Goal: Contribute content: Contribute content

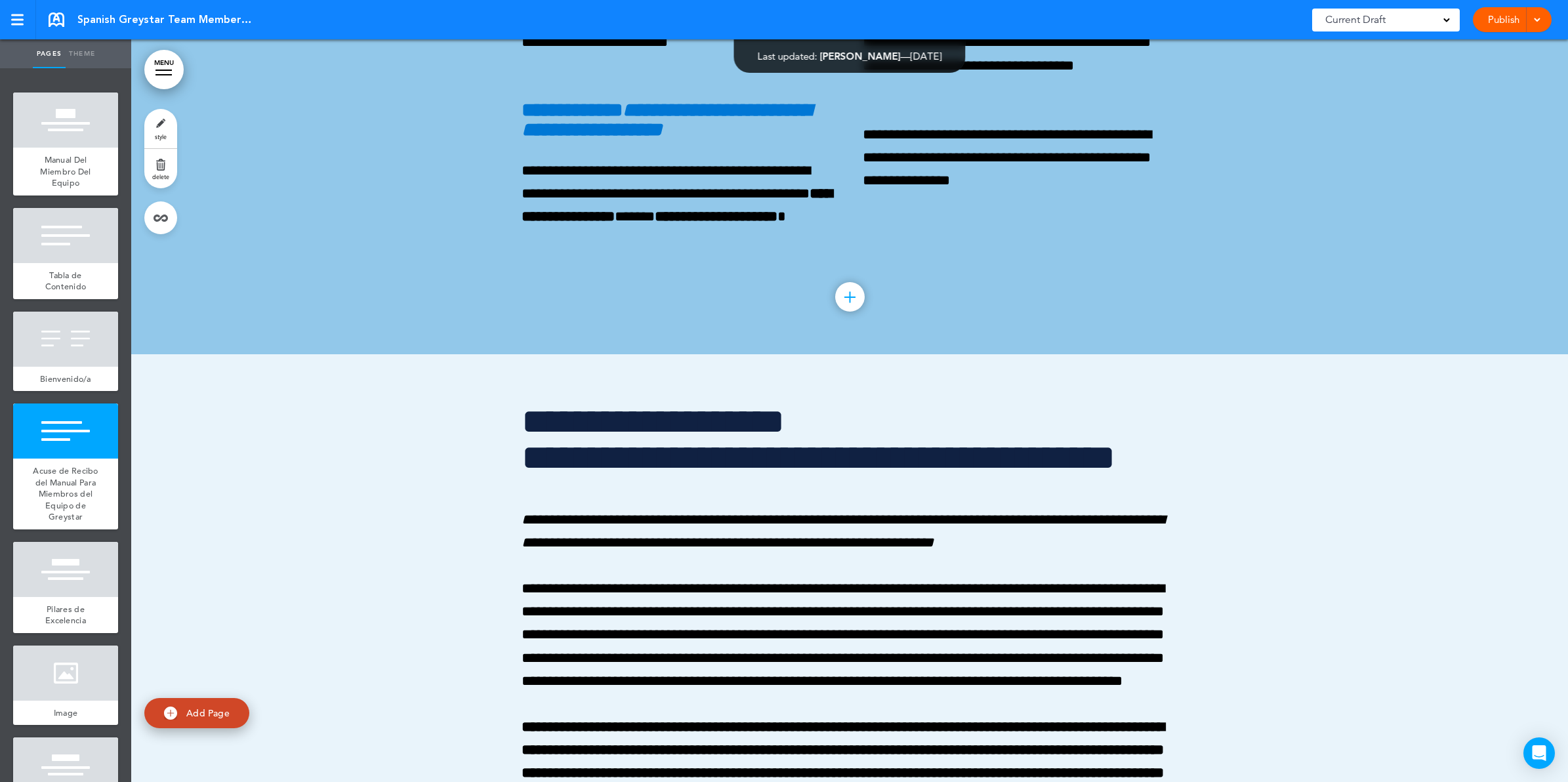
scroll to position [2213, 0]
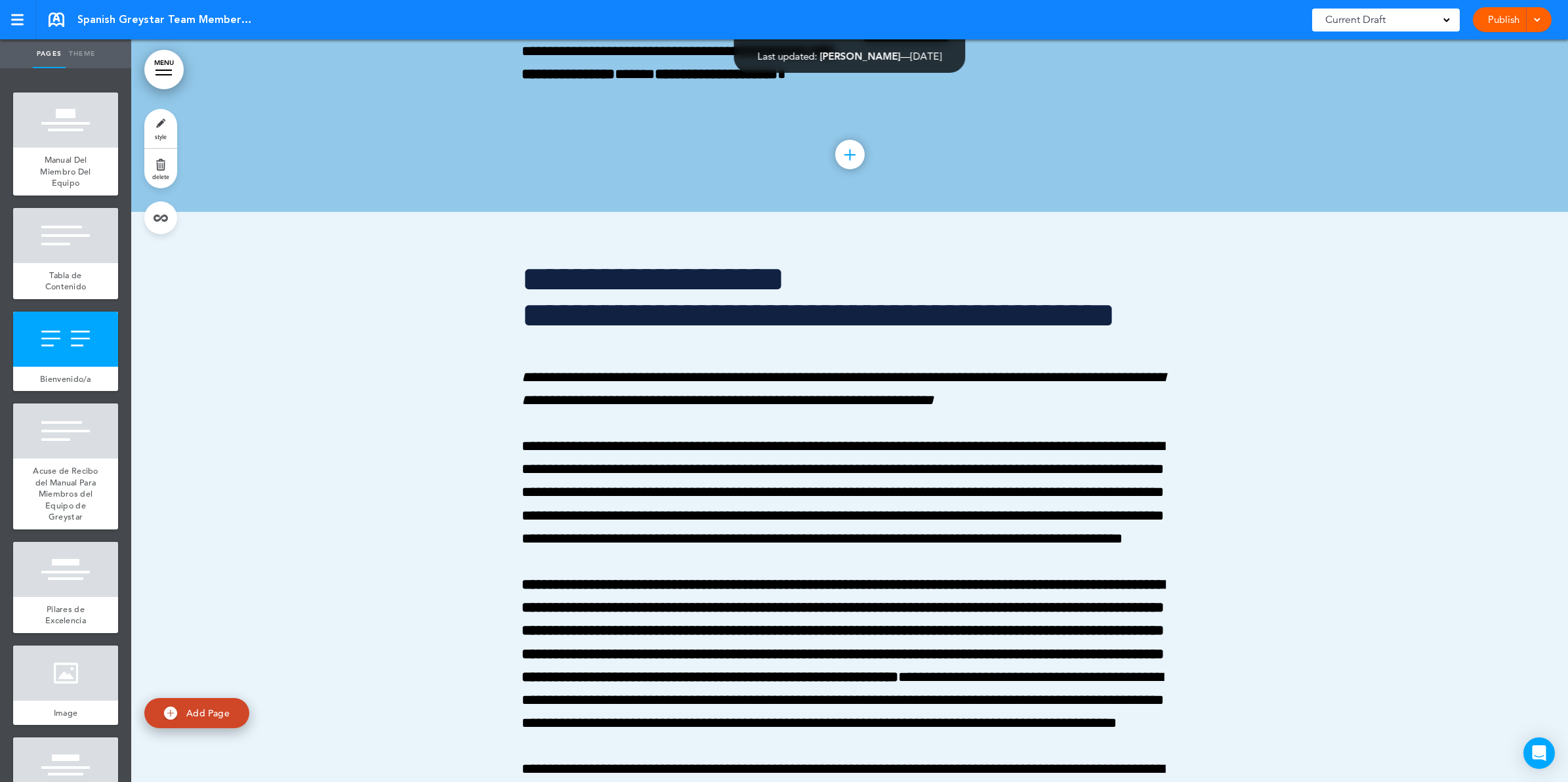
click at [168, 67] on link "MENU" at bounding box center [164, 69] width 39 height 39
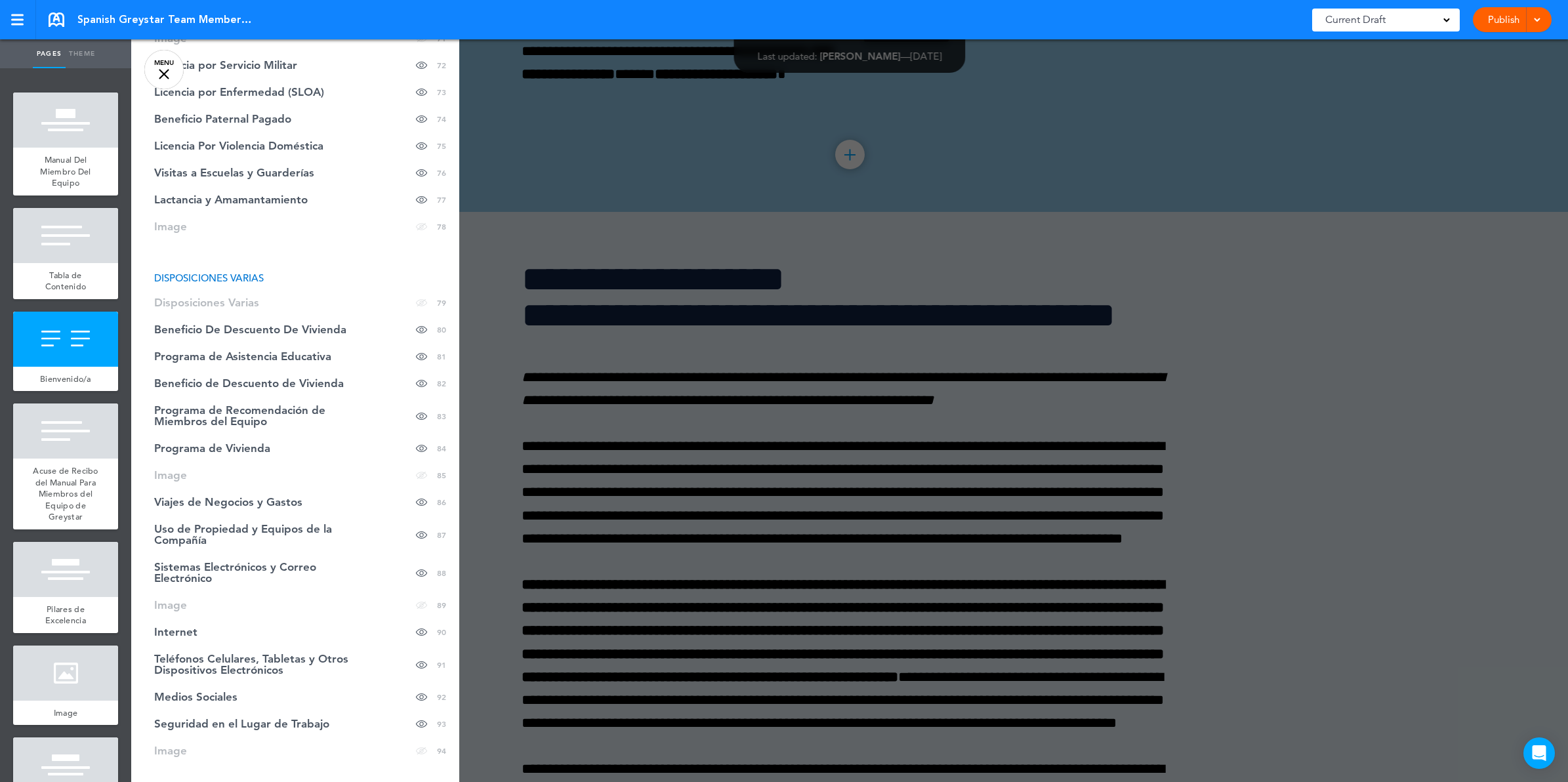
scroll to position [2417, 0]
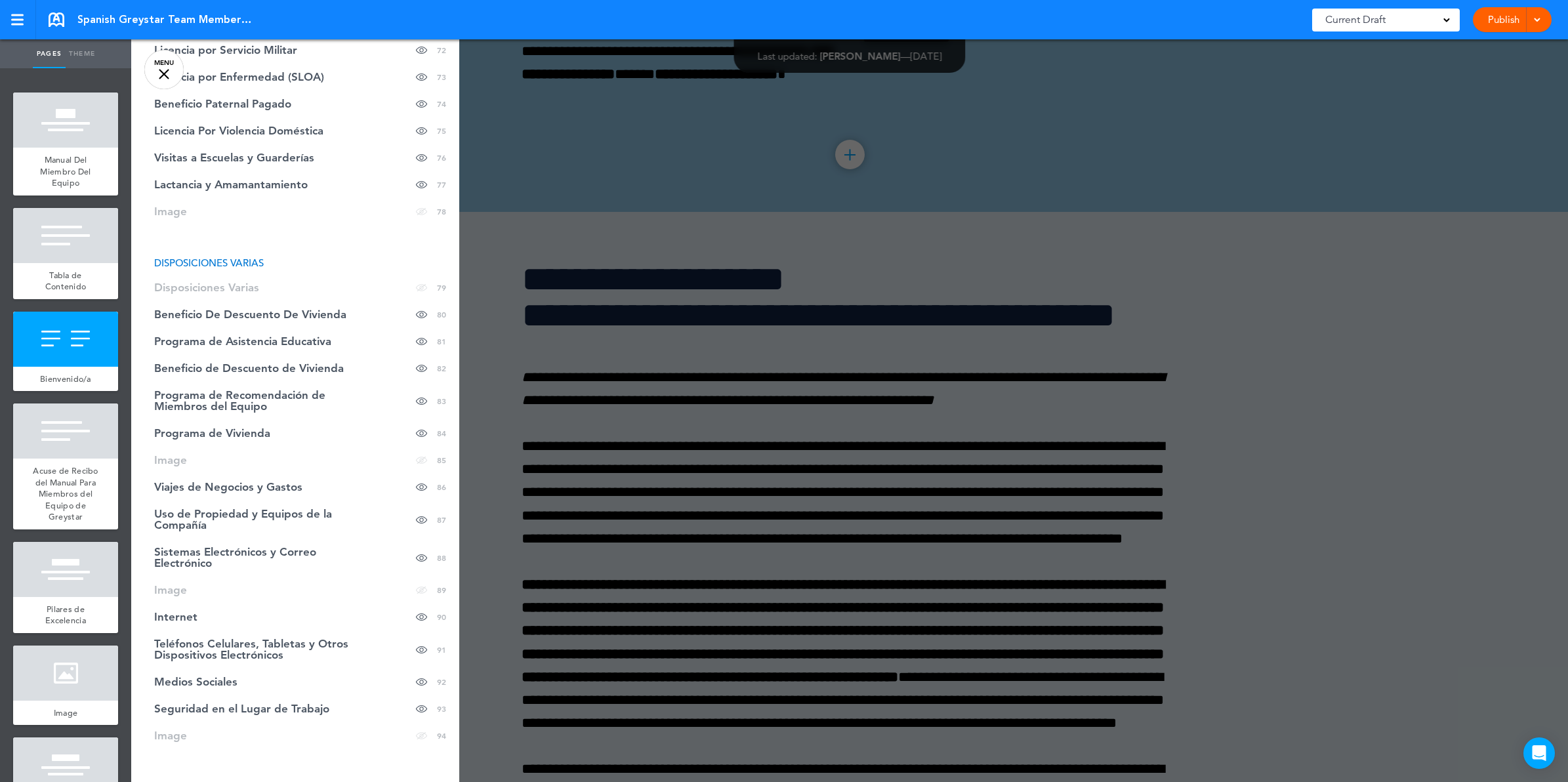
click at [220, 312] on span "Beneficio De Descuento De Vivienda" at bounding box center [250, 314] width 192 height 11
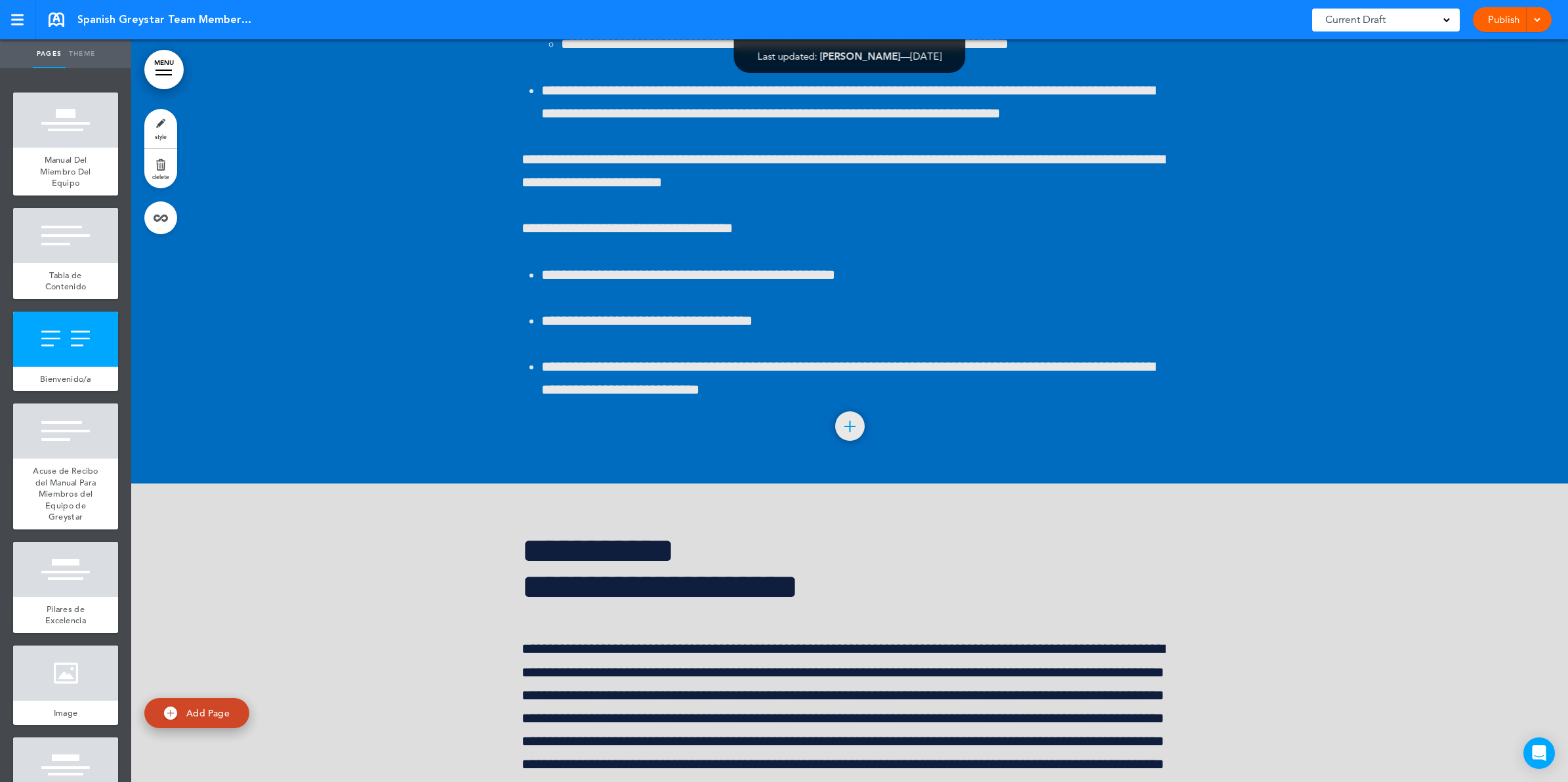
scroll to position [108939, 0]
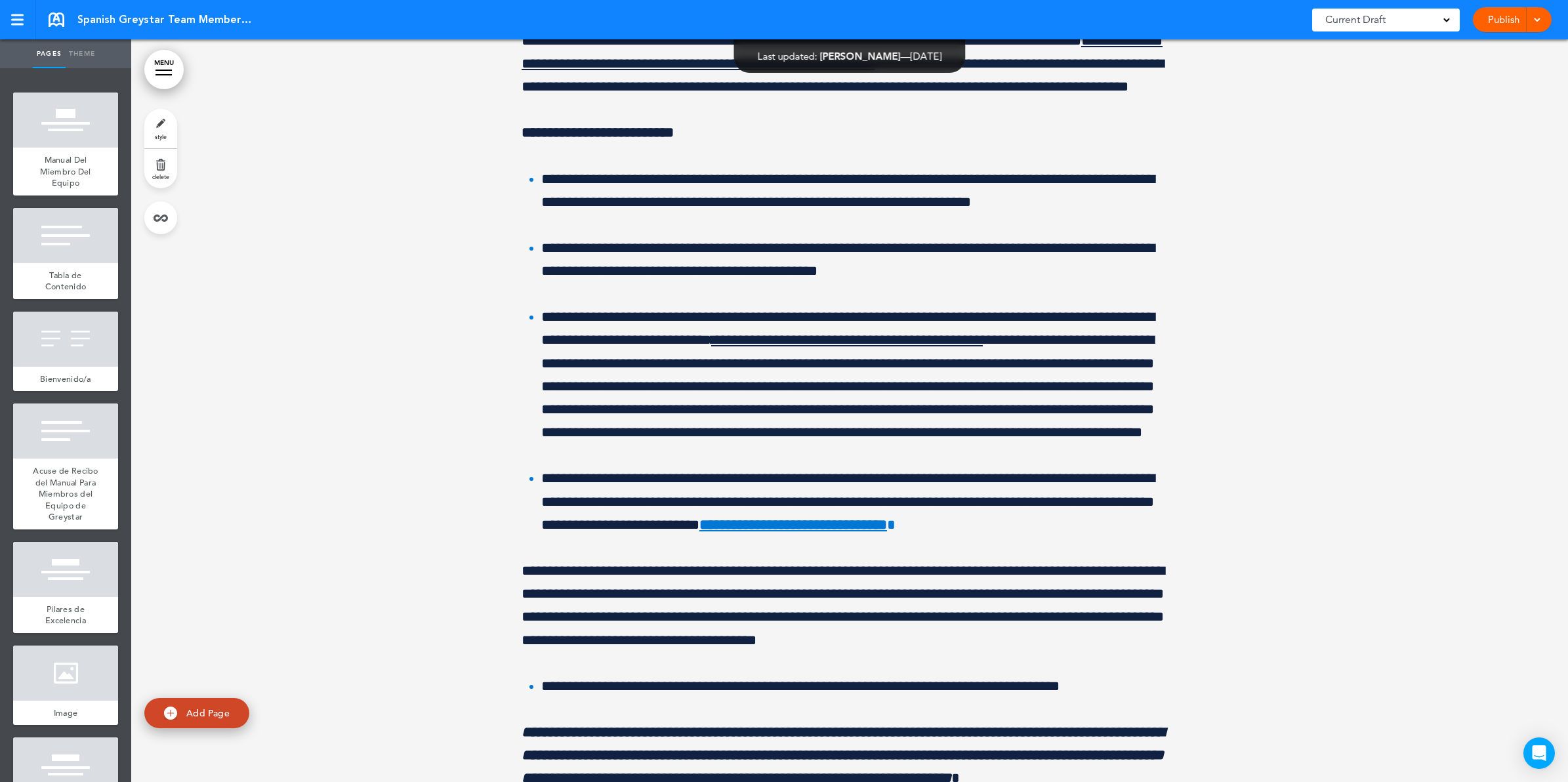
click at [167, 69] on div at bounding box center [163, 70] width 16 height 2
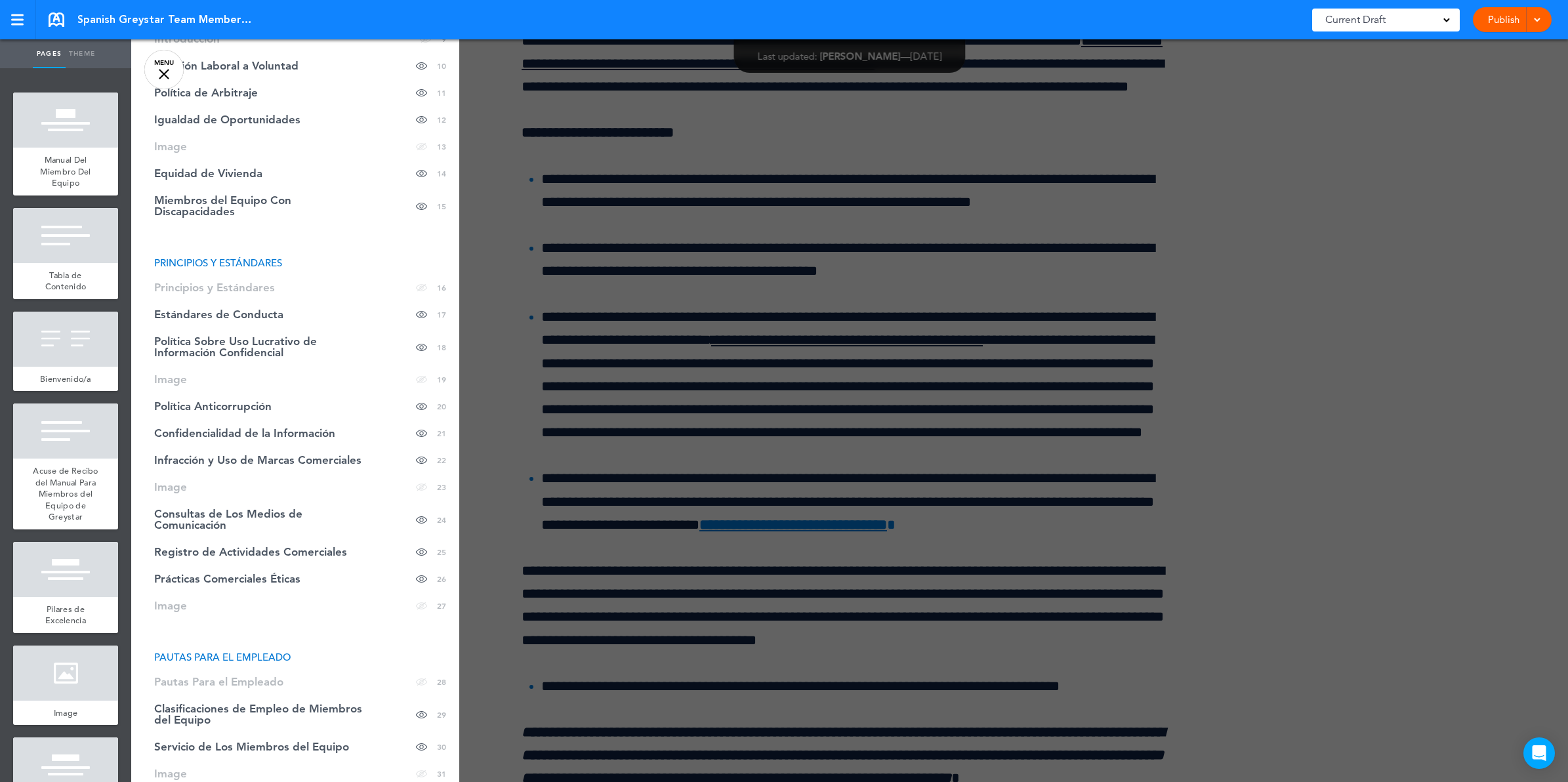
scroll to position [330, 0]
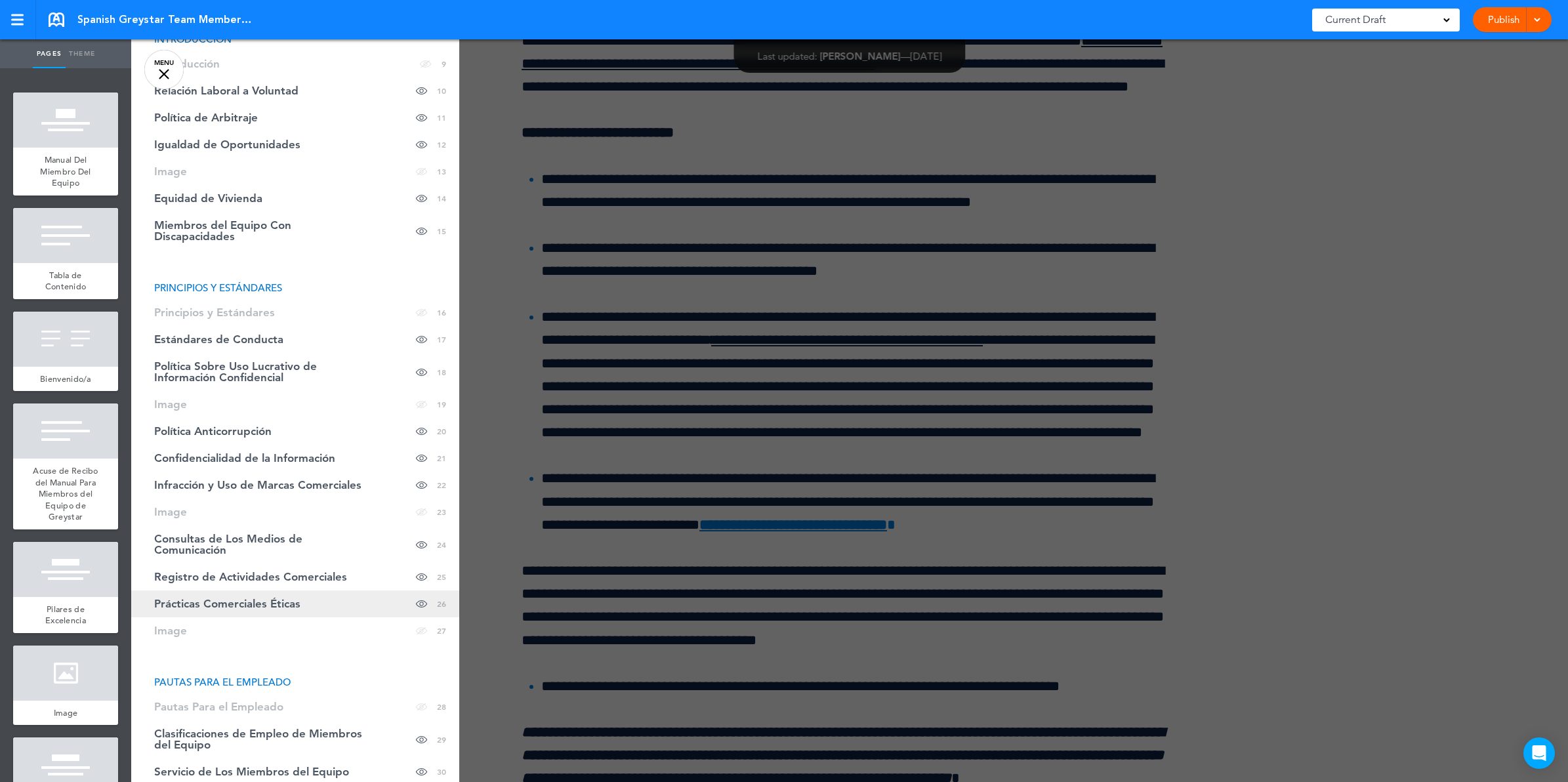
click at [260, 611] on link "Prácticas Comerciales Éticas Hide page in table of contents 26" at bounding box center [295, 604] width 328 height 27
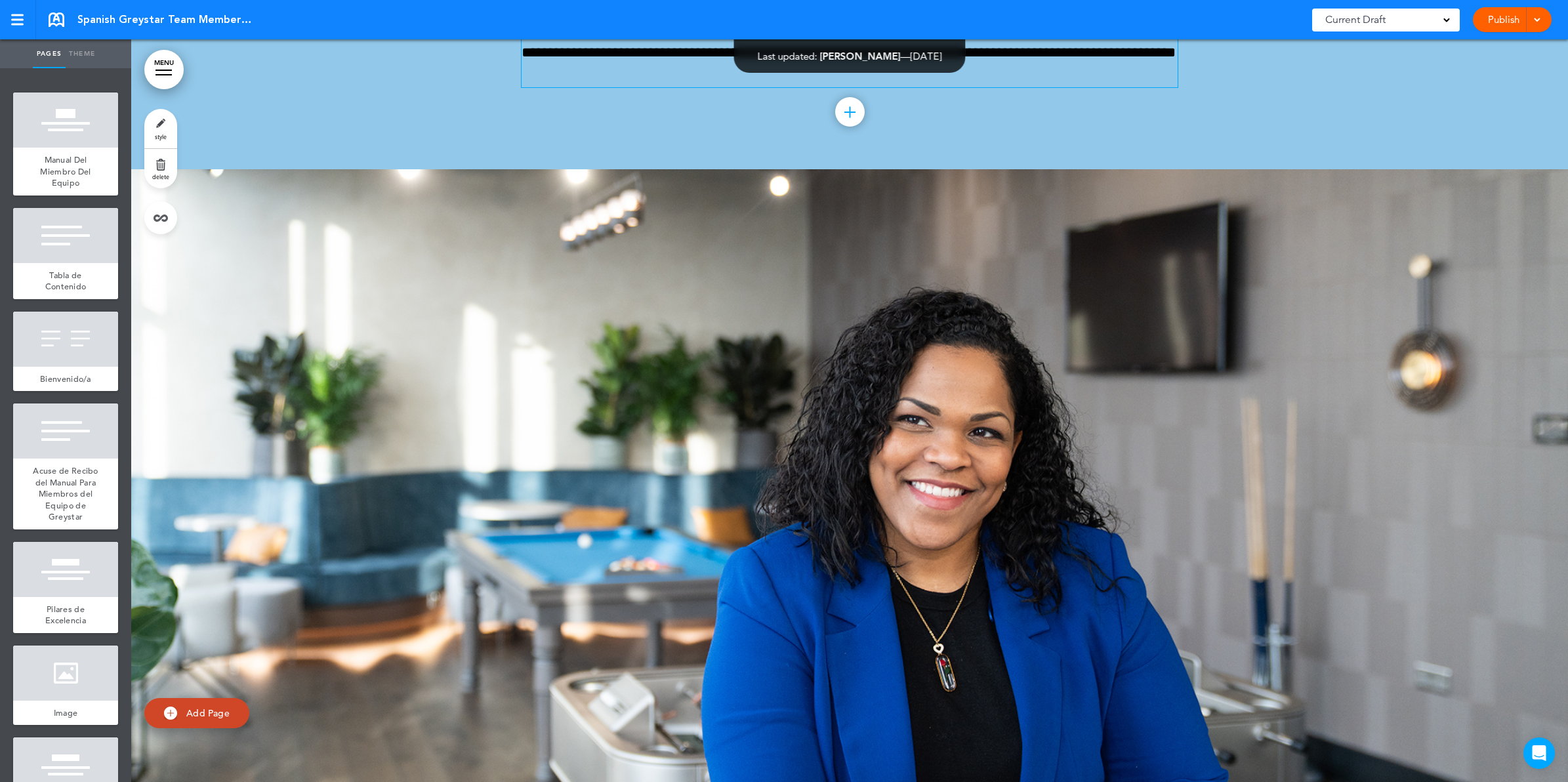
scroll to position [31630, 0]
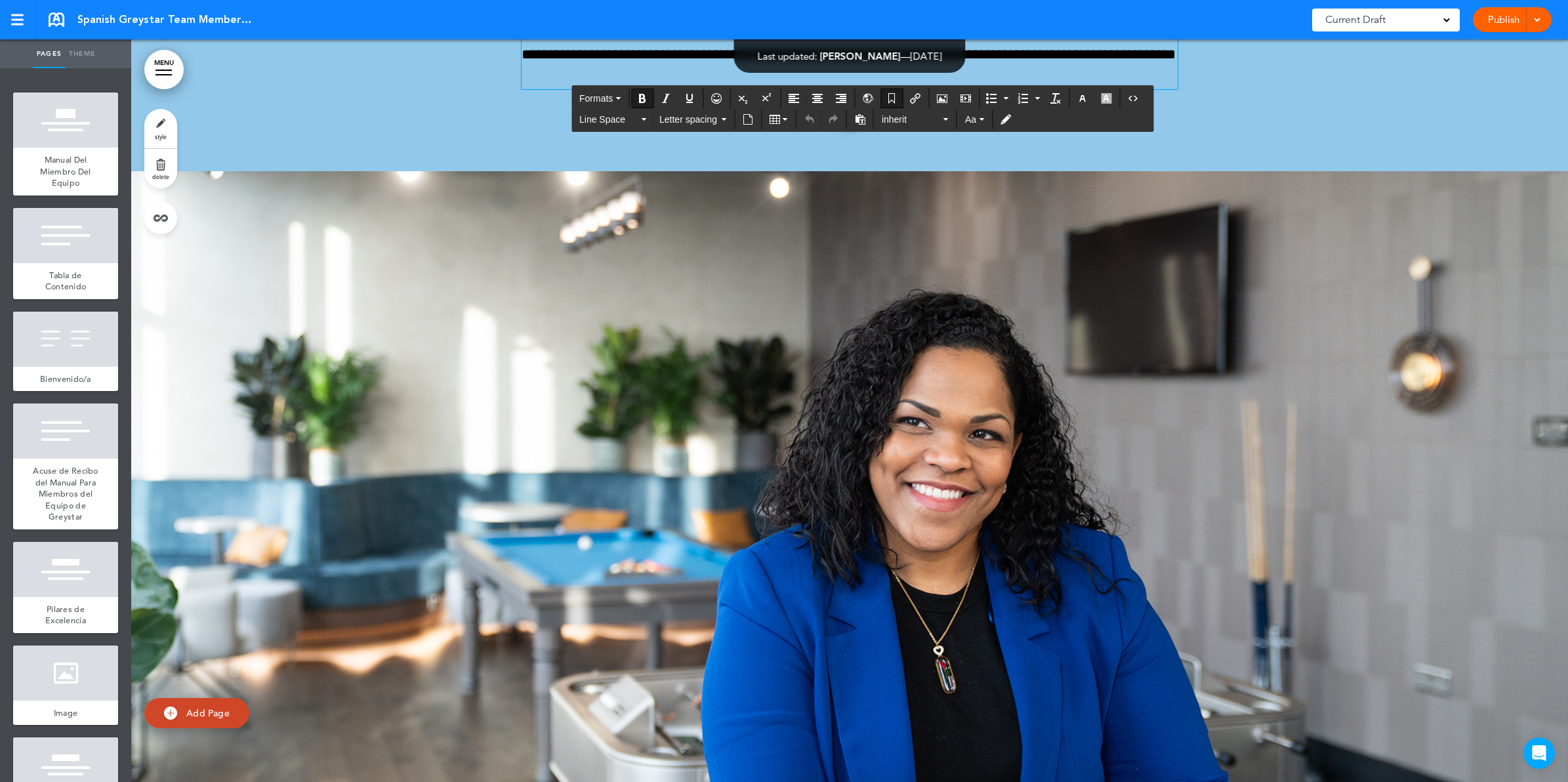
drag, startPoint x: 709, startPoint y: 496, endPoint x: 510, endPoint y: 275, distance: 297.4
copy div "**********"
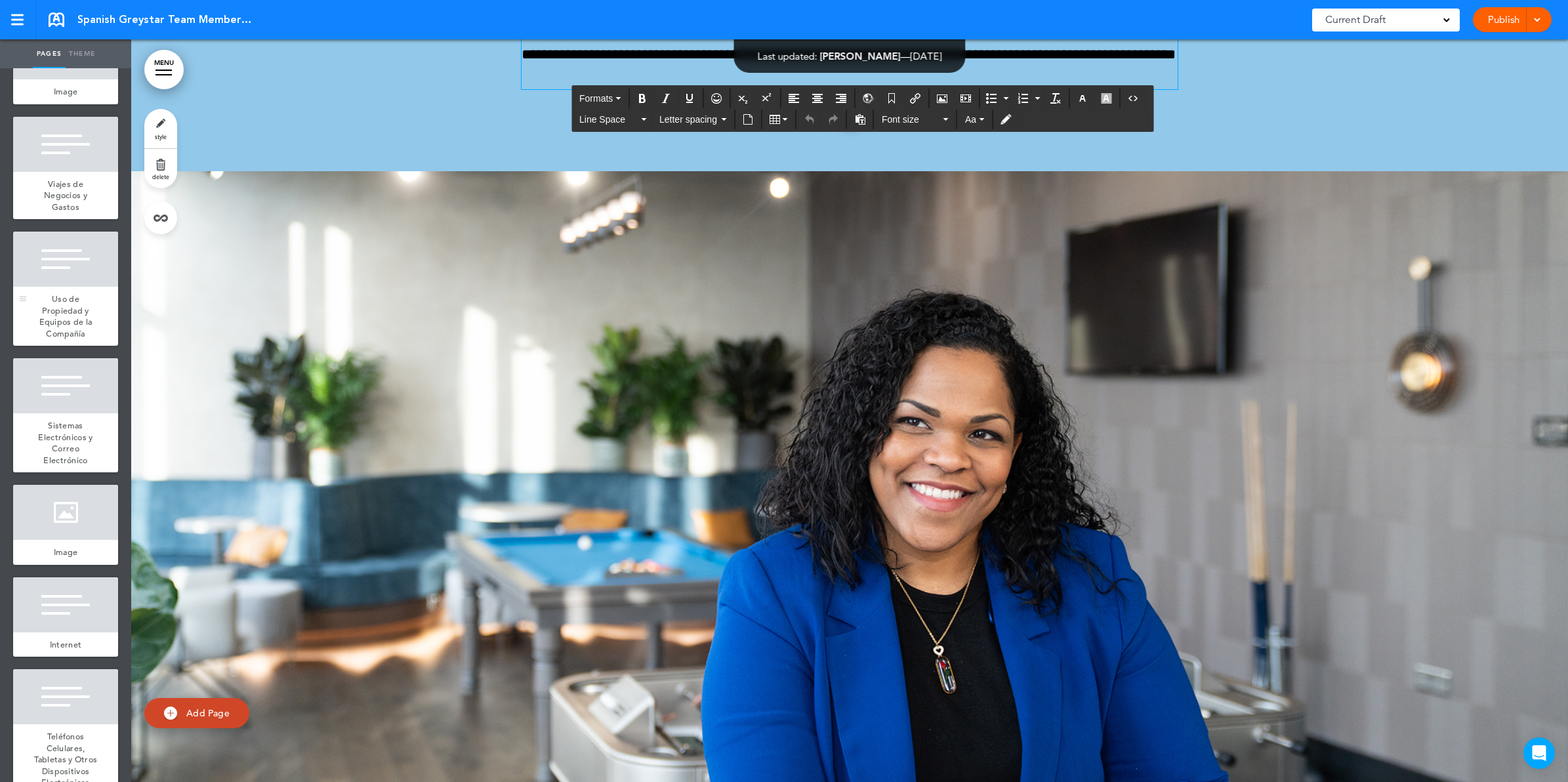
scroll to position [9461, 0]
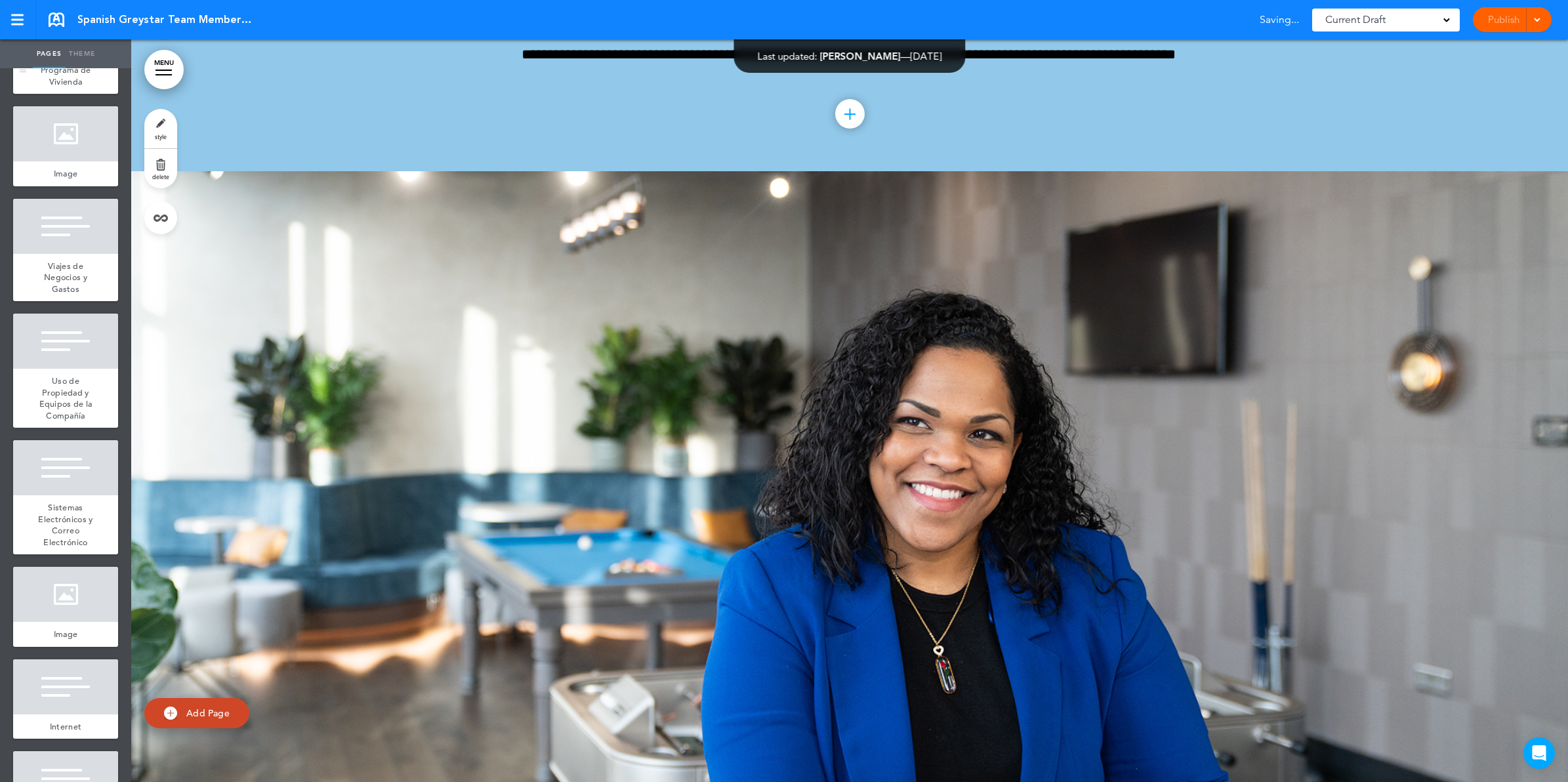
click at [91, 58] on div at bounding box center [65, 30] width 105 height 55
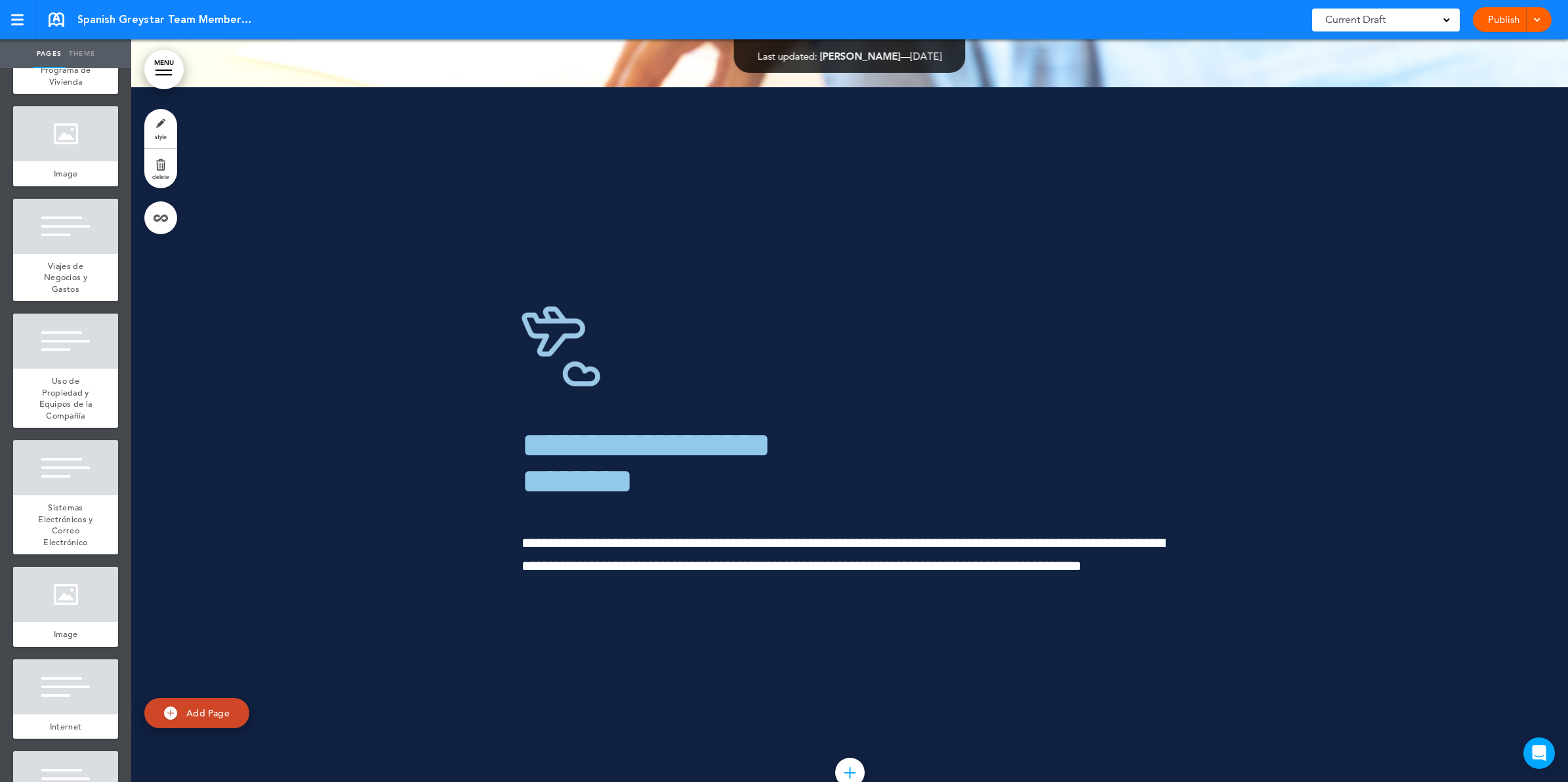
scroll to position [114424, 0]
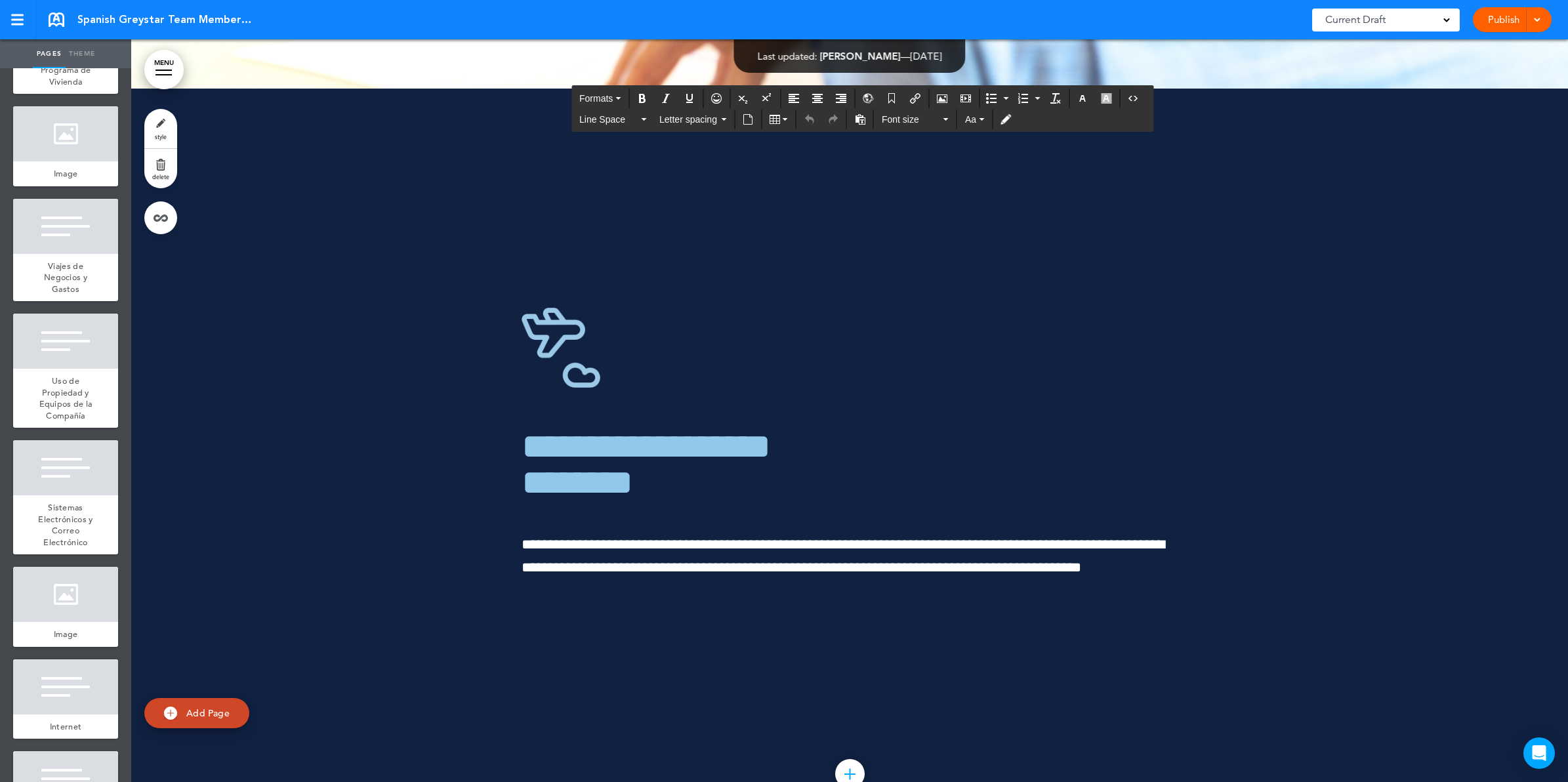
drag, startPoint x: 516, startPoint y: 299, endPoint x: 1050, endPoint y: 321, distance: 534.5
copy span "**********"
drag, startPoint x: 788, startPoint y: 692, endPoint x: 513, endPoint y: 302, distance: 477.2
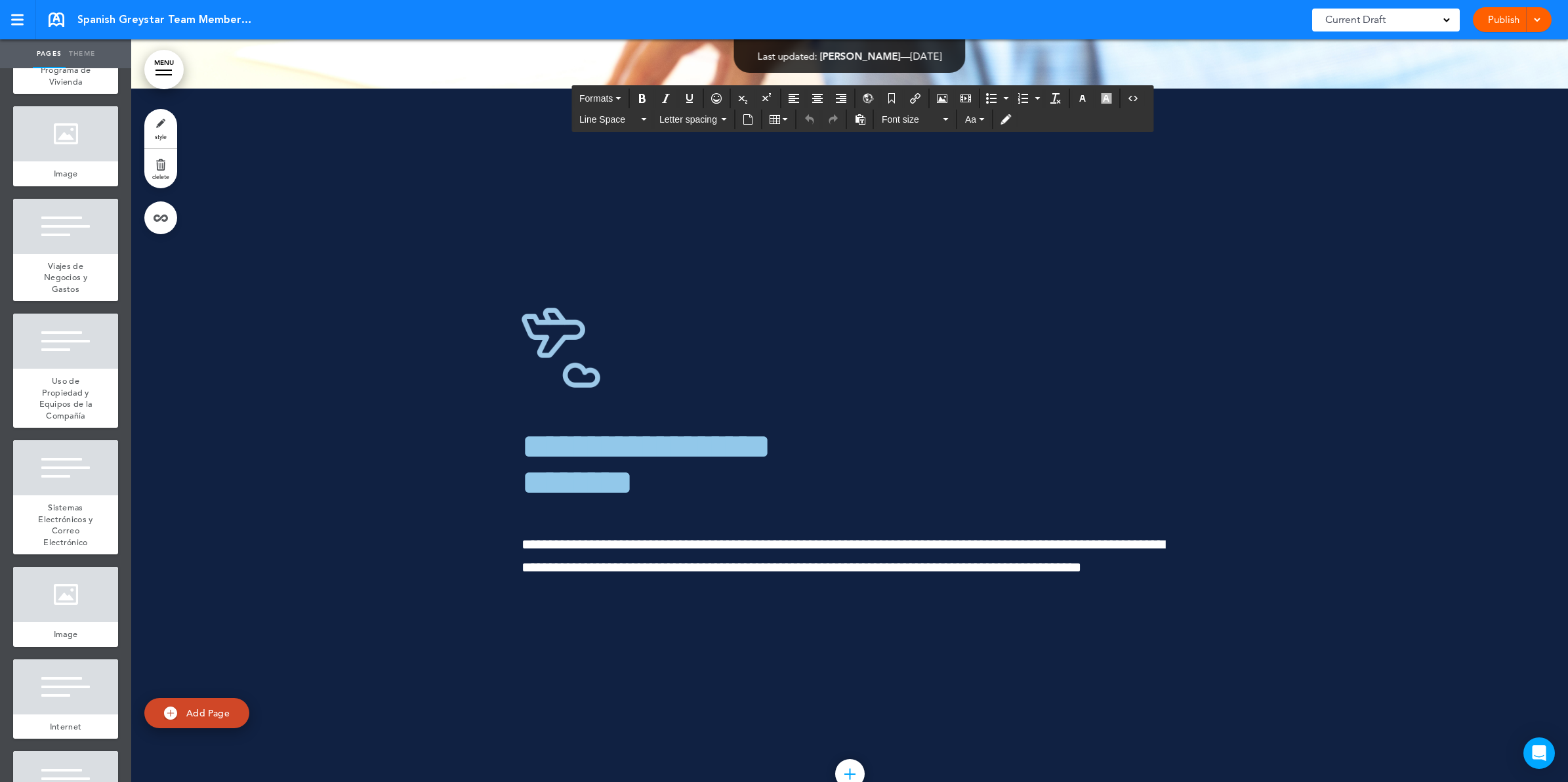
copy div "**********"
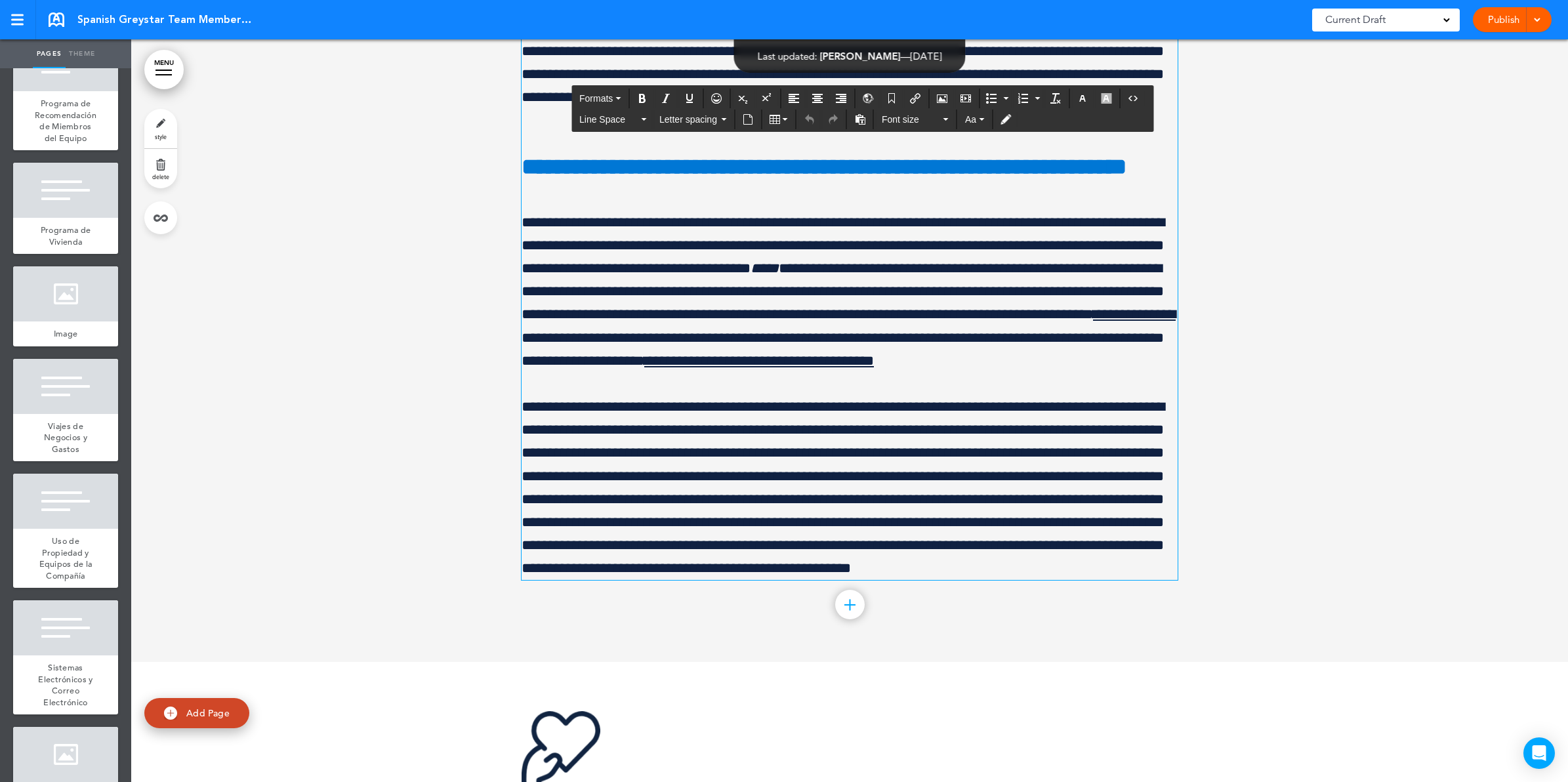
scroll to position [9297, 0]
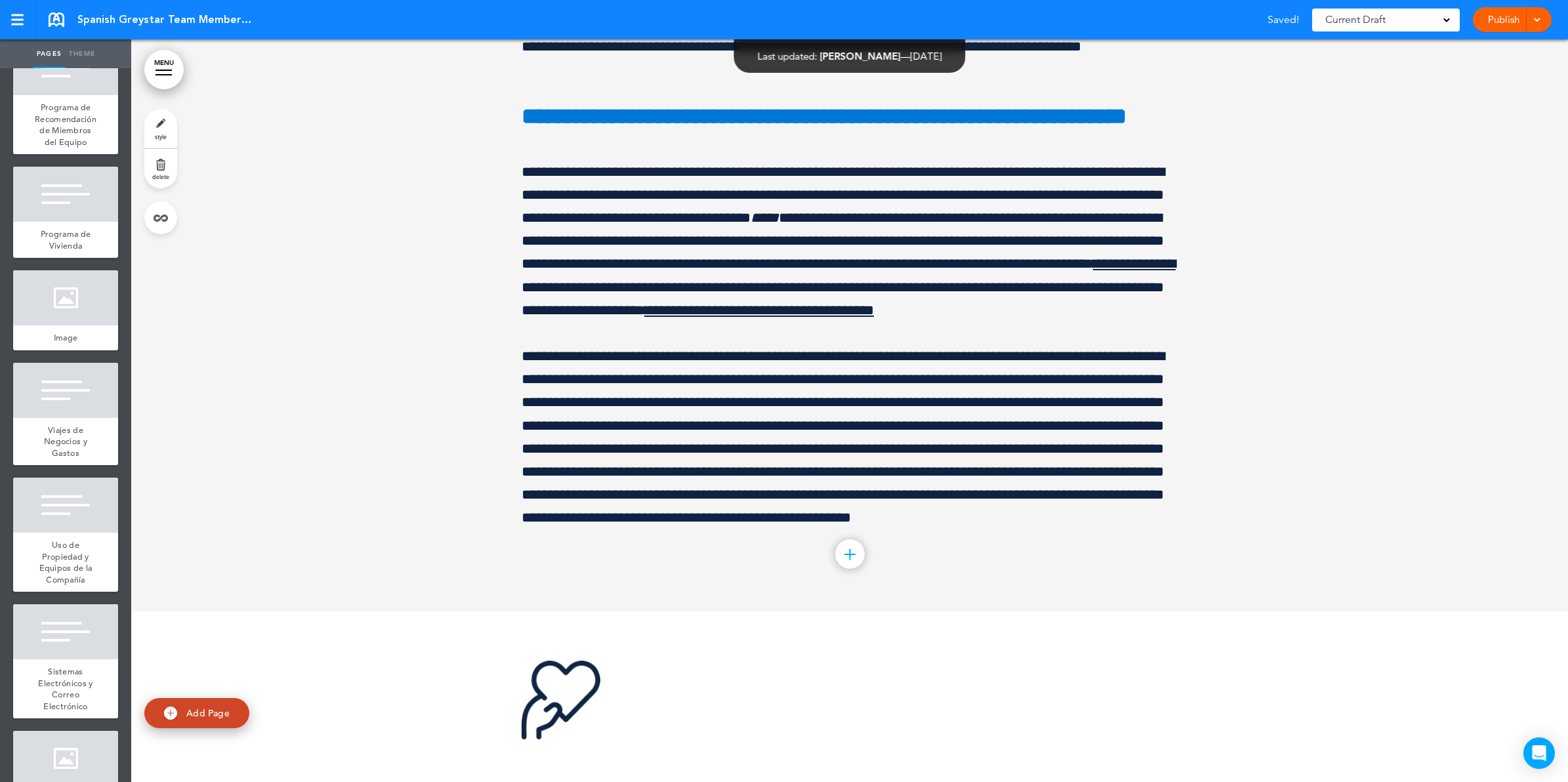
scroll to position [111328, 0]
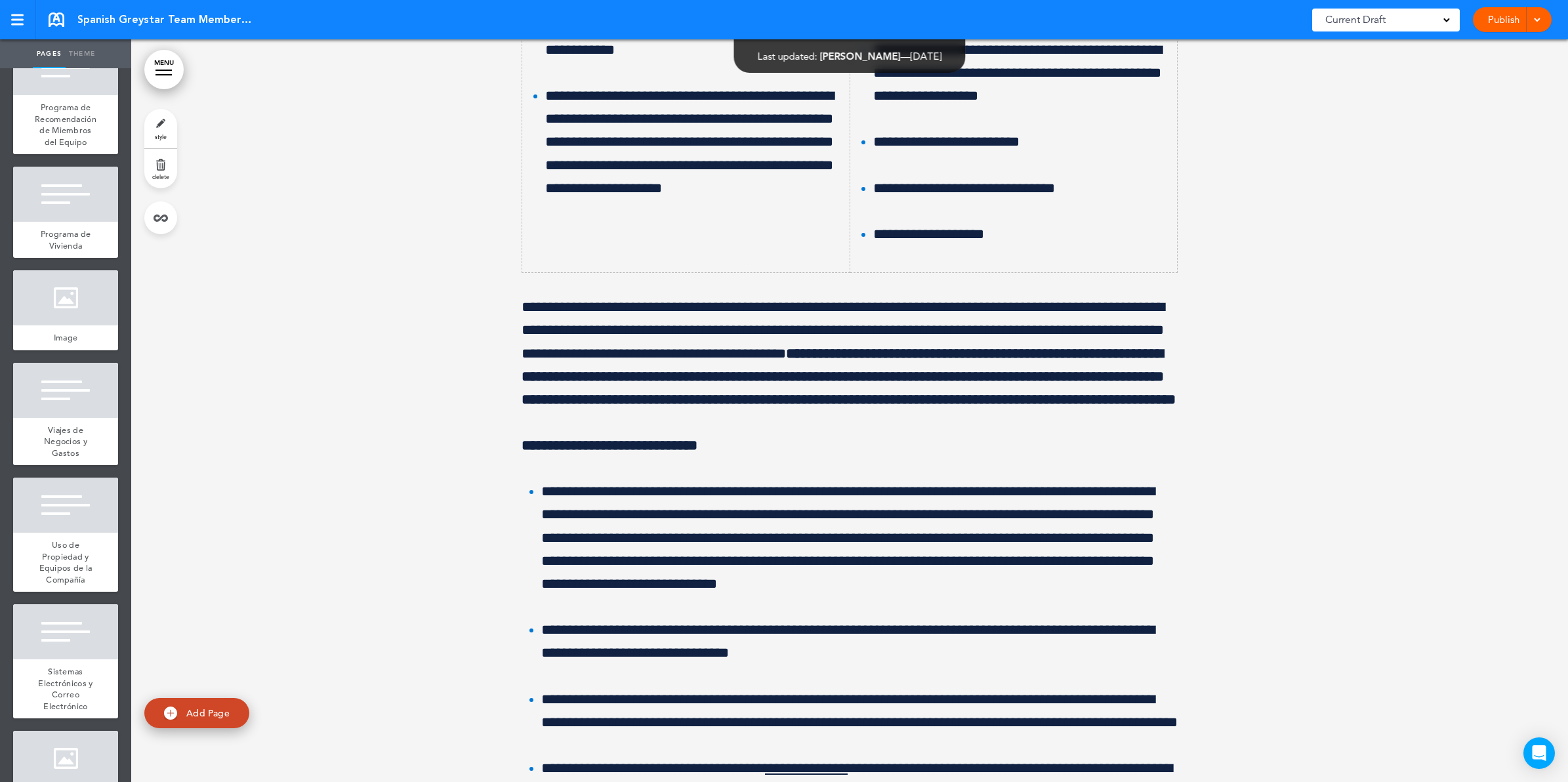
scroll to position [110264, 0]
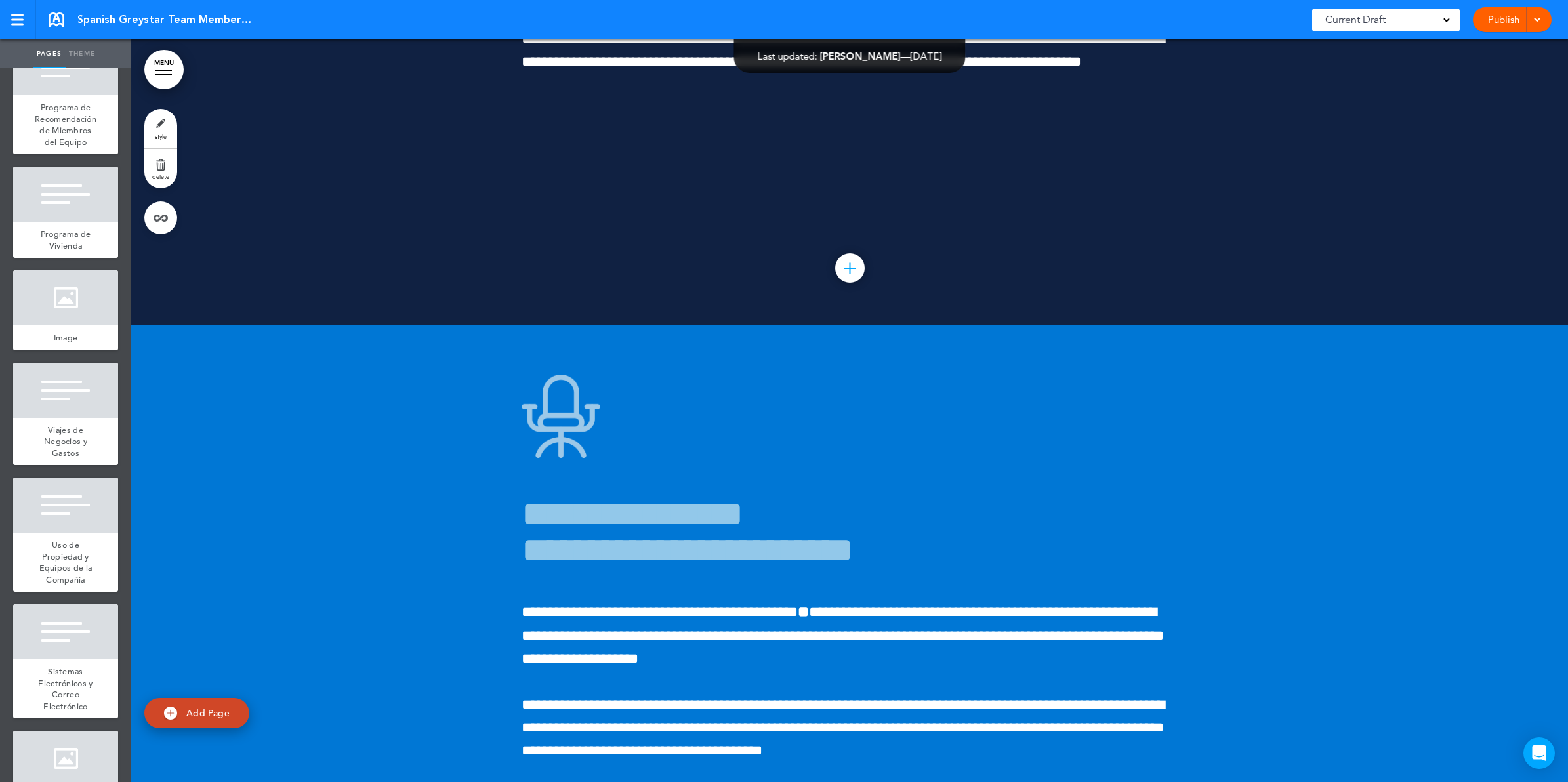
scroll to position [114935, 0]
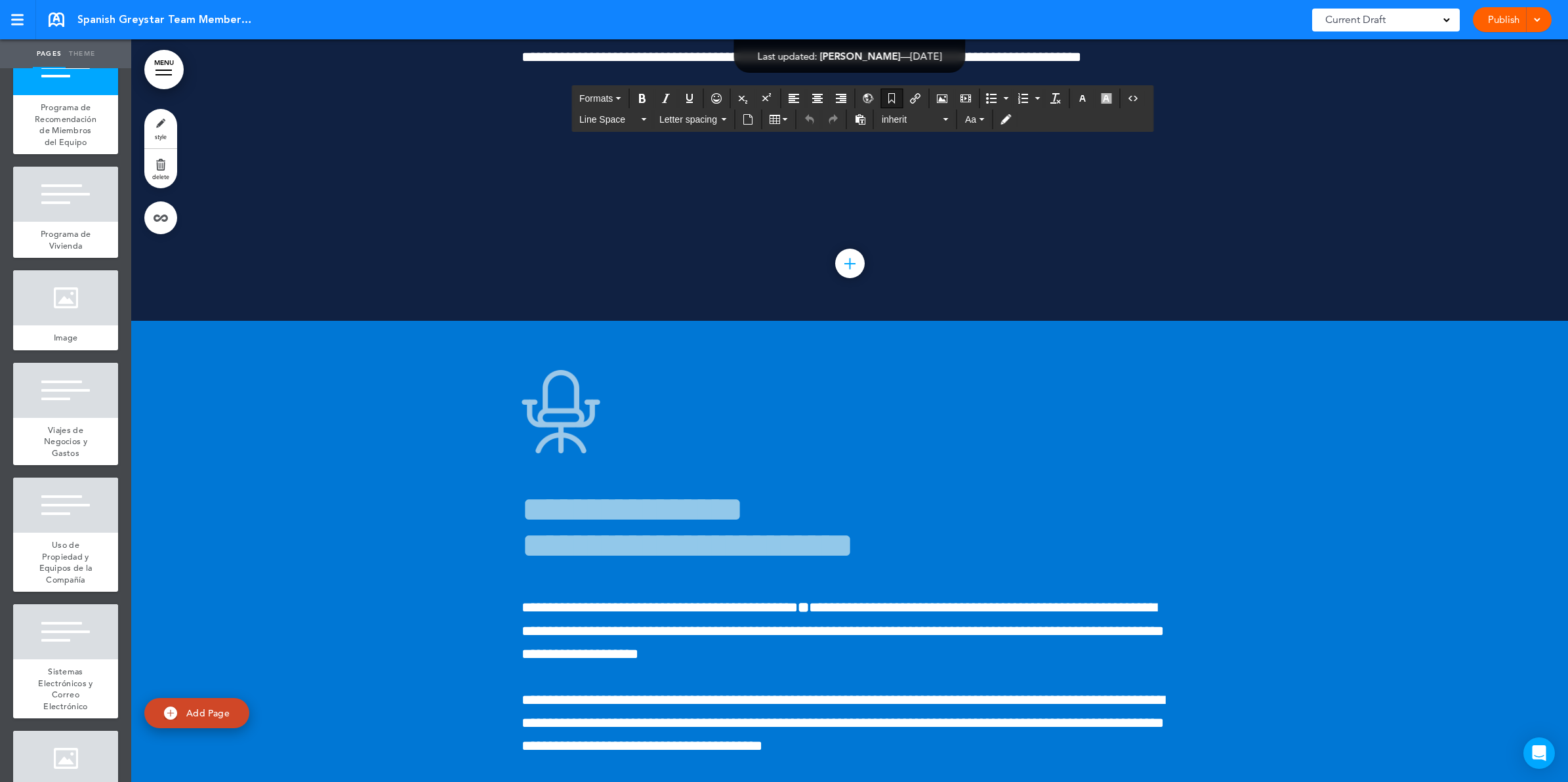
drag, startPoint x: 1003, startPoint y: 491, endPoint x: 512, endPoint y: 466, distance: 491.6
copy link "**********"
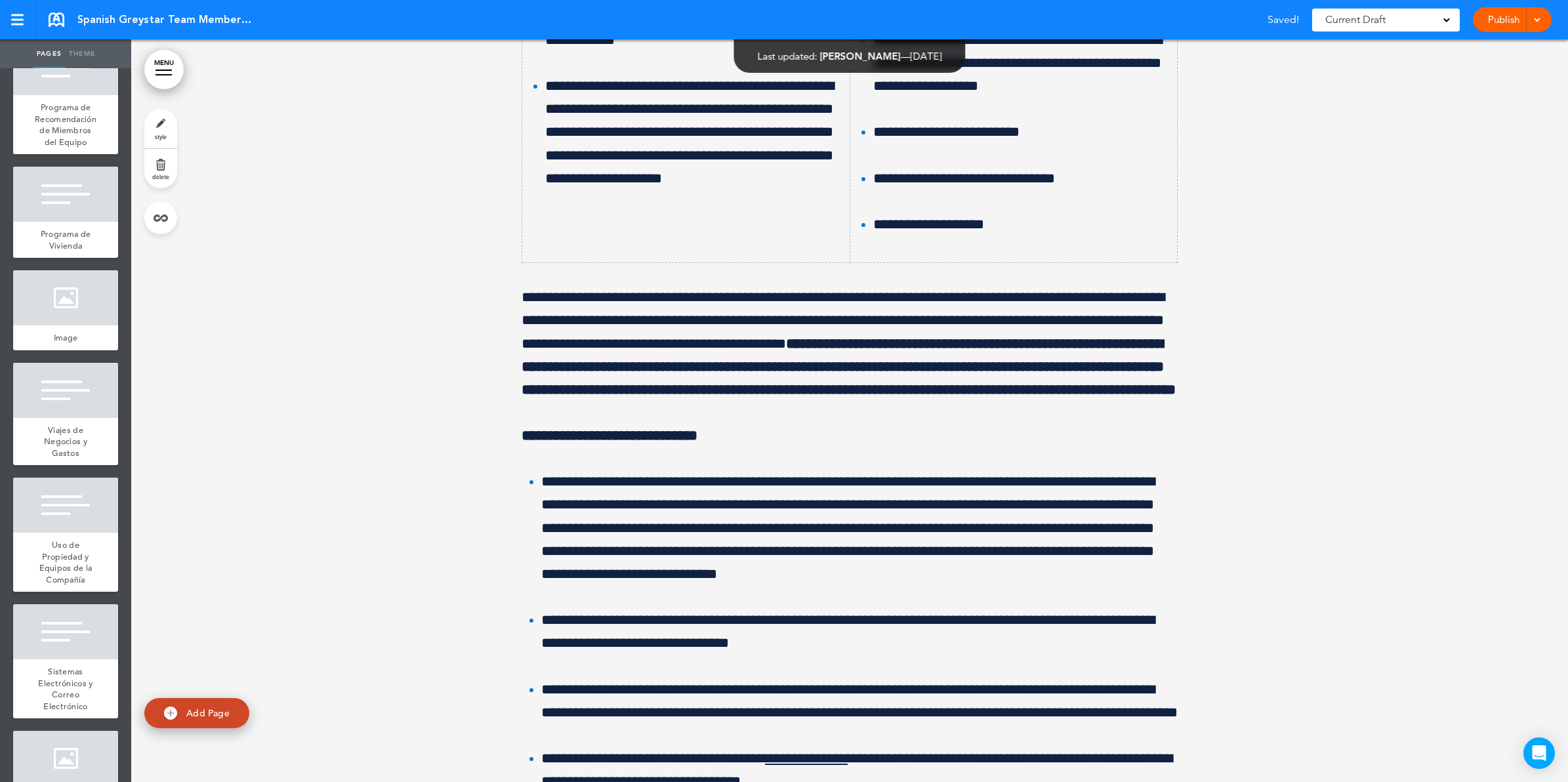
scroll to position [110264, 0]
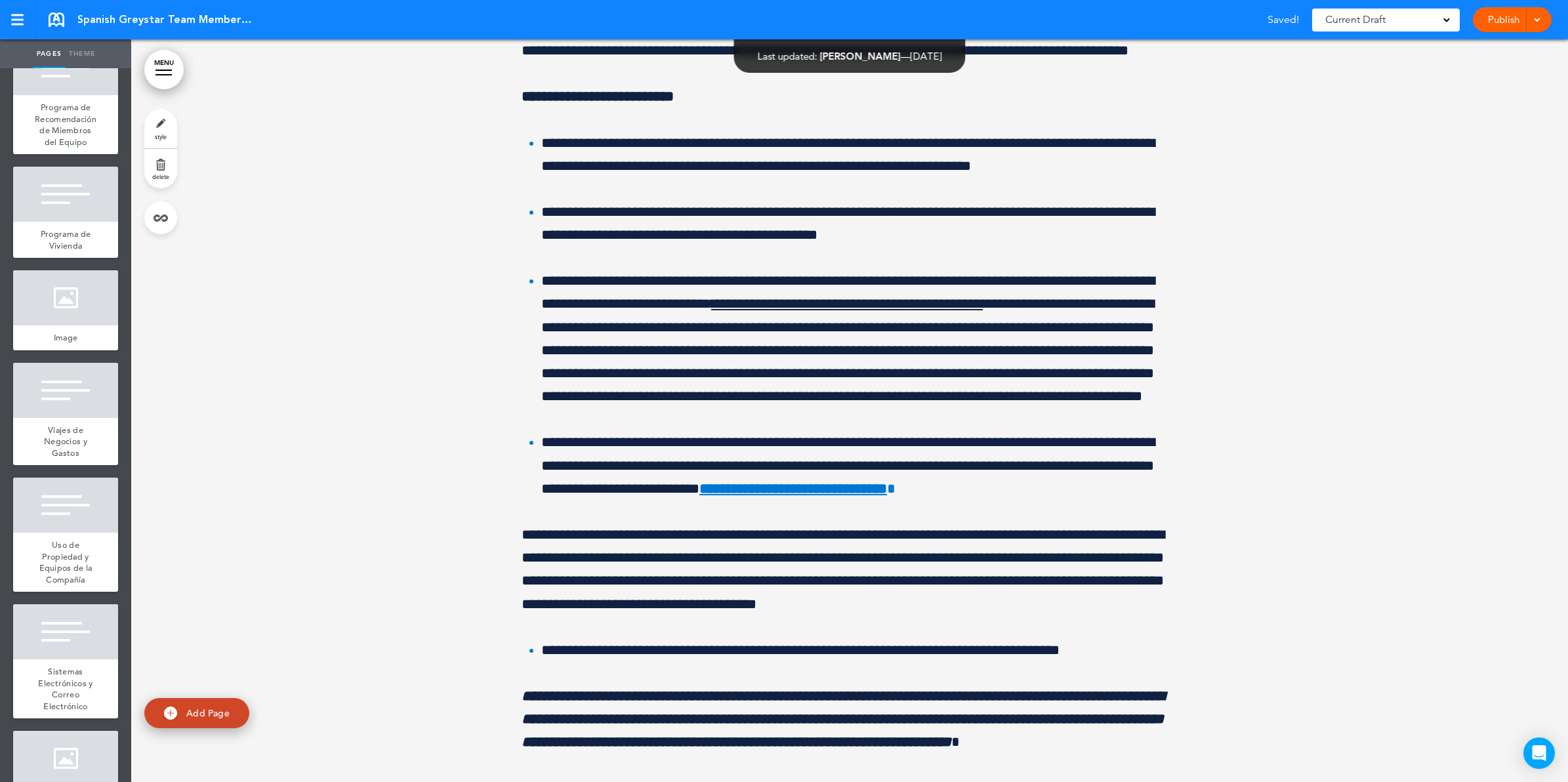
scroll to position [108939, 0]
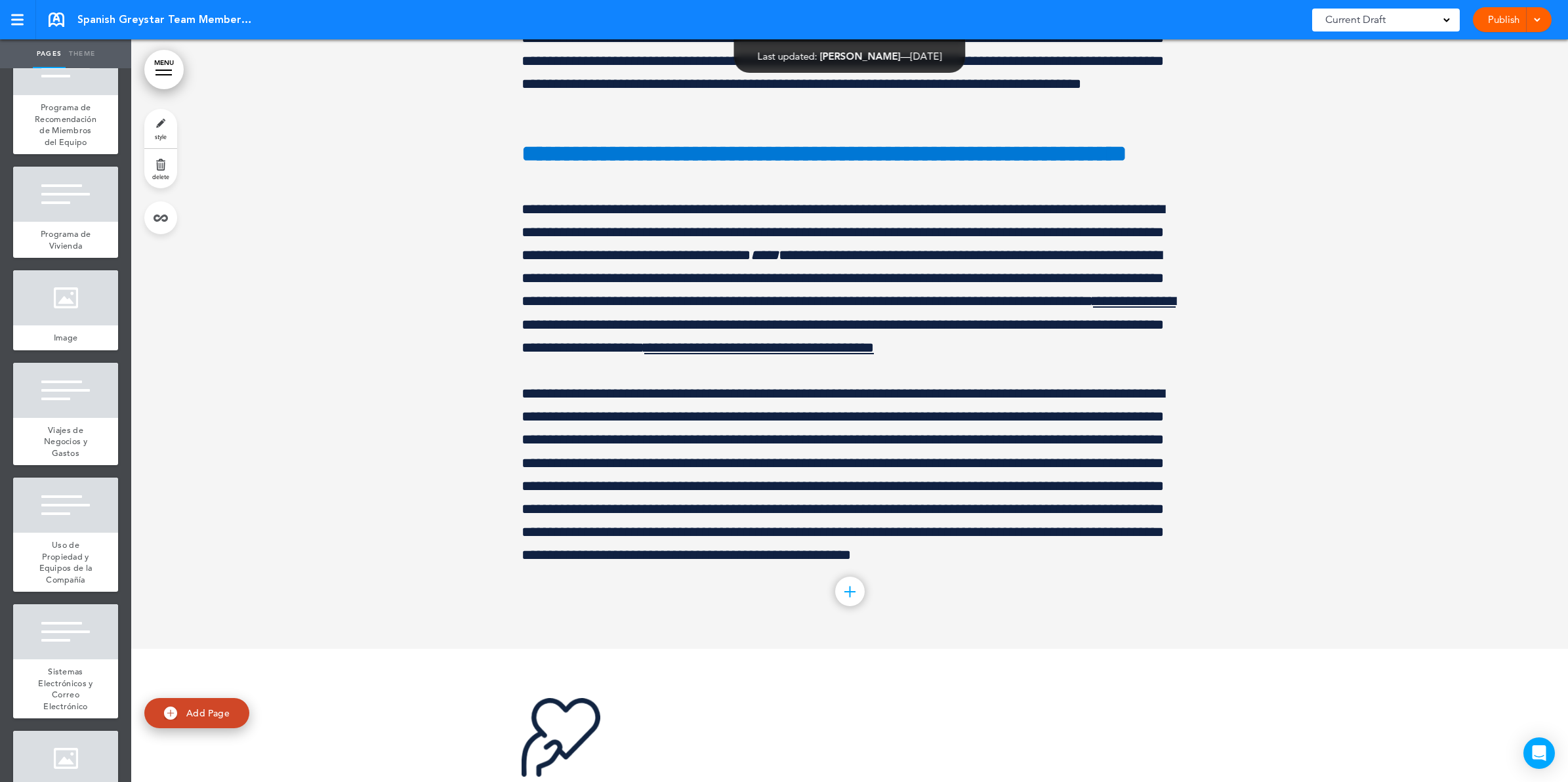
scroll to position [111247, 0]
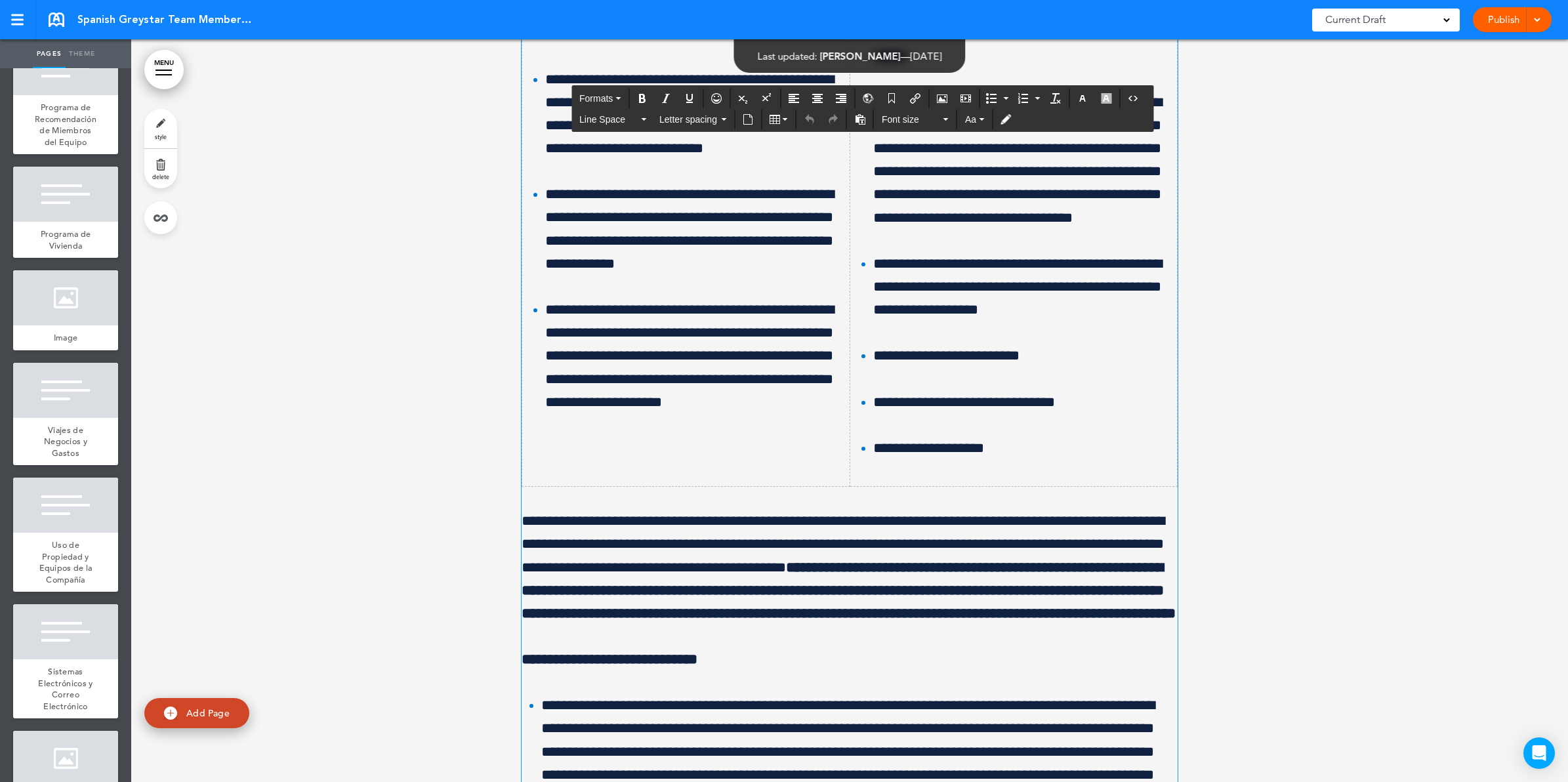
scroll to position [110100, 0]
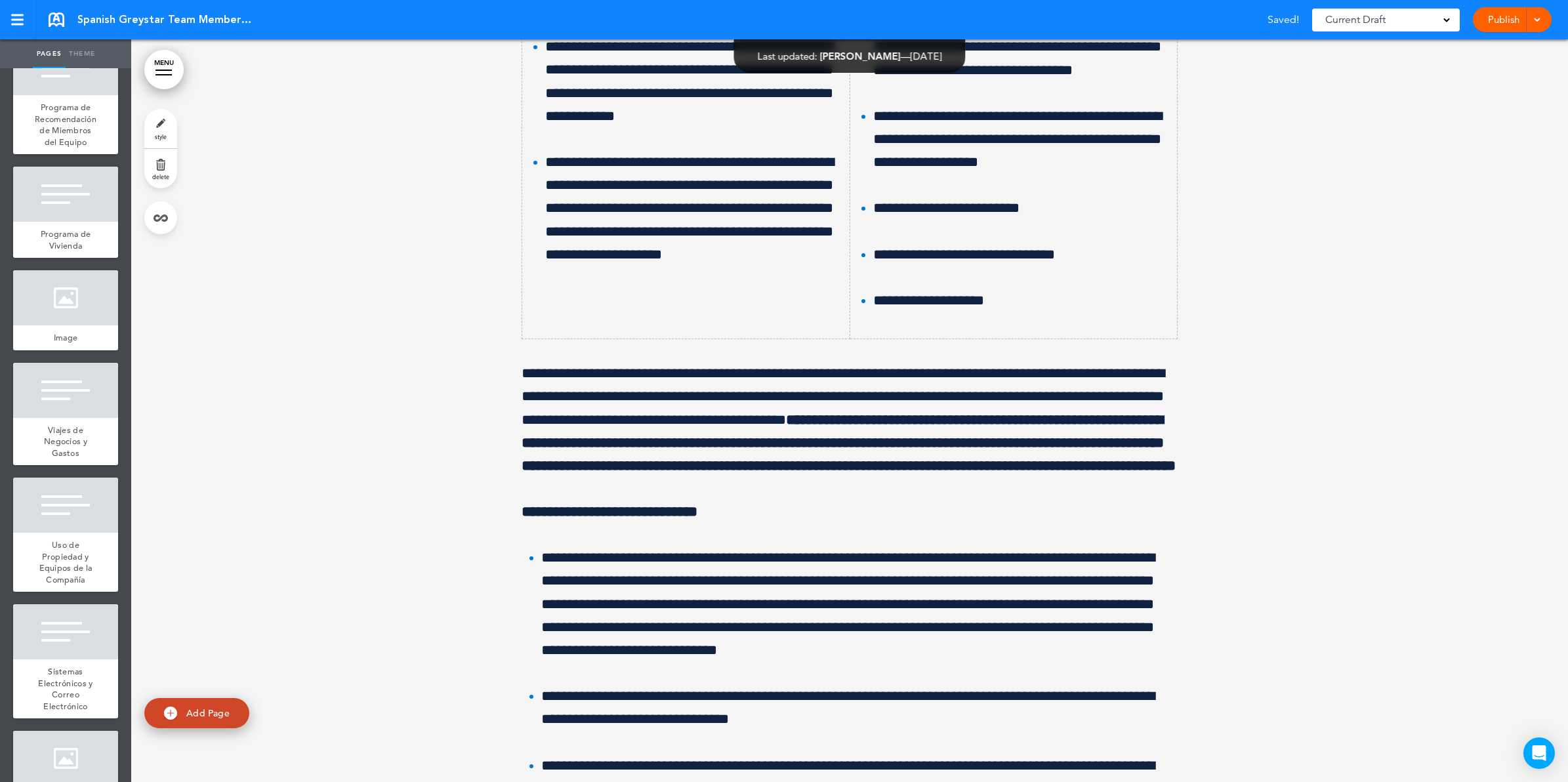
scroll to position [110264, 0]
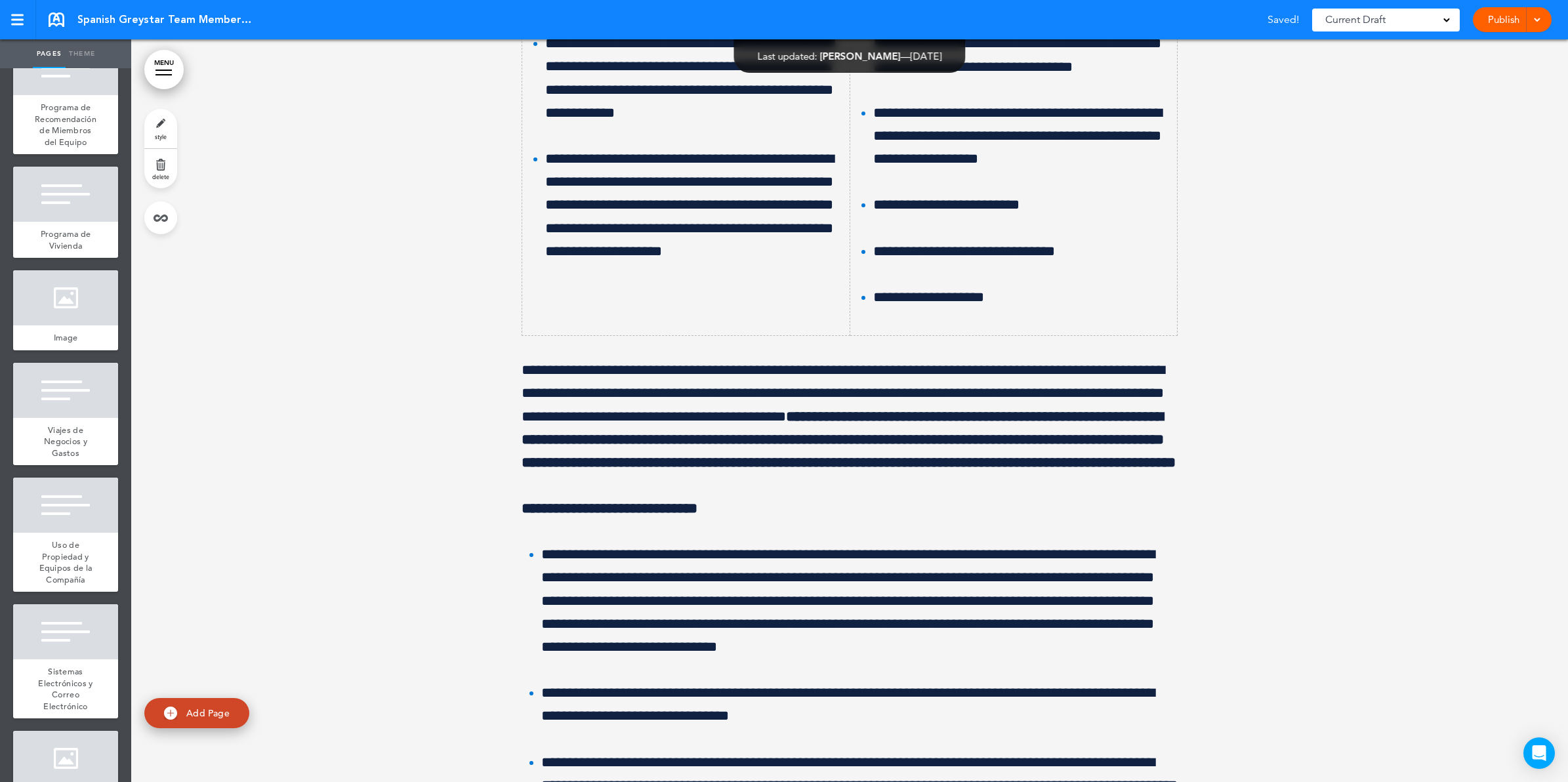
click at [164, 128] on link "style" at bounding box center [160, 128] width 33 height 39
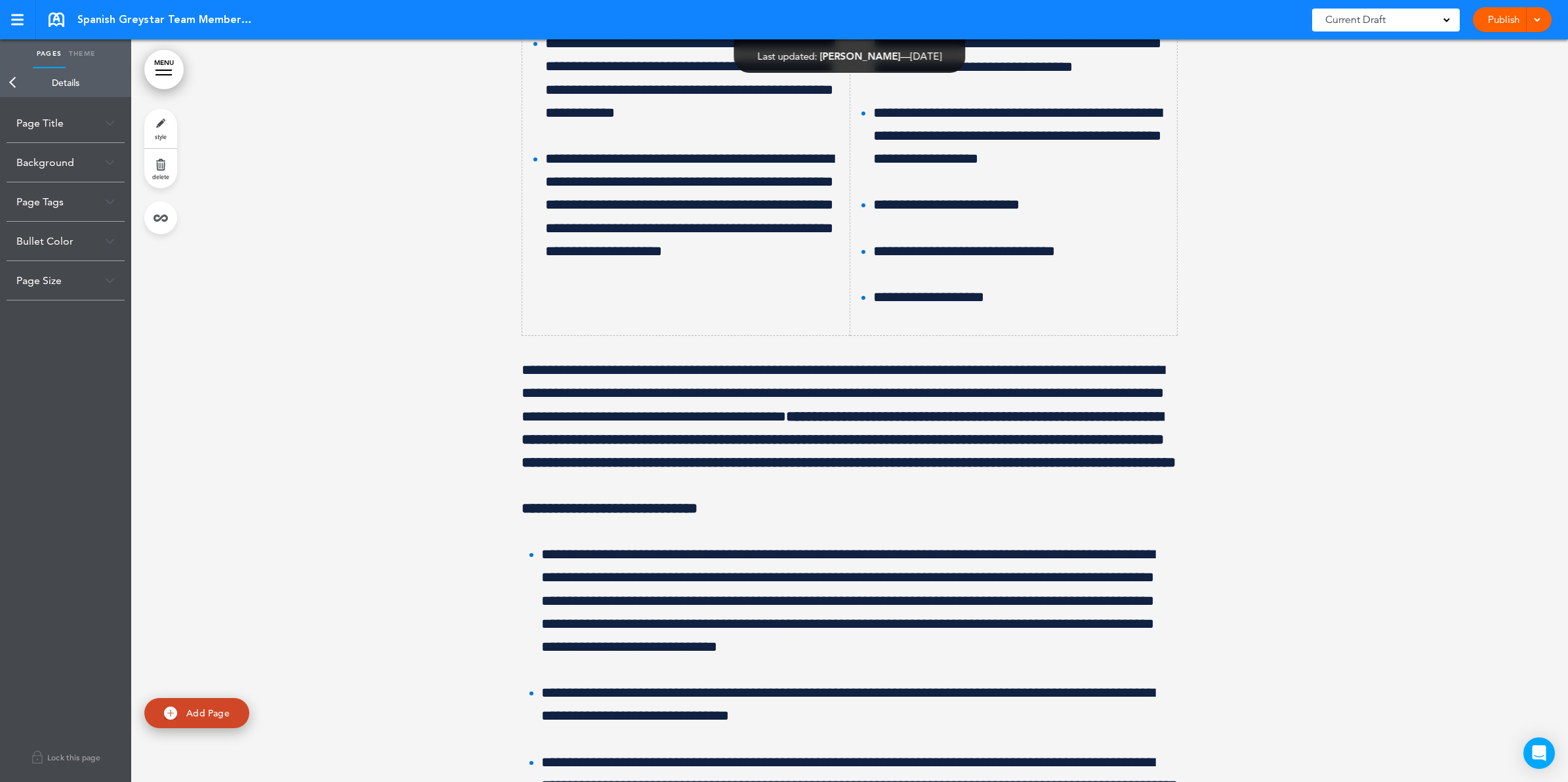
click at [97, 116] on div "Page Title" at bounding box center [65, 123] width 118 height 39
click at [57, 171] on input "**********" at bounding box center [65, 175] width 98 height 22
click at [26, 172] on input "**********" at bounding box center [65, 175] width 98 height 22
drag, startPoint x: 24, startPoint y: 173, endPoint x: 103, endPoint y: 170, distance: 79.1
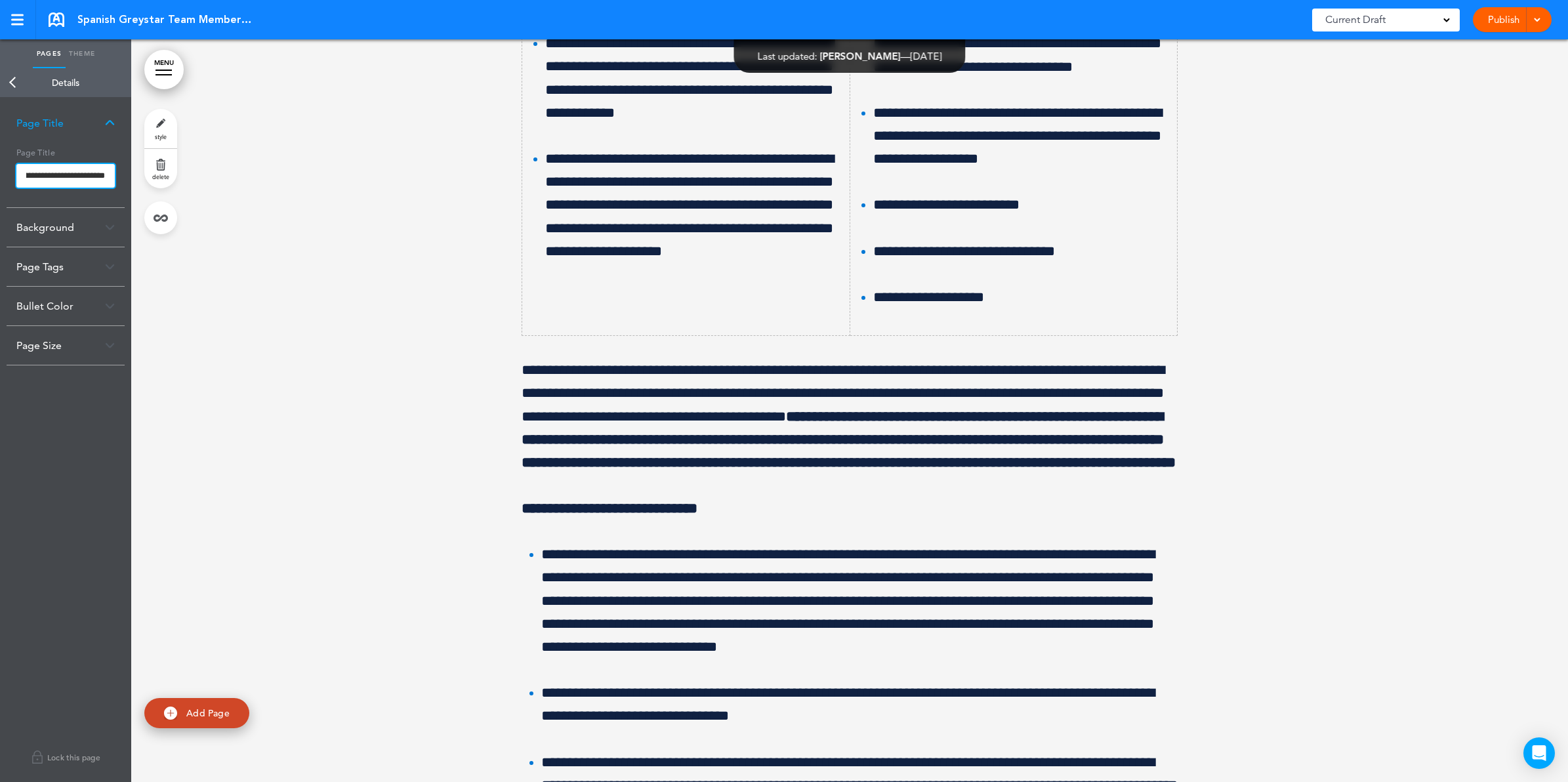
click at [103, 170] on input "**********" at bounding box center [65, 176] width 98 height 24
click at [82, 178] on input "**********" at bounding box center [65, 176] width 98 height 24
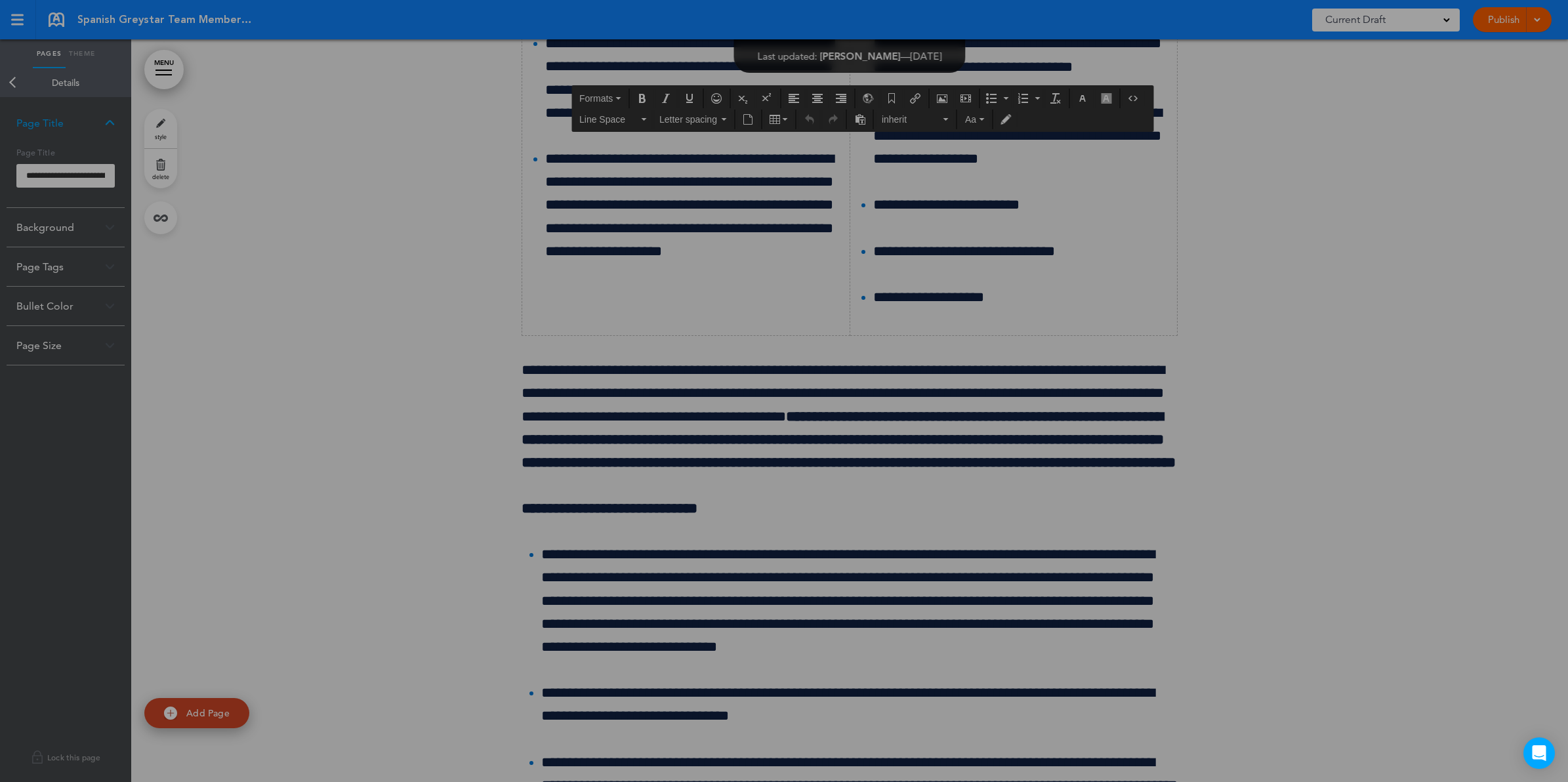
click at [890, 203] on body "Make this page common so it is available in other handbooks. This handbook [GEO…" at bounding box center [784, 391] width 1568 height 782
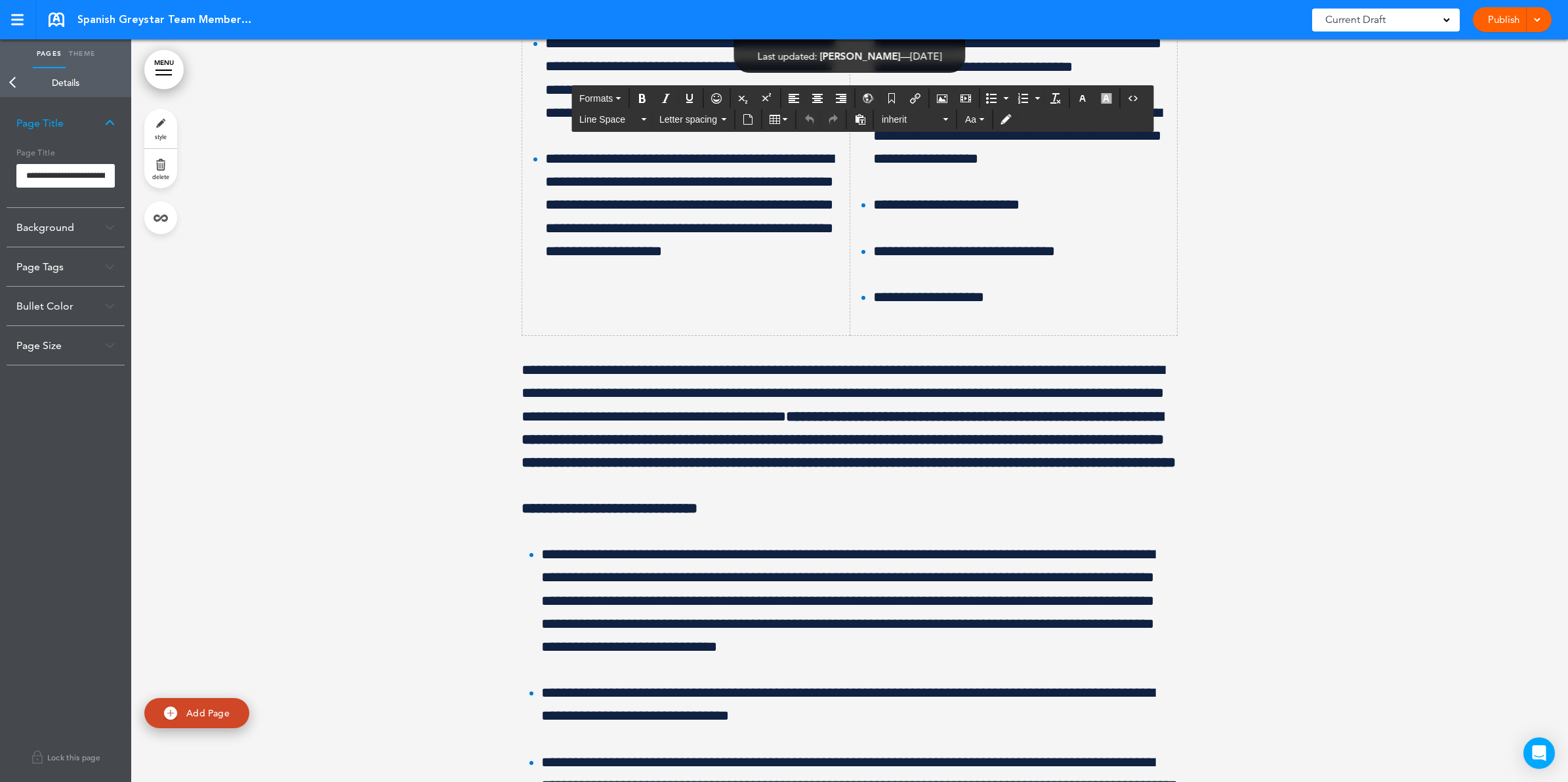
copy span "*"
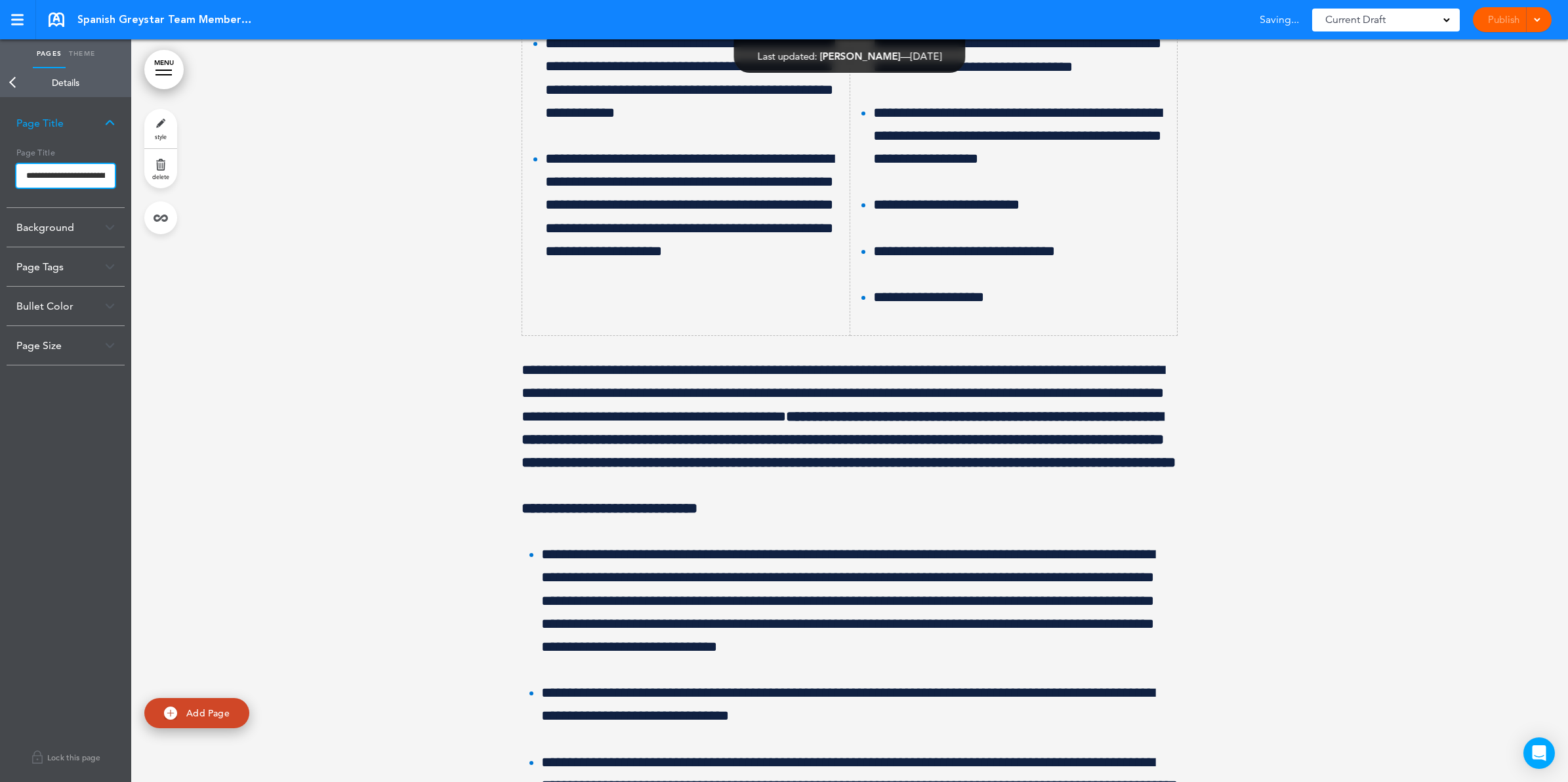
click at [90, 175] on input "**********" at bounding box center [65, 176] width 98 height 24
paste input "*"
type input "**********"
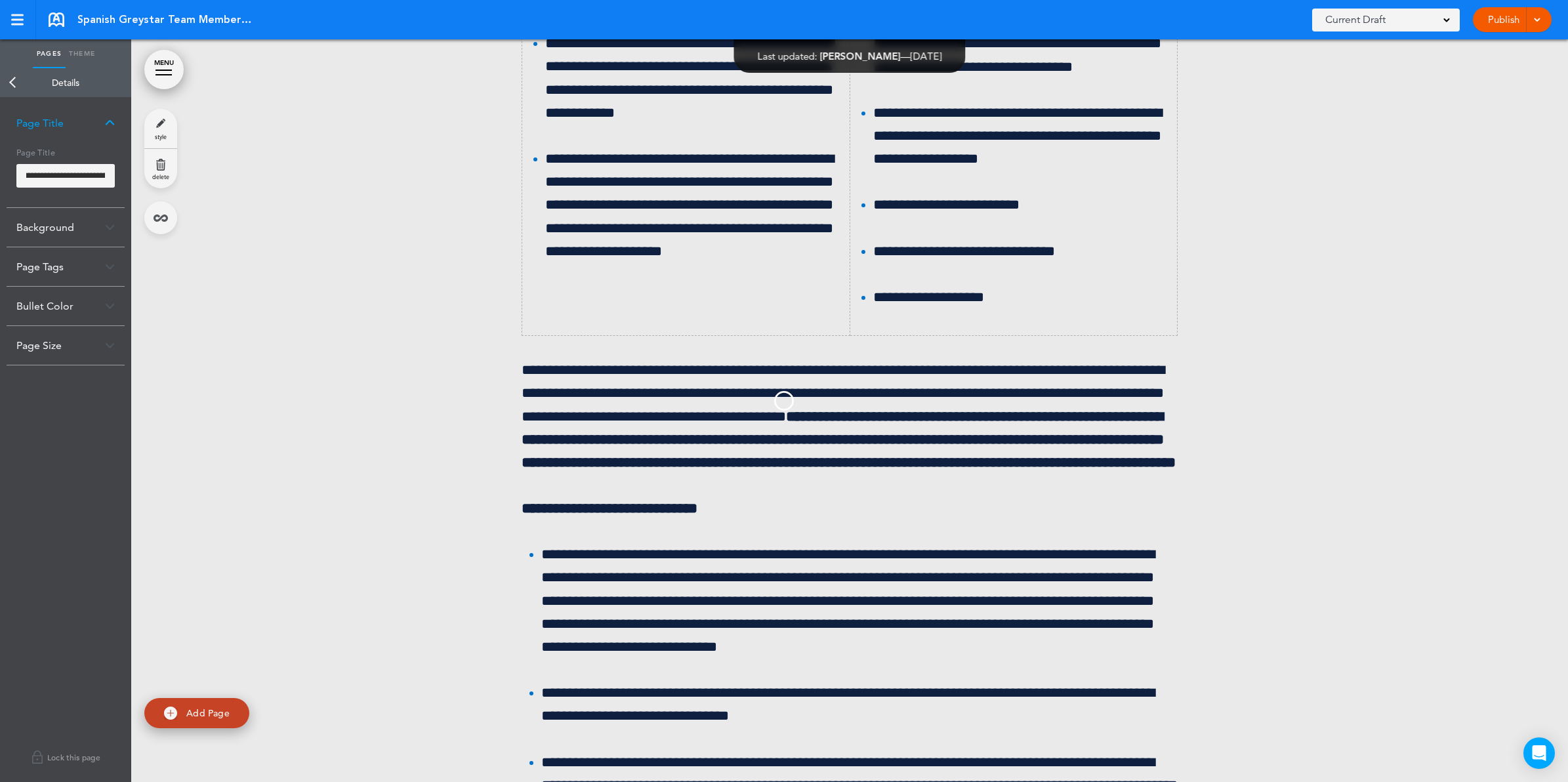
click at [16, 80] on body "Make this page common so it is available in other handbooks. This handbook [GEO…" at bounding box center [784, 391] width 1568 height 782
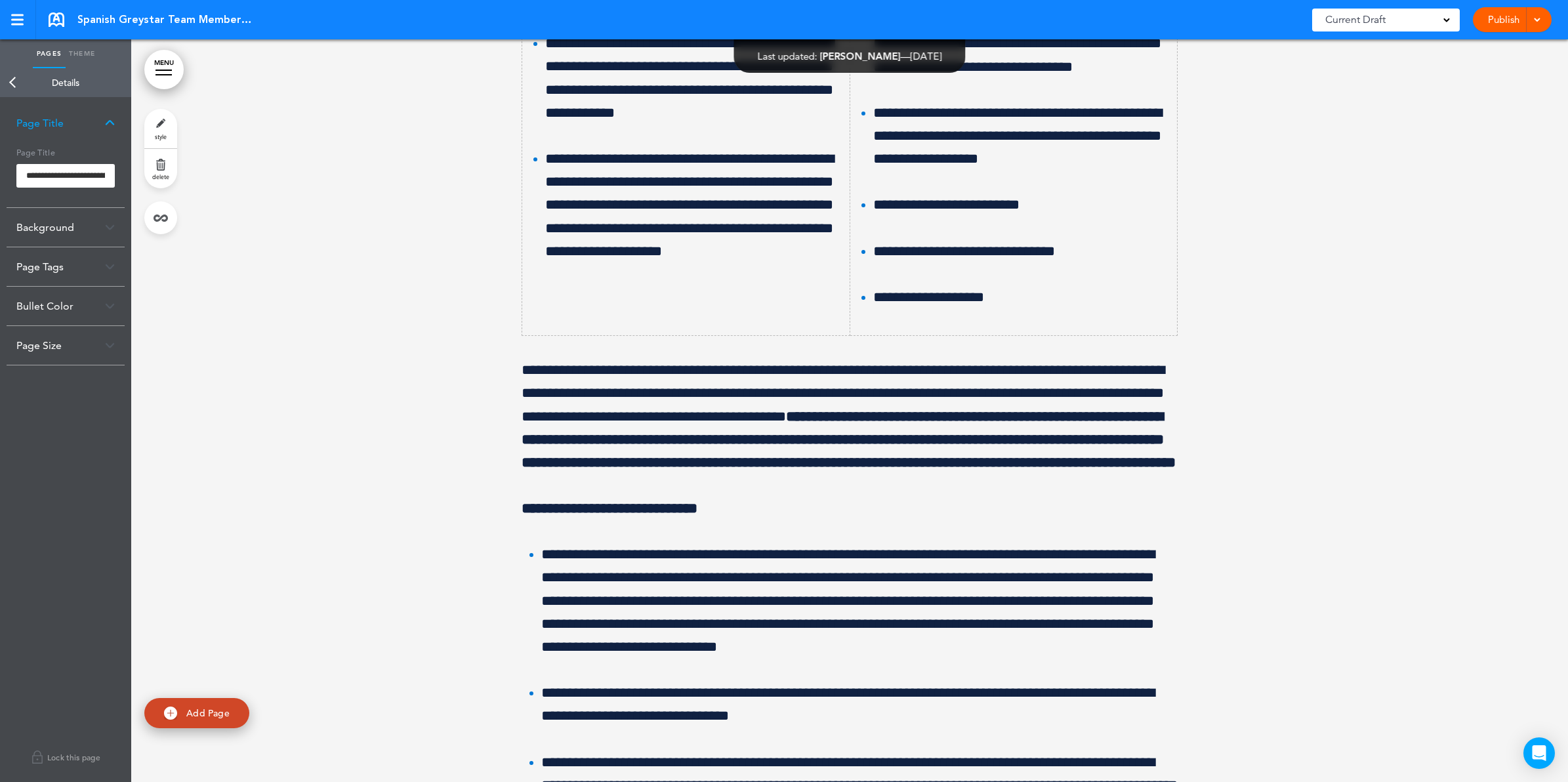
click at [13, 80] on link "Back" at bounding box center [13, 82] width 26 height 29
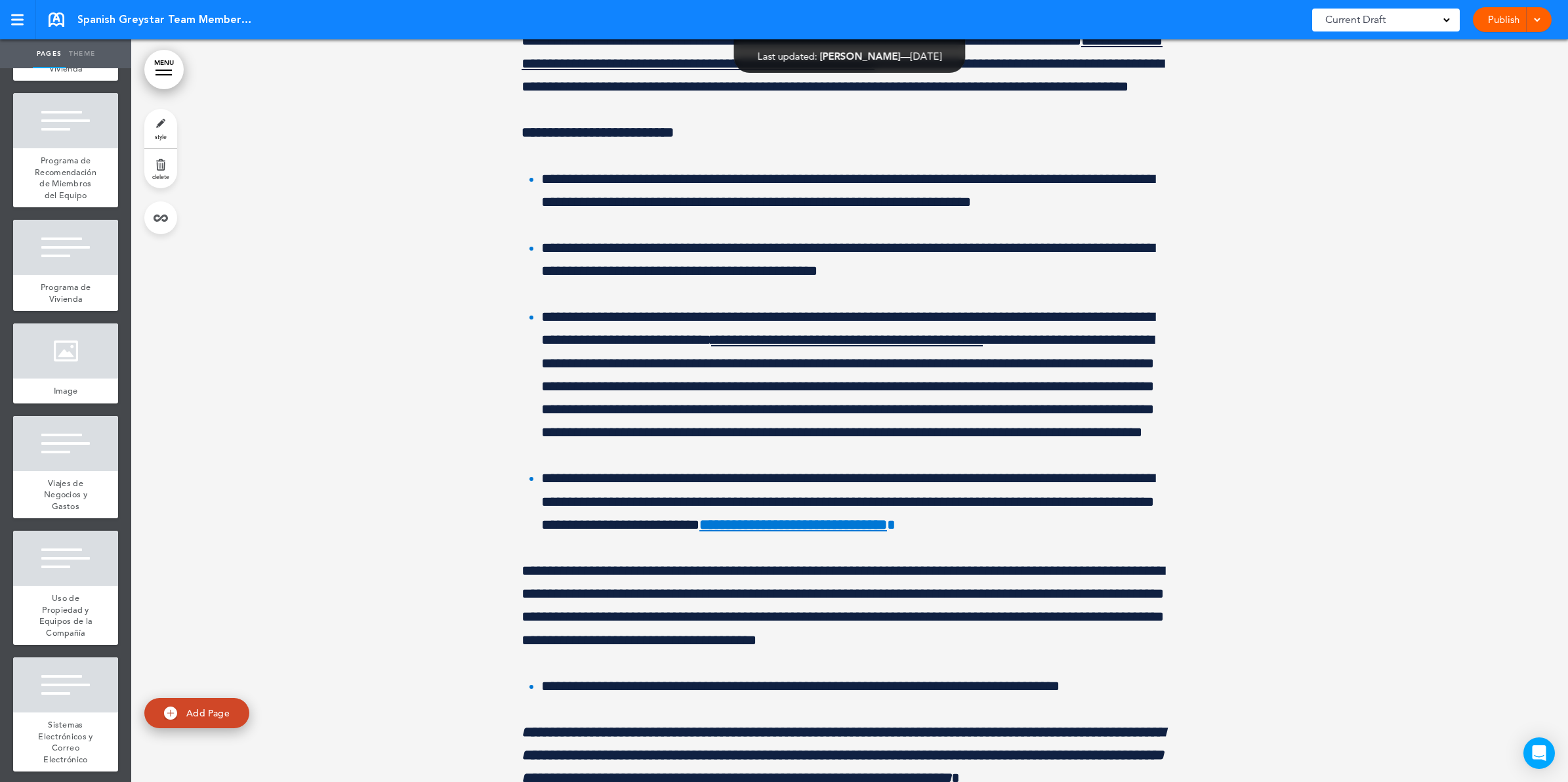
scroll to position [9133, 0]
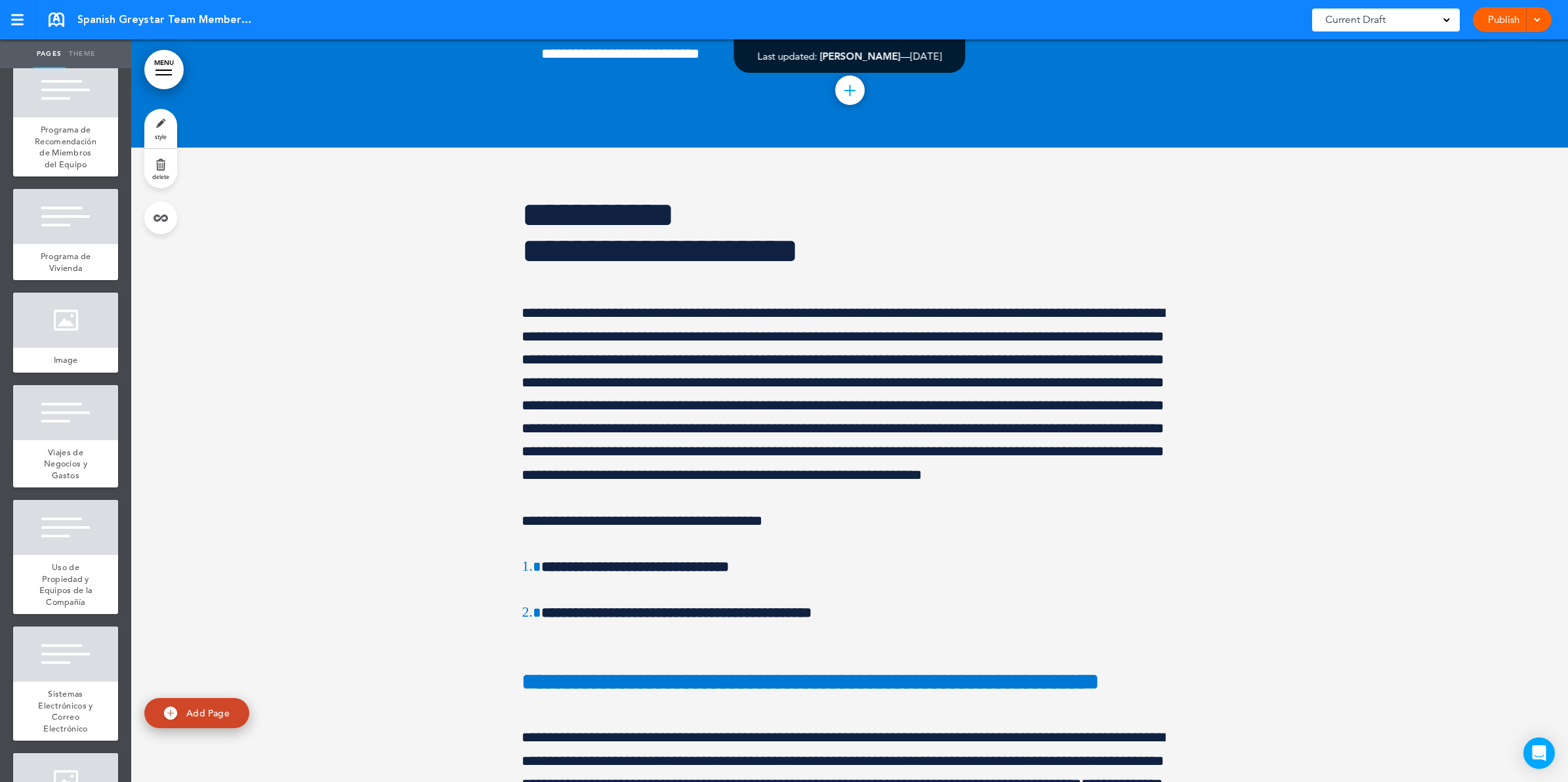
scroll to position [9297, 0]
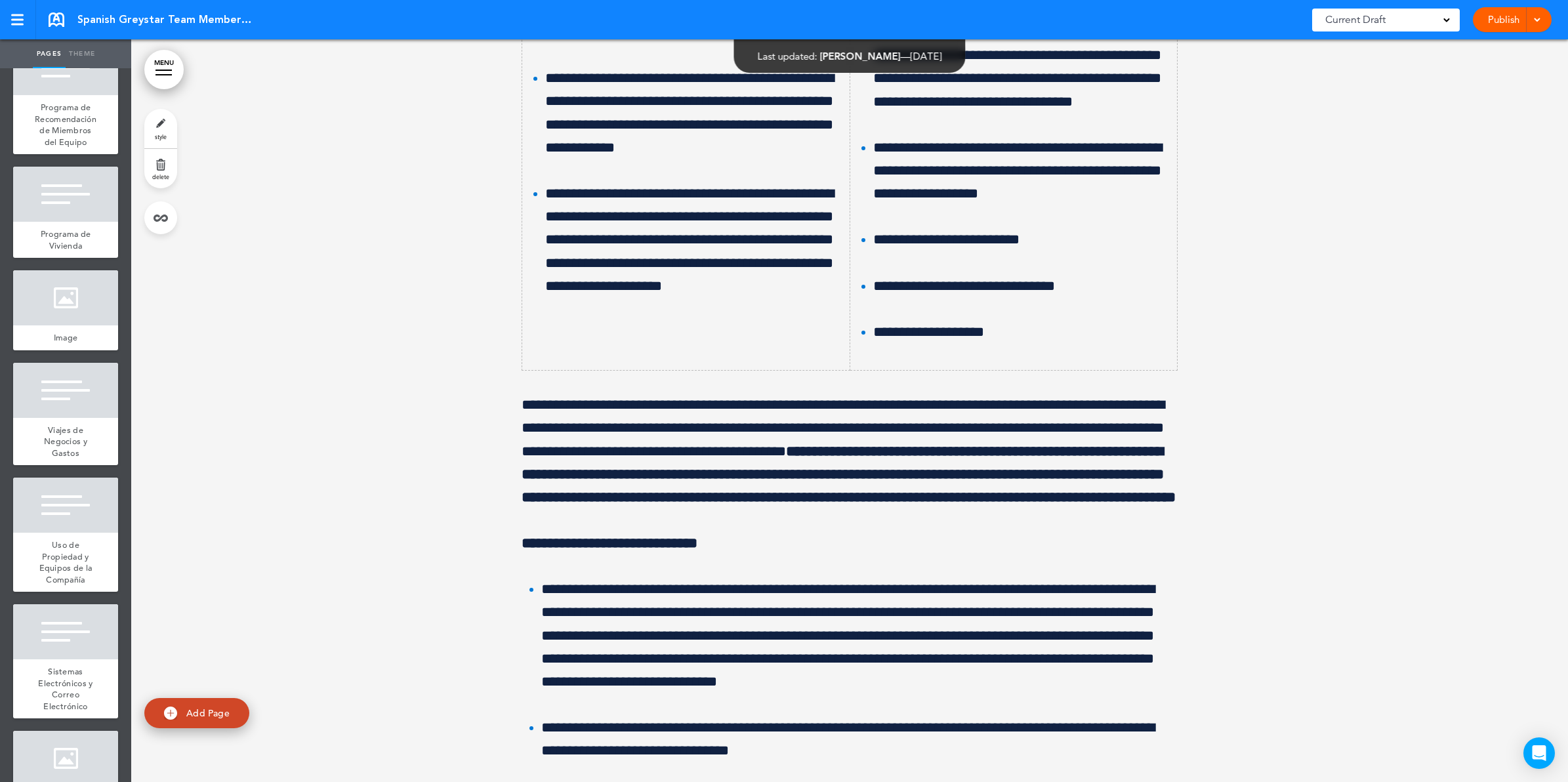
scroll to position [110264, 0]
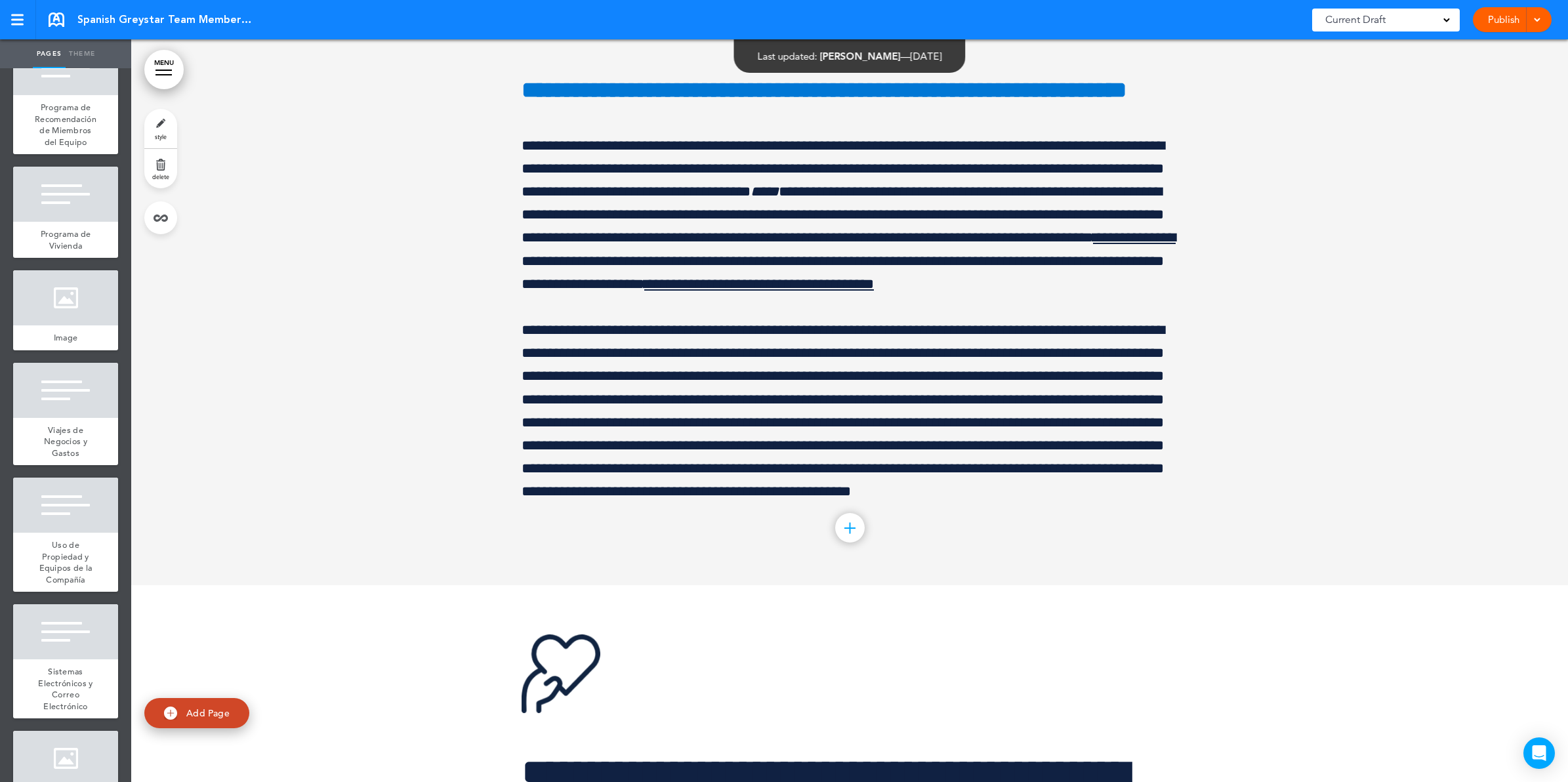
scroll to position [111328, 0]
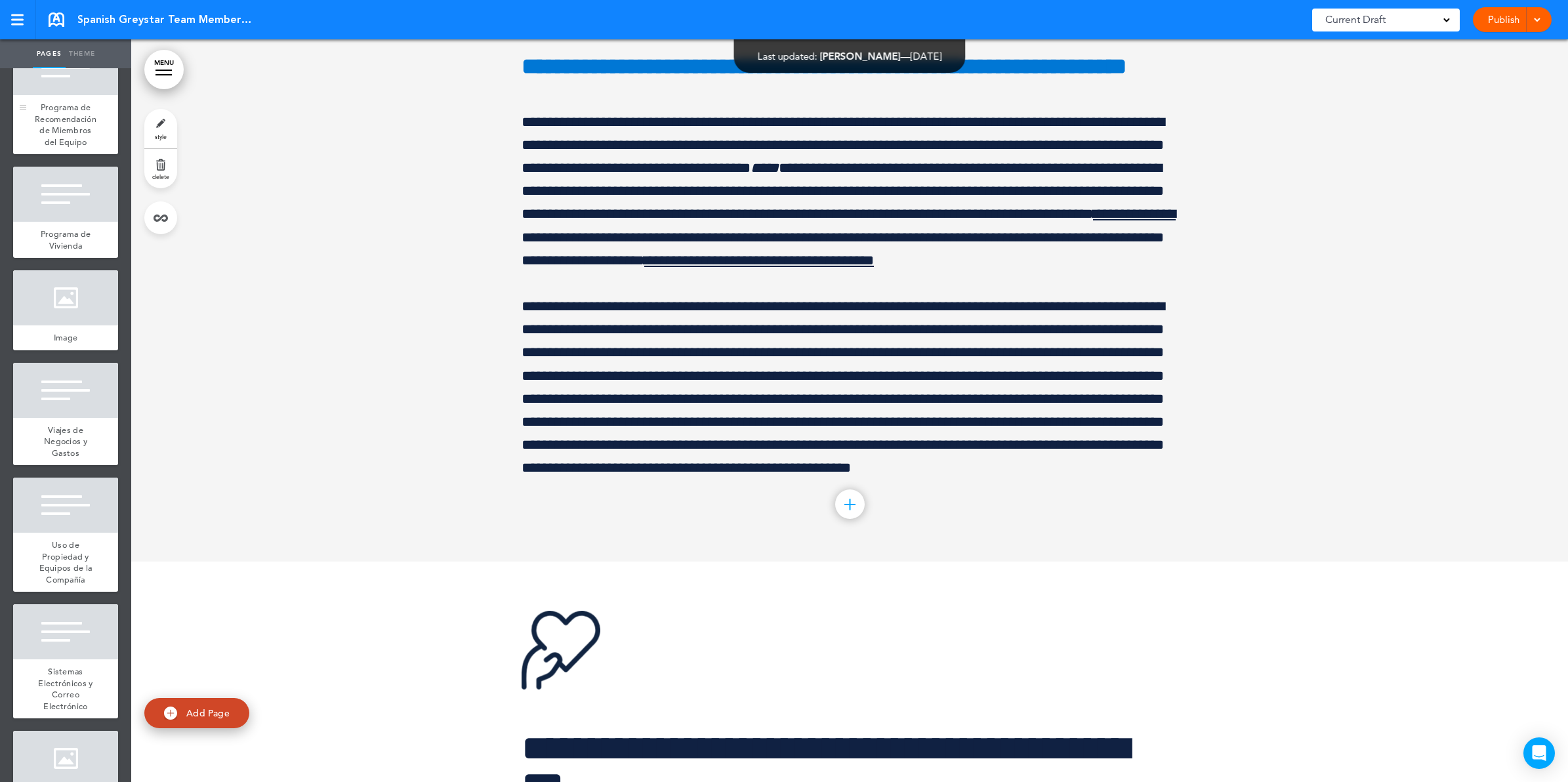
click at [56, 95] on div at bounding box center [65, 67] width 105 height 55
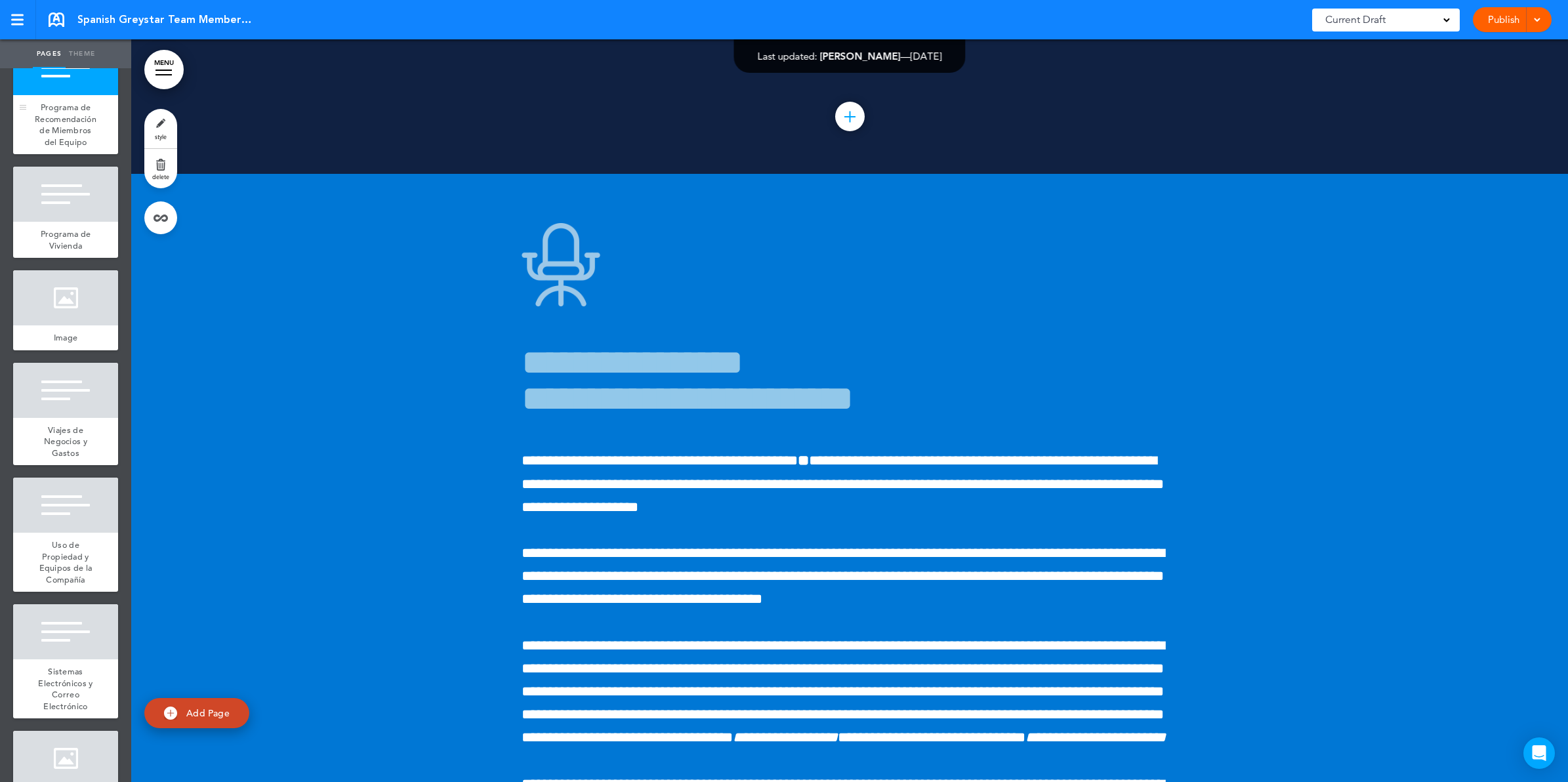
scroll to position [115173, 0]
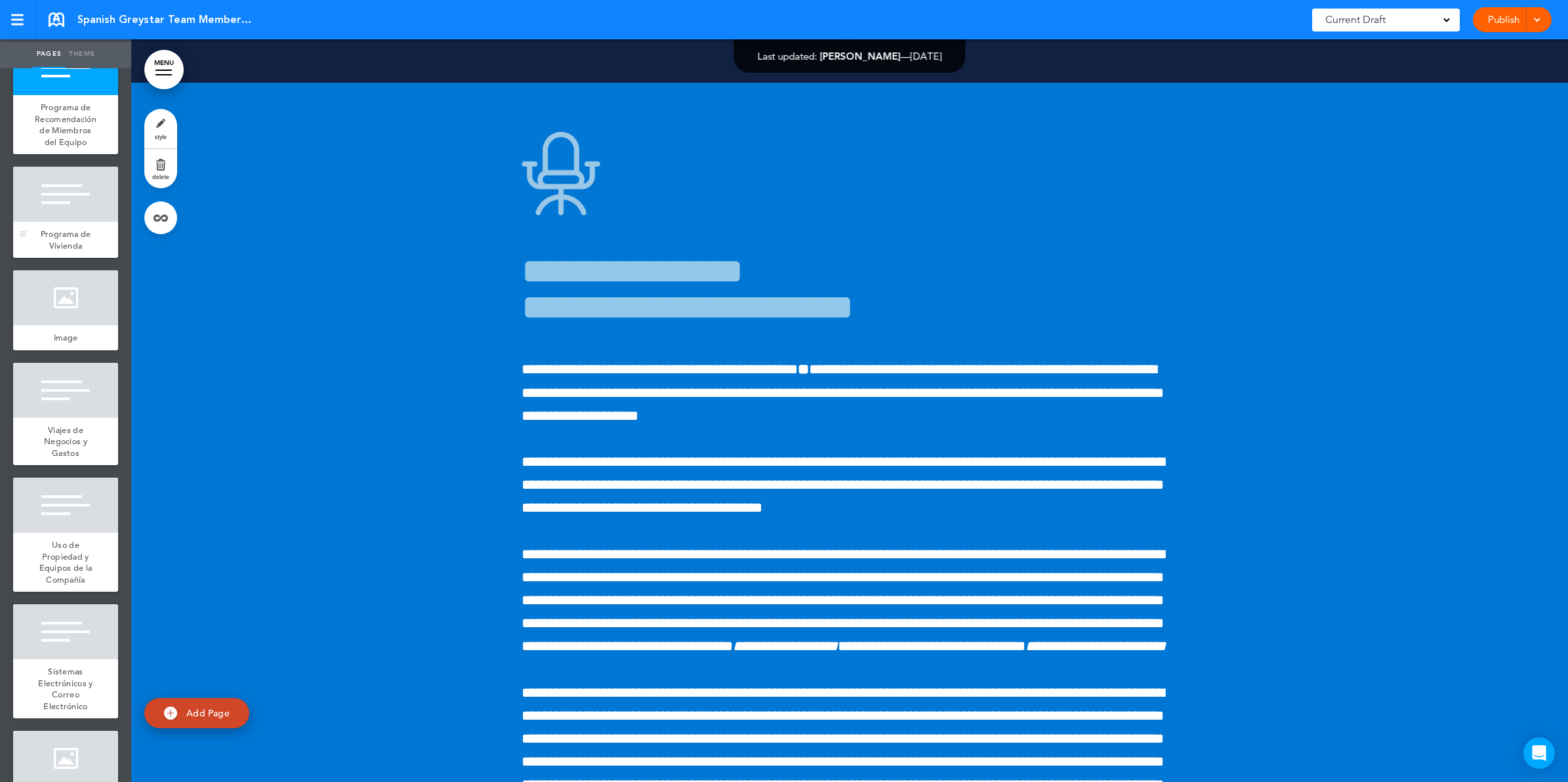
click at [80, 222] on div at bounding box center [65, 194] width 105 height 55
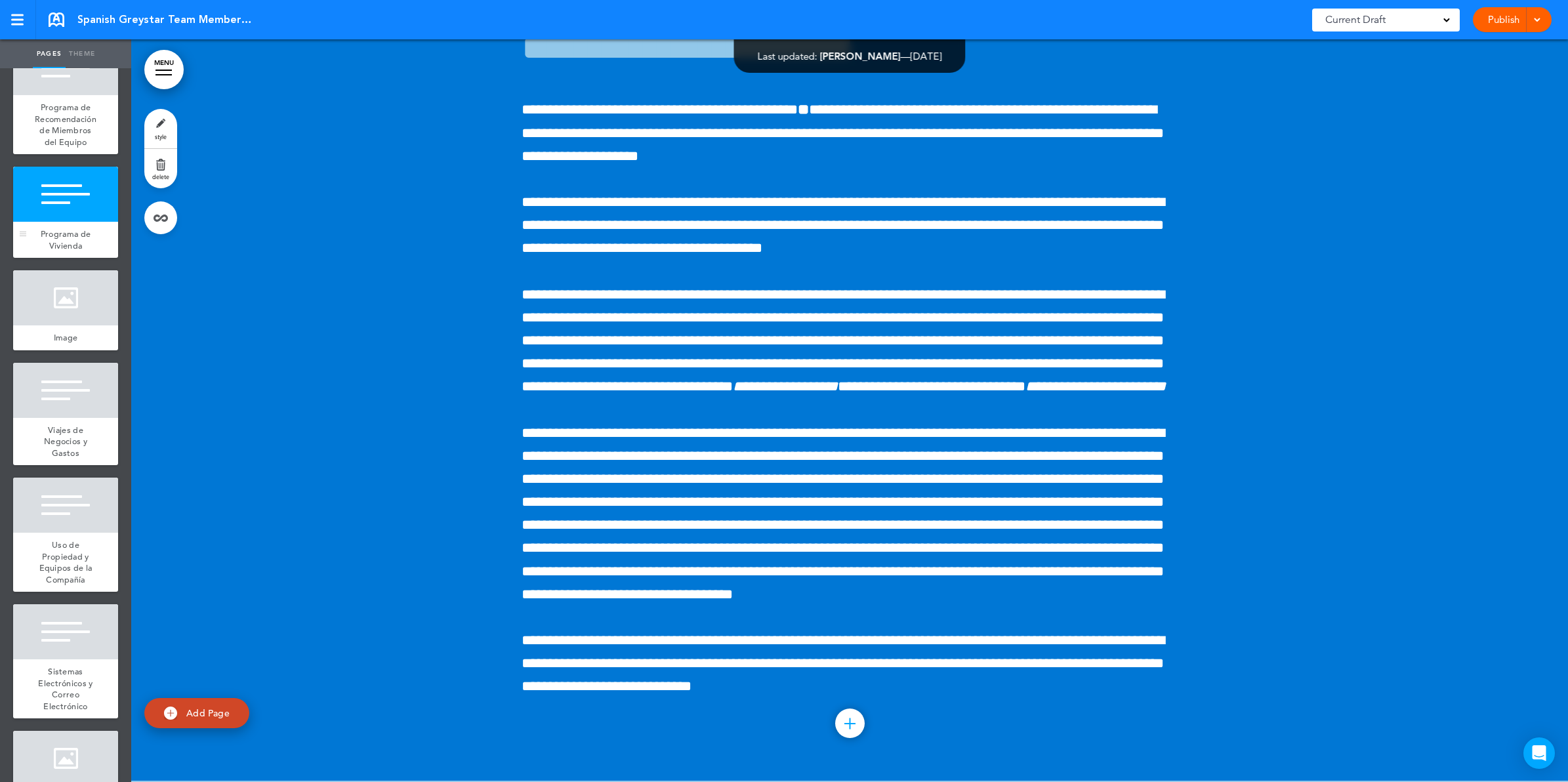
scroll to position [116310, 0]
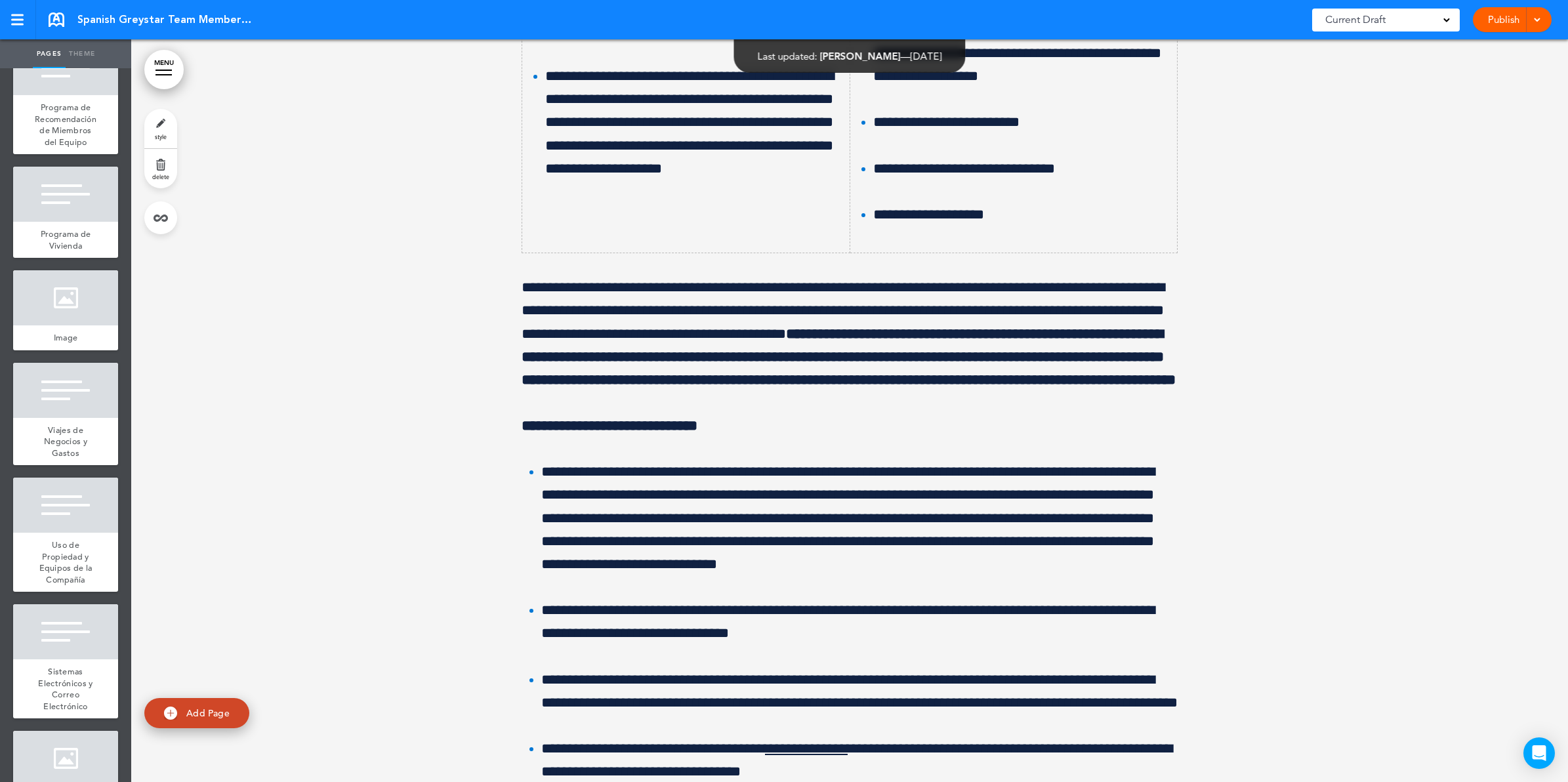
scroll to position [110264, 0]
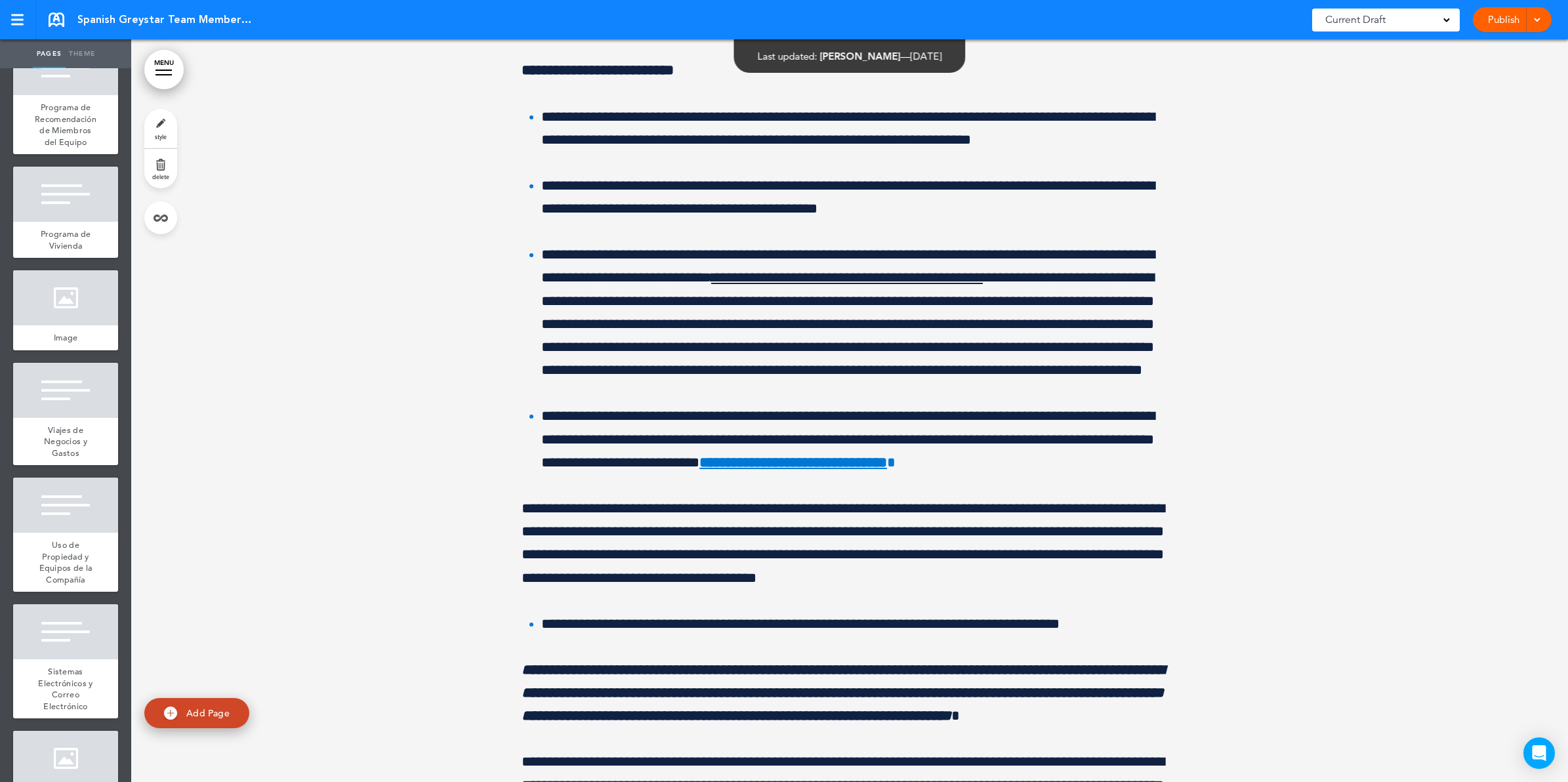
scroll to position [108939, 0]
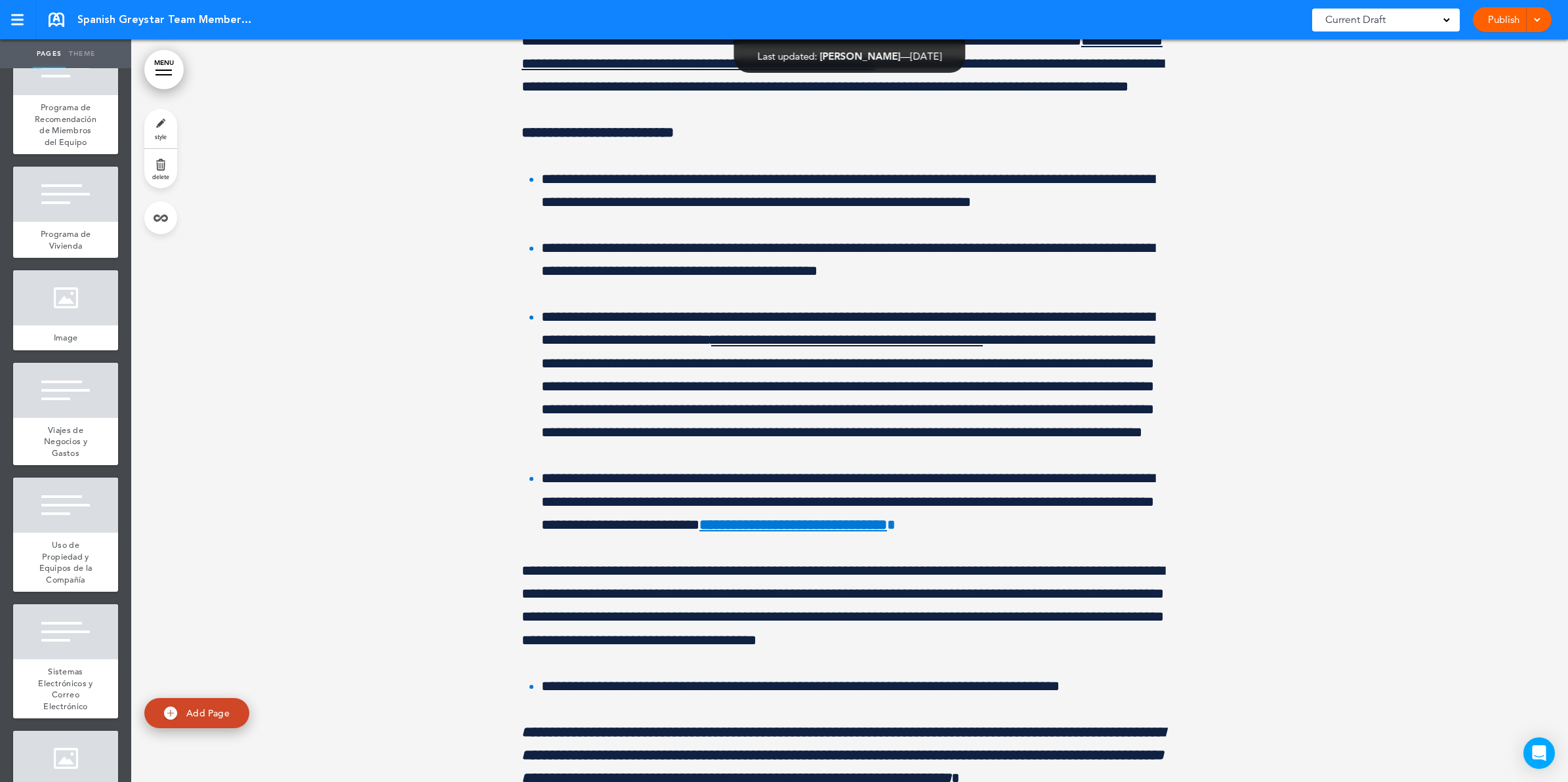
click at [66, 28] on div "Beneficio de Descuento de Vivienda" at bounding box center [65, 4] width 105 height 48
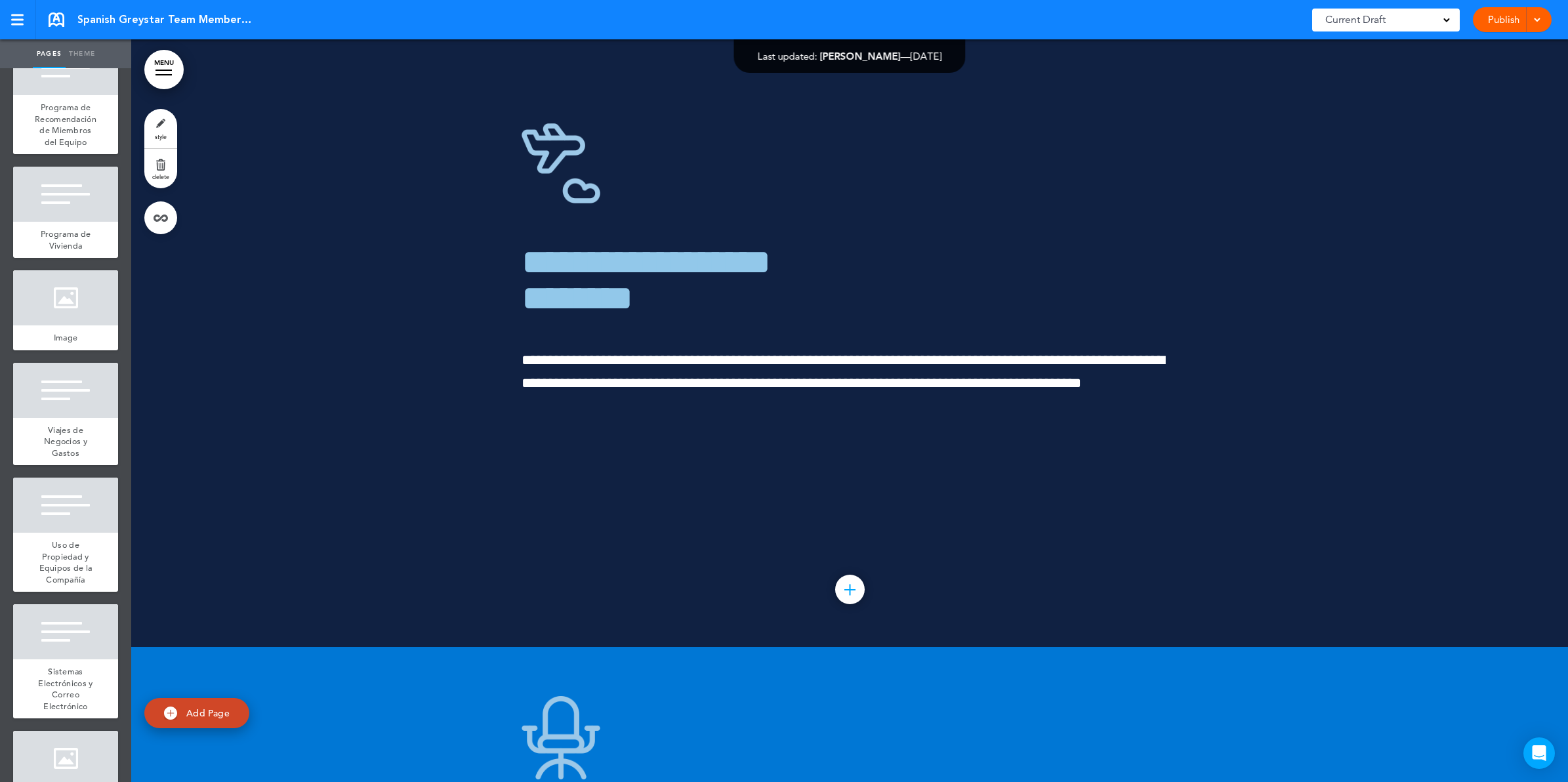
scroll to position [114689, 0]
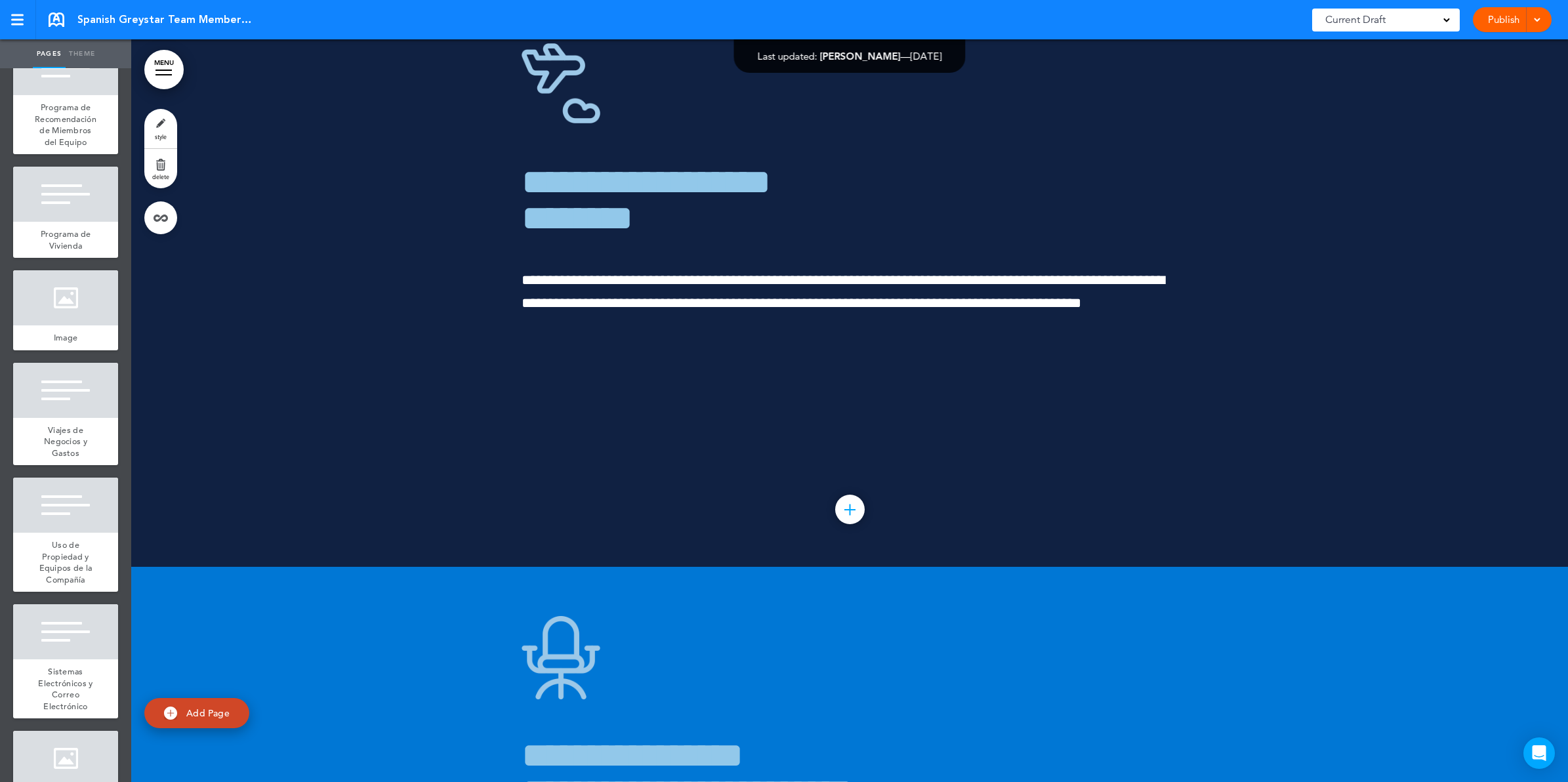
click at [59, 21] on span "Beneficio de Descuento de Vivienda" at bounding box center [66, 4] width 54 height 34
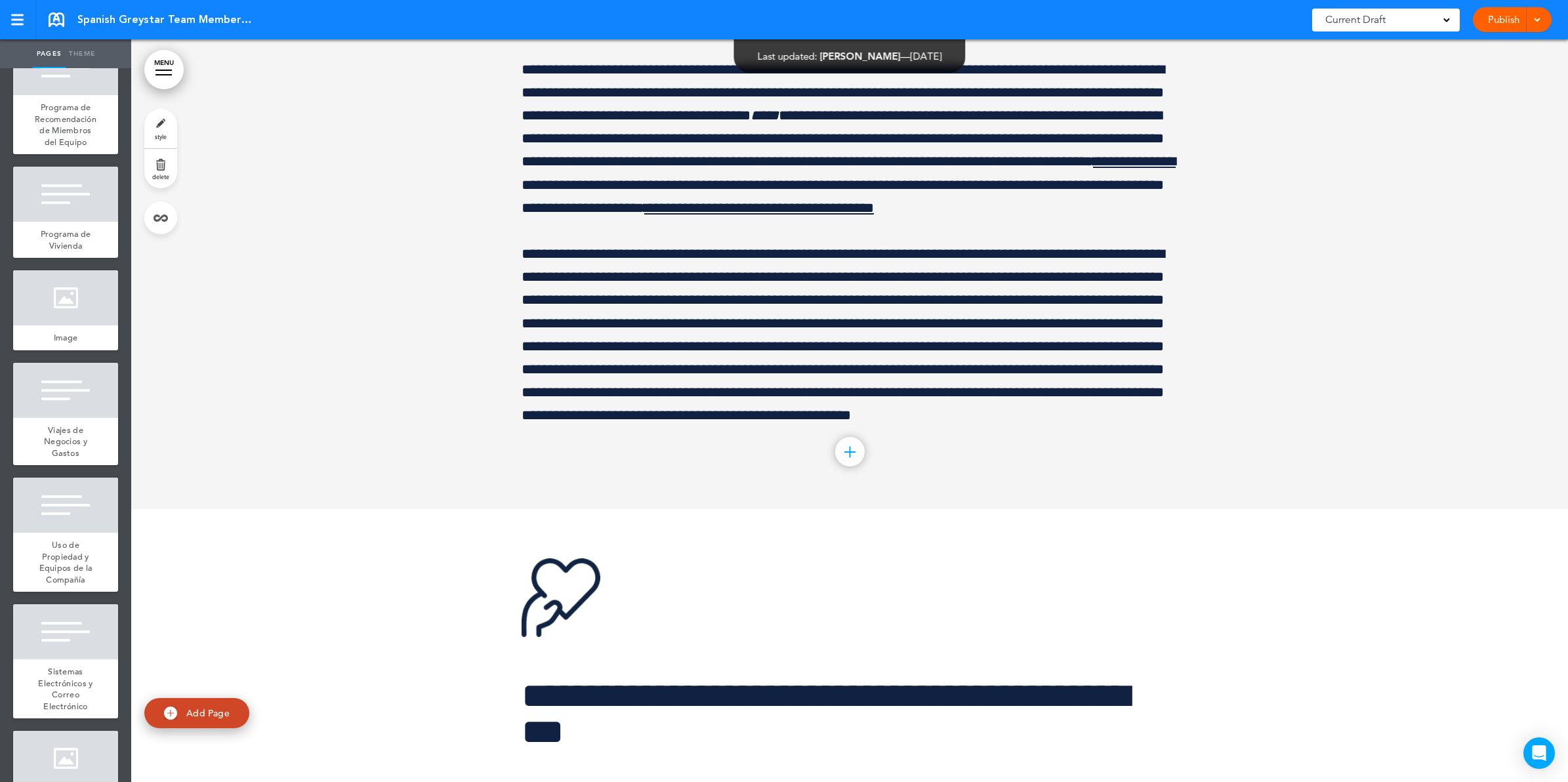
scroll to position [111328, 0]
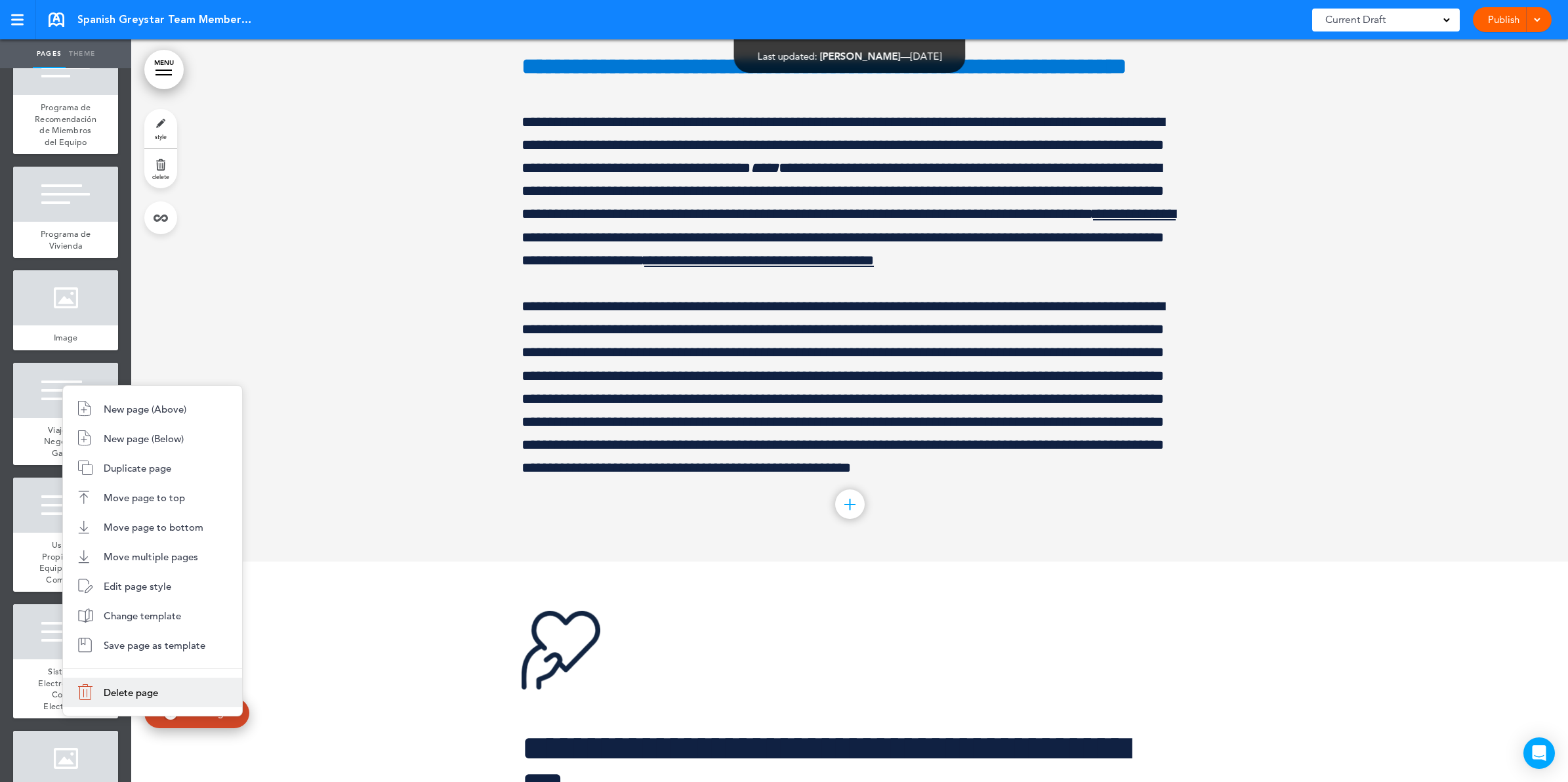
click at [151, 686] on span "Delete page" at bounding box center [131, 692] width 54 height 13
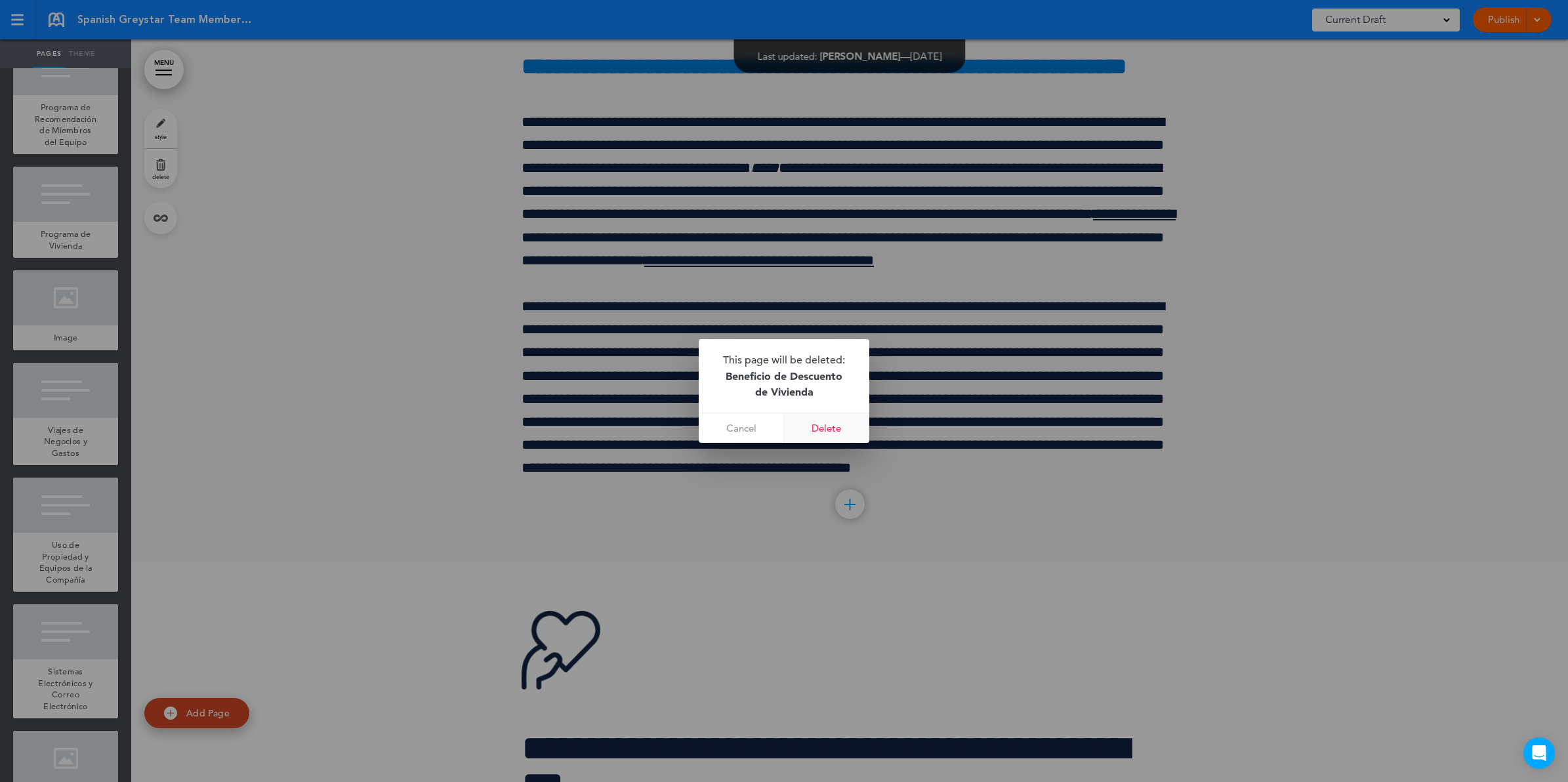
click at [835, 428] on link "Delete" at bounding box center [826, 428] width 86 height 30
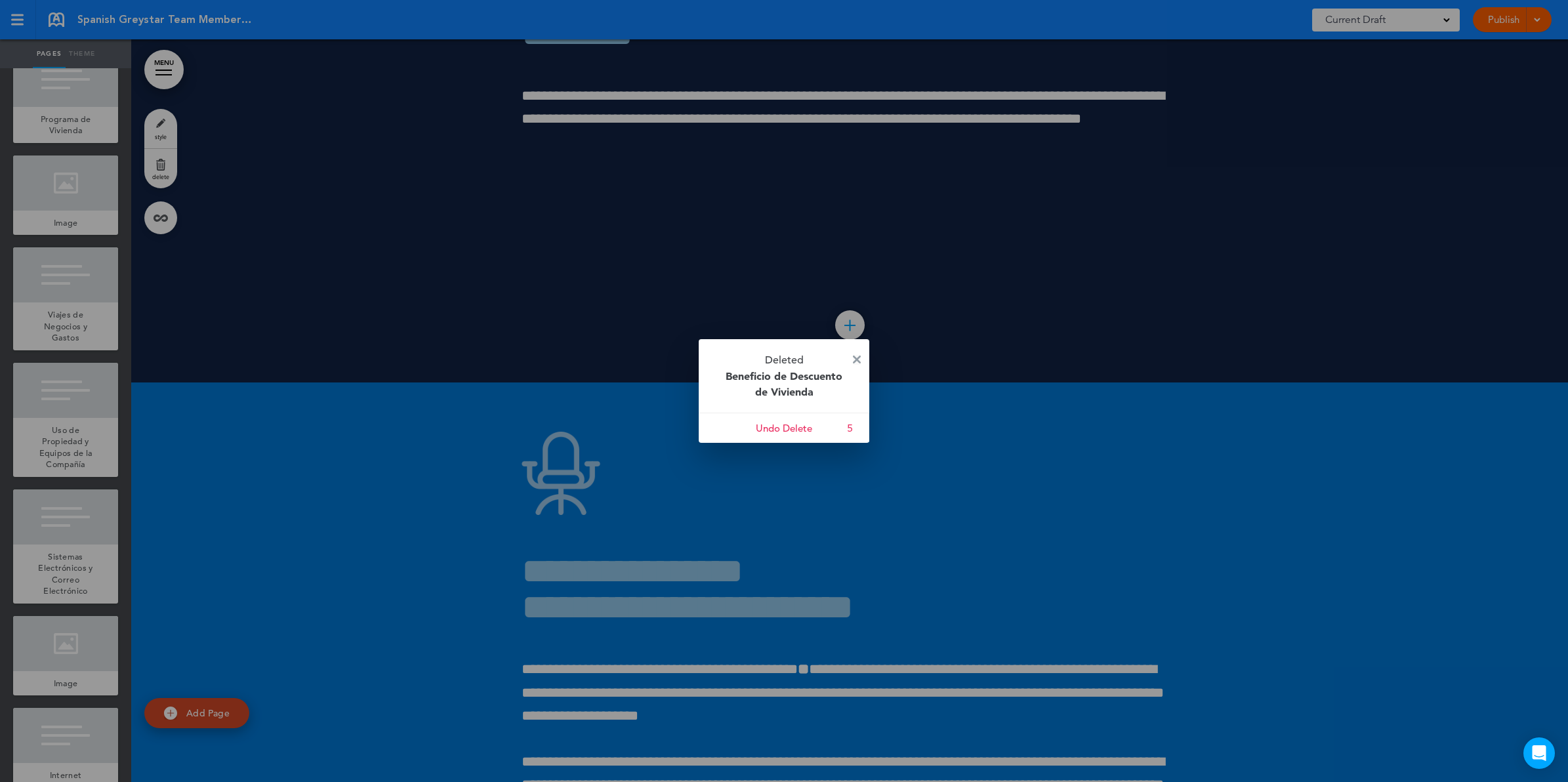
click at [855, 356] on img at bounding box center [856, 359] width 8 height 8
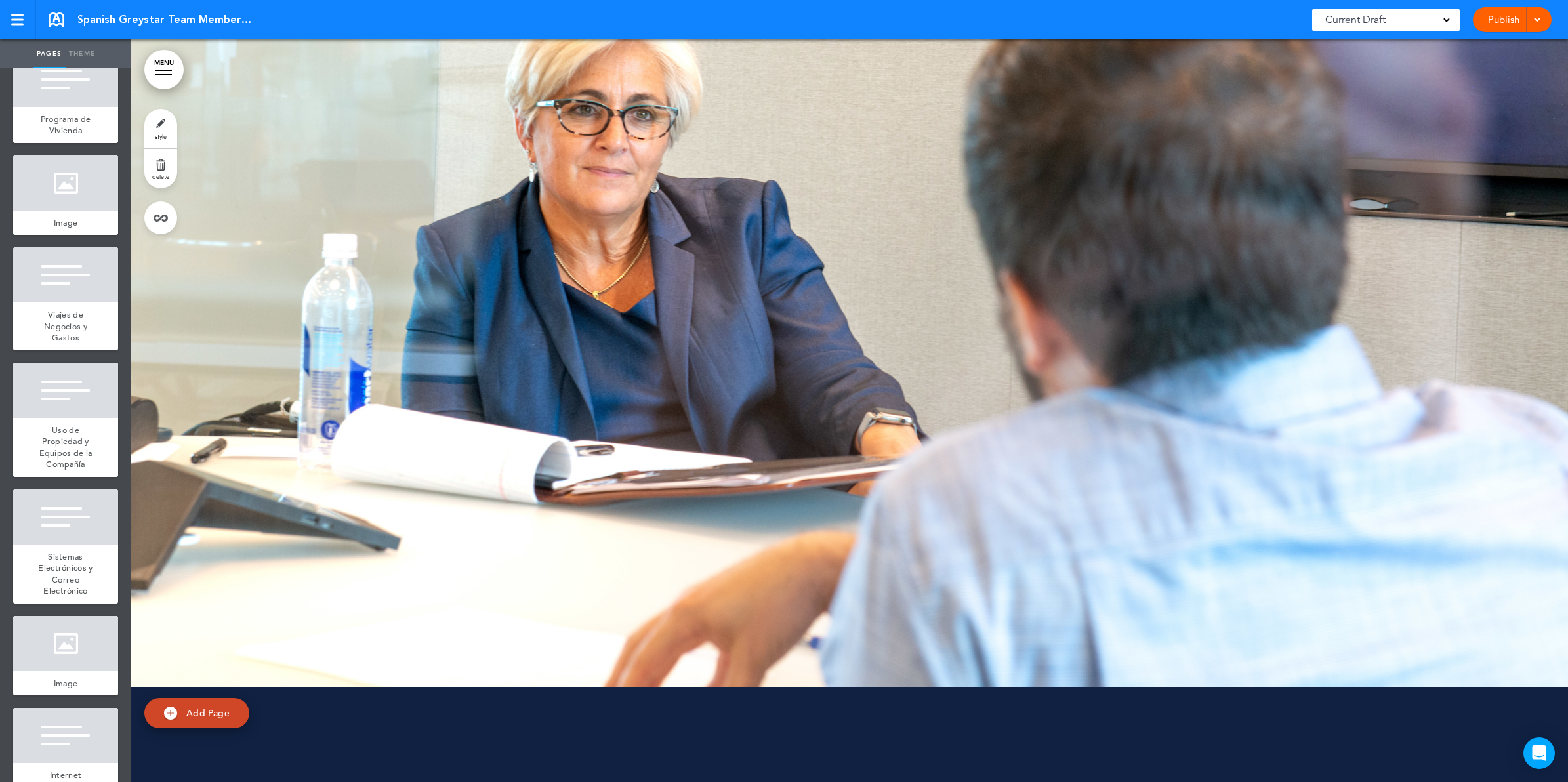
scroll to position [110264, 0]
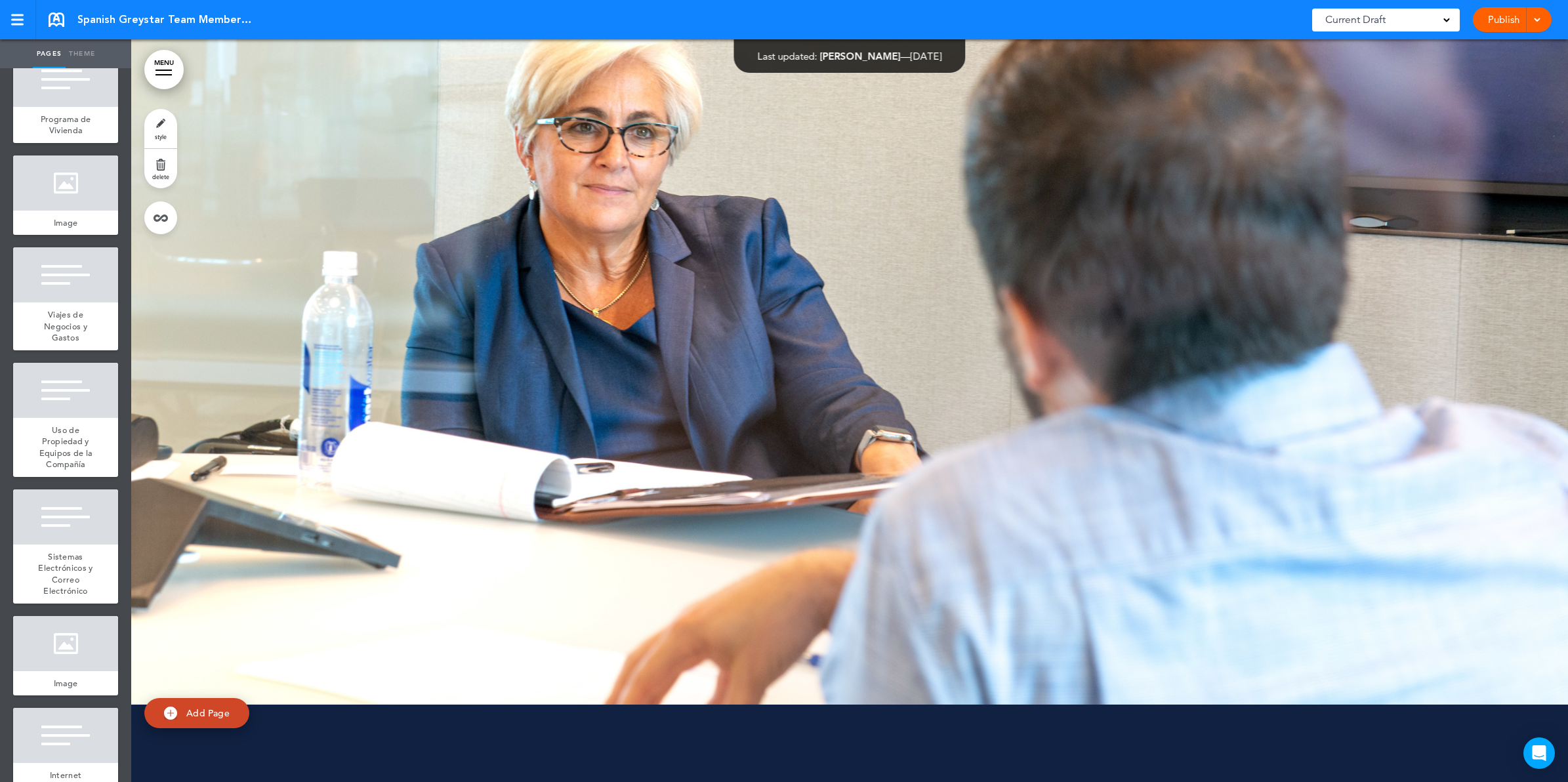
click at [65, 33] on span "Programa de Recomendación de Miembros del Equipo" at bounding box center [65, 10] width 62 height 46
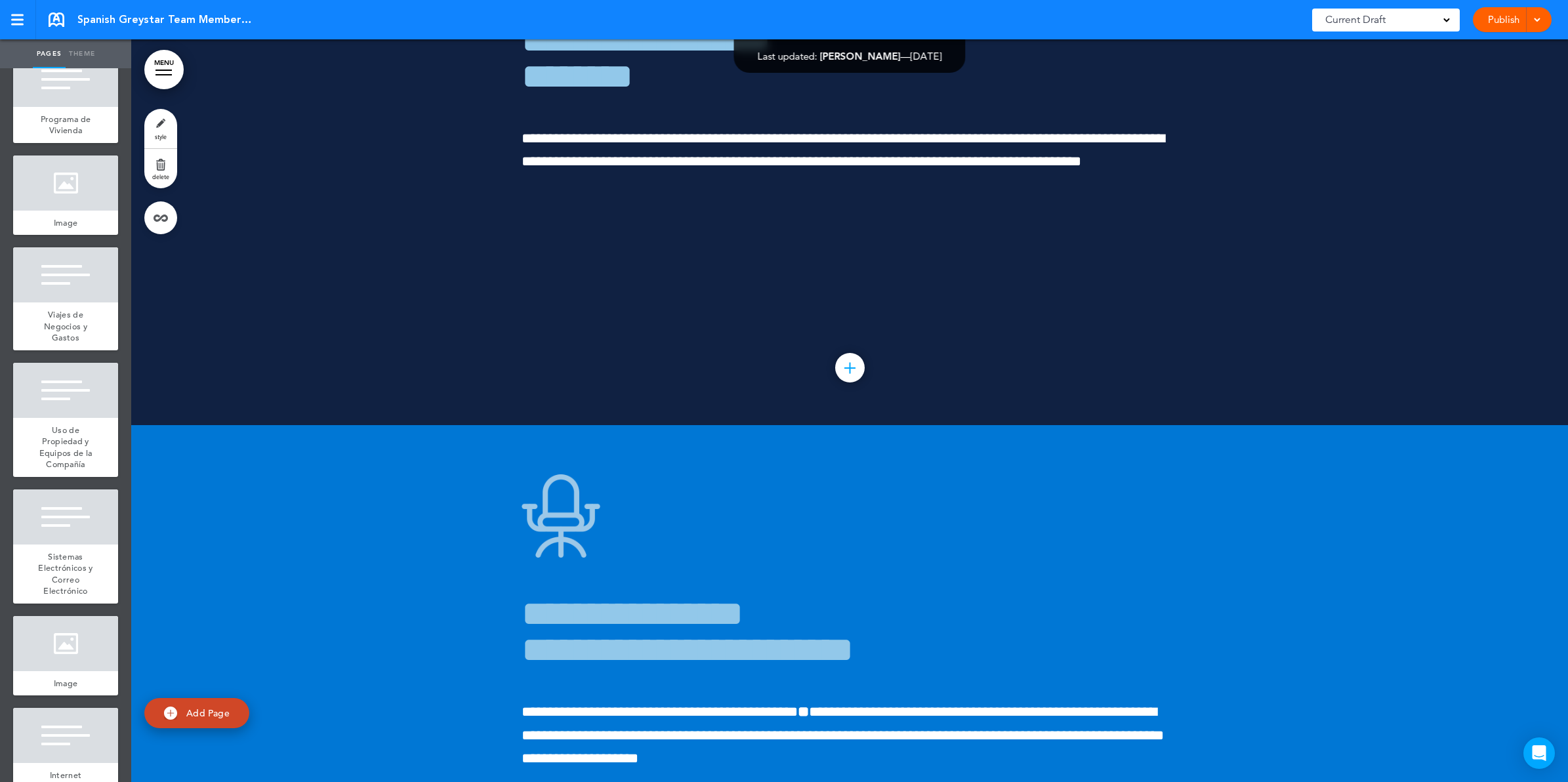
scroll to position [111328, 0]
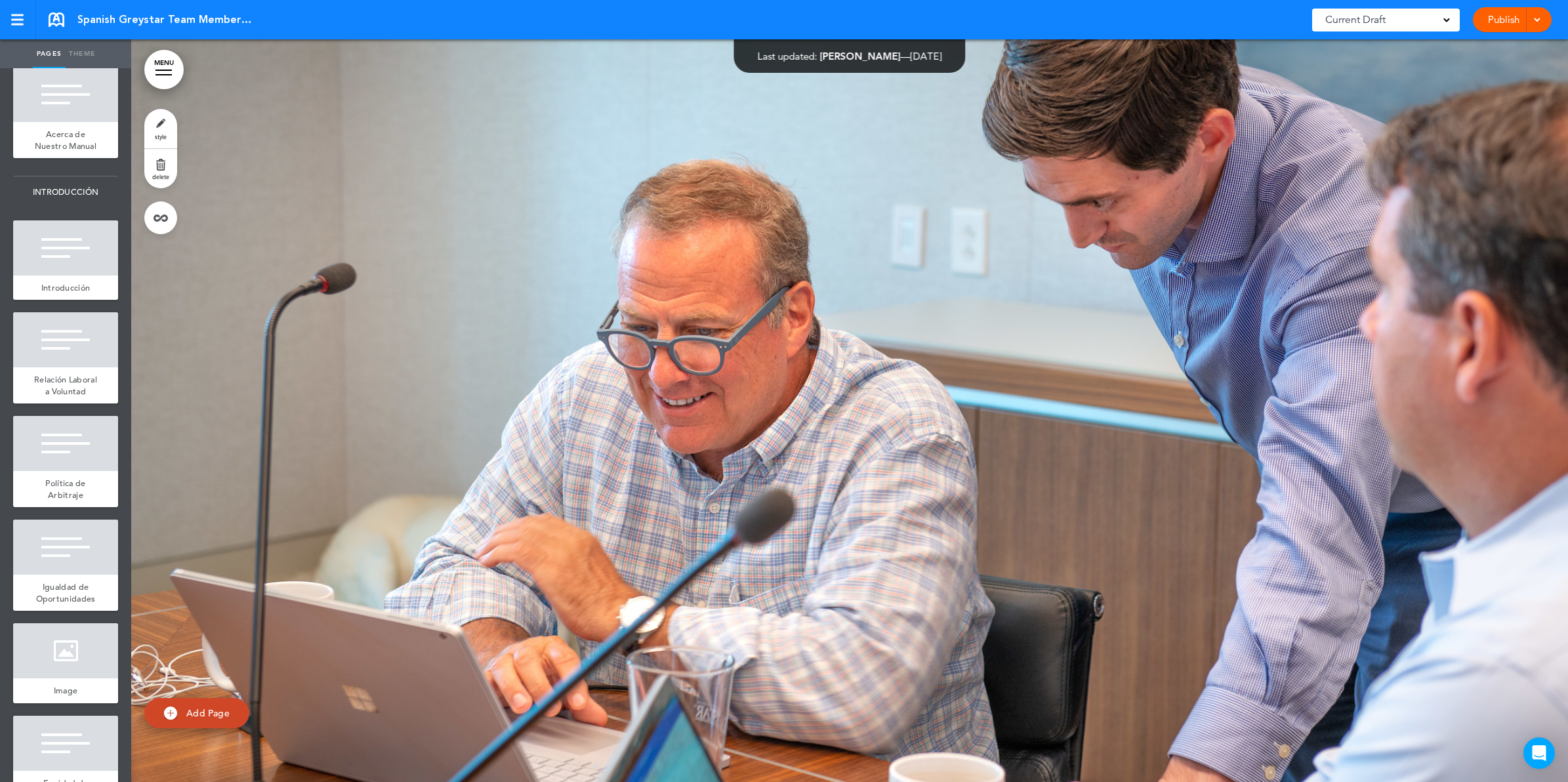
scroll to position [31499, 0]
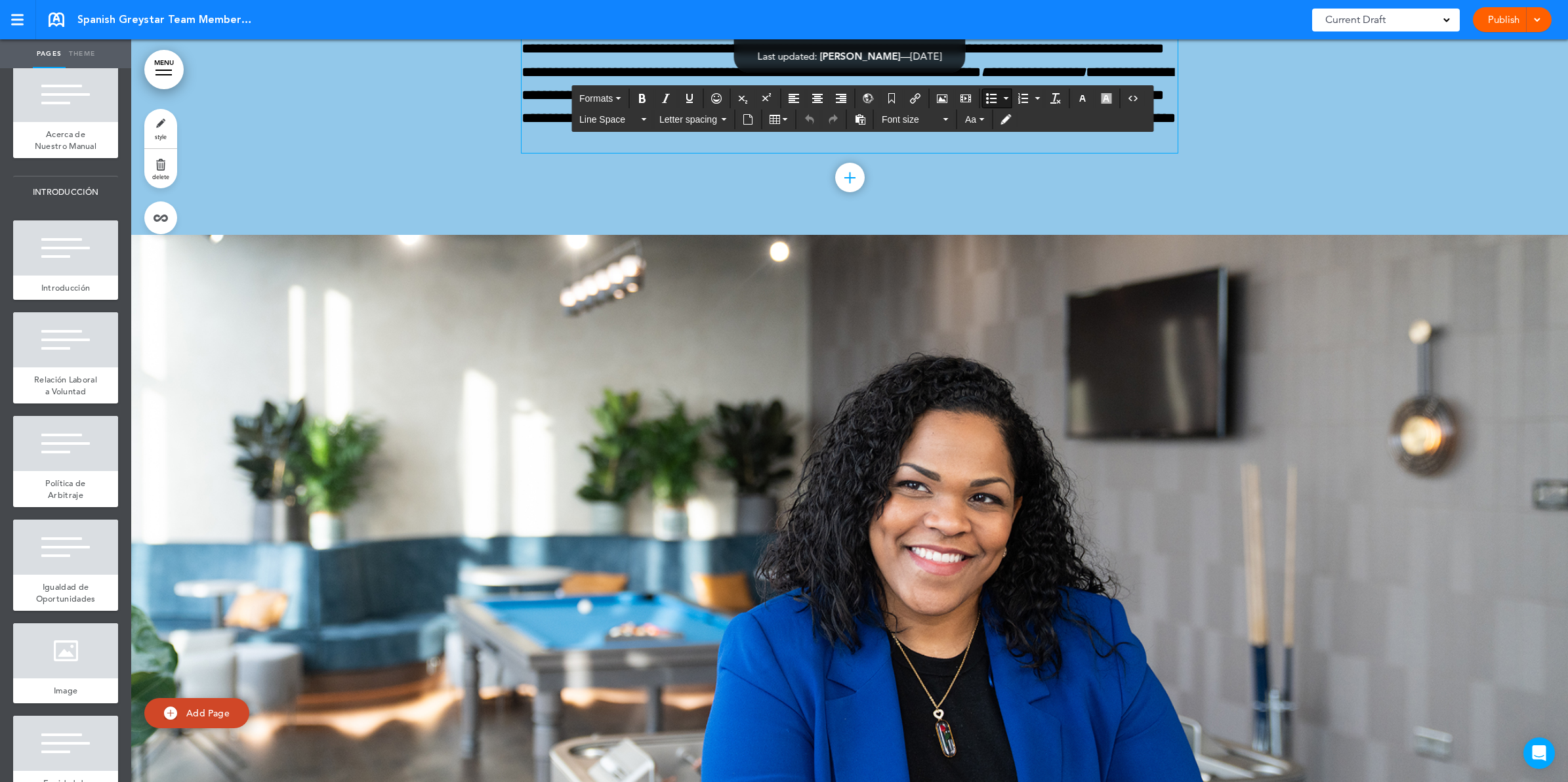
scroll to position [31581, 0]
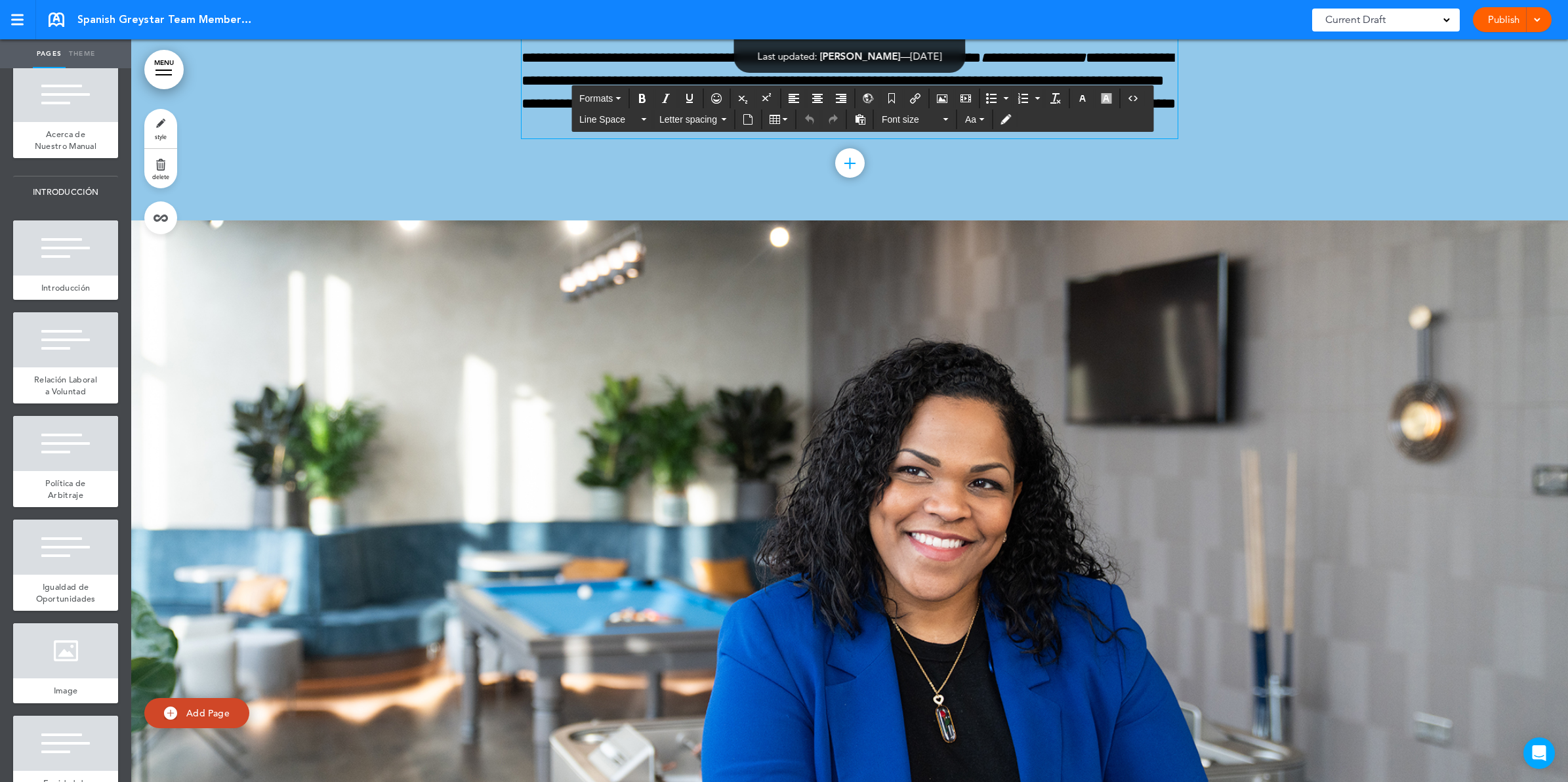
drag, startPoint x: 705, startPoint y: 552, endPoint x: 477, endPoint y: 391, distance: 279.1
copy p "**********"
drag, startPoint x: 696, startPoint y: 546, endPoint x: 460, endPoint y: 408, distance: 273.4
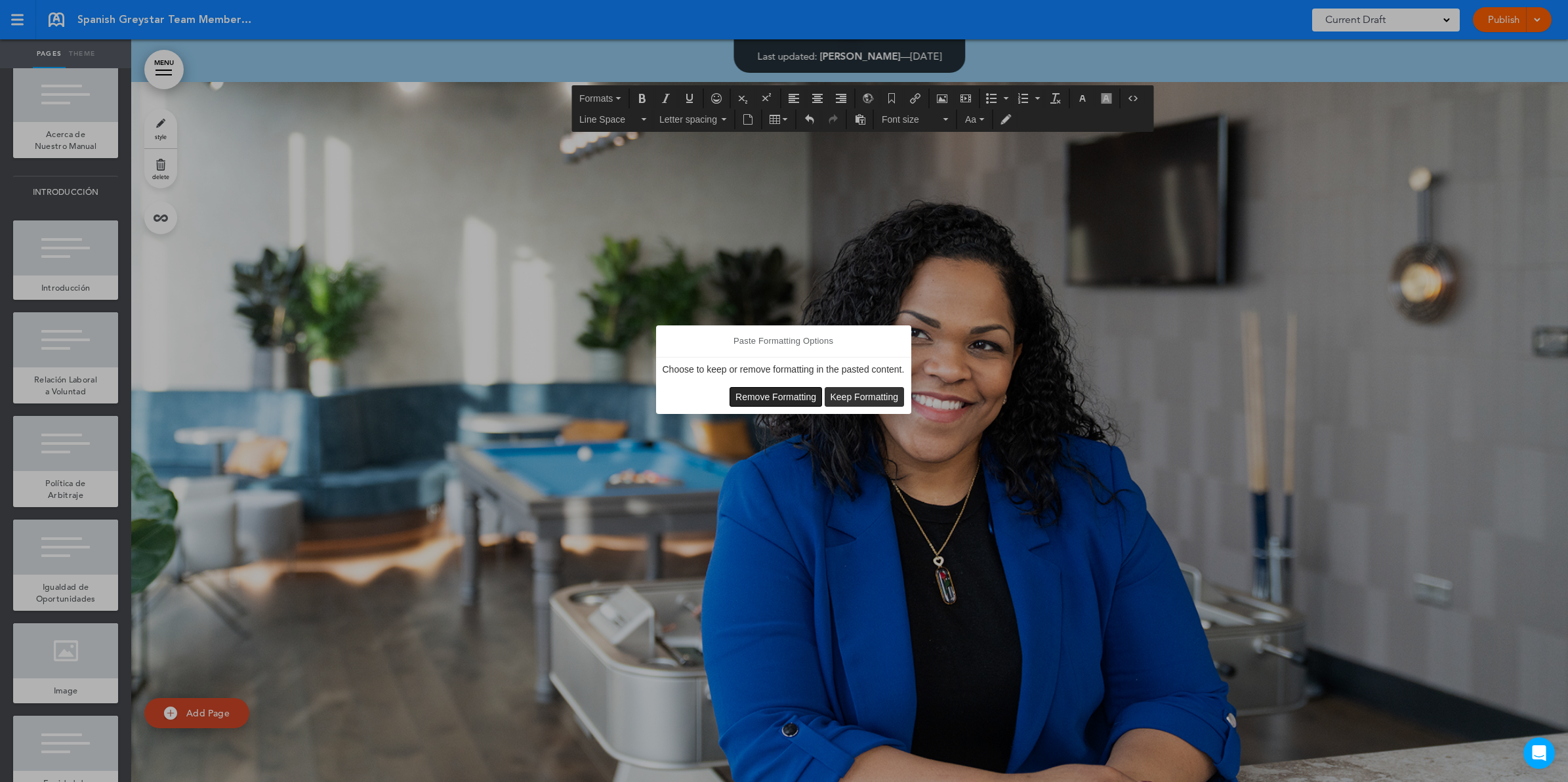
click at [739, 397] on span "Remove Formatting" at bounding box center [776, 397] width 81 height 10
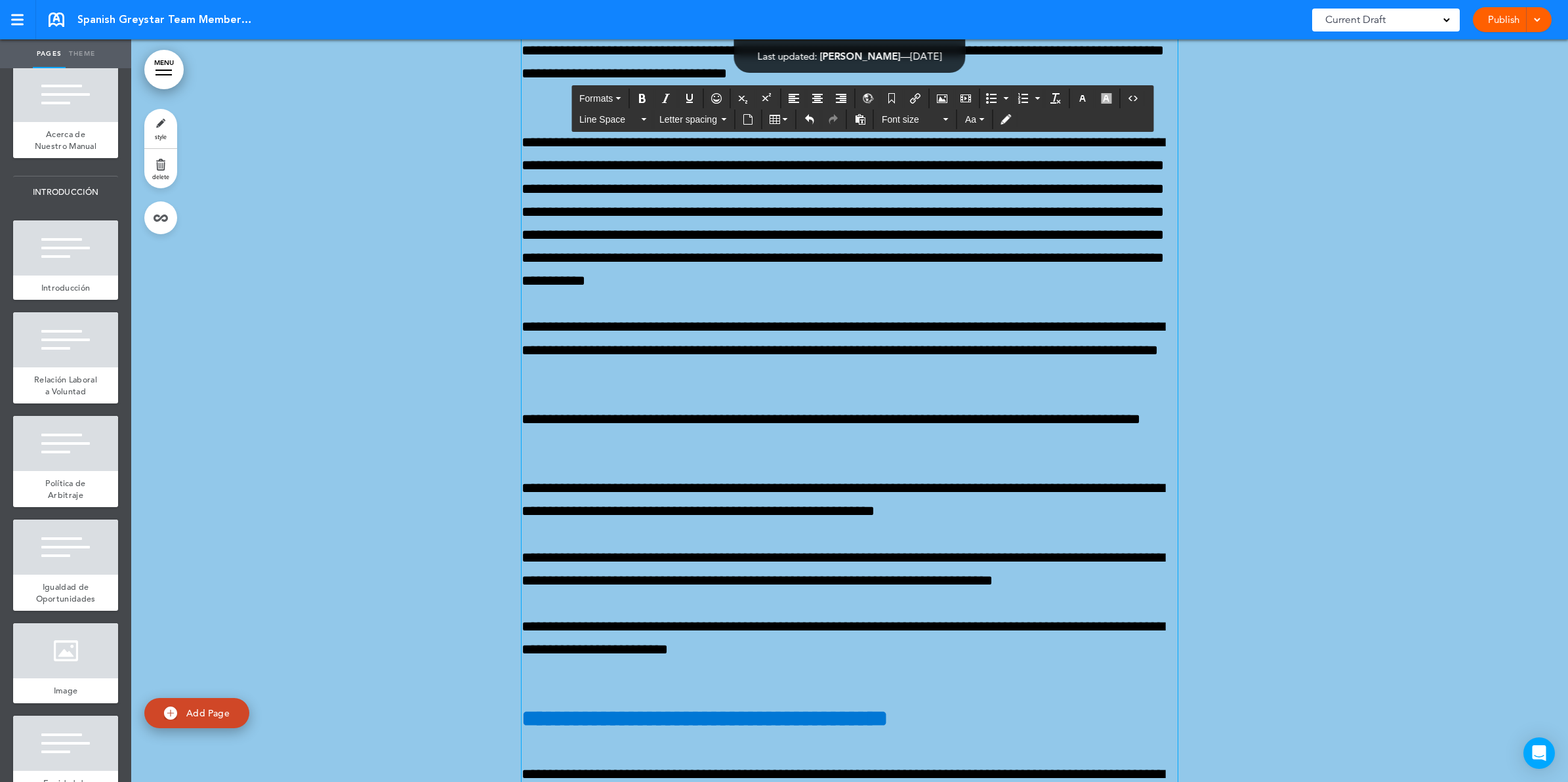
scroll to position [31991, 0]
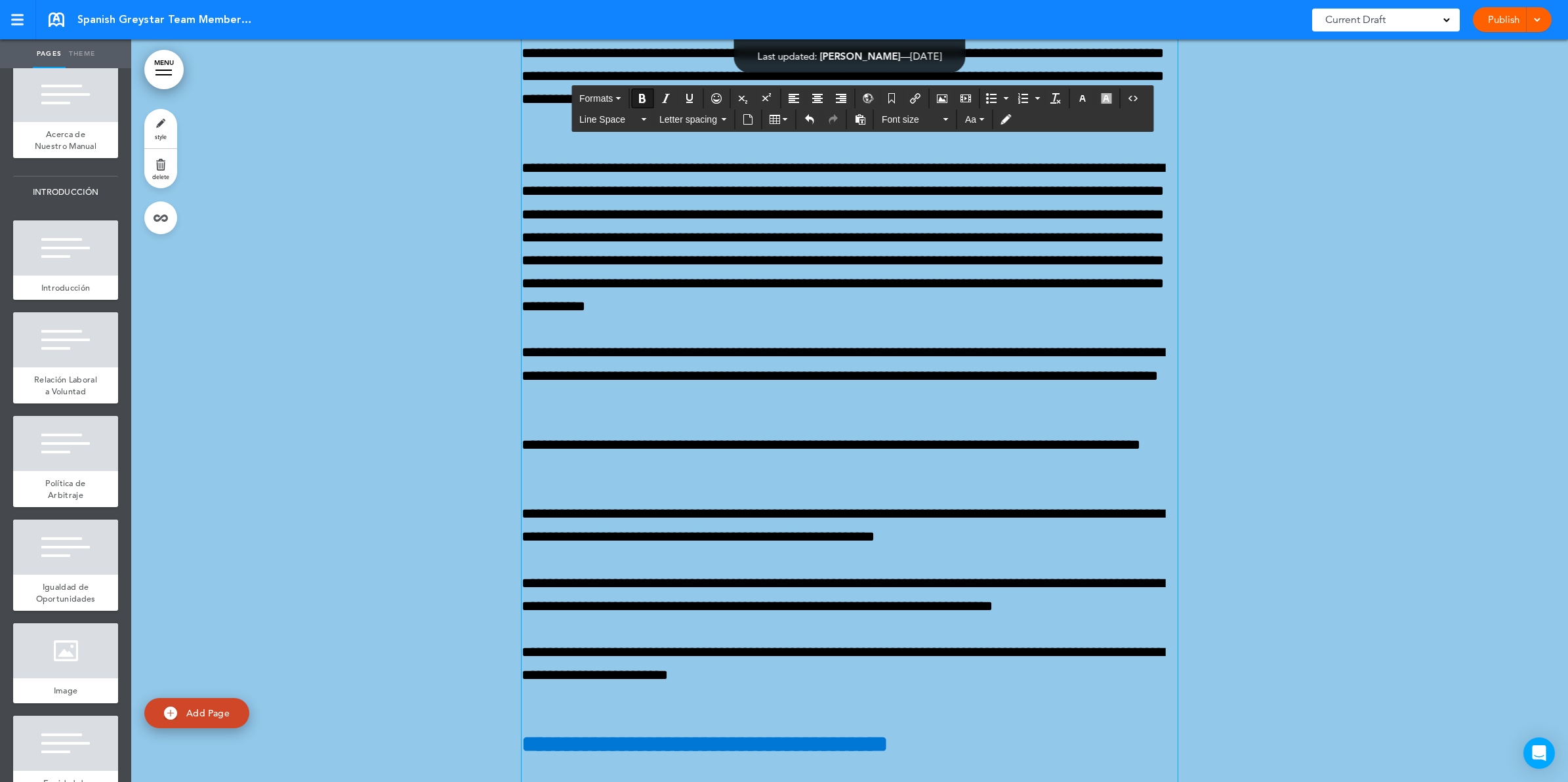
drag, startPoint x: 556, startPoint y: 437, endPoint x: 512, endPoint y: 440, distance: 44.1
click at [642, 97] on icon "Bold" at bounding box center [642, 98] width 10 height 10
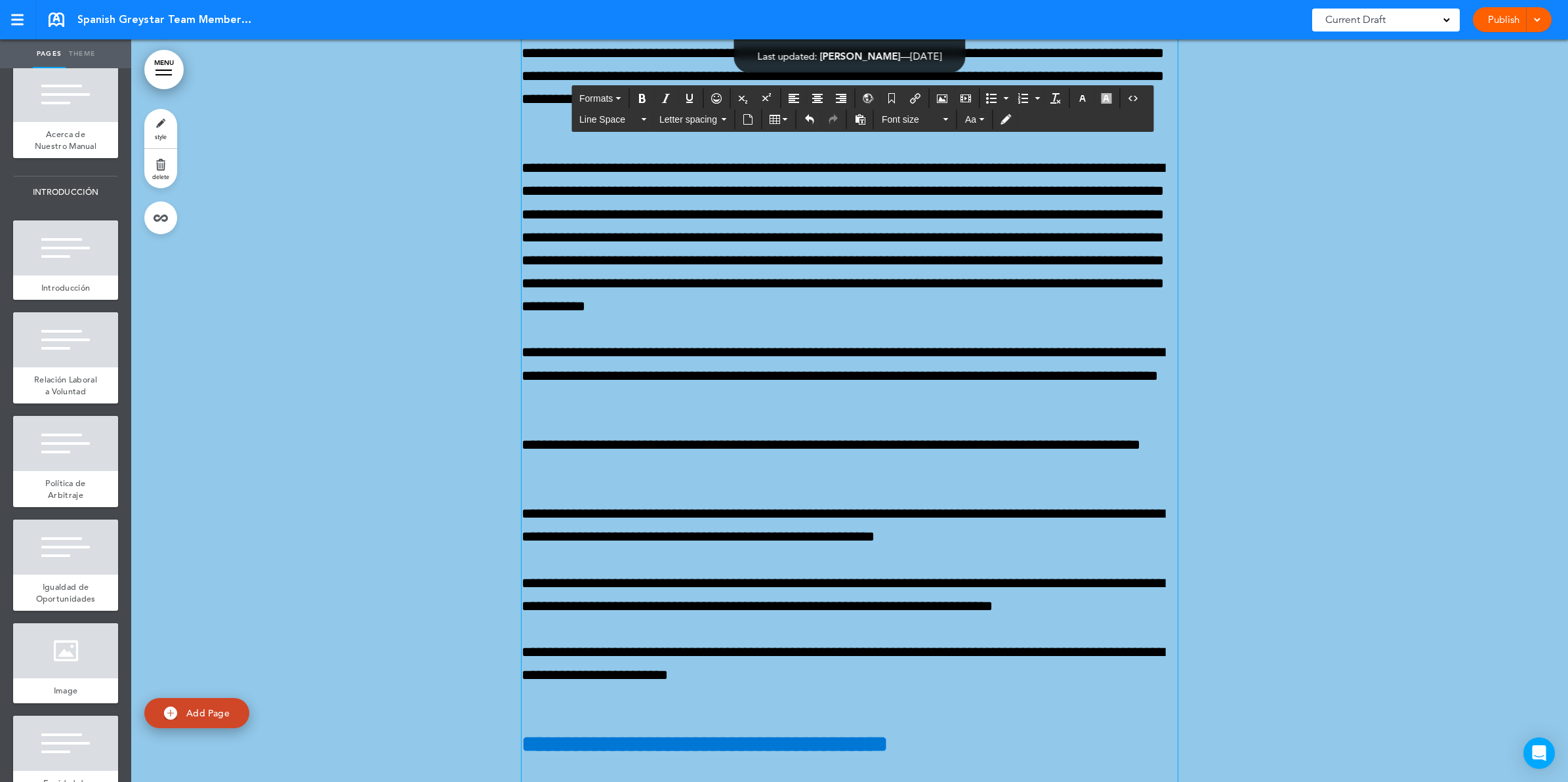
drag, startPoint x: 556, startPoint y: 435, endPoint x: 514, endPoint y: 437, distance: 42.0
click at [644, 98] on icon "Bold" at bounding box center [642, 98] width 10 height 10
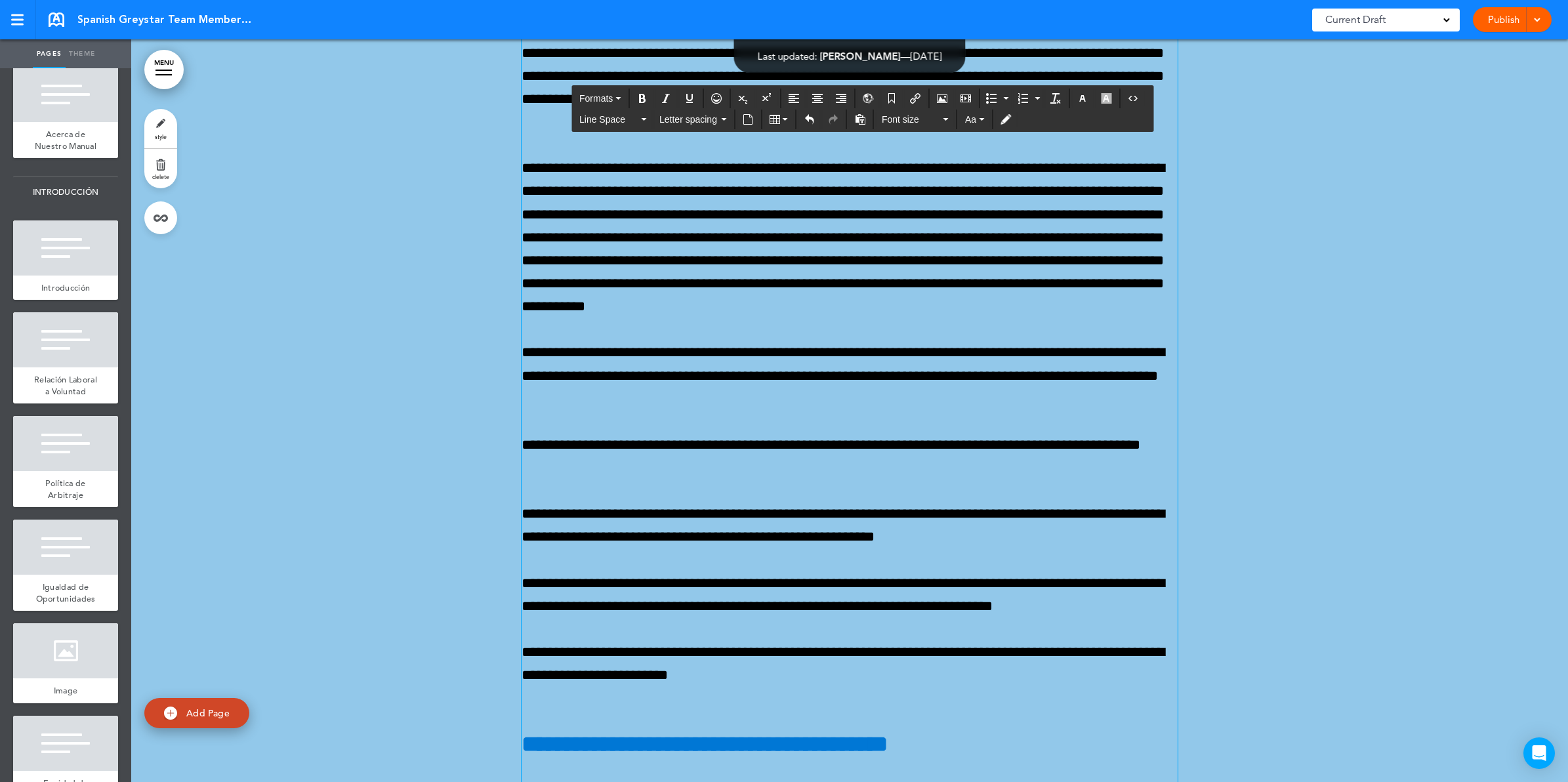
drag, startPoint x: 648, startPoint y: 251, endPoint x: 687, endPoint y: 344, distance: 100.8
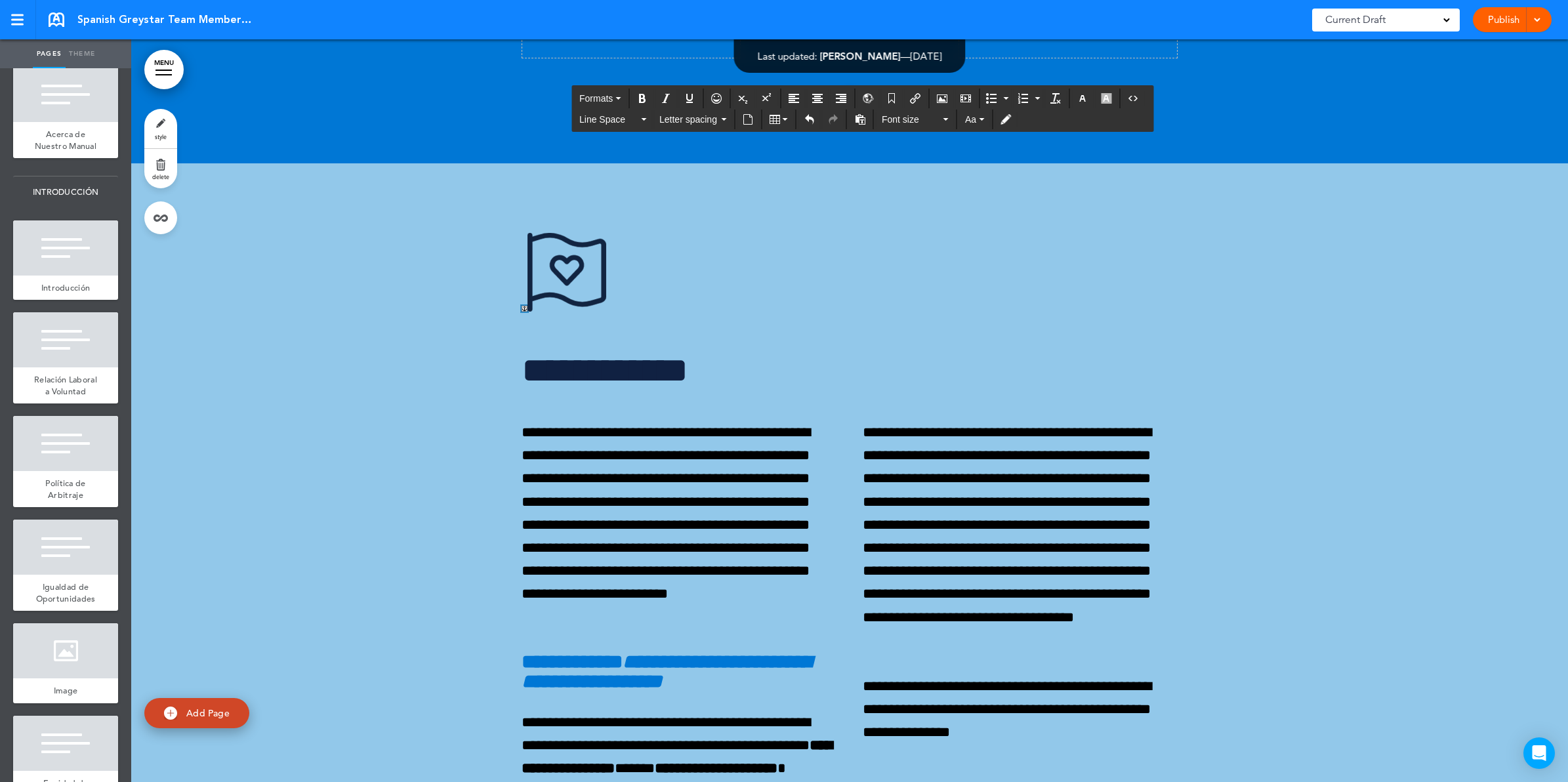
scroll to position [0, 0]
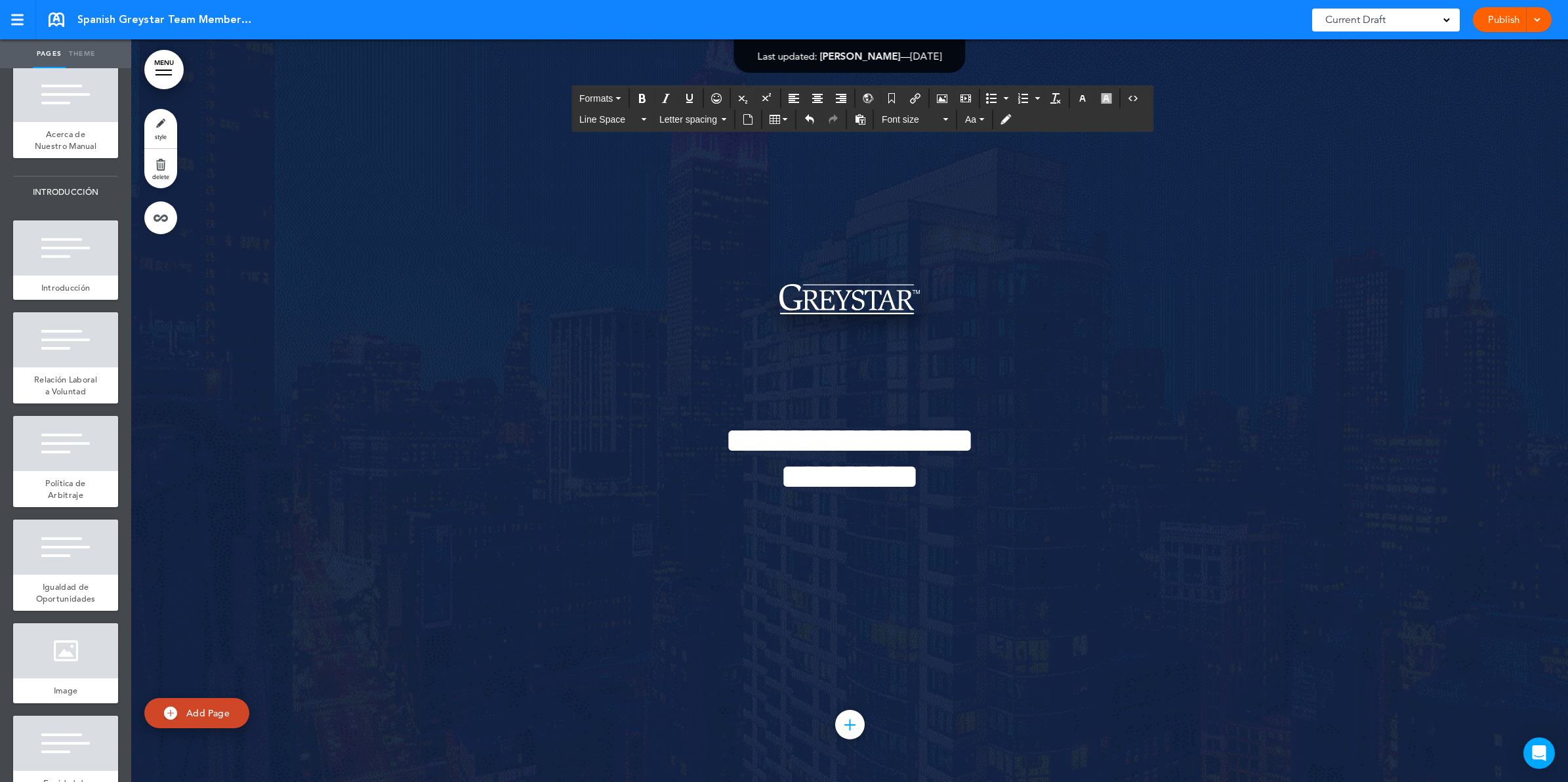
click at [910, 295] on img at bounding box center [850, 299] width 141 height 31
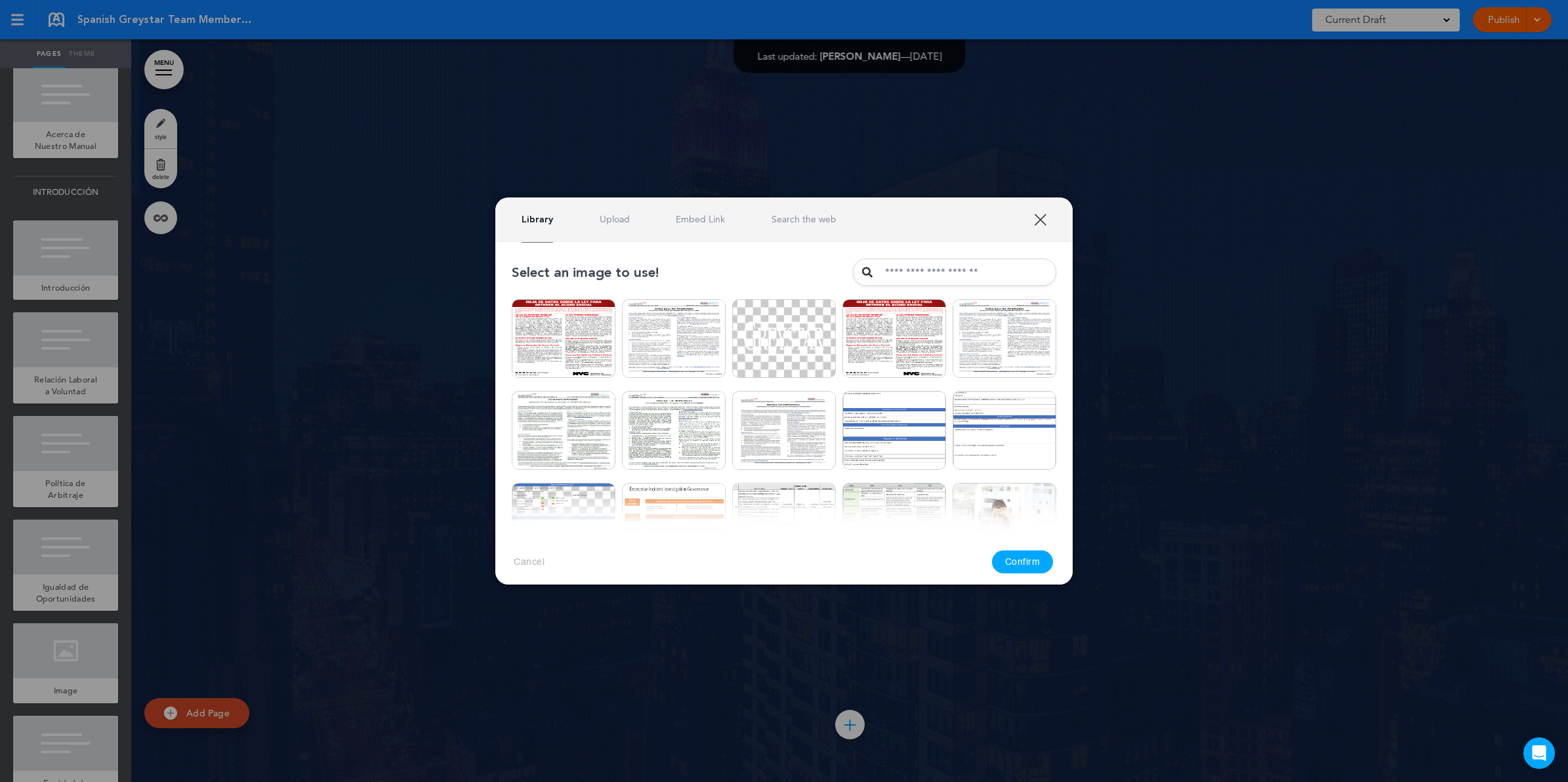
click at [609, 225] on link "Upload" at bounding box center [614, 219] width 31 height 13
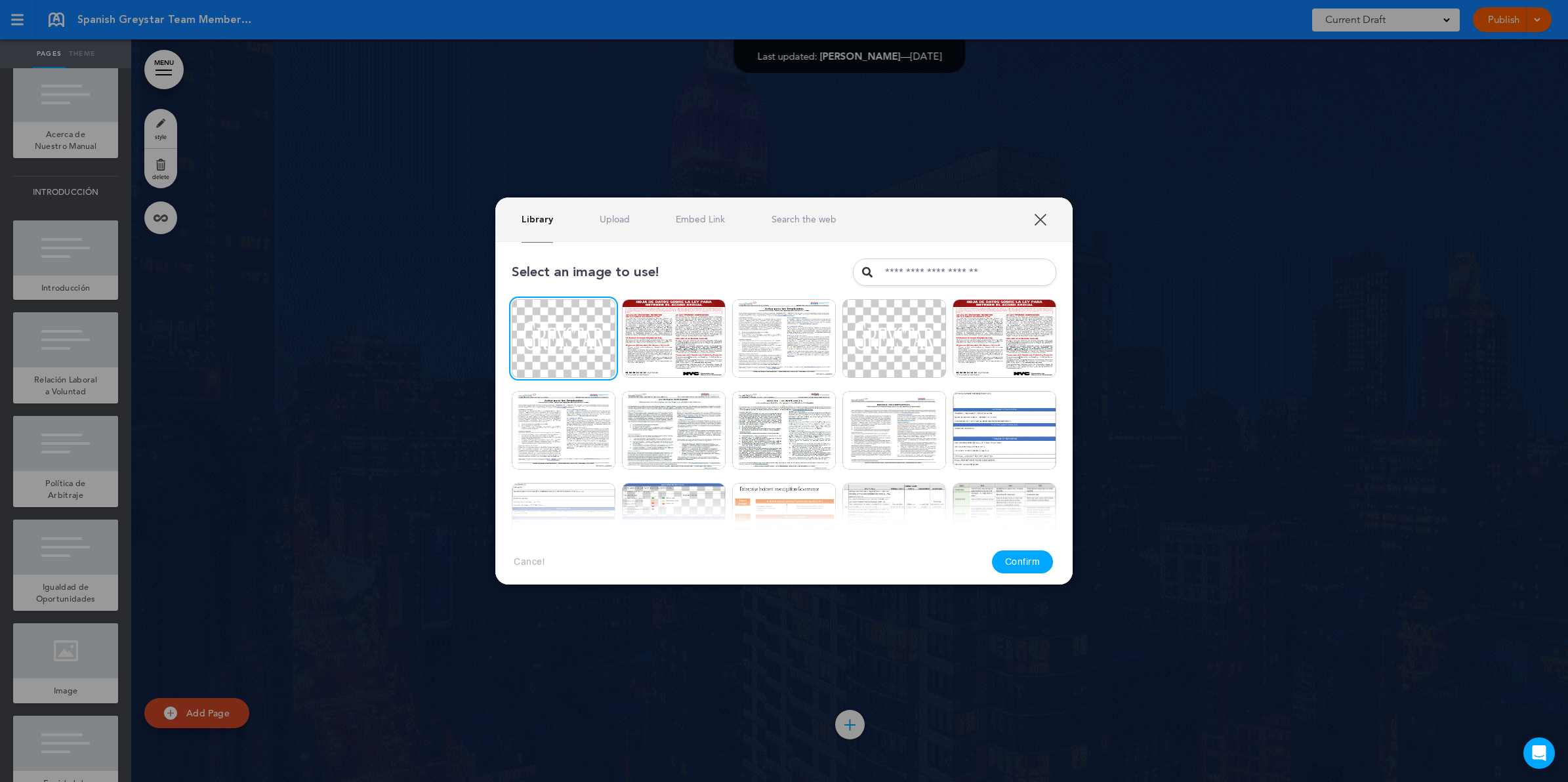
click at [1015, 564] on button "Confirm" at bounding box center [1022, 561] width 62 height 23
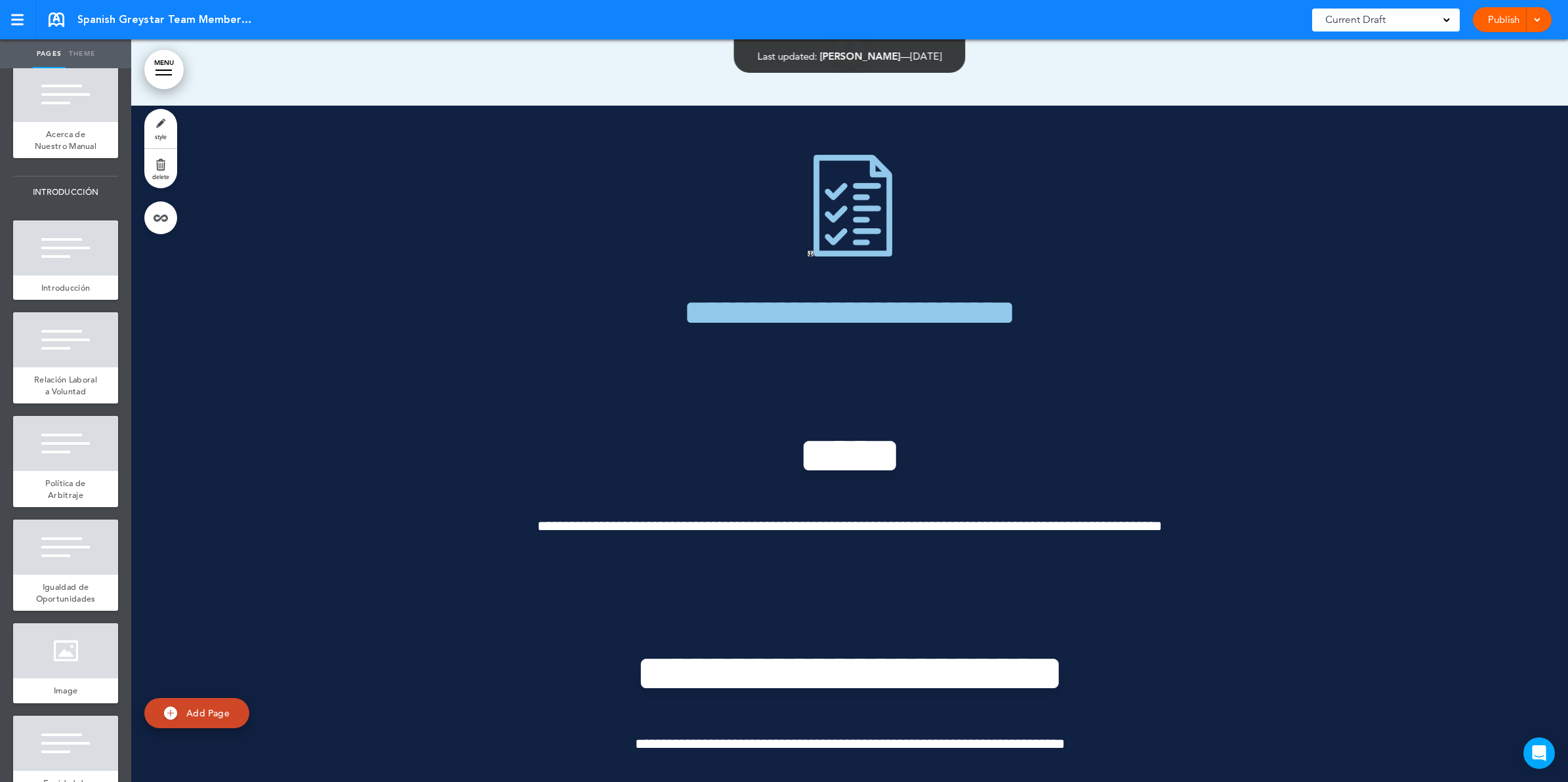
scroll to position [3443, 0]
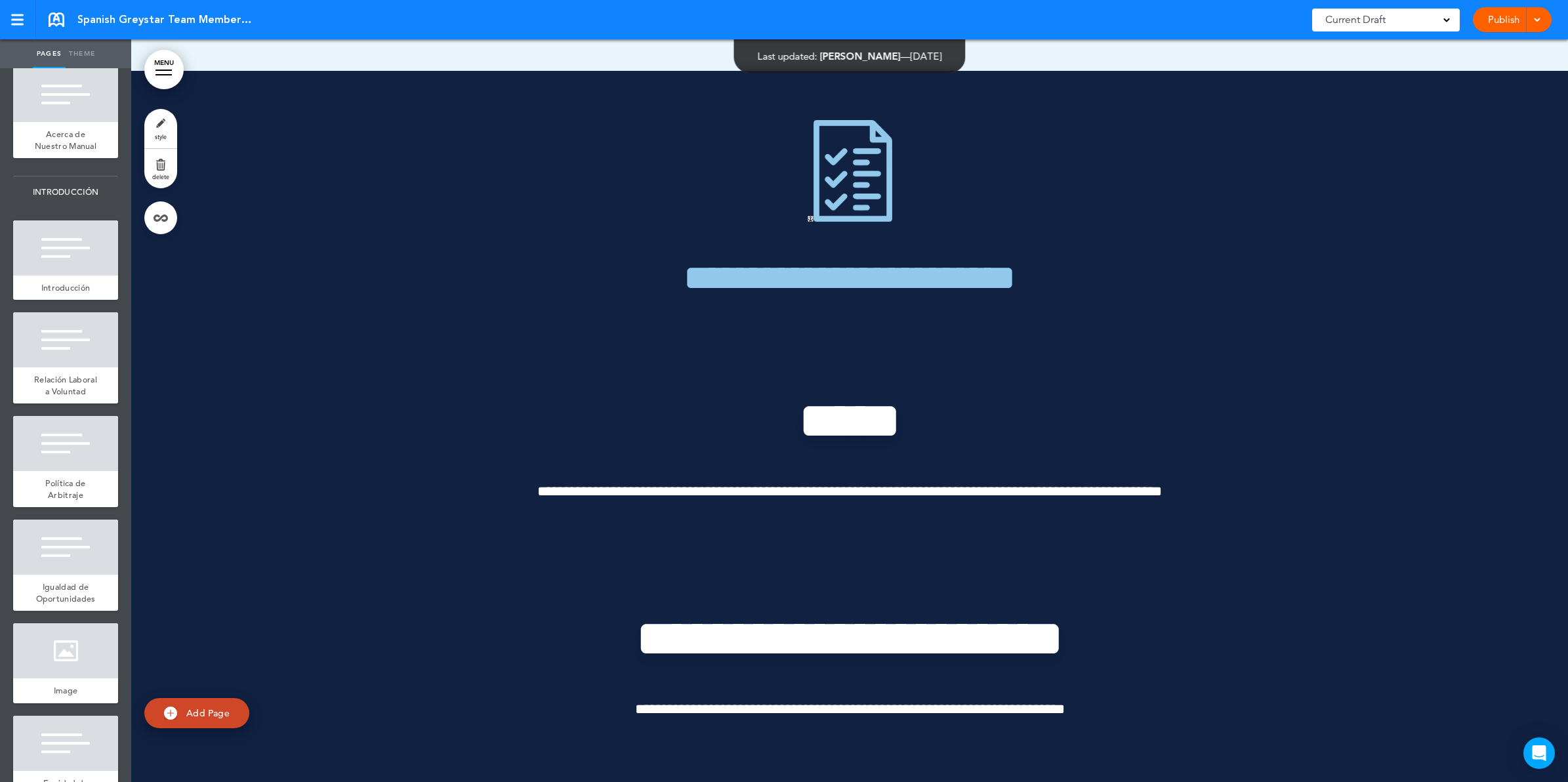
click at [164, 69] on div at bounding box center [163, 70] width 16 height 2
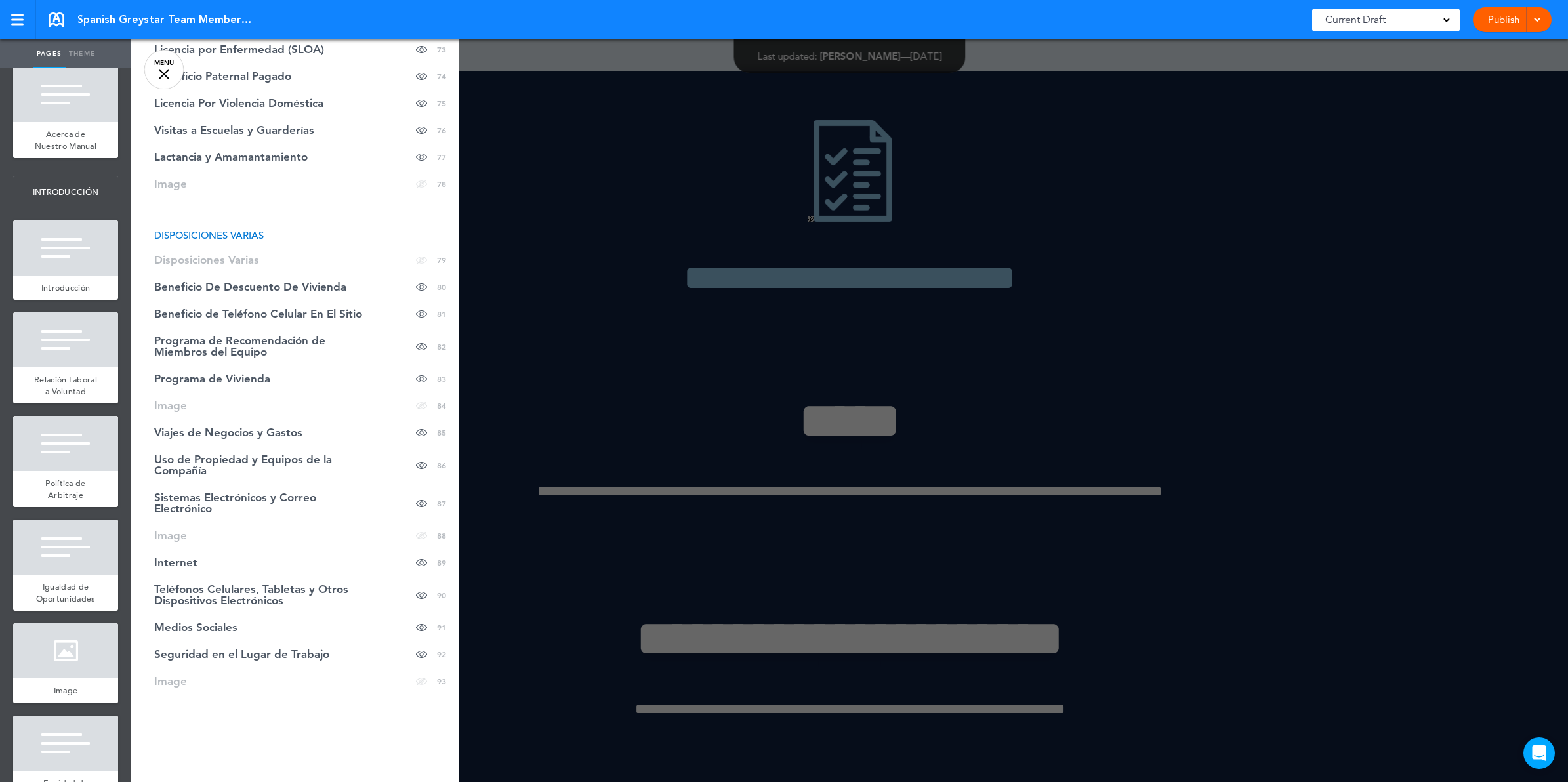
scroll to position [2448, 0]
click at [240, 280] on span "Beneficio De Descuento De Vivienda" at bounding box center [250, 284] width 192 height 11
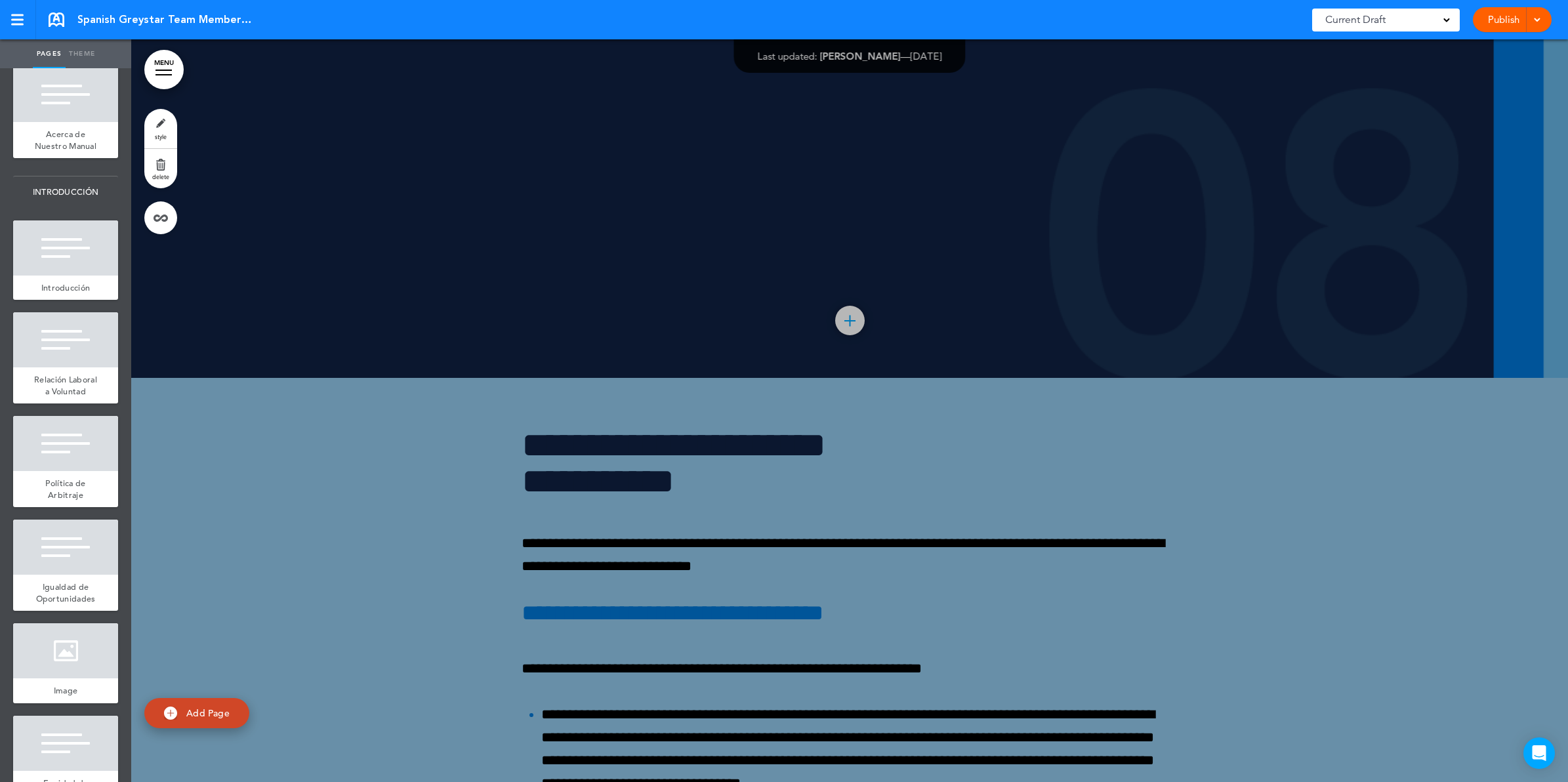
scroll to position [110184, 0]
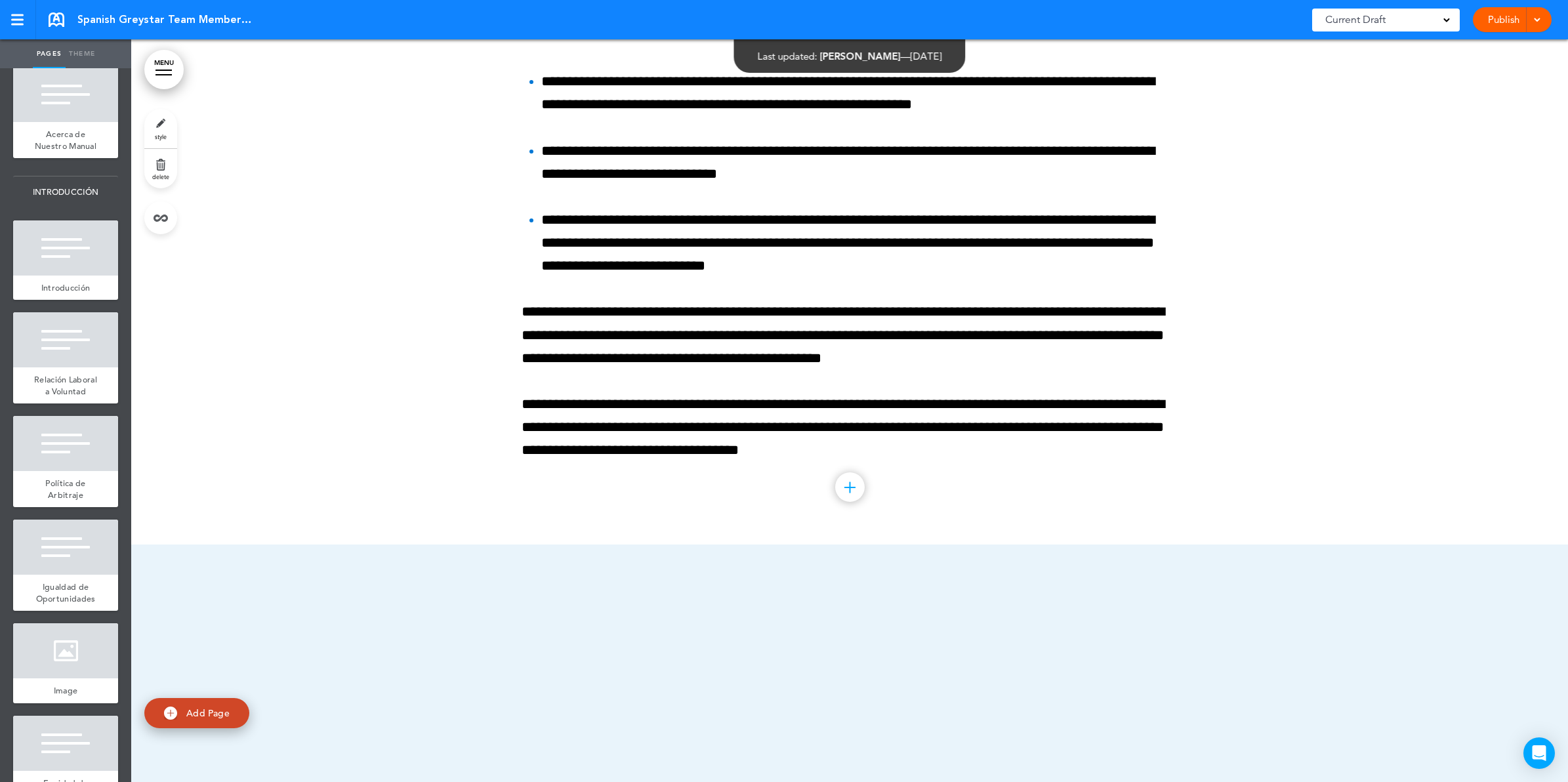
click at [173, 64] on link "MENU" at bounding box center [164, 69] width 39 height 39
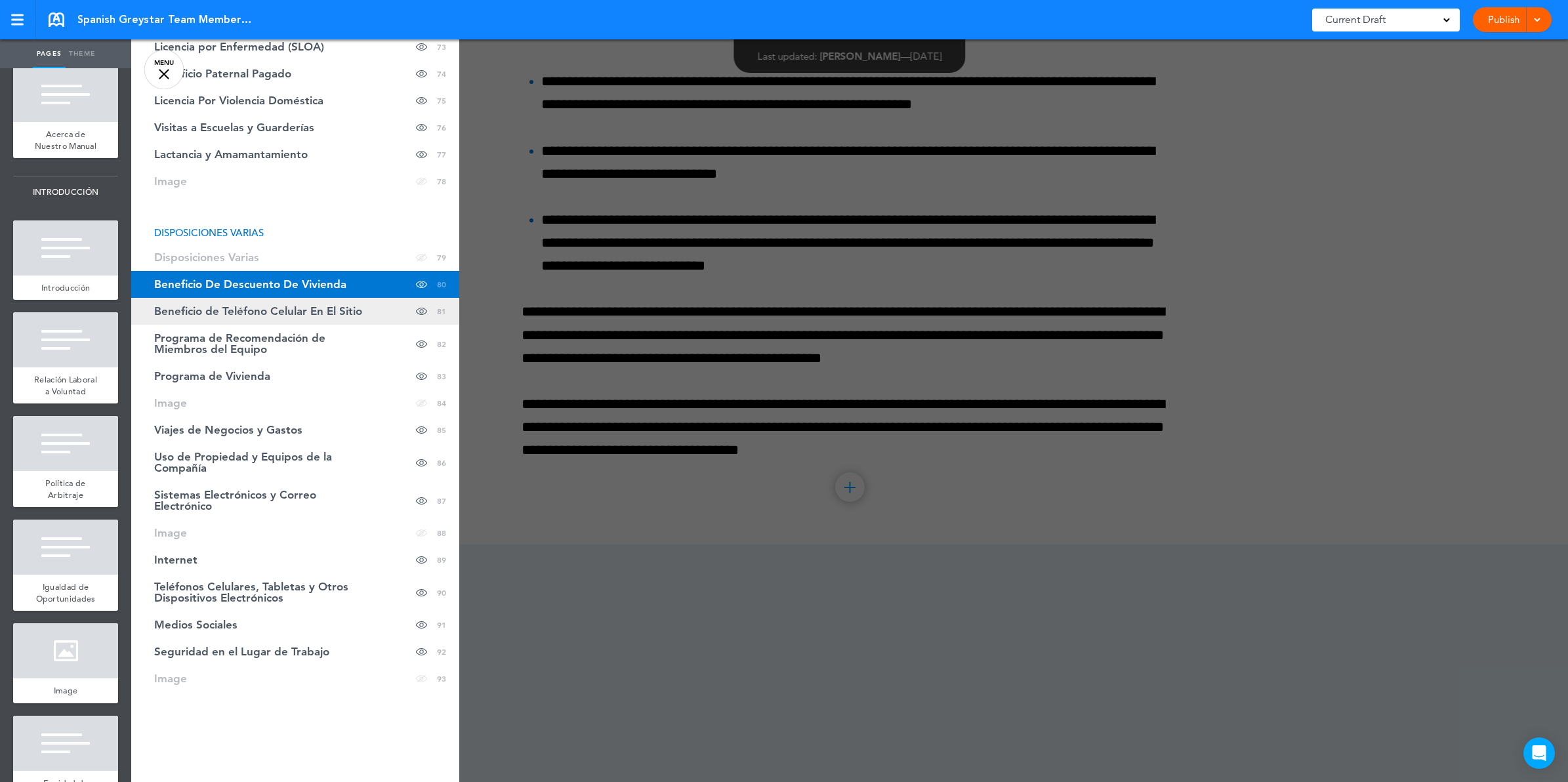
click at [309, 306] on span "Beneficio de Teléfono Celular En El Sitio" at bounding box center [258, 311] width 208 height 11
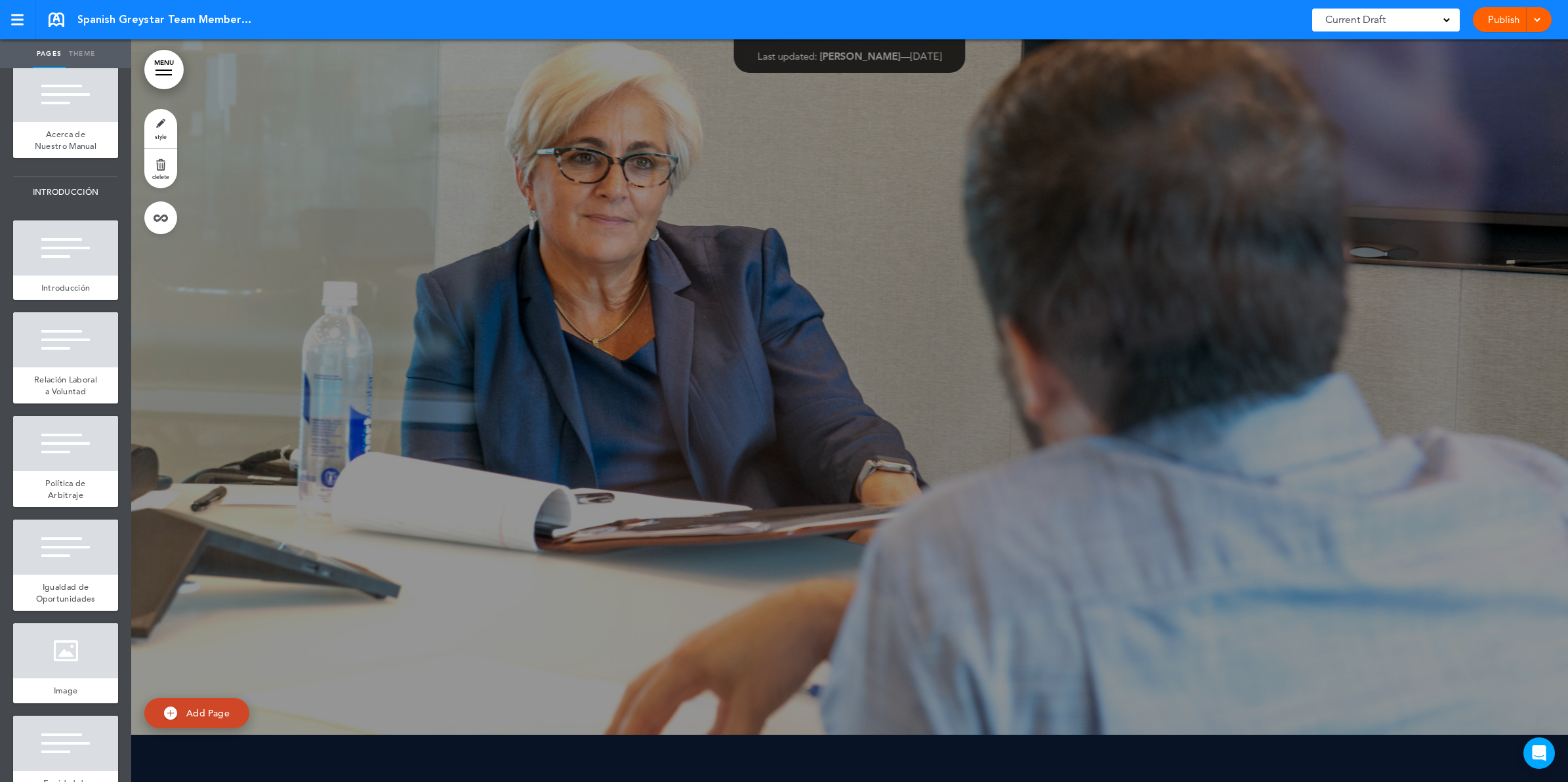
scroll to position [111507, 0]
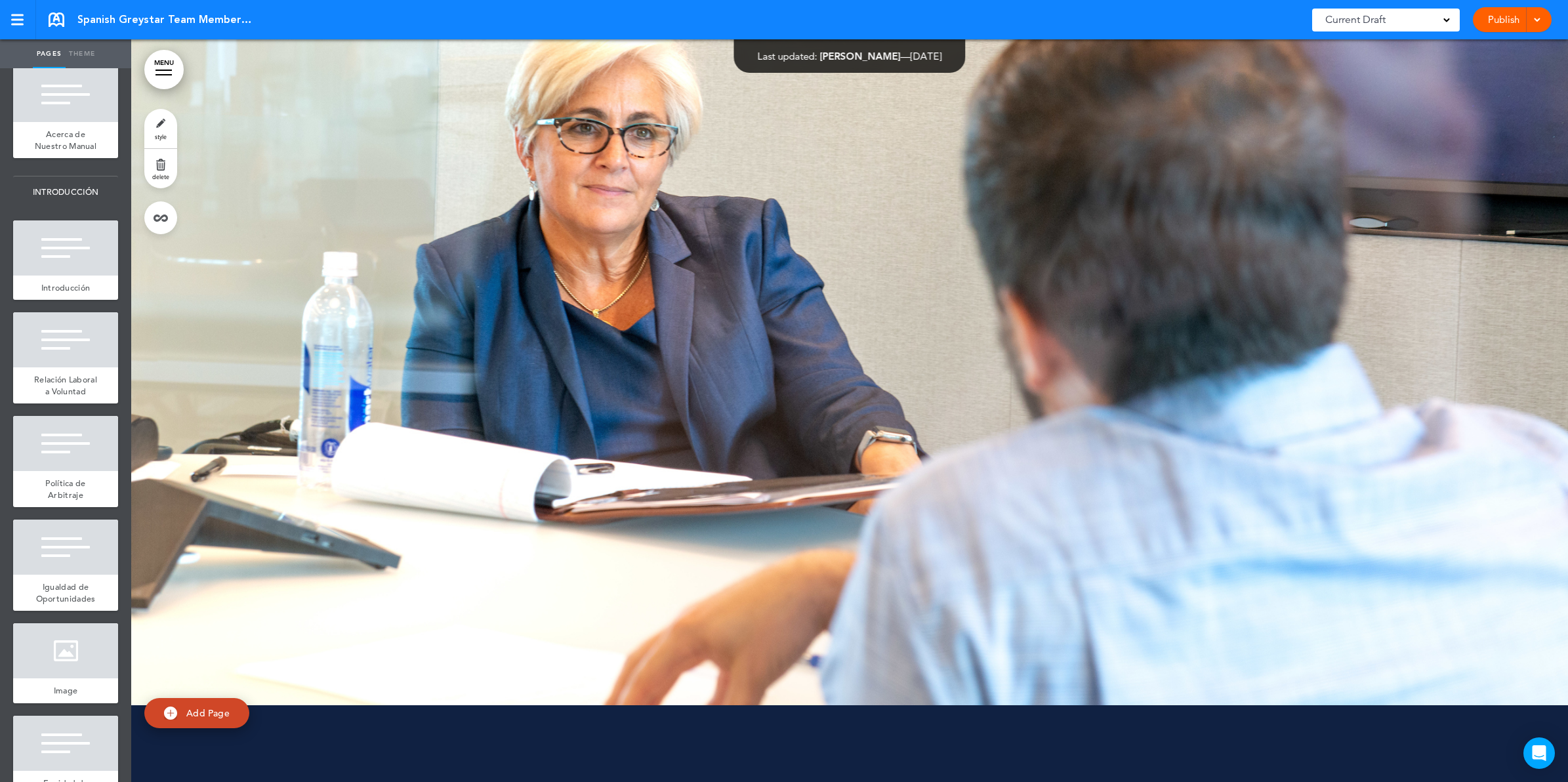
click at [173, 69] on link "MENU" at bounding box center [164, 69] width 39 height 39
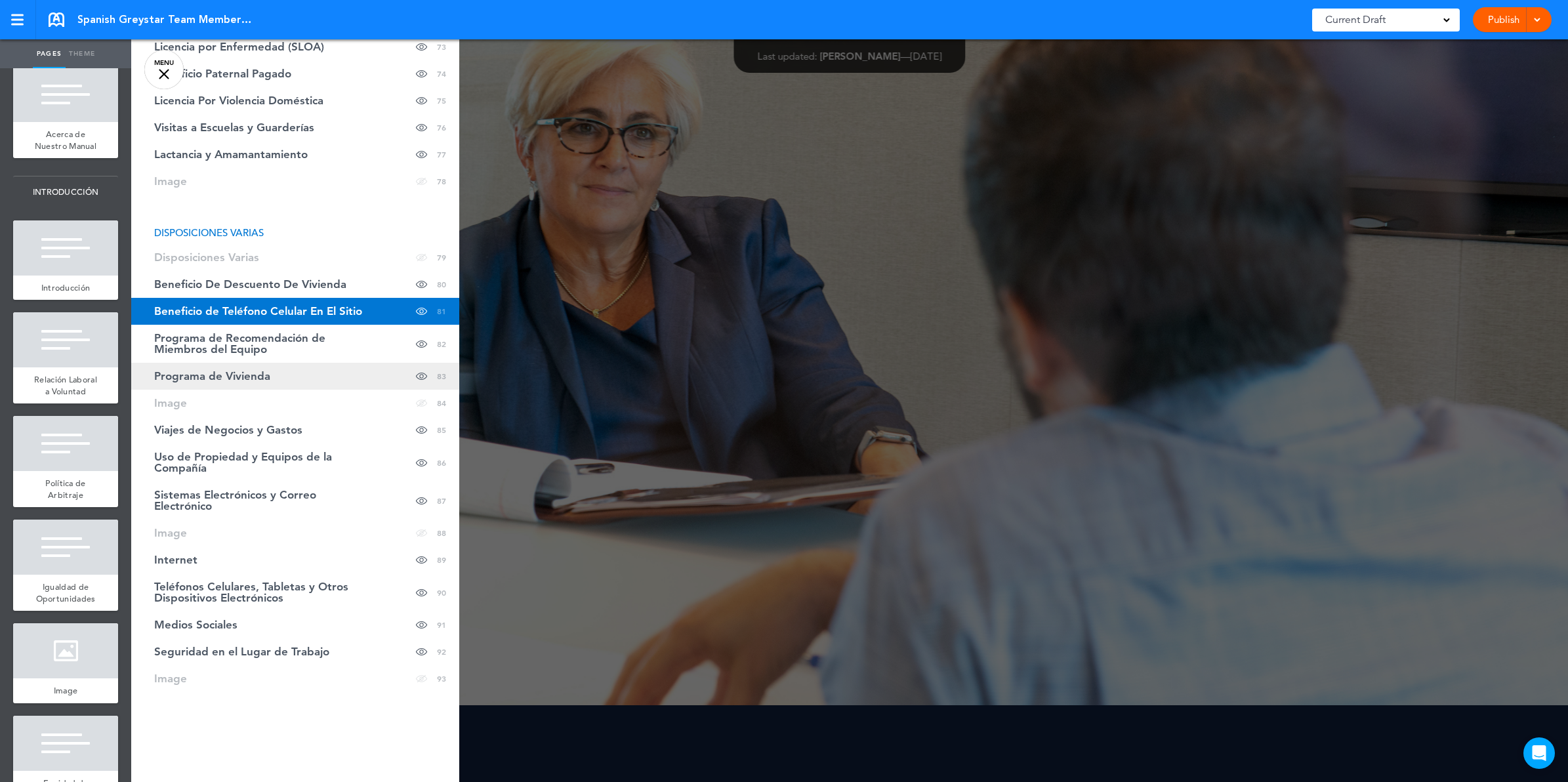
click at [257, 371] on span "Programa de Vivienda" at bounding box center [212, 375] width 116 height 11
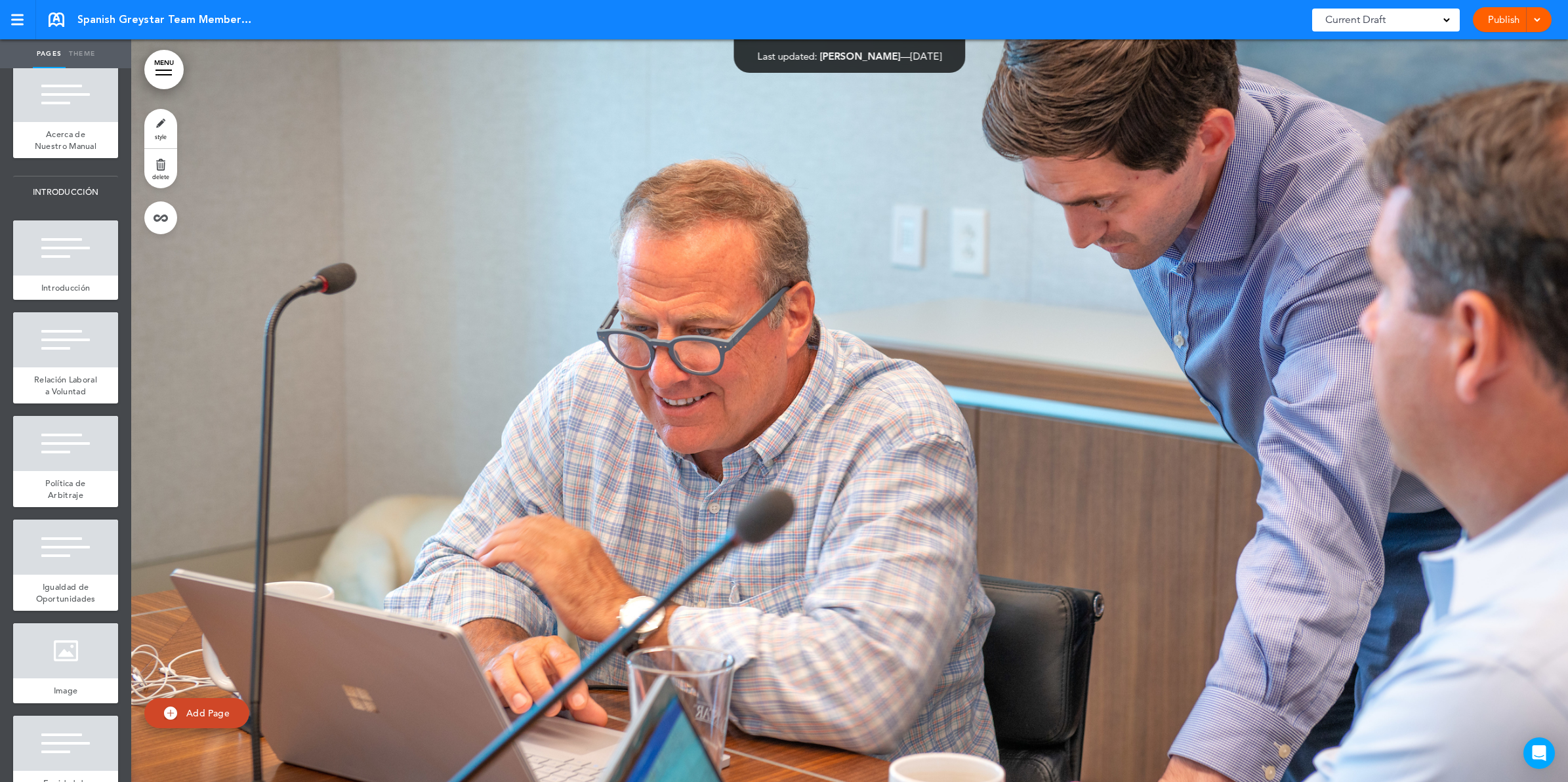
scroll to position [31499, 0]
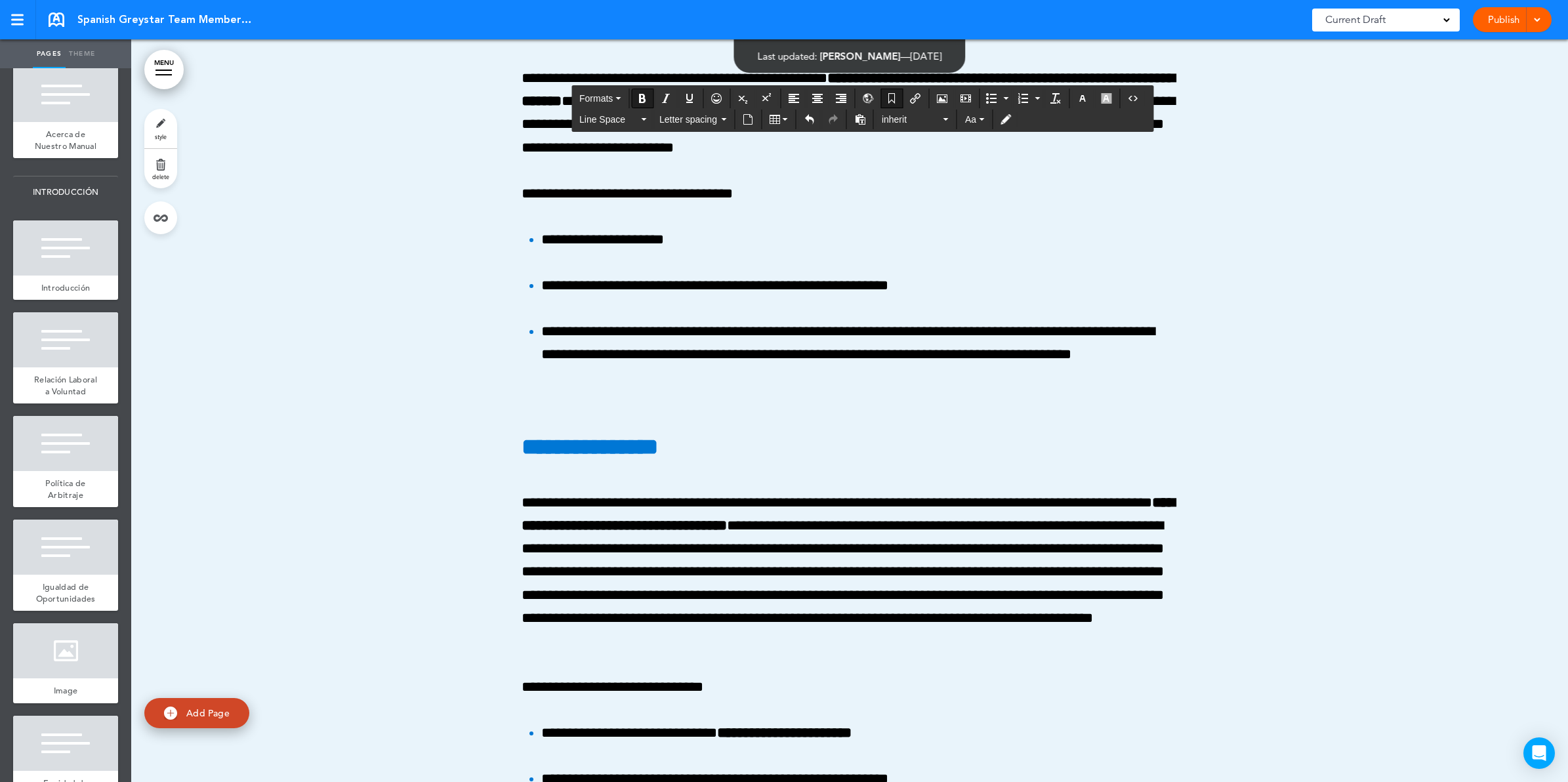
scroll to position [0, 0]
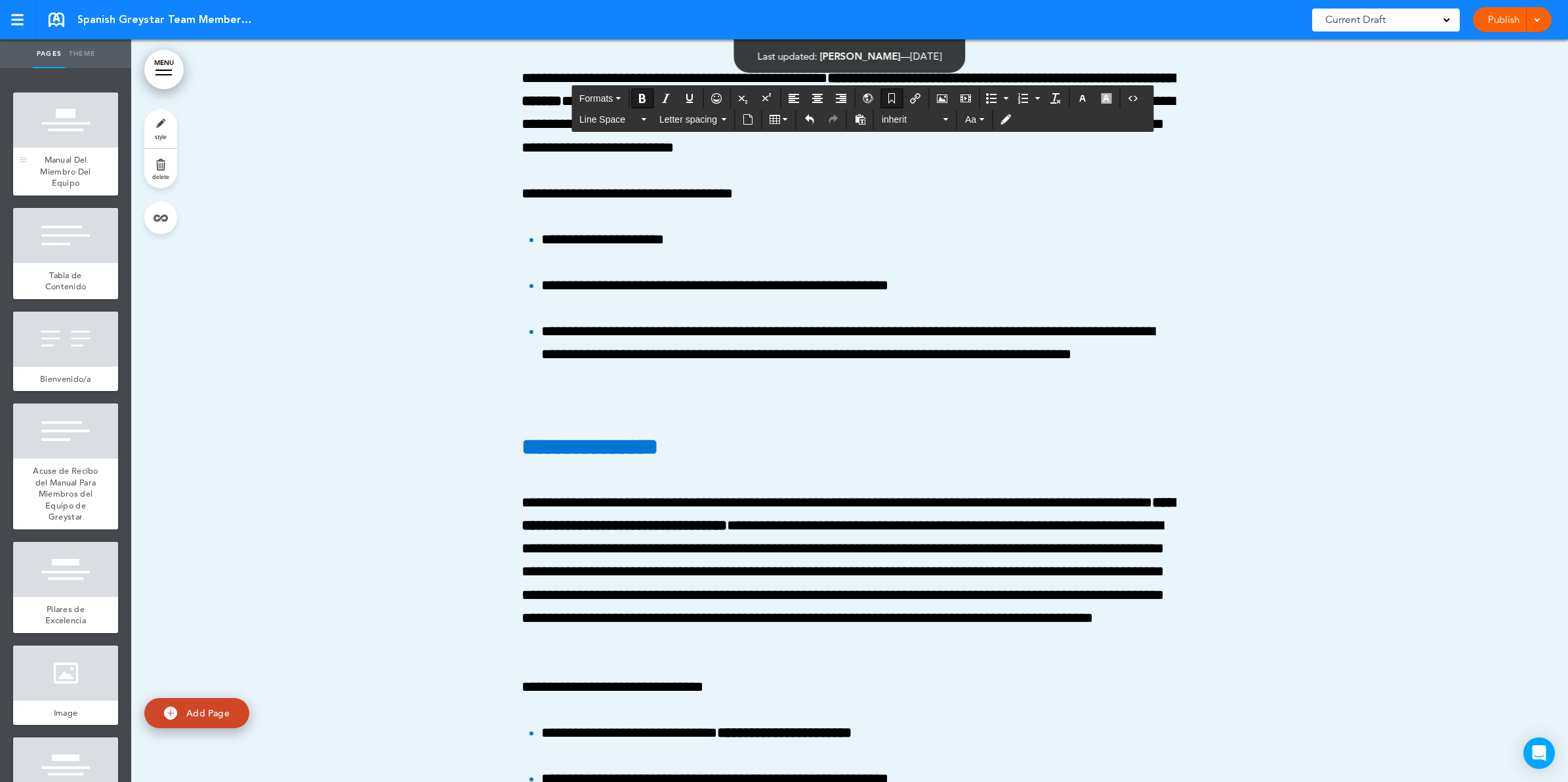
click at [80, 142] on div at bounding box center [65, 119] width 105 height 55
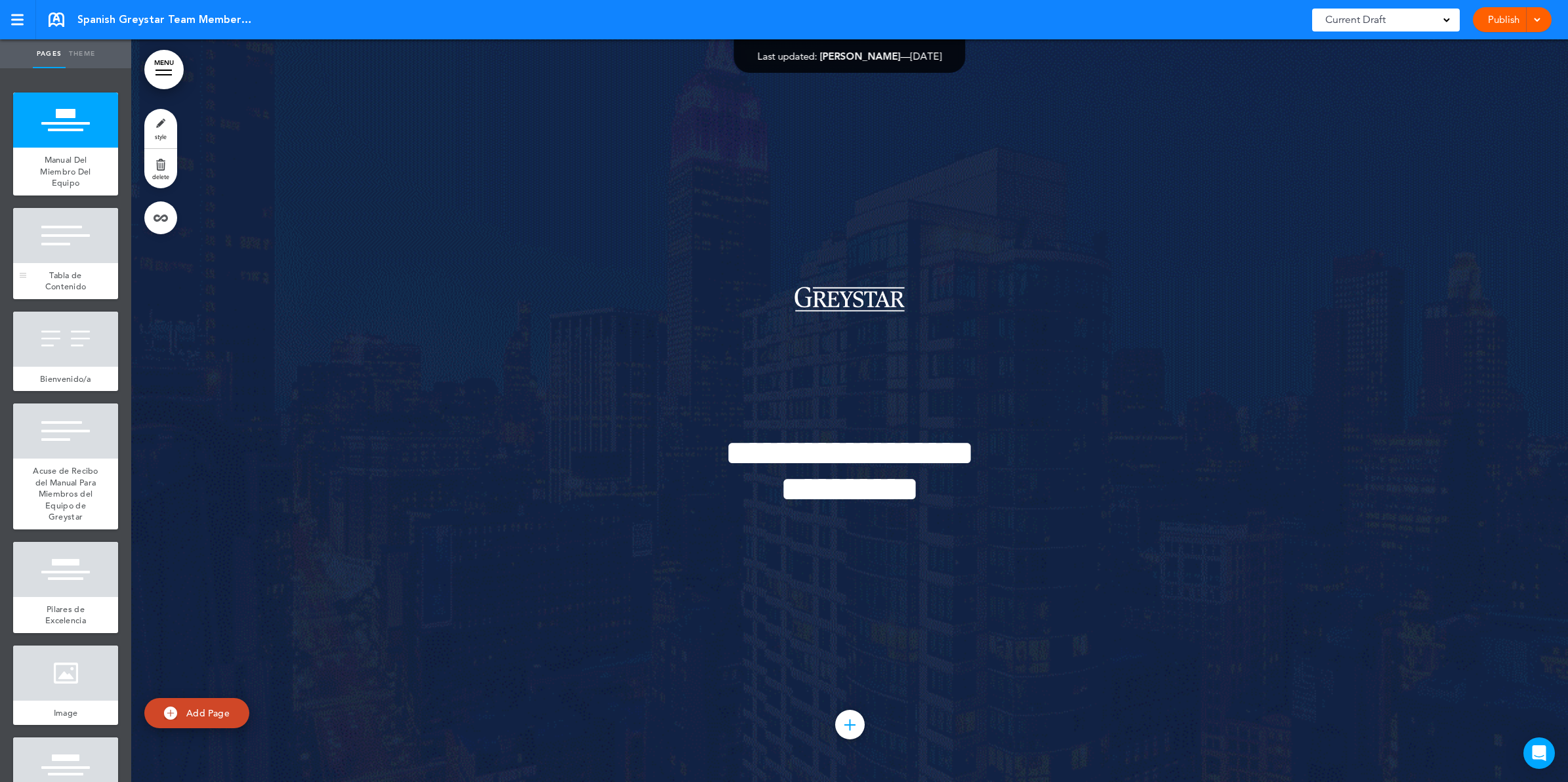
click at [65, 260] on div at bounding box center [65, 235] width 105 height 55
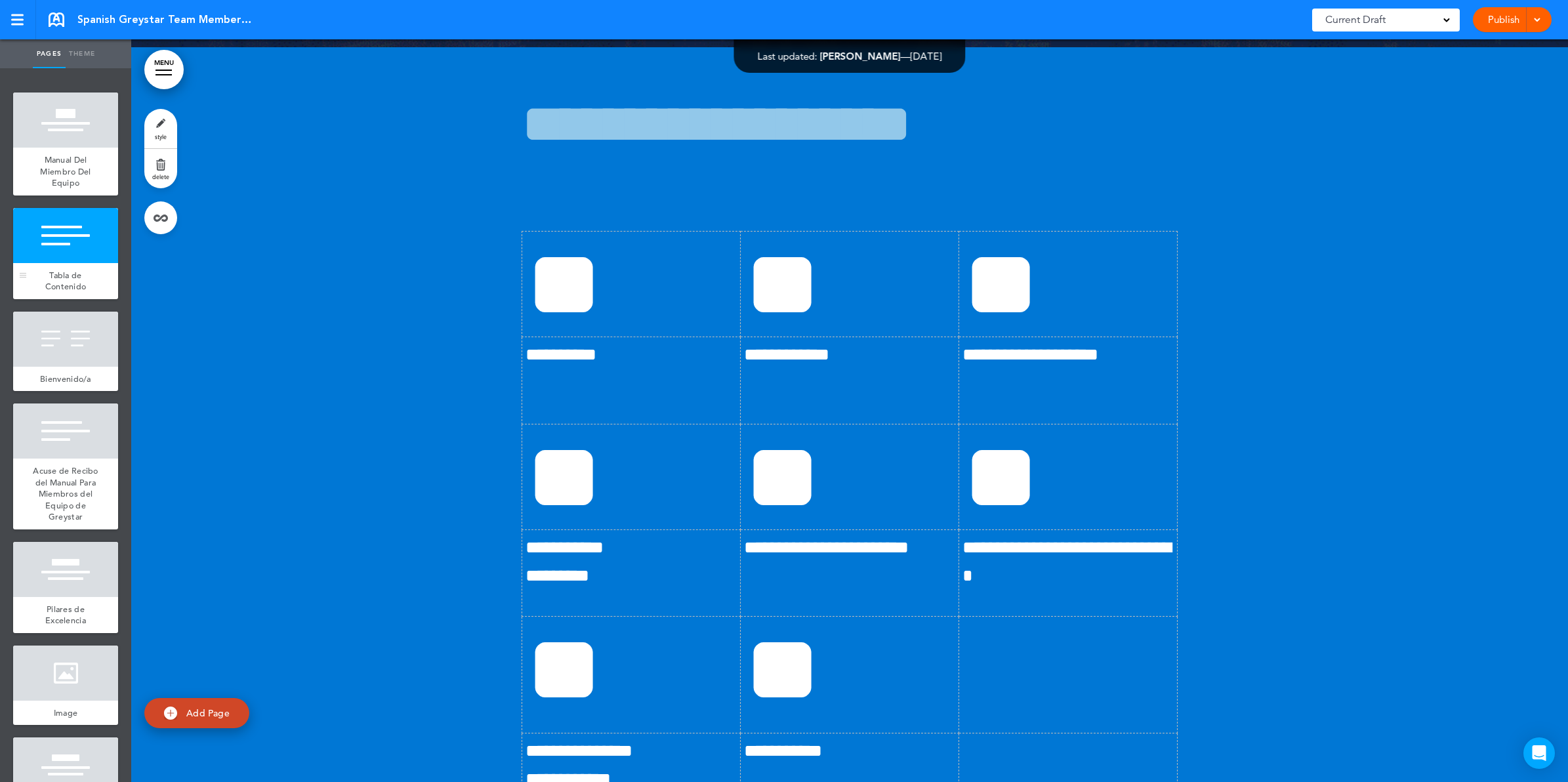
scroll to position [742, 0]
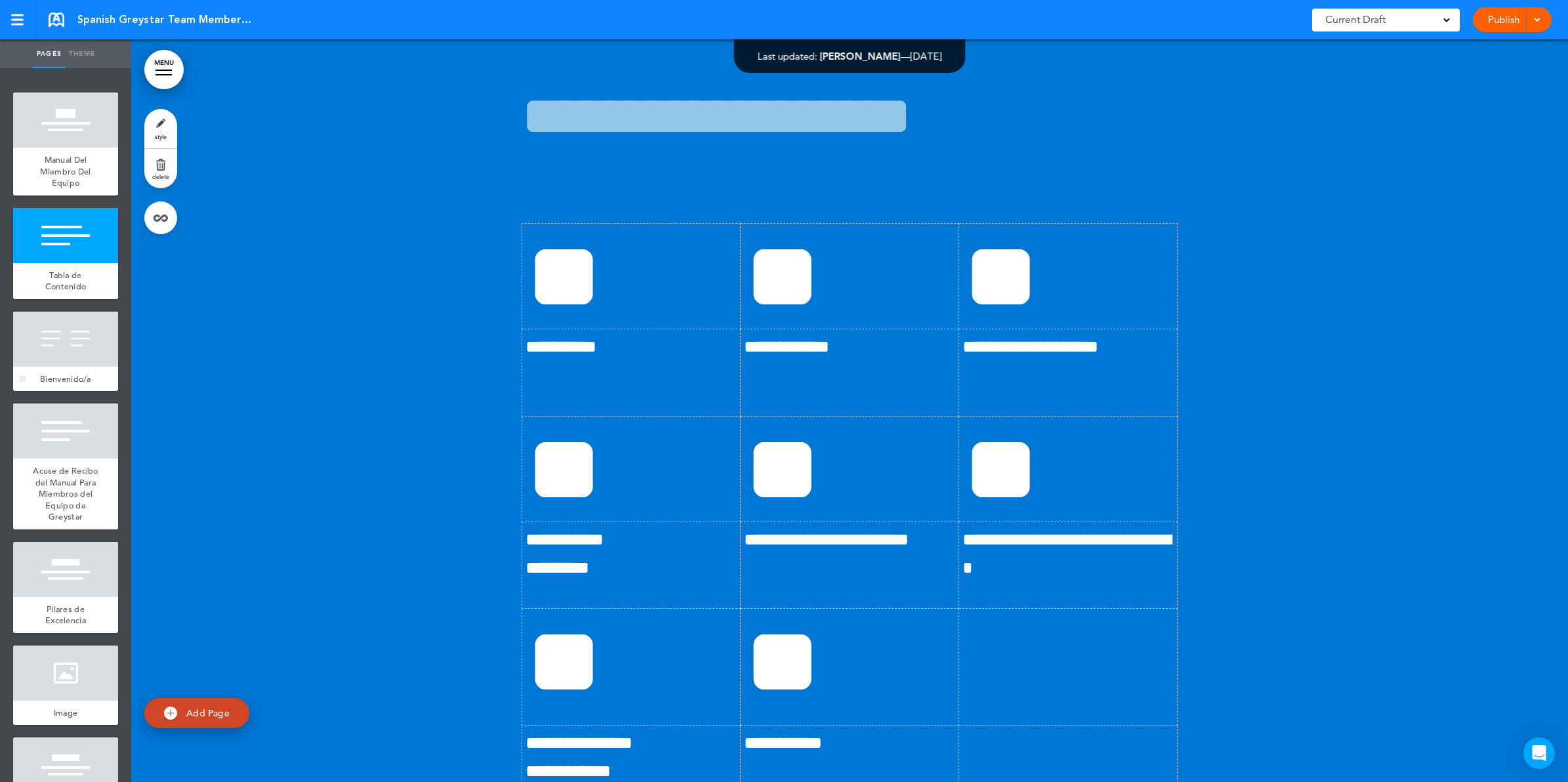
click at [72, 369] on div "Bienvenido/a" at bounding box center [65, 379] width 105 height 25
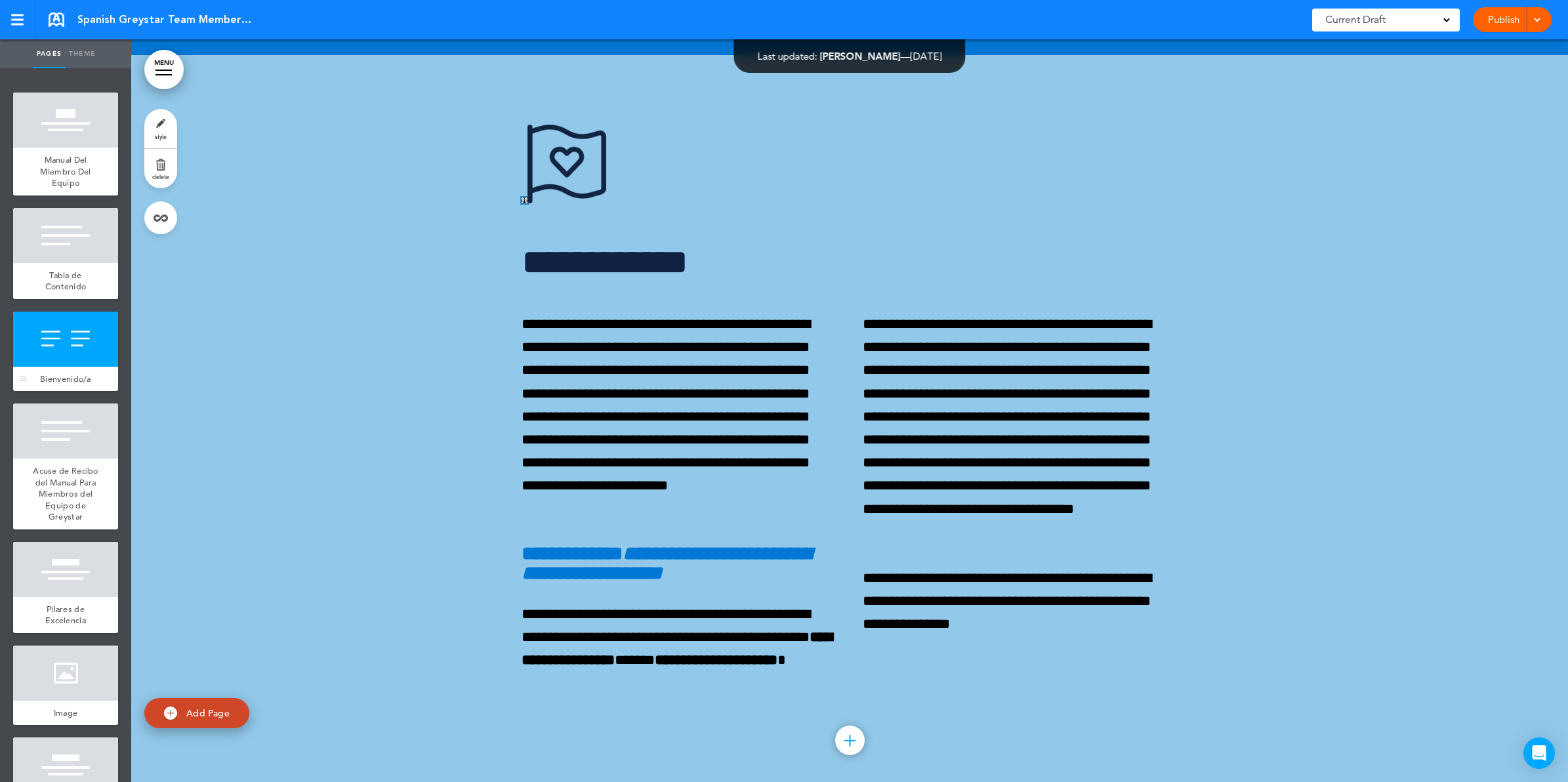
scroll to position [1648, 0]
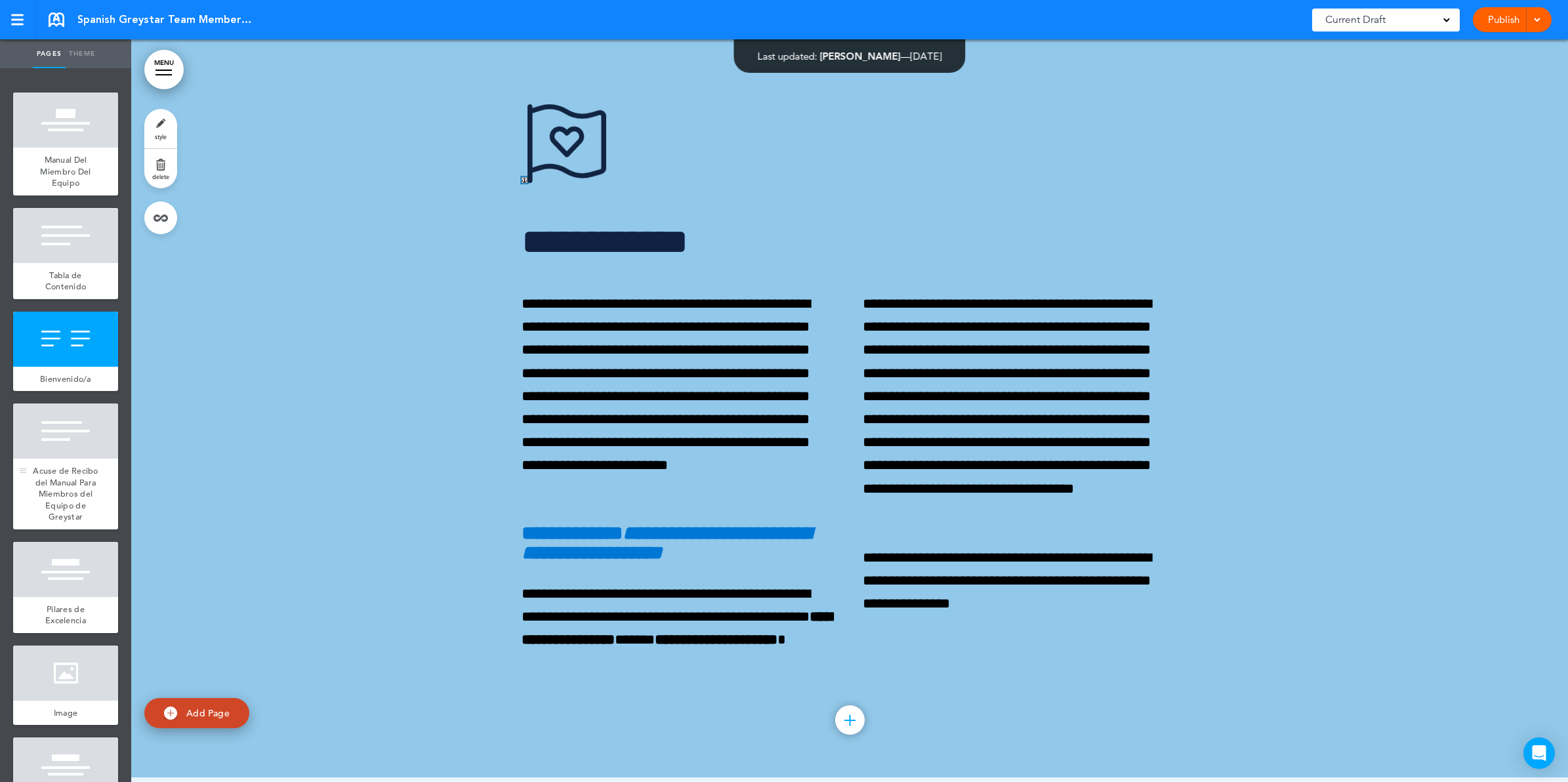
click at [83, 479] on div "Acuse de Recibo del Manual Para Miembros del Equipo de Greystar" at bounding box center [65, 494] width 105 height 71
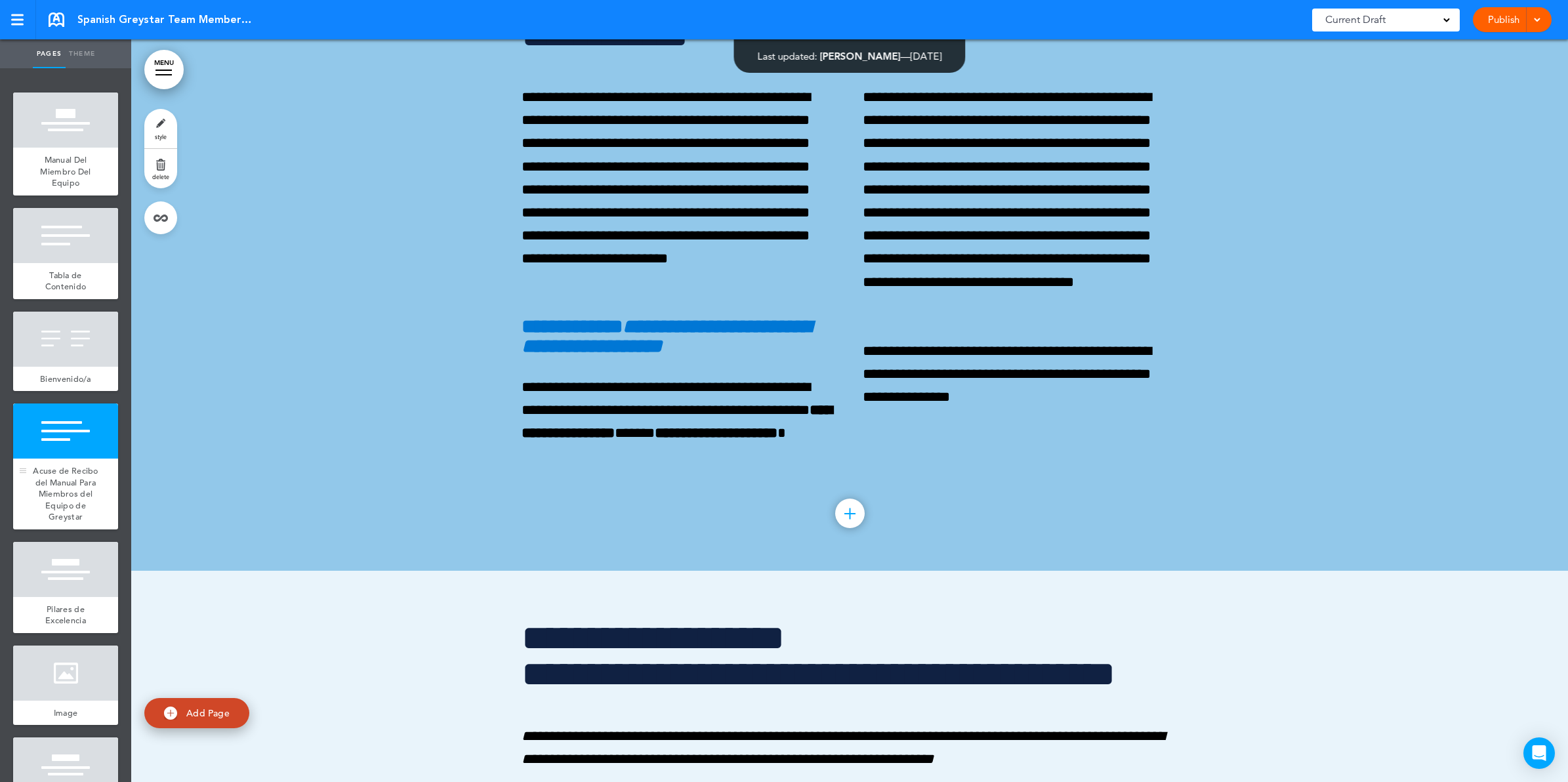
scroll to position [2391, 0]
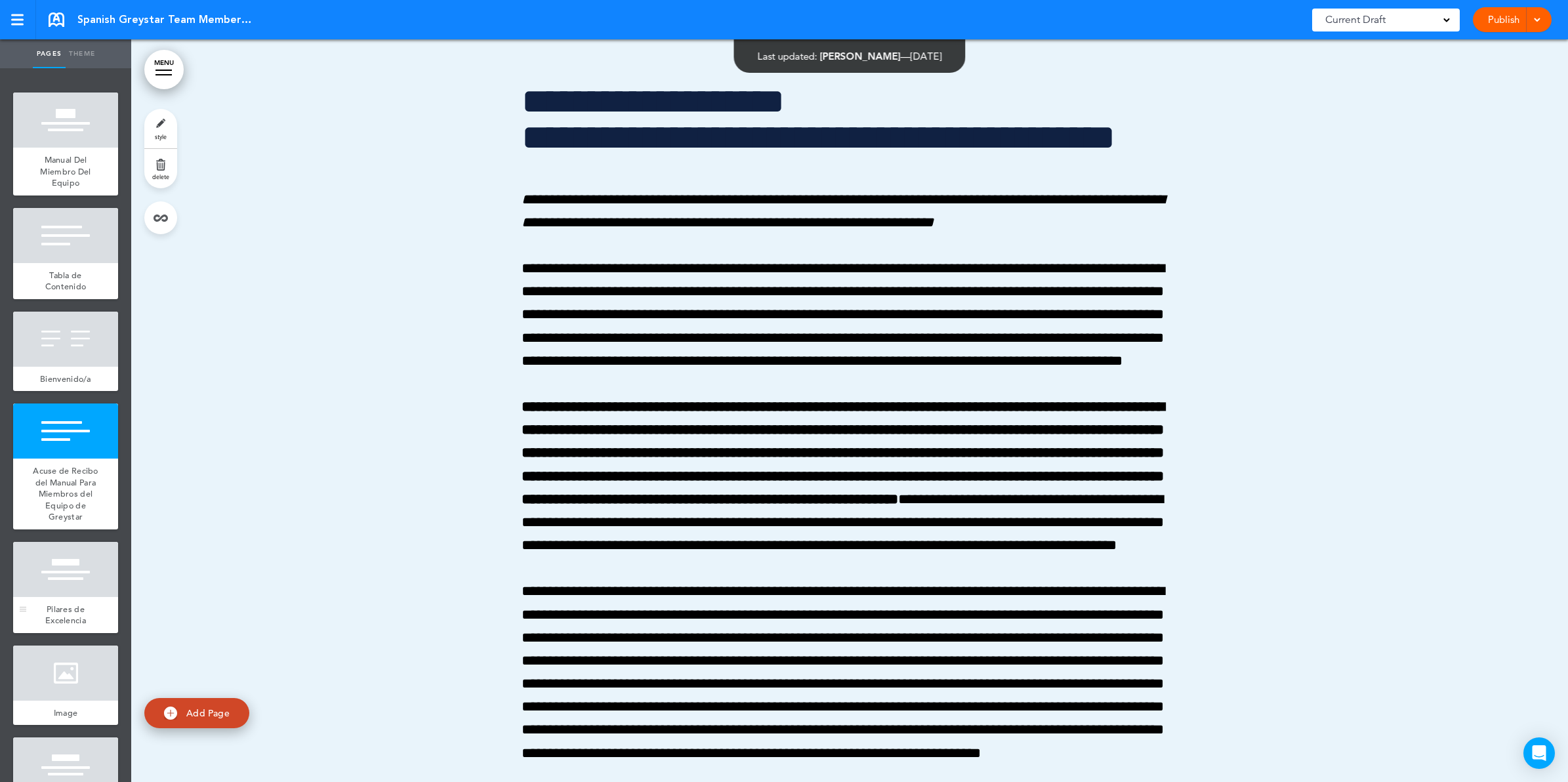
click at [57, 596] on div at bounding box center [65, 568] width 105 height 55
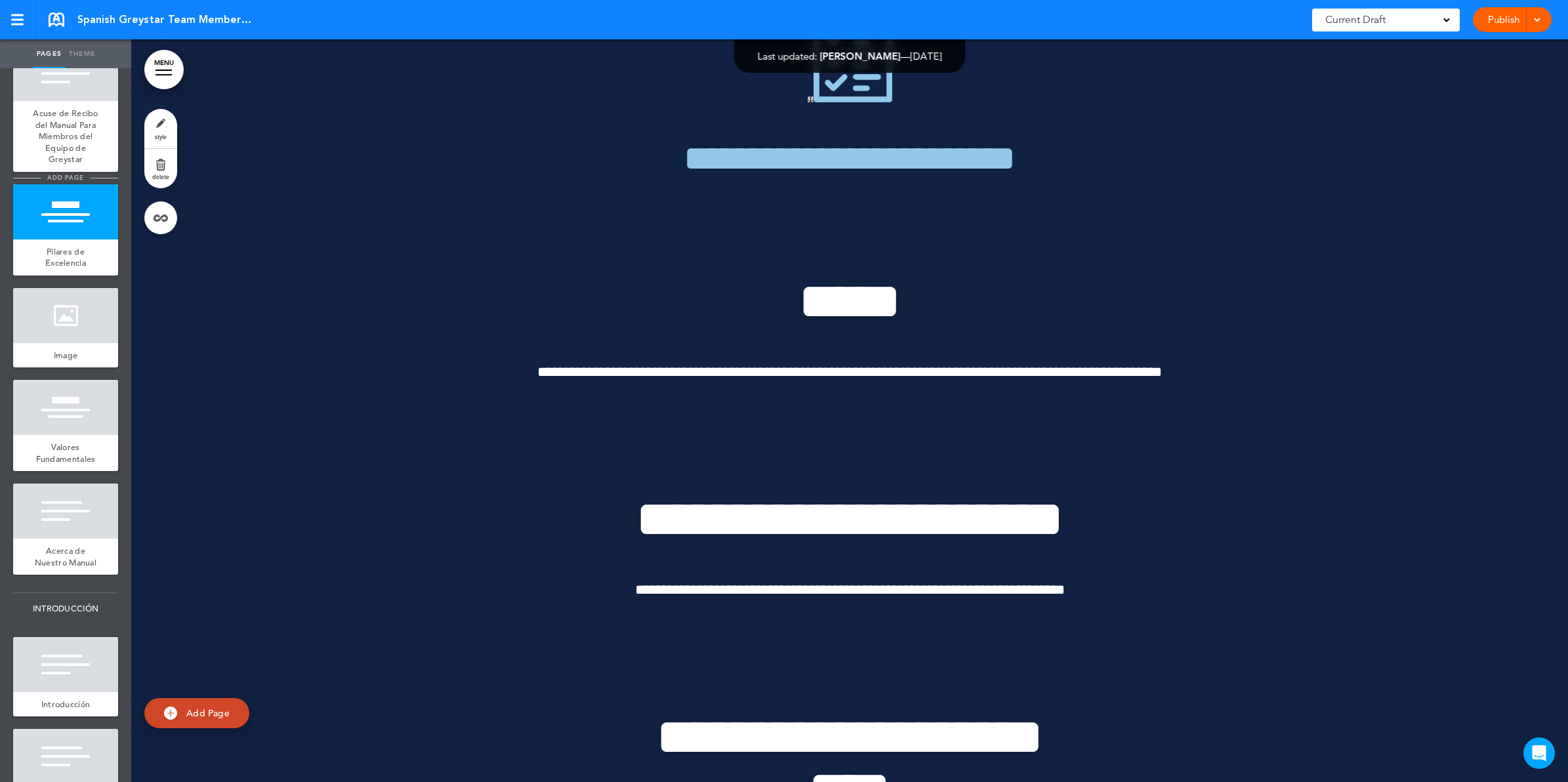
scroll to position [410, 0]
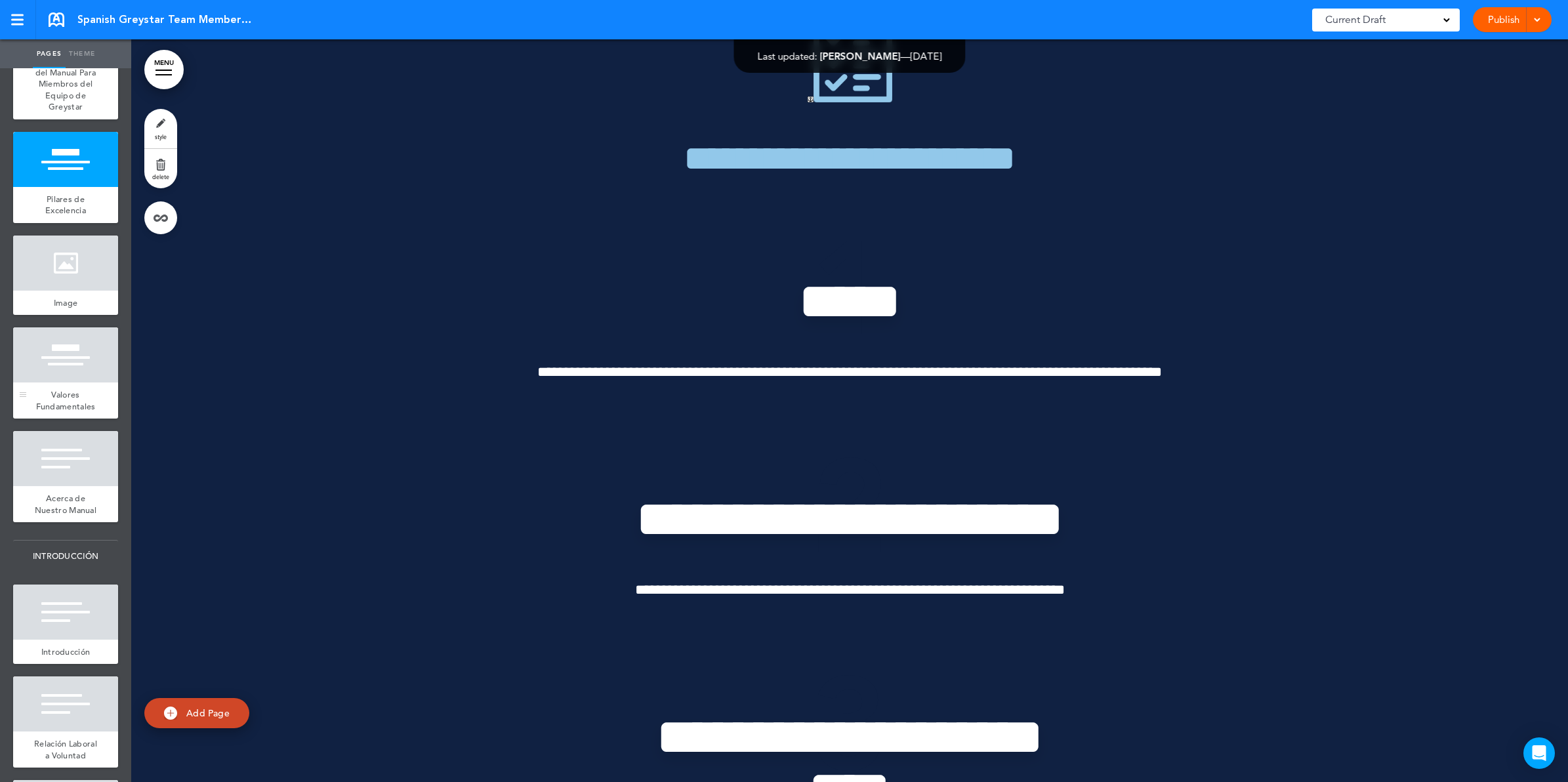
click at [79, 403] on div "Valores Fundamentales" at bounding box center [65, 400] width 105 height 36
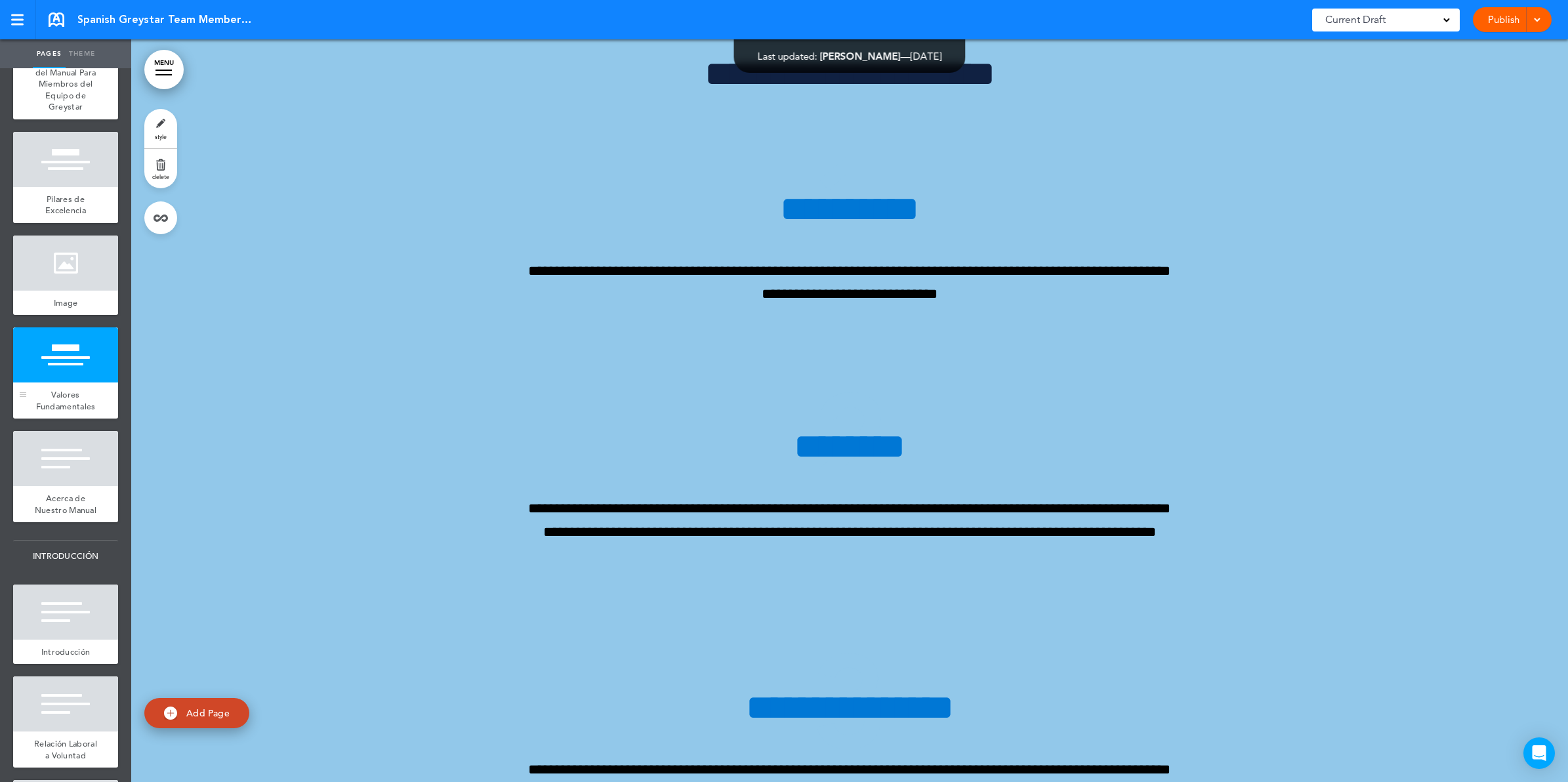
scroll to position [6165, 0]
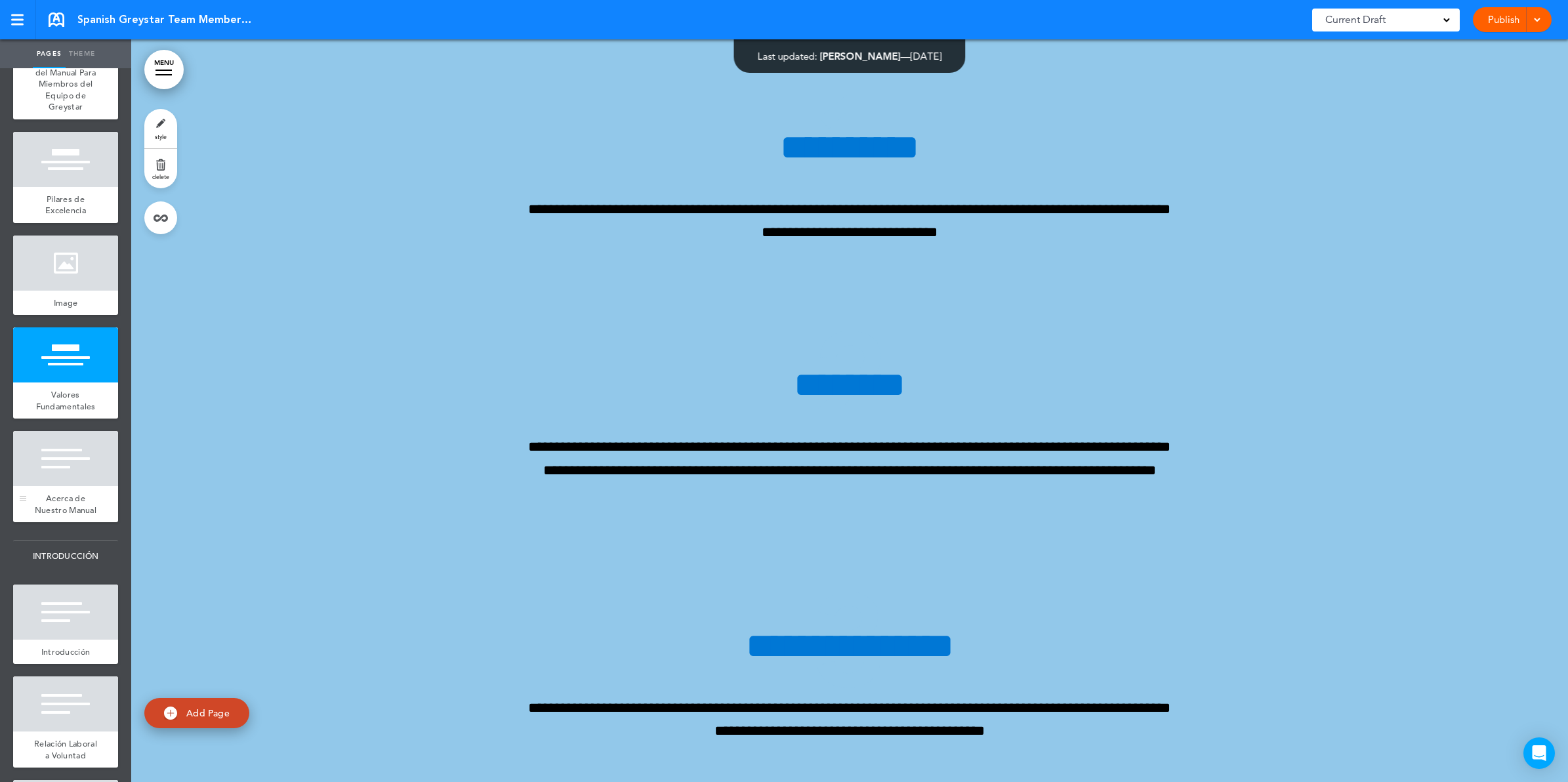
click at [82, 513] on div "Acerca de Nuestro Manual" at bounding box center [65, 504] width 105 height 36
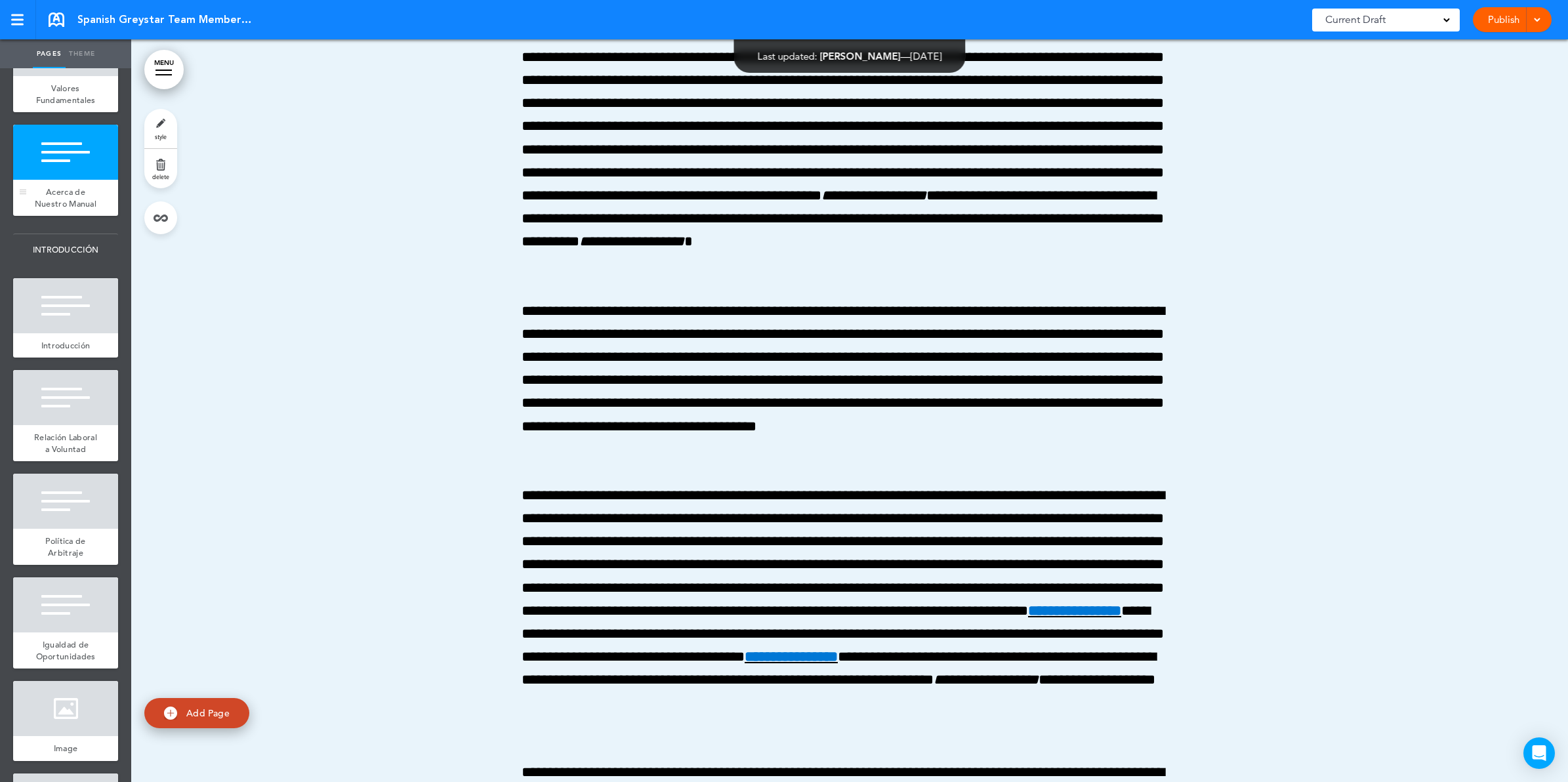
scroll to position [738, 0]
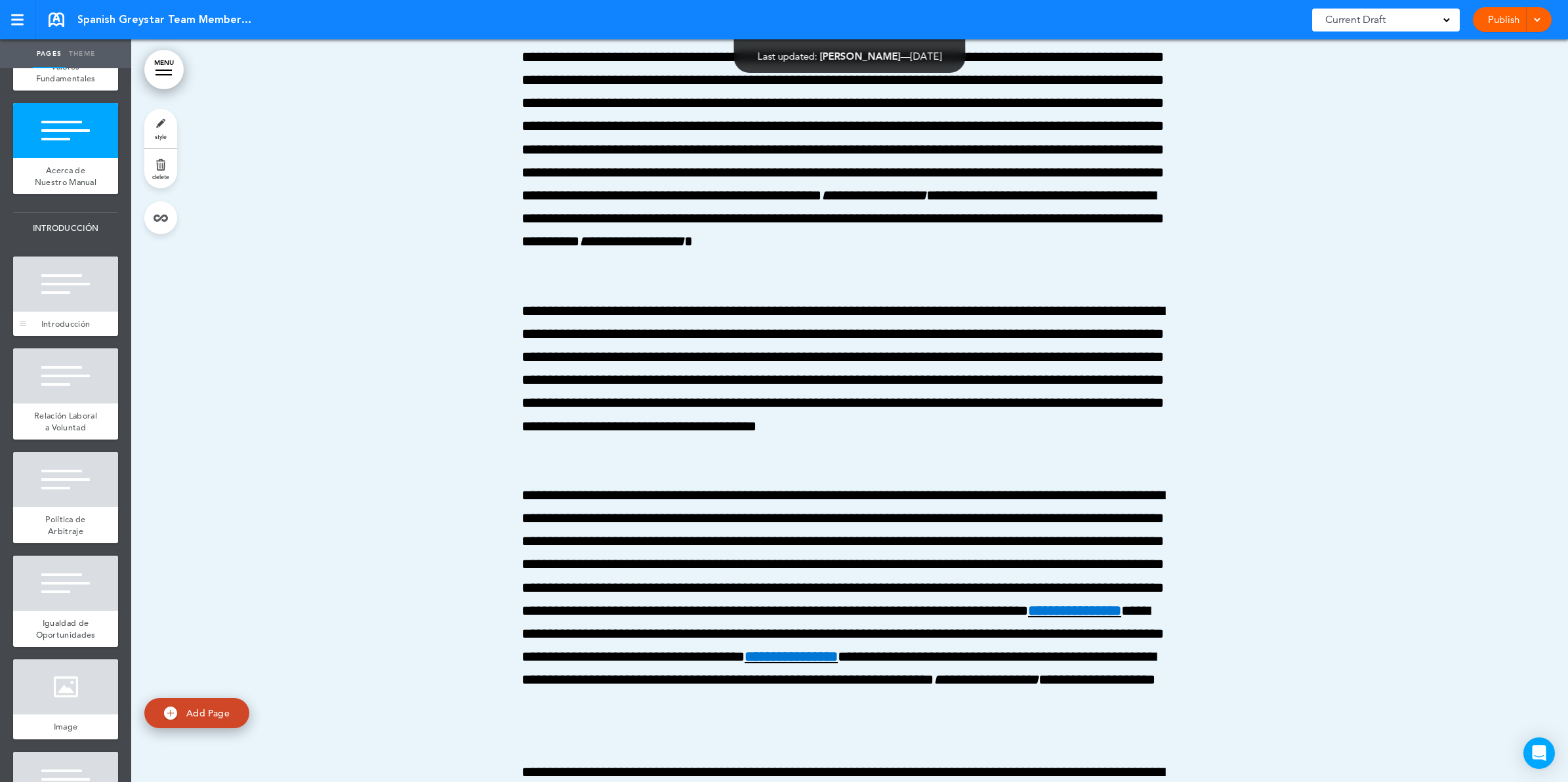
click at [53, 336] on div "Introducción" at bounding box center [65, 324] width 105 height 25
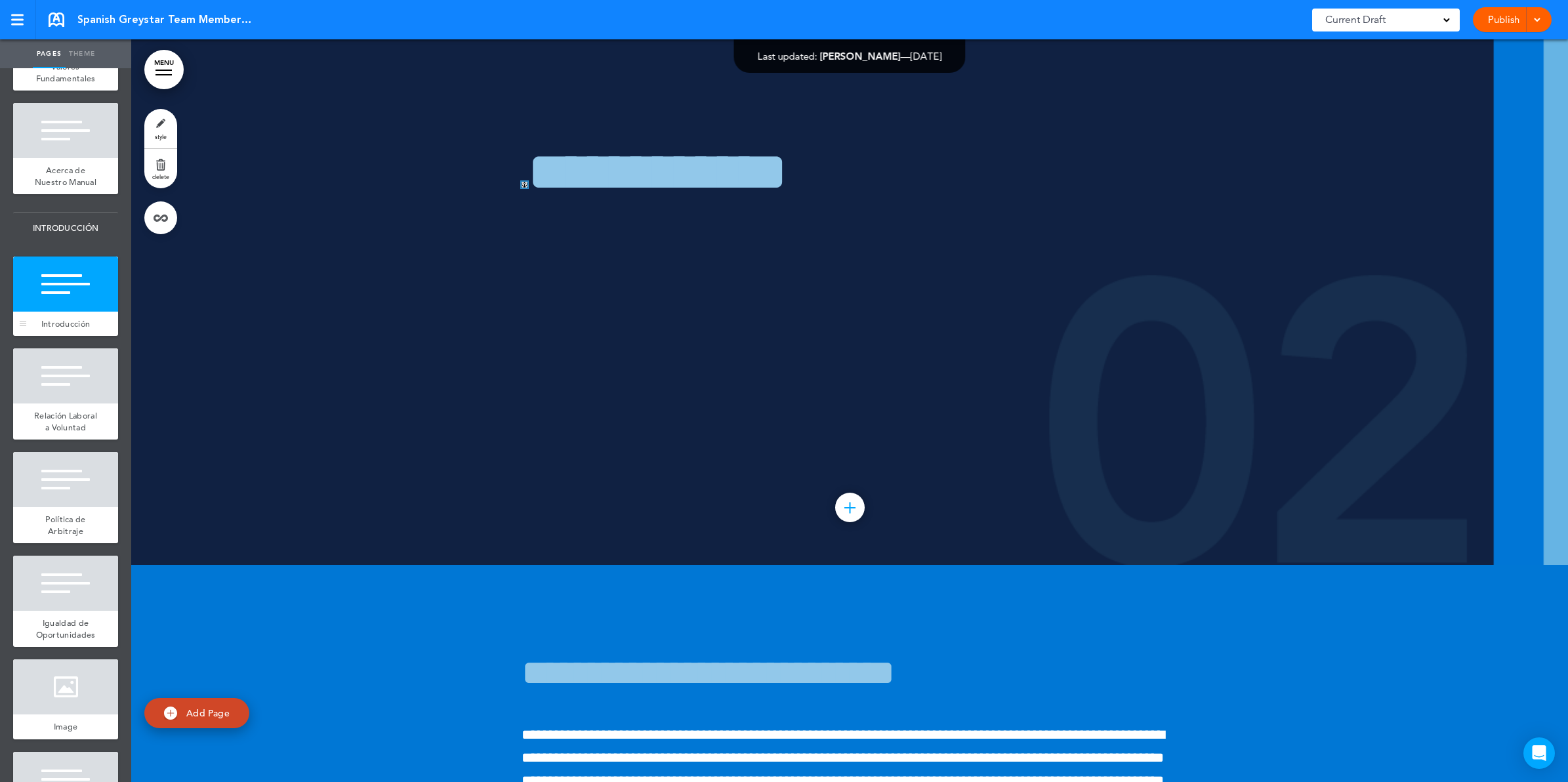
scroll to position [9363, 0]
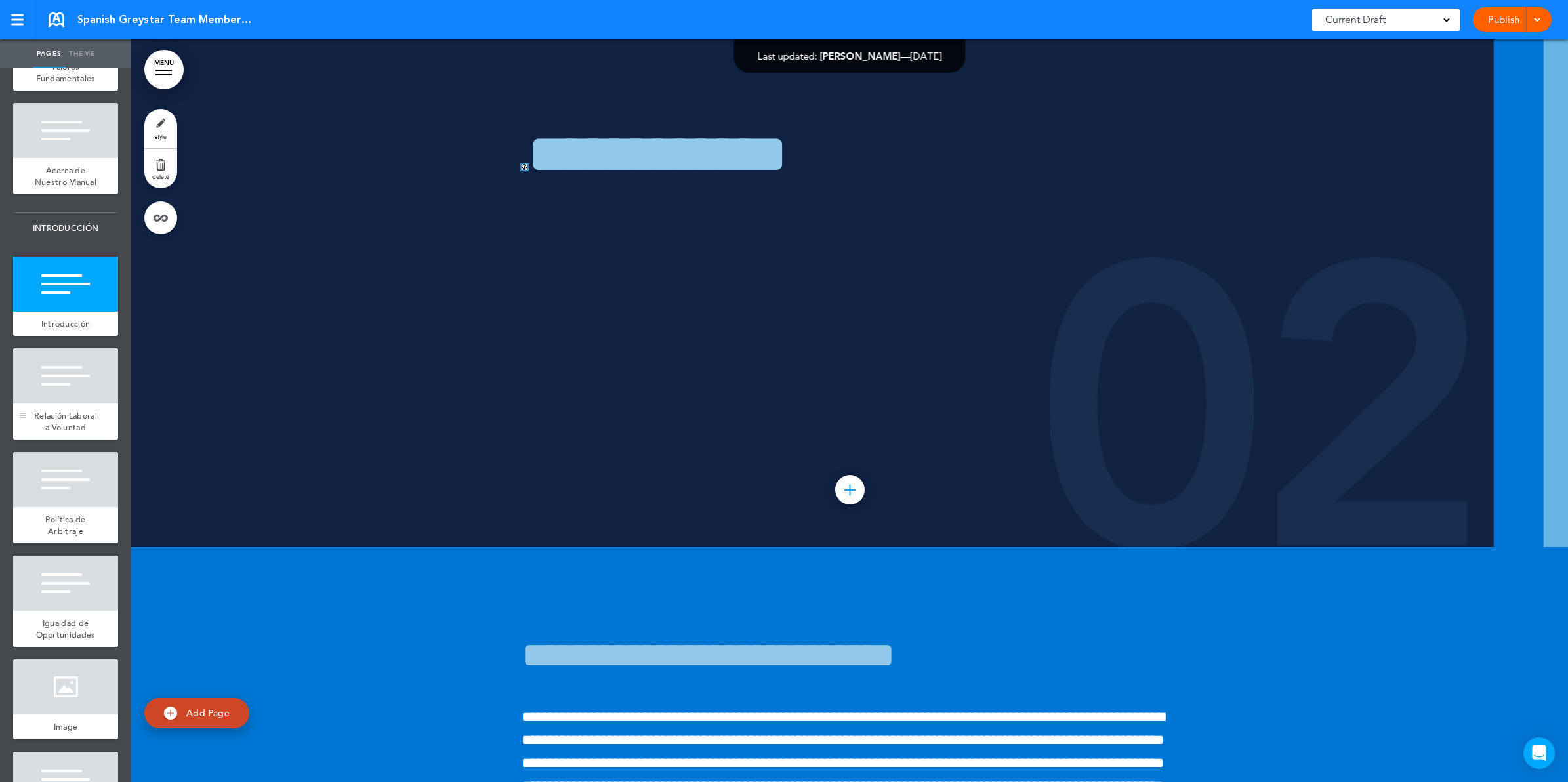
click at [53, 403] on div at bounding box center [65, 375] width 105 height 55
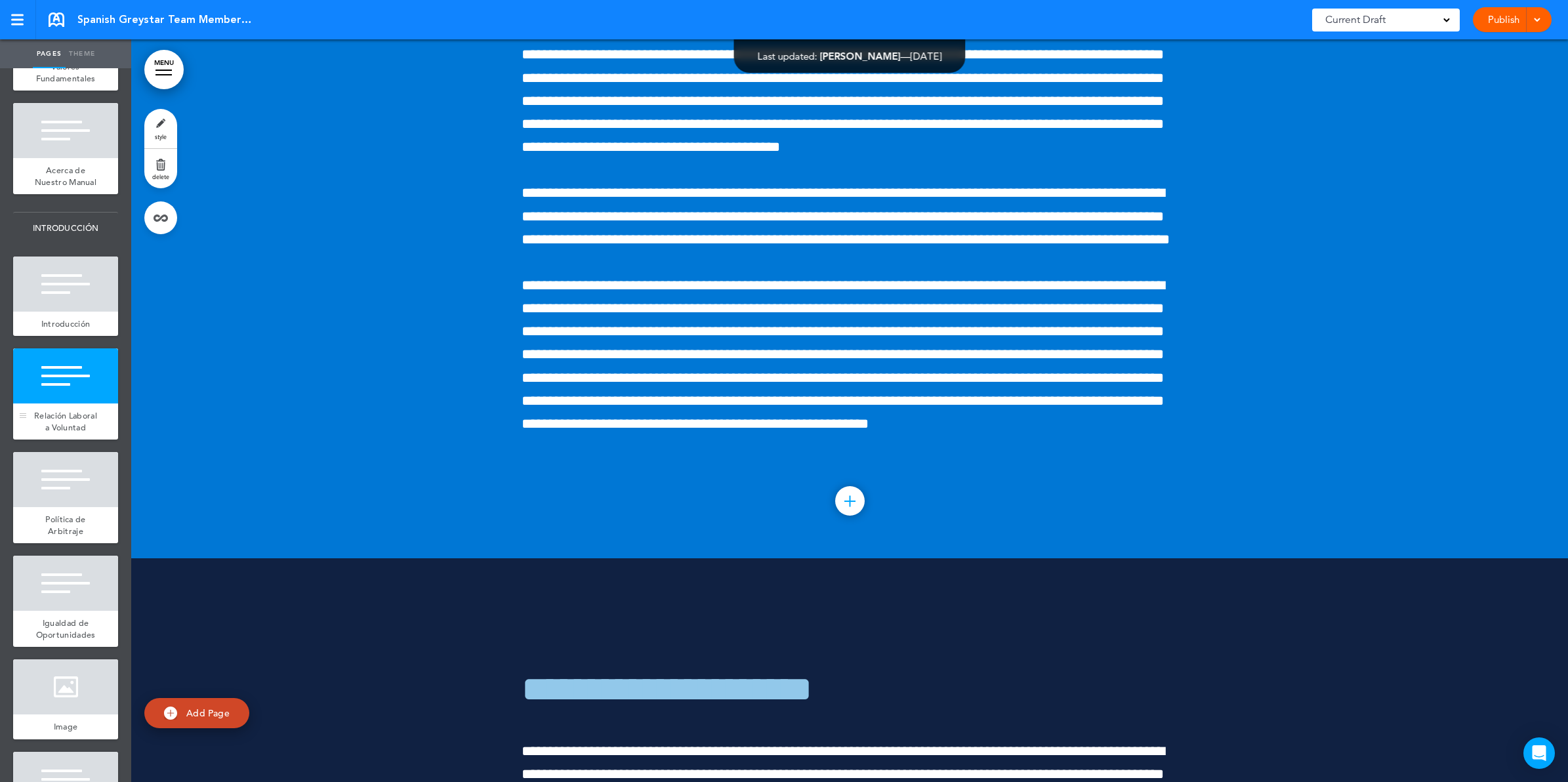
scroll to position [10106, 0]
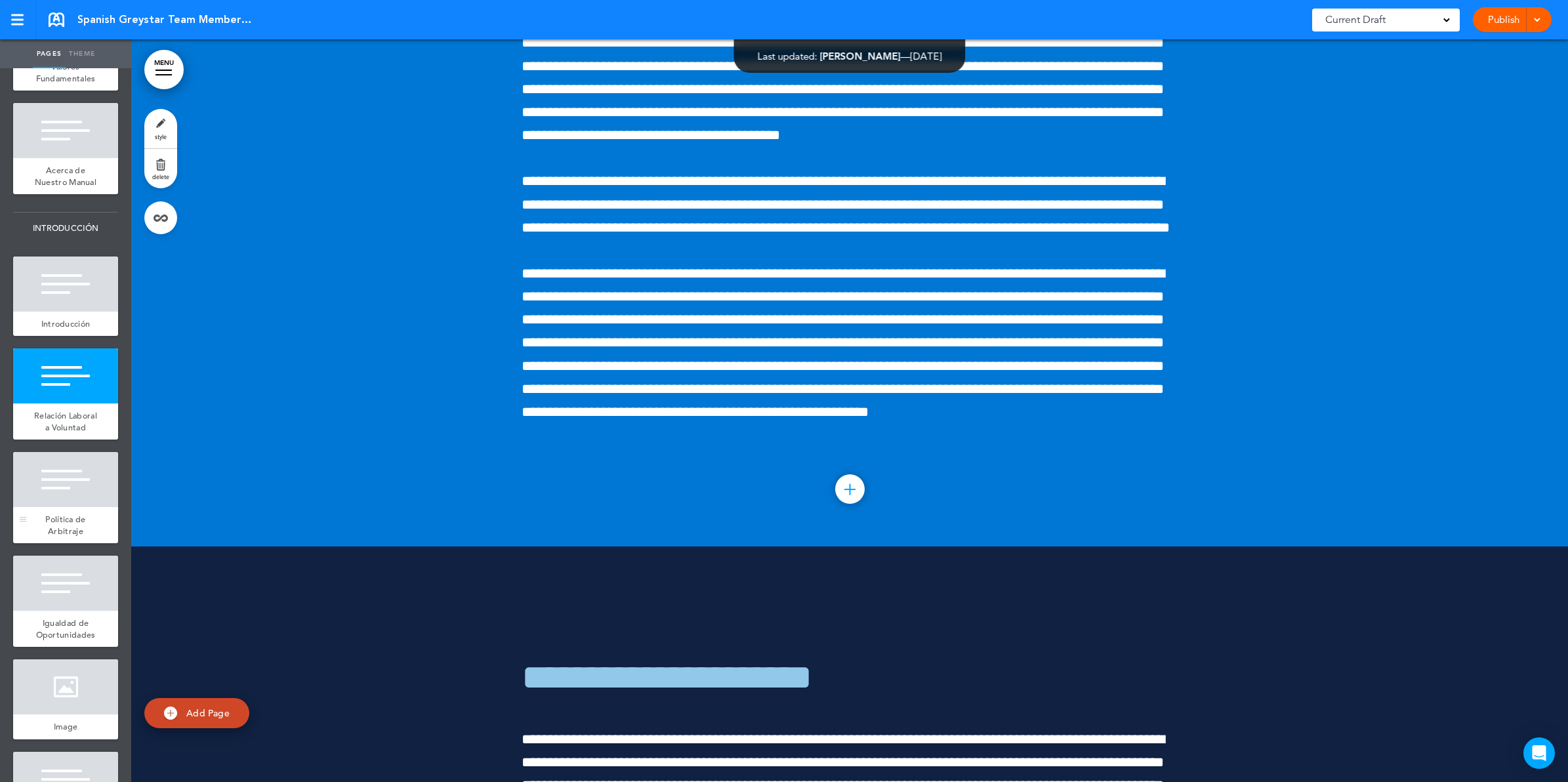
click at [71, 507] on div at bounding box center [65, 479] width 105 height 55
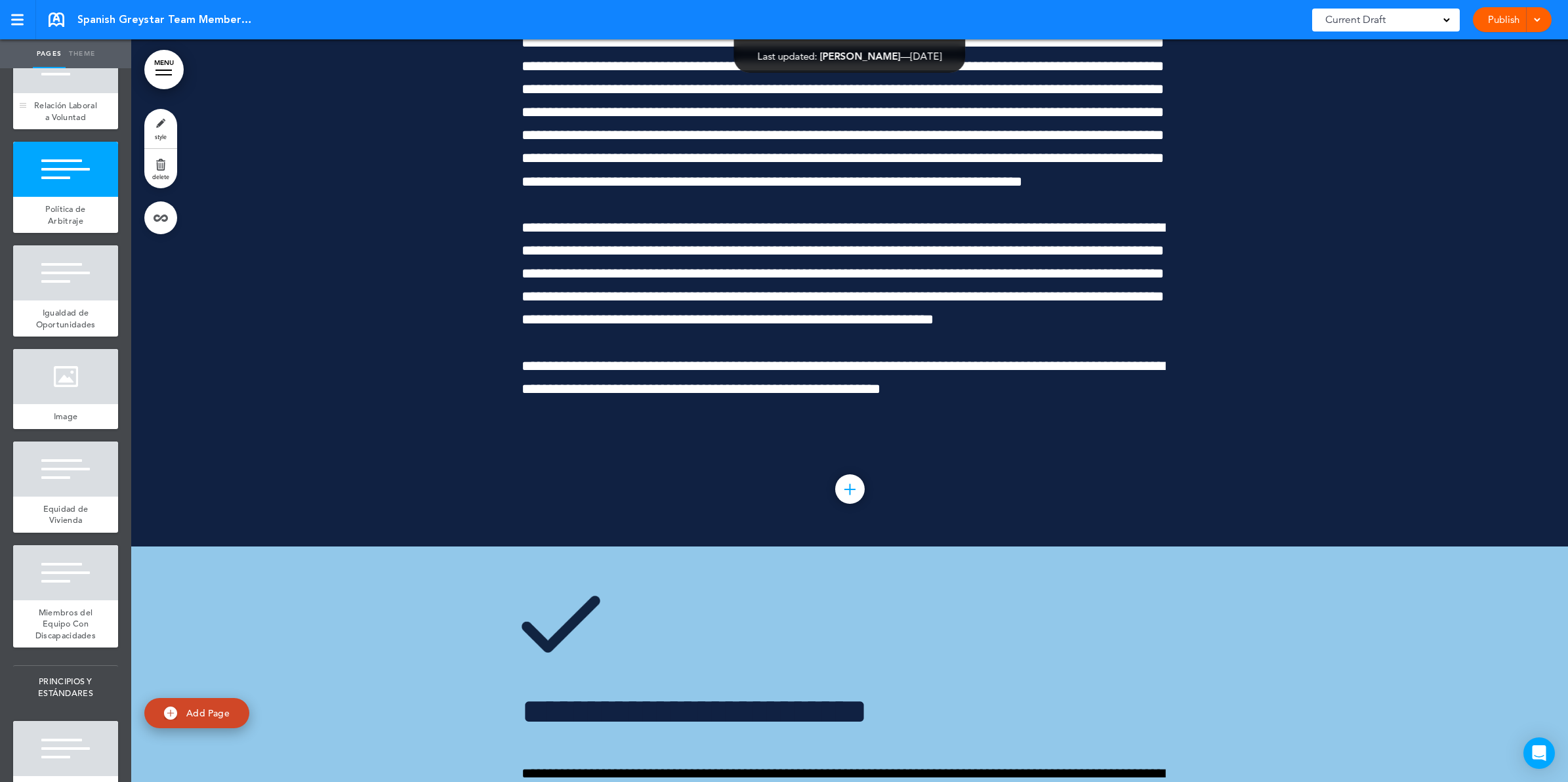
scroll to position [1148, 0]
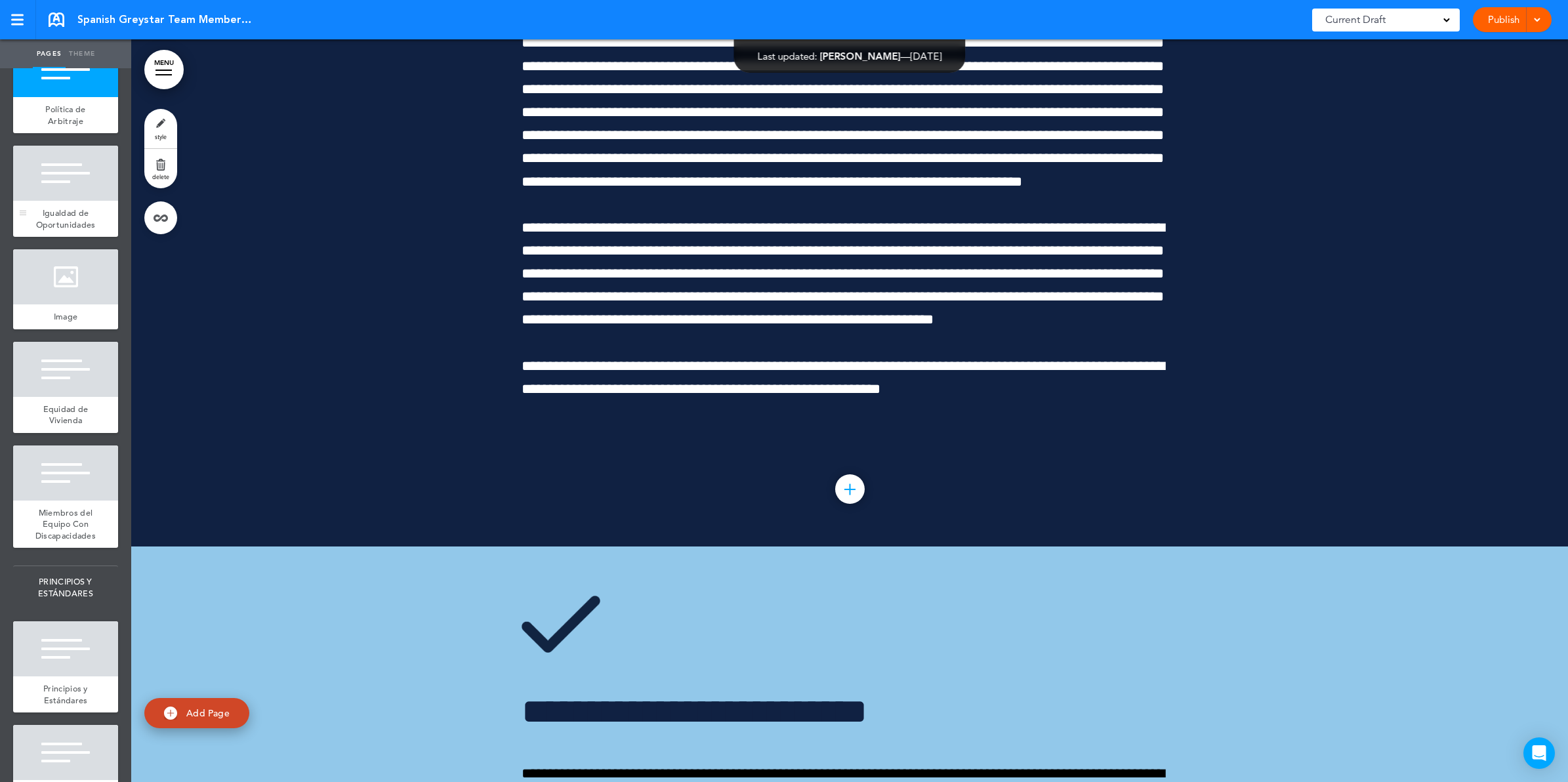
click at [92, 236] on div "Igualdad de Oportunidades" at bounding box center [65, 219] width 105 height 36
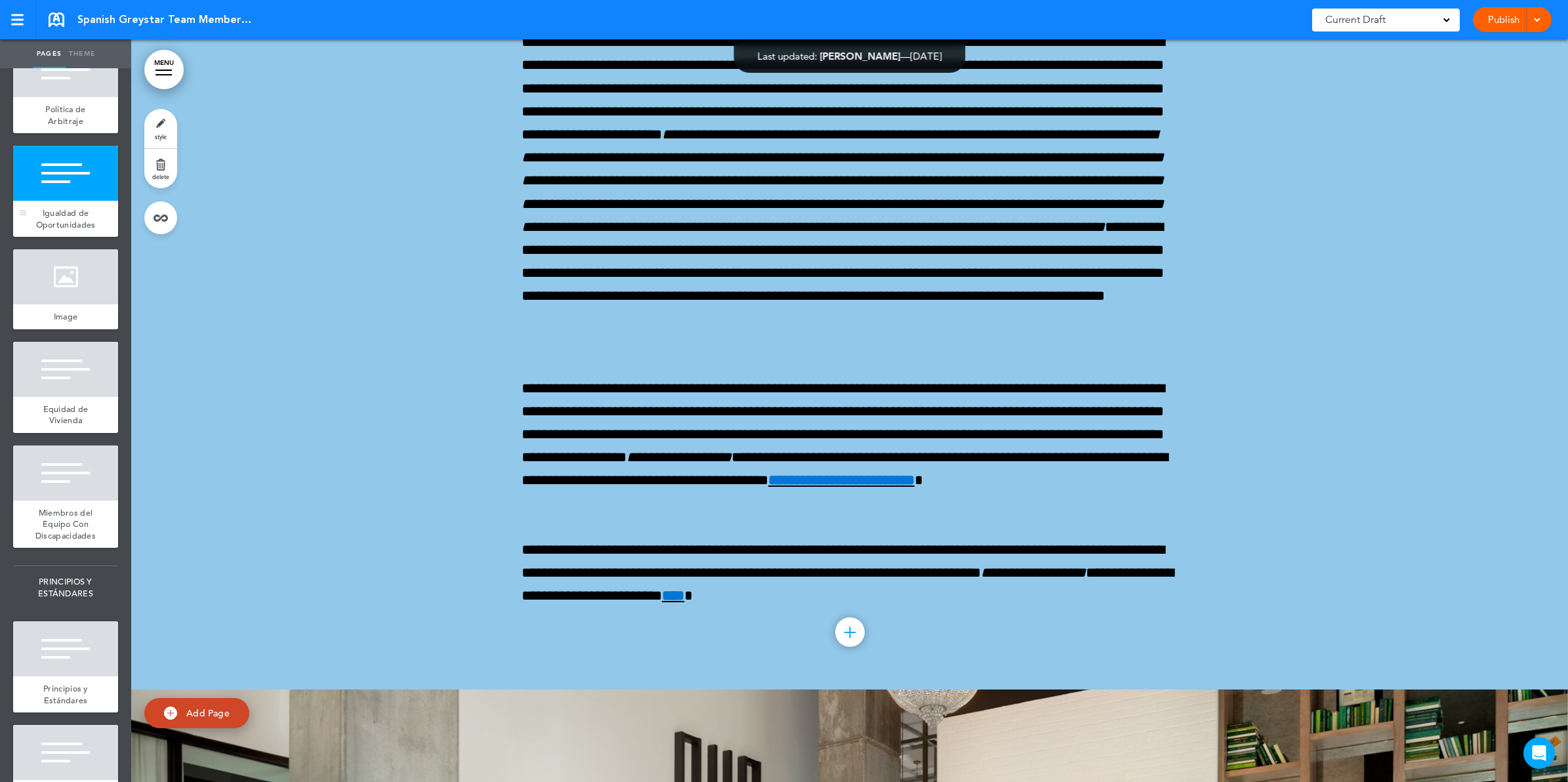
scroll to position [11591, 0]
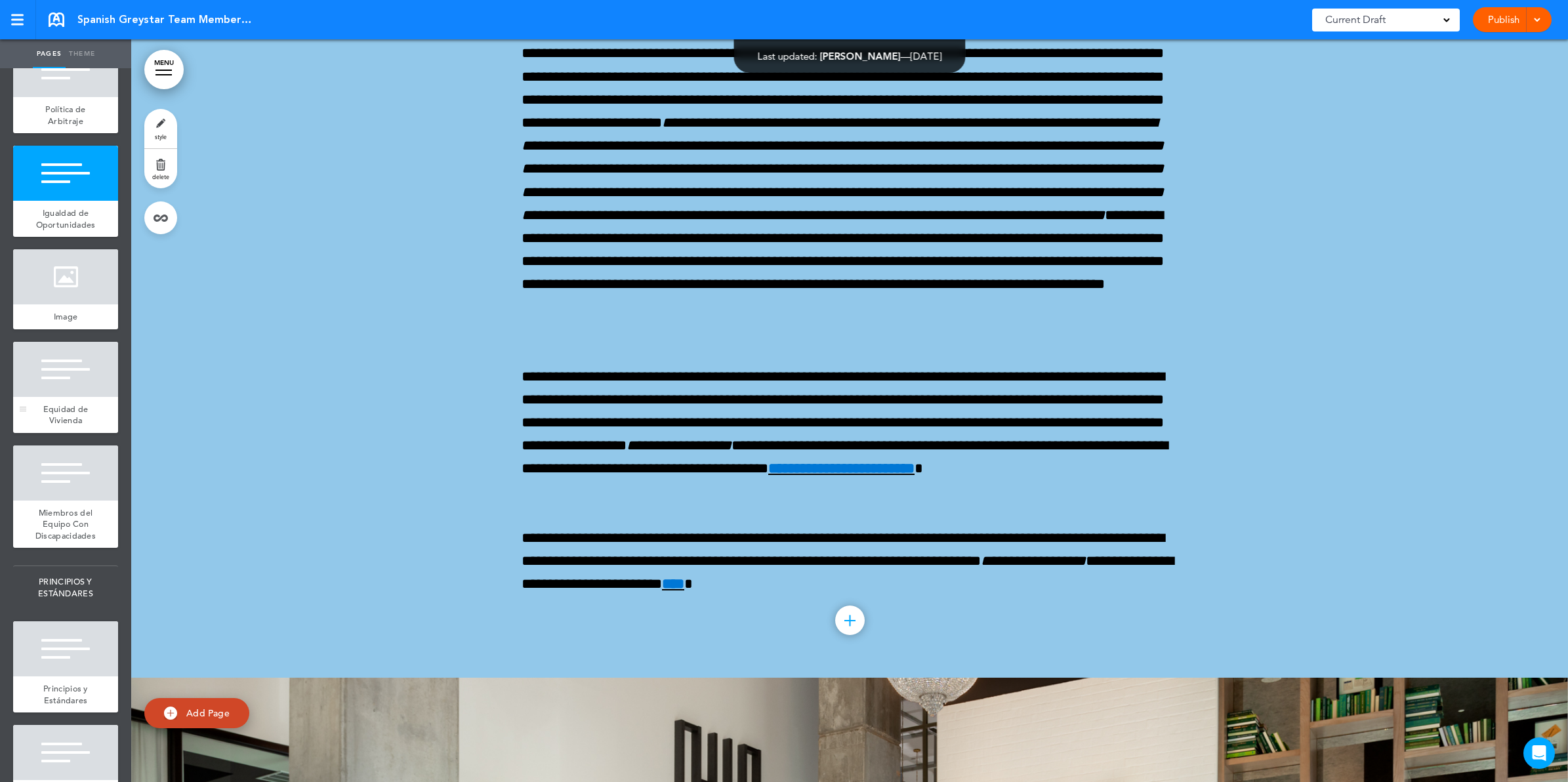
click at [67, 397] on div at bounding box center [65, 369] width 105 height 55
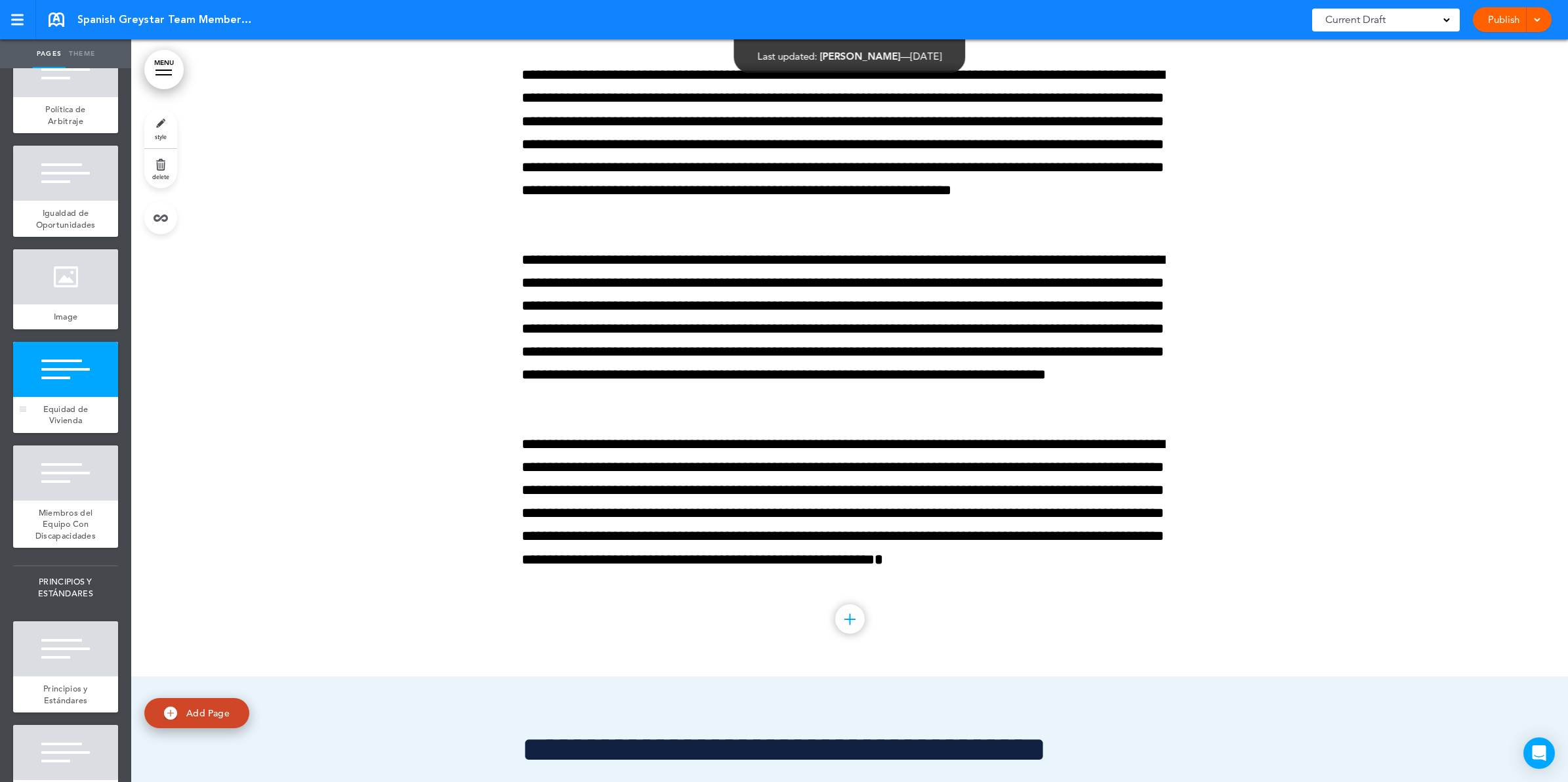
scroll to position [13206, 0]
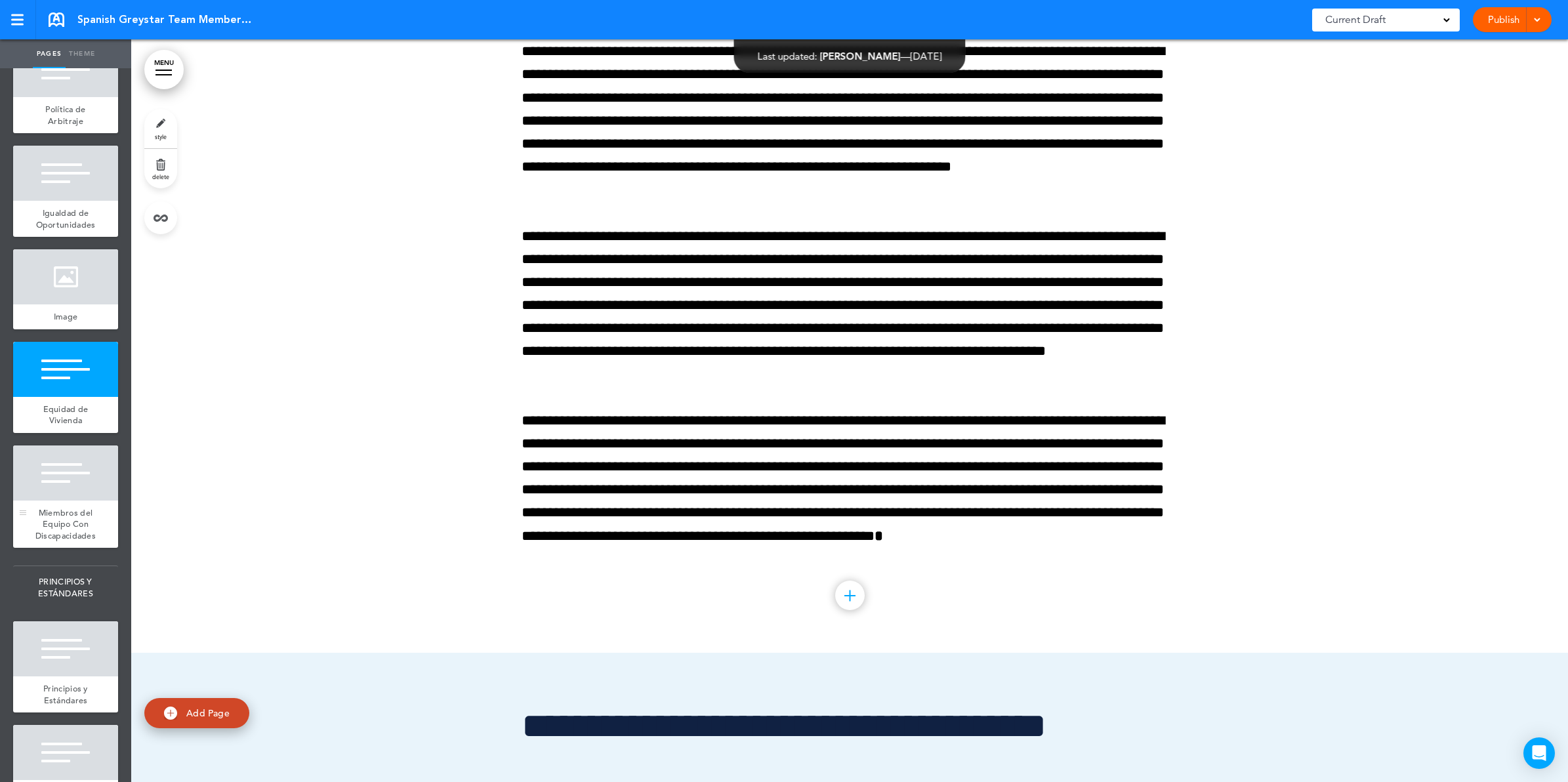
click at [73, 501] on div at bounding box center [65, 473] width 105 height 55
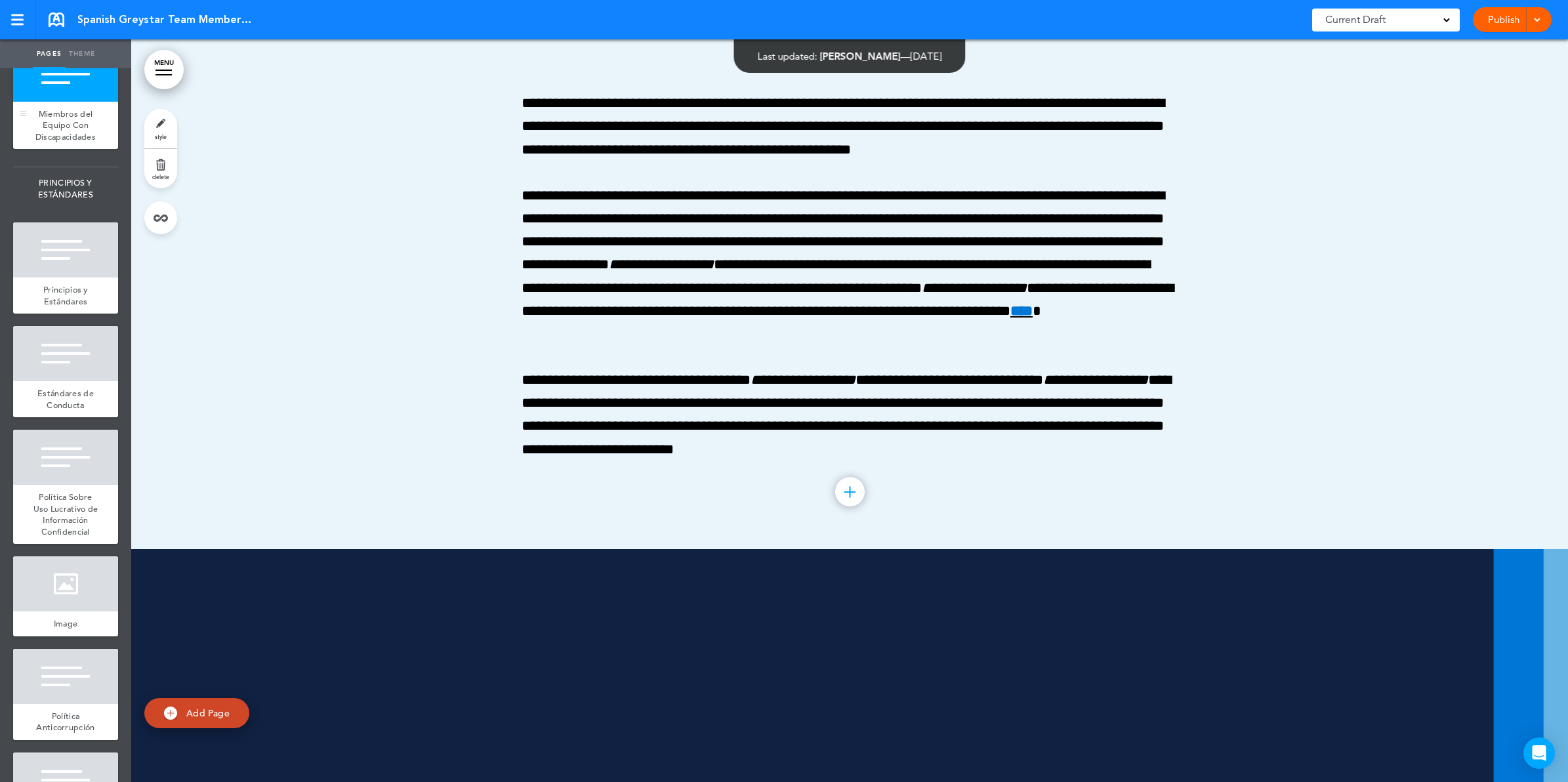
scroll to position [1557, 0]
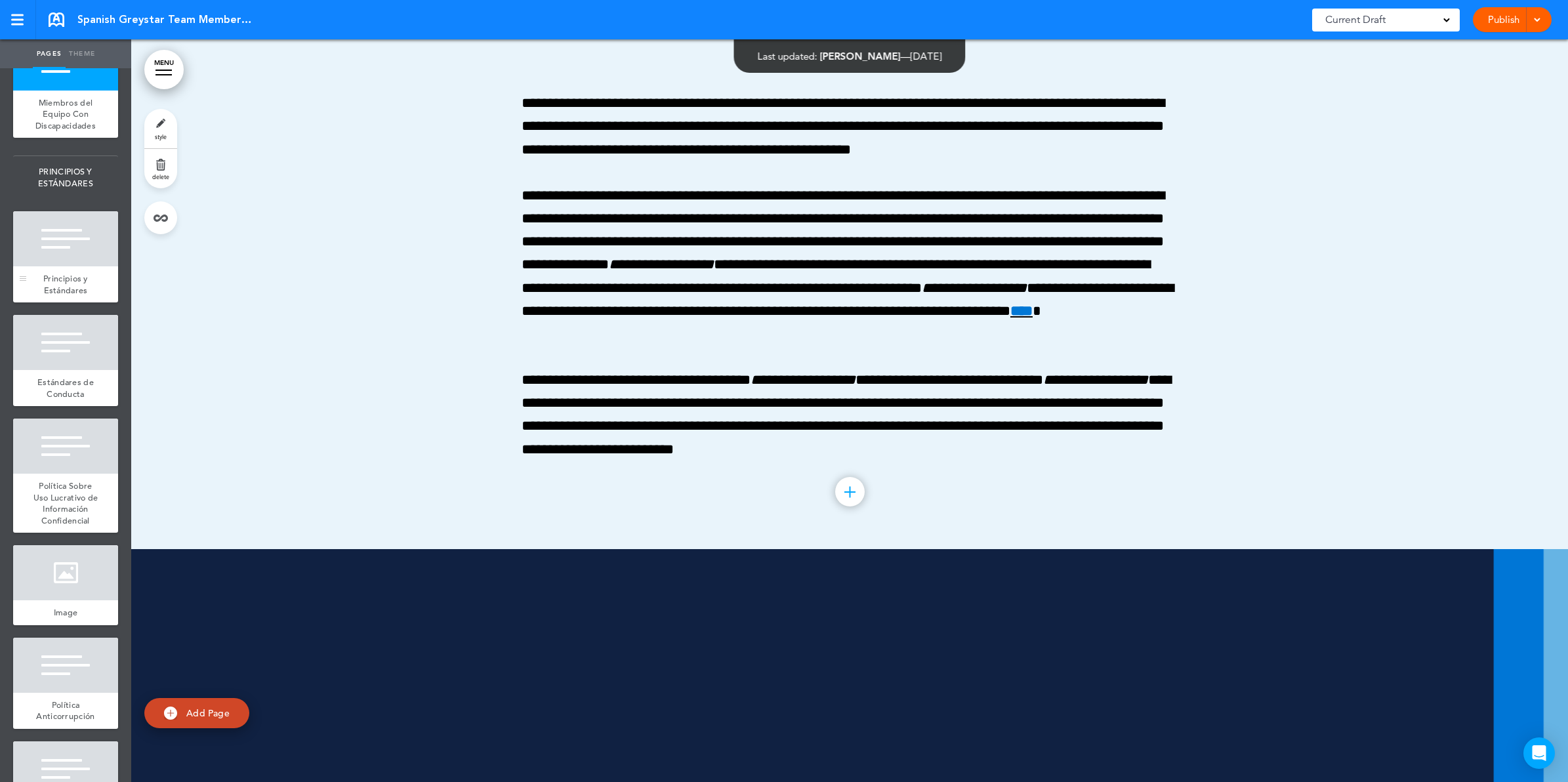
click at [59, 296] on span "Principios y Estándares" at bounding box center [65, 284] width 45 height 23
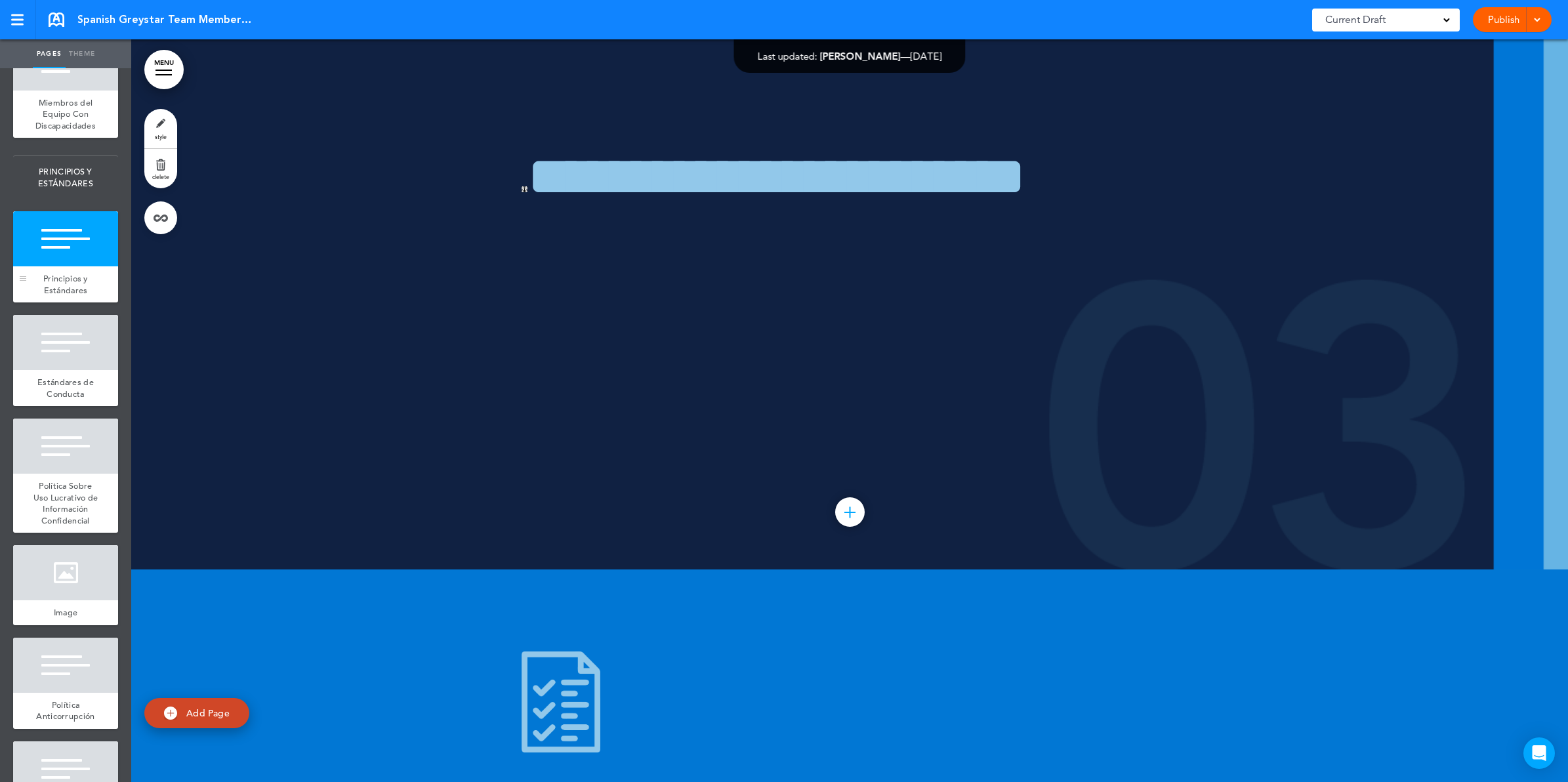
scroll to position [14794, 0]
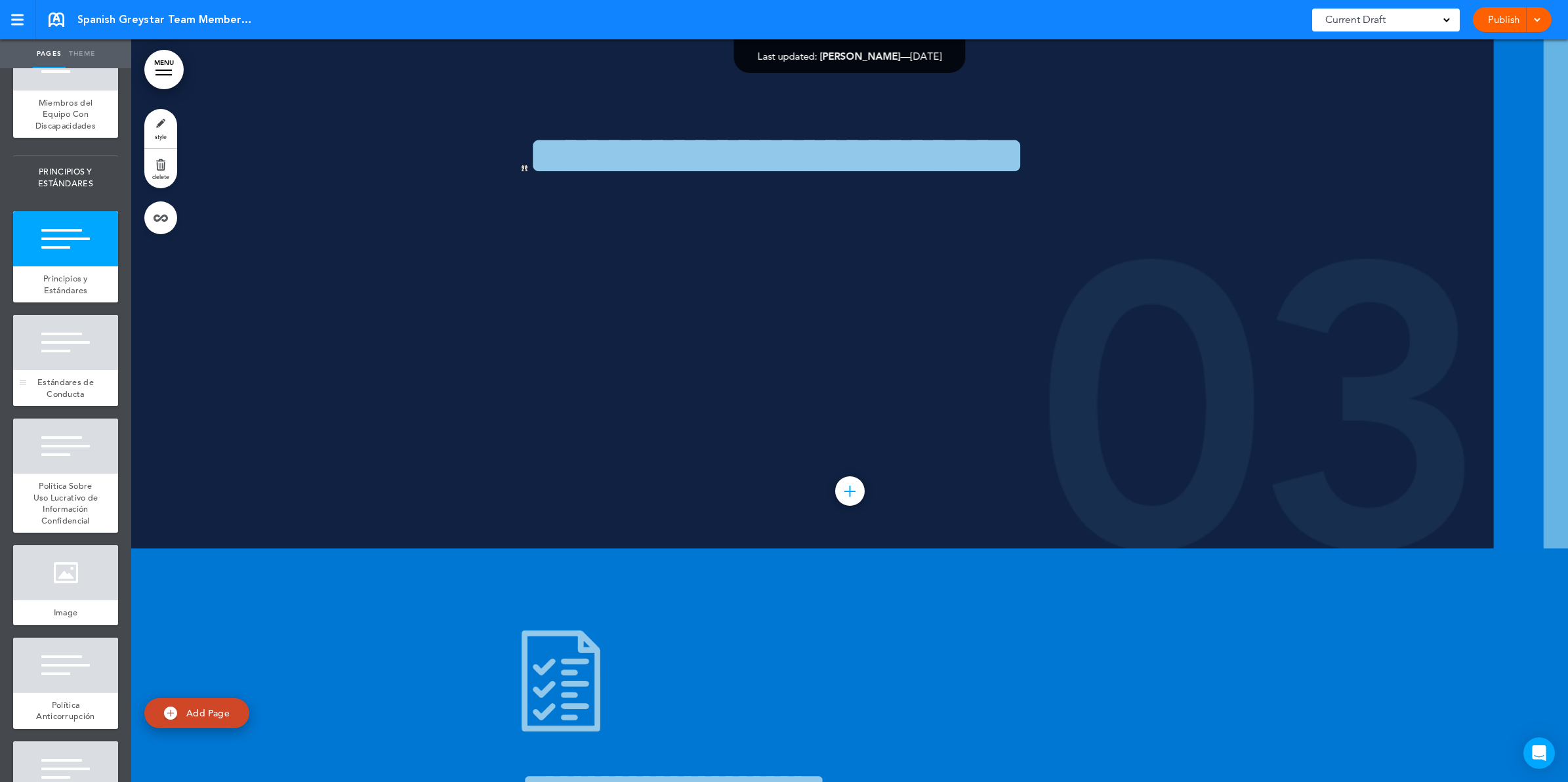
click at [69, 370] on div at bounding box center [65, 342] width 105 height 55
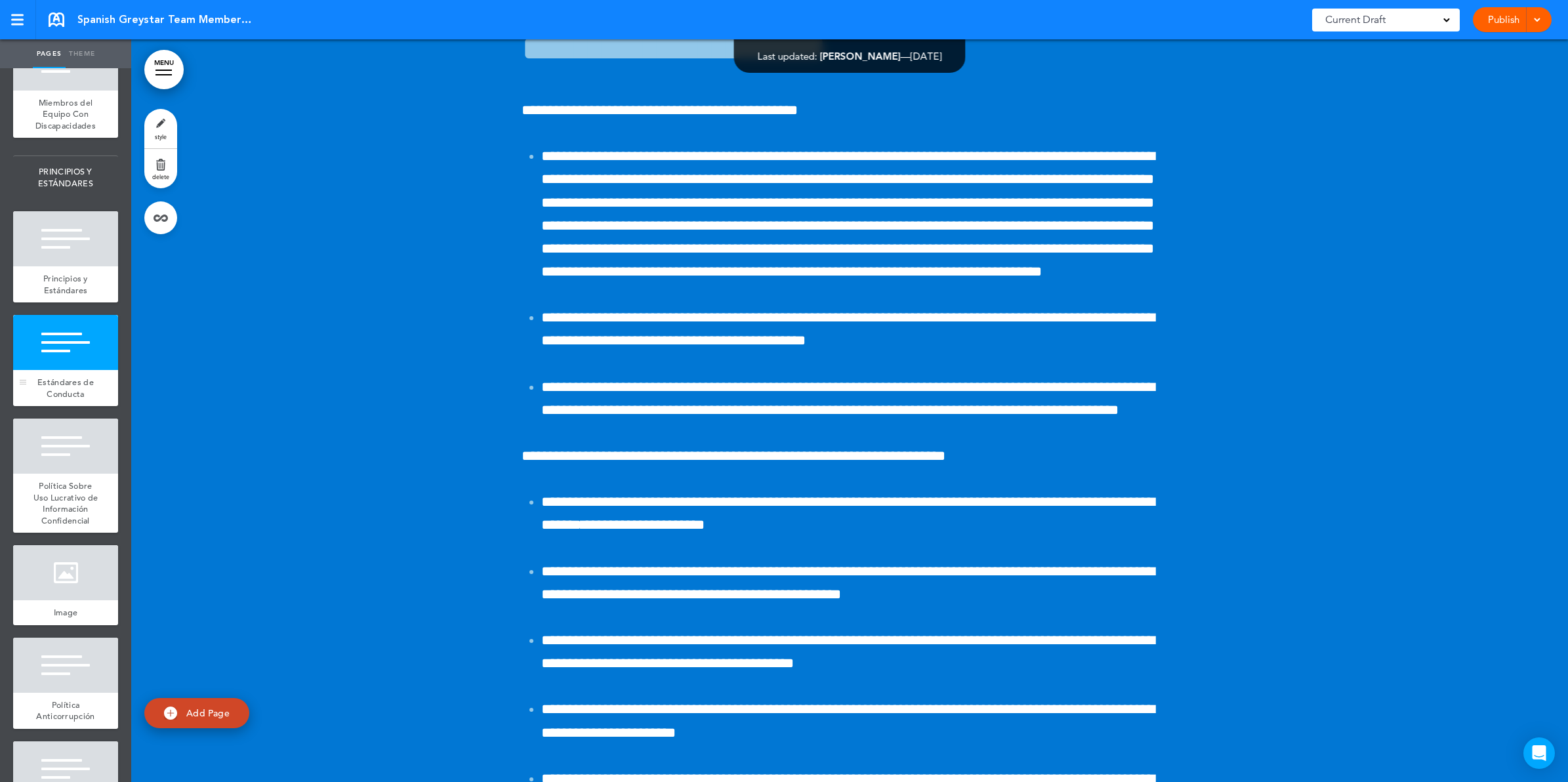
scroll to position [15537, 0]
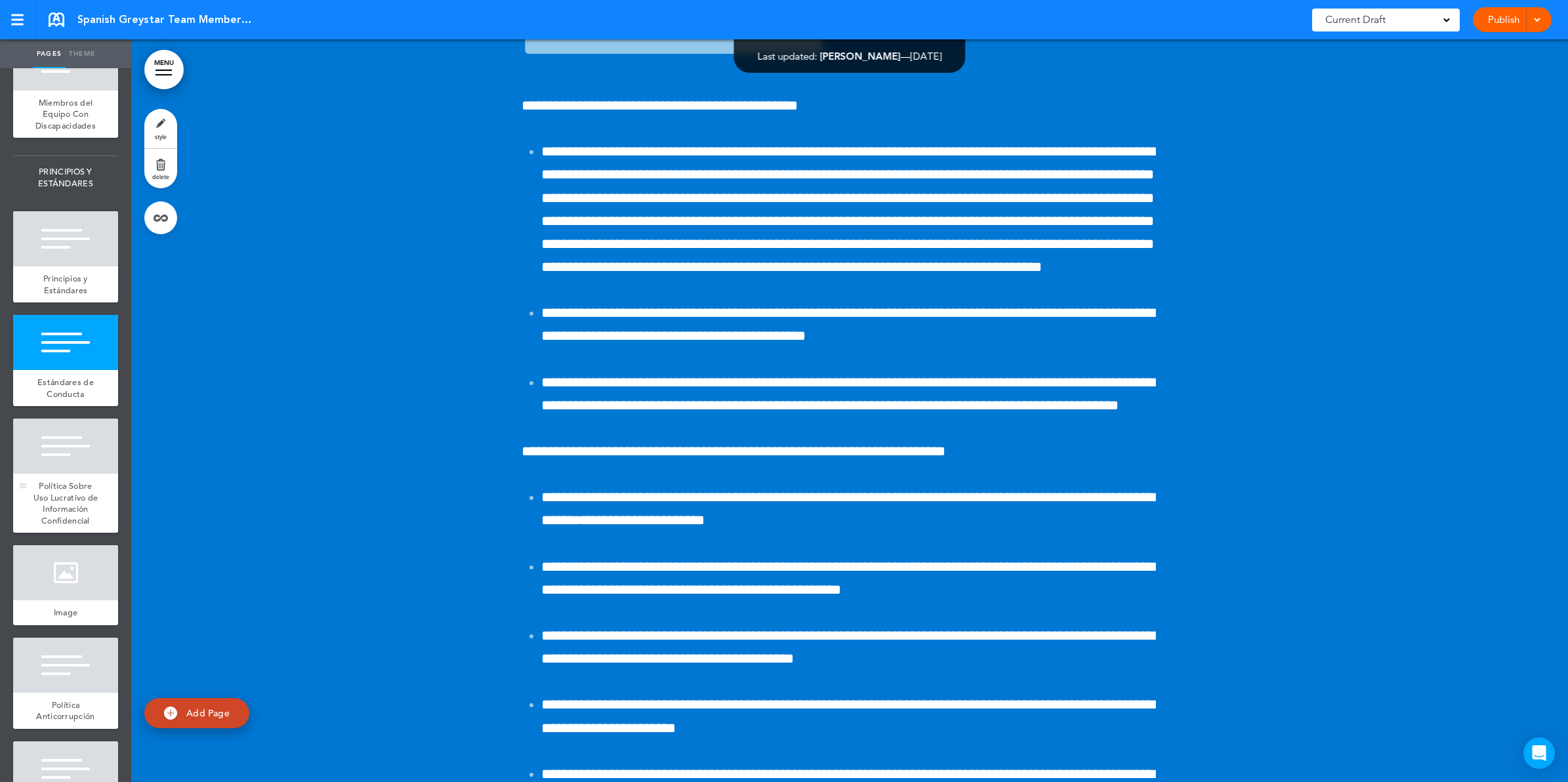
click at [80, 474] on div at bounding box center [65, 446] width 105 height 55
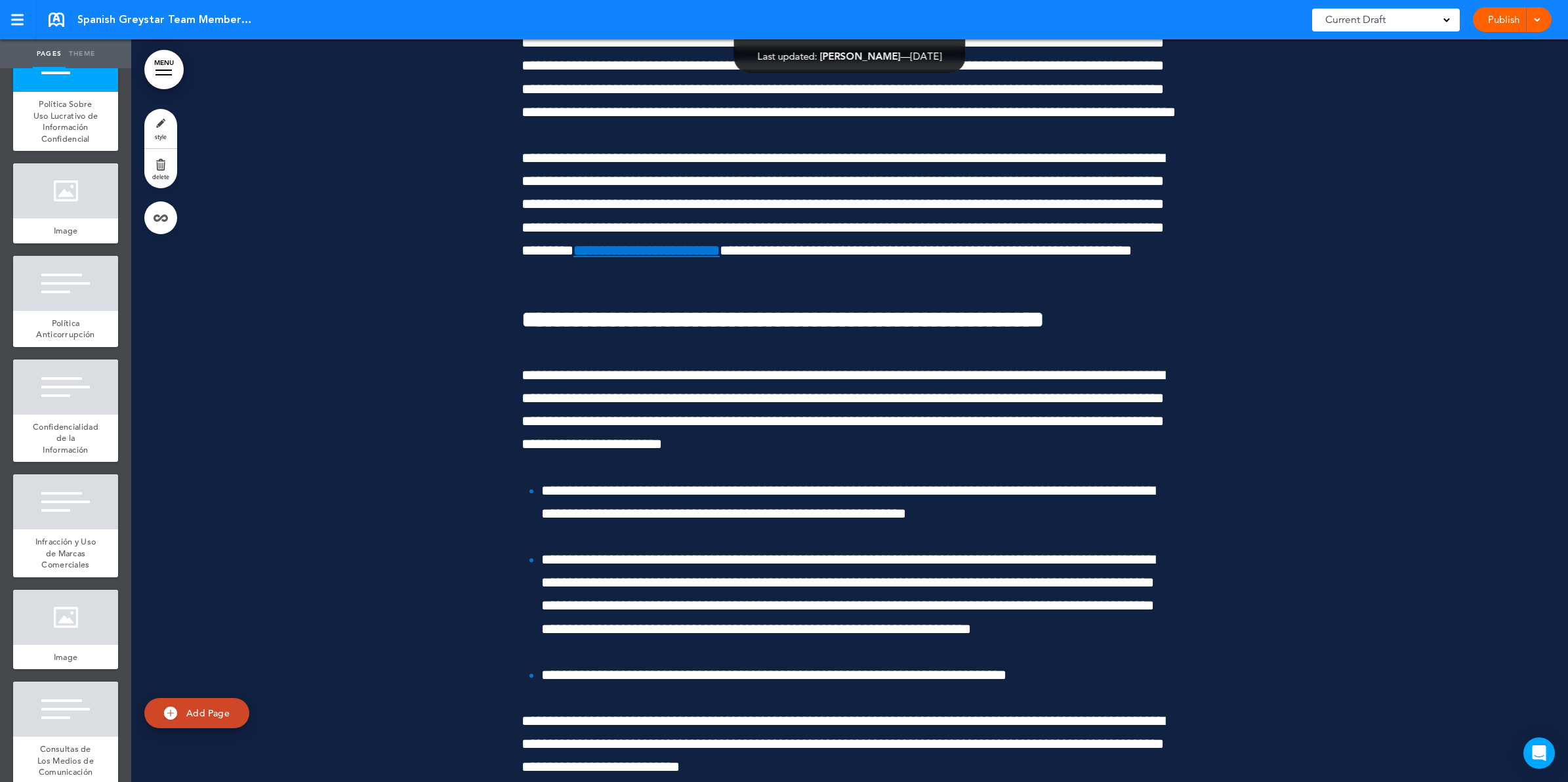
scroll to position [1967, 0]
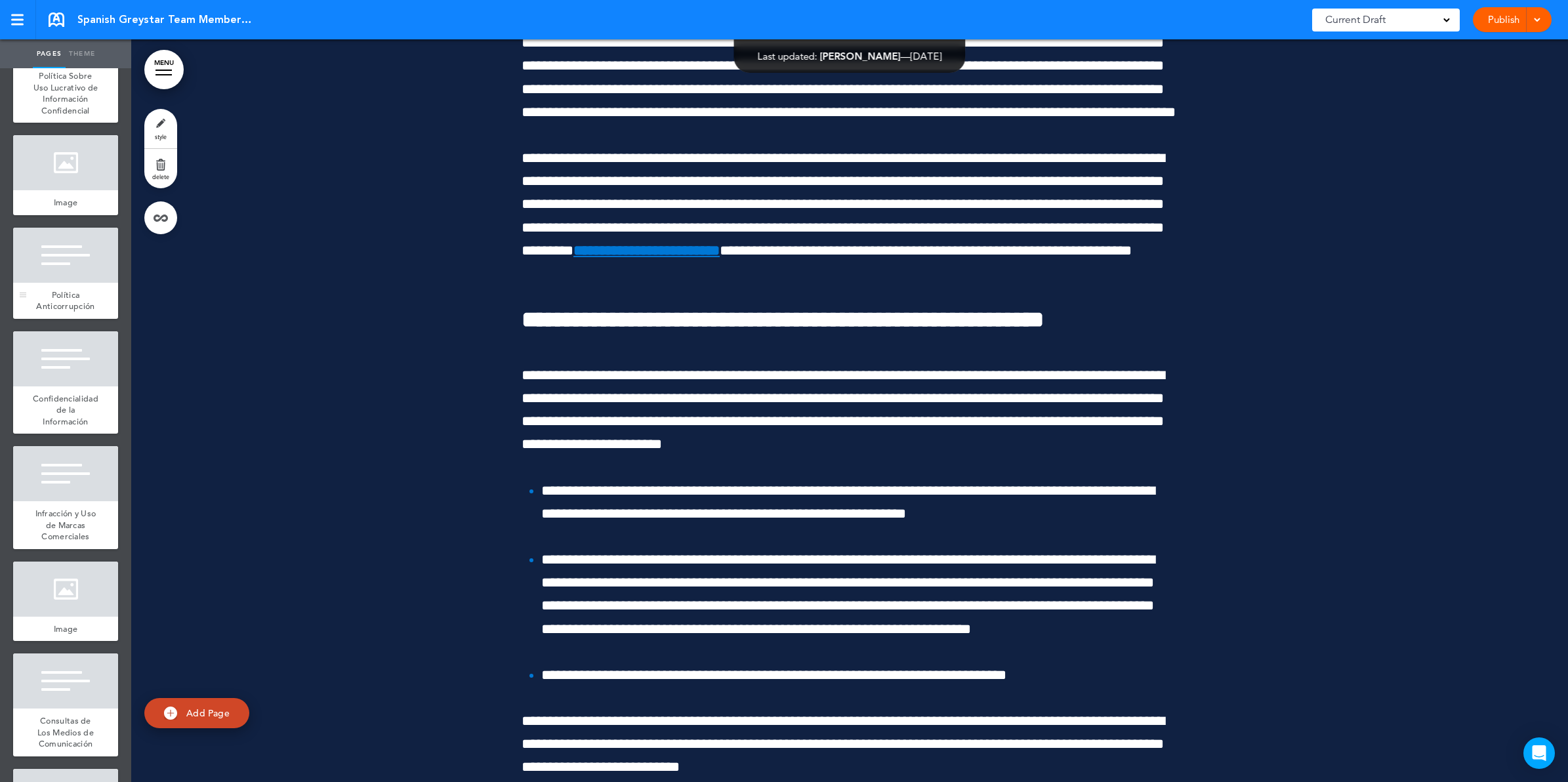
click at [74, 319] on div "Política Anticorrupción" at bounding box center [65, 301] width 105 height 36
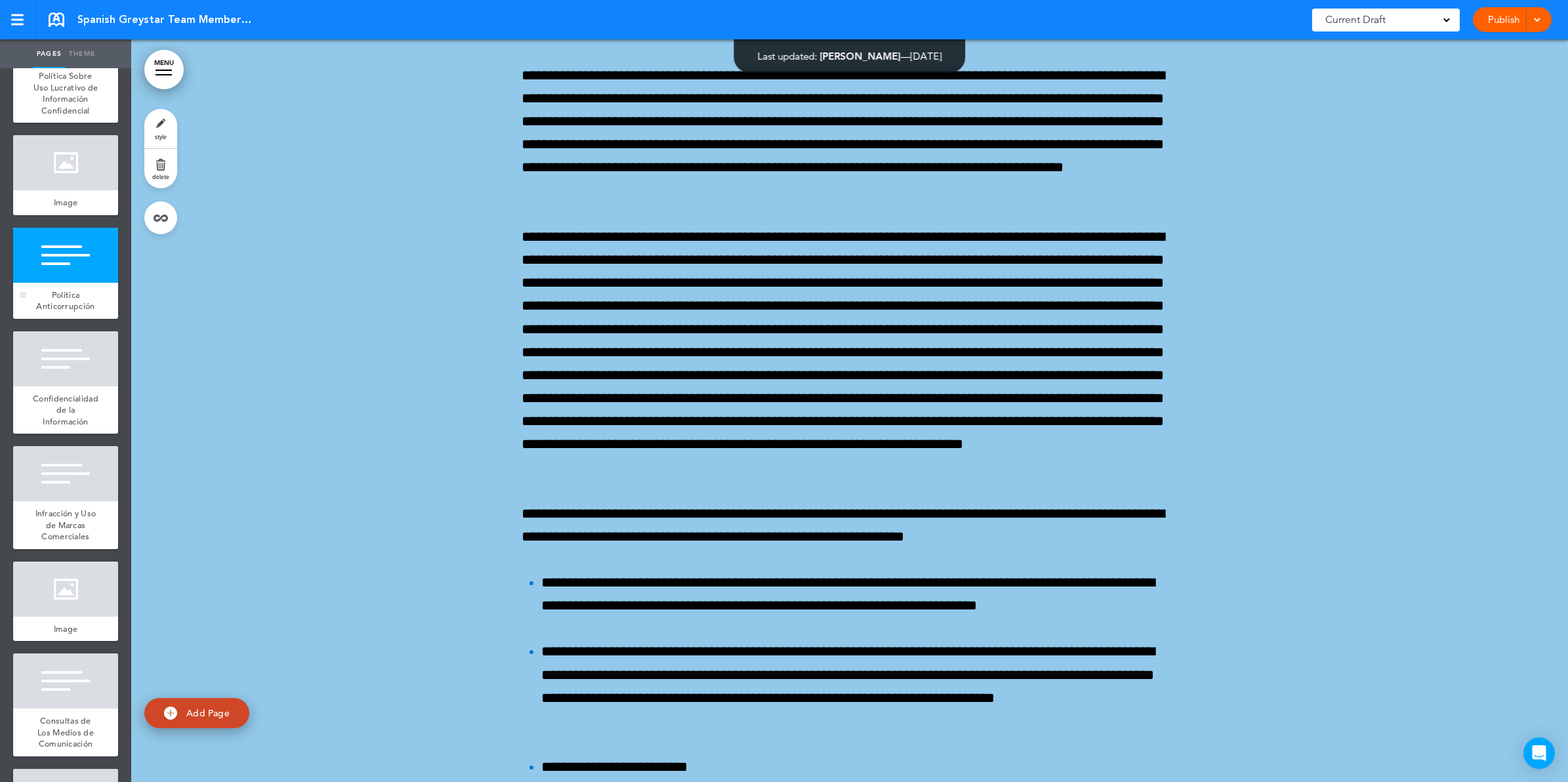
scroll to position [21128, 0]
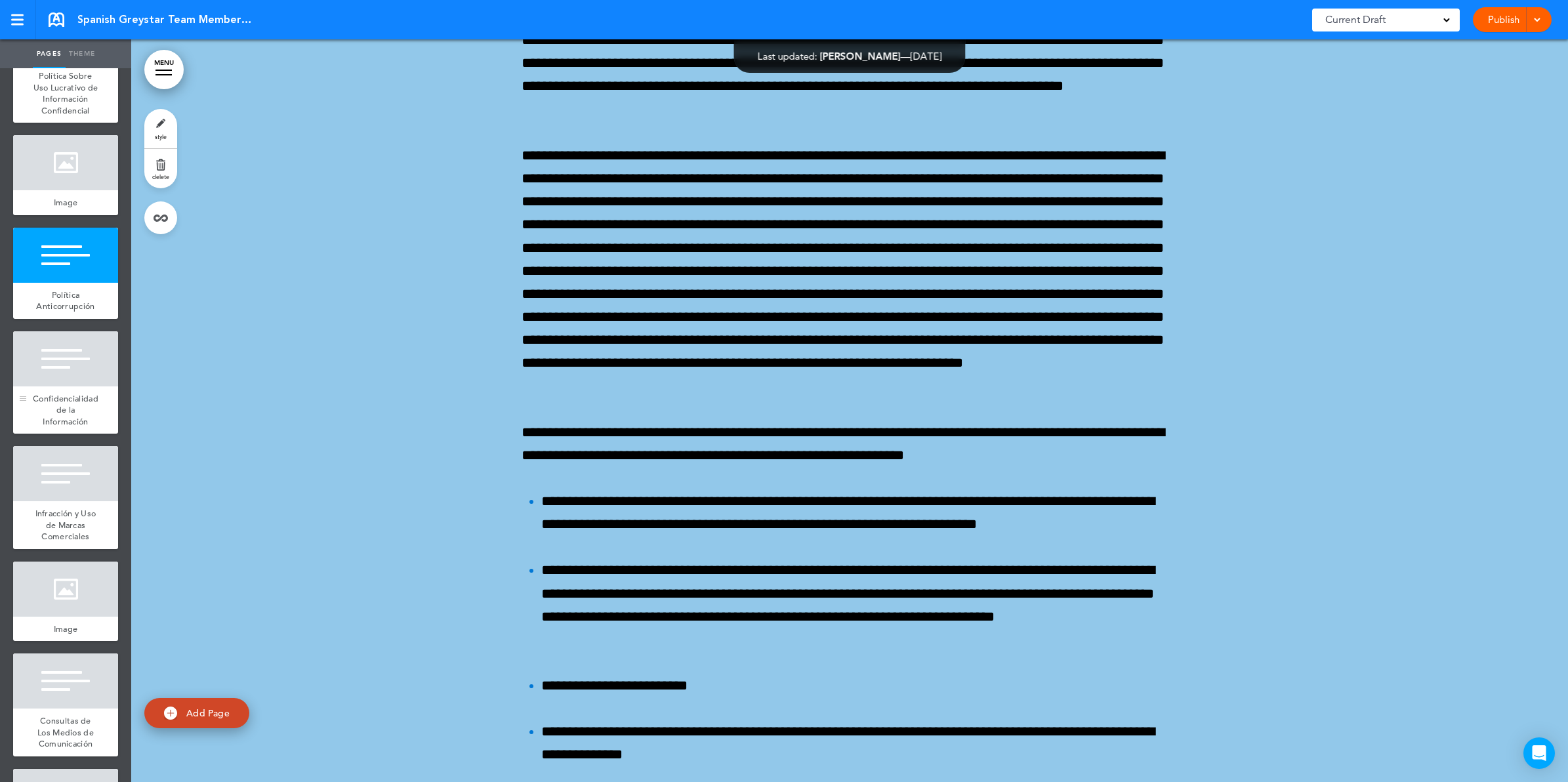
click at [74, 434] on div "Confidencialidad de la Información" at bounding box center [65, 410] width 105 height 48
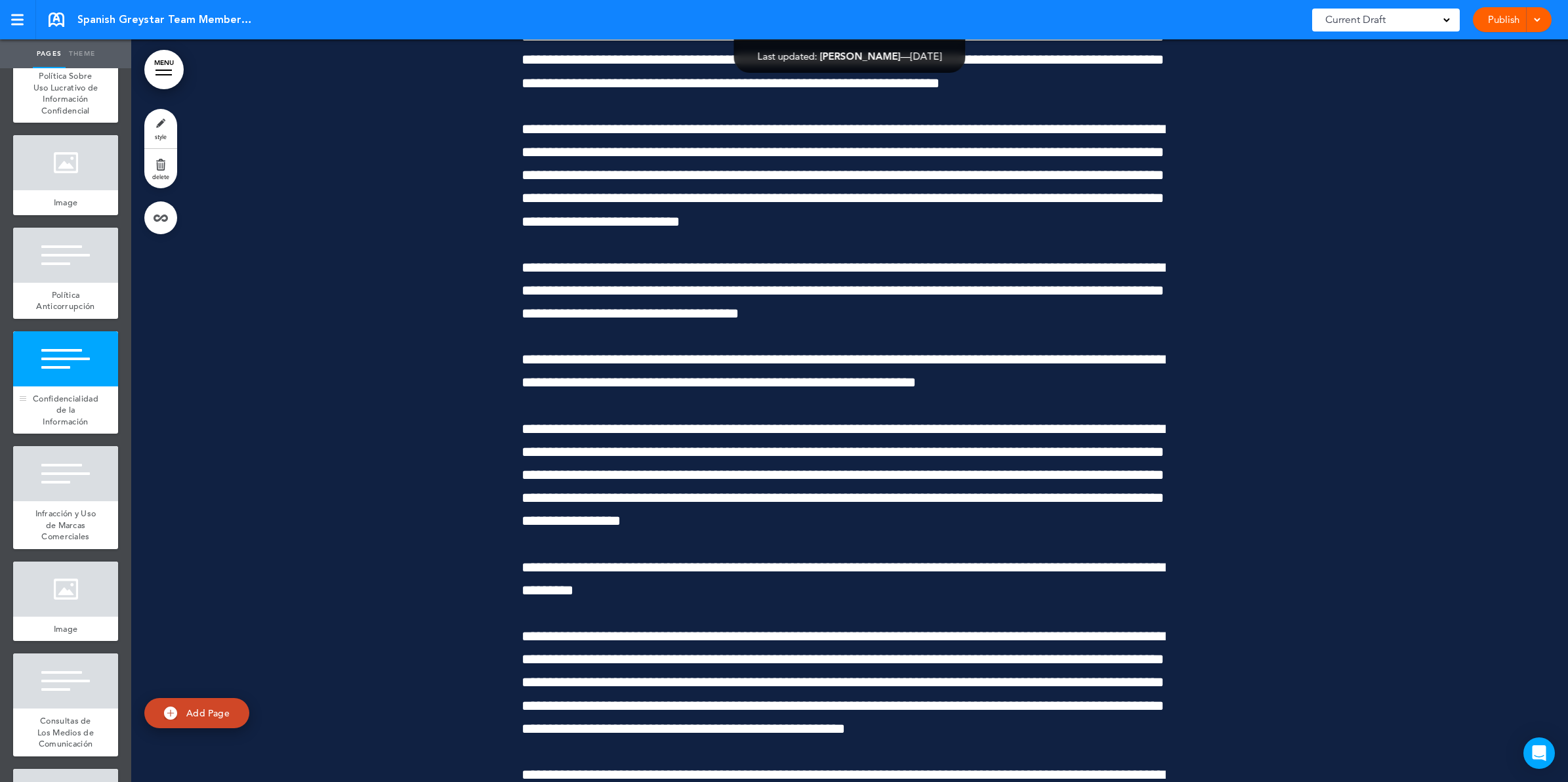
scroll to position [24278, 0]
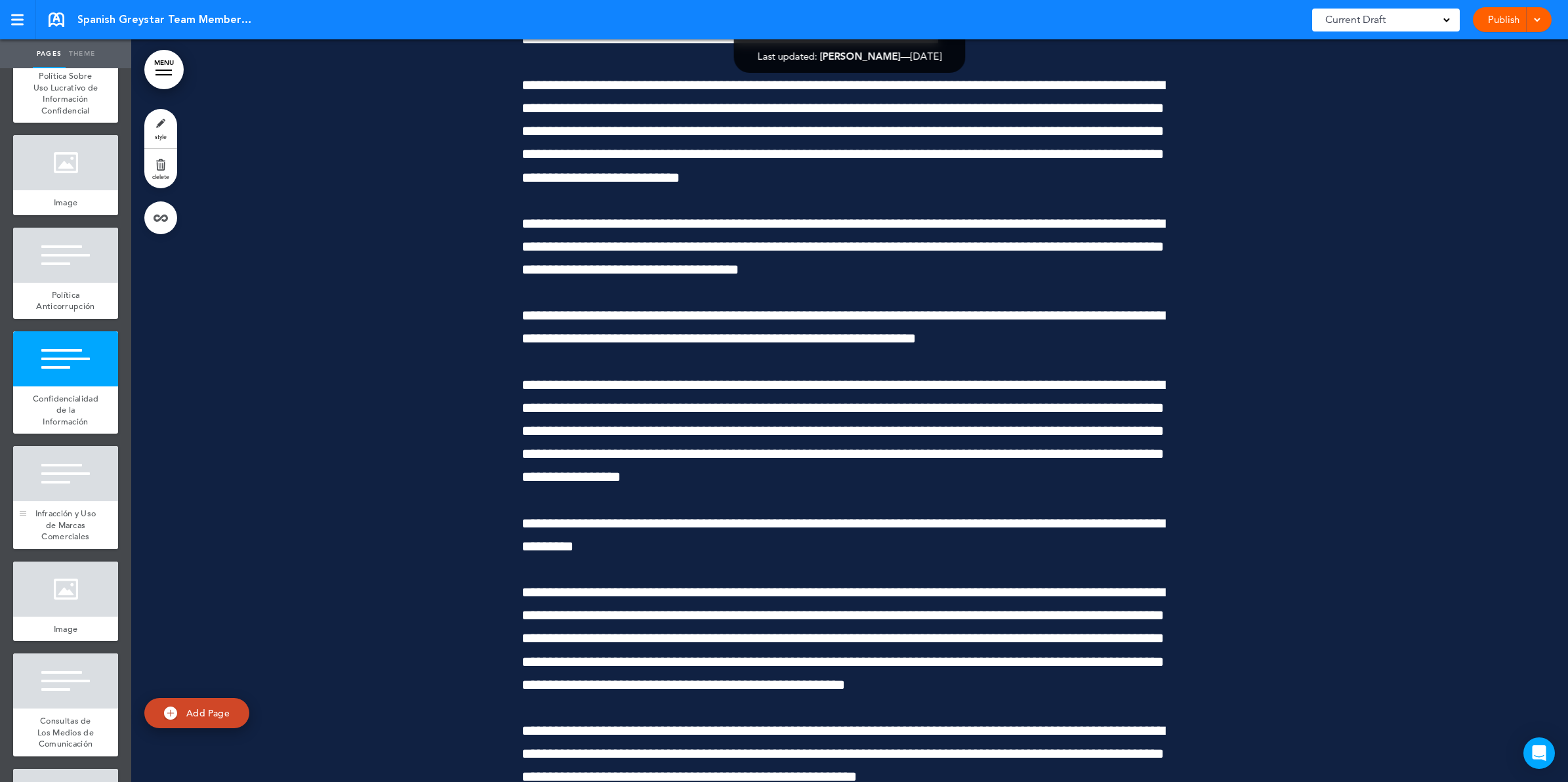
click at [72, 549] on div "Infracción y Uso de Marcas Comerciales" at bounding box center [65, 524] width 105 height 48
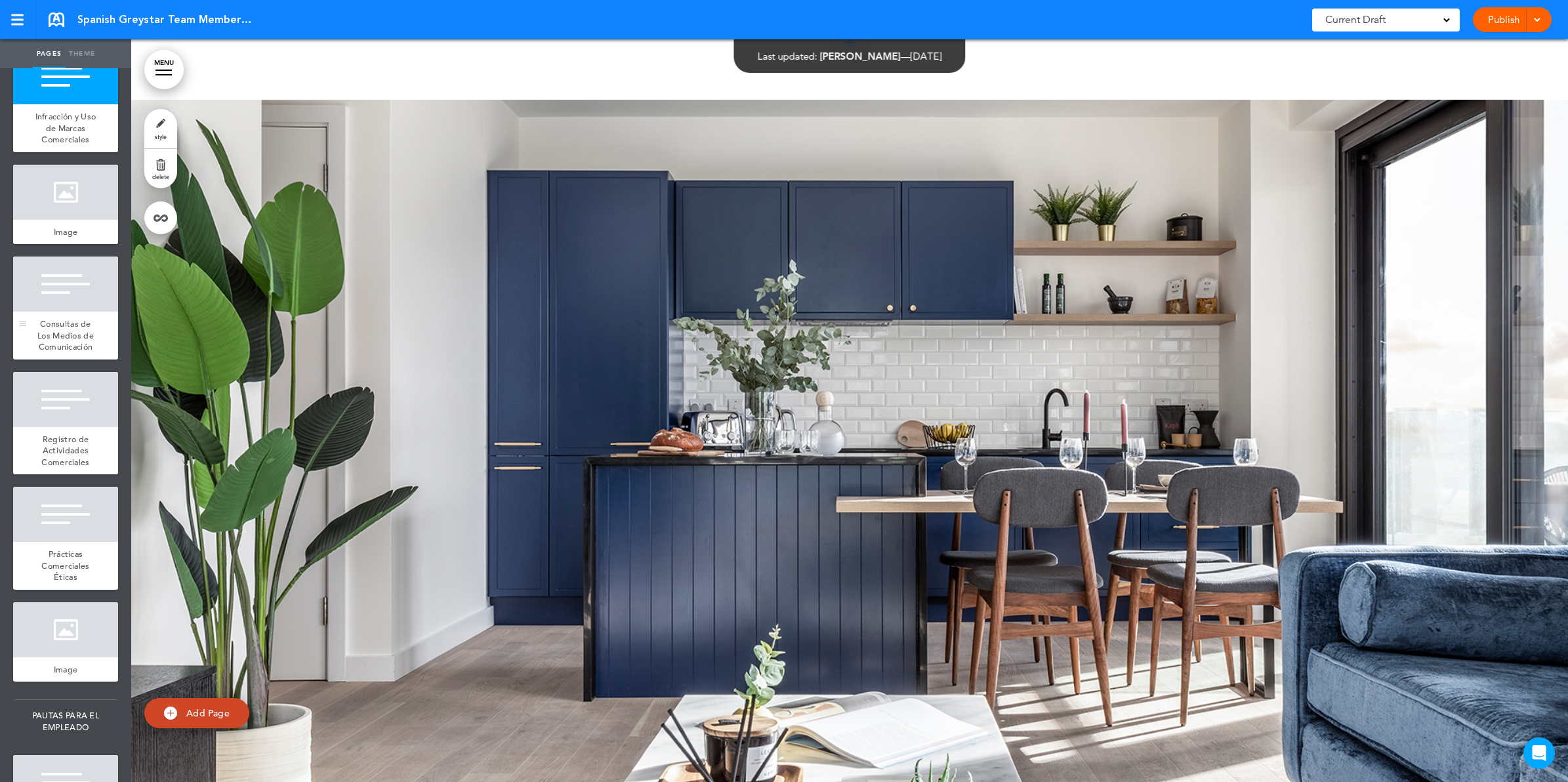
scroll to position [2377, 0]
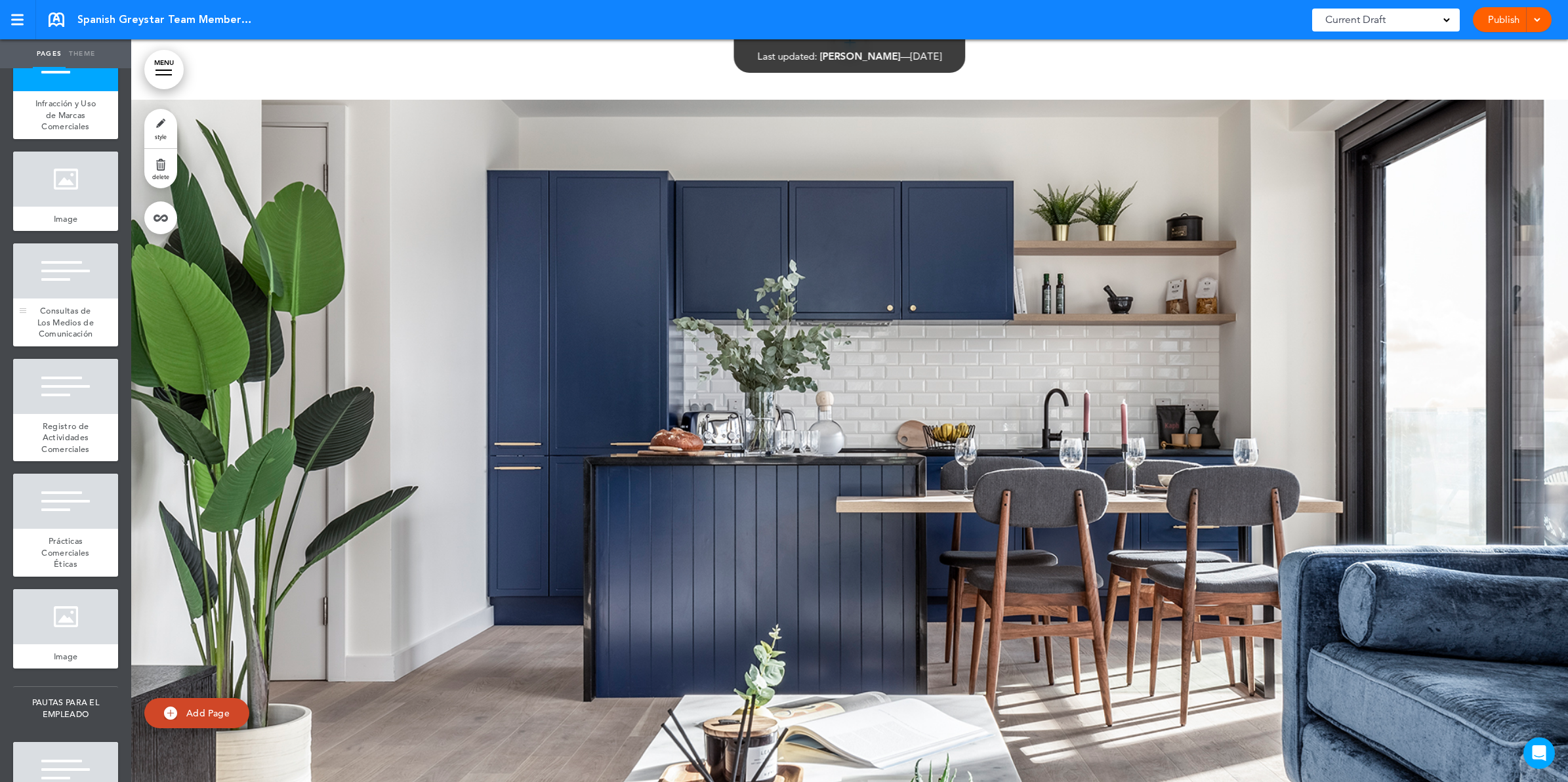
click at [99, 347] on div "Consultas de Los Medios de Comunicación" at bounding box center [65, 322] width 105 height 48
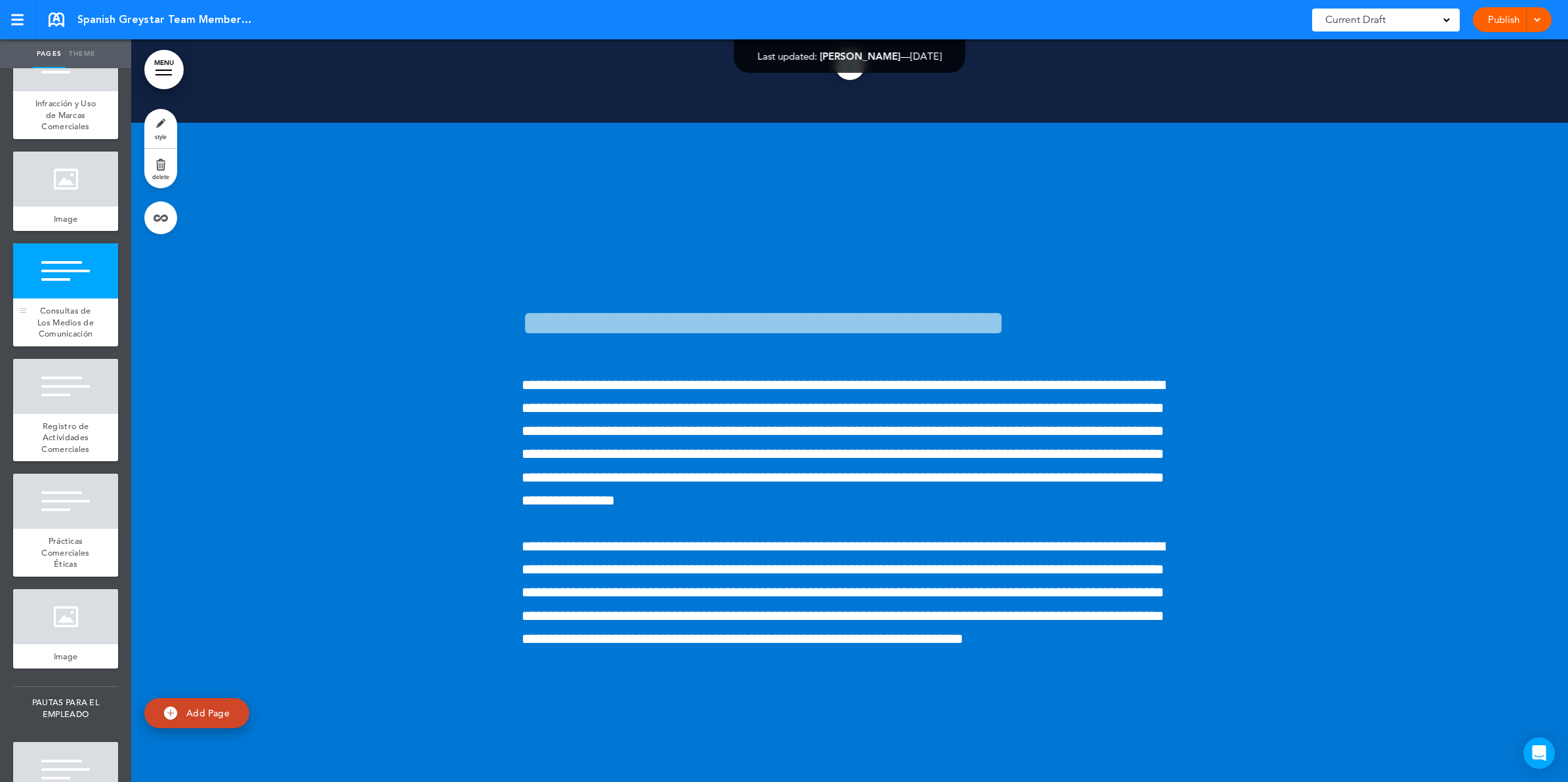
scroll to position [27275, 0]
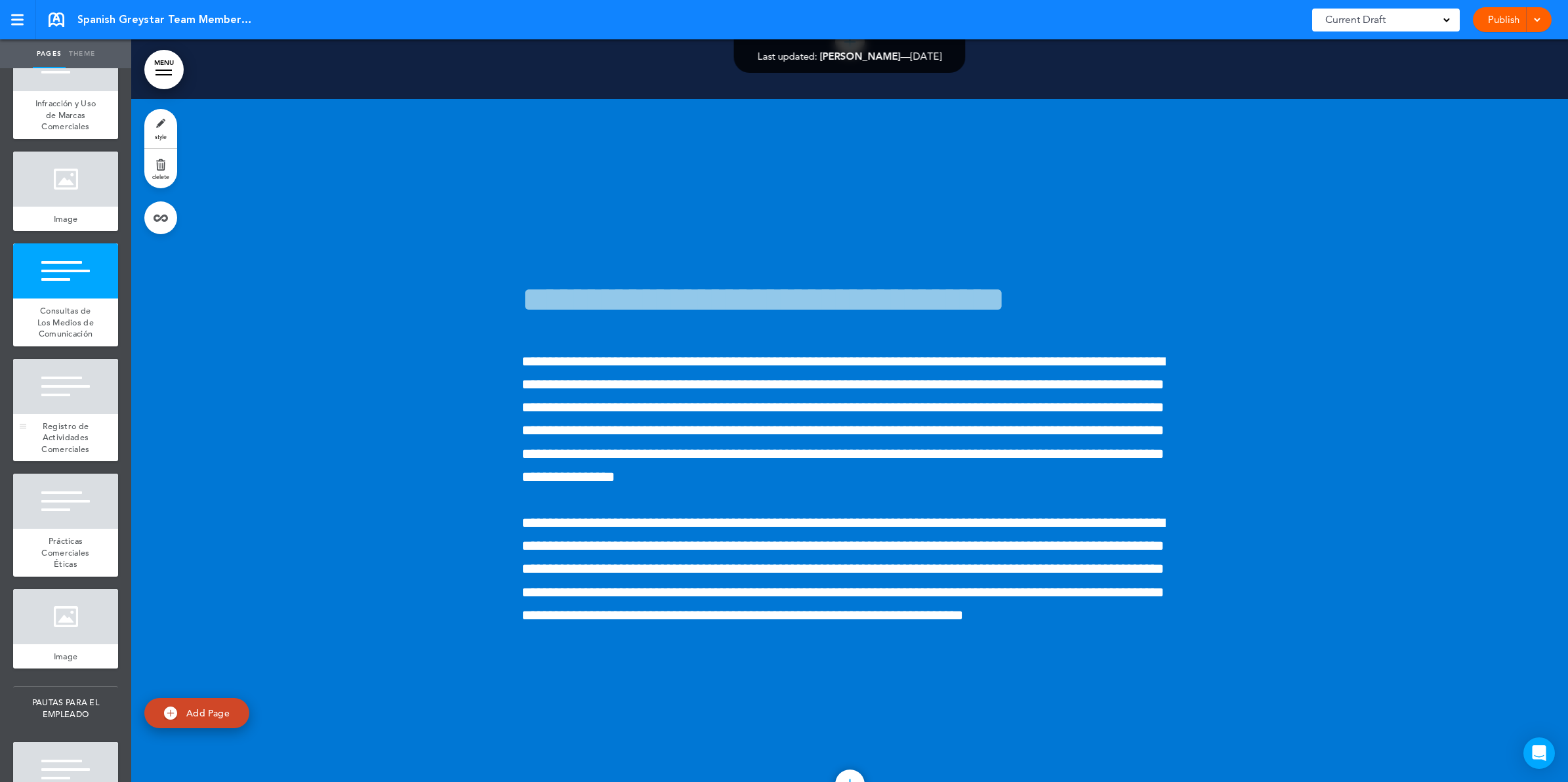
click at [82, 462] on div "Registro de Actividades Comerciales" at bounding box center [65, 437] width 105 height 48
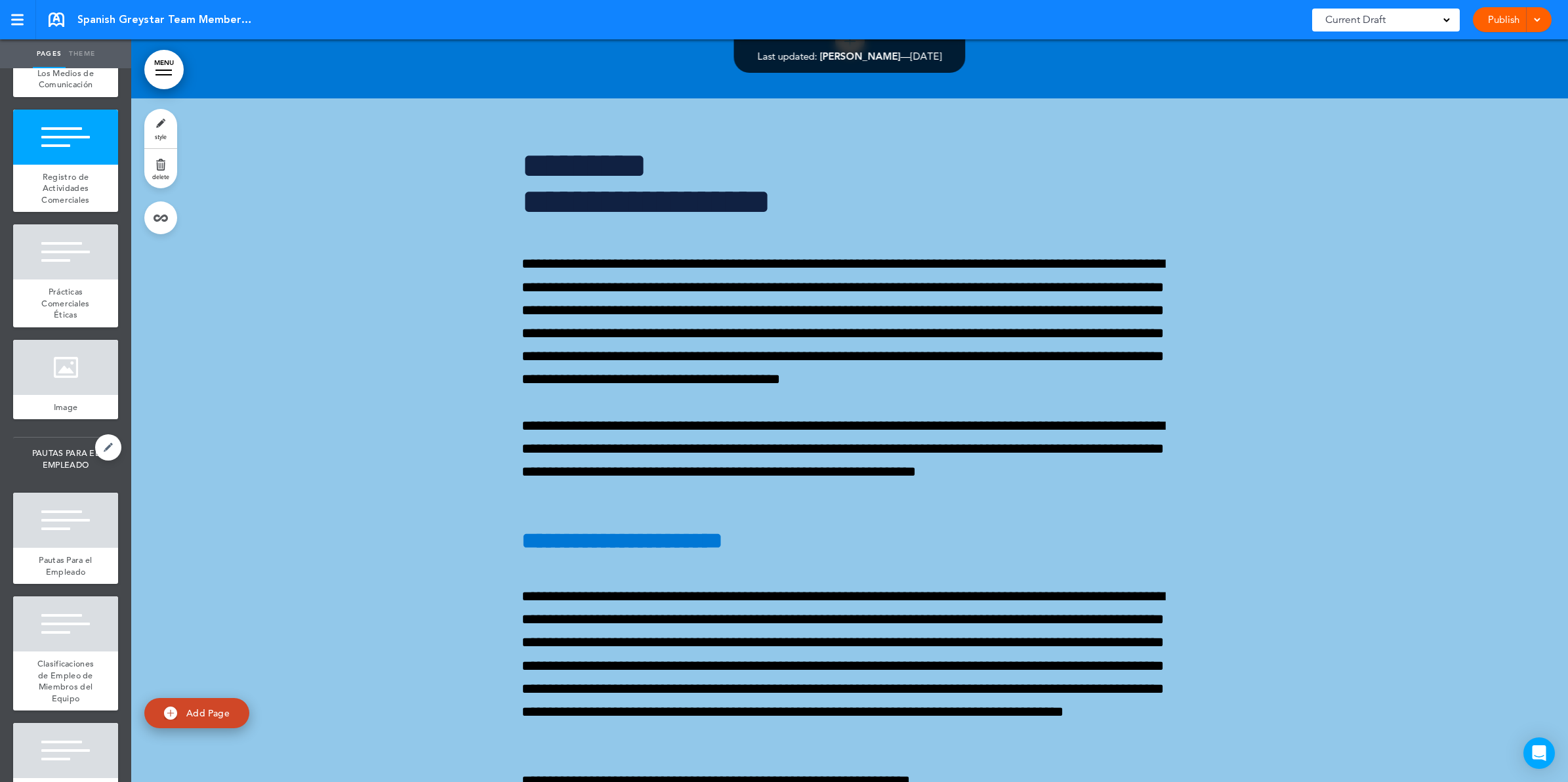
scroll to position [2787, 0]
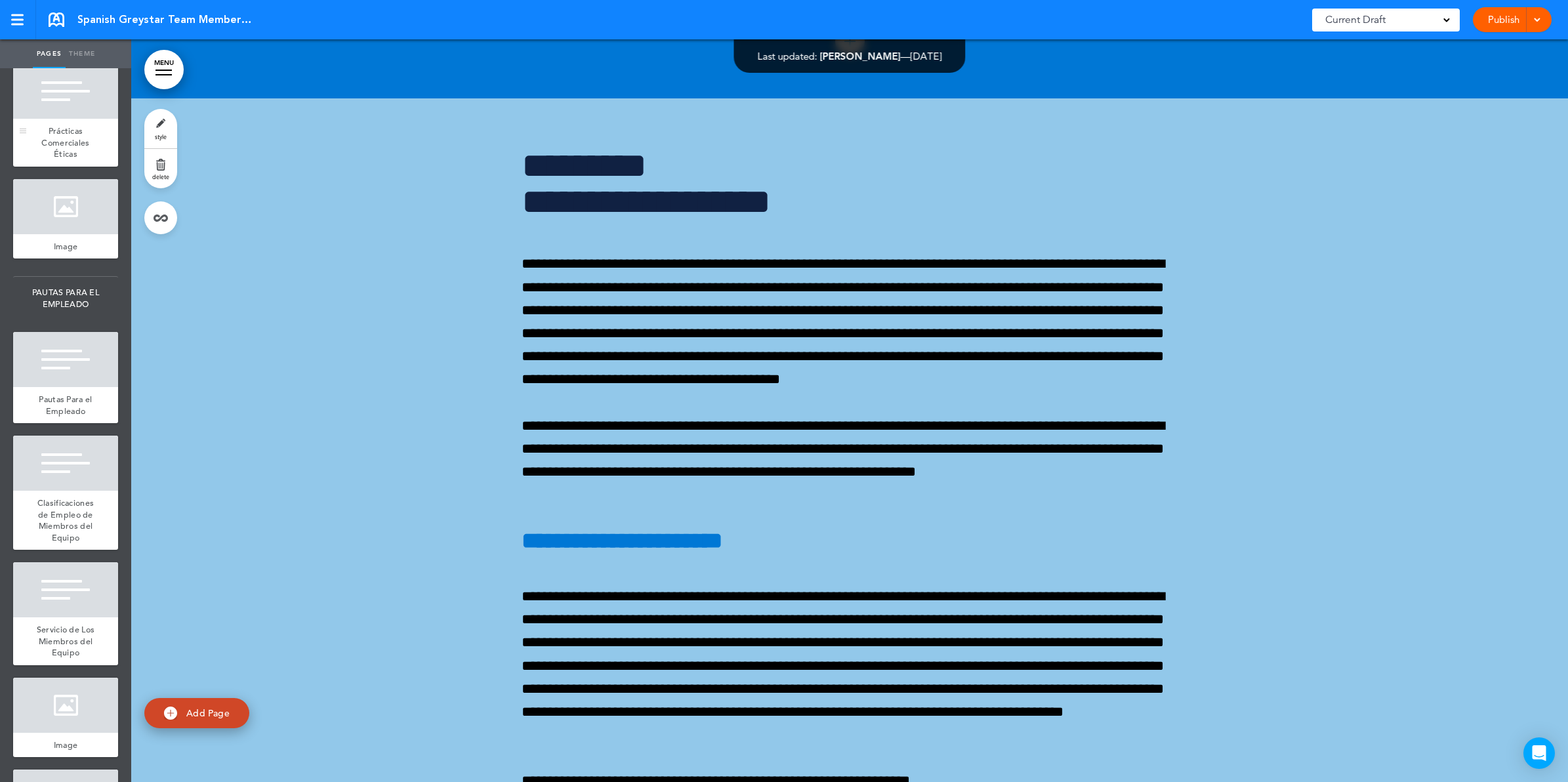
click at [57, 159] on span "Prácticas Comerciales Éticas" at bounding box center [65, 142] width 48 height 34
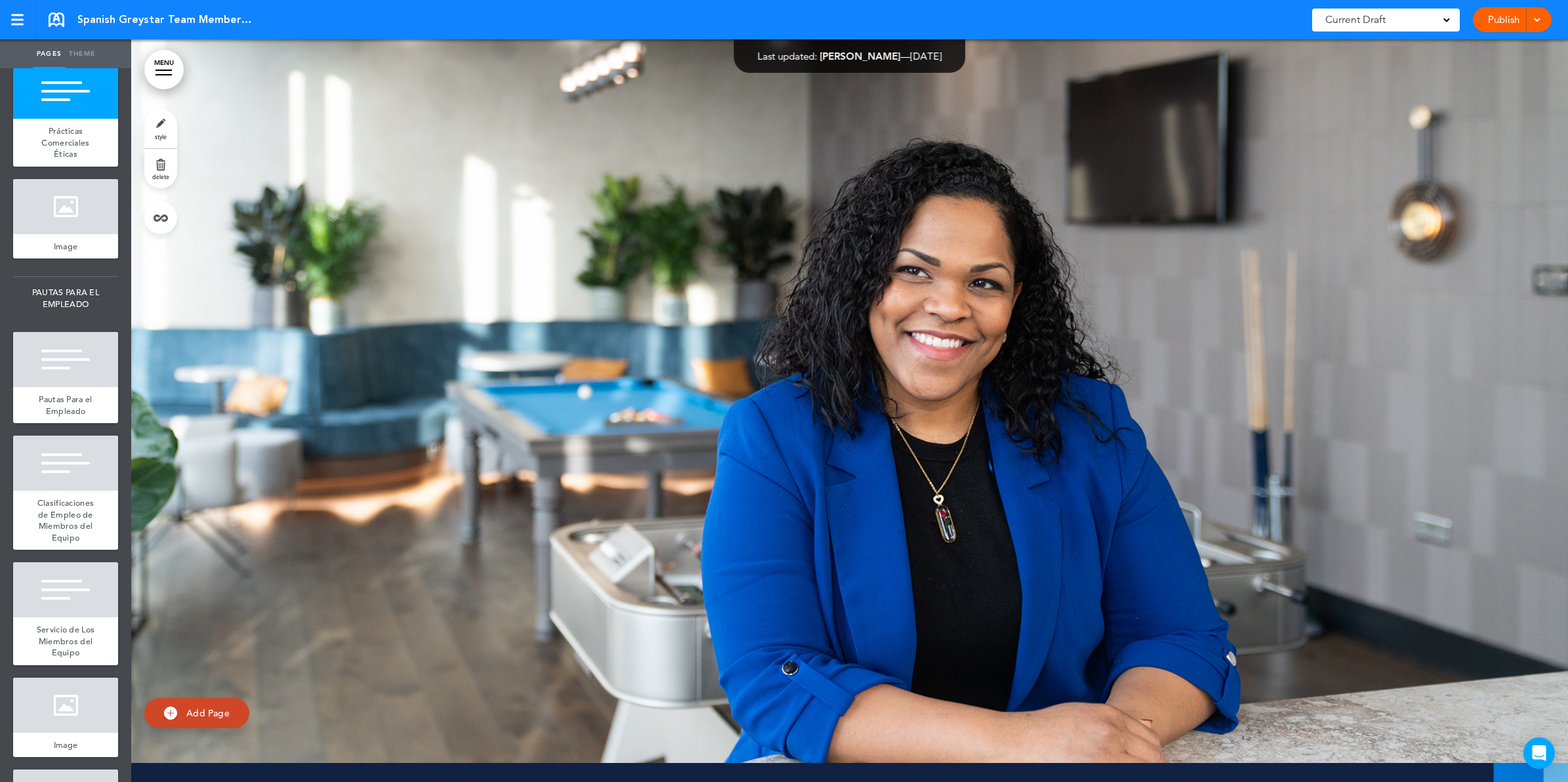
scroll to position [33187, 0]
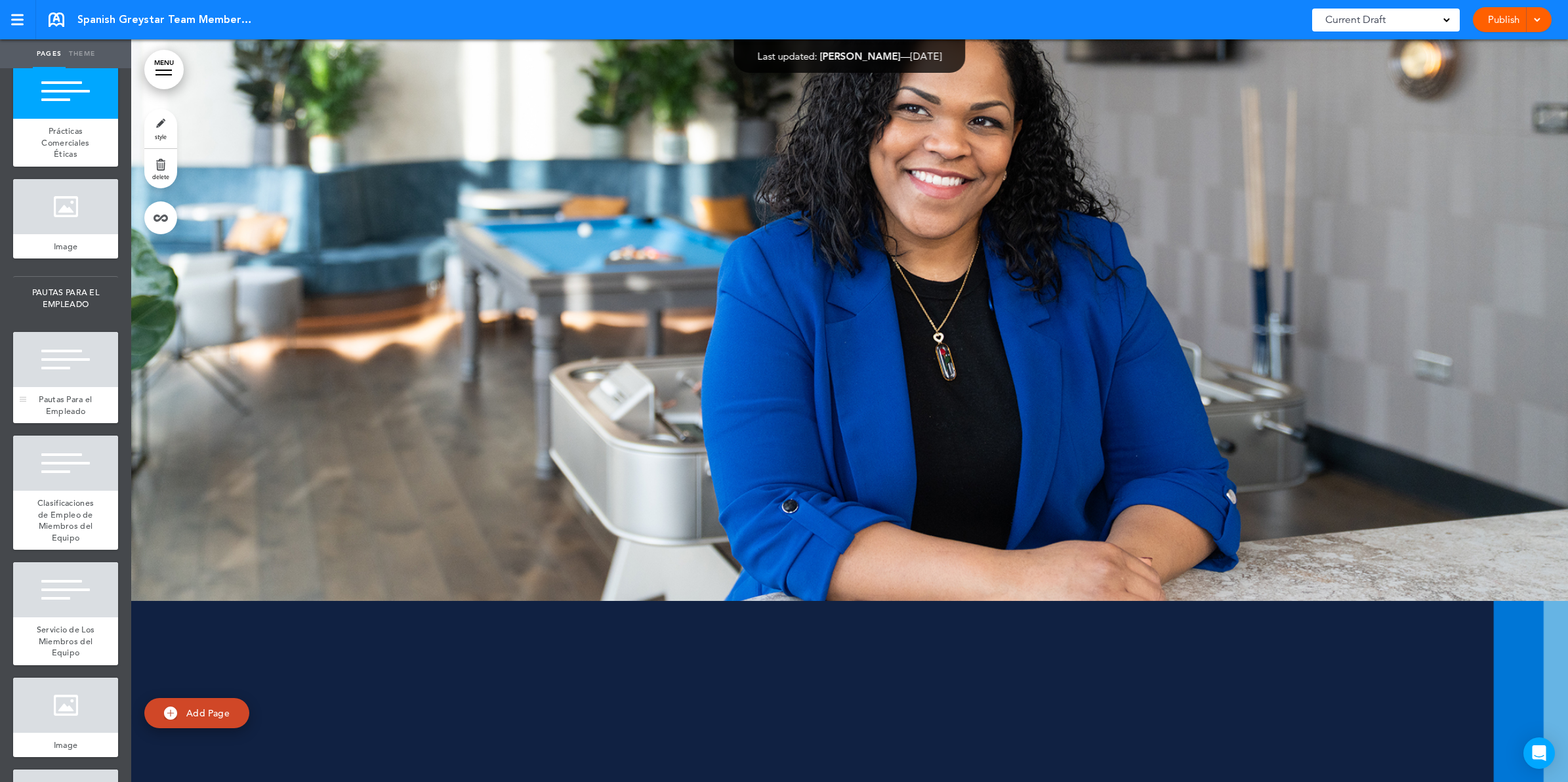
click at [65, 387] on div at bounding box center [65, 359] width 105 height 55
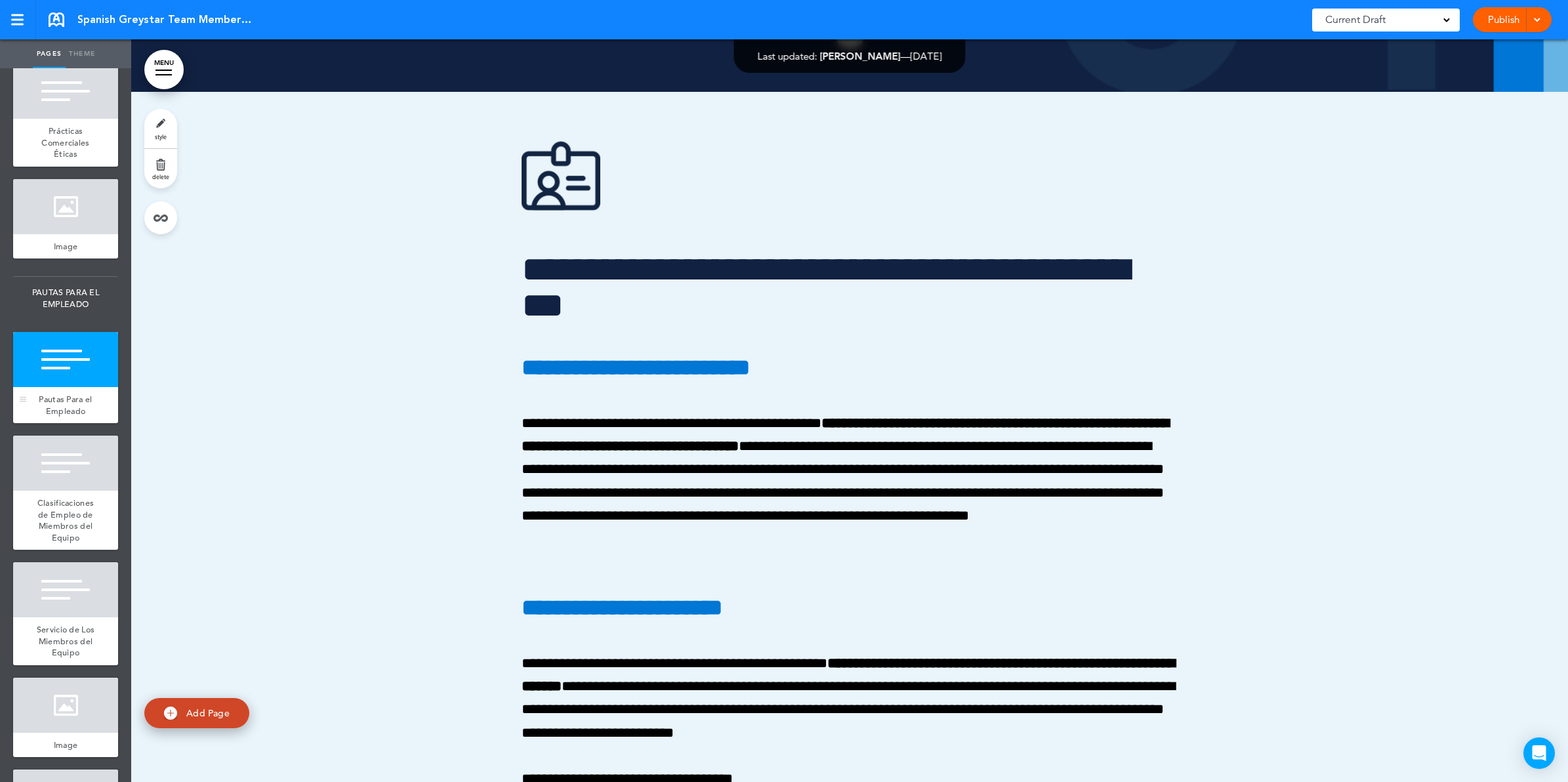
scroll to position [34455, 0]
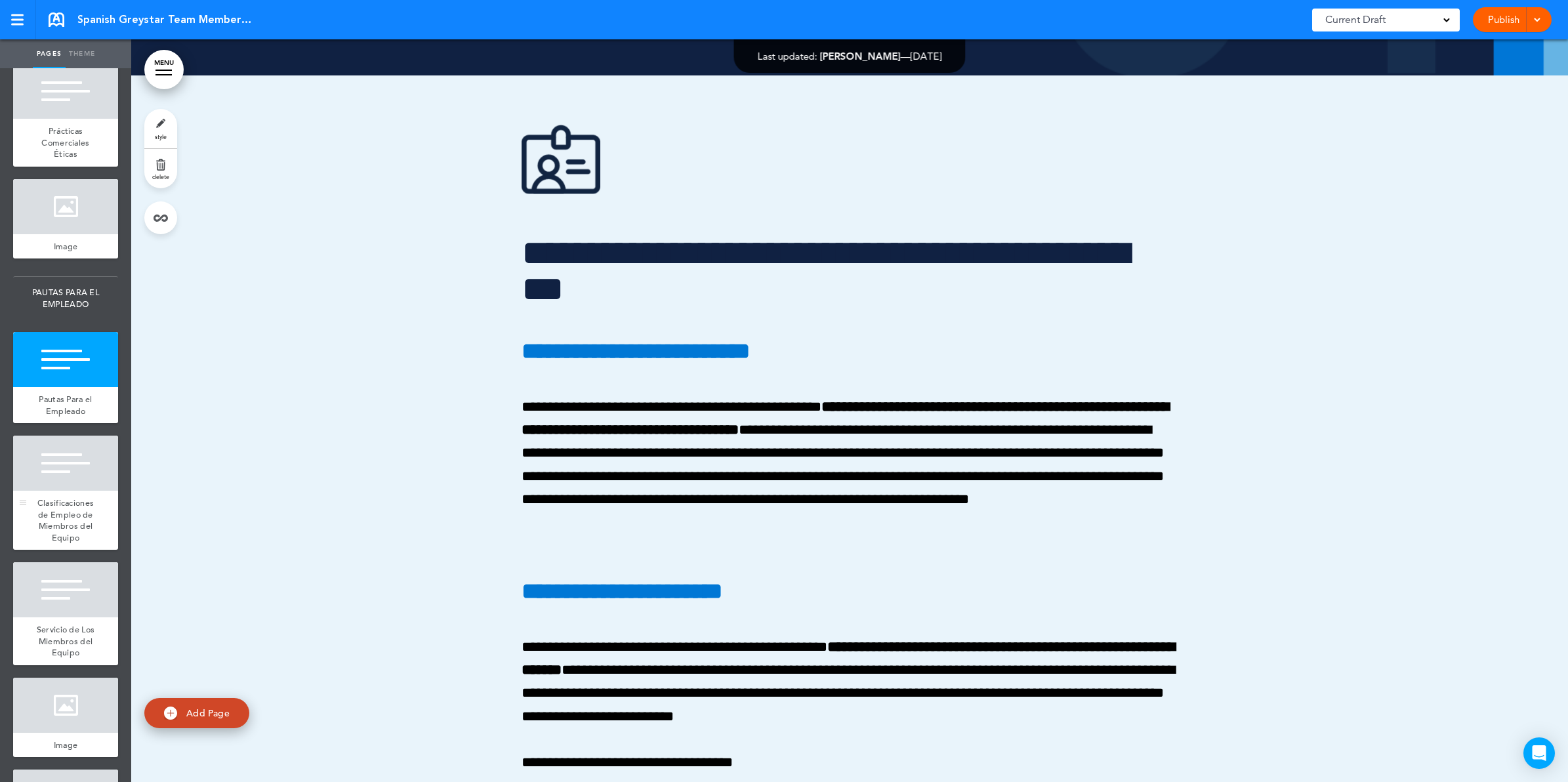
click at [74, 491] on div at bounding box center [65, 463] width 105 height 55
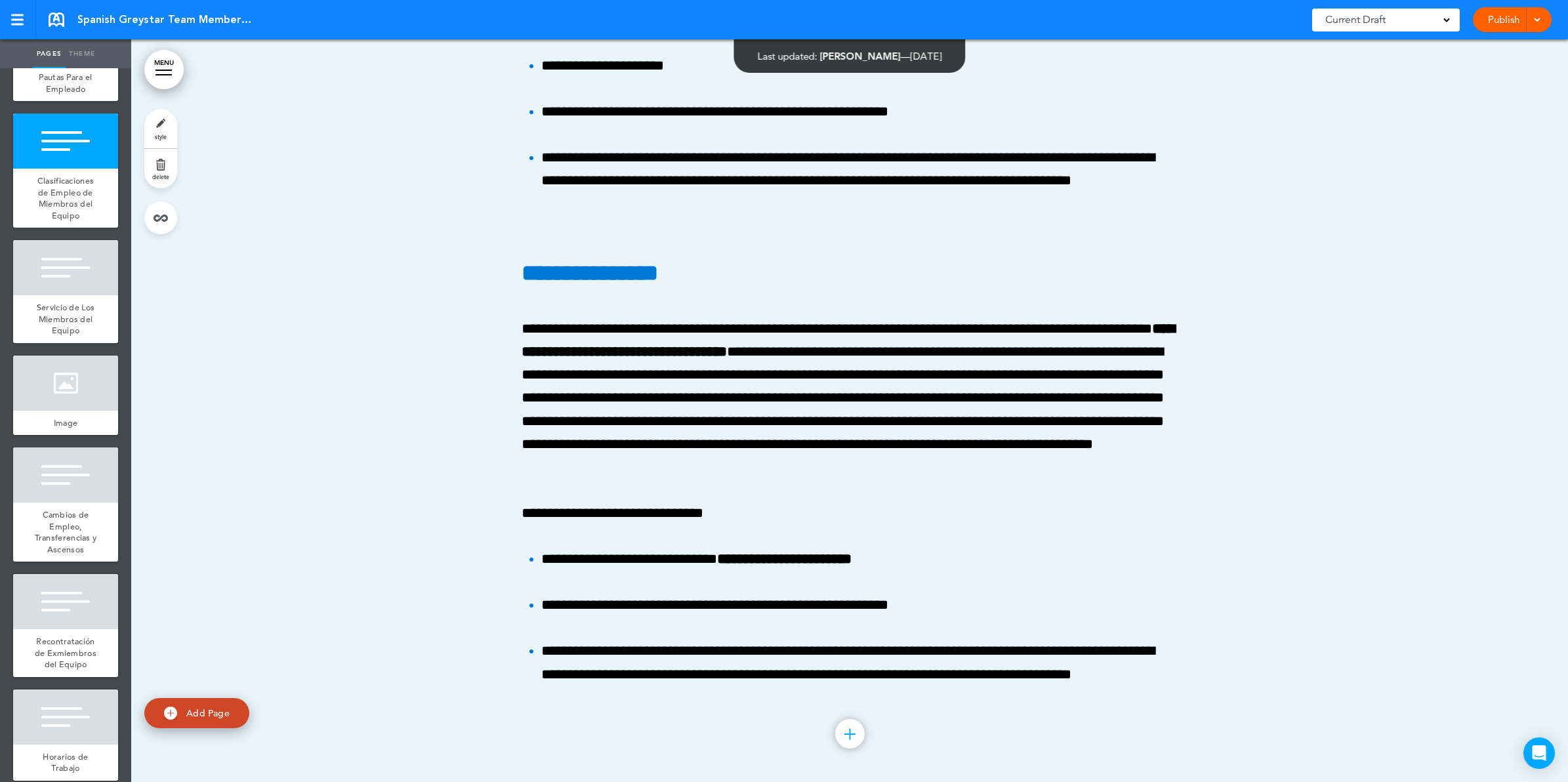
scroll to position [3115, 0]
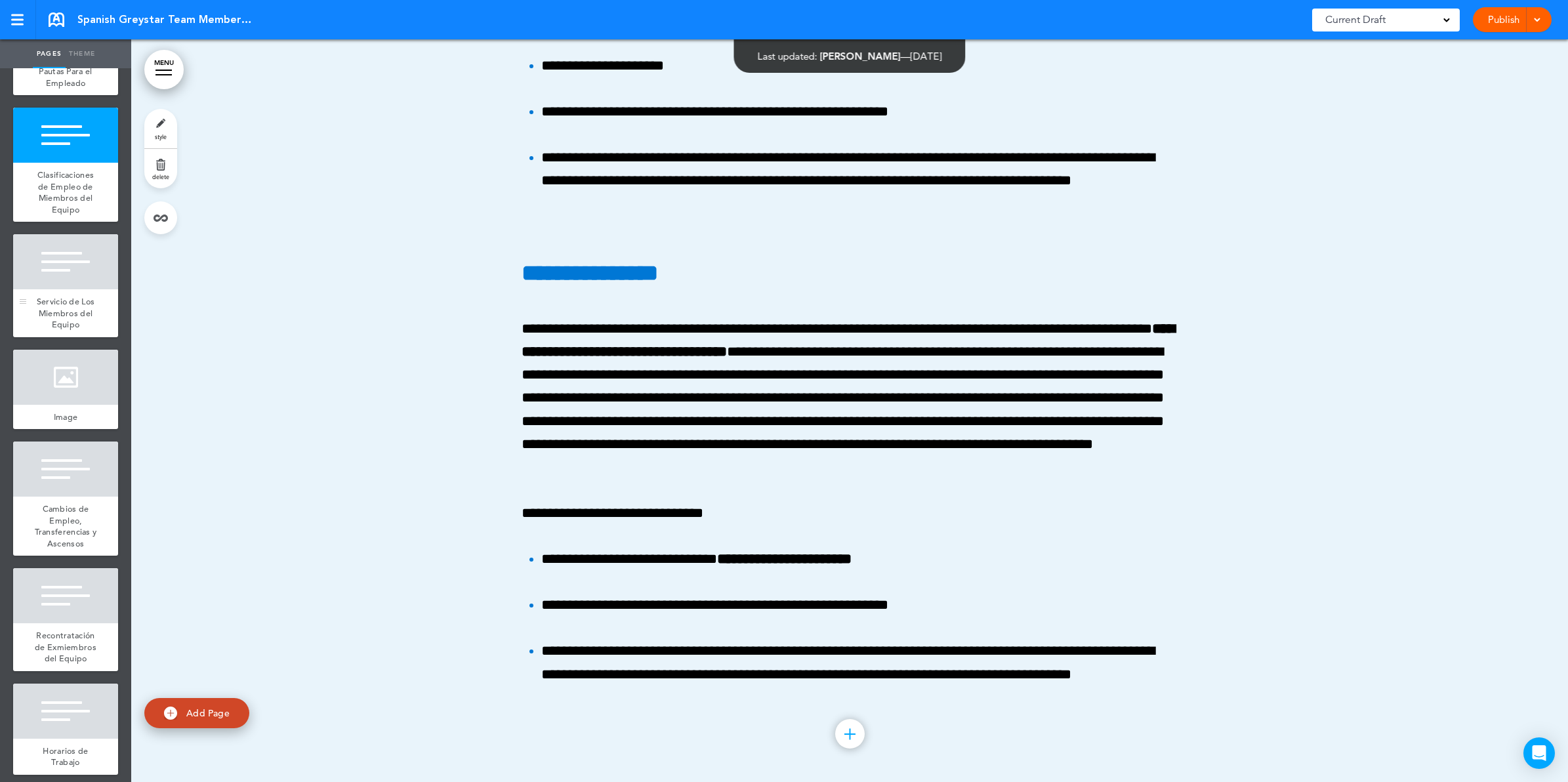
click at [80, 330] on span "Servicio de Los Miembros del Equipo" at bounding box center [65, 313] width 58 height 34
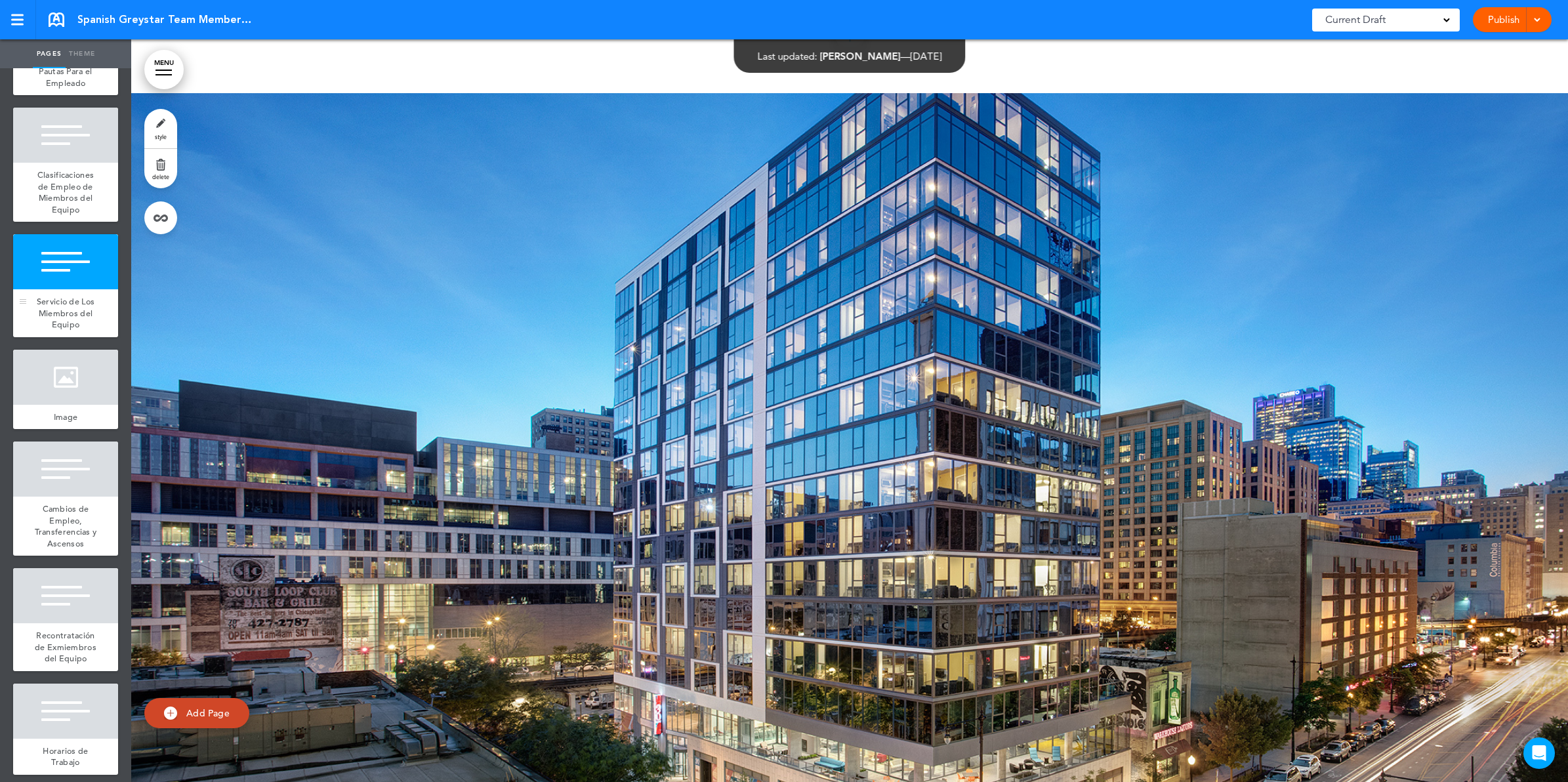
scroll to position [36653, 0]
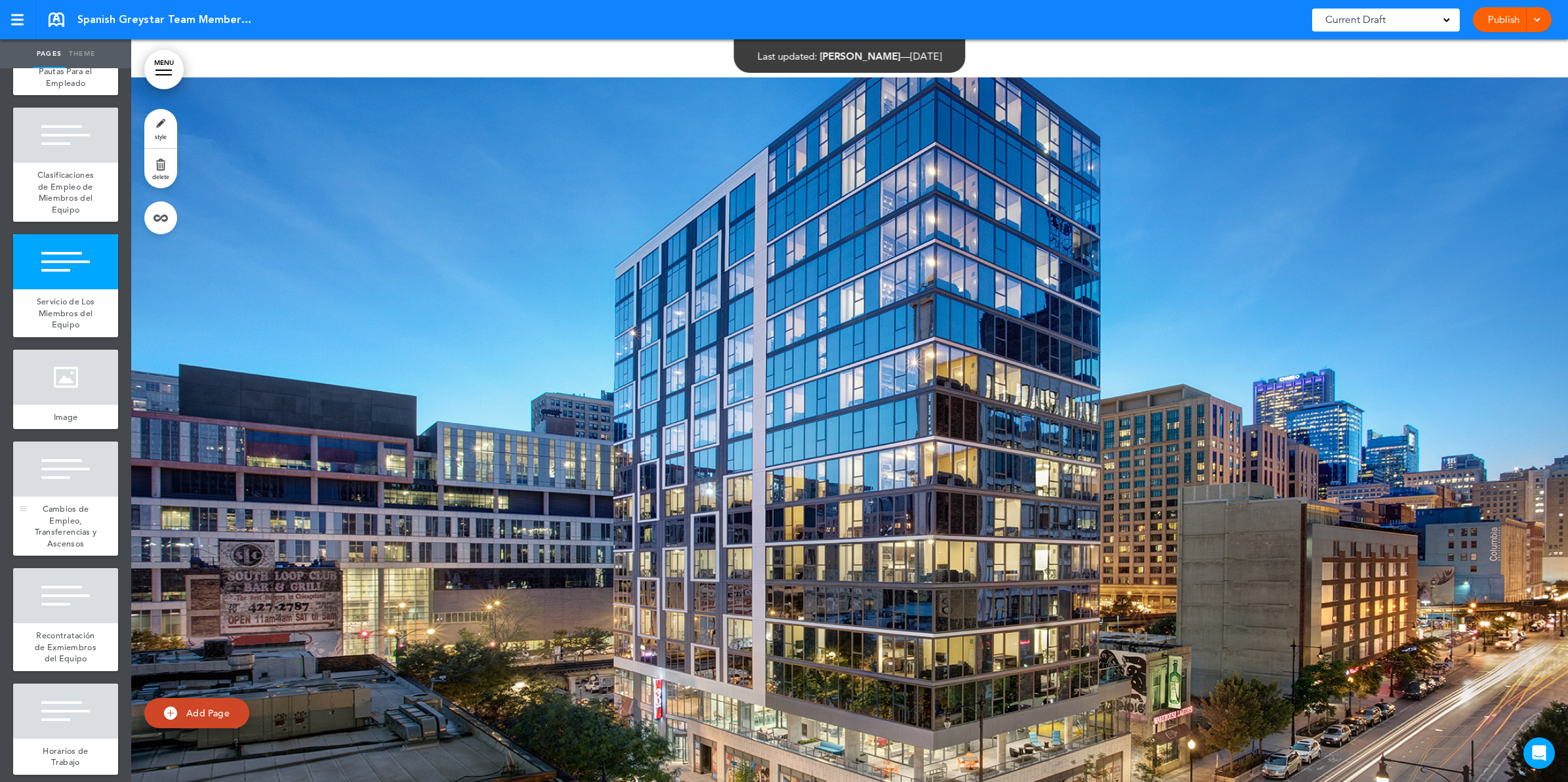
click at [75, 496] on div at bounding box center [65, 469] width 105 height 55
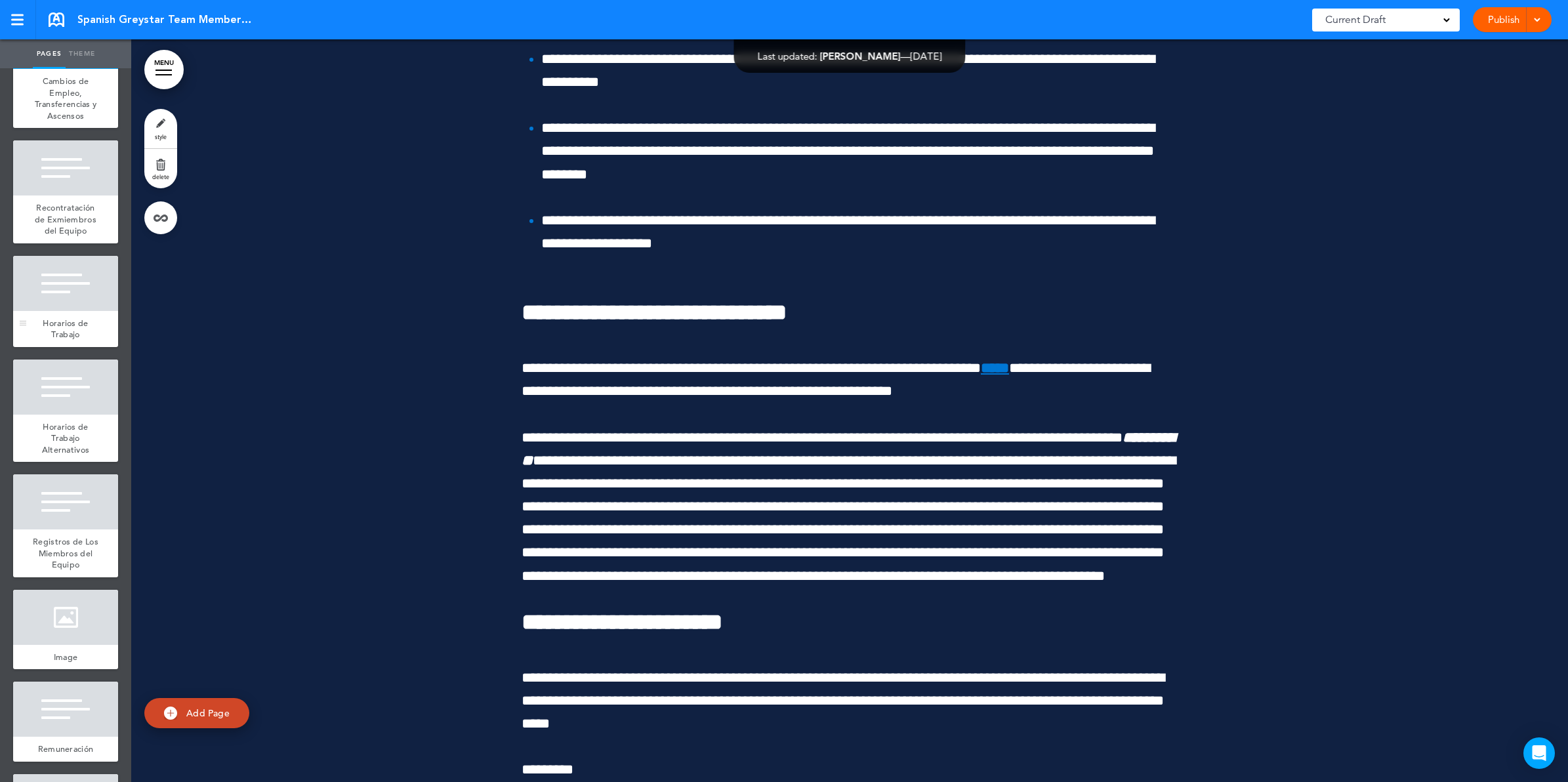
scroll to position [3607, 0]
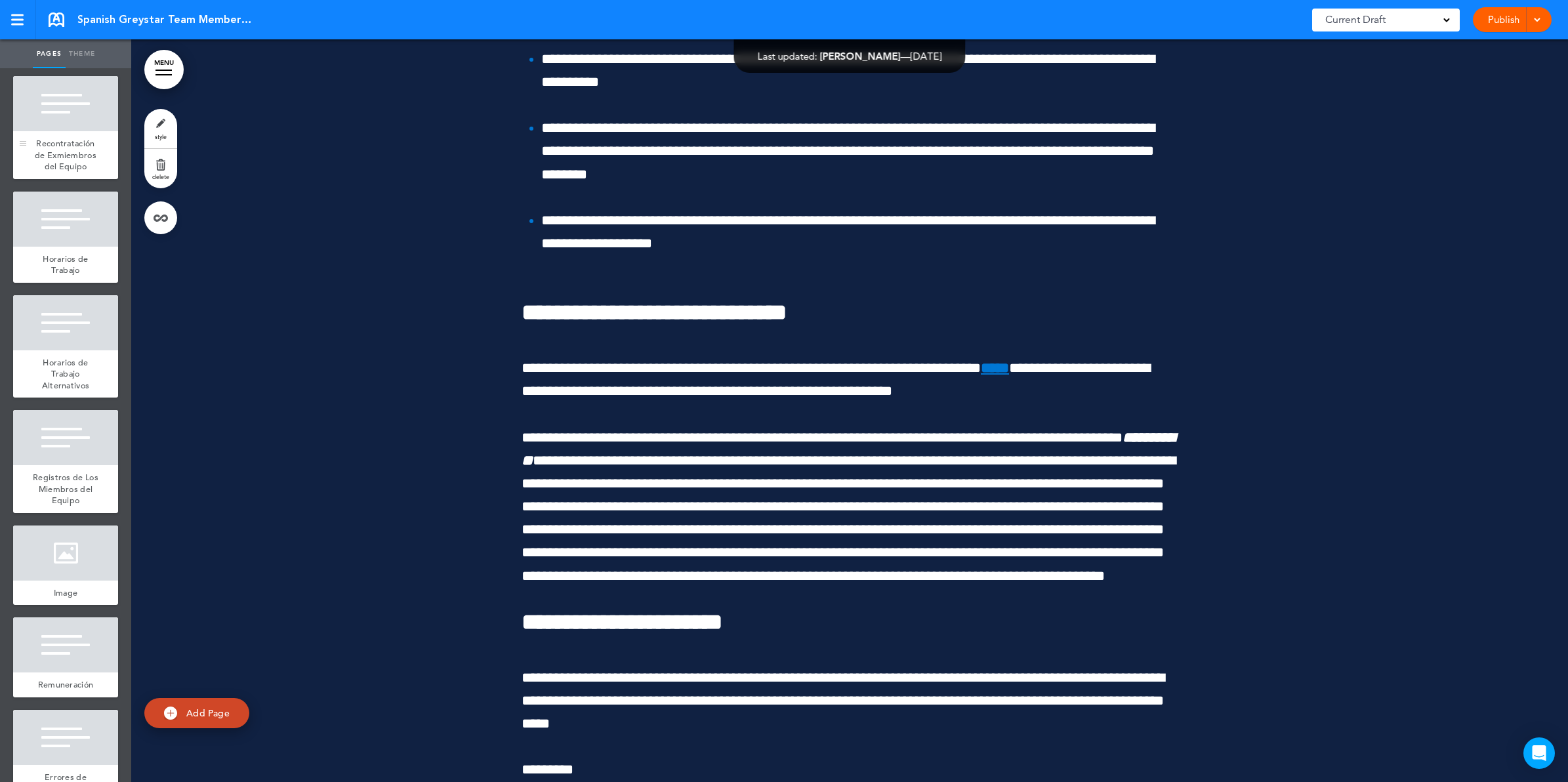
click at [60, 179] on div "Recontratación de Exmiembros del Equipo" at bounding box center [65, 155] width 105 height 48
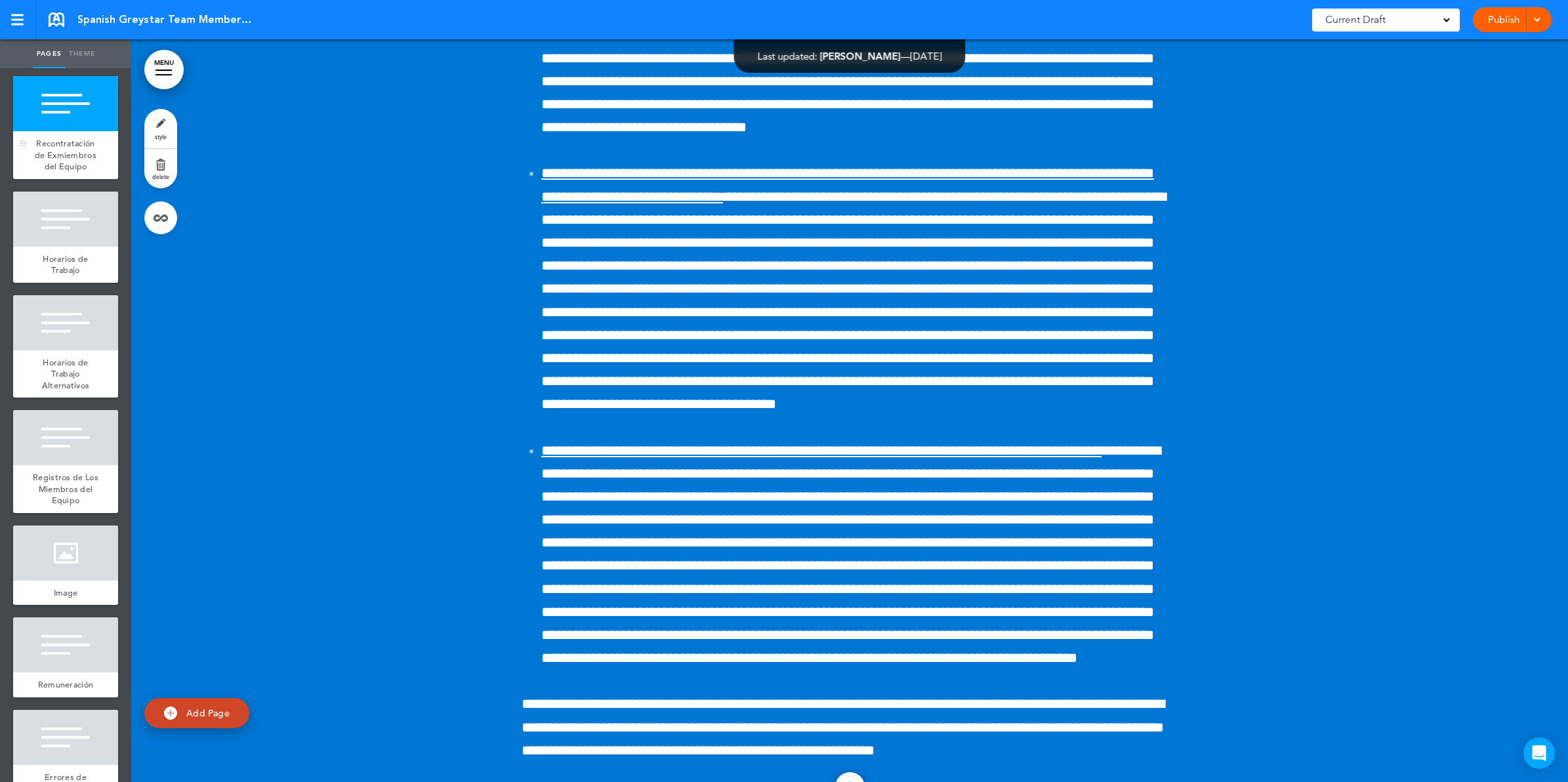
scroll to position [40578, 0]
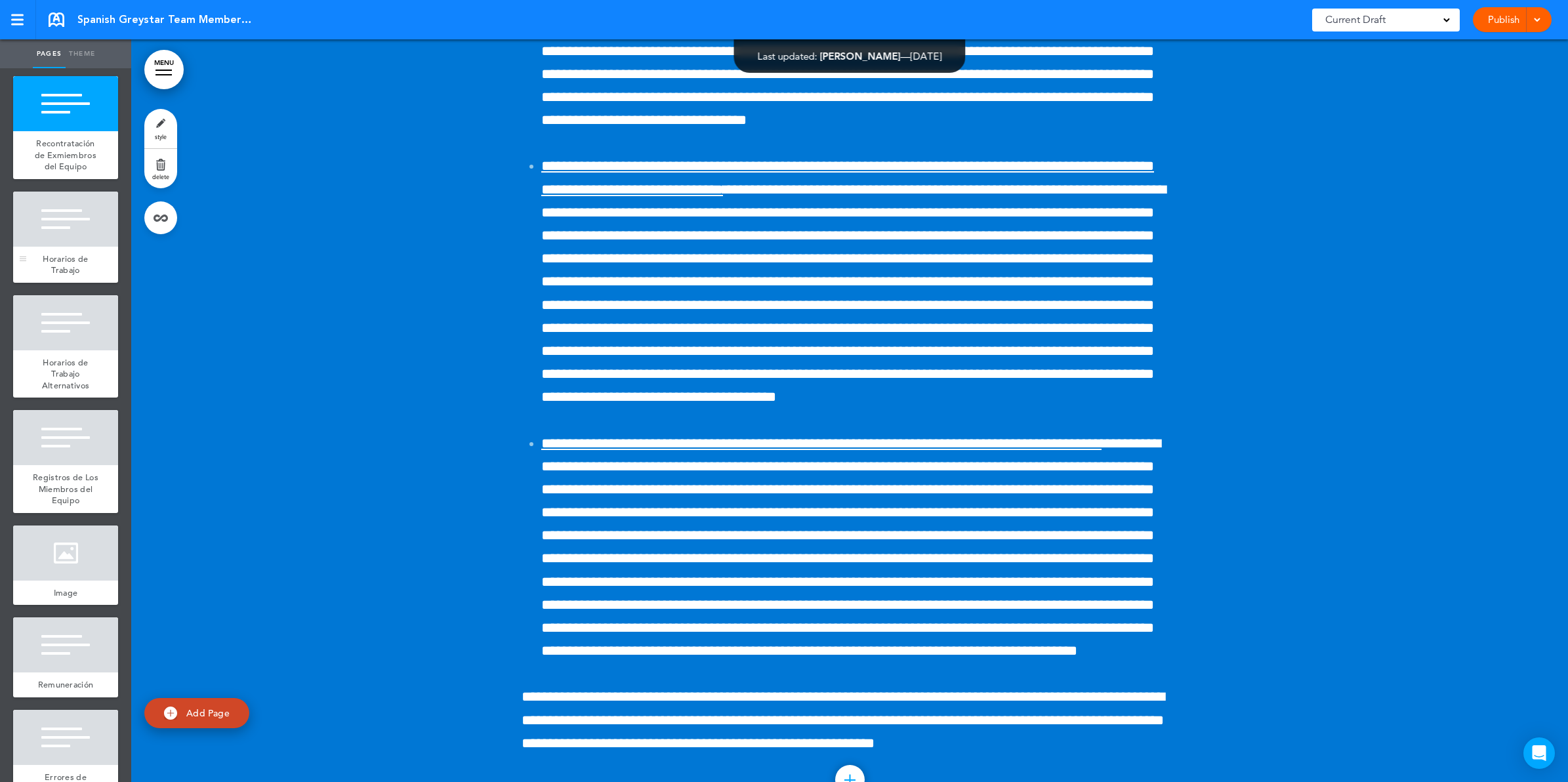
click at [61, 247] on div at bounding box center [65, 219] width 105 height 55
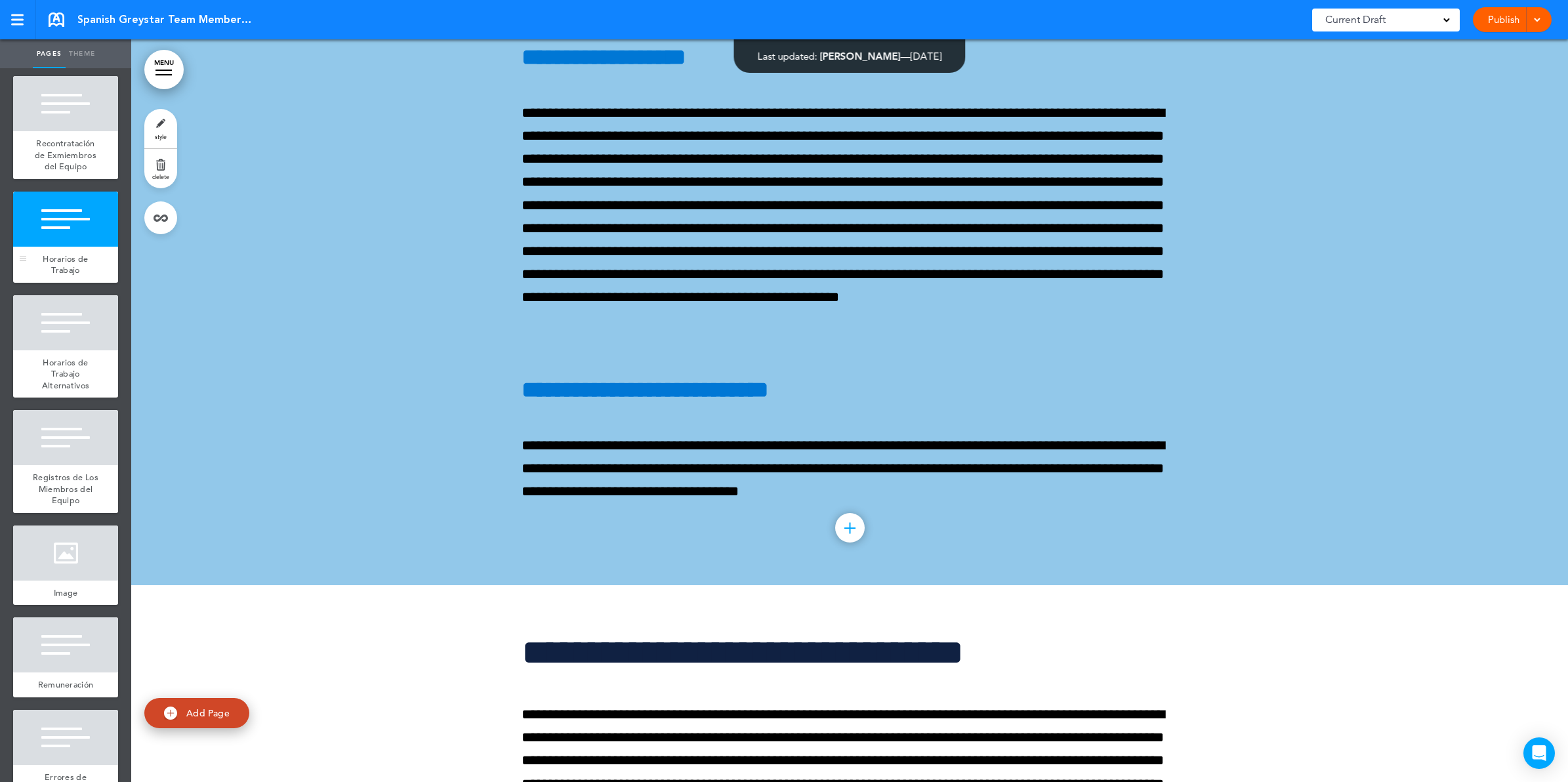
scroll to position [42453, 0]
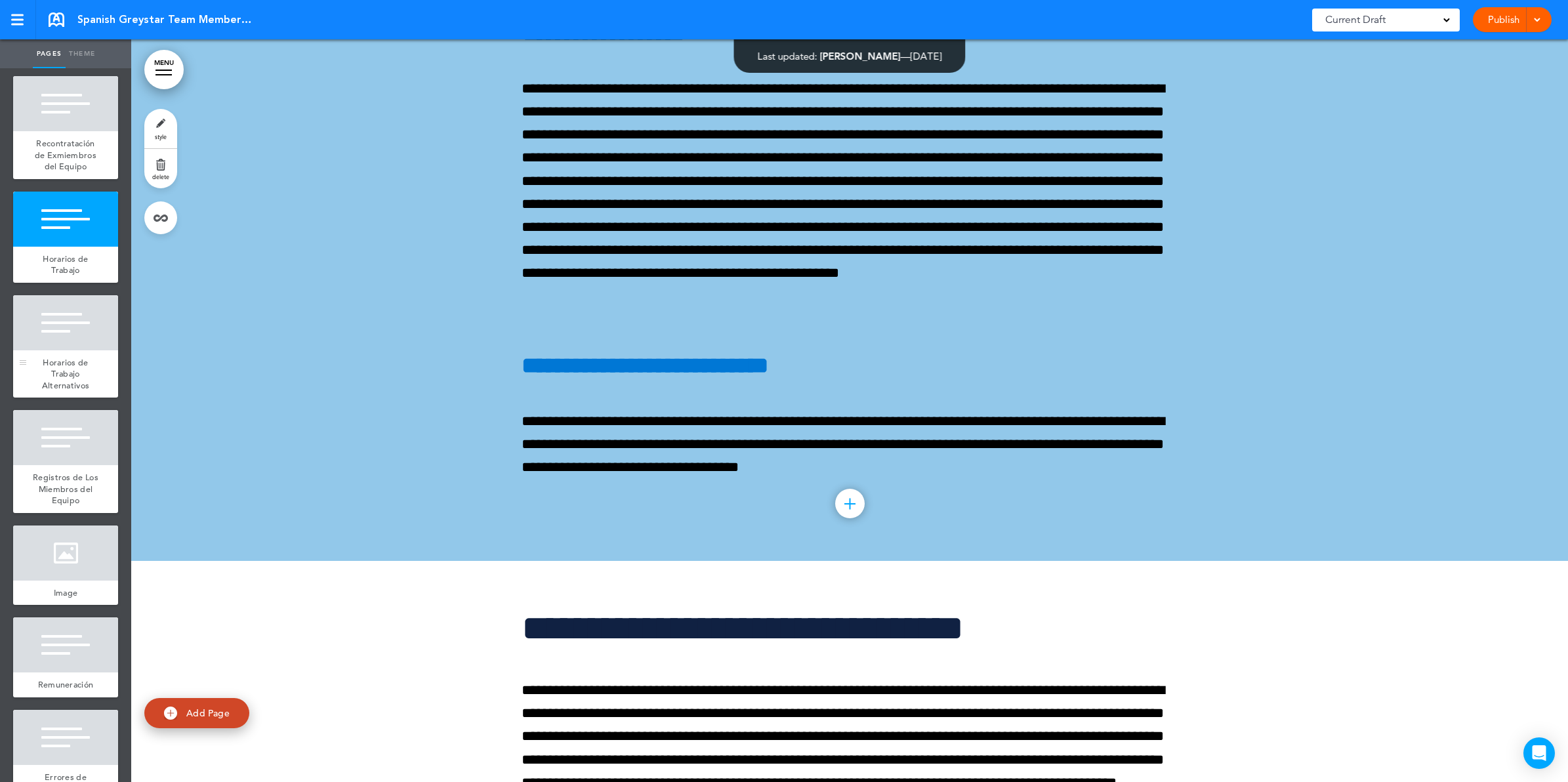
click at [74, 391] on span "Horarios de Trabajo Alternativos" at bounding box center [66, 374] width 48 height 34
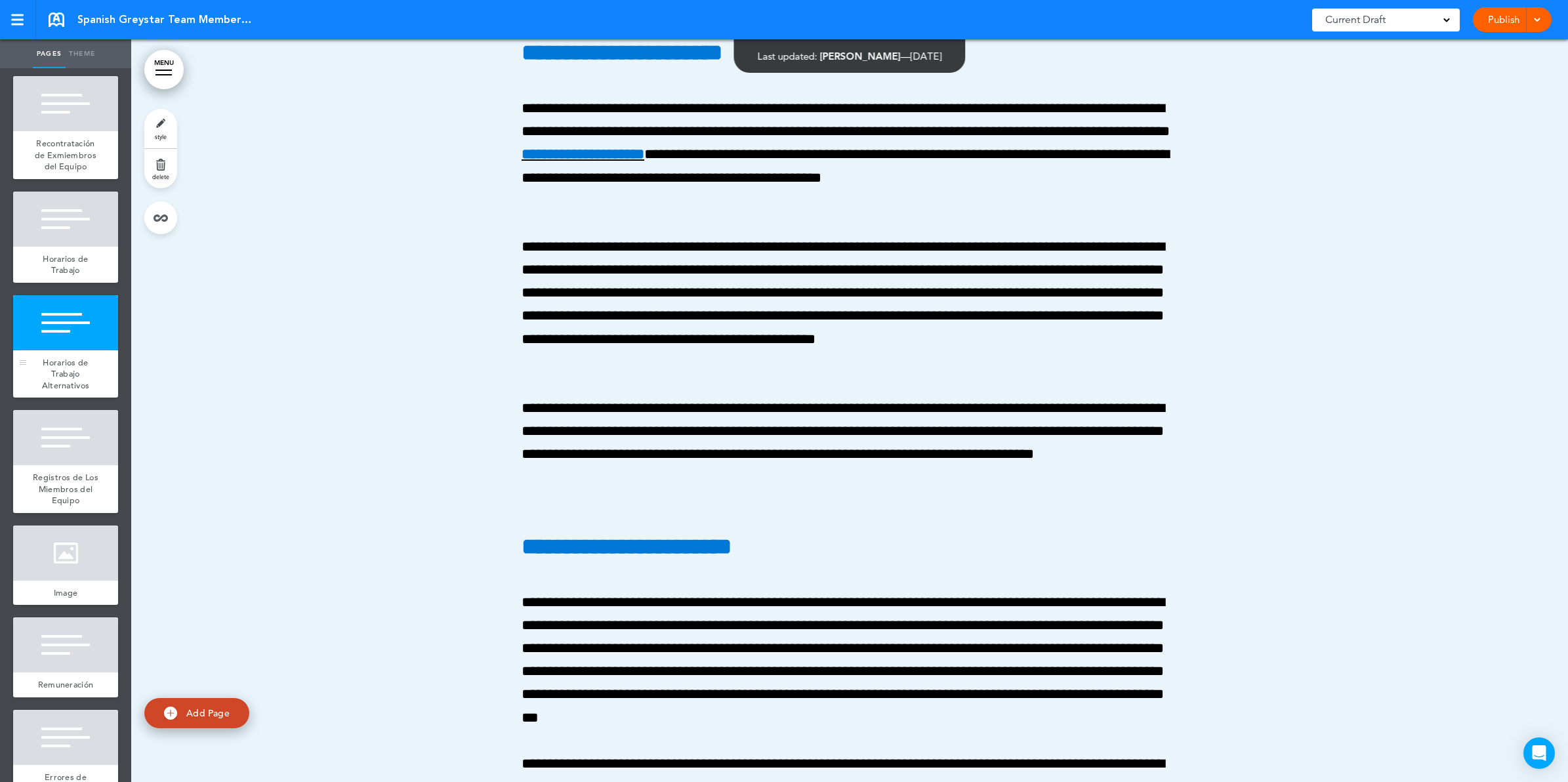
scroll to position [44050, 0]
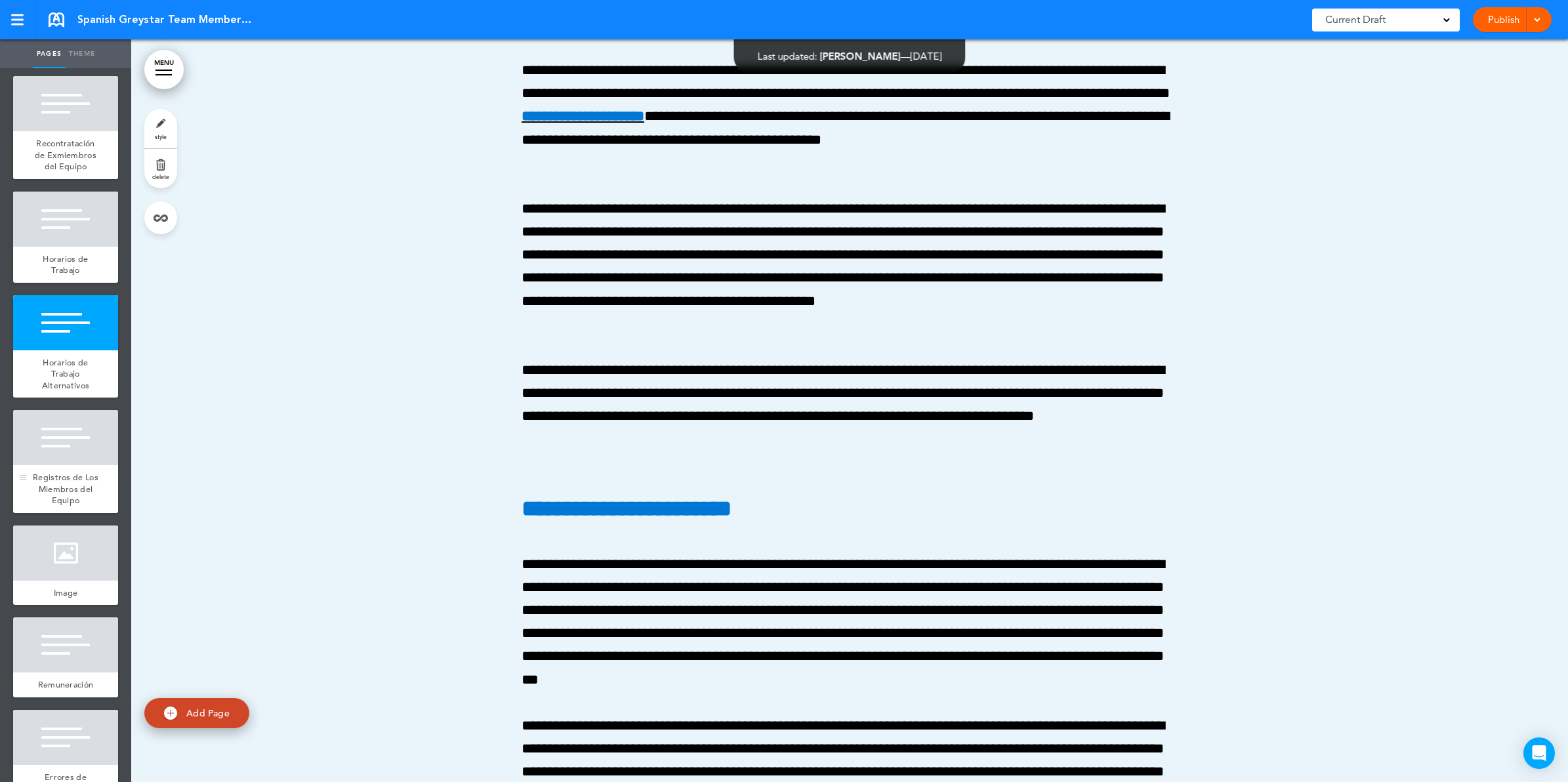
click at [67, 465] on div at bounding box center [65, 437] width 105 height 55
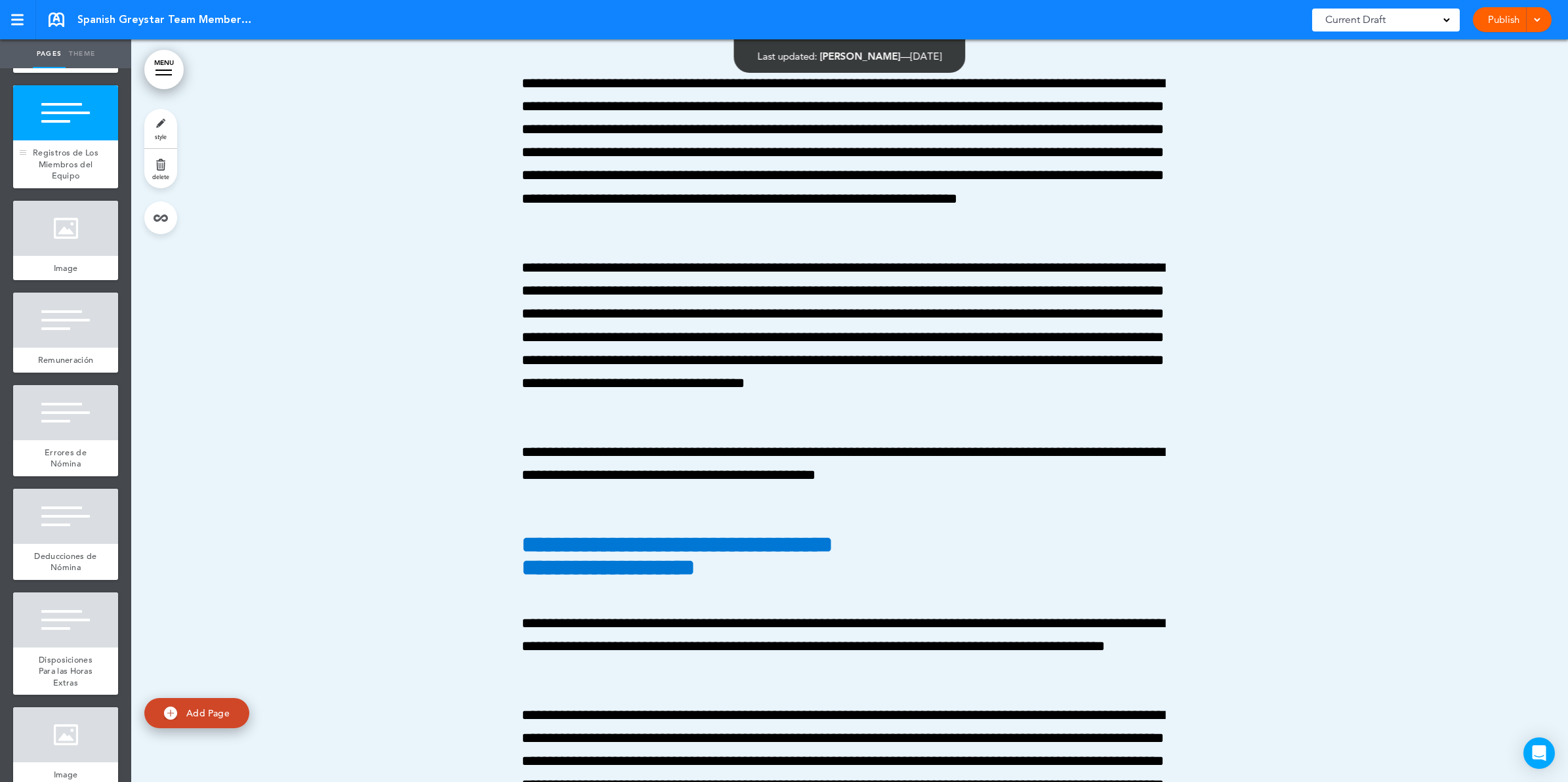
scroll to position [3935, 0]
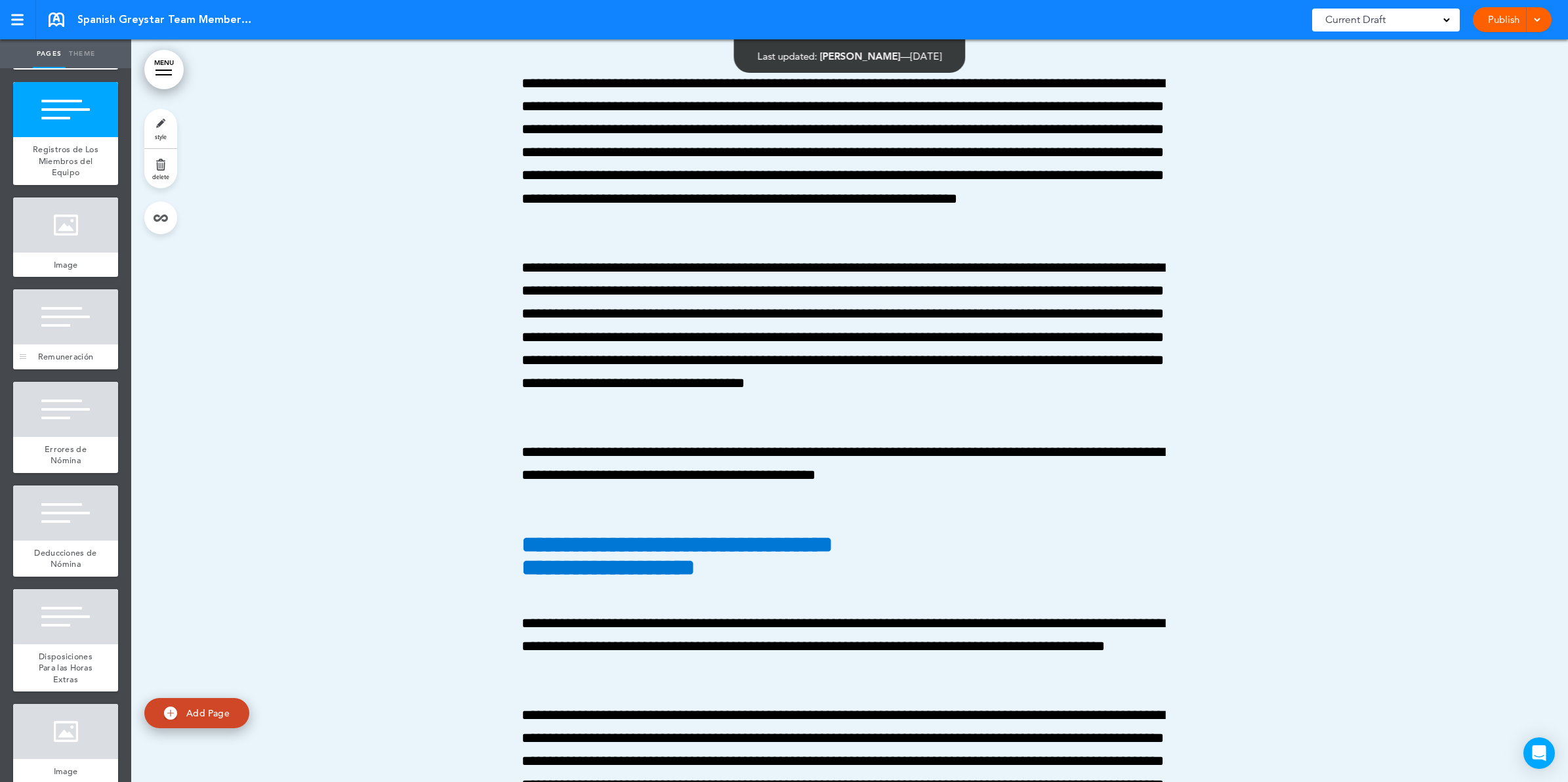
click at [74, 369] on div "Remuneración" at bounding box center [65, 356] width 105 height 25
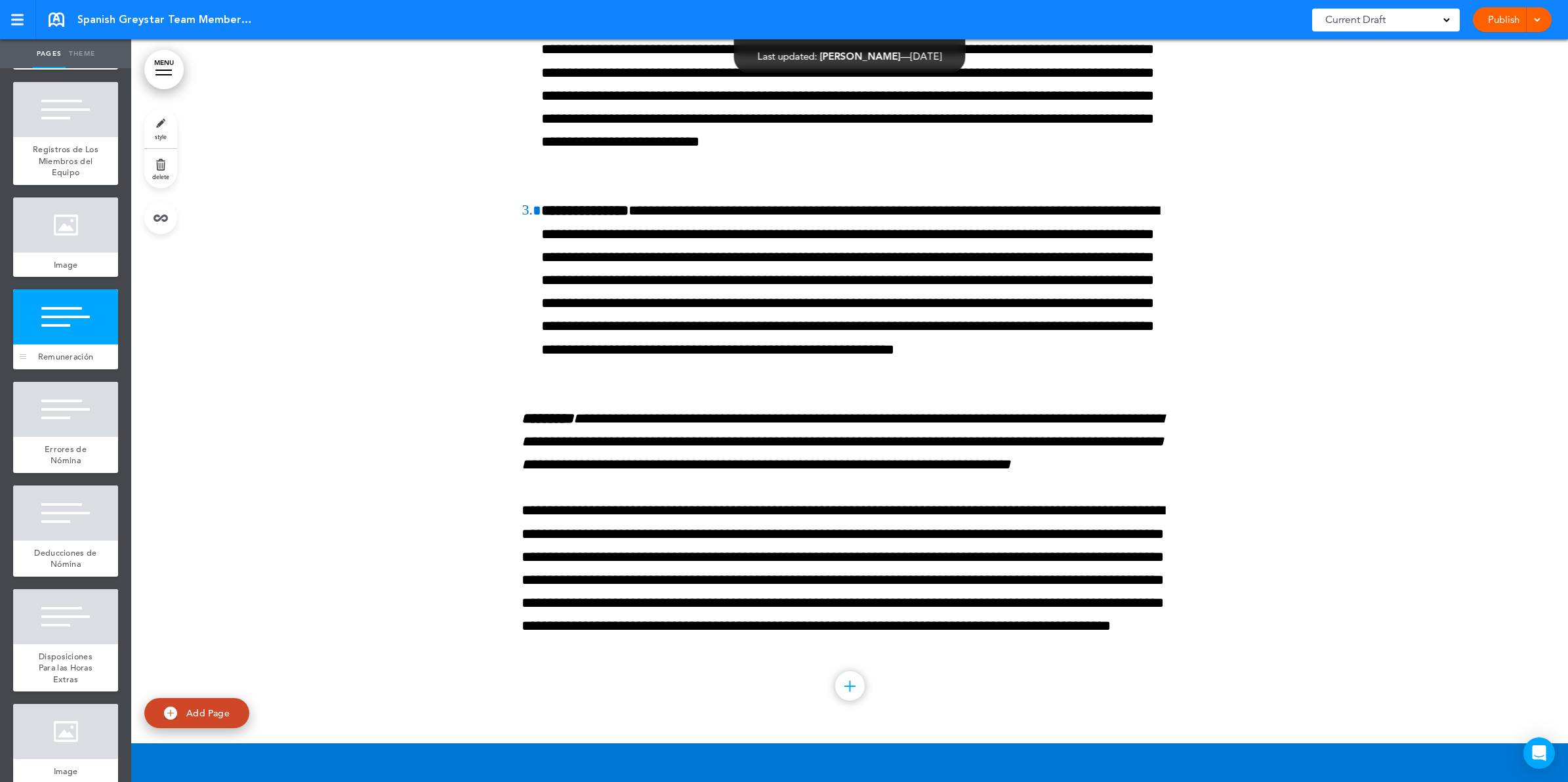
scroll to position [48028, 0]
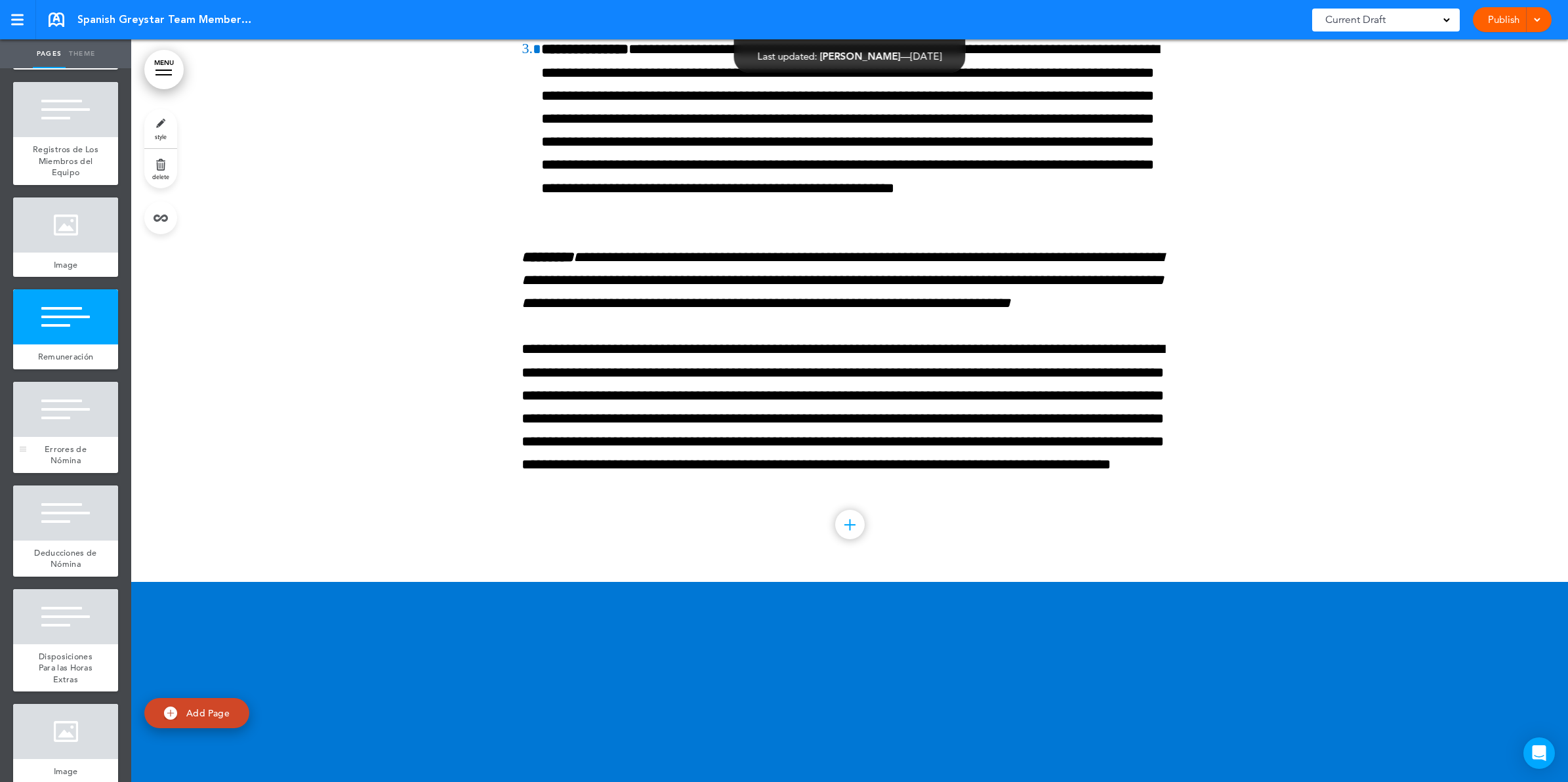
click at [73, 437] on div at bounding box center [65, 408] width 105 height 55
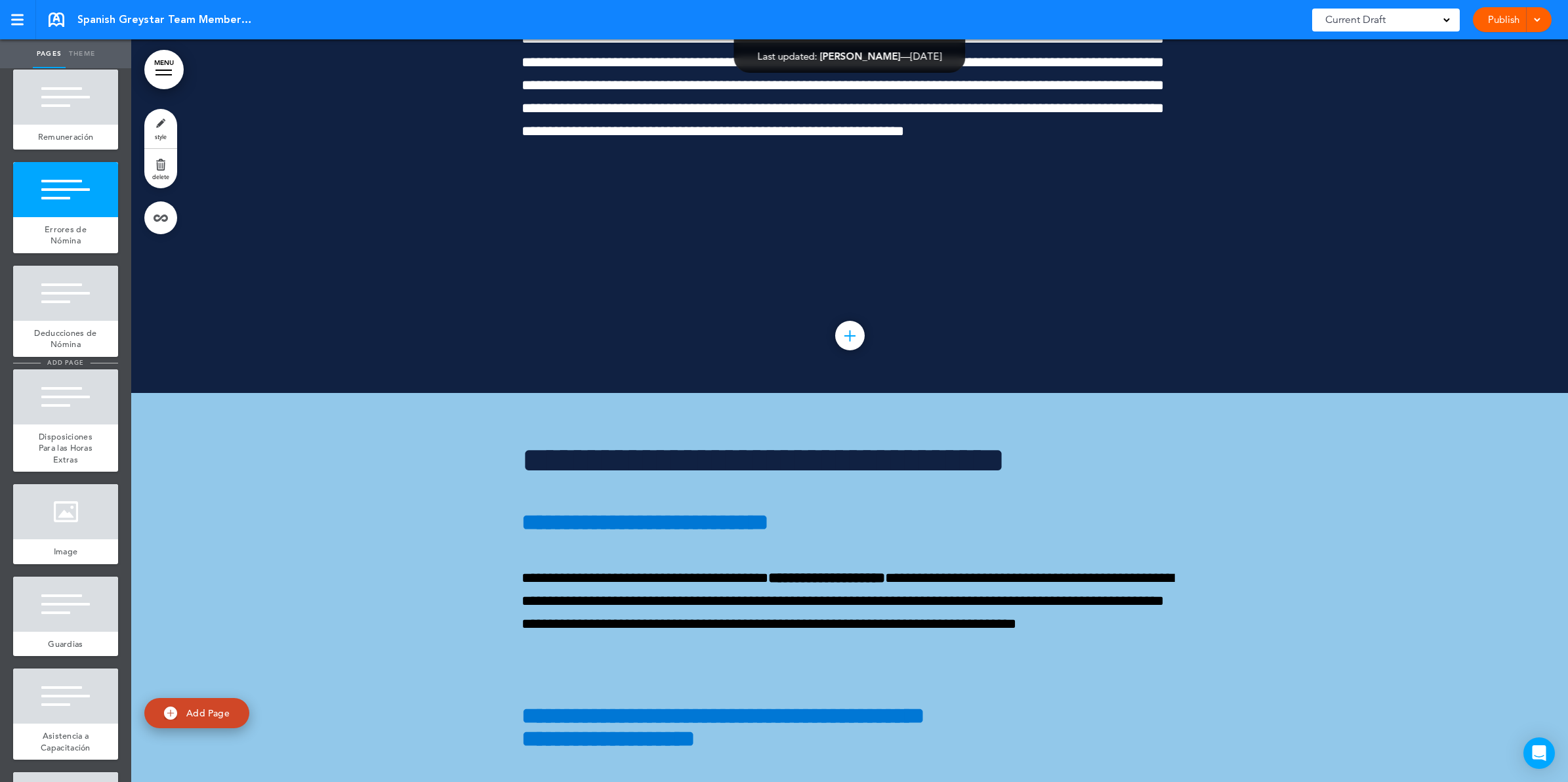
scroll to position [4262, 0]
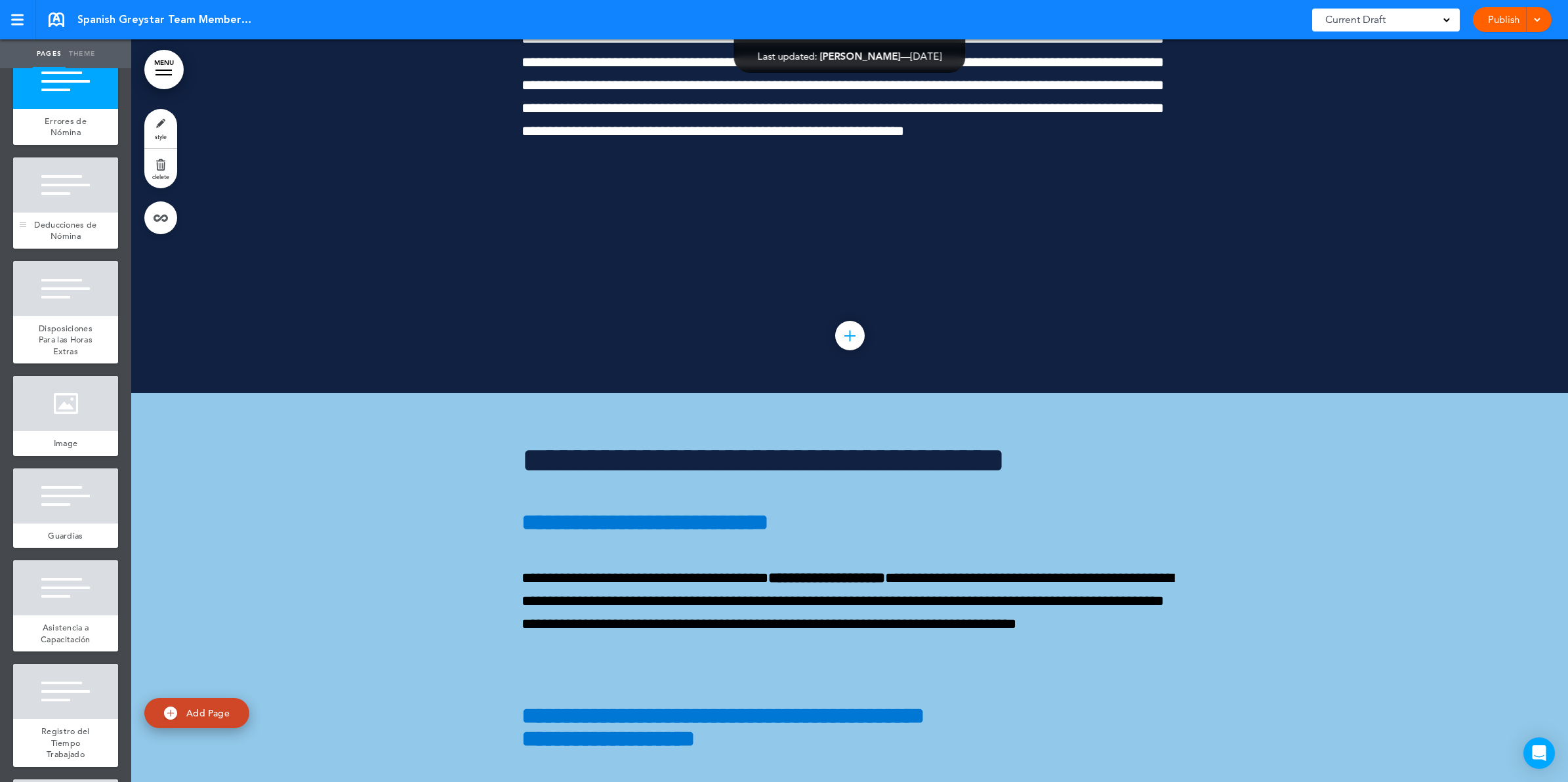
click at [74, 242] on span "Deducciones de Nómina" at bounding box center [65, 230] width 63 height 23
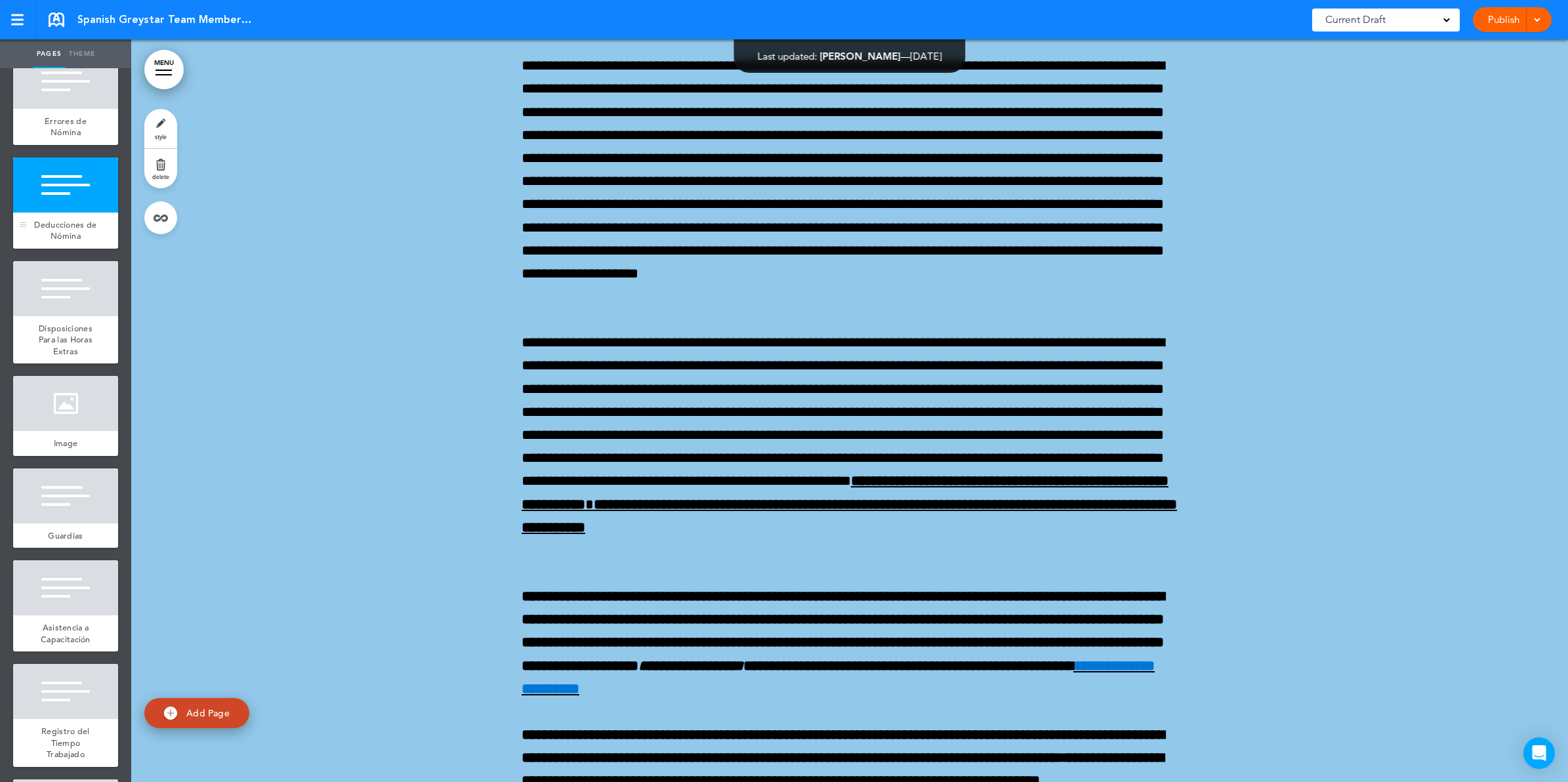
scroll to position [50445, 0]
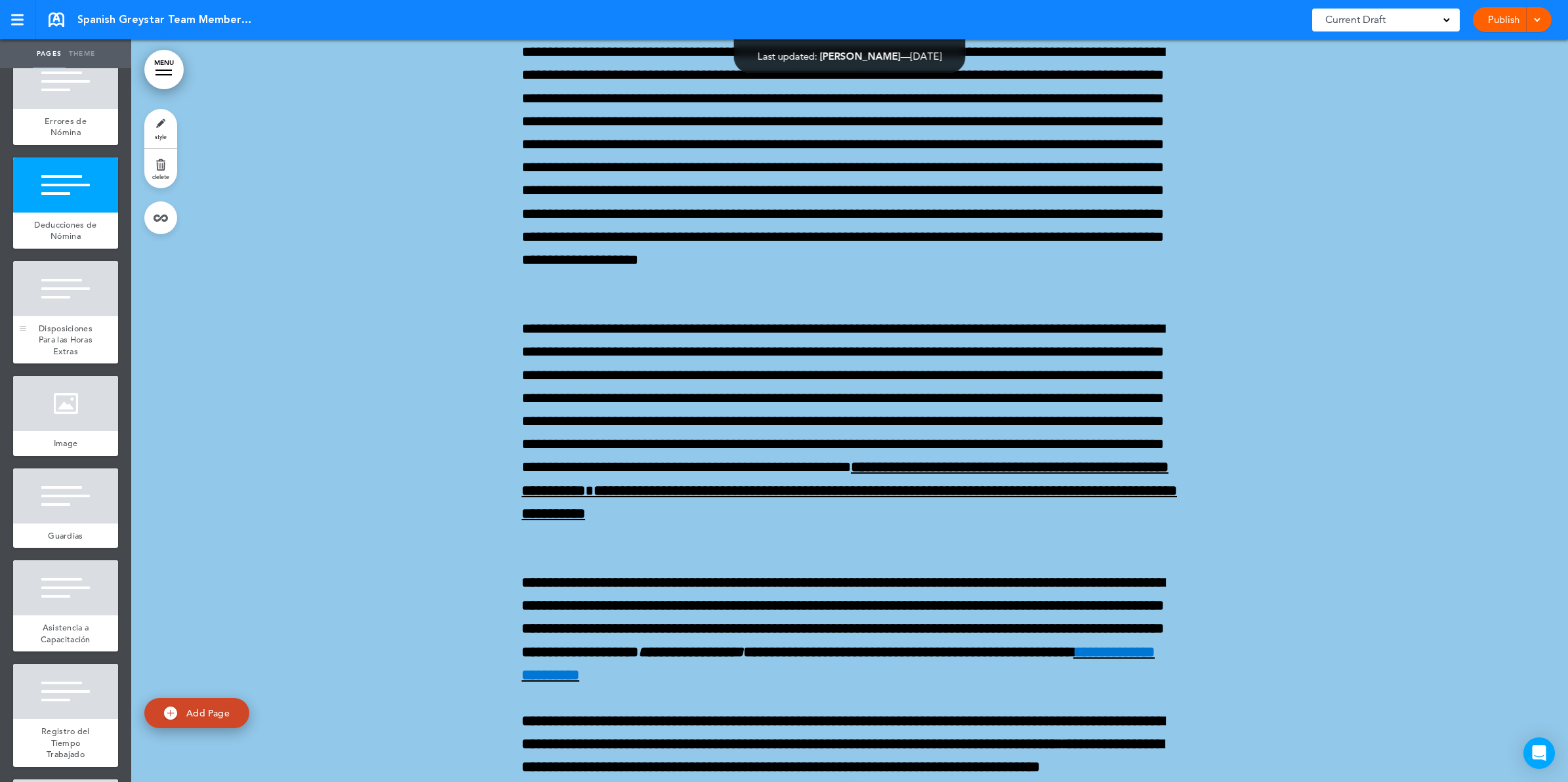
click at [75, 357] on span "Disposiciones Para las Horas Extras" at bounding box center [65, 340] width 53 height 34
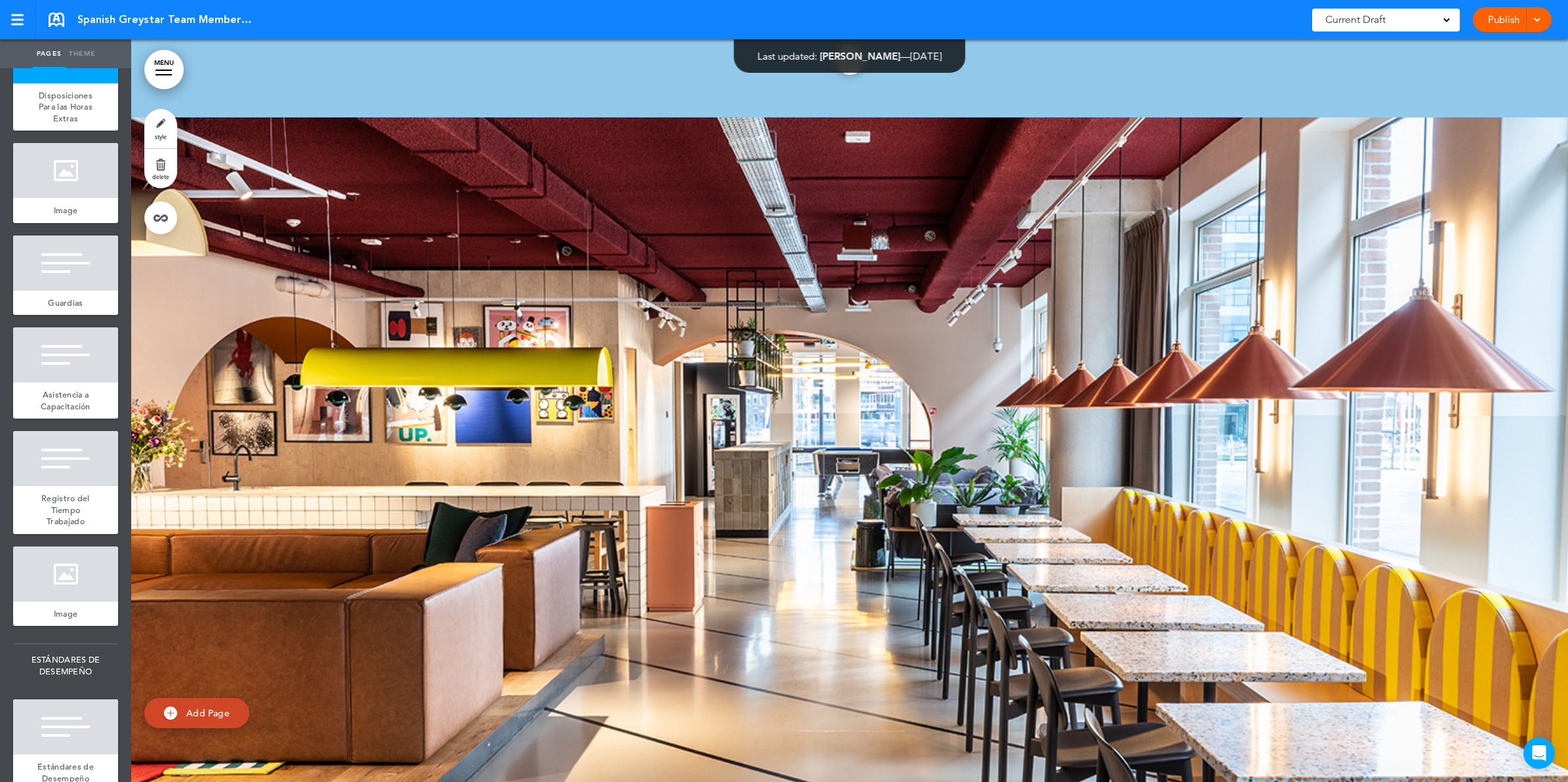
scroll to position [4673, 0]
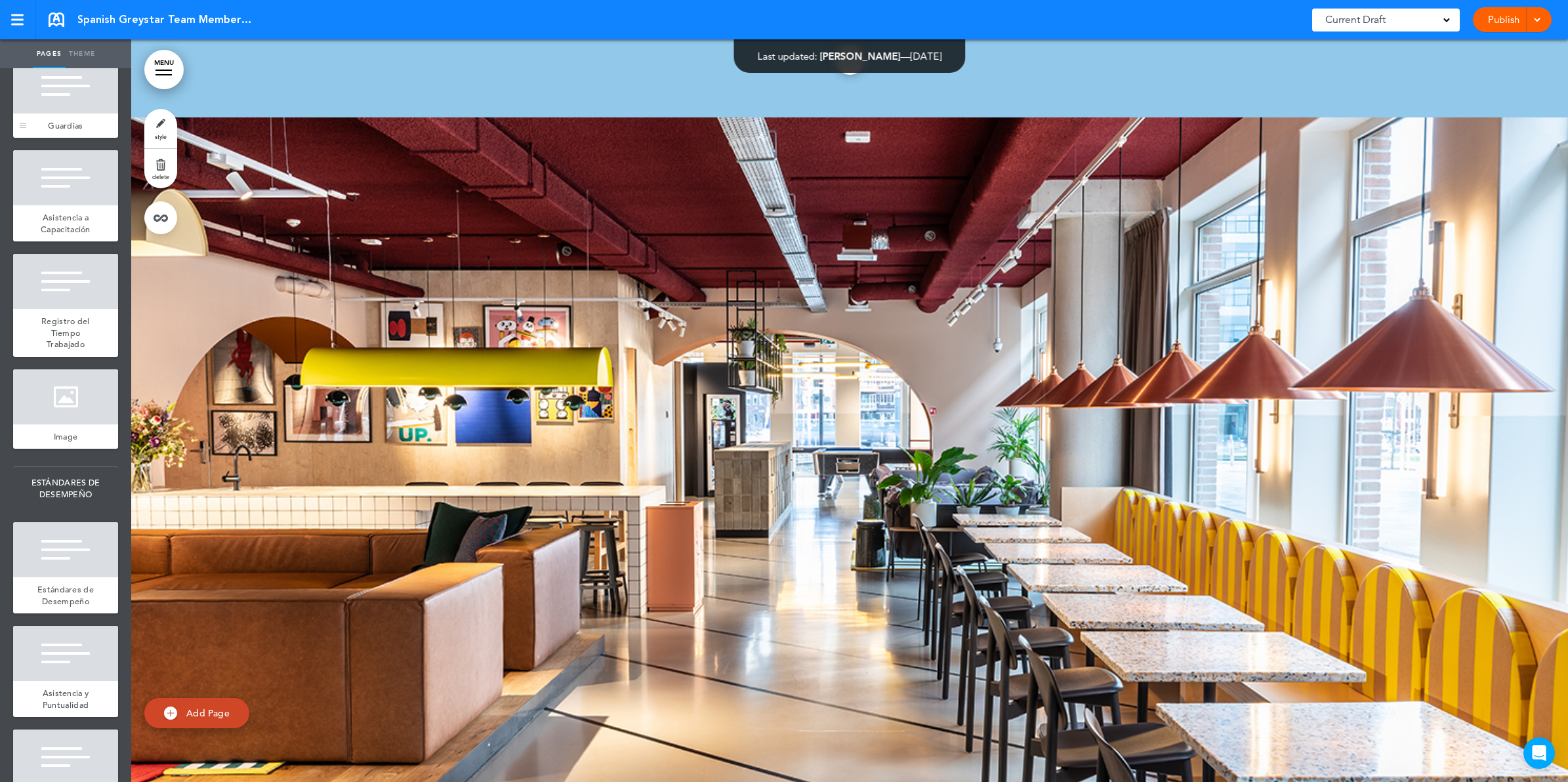
click at [63, 138] on div "Guardias" at bounding box center [65, 125] width 105 height 25
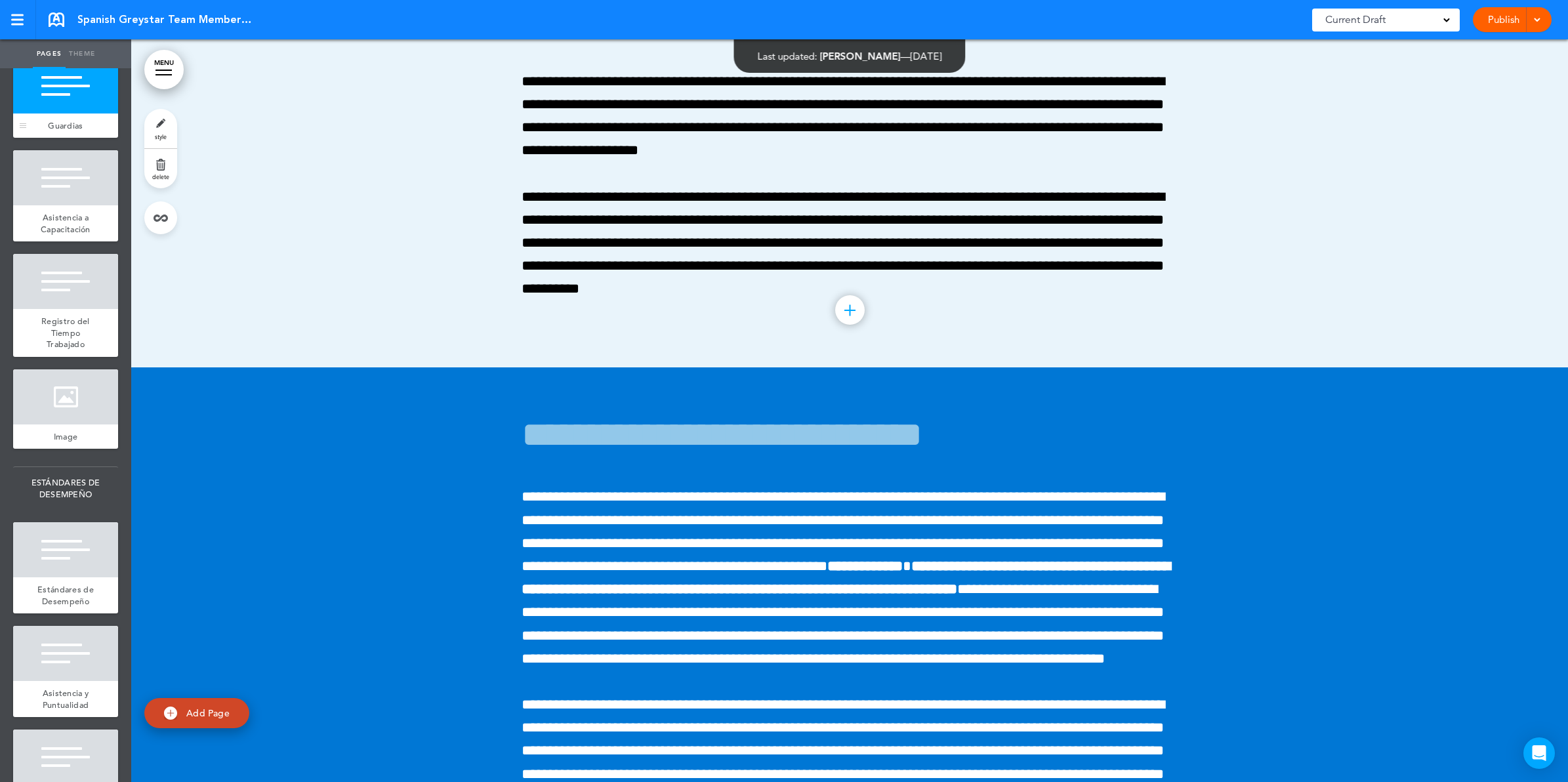
scroll to position [53199, 0]
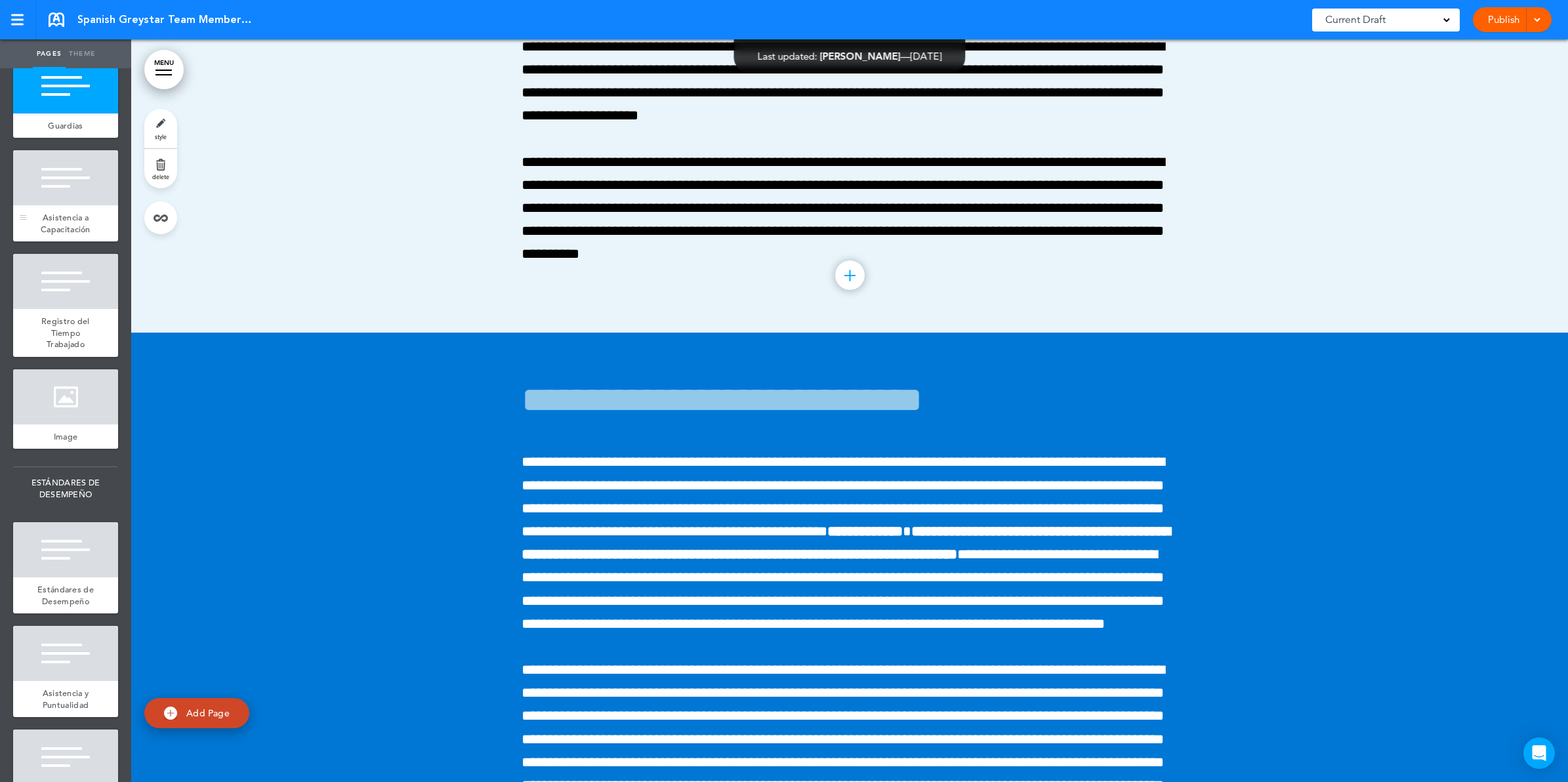
click at [50, 235] on span "Asistencia a Capacitación" at bounding box center [65, 223] width 50 height 23
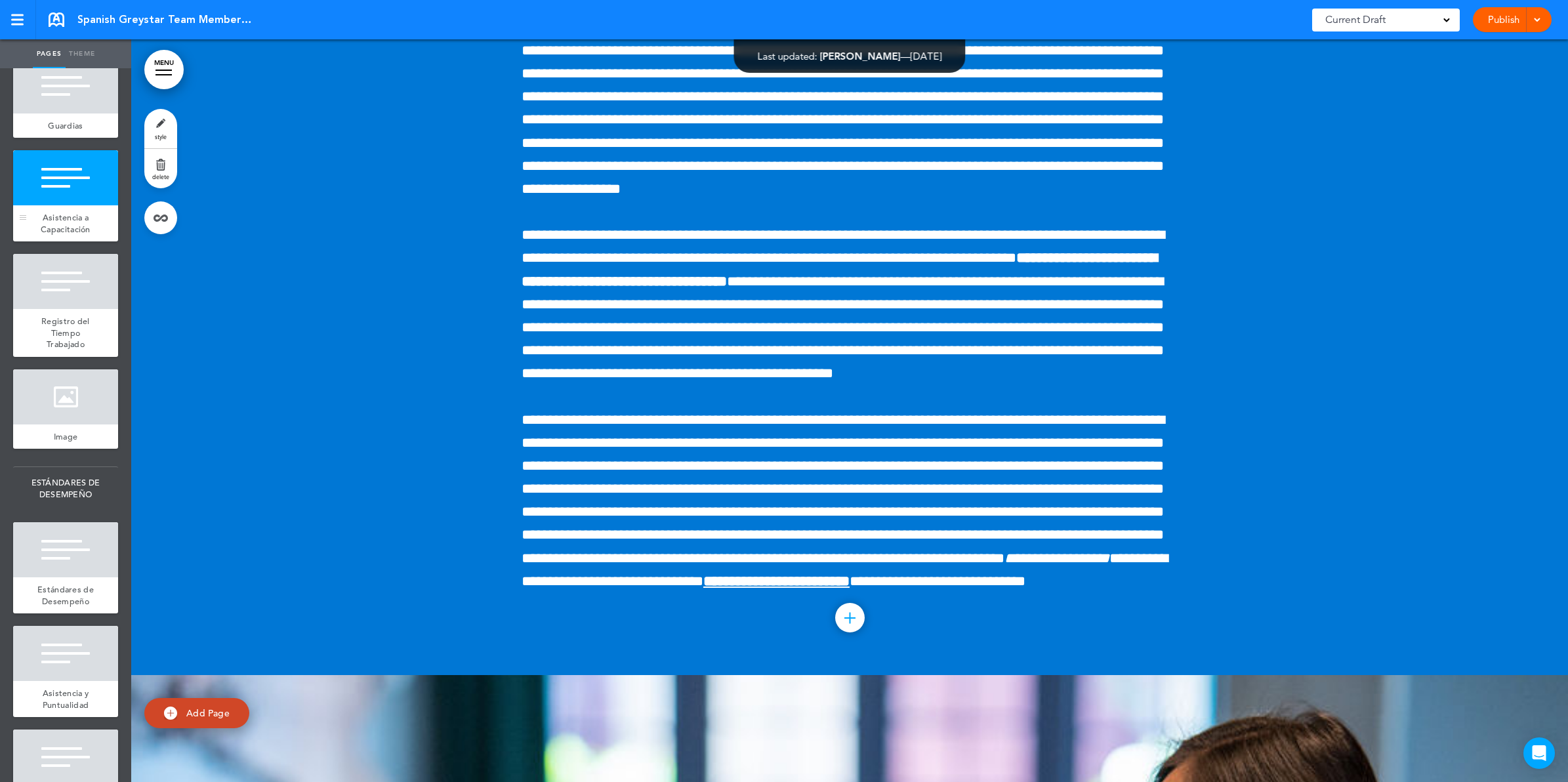
scroll to position [53942, 0]
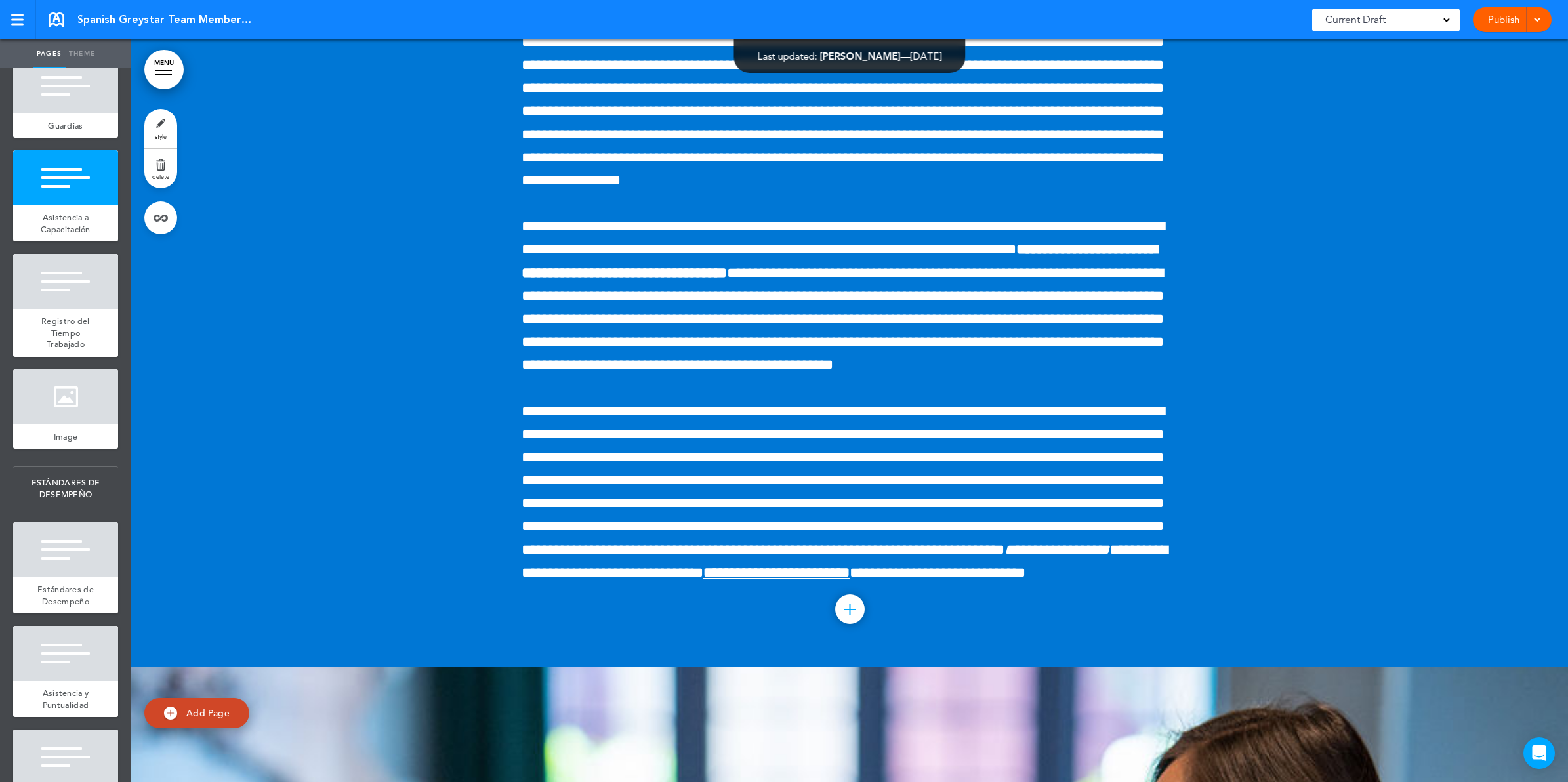
click at [71, 357] on div "Registro del Tiempo Trabajado" at bounding box center [65, 333] width 105 height 48
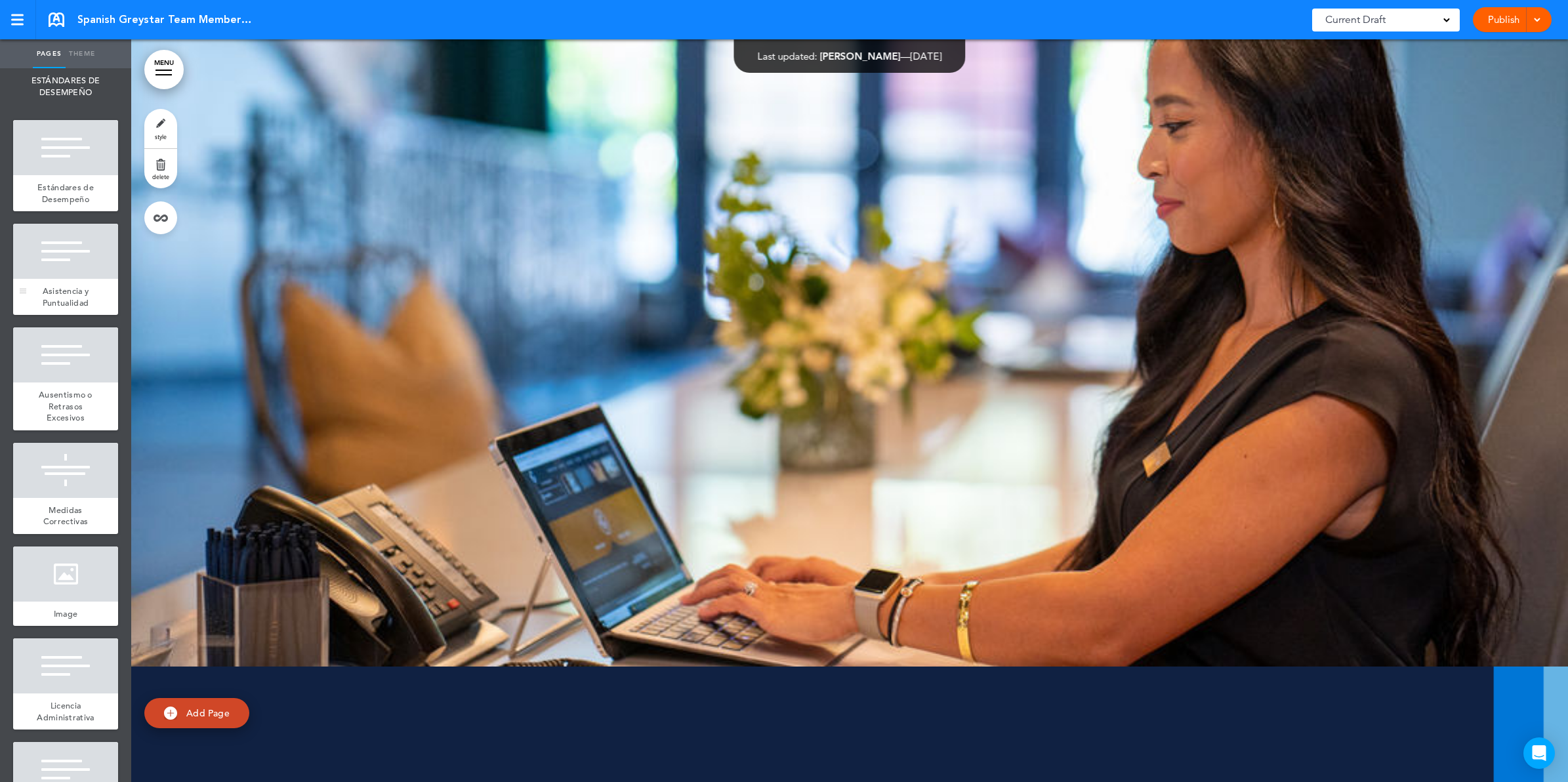
scroll to position [5083, 0]
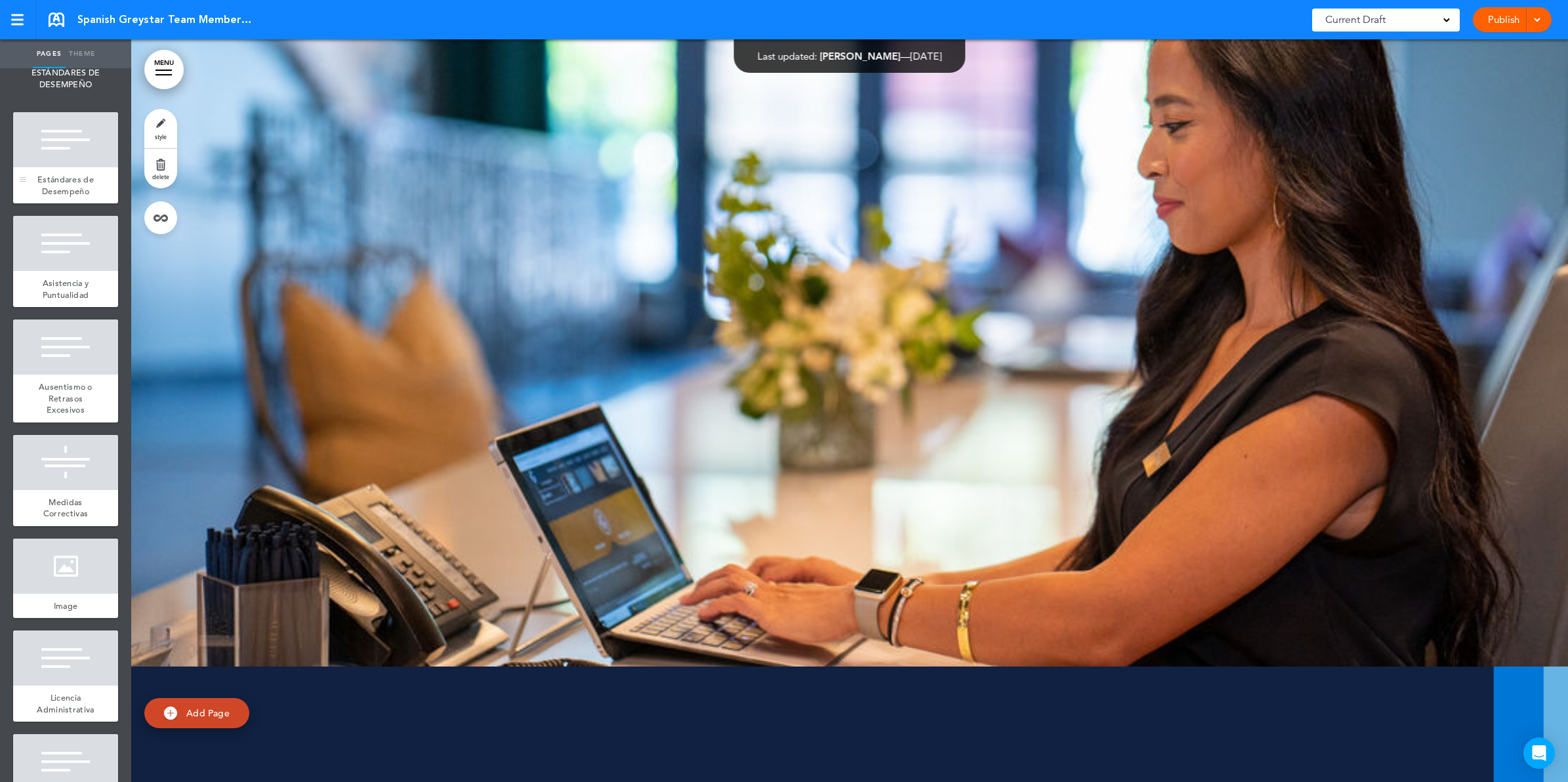
click at [54, 197] on span "Estándares de Desempeño" at bounding box center [65, 185] width 57 height 23
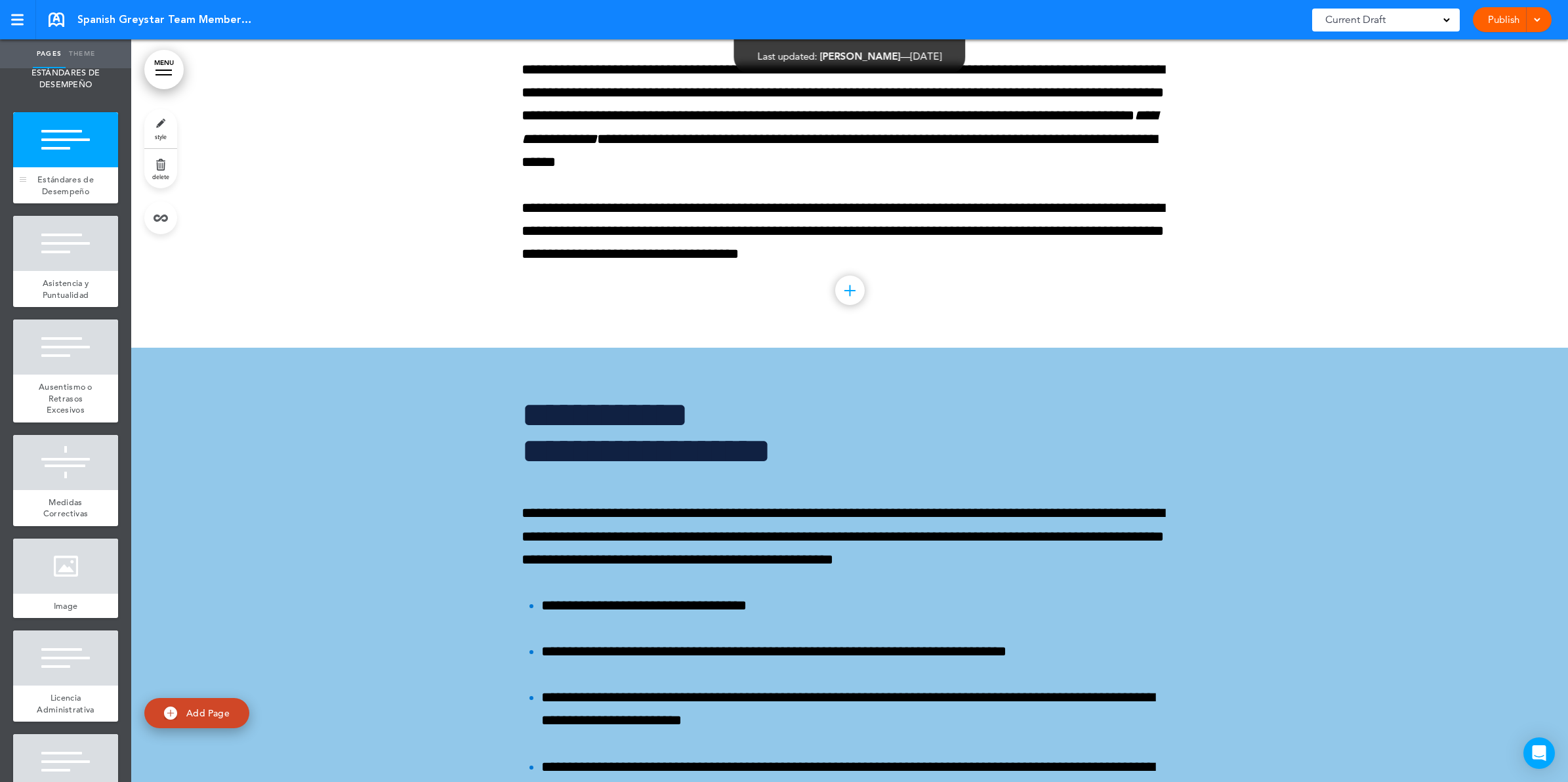
scroll to position [56596, 0]
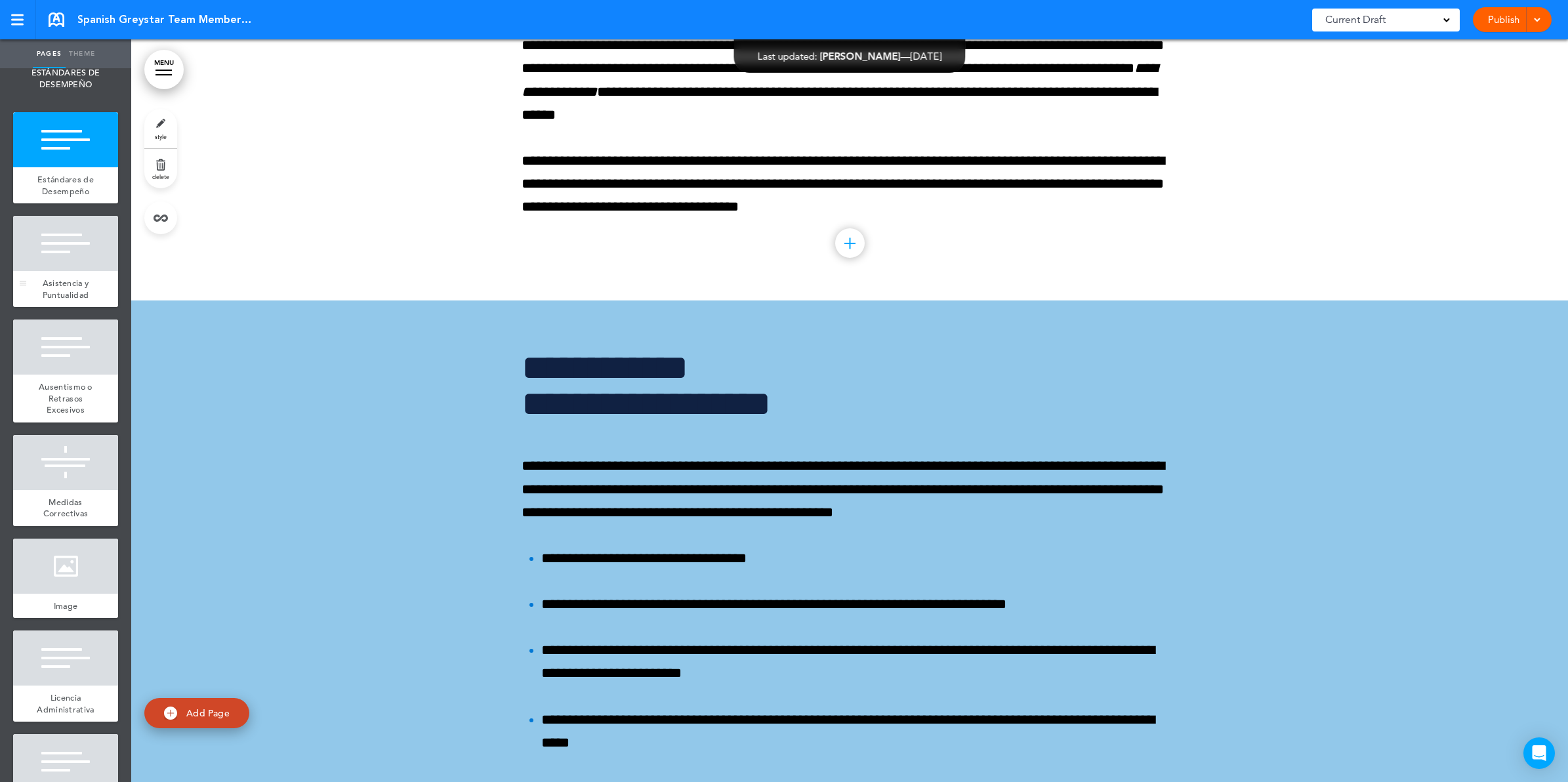
click at [75, 307] on div "Asistencia y Puntualidad" at bounding box center [65, 289] width 105 height 36
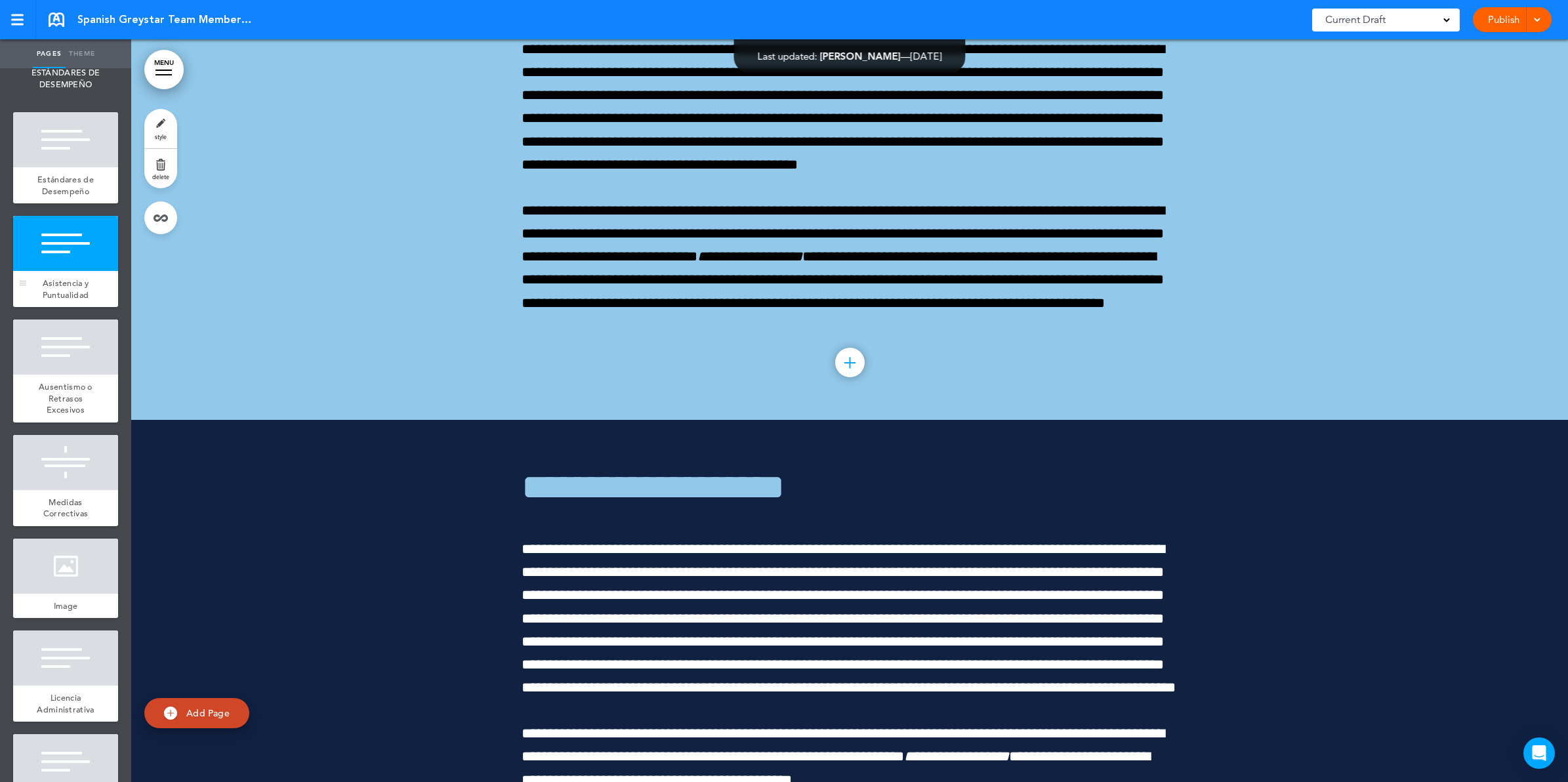
scroll to position [57339, 0]
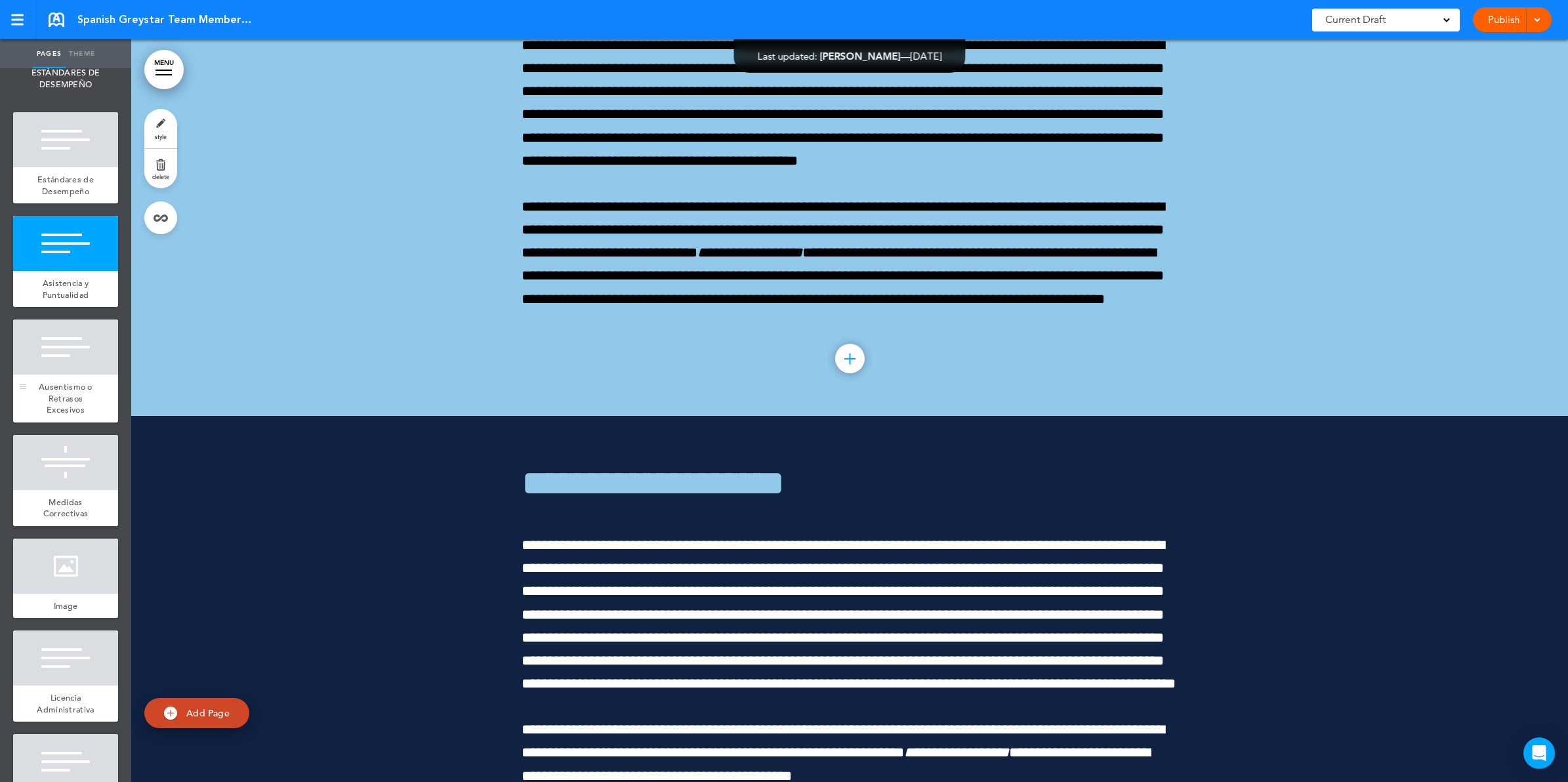
click at [71, 415] on span "Ausentismo o Retrasos Excesivos" at bounding box center [65, 398] width 53 height 34
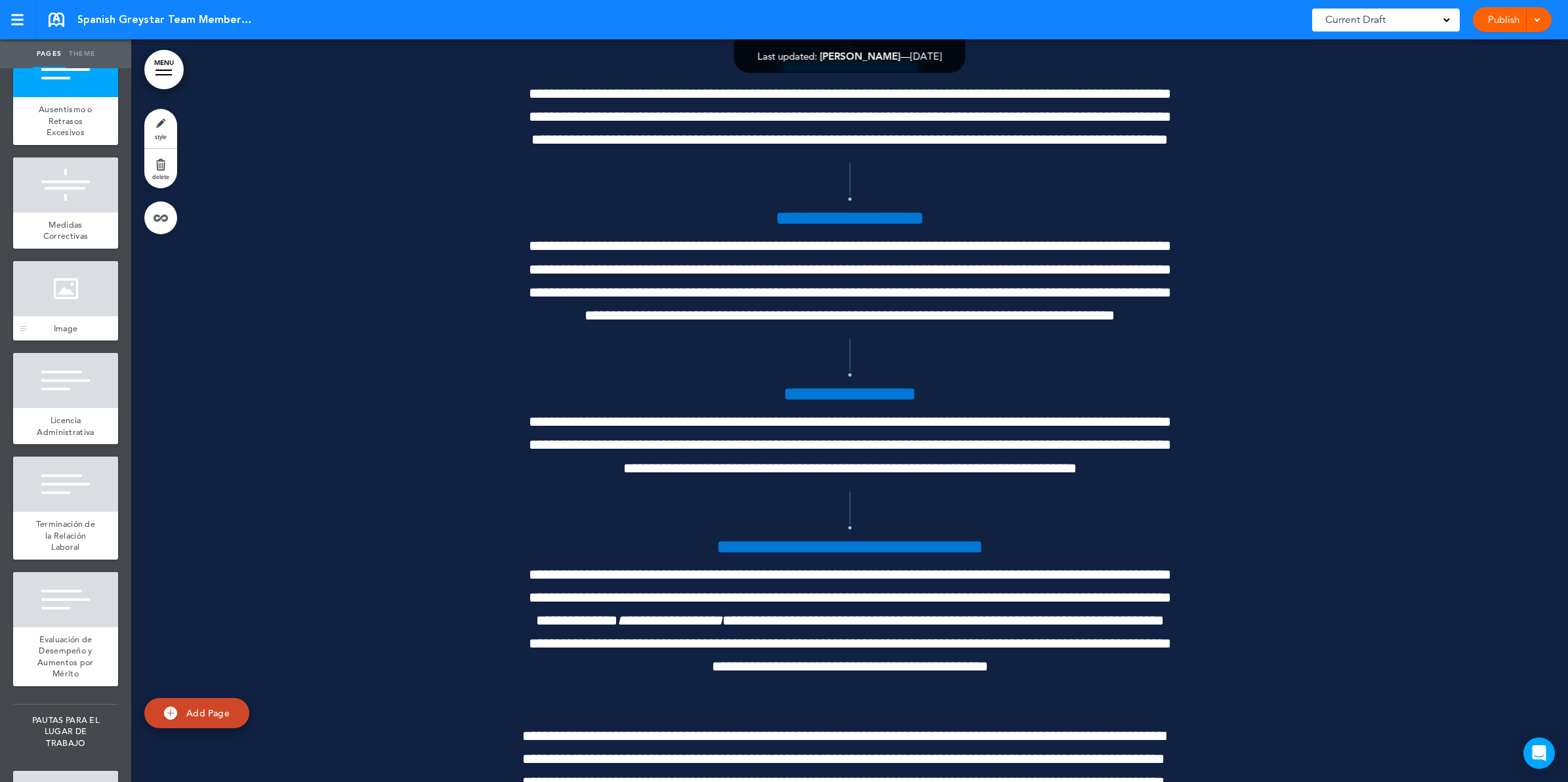
scroll to position [5410, 0]
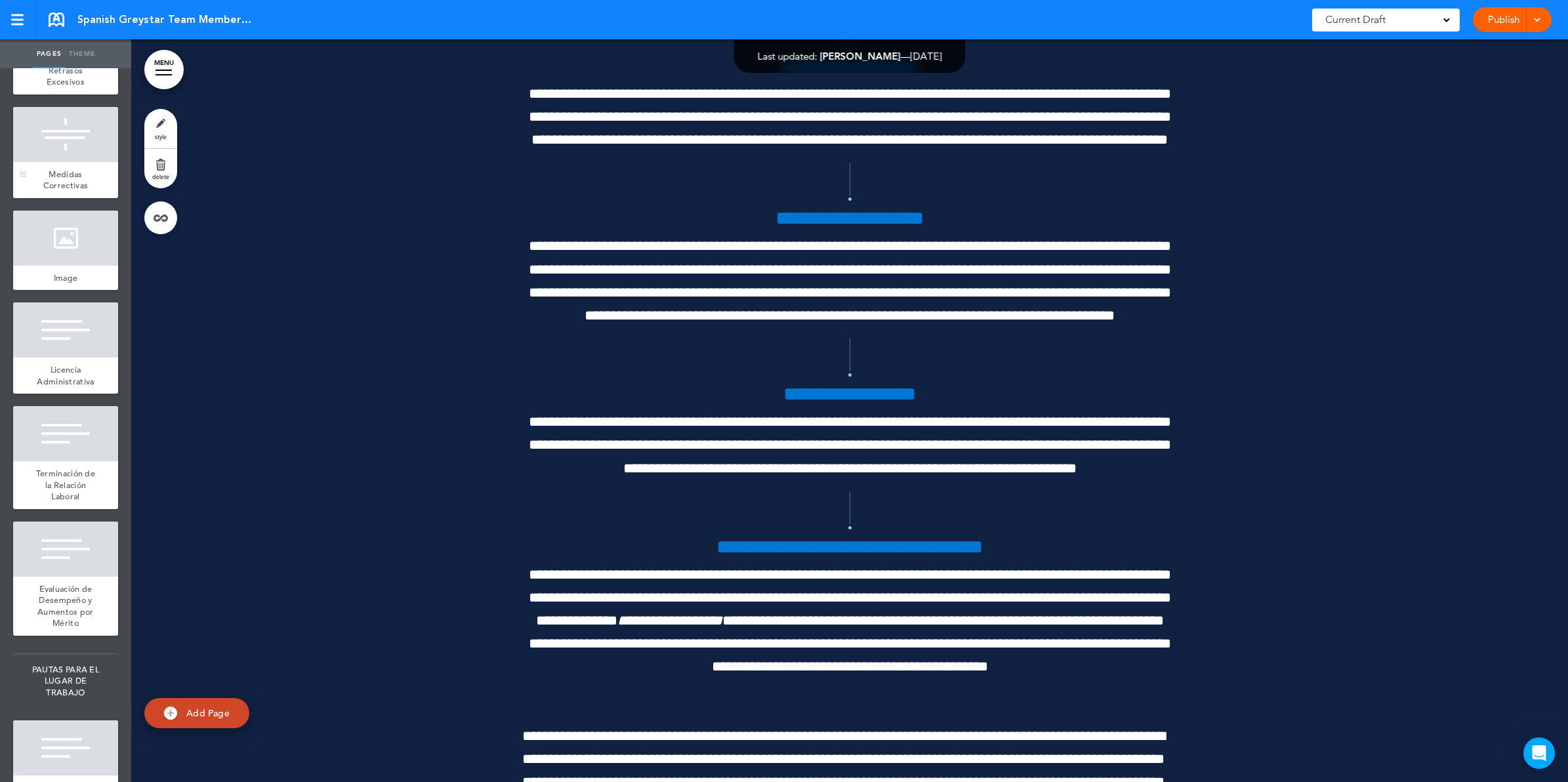
click at [73, 191] on span "Medidas Correctivas" at bounding box center [65, 180] width 45 height 23
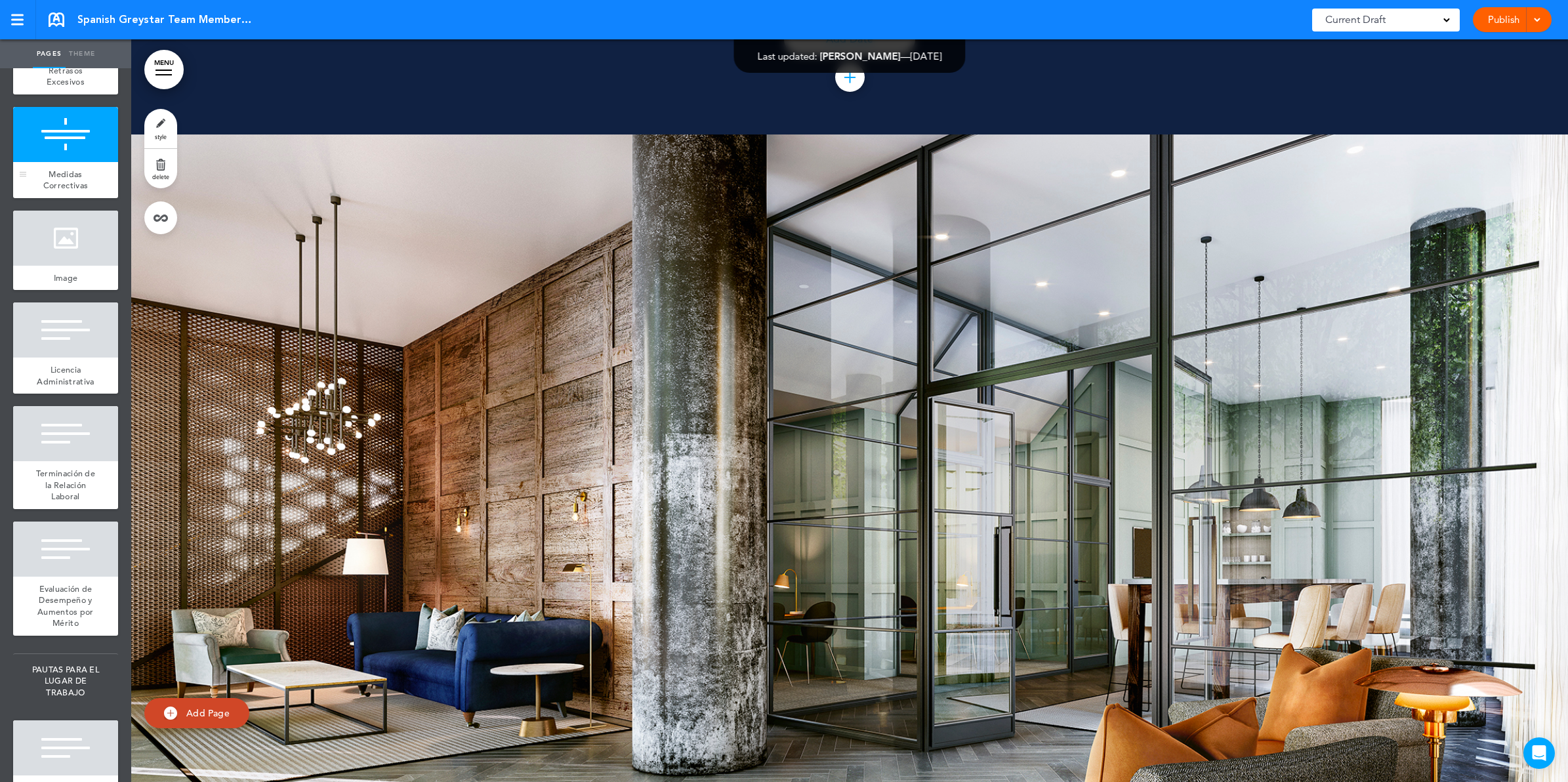
scroll to position [58998, 0]
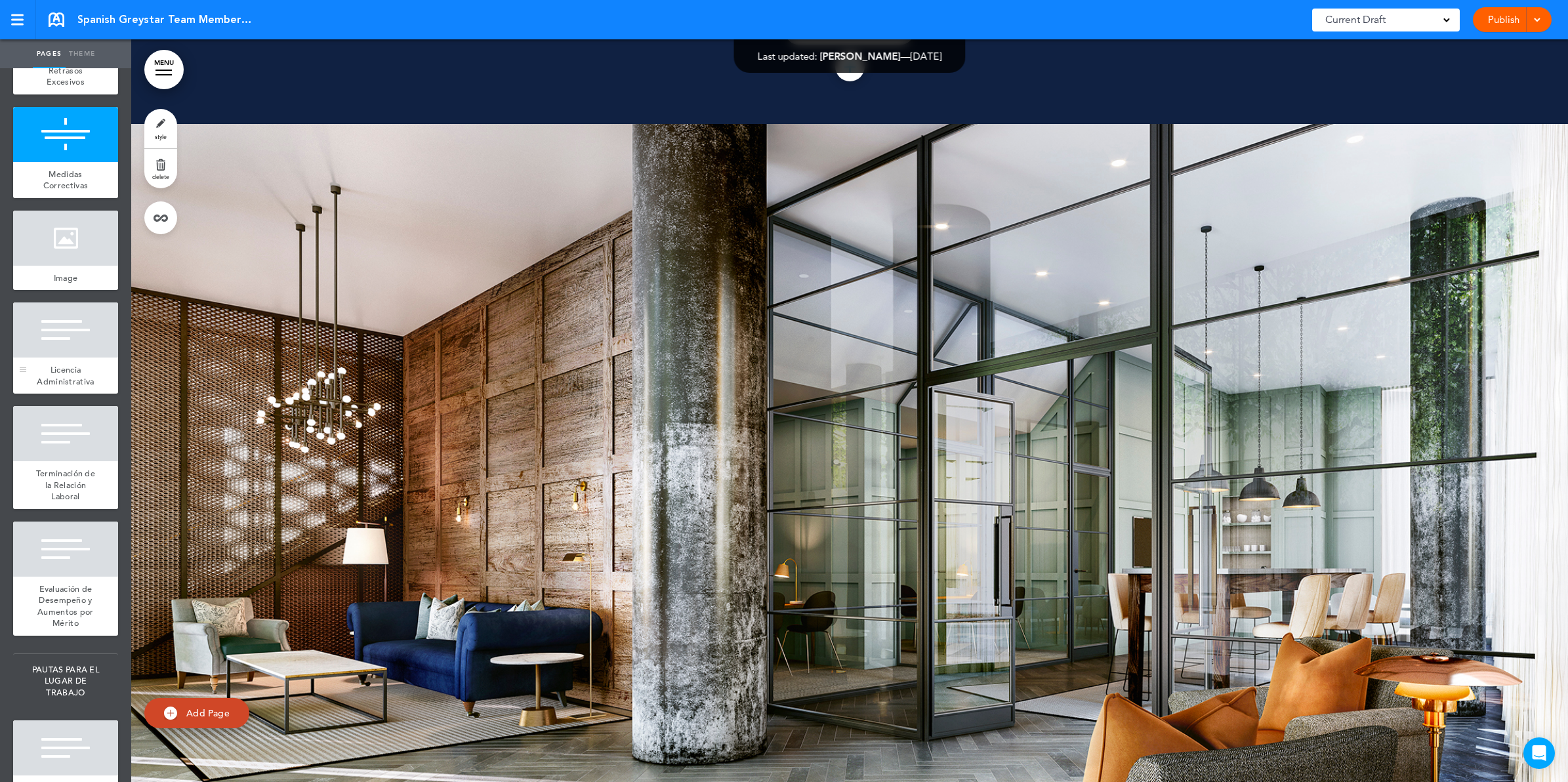
click at [57, 387] on span "Licencia Administrativa" at bounding box center [64, 375] width 57 height 23
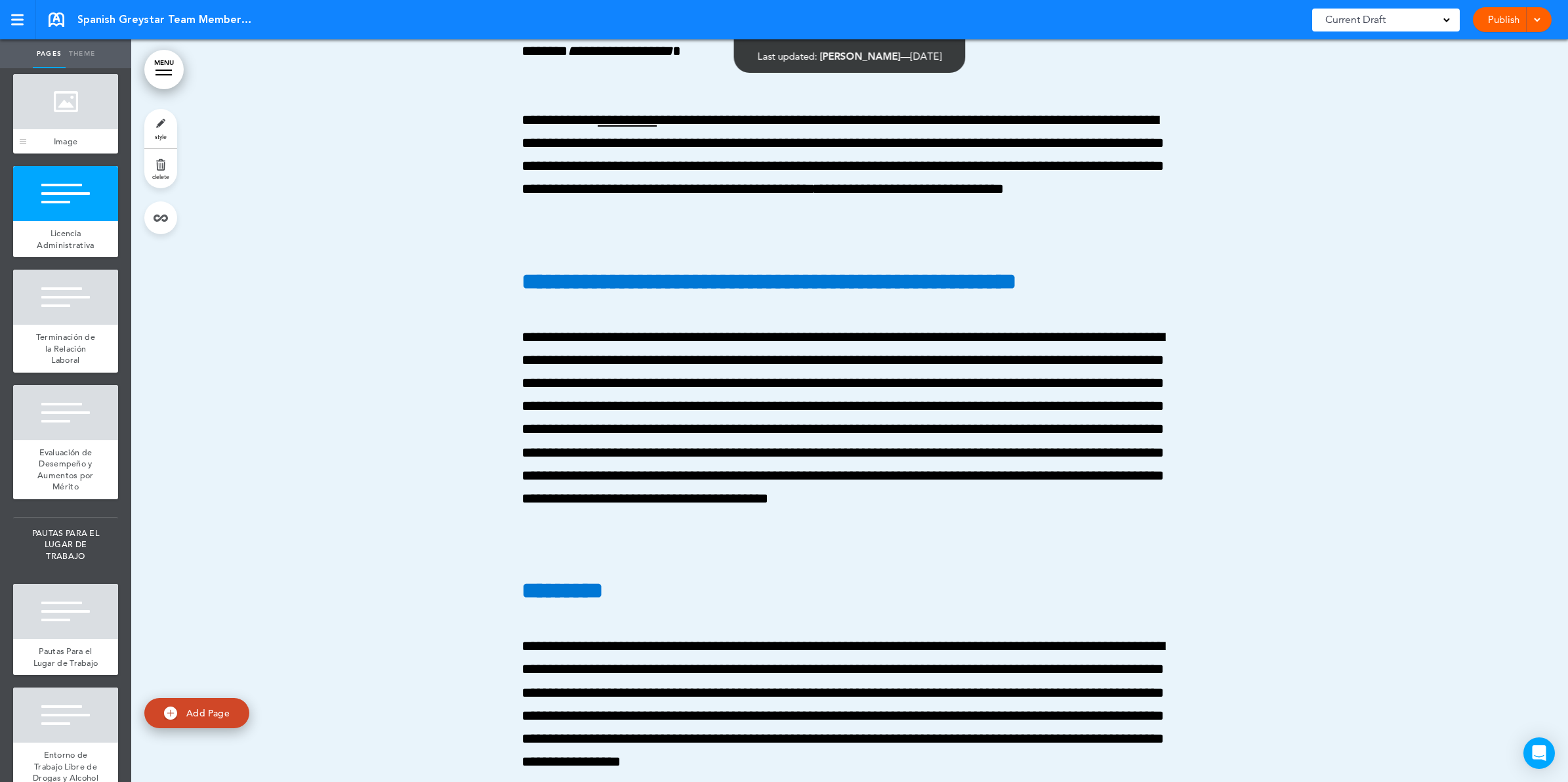
scroll to position [5574, 0]
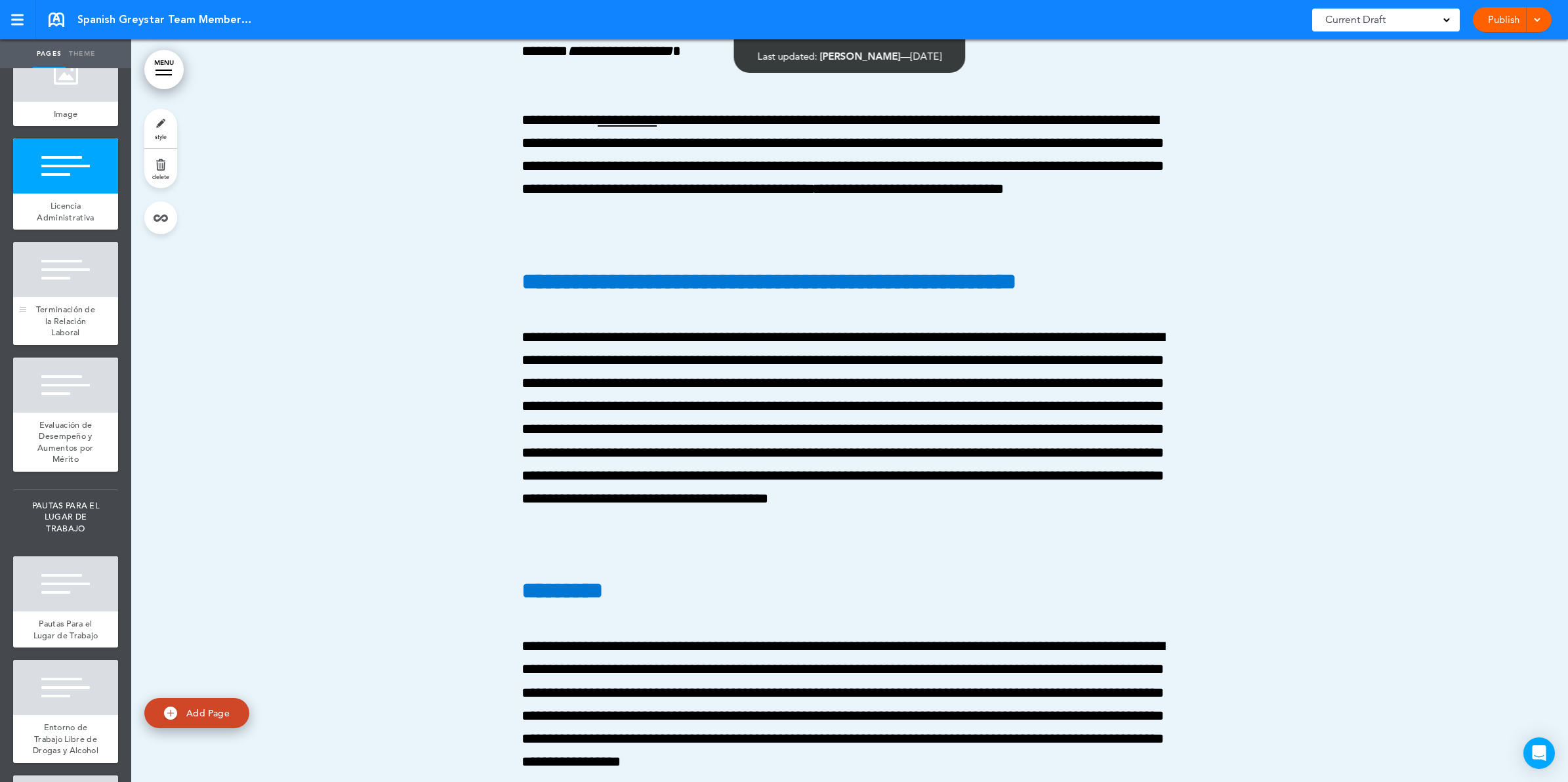
click at [65, 297] on div at bounding box center [65, 269] width 105 height 55
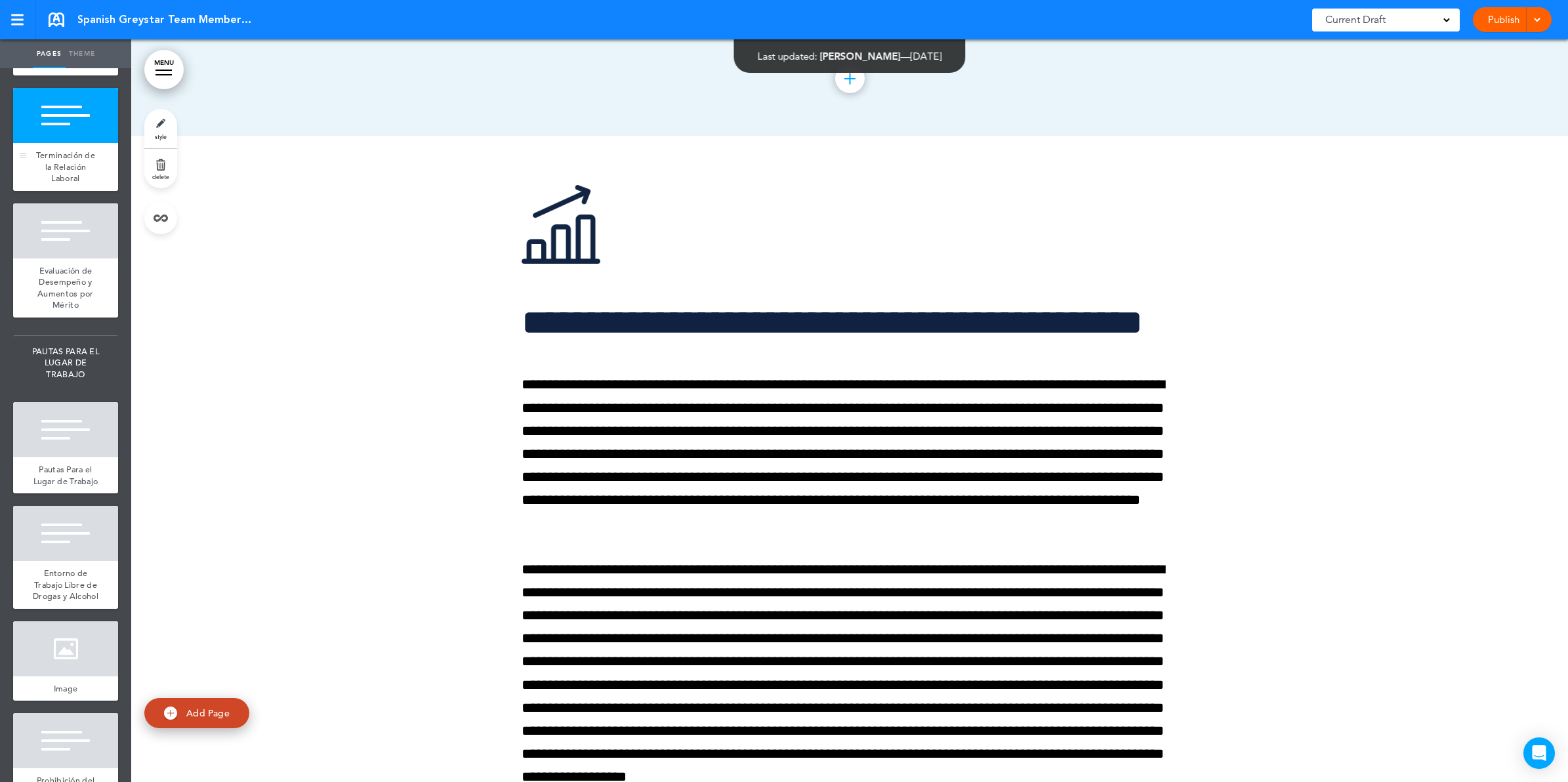
scroll to position [5820, 0]
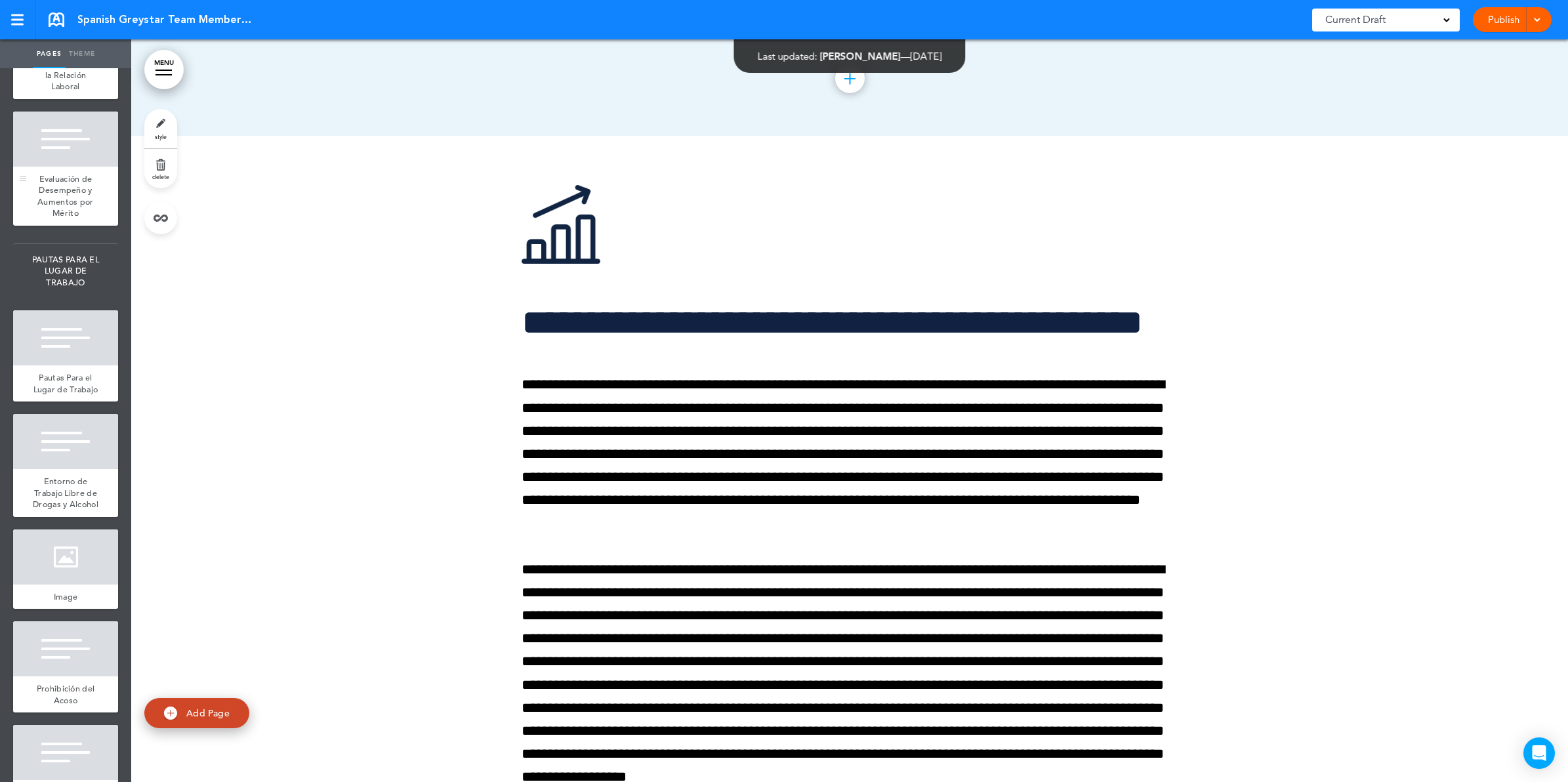
click at [56, 225] on div "Evaluación de Desempeño y Aumentos por Mérito" at bounding box center [65, 197] width 105 height 59
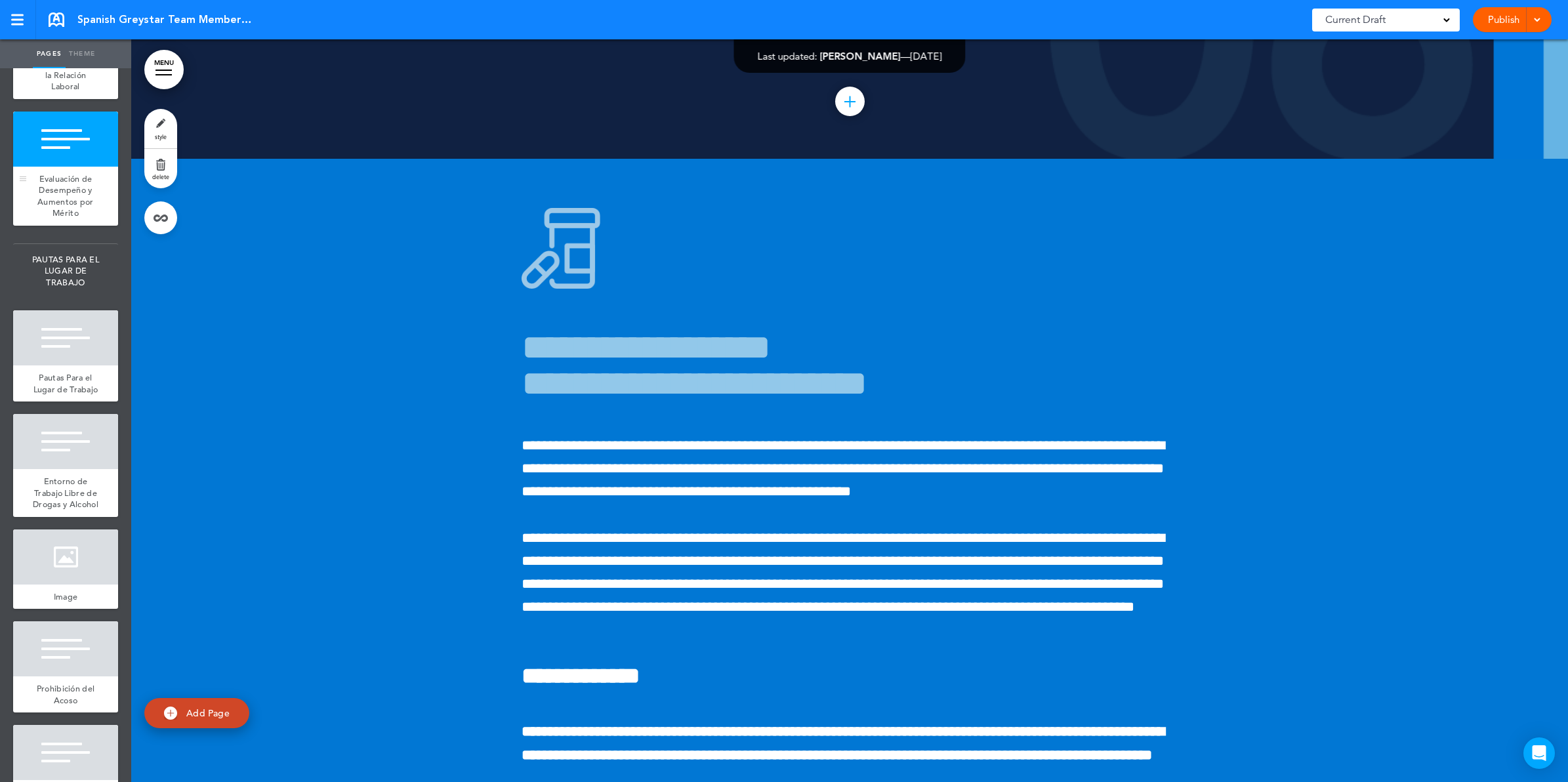
scroll to position [63487, 0]
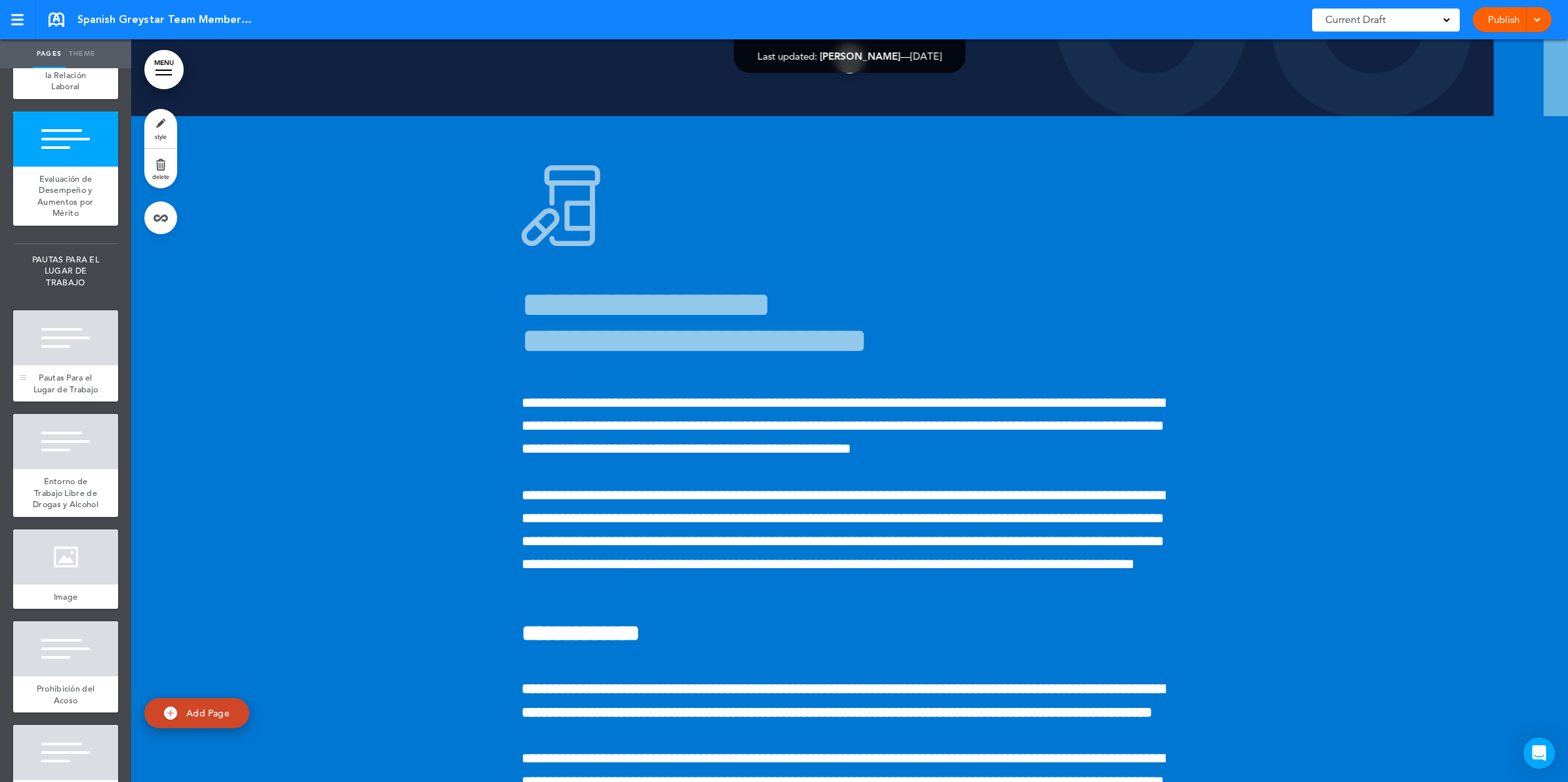
click at [77, 365] on div at bounding box center [65, 337] width 105 height 55
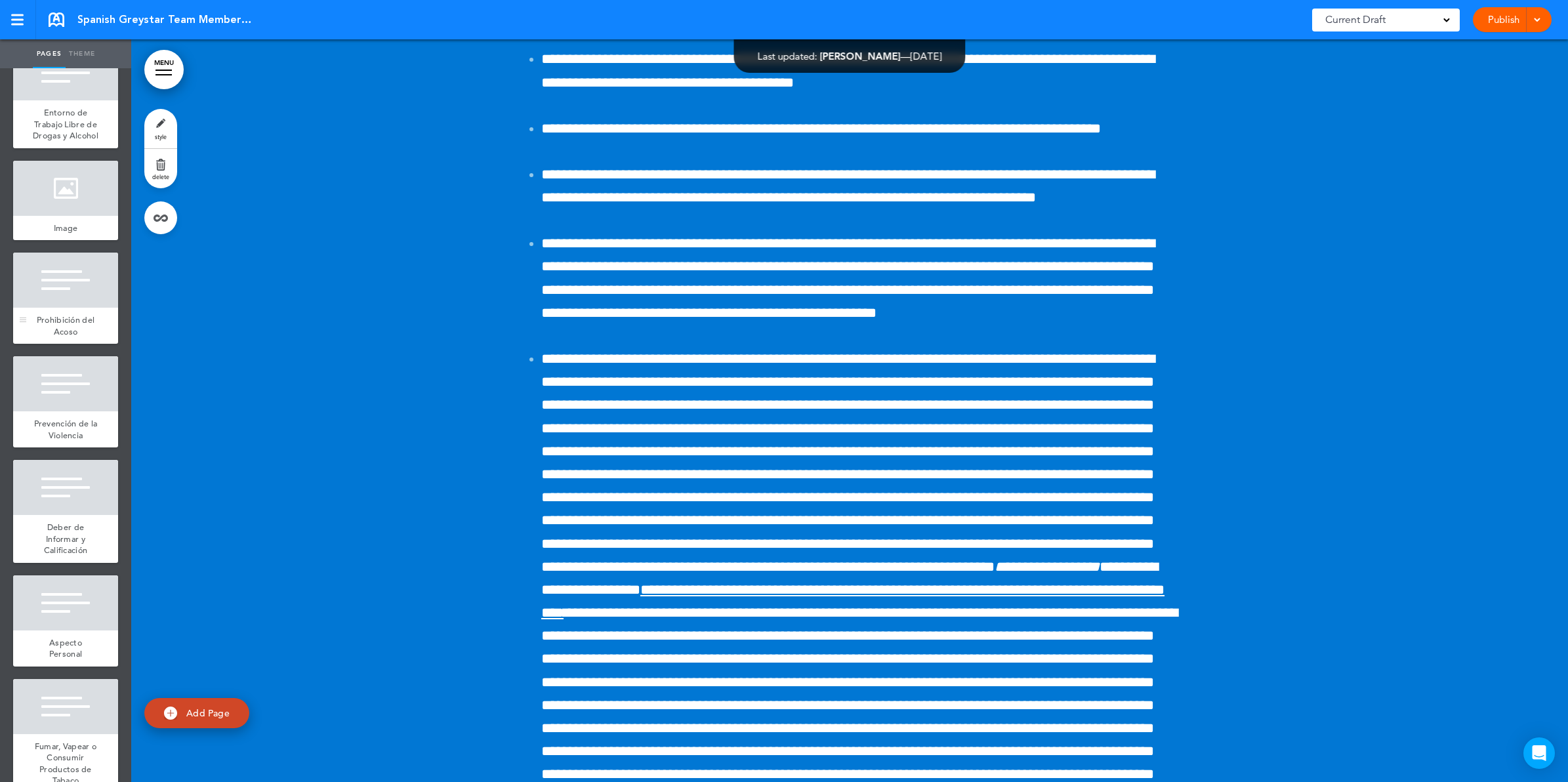
scroll to position [6230, 0]
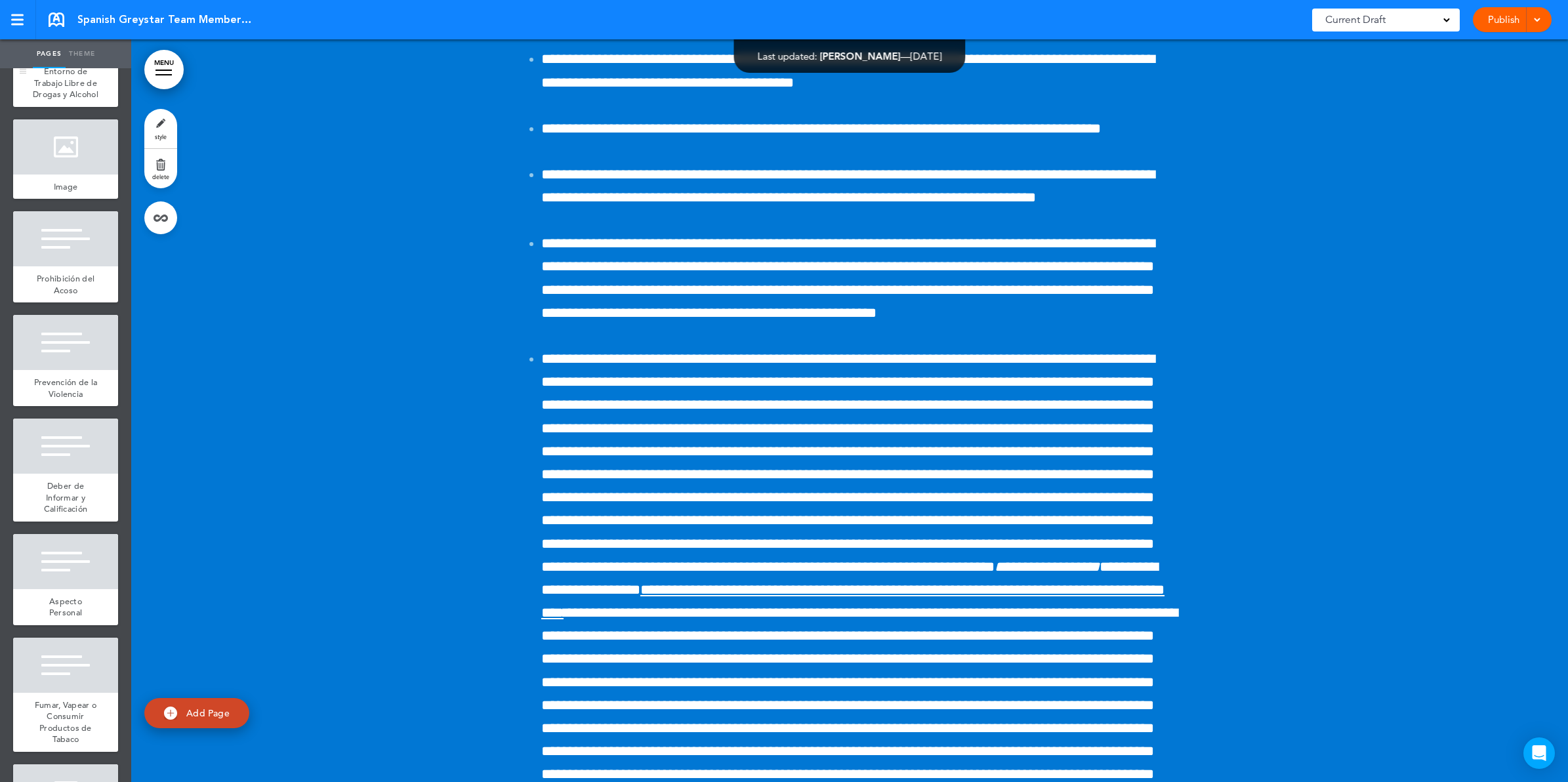
click at [46, 100] on span "Entorno de Trabajo Libre de Drogas y Alcohol" at bounding box center [65, 82] width 65 height 34
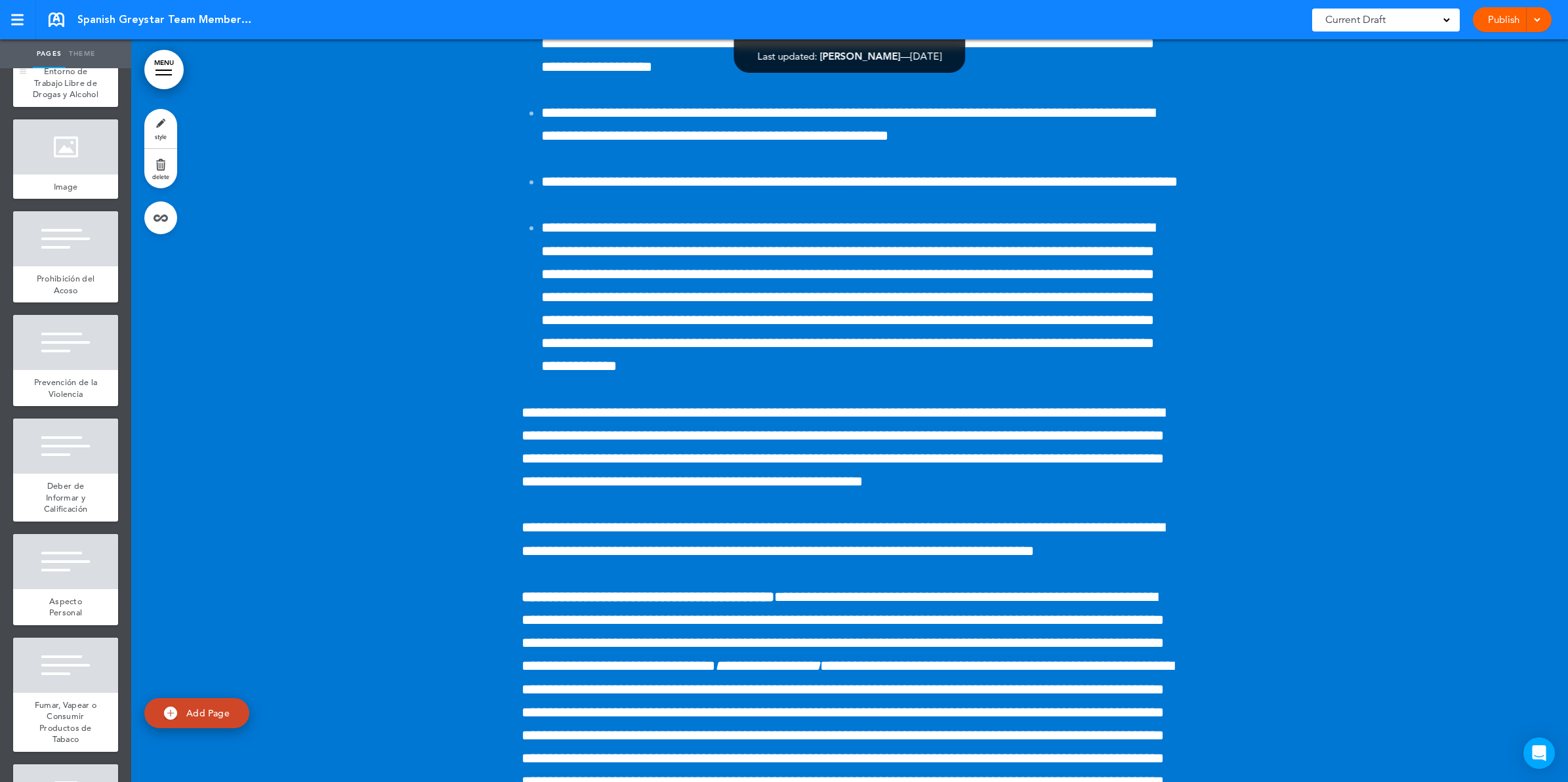
scroll to position [65021, 0]
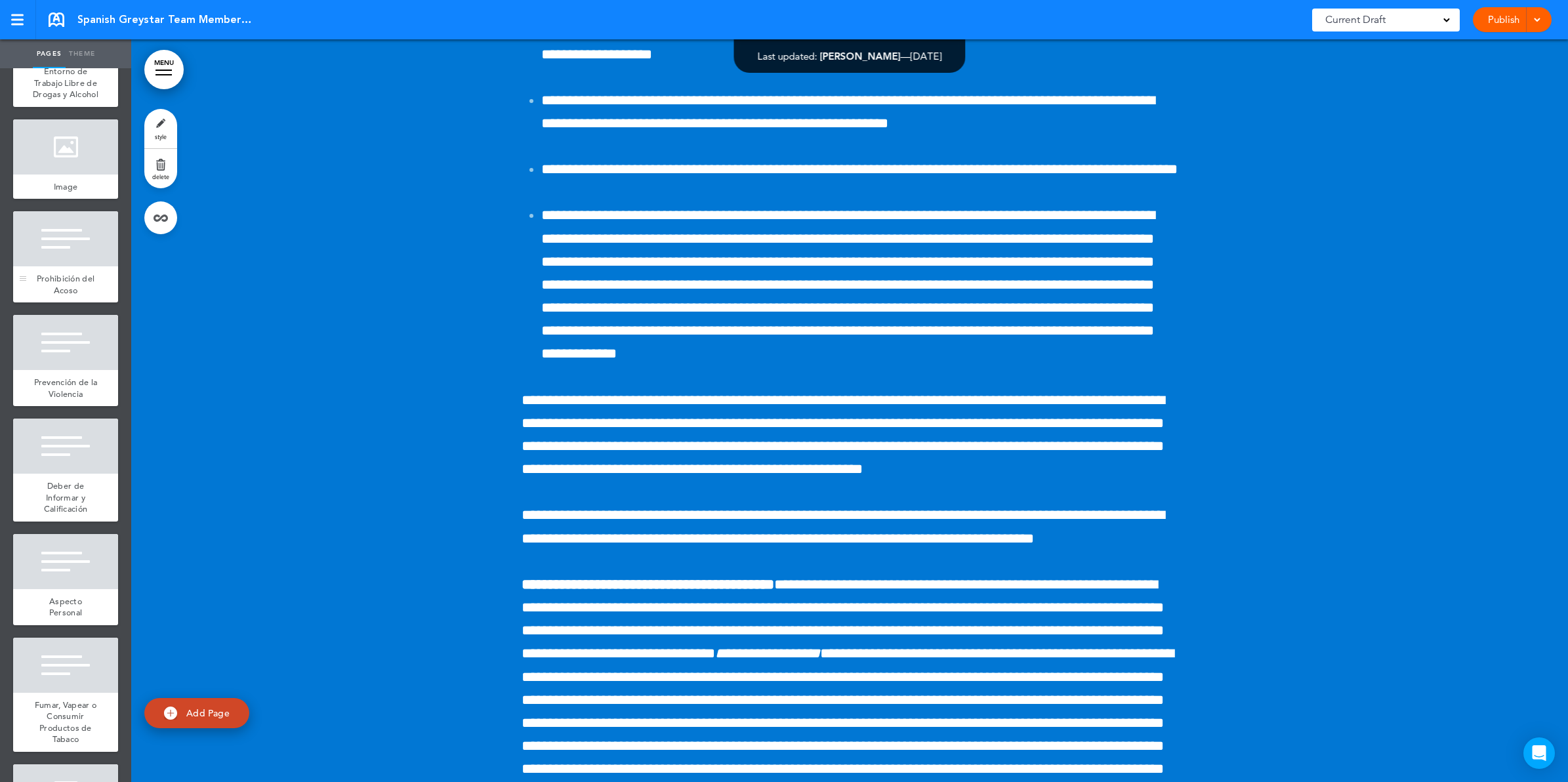
click at [57, 266] on div at bounding box center [65, 238] width 105 height 55
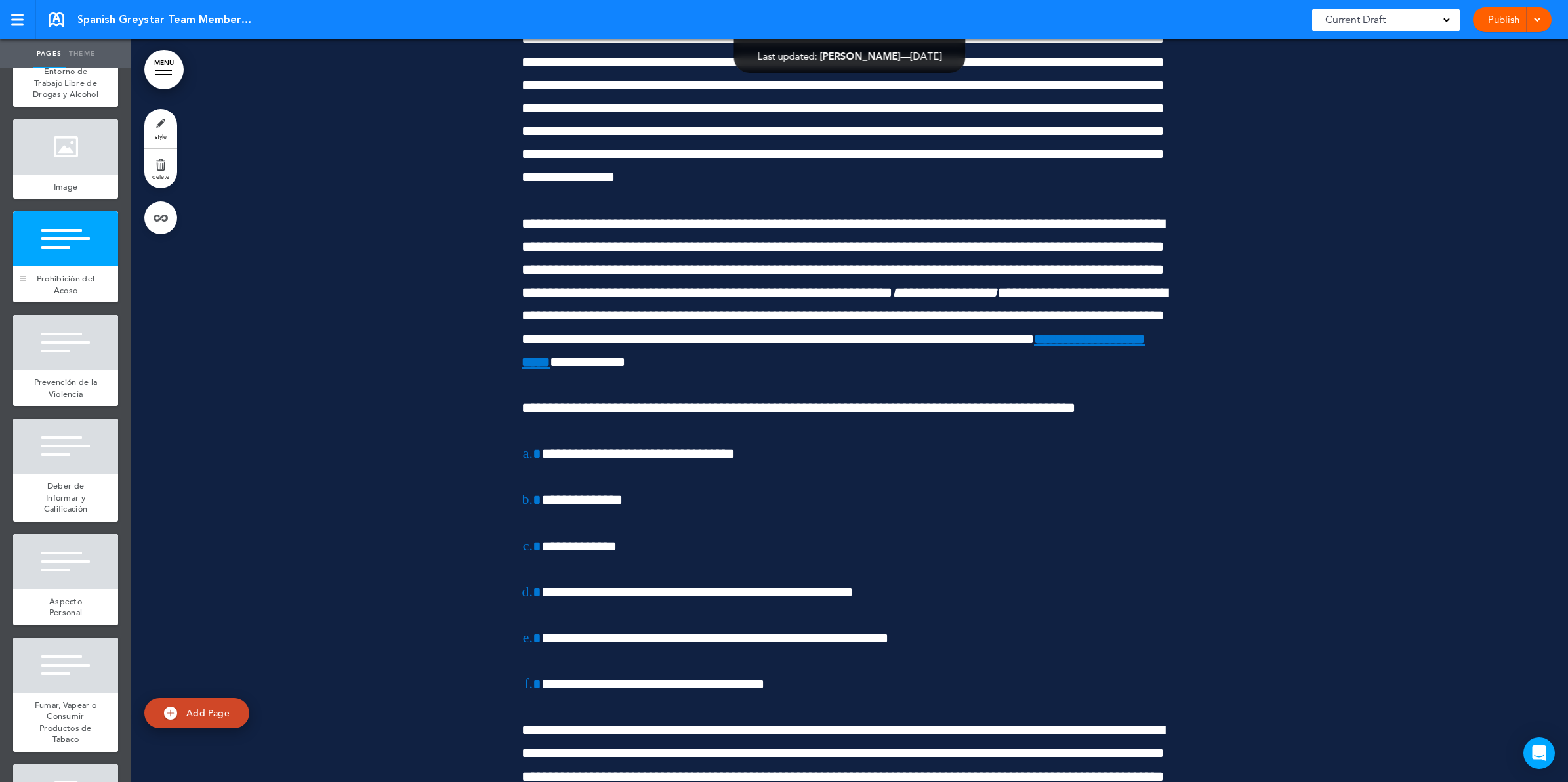
scroll to position [74176, 0]
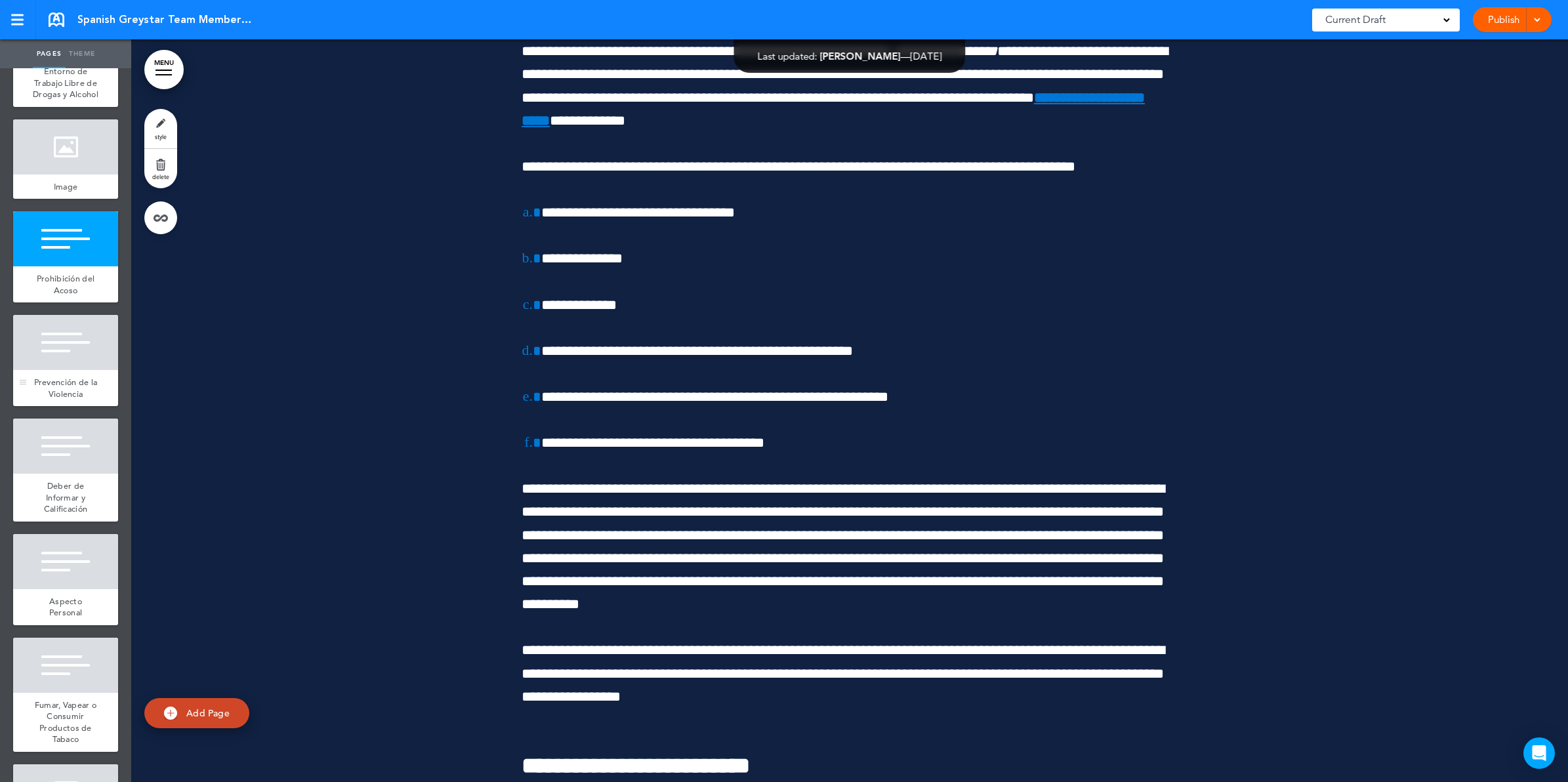
click at [60, 399] on span "Prevención de la Violencia" at bounding box center [65, 387] width 64 height 23
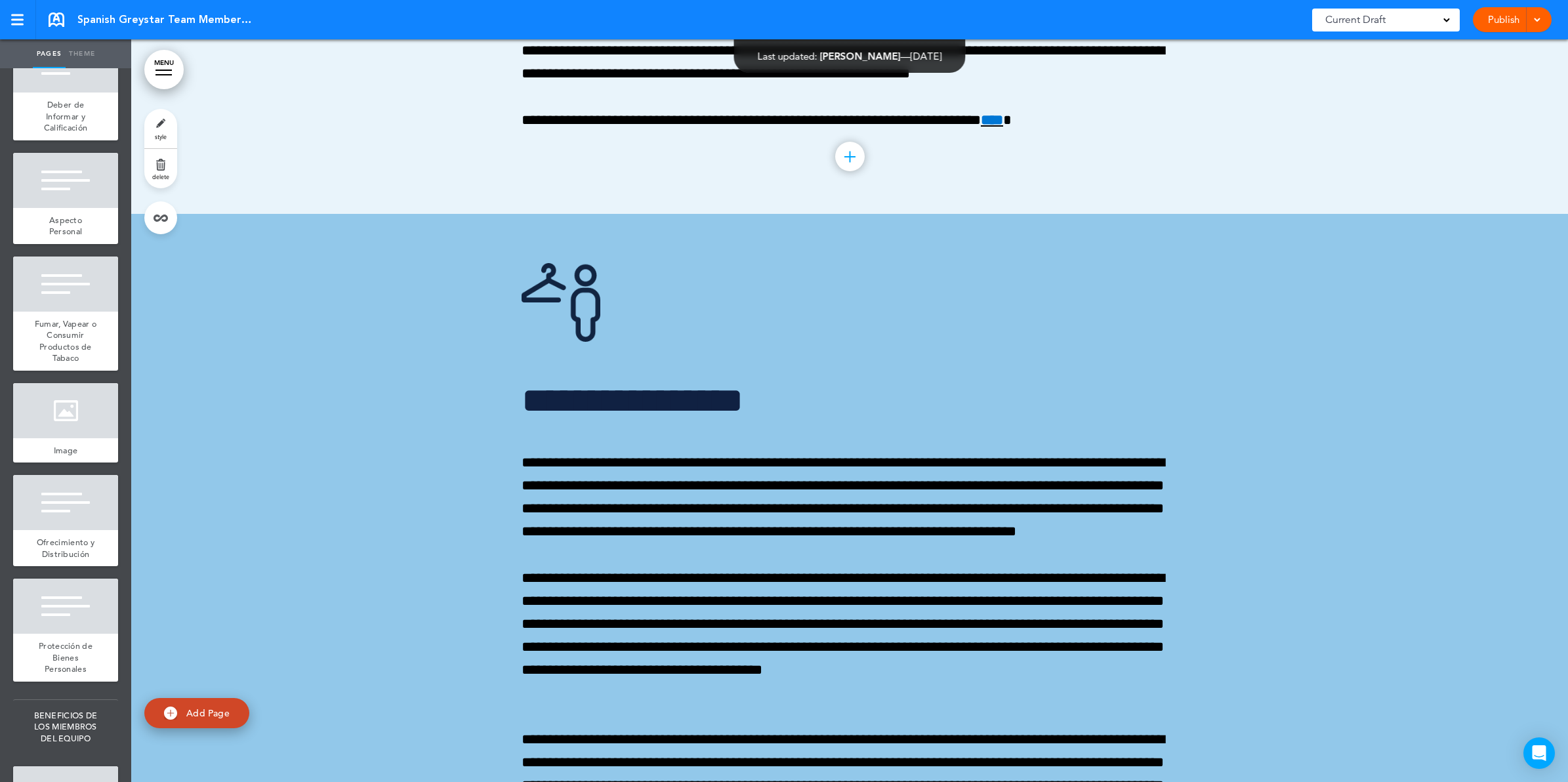
scroll to position [6640, 0]
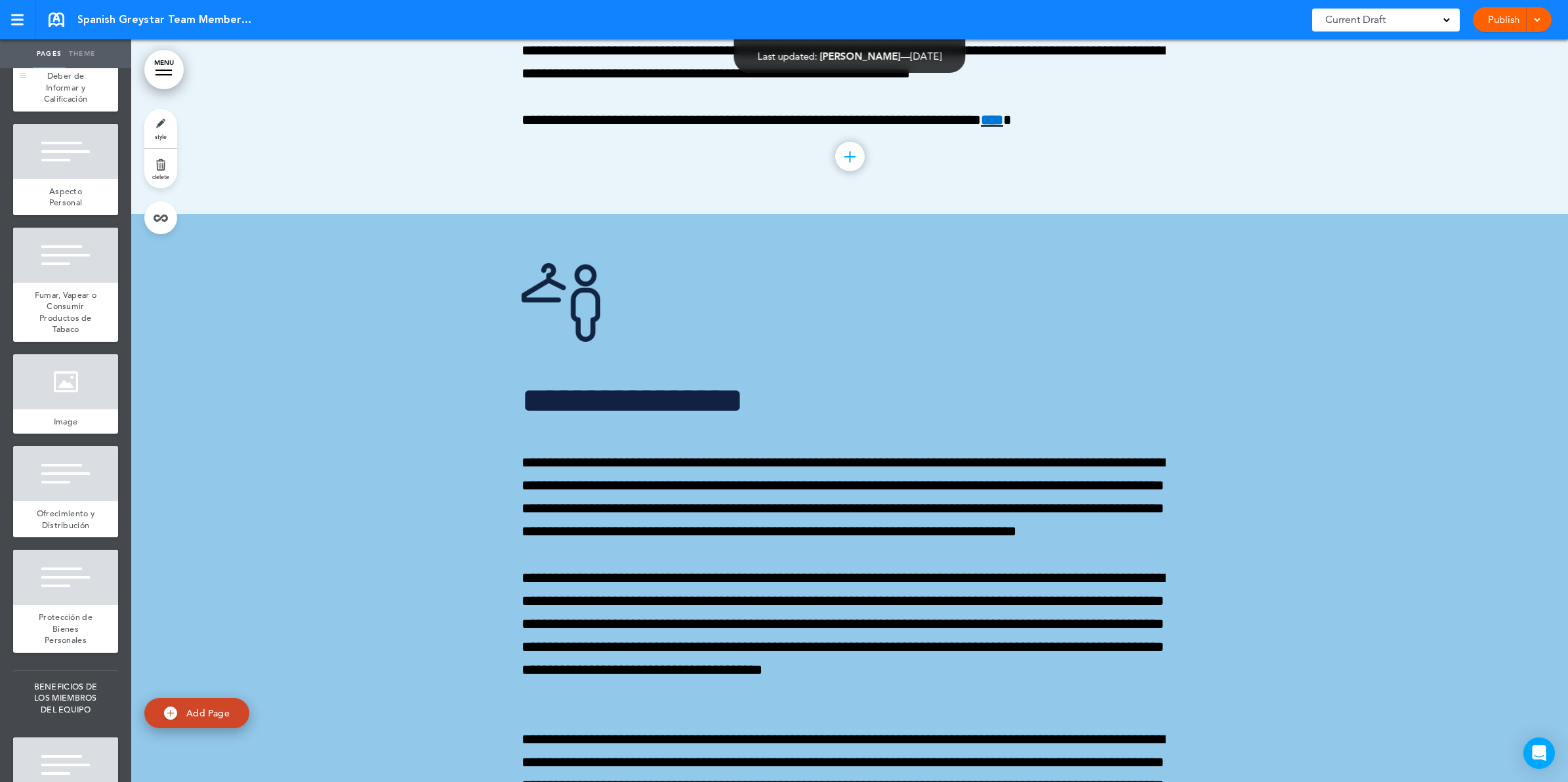
click at [53, 104] on span "Deber de Informar y Calificación" at bounding box center [66, 87] width 44 height 34
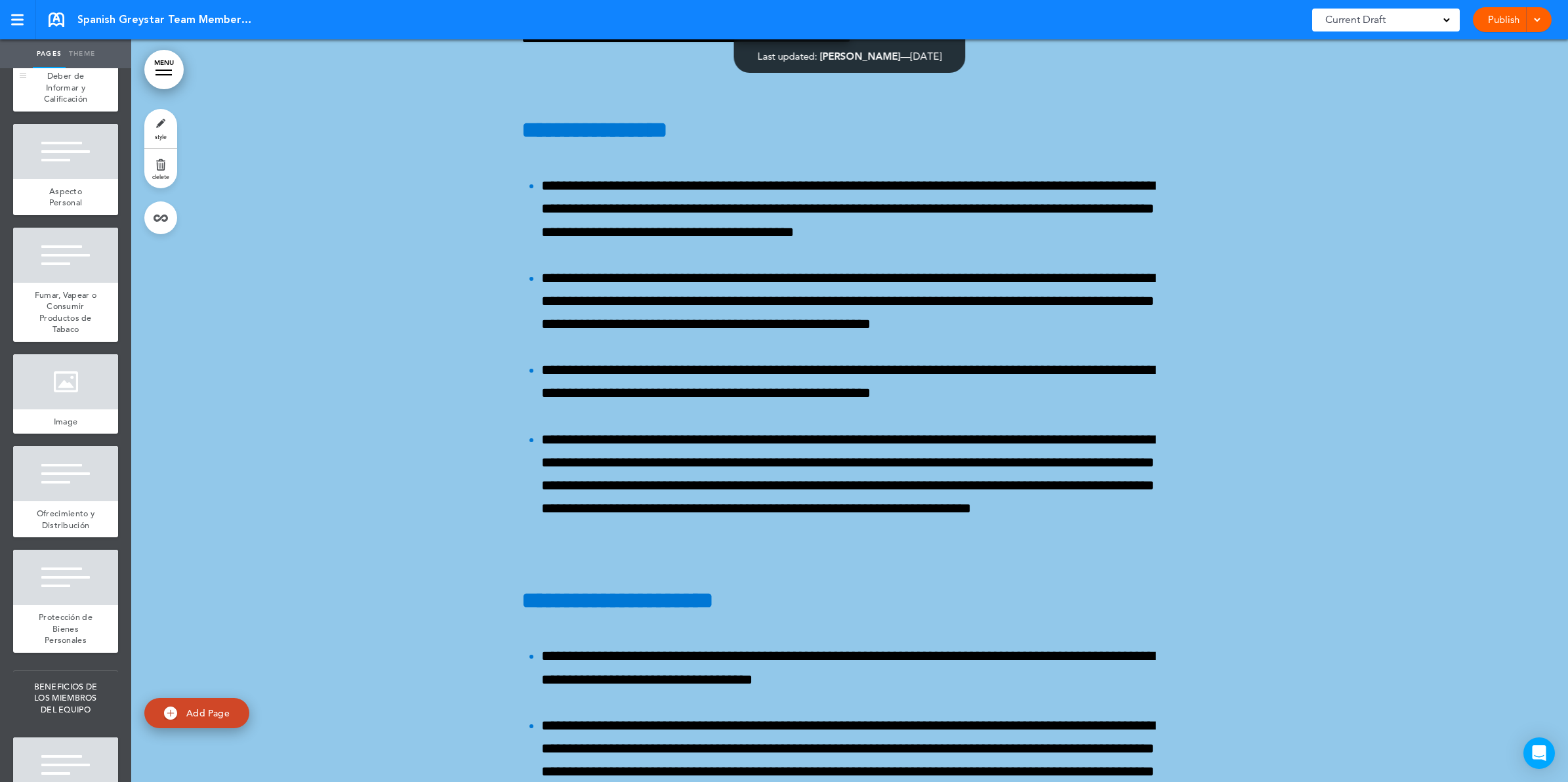
scroll to position [78550, 0]
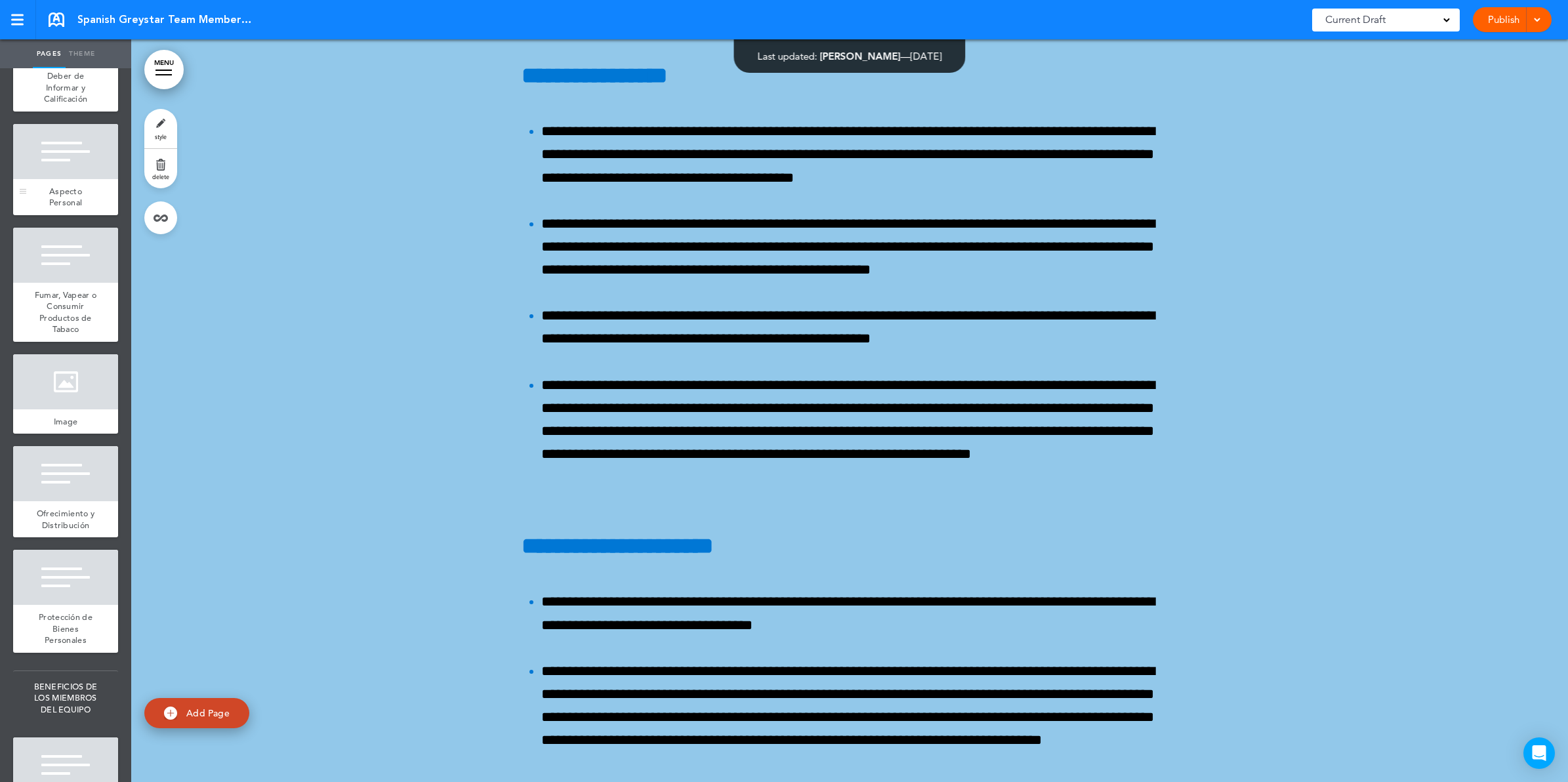
click at [54, 215] on div "Aspecto Personal" at bounding box center [65, 197] width 105 height 36
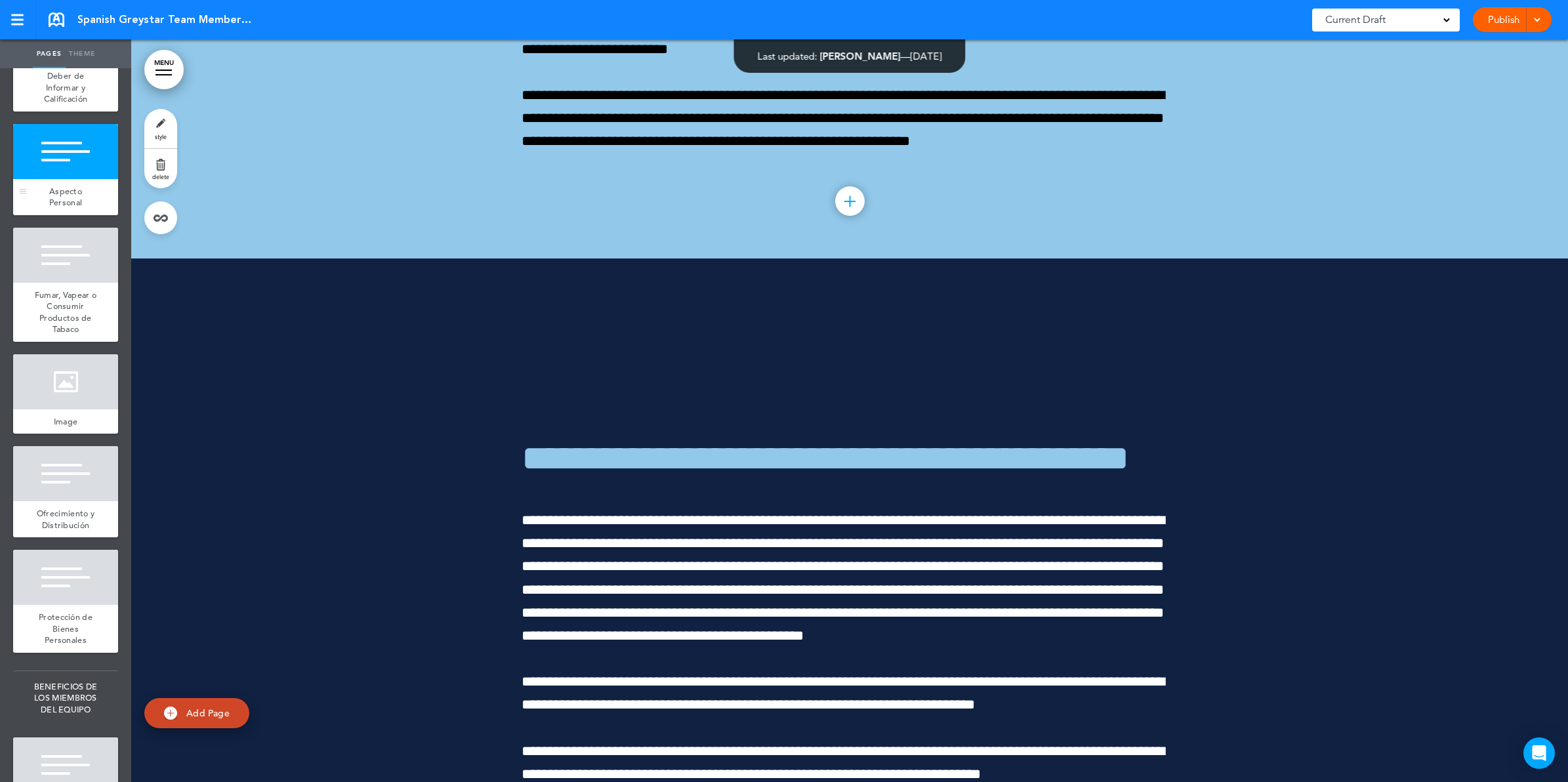
scroll to position [80177, 0]
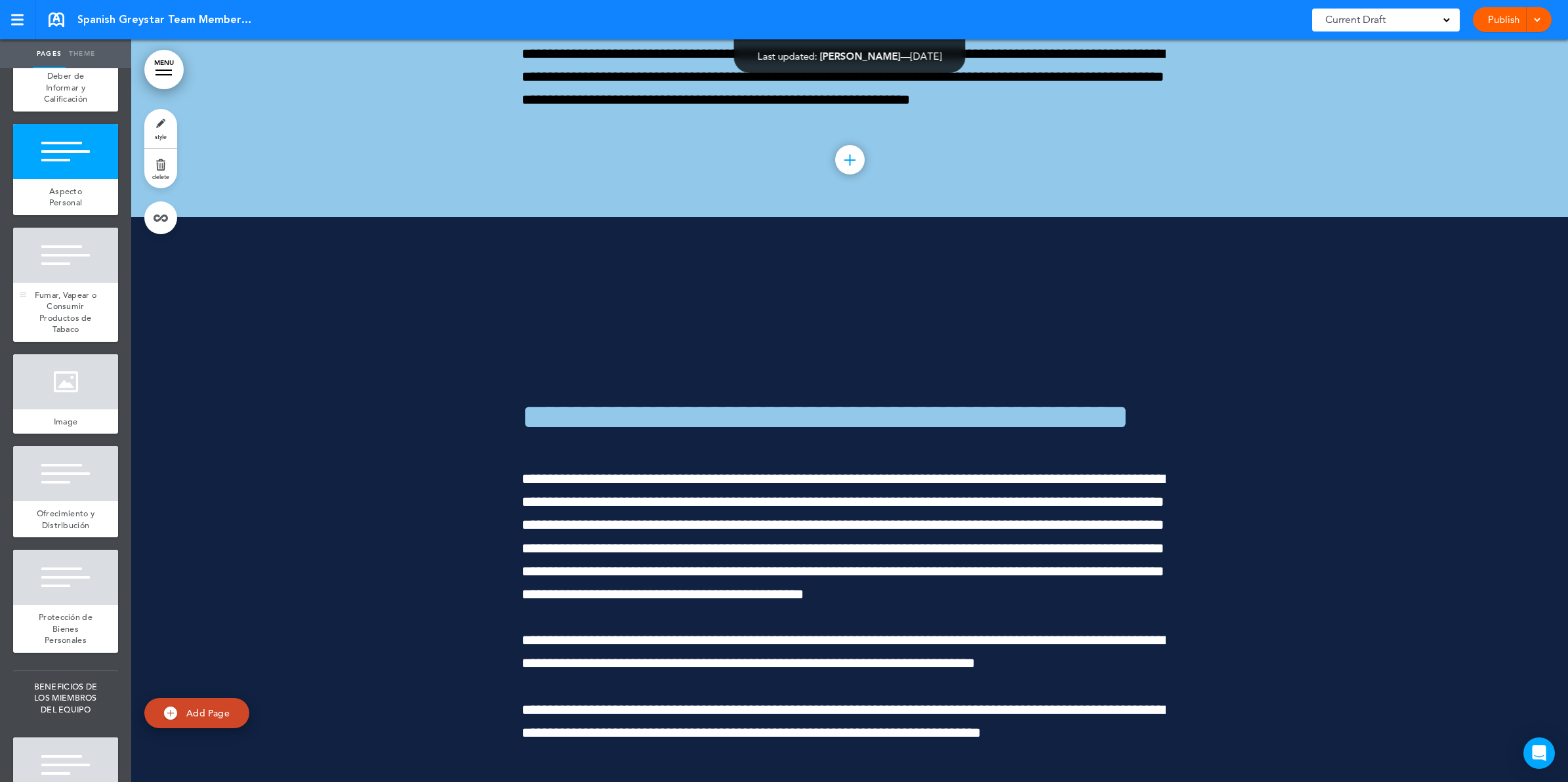
click at [77, 283] on div at bounding box center [65, 255] width 105 height 55
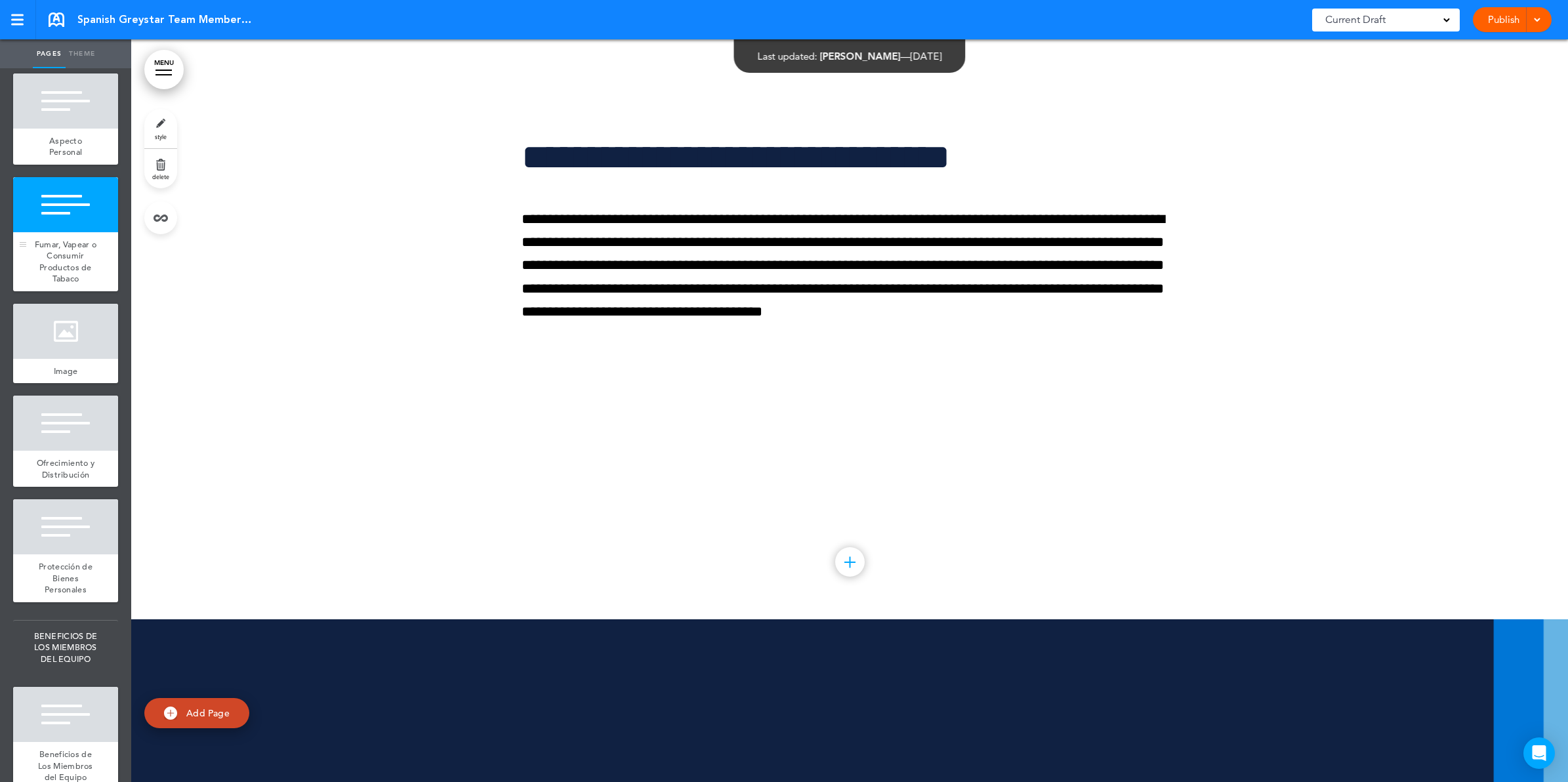
scroll to position [6885, 0]
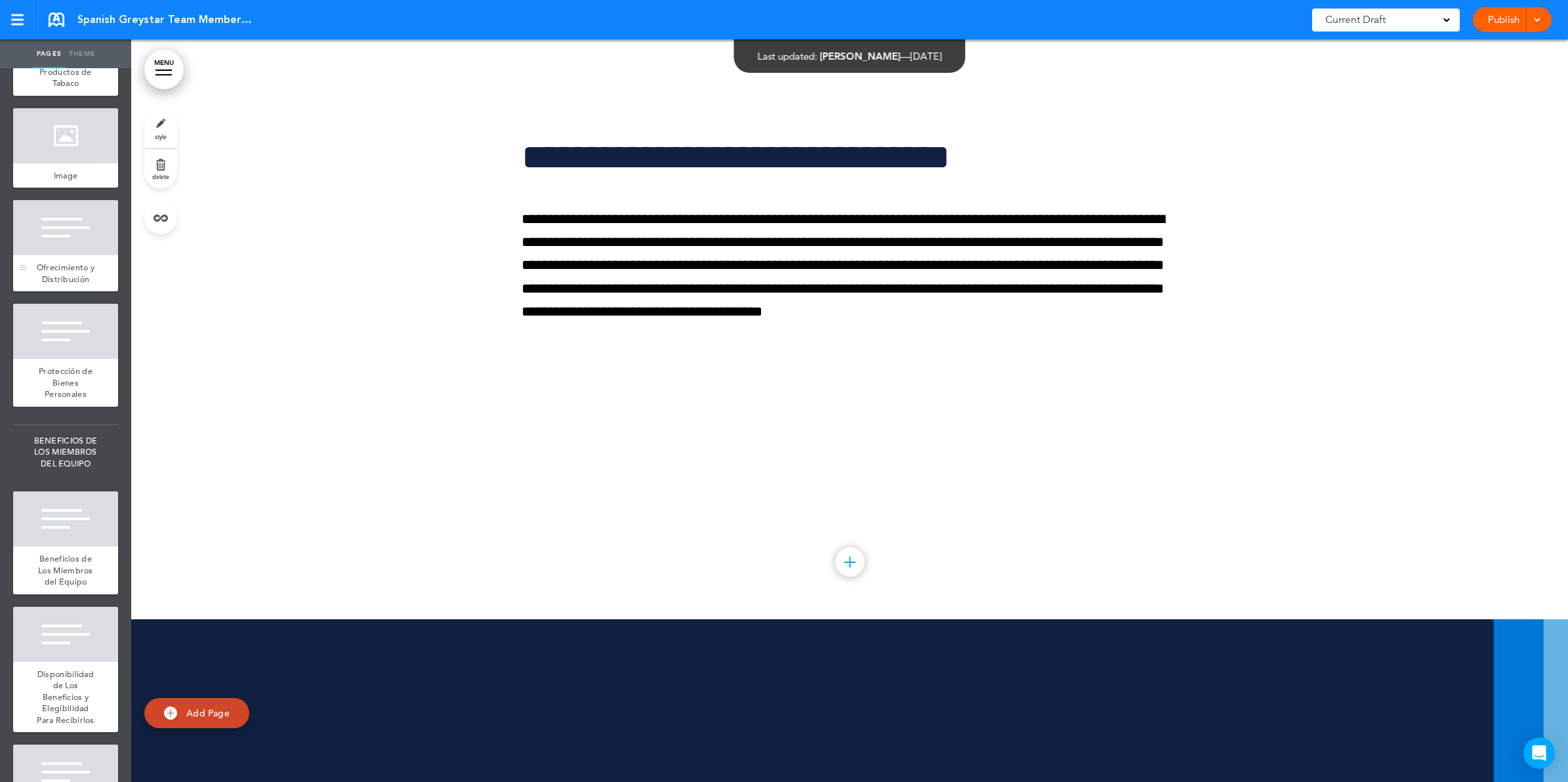
click at [75, 255] on div at bounding box center [65, 227] width 105 height 55
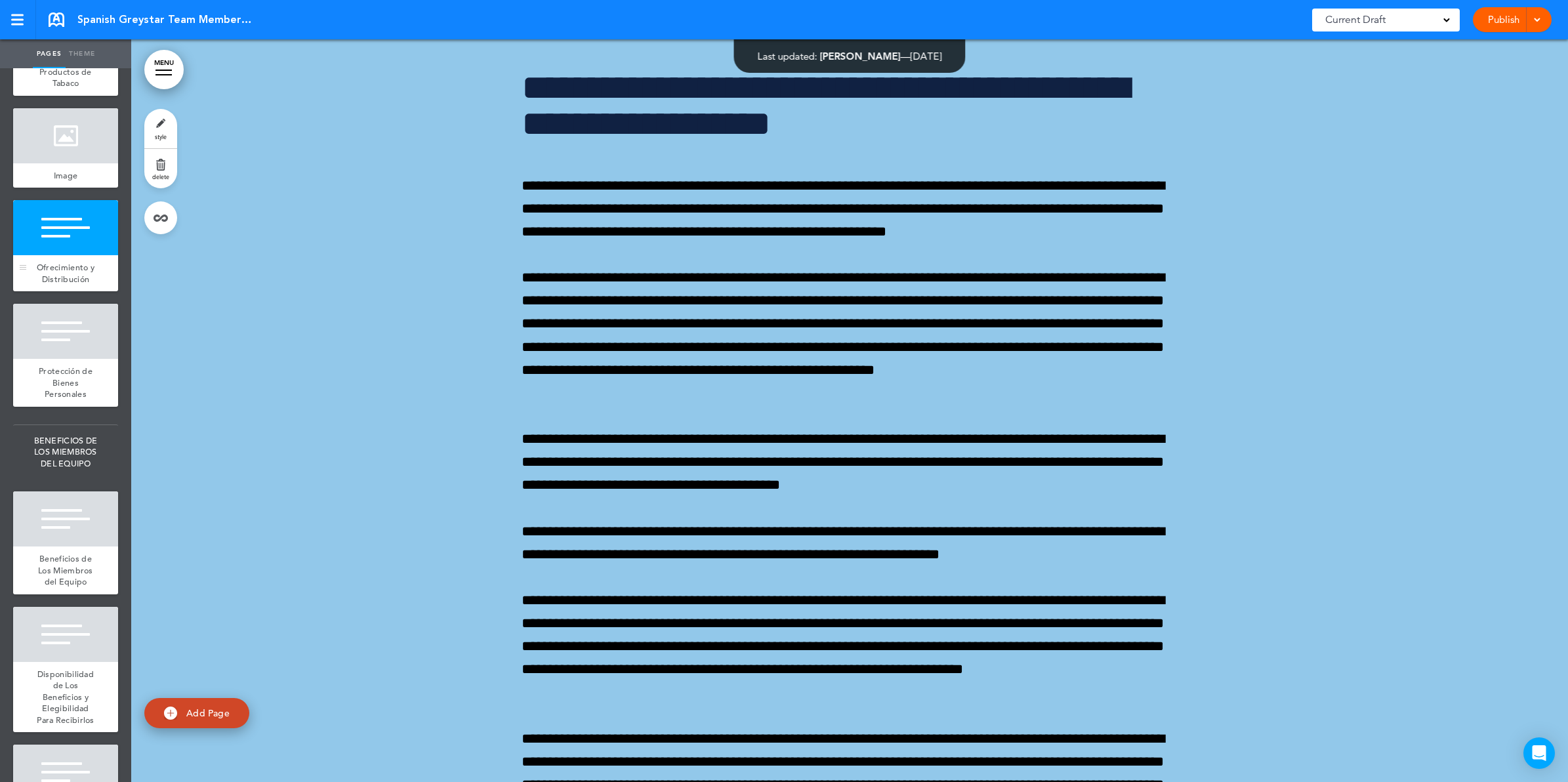
scroll to position [84230, 0]
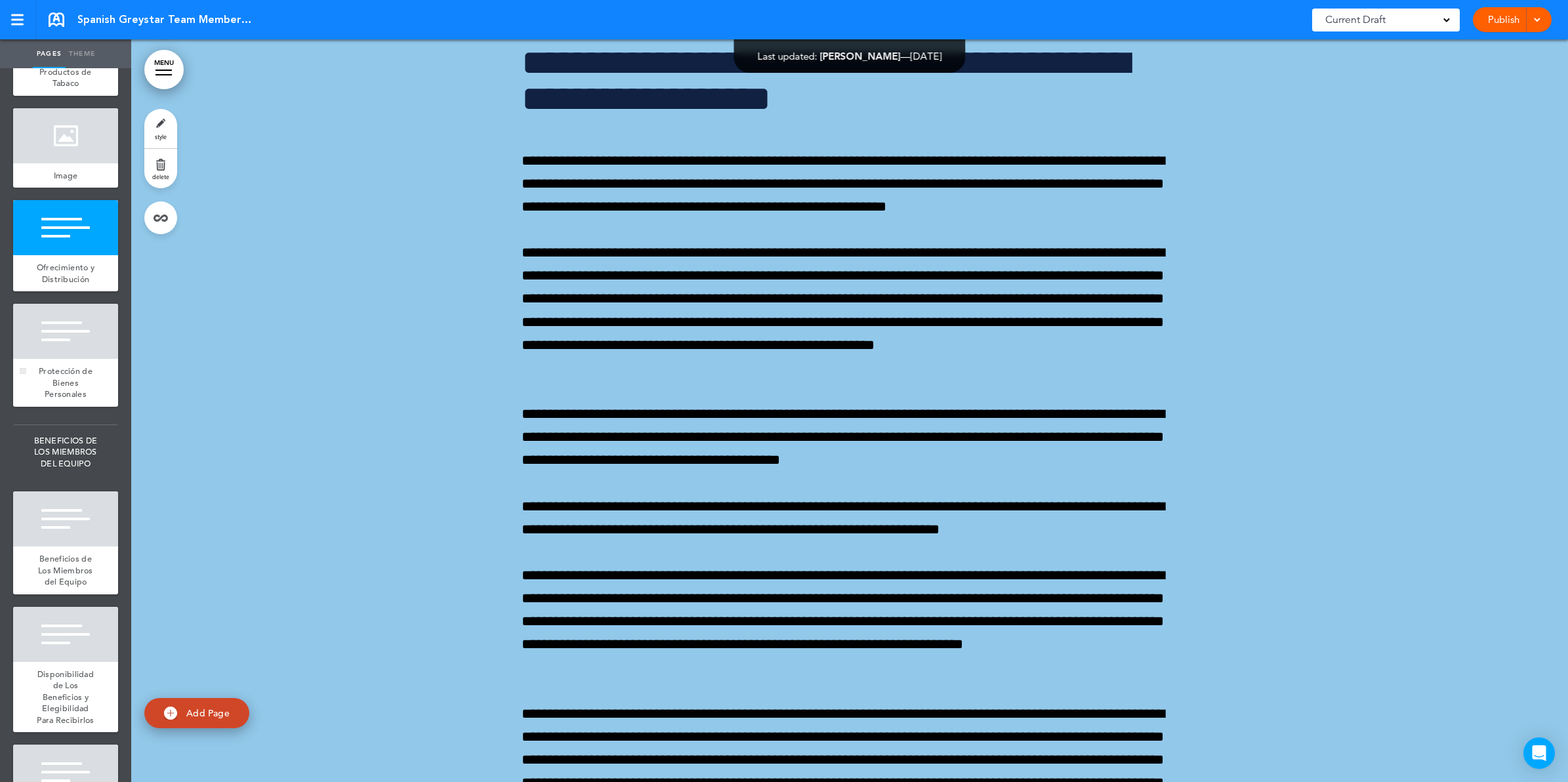
click at [82, 358] on div at bounding box center [65, 330] width 105 height 55
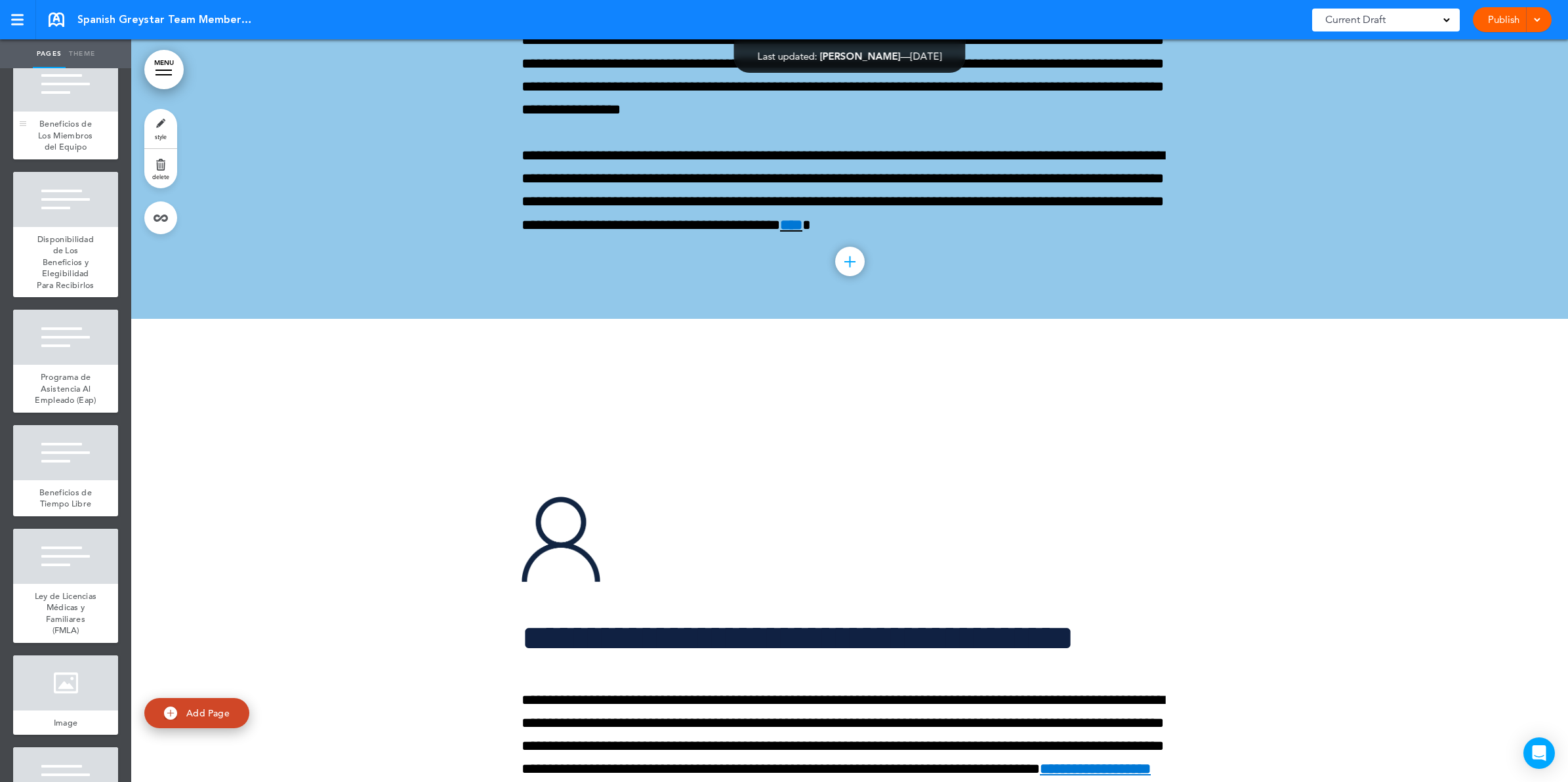
scroll to position [7460, 0]
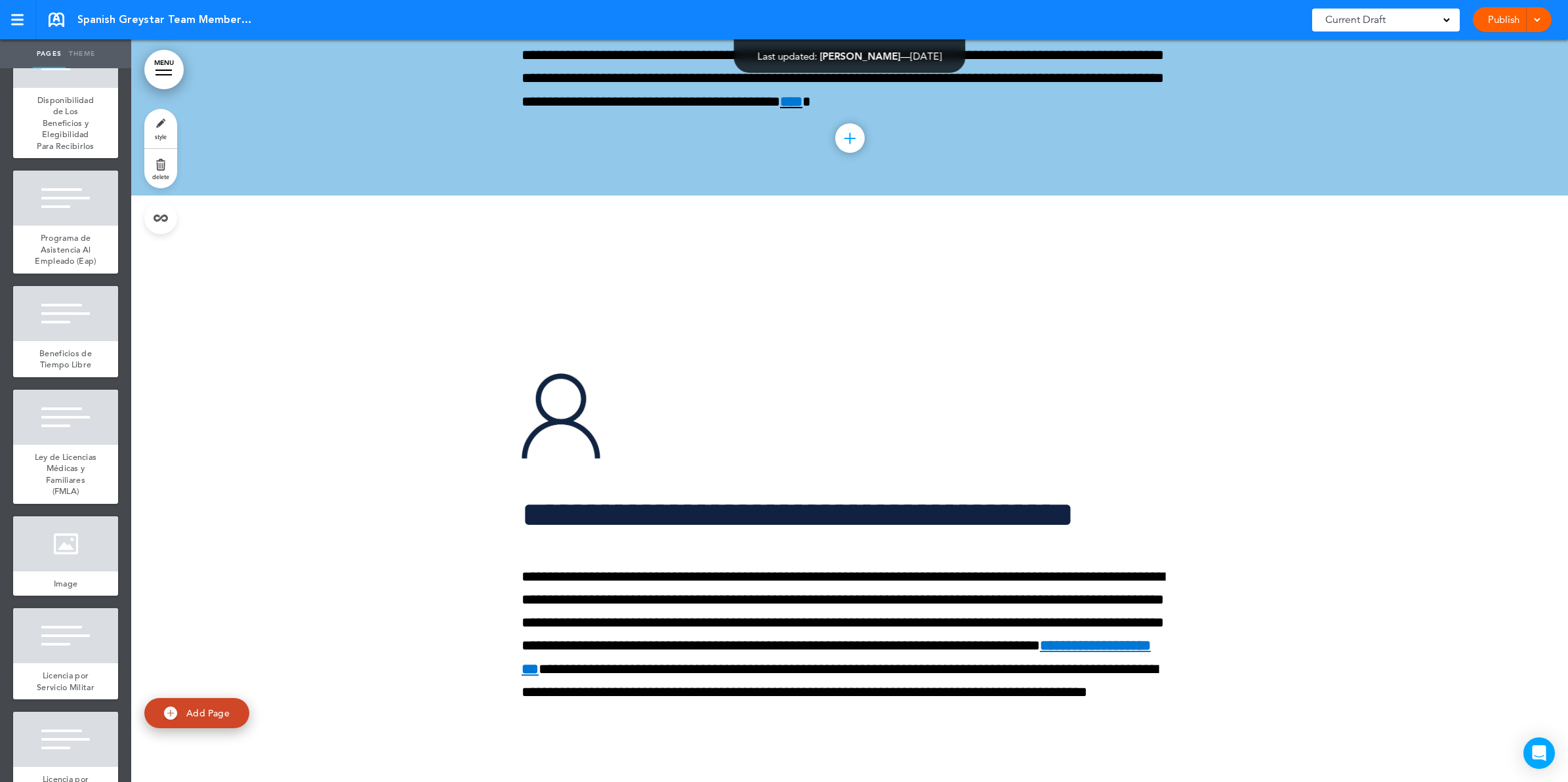
scroll to position [85715, 0]
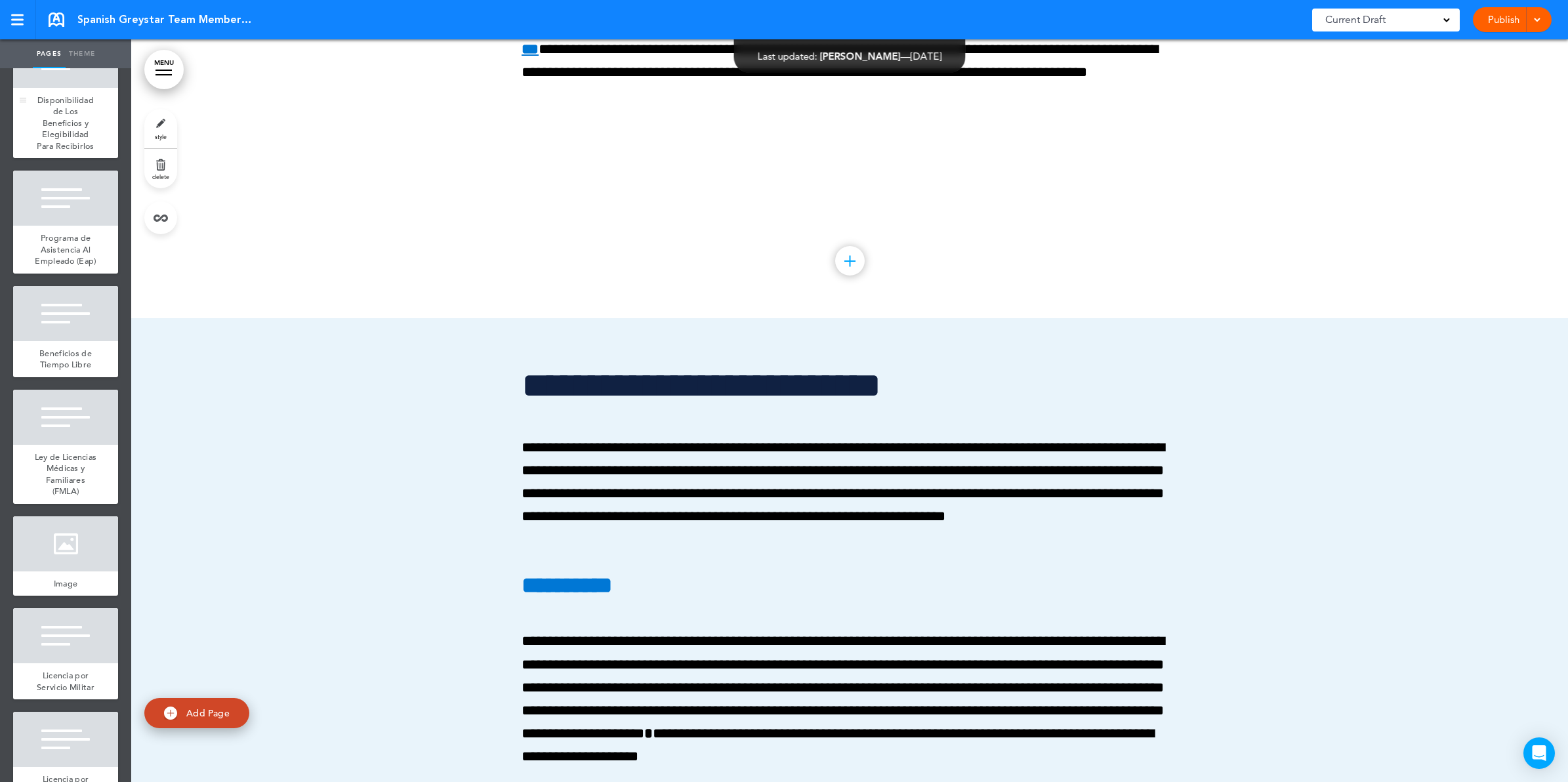
click at [57, 88] on div at bounding box center [65, 60] width 105 height 55
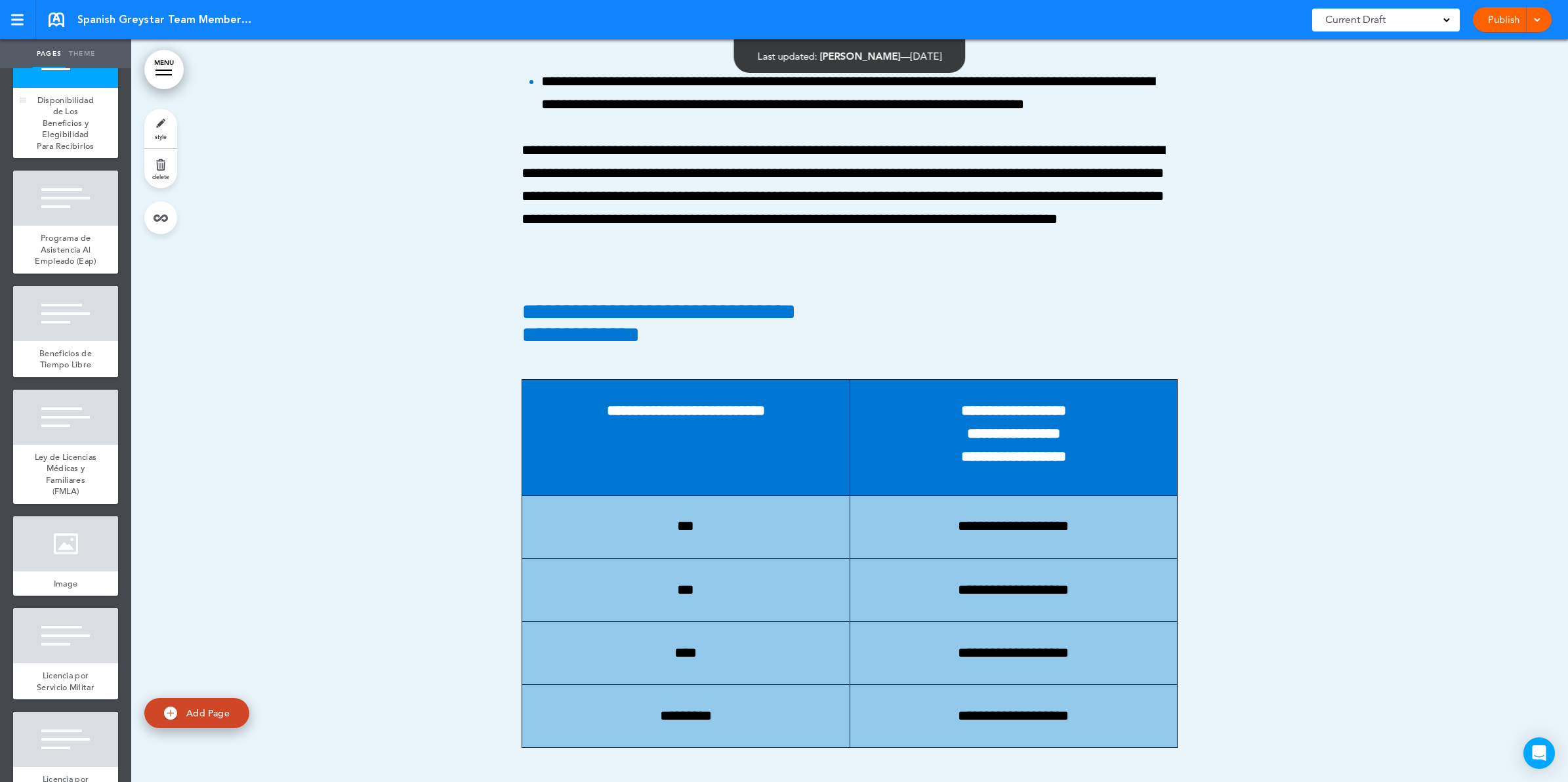
scroll to position [86457, 0]
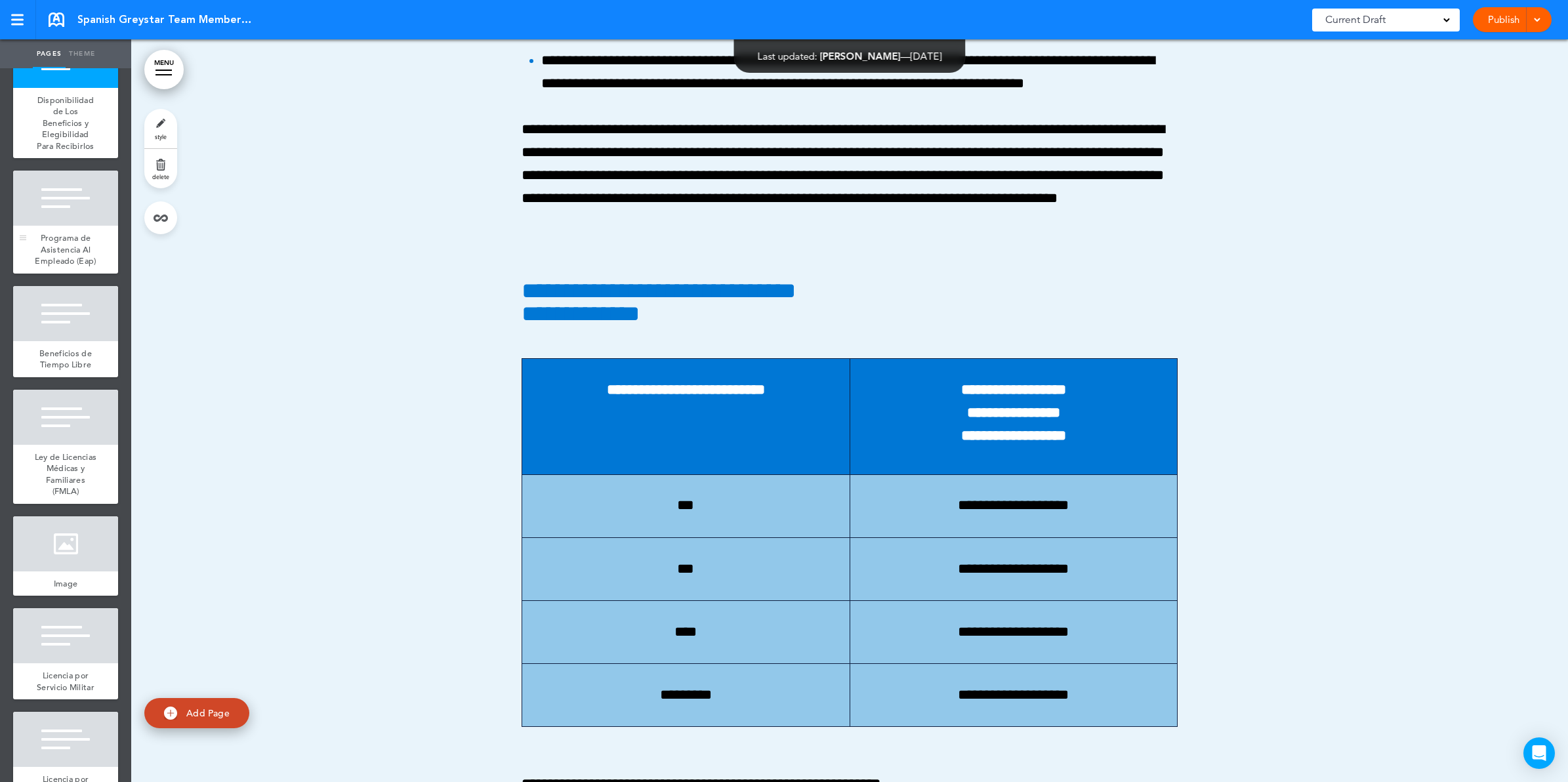
click at [57, 225] on div at bounding box center [65, 197] width 105 height 55
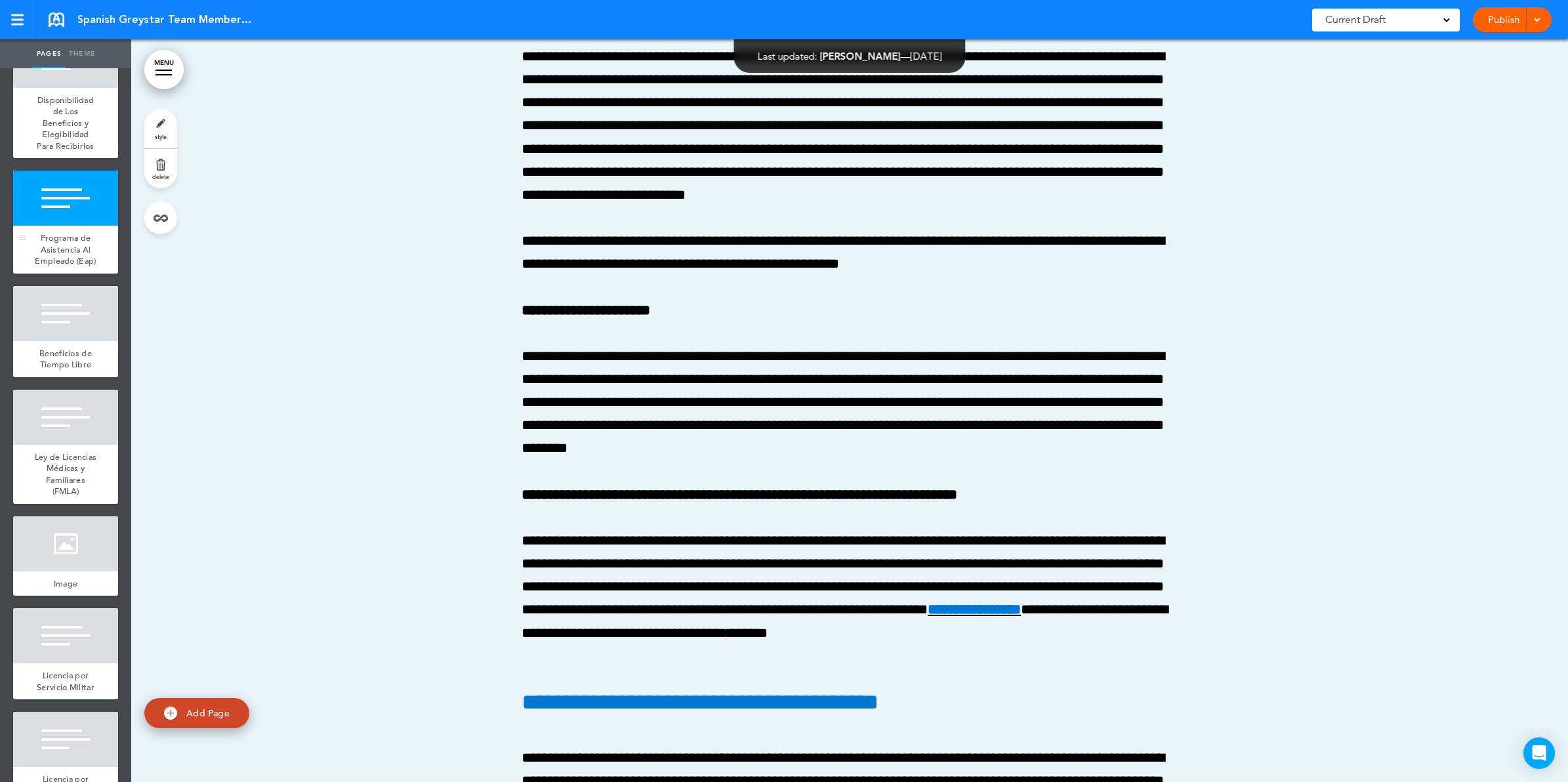
scroll to position [87641, 0]
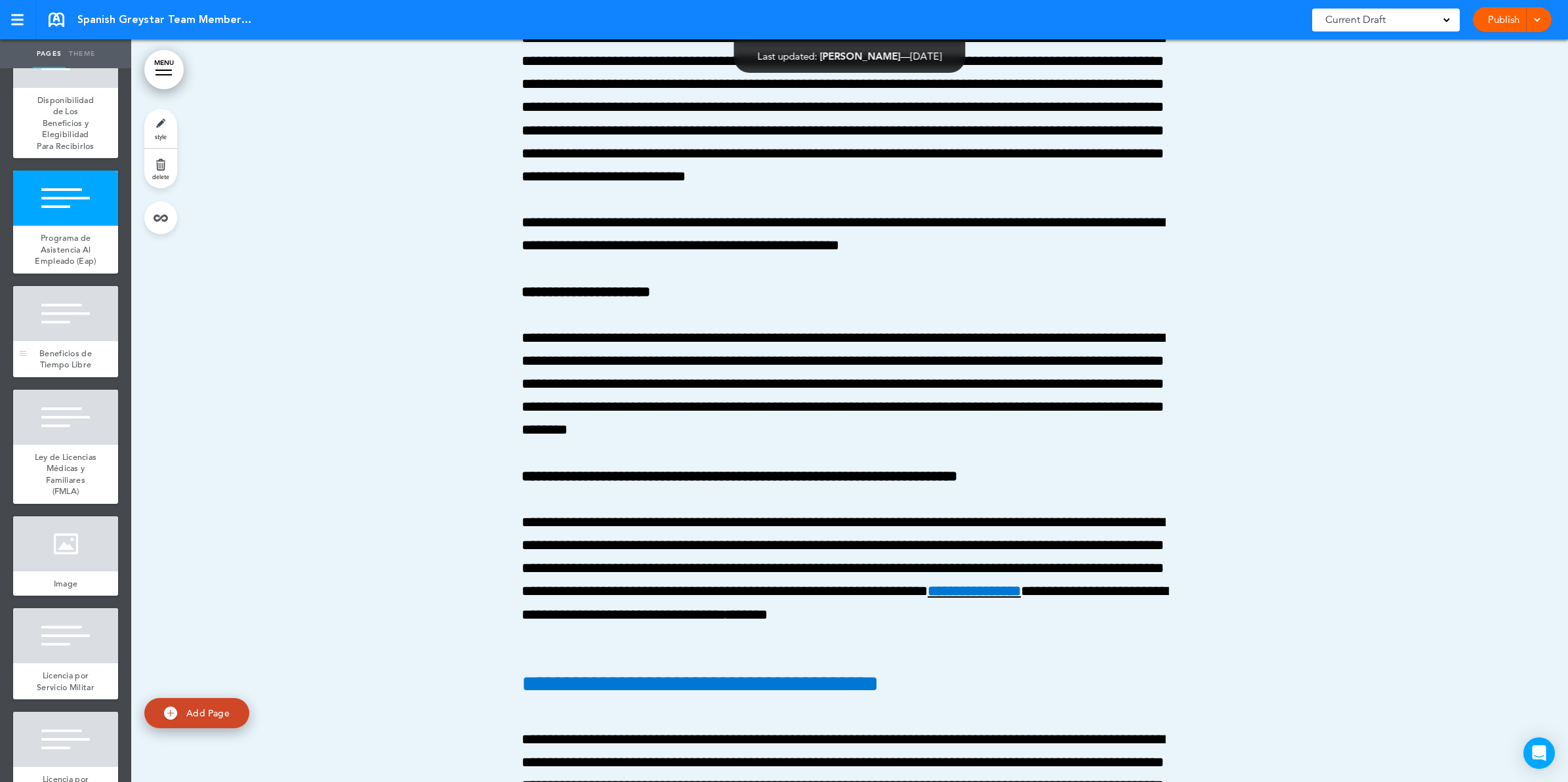
click at [59, 341] on div at bounding box center [65, 313] width 105 height 55
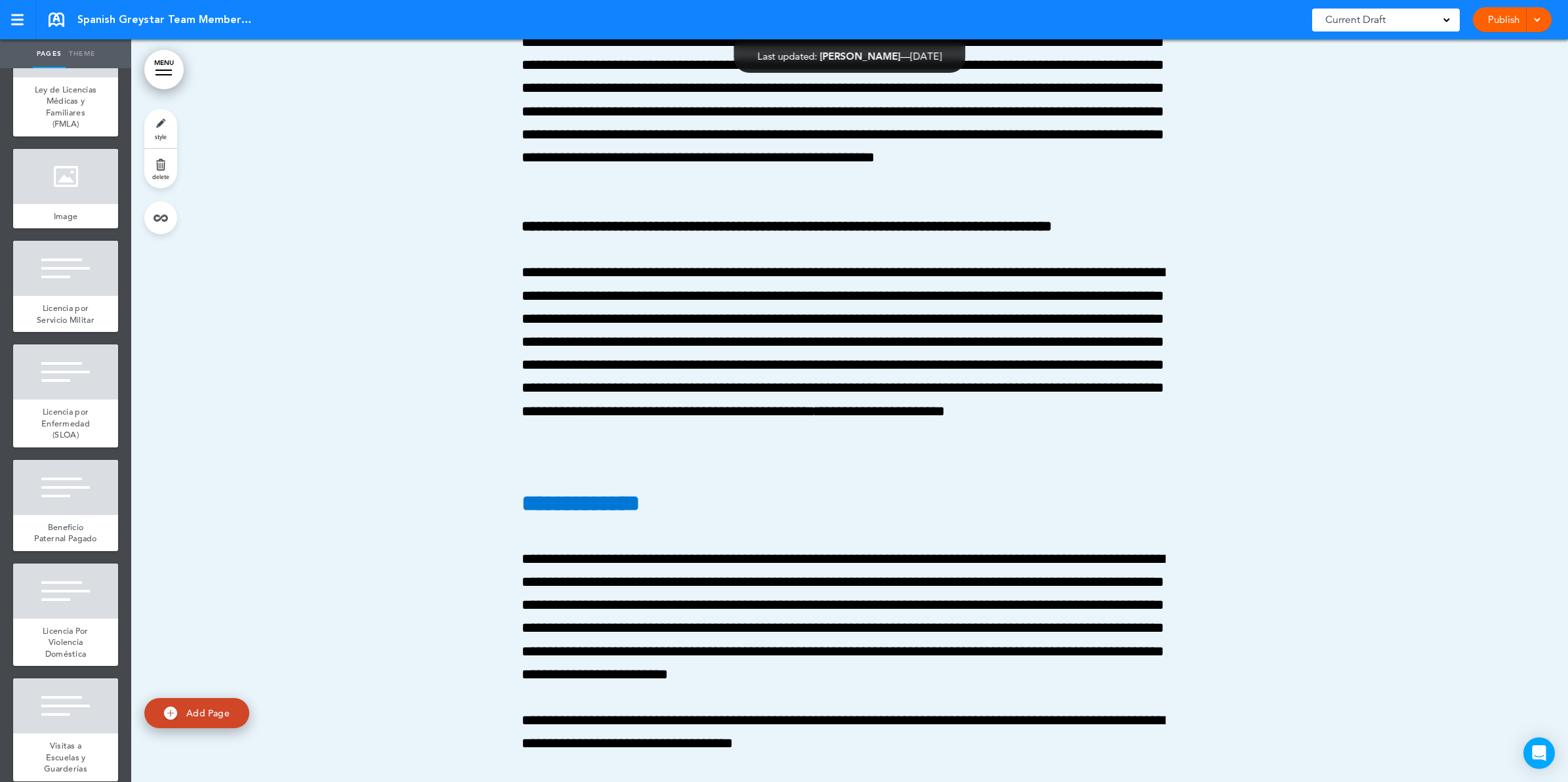
scroll to position [7869, 0]
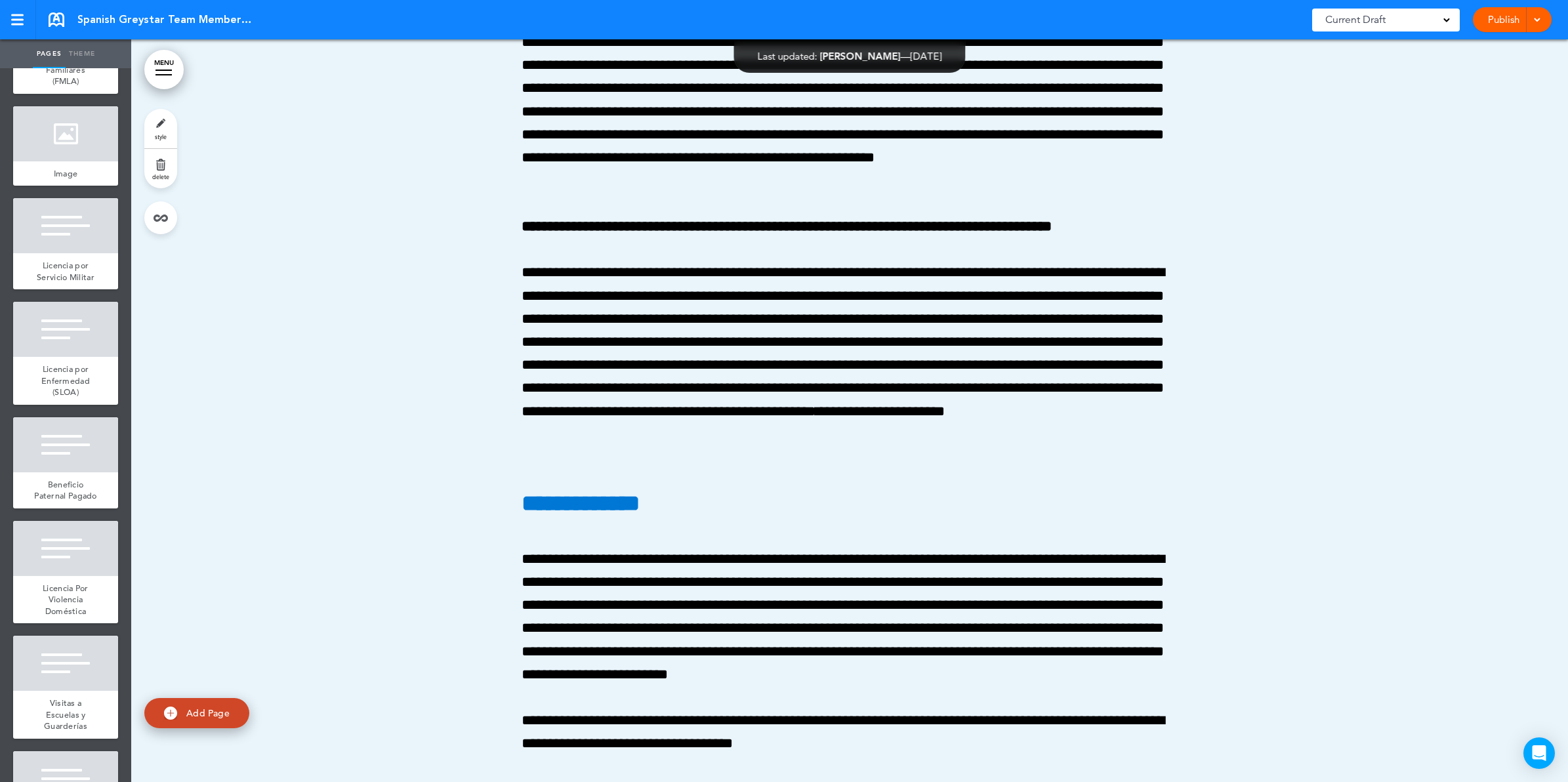
click at [72, 87] on span "Ley de Licencias Médicas y Familiares (FMLA)" at bounding box center [66, 64] width 63 height 46
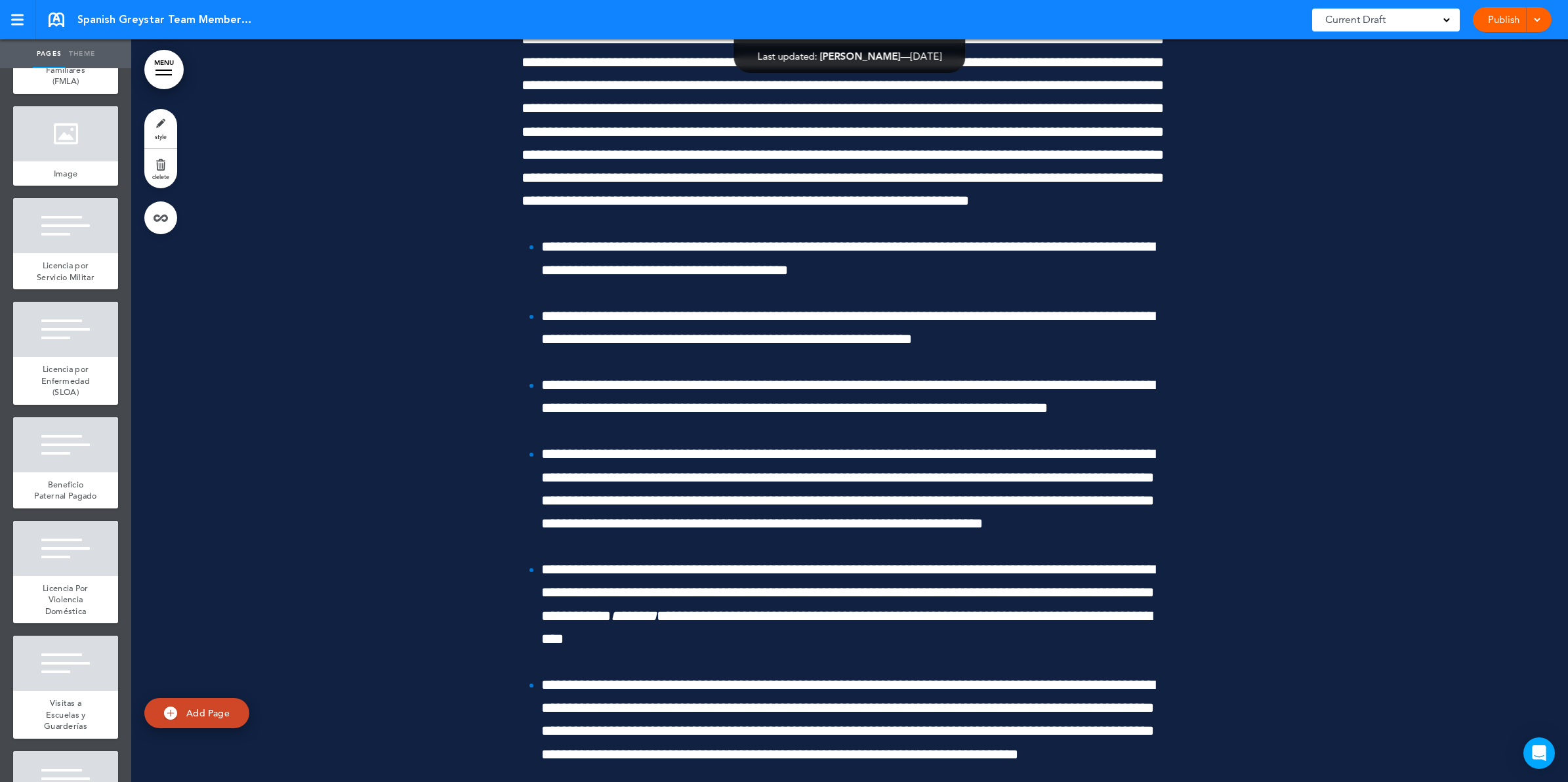
scroll to position [96650, 0]
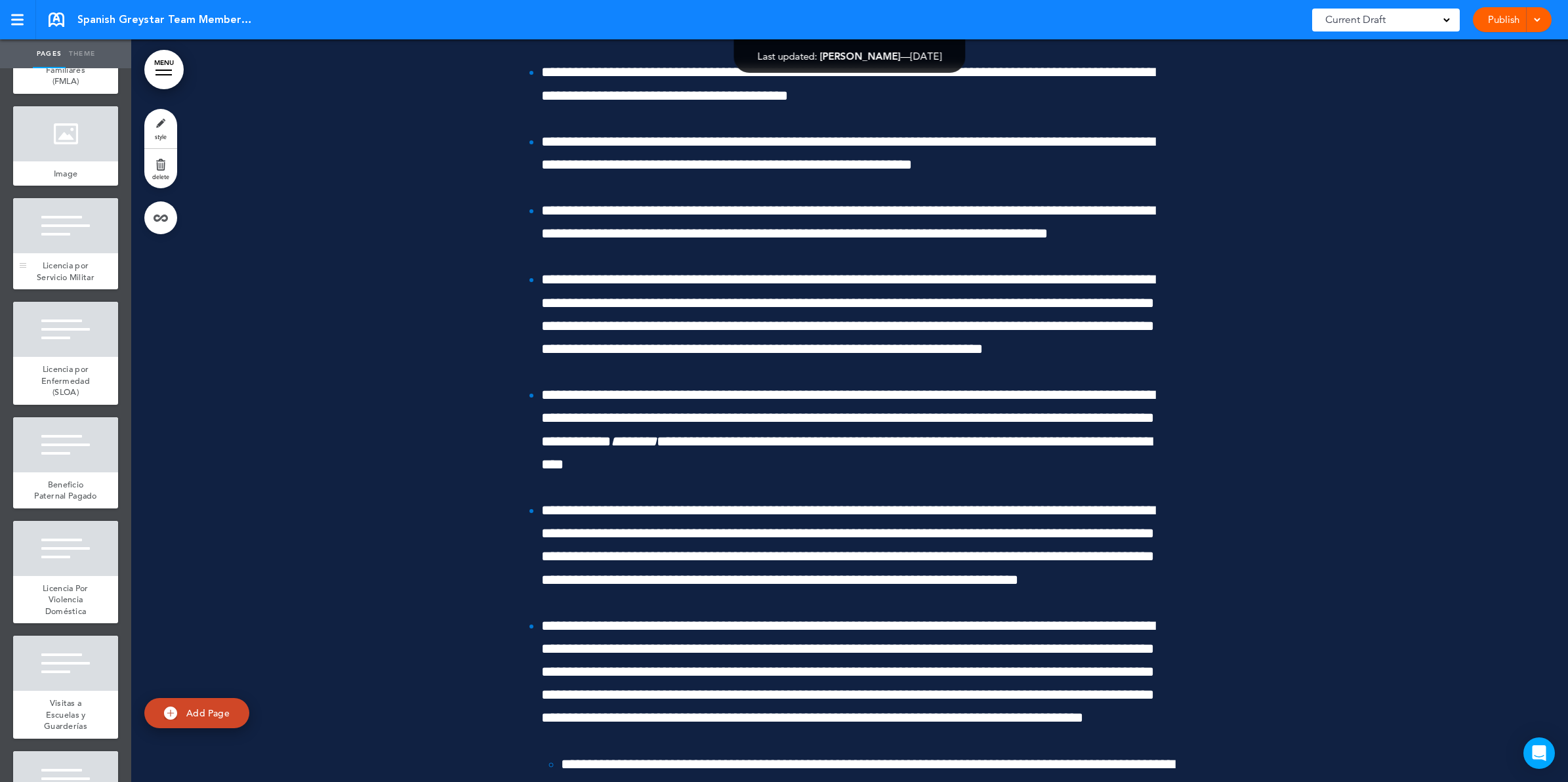
click at [67, 253] on div at bounding box center [65, 225] width 105 height 55
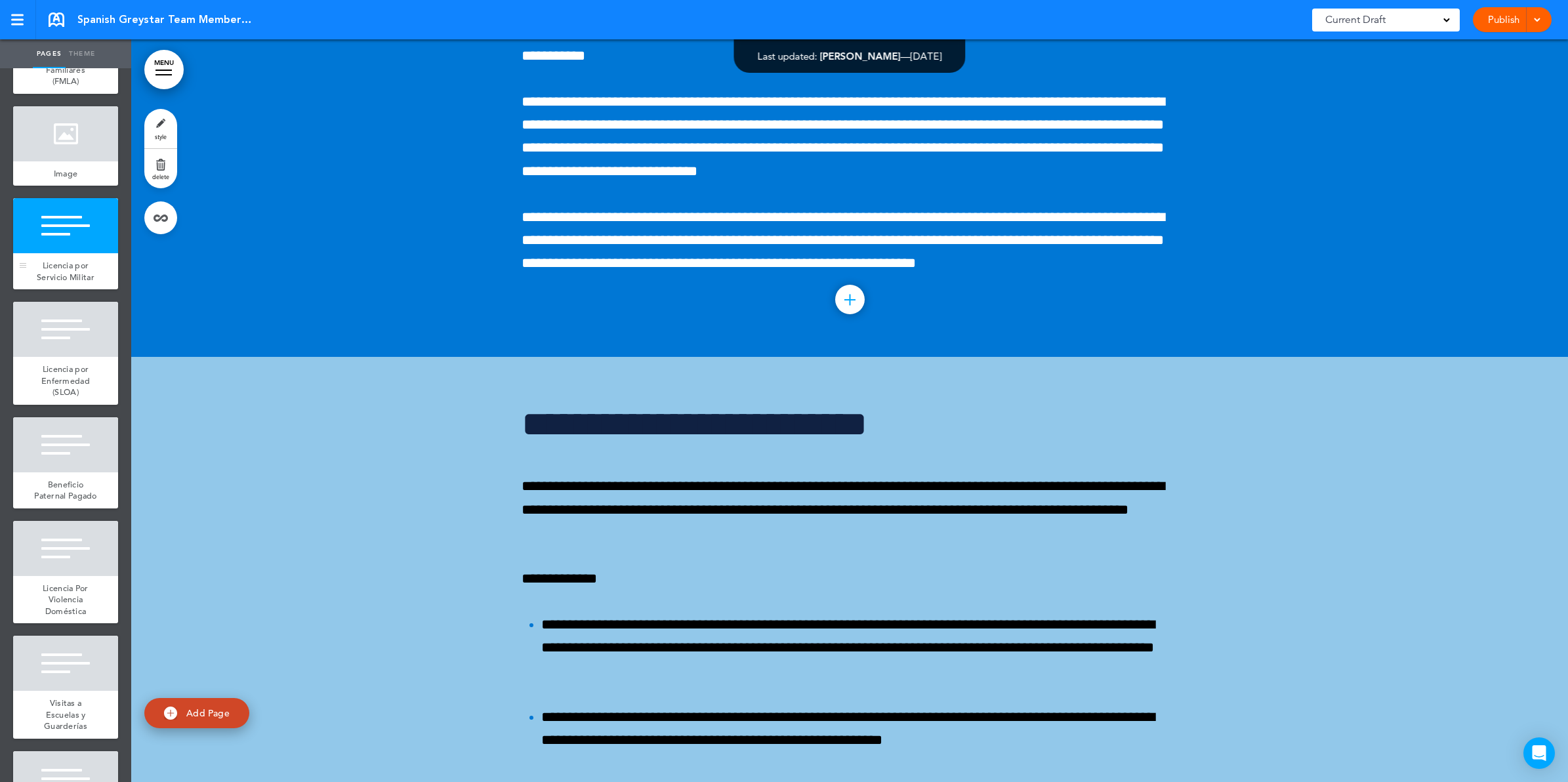
scroll to position [102122, 0]
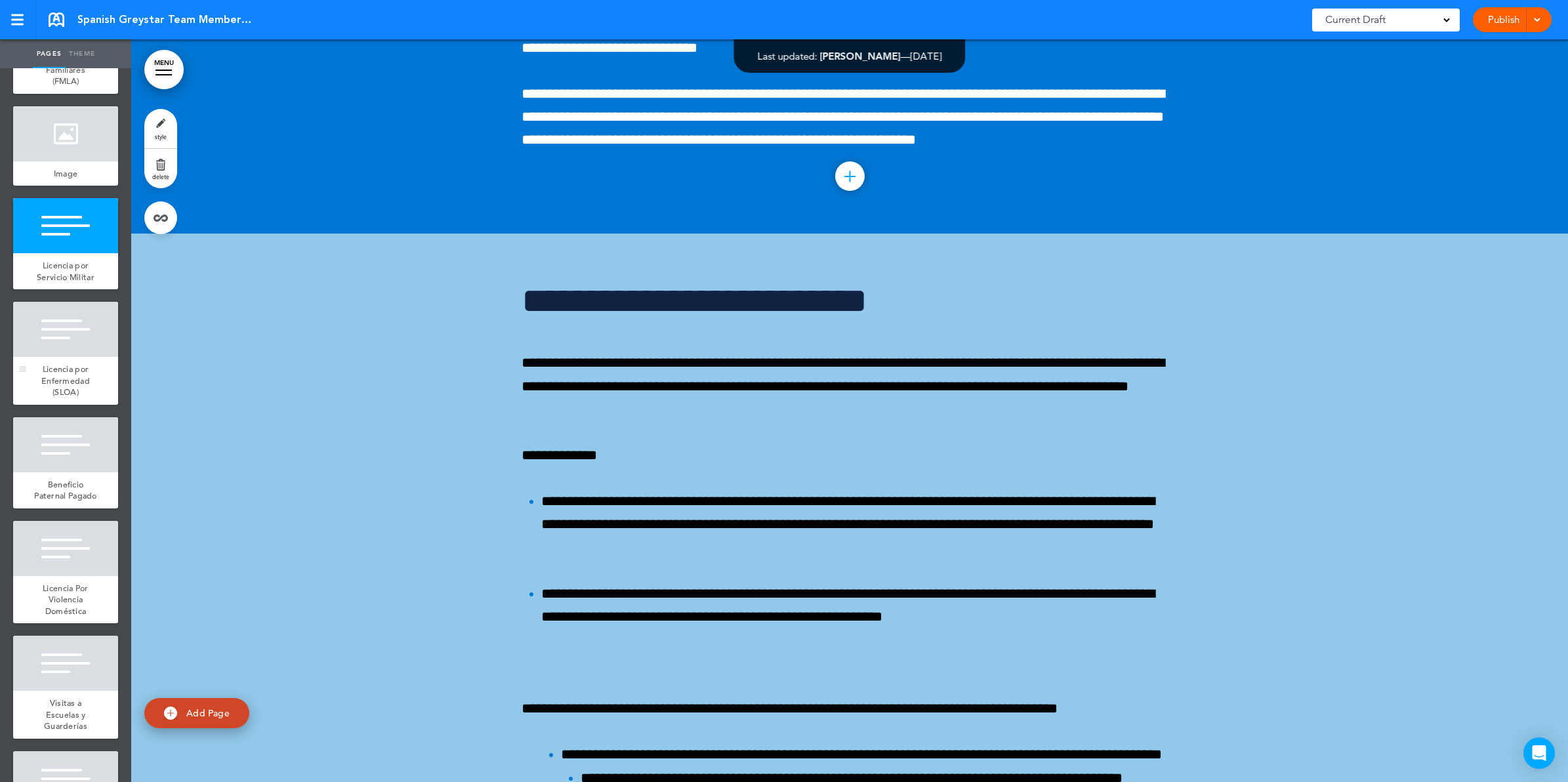
click at [61, 405] on div "Licencia por Enfermedad (SLOA)" at bounding box center [65, 380] width 105 height 48
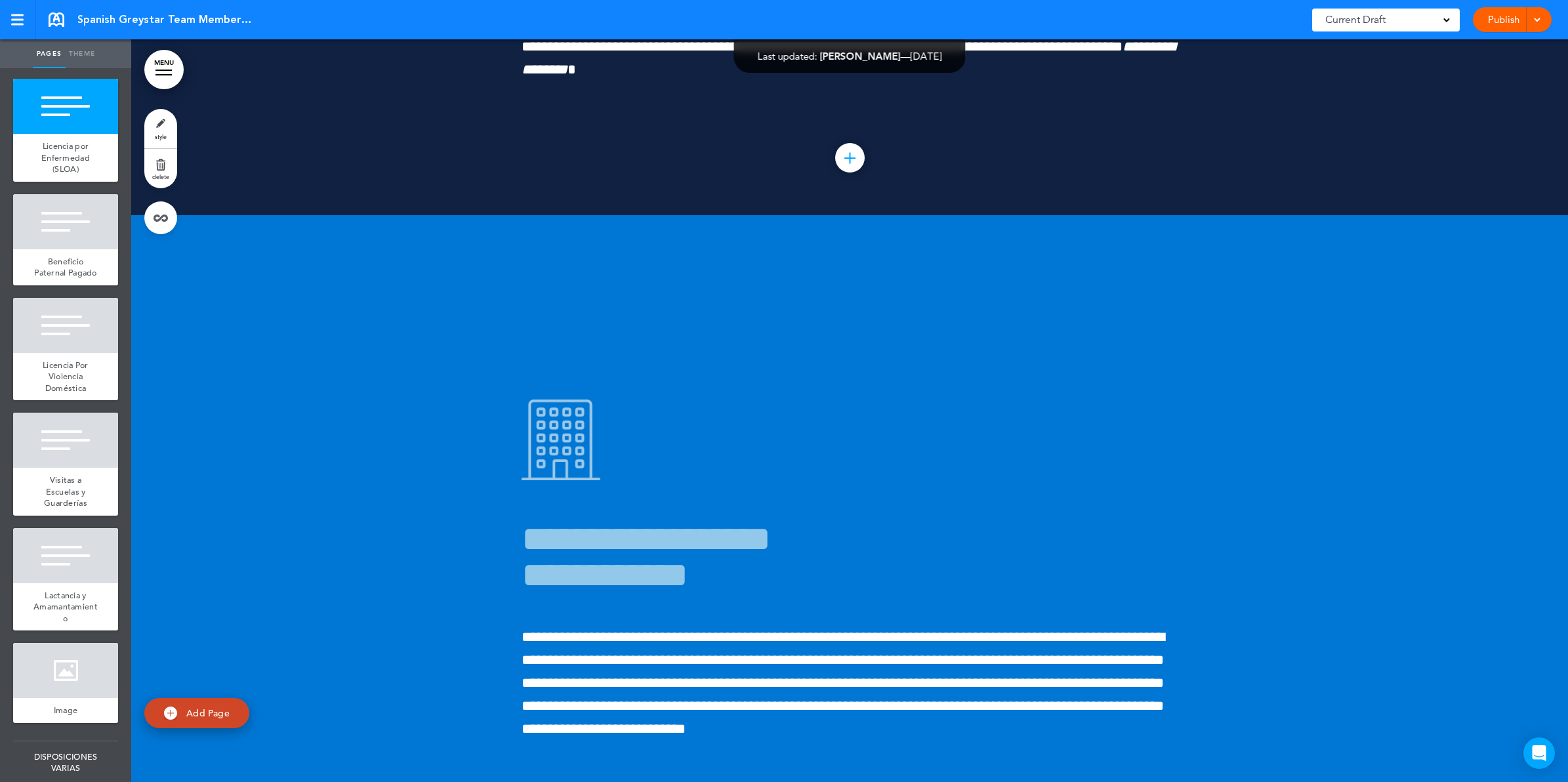
scroll to position [8279, 0]
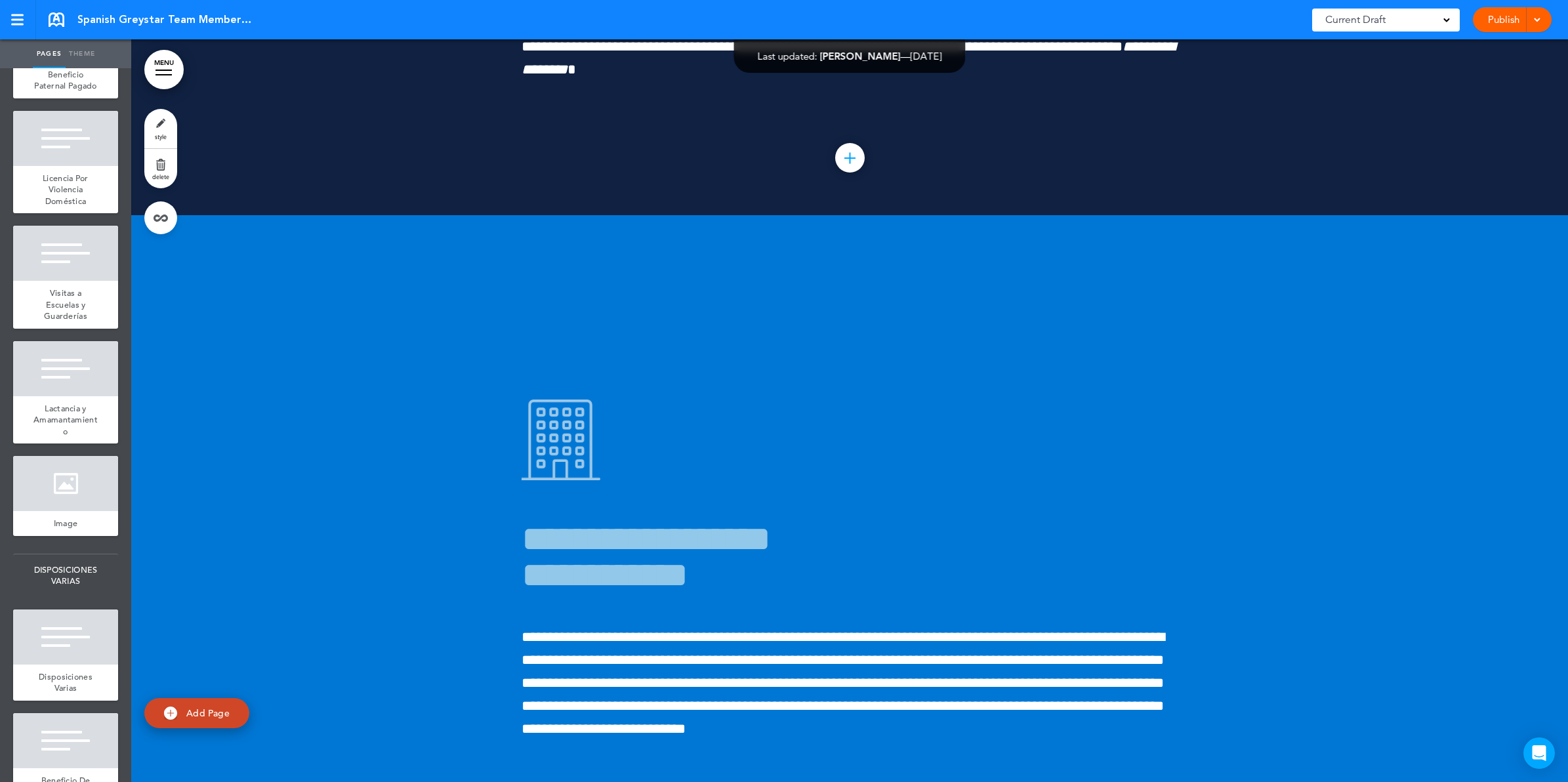
click at [50, 98] on div "Beneficio Paternal Pagado" at bounding box center [65, 80] width 105 height 36
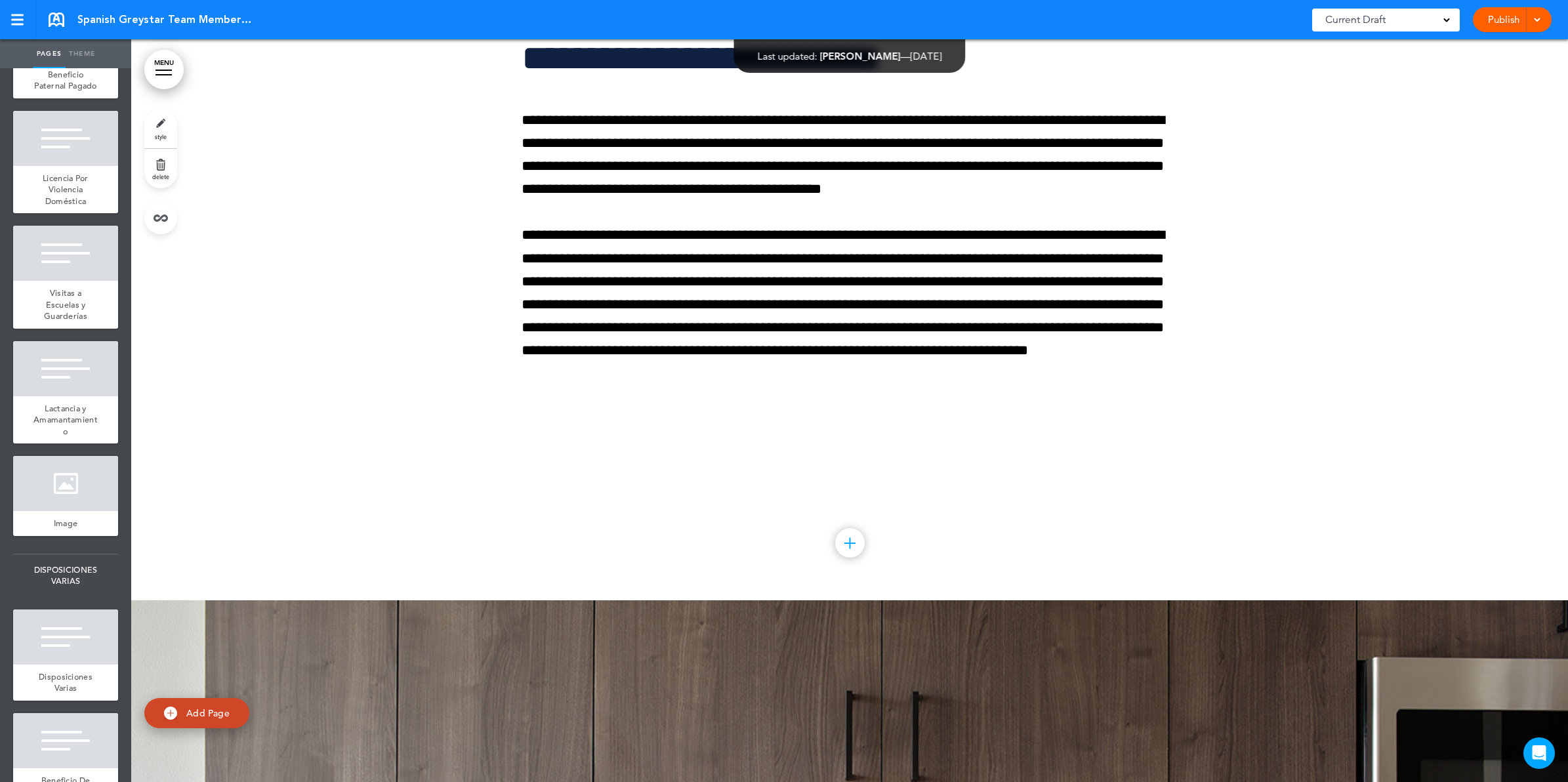
scroll to position [105234, 0]
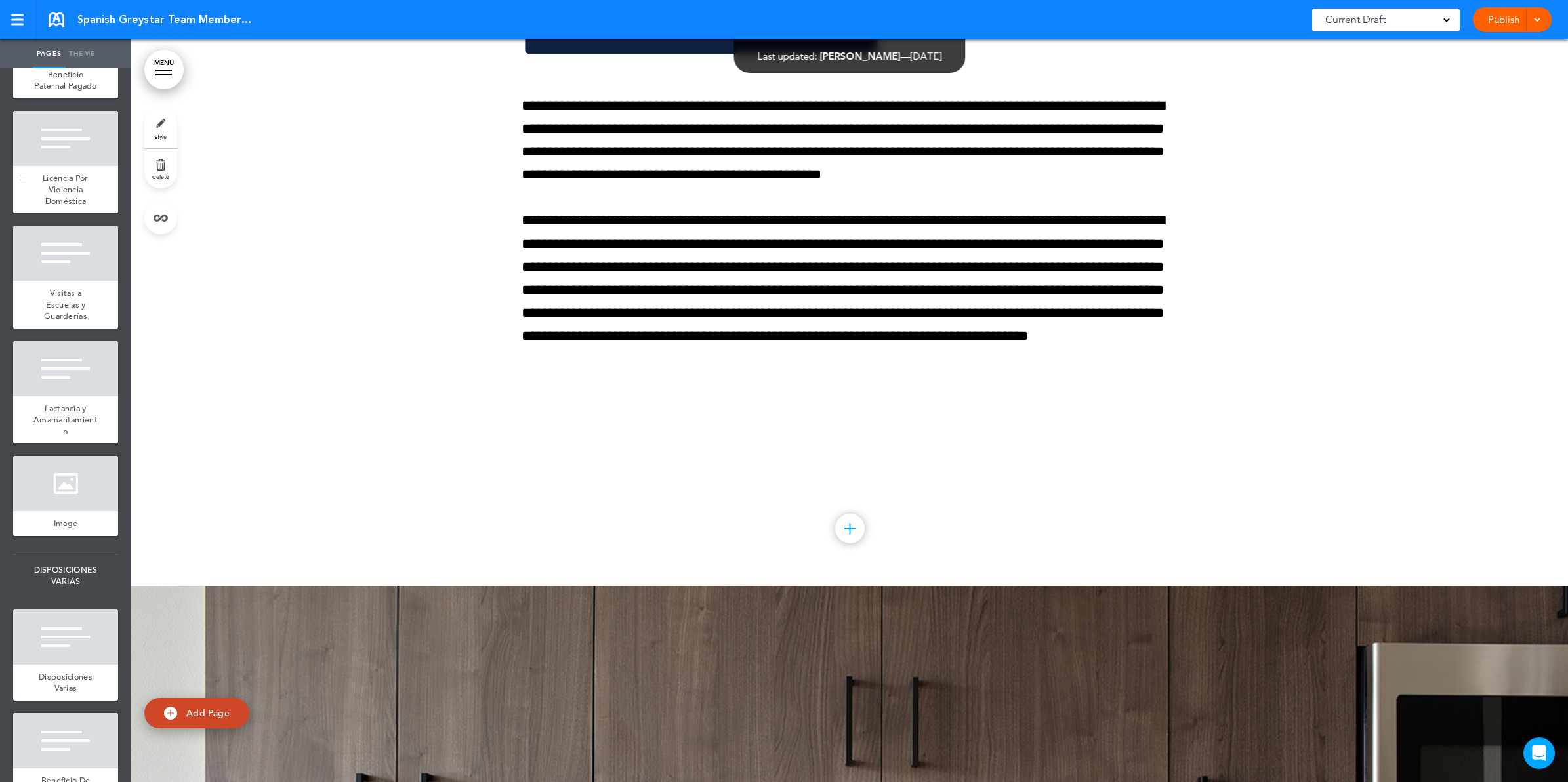
click at [74, 214] on div "Licencia Por Violencia Doméstica" at bounding box center [65, 190] width 105 height 48
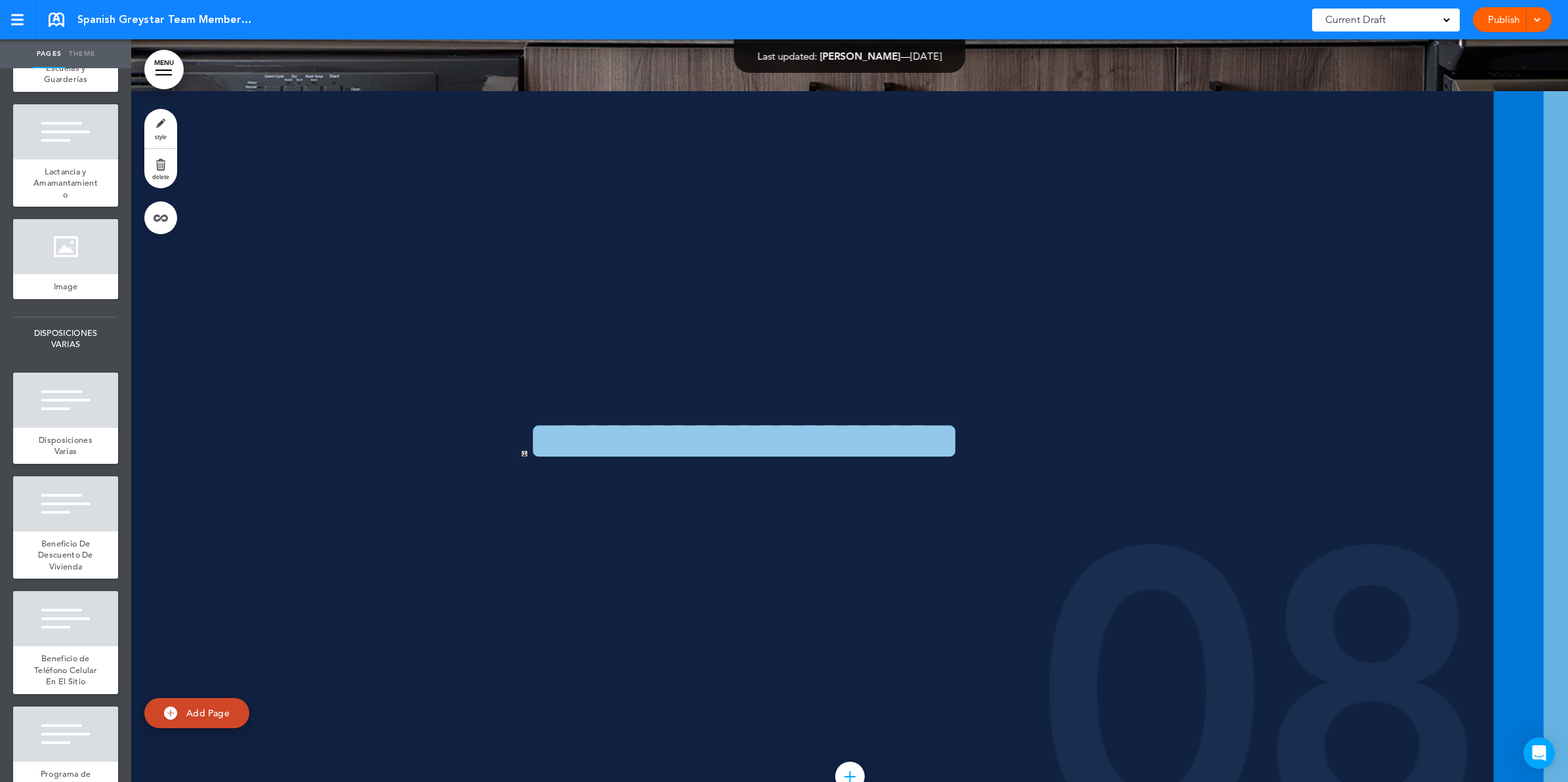
scroll to position [8525, 0]
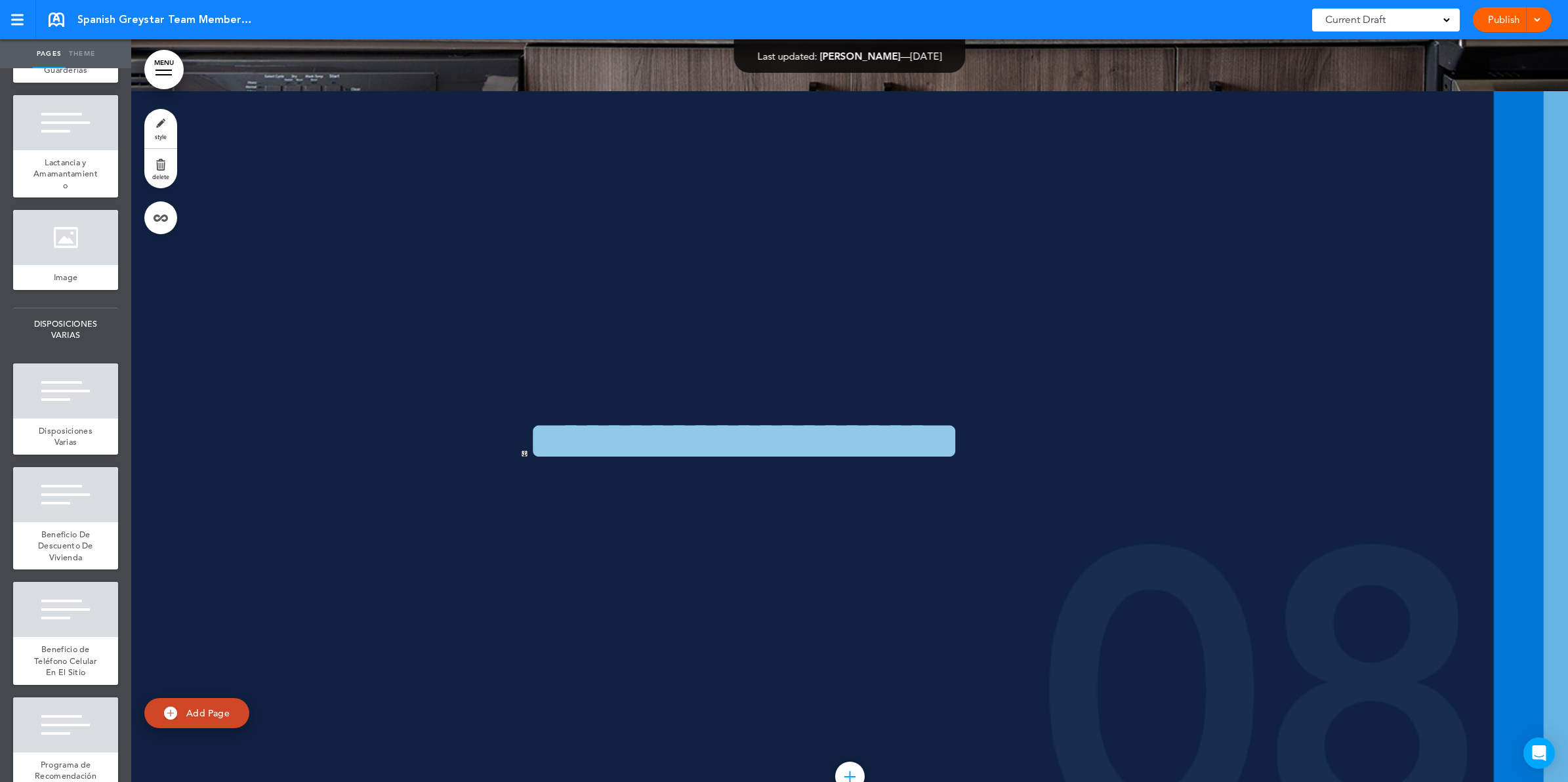
click at [57, 35] on div at bounding box center [65, 7] width 105 height 55
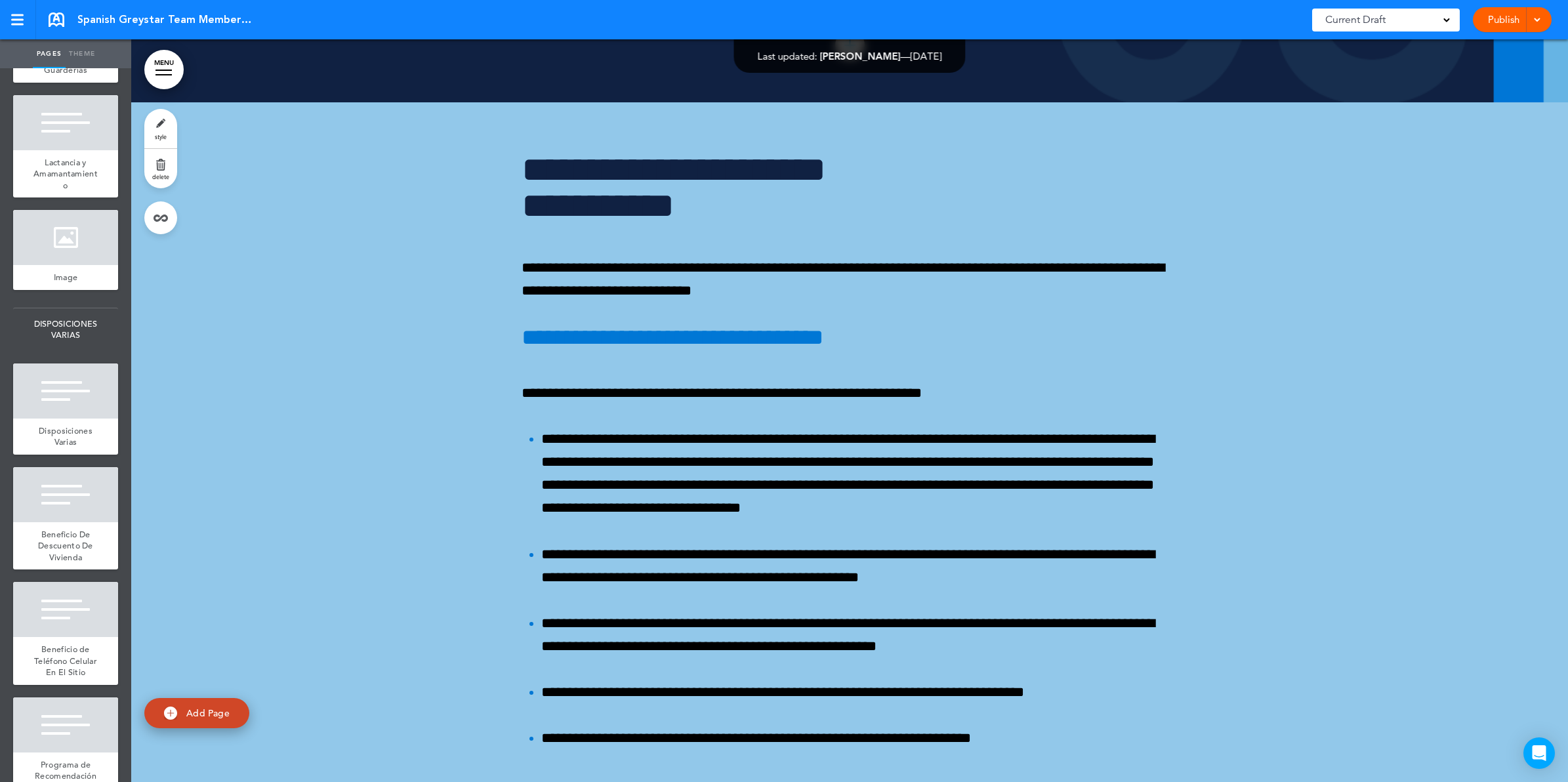
scroll to position [107213, 0]
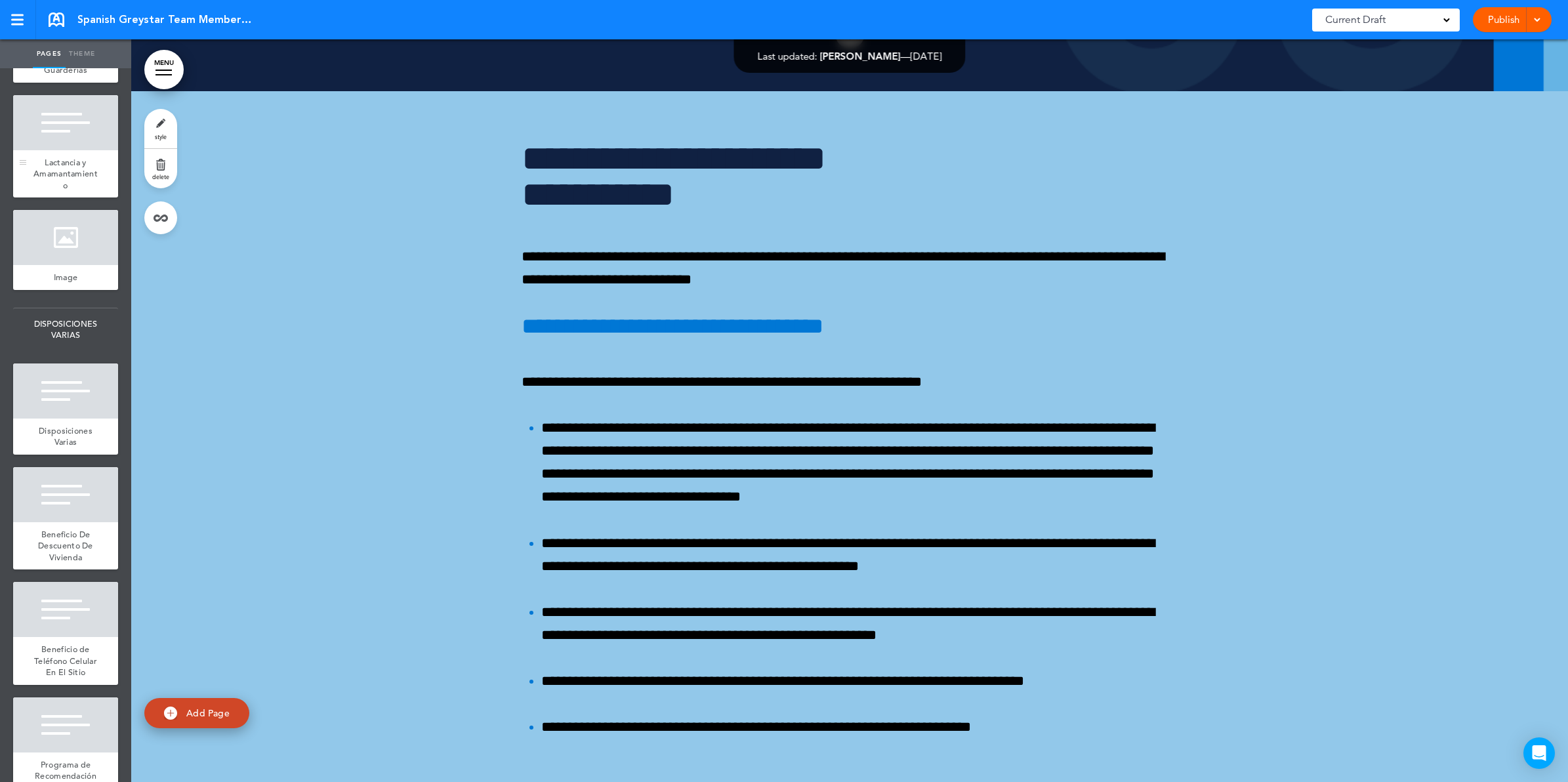
click at [60, 150] on div at bounding box center [65, 122] width 105 height 55
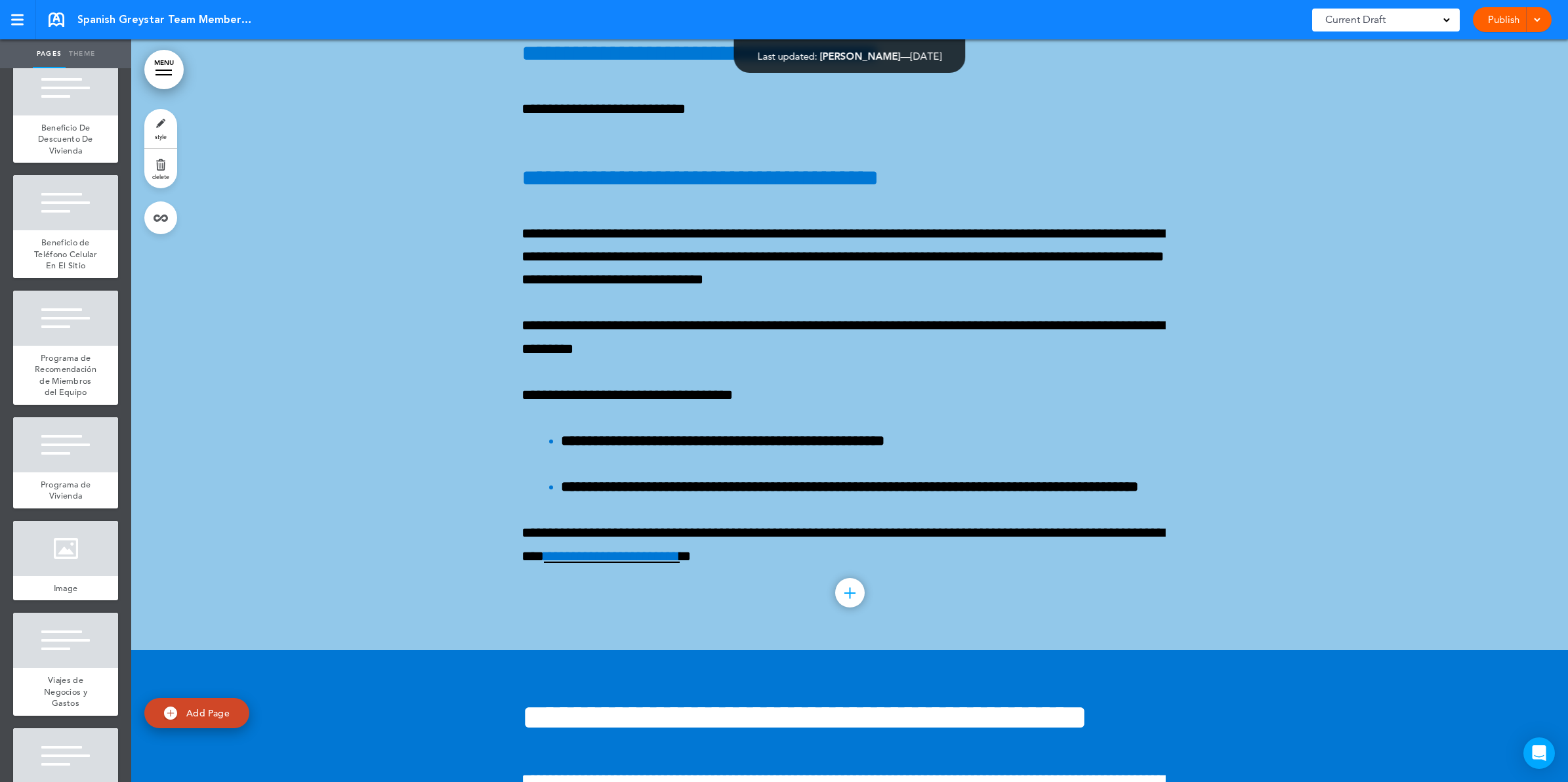
scroll to position [8935, 0]
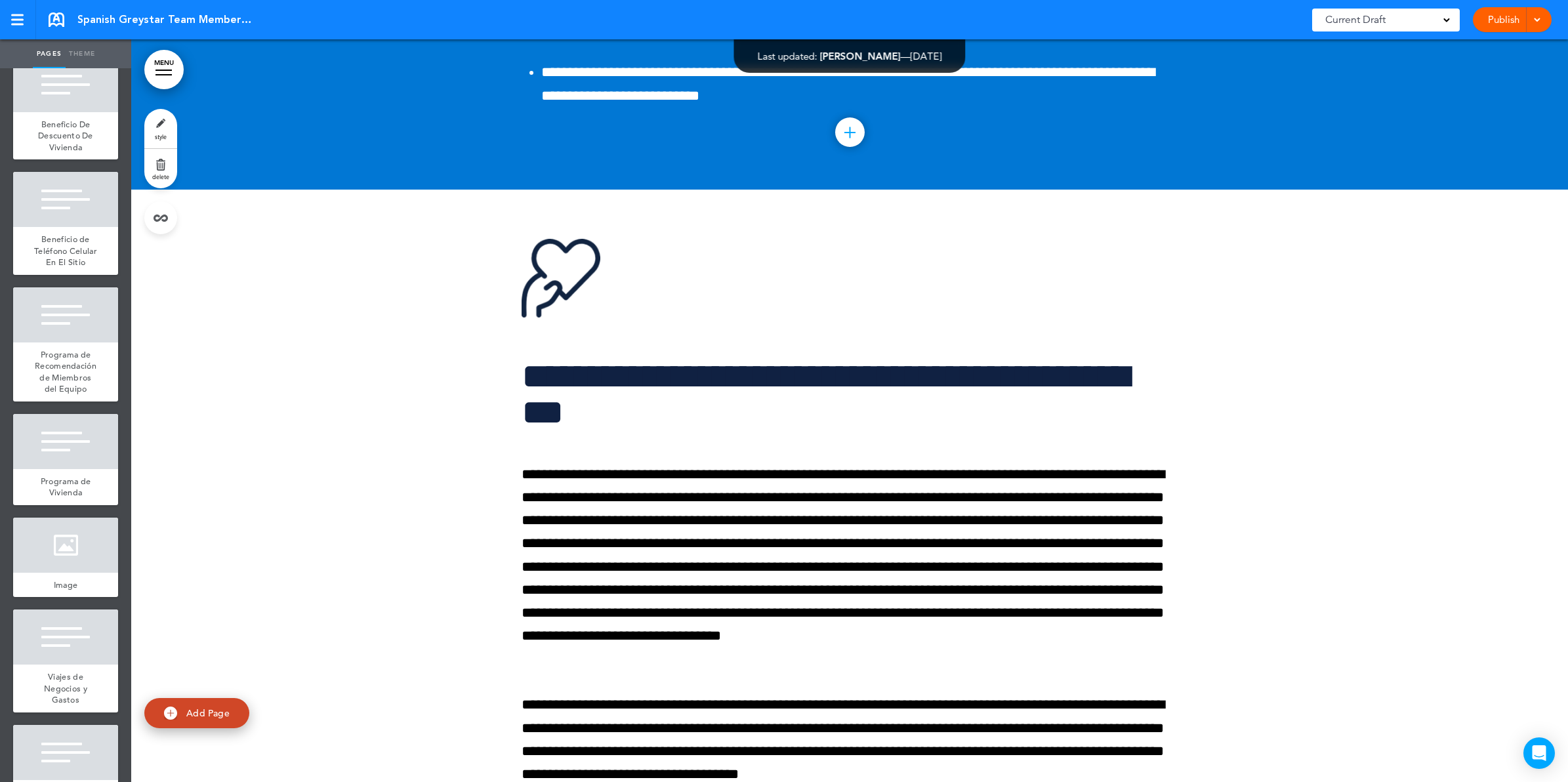
scroll to position [109441, 0]
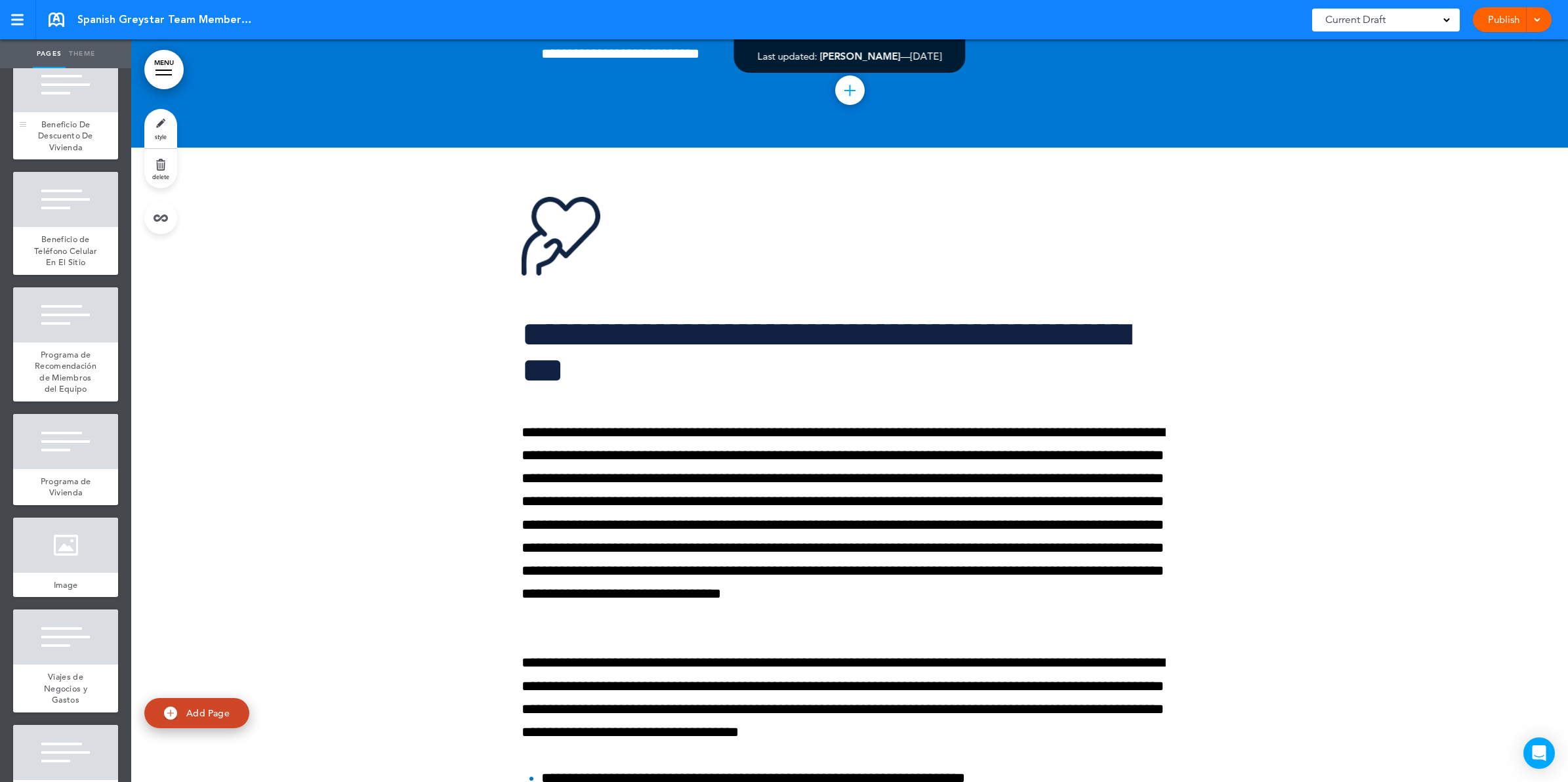
click at [64, 153] on span "Beneficio De Descuento De Vivienda" at bounding box center [65, 136] width 55 height 34
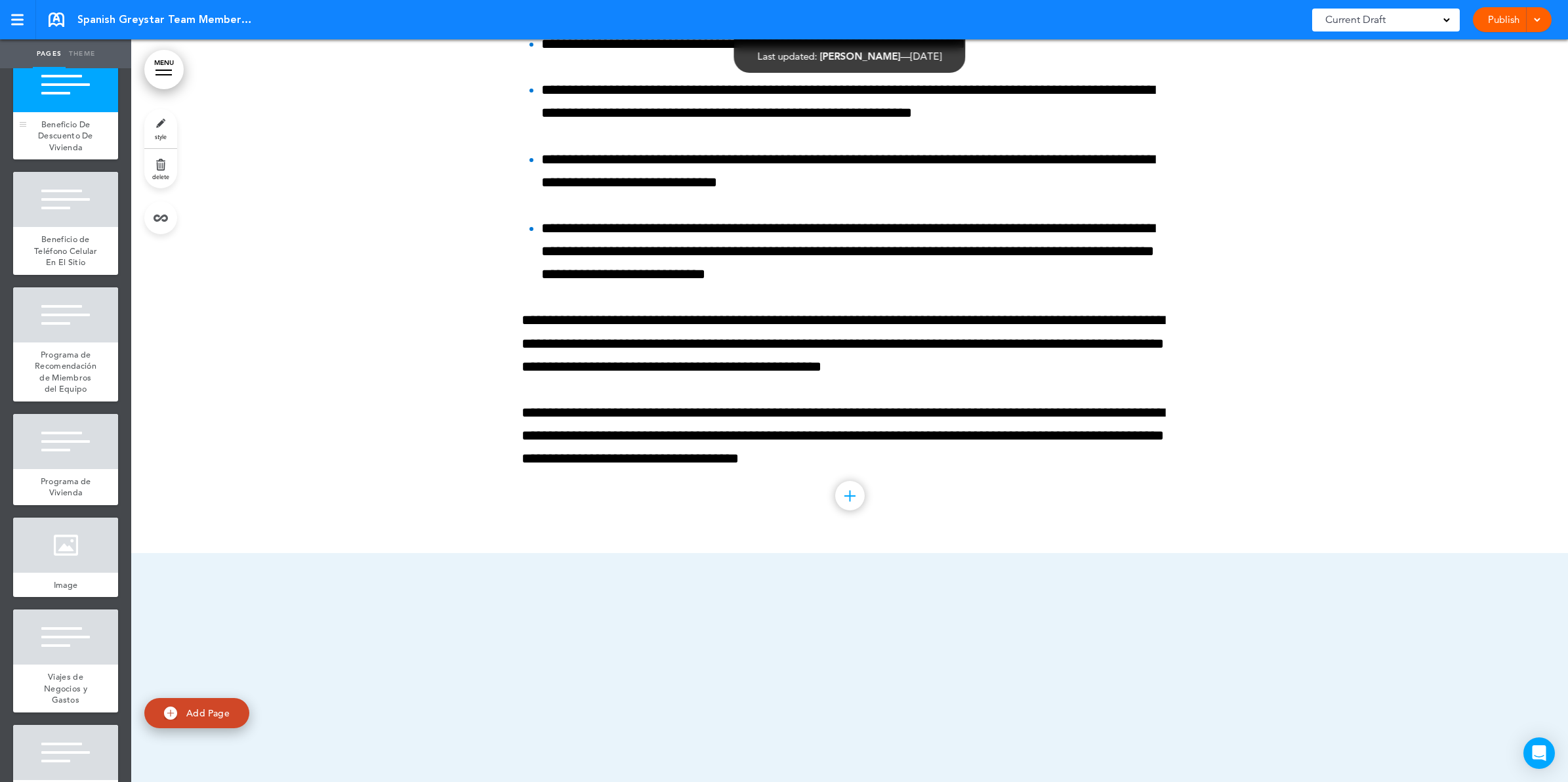
scroll to position [110184, 0]
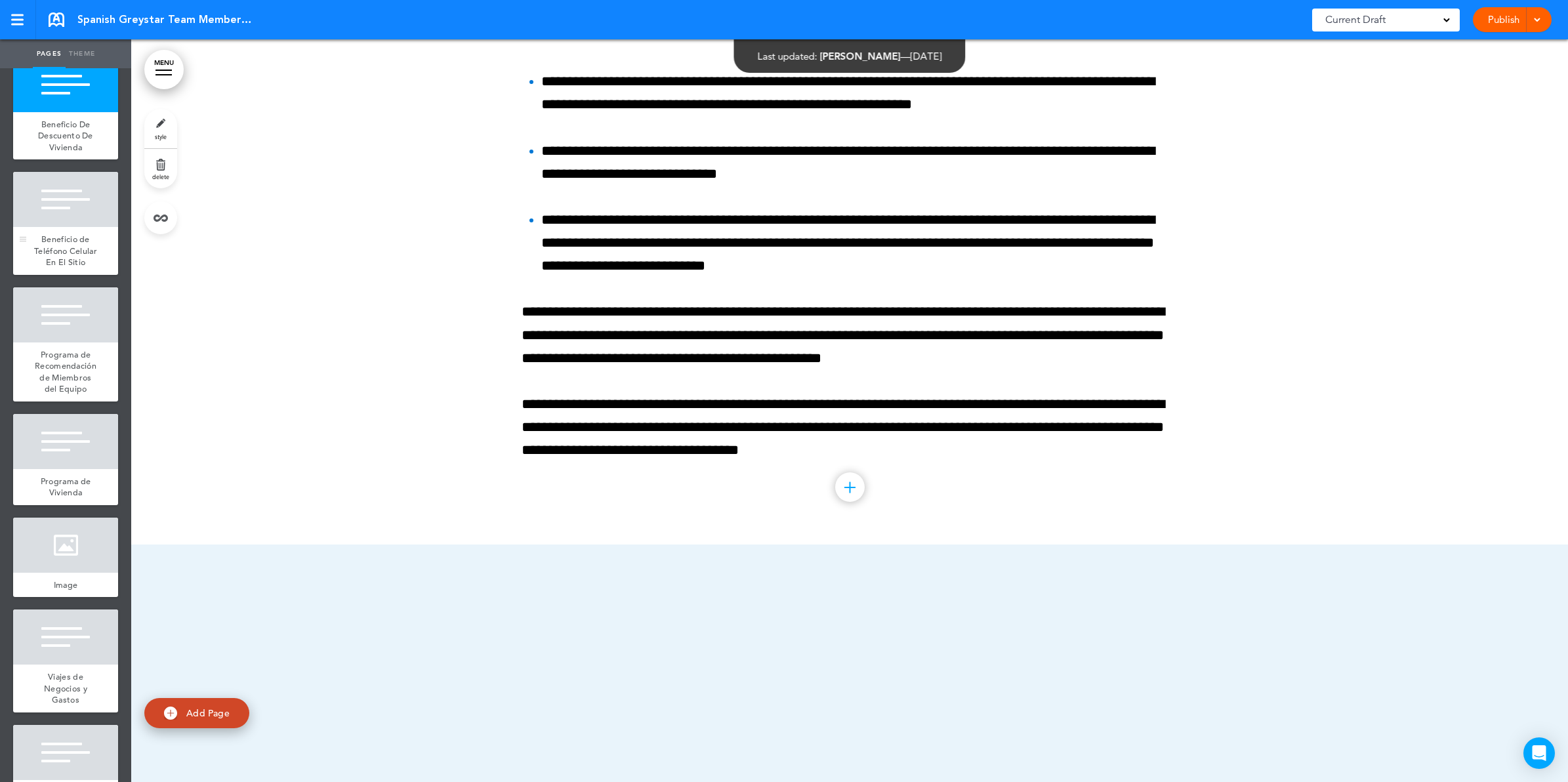
click at [75, 275] on div "Beneficio de Teléfono Celular En El Sitio" at bounding box center [65, 251] width 105 height 48
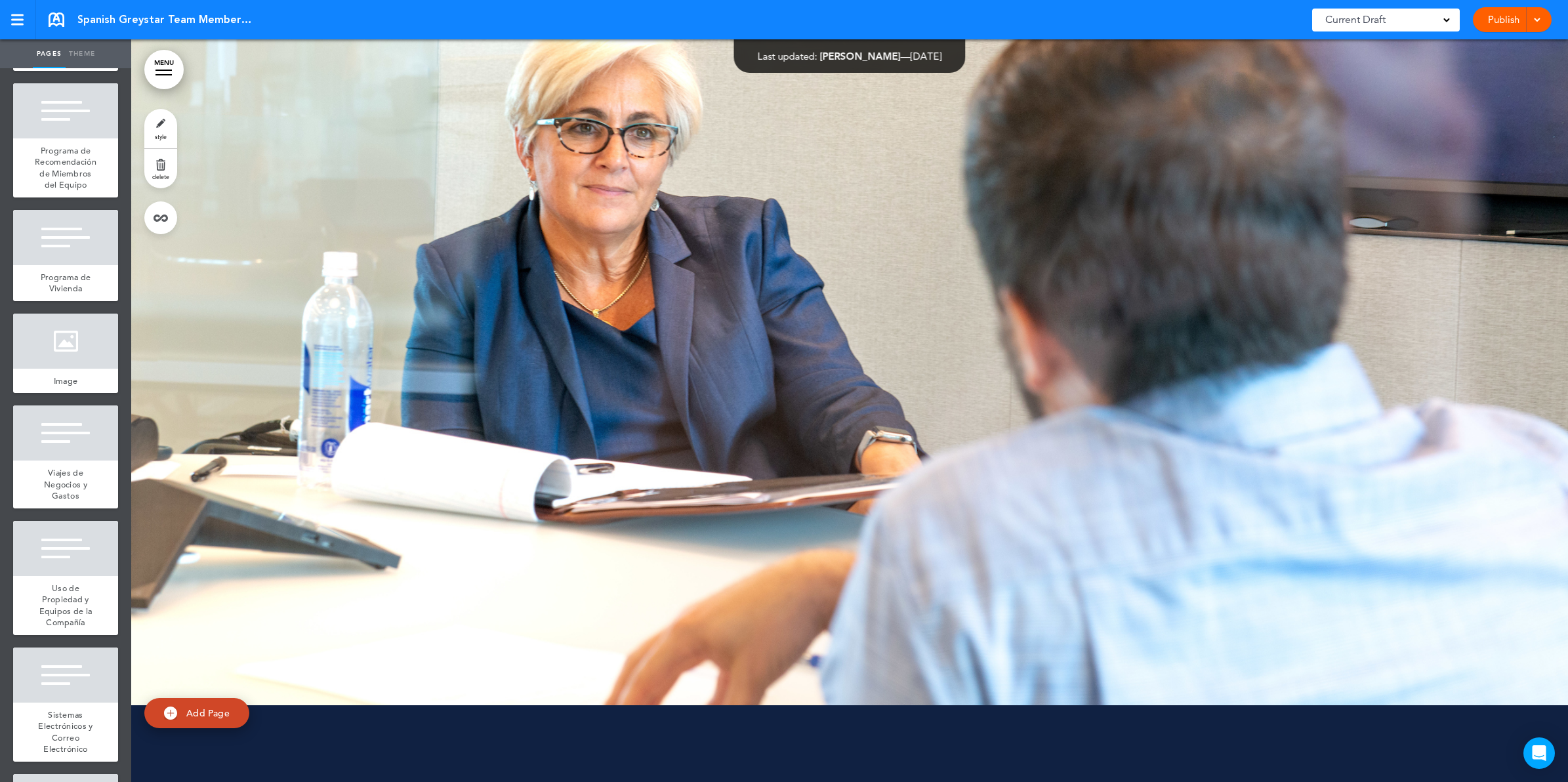
scroll to position [9181, 0]
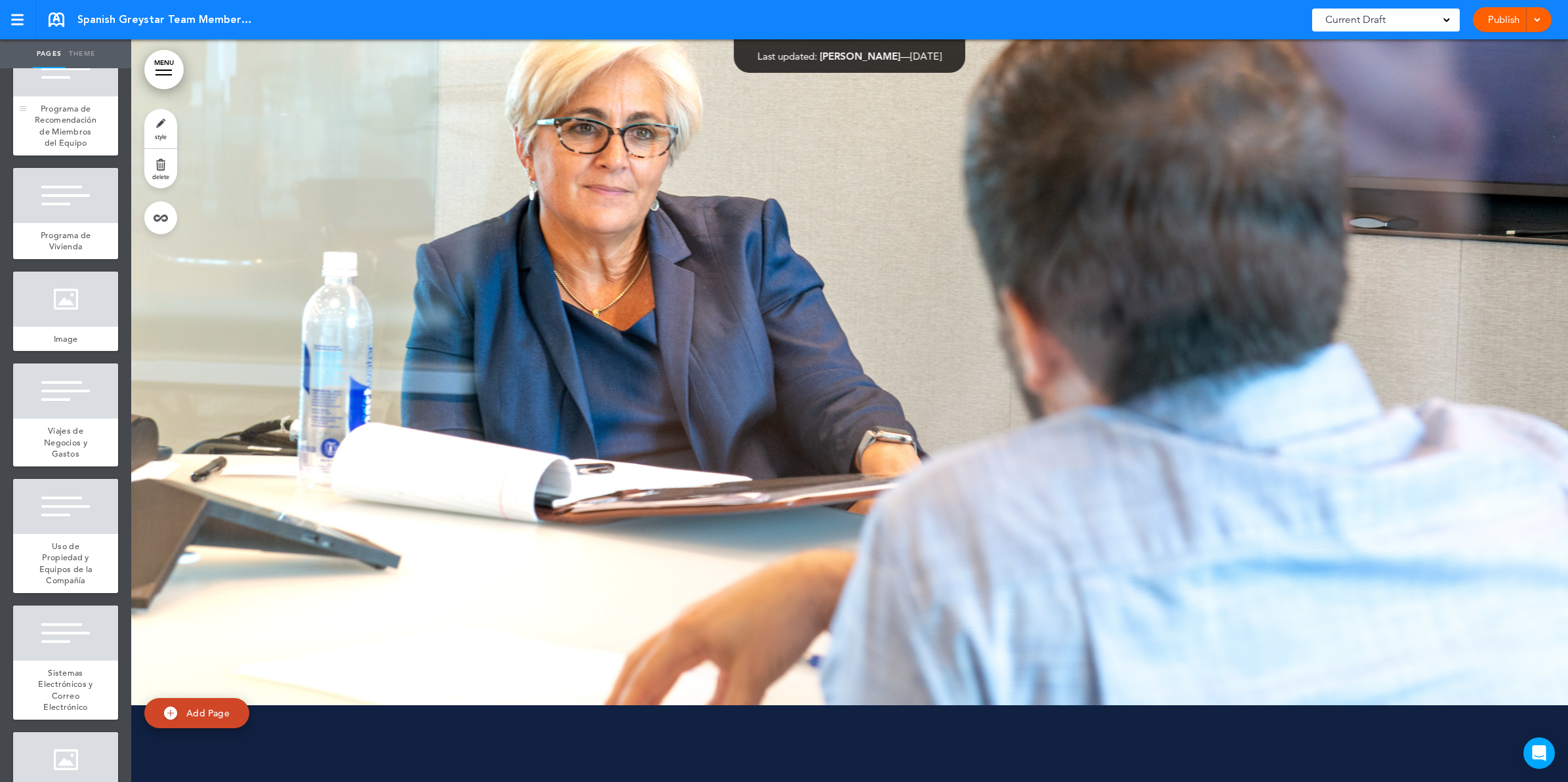
click at [77, 149] on span "Programa de Recomendación de Miembros del Equipo" at bounding box center [65, 126] width 62 height 46
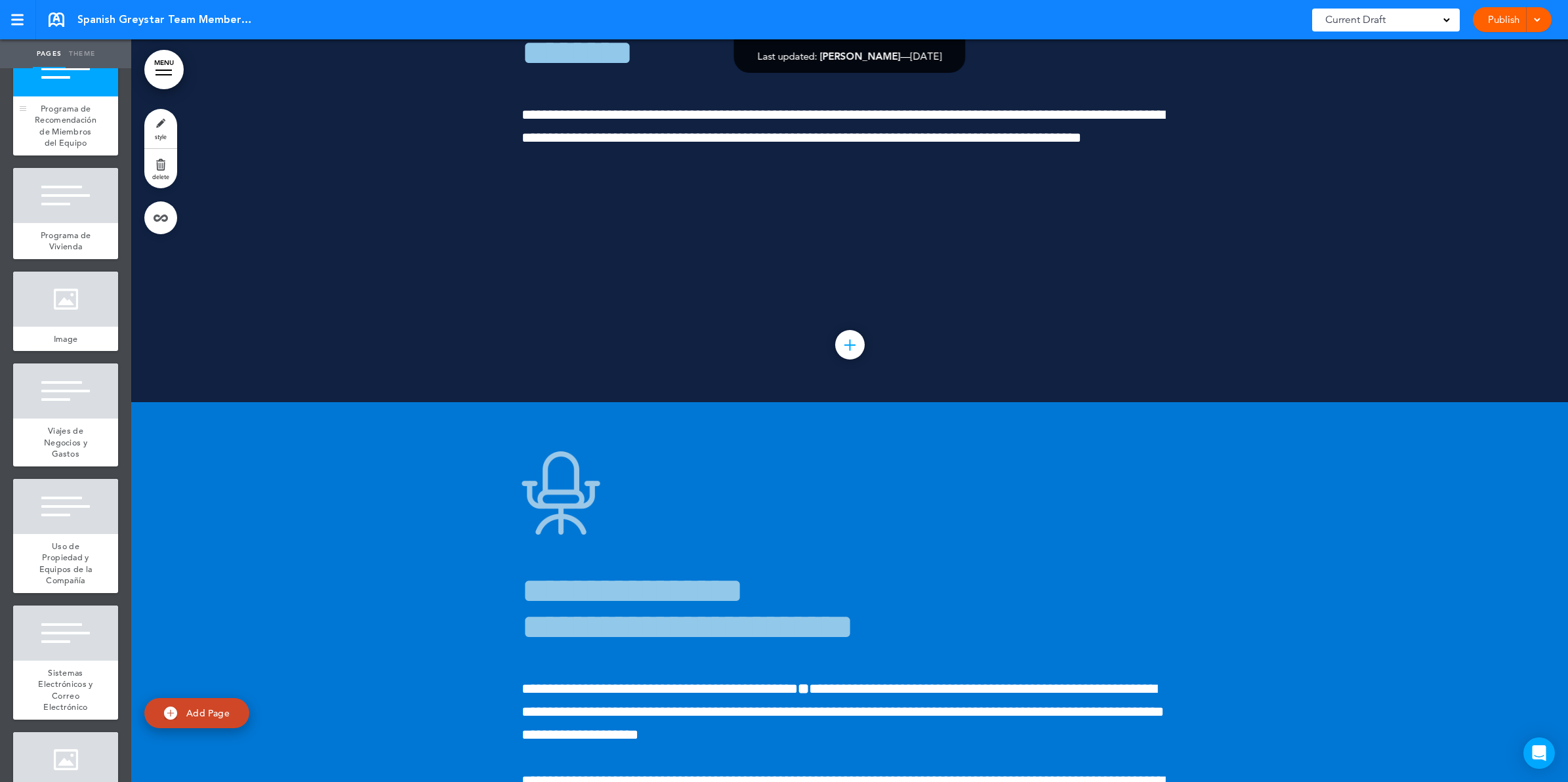
scroll to position [112572, 0]
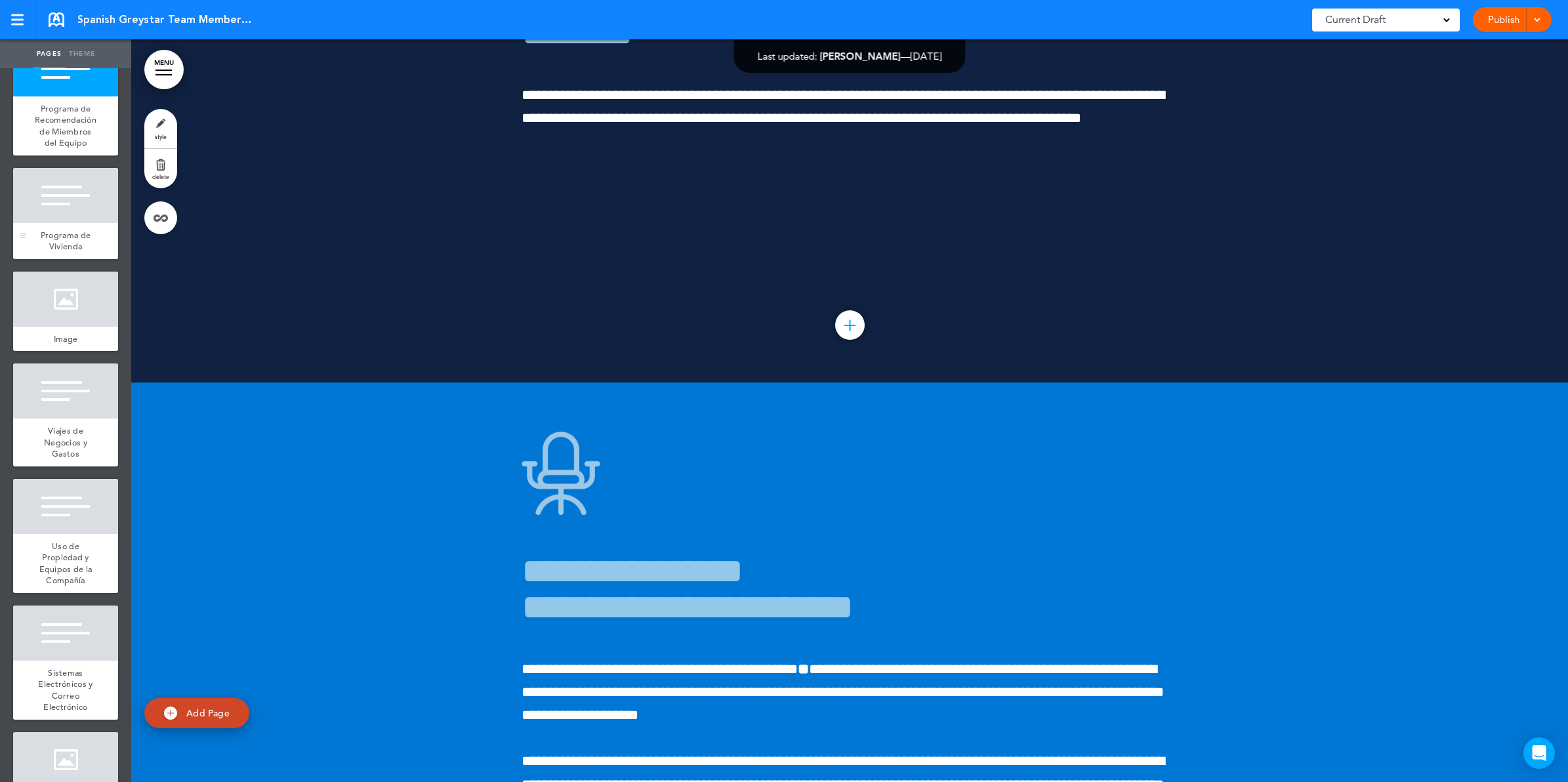
click at [77, 259] on div "Programa de Vivienda" at bounding box center [65, 241] width 105 height 36
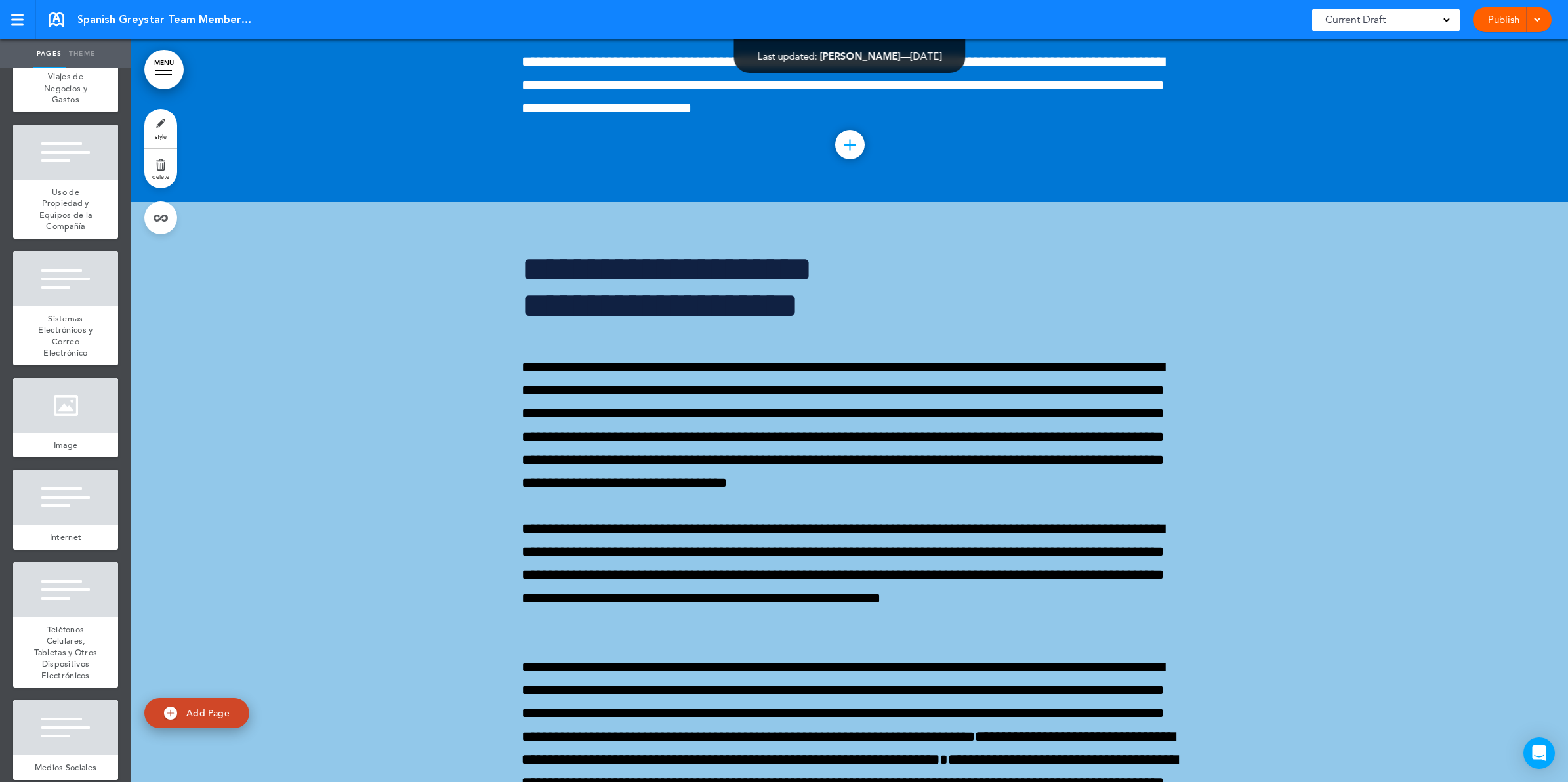
scroll to position [9591, 0]
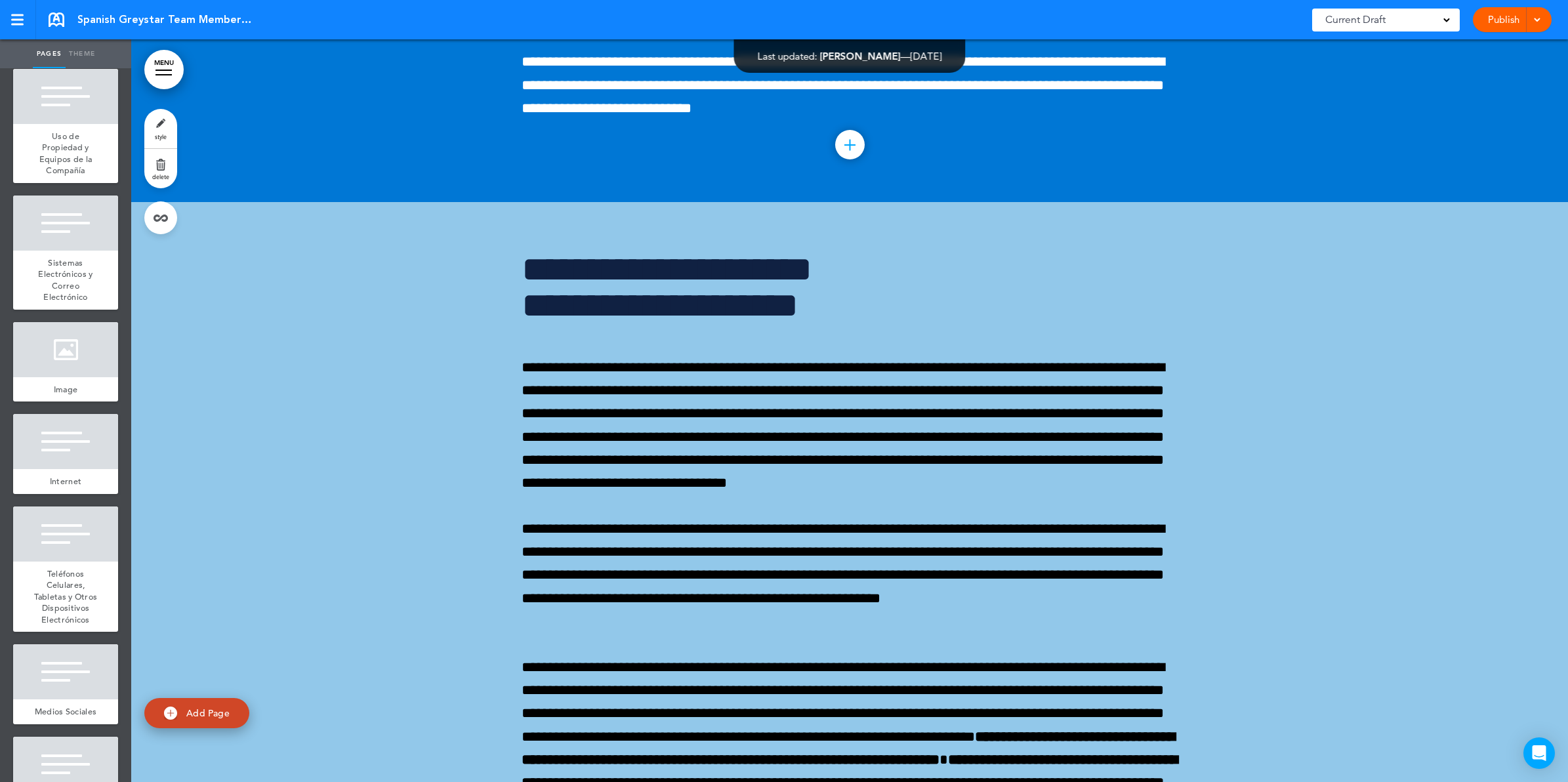
click at [73, 57] on div "Viajes de Negocios y Gastos" at bounding box center [65, 32] width 105 height 48
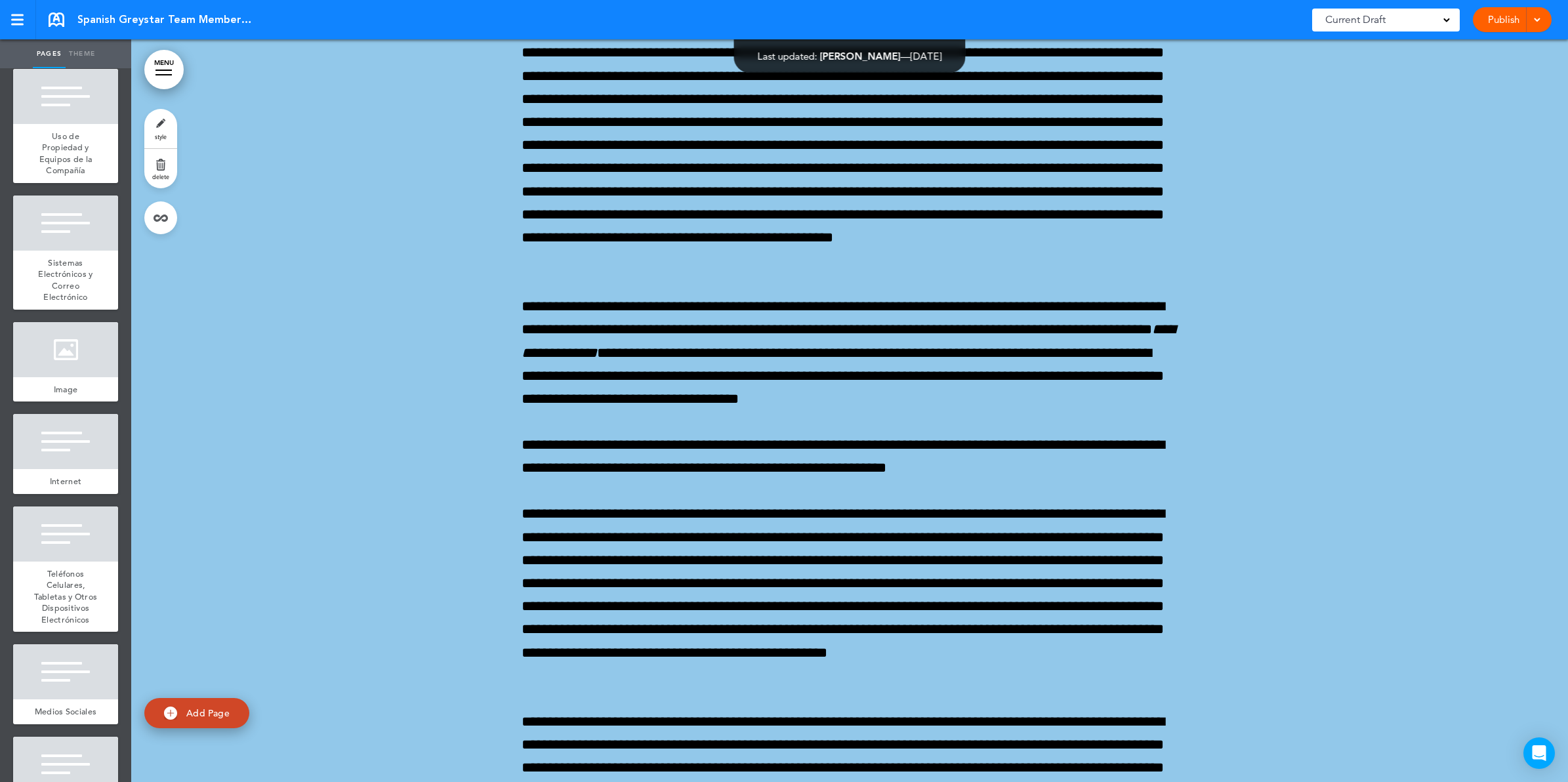
scroll to position [115195, 0]
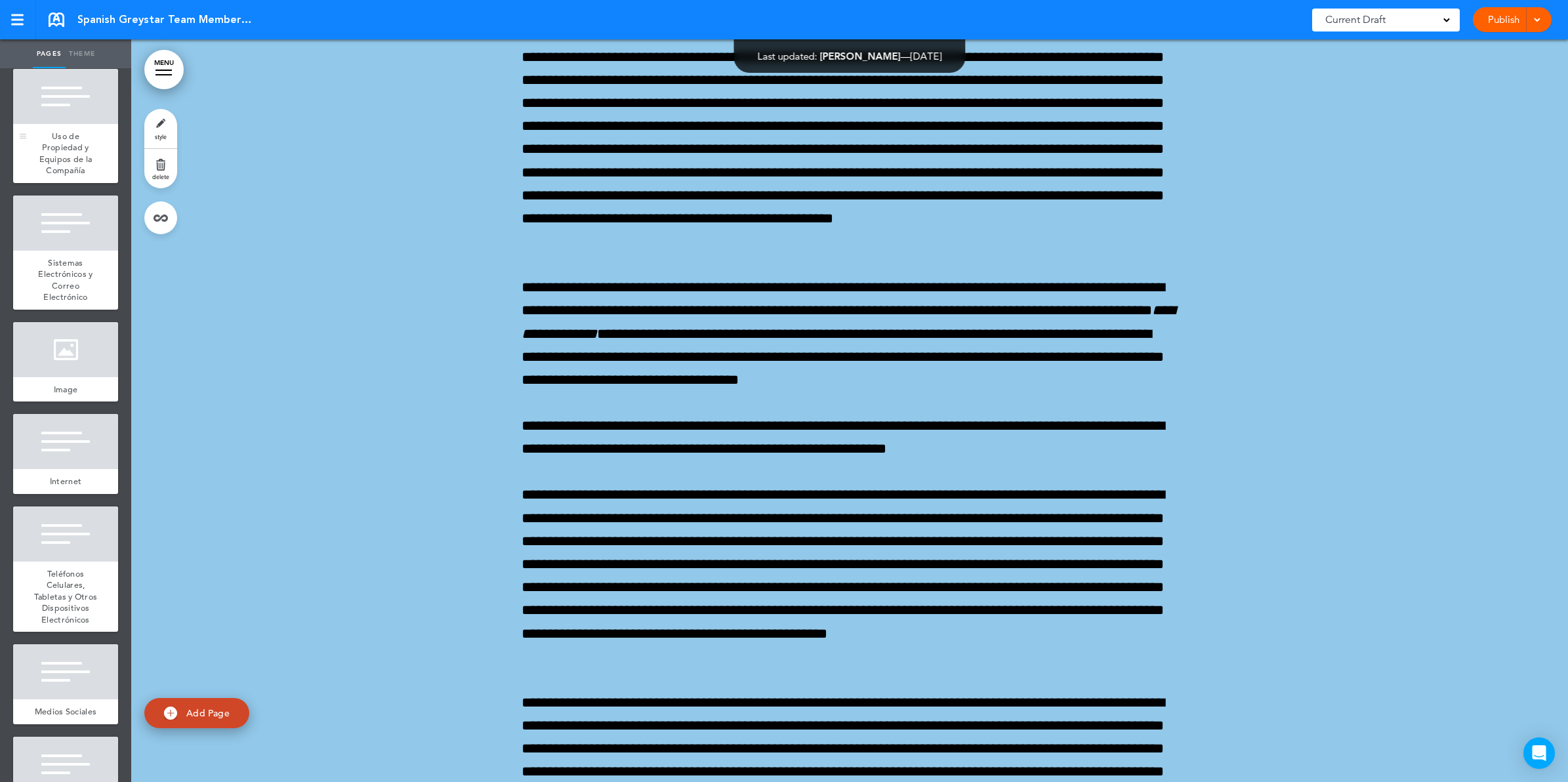
click at [83, 124] on div at bounding box center [65, 96] width 105 height 55
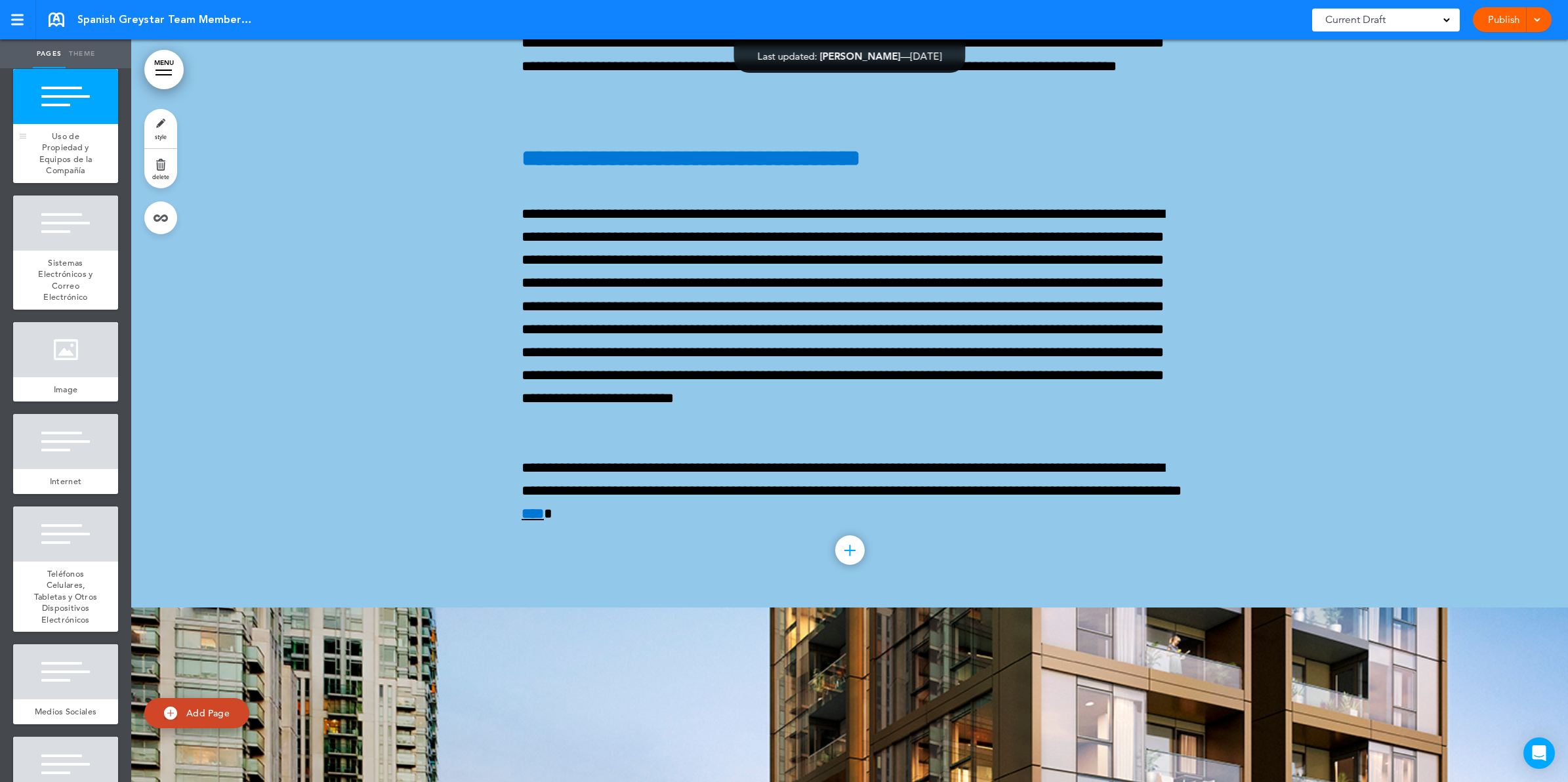
scroll to position [115938, 0]
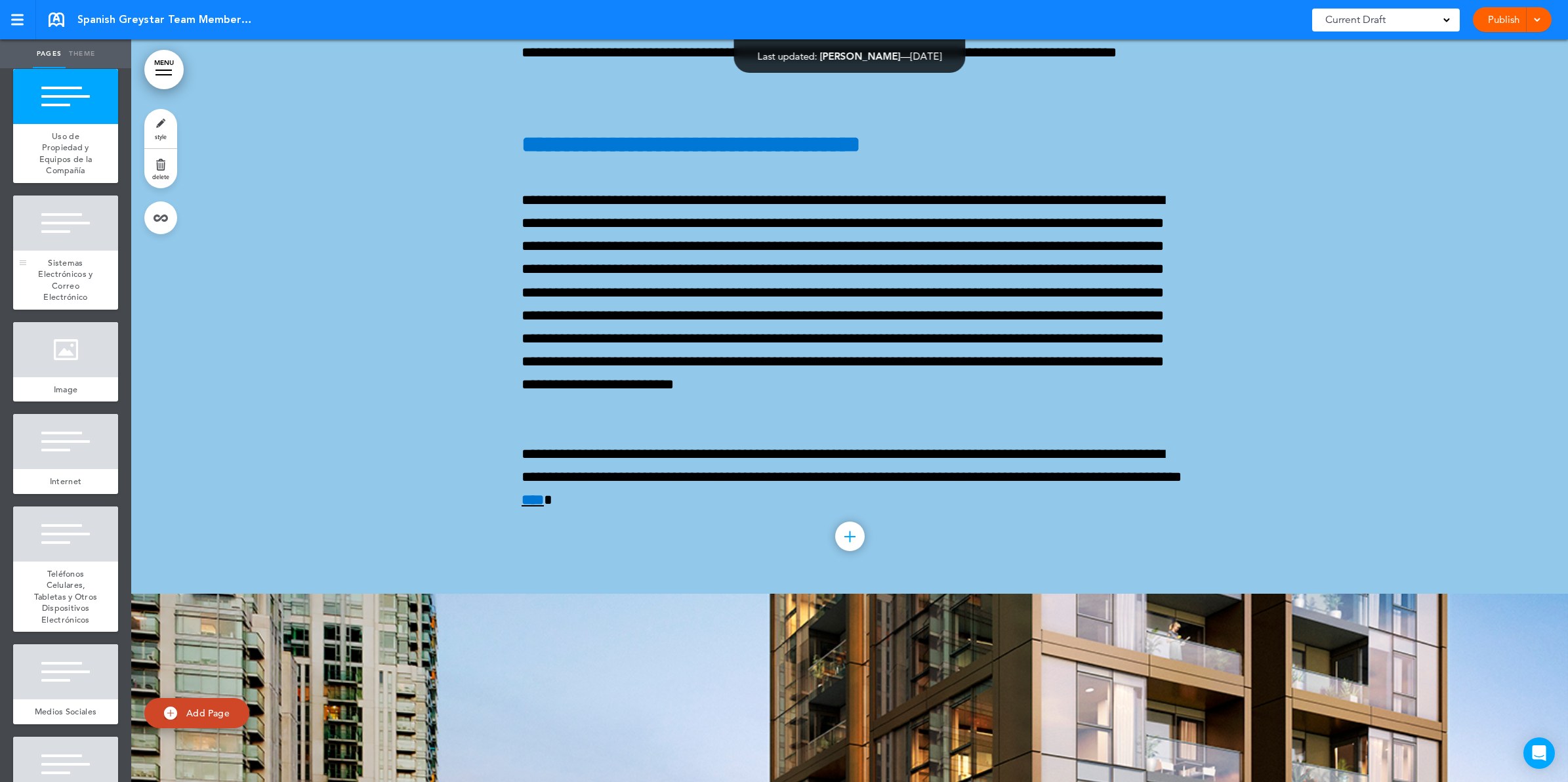
click at [73, 309] on link "Sistemas Electrónicos y Correo Electrónico" at bounding box center [65, 280] width 105 height 59
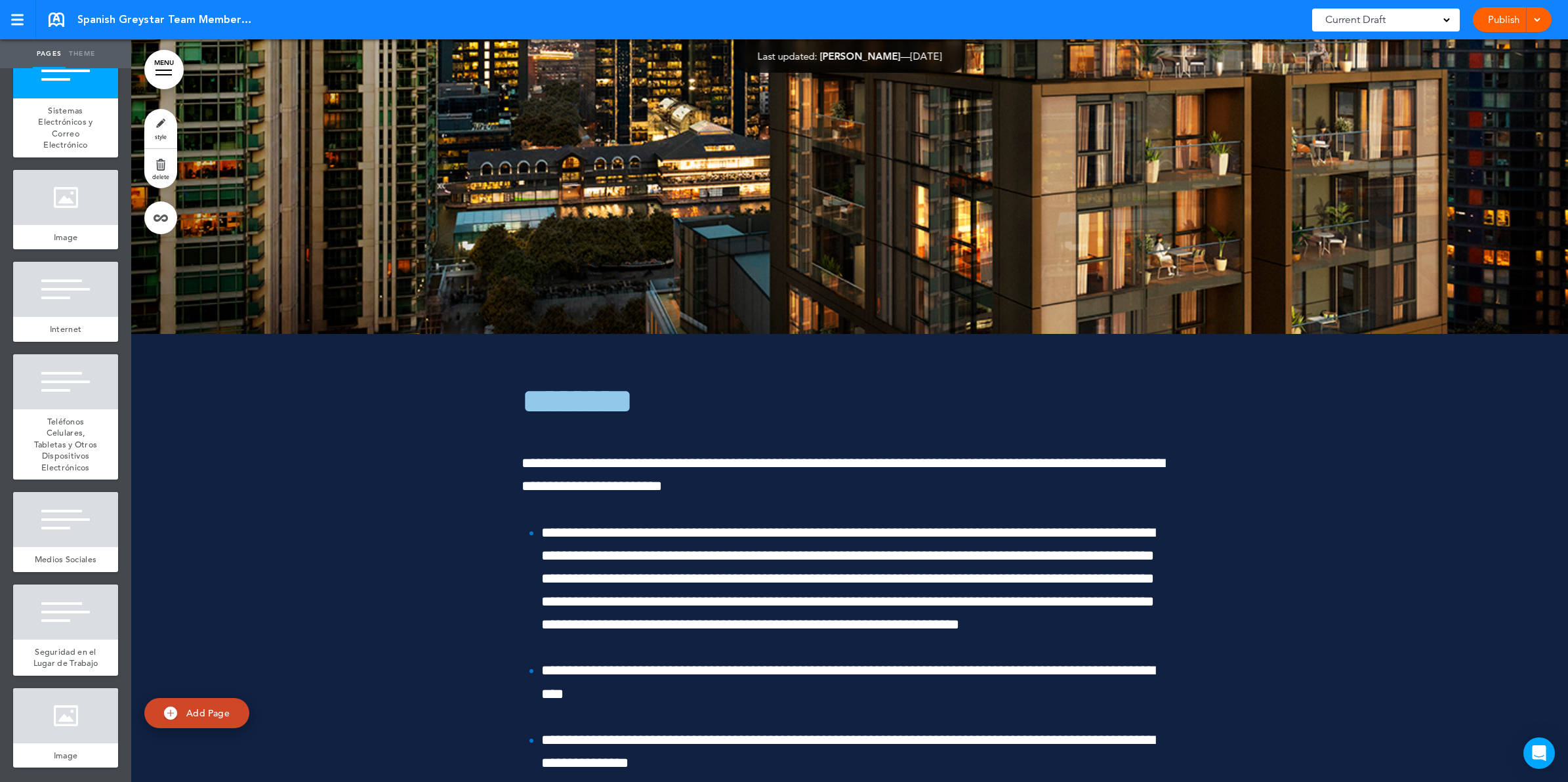
scroll to position [10164, 0]
click at [59, 324] on span "Internet" at bounding box center [65, 329] width 31 height 11
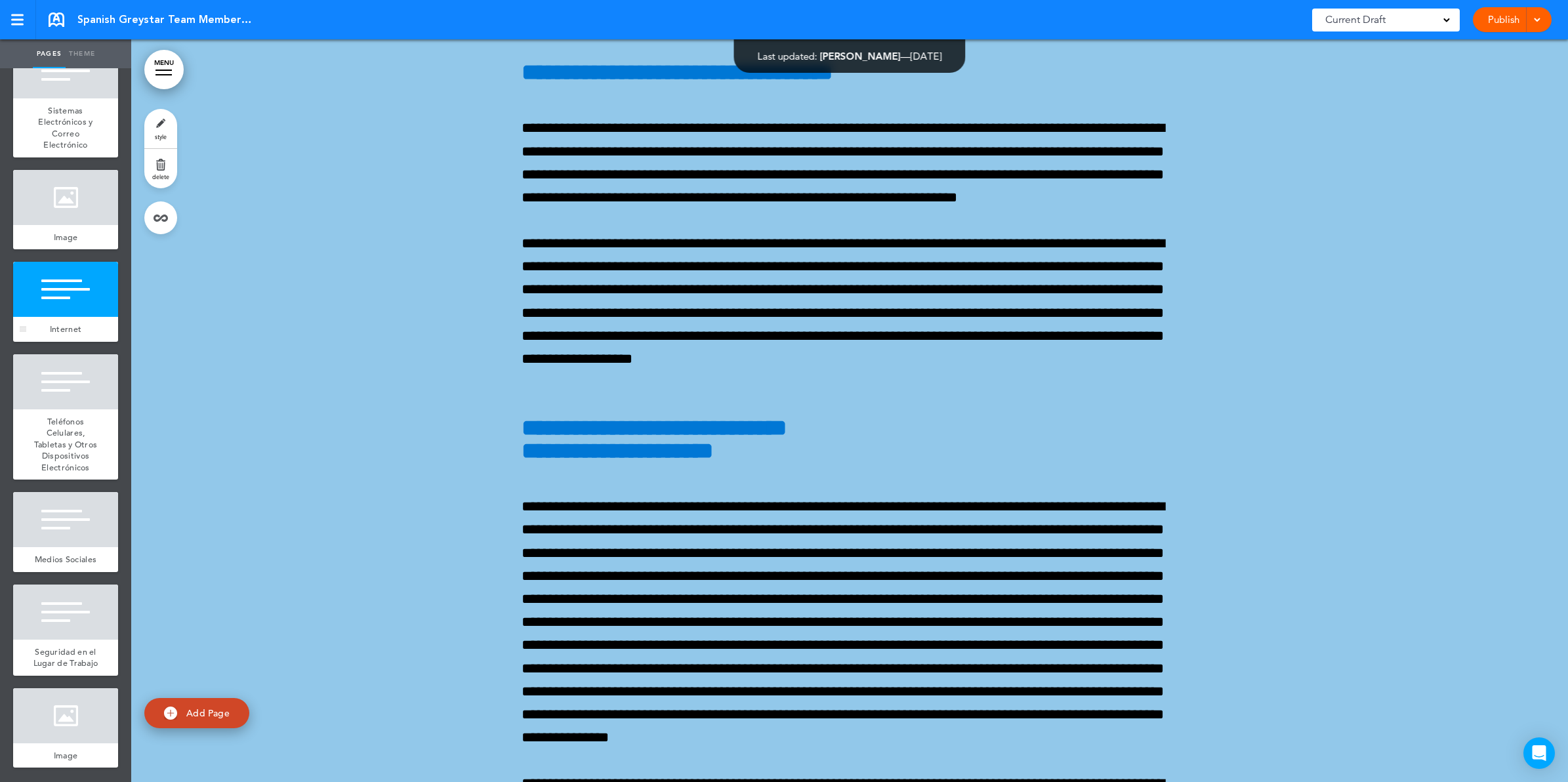
scroll to position [120302, 0]
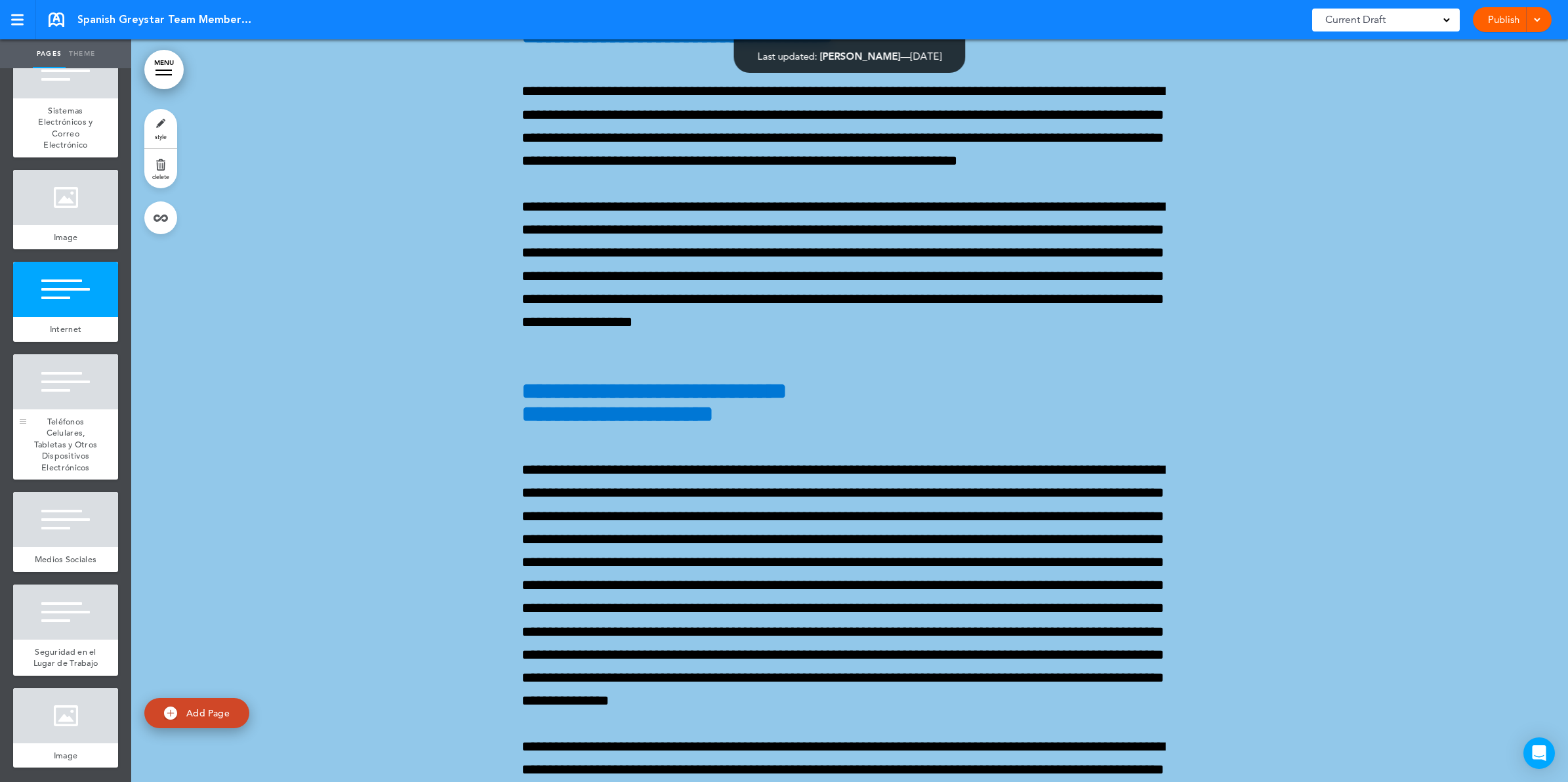
click at [66, 416] on span "Teléfonos Celulares, Tabletas y Otros Dispositivos Electrónicos" at bounding box center [65, 444] width 64 height 57
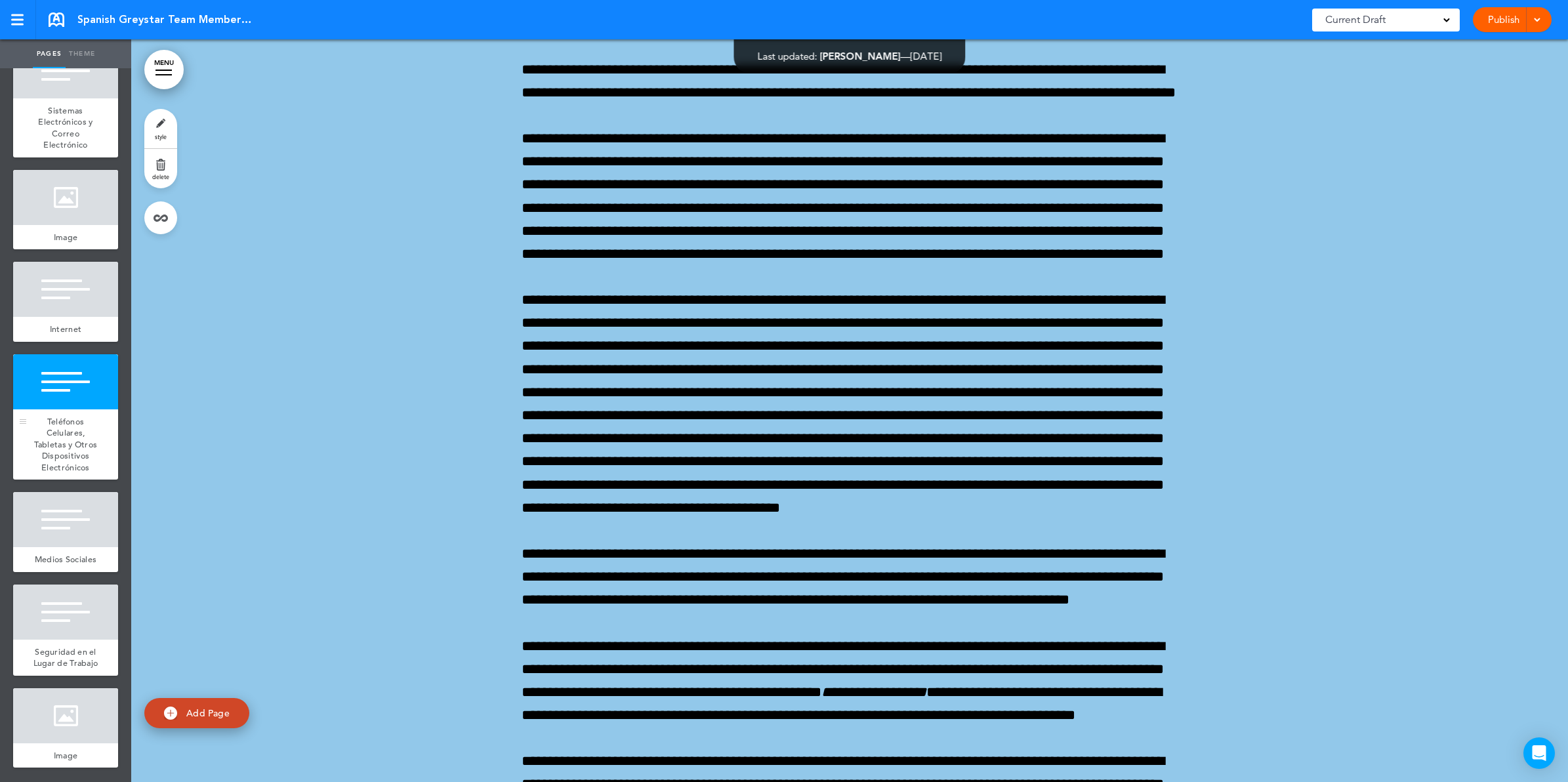
scroll to position [121308, 0]
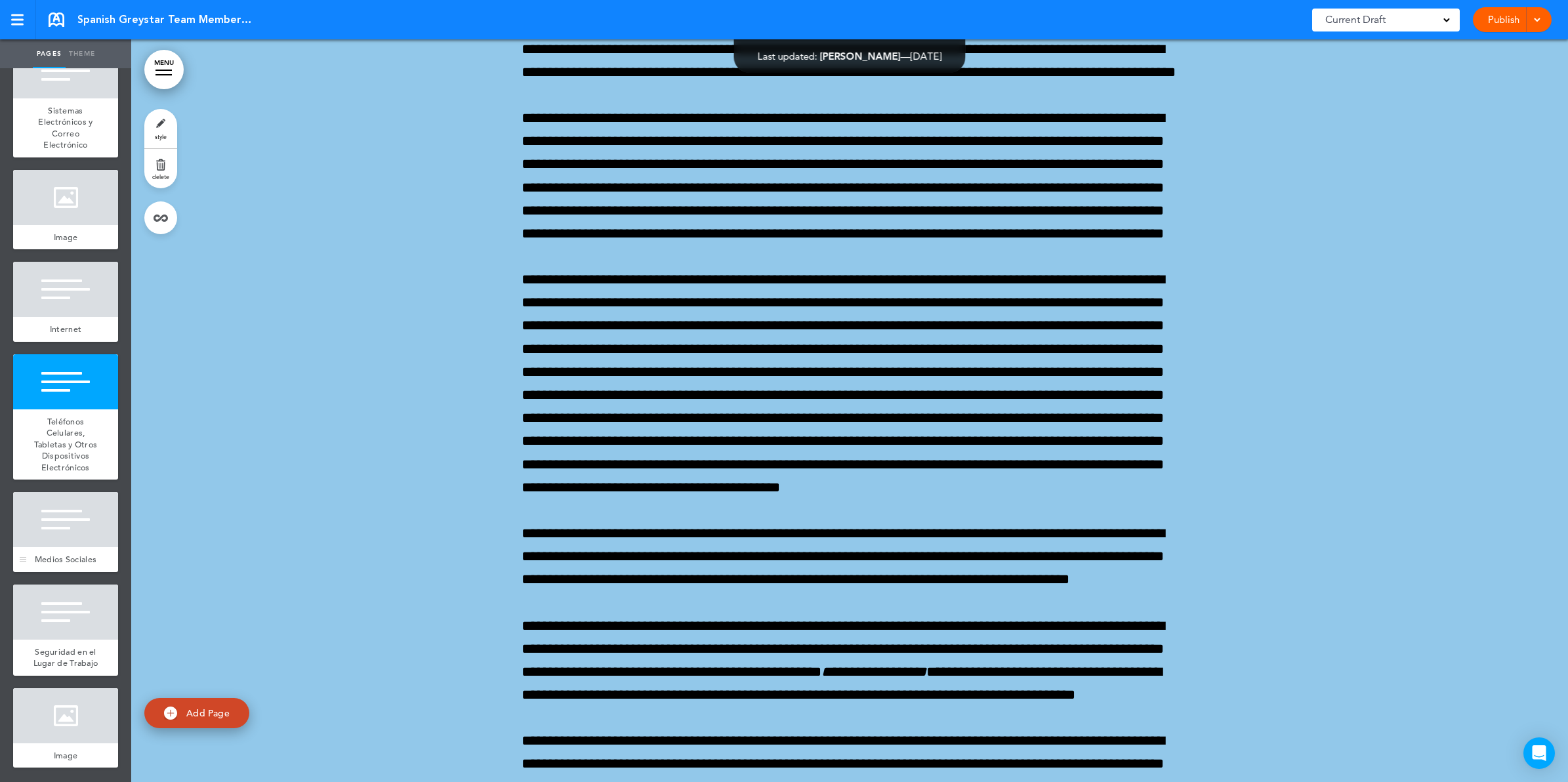
click at [75, 547] on div "Medios Sociales" at bounding box center [65, 559] width 105 height 25
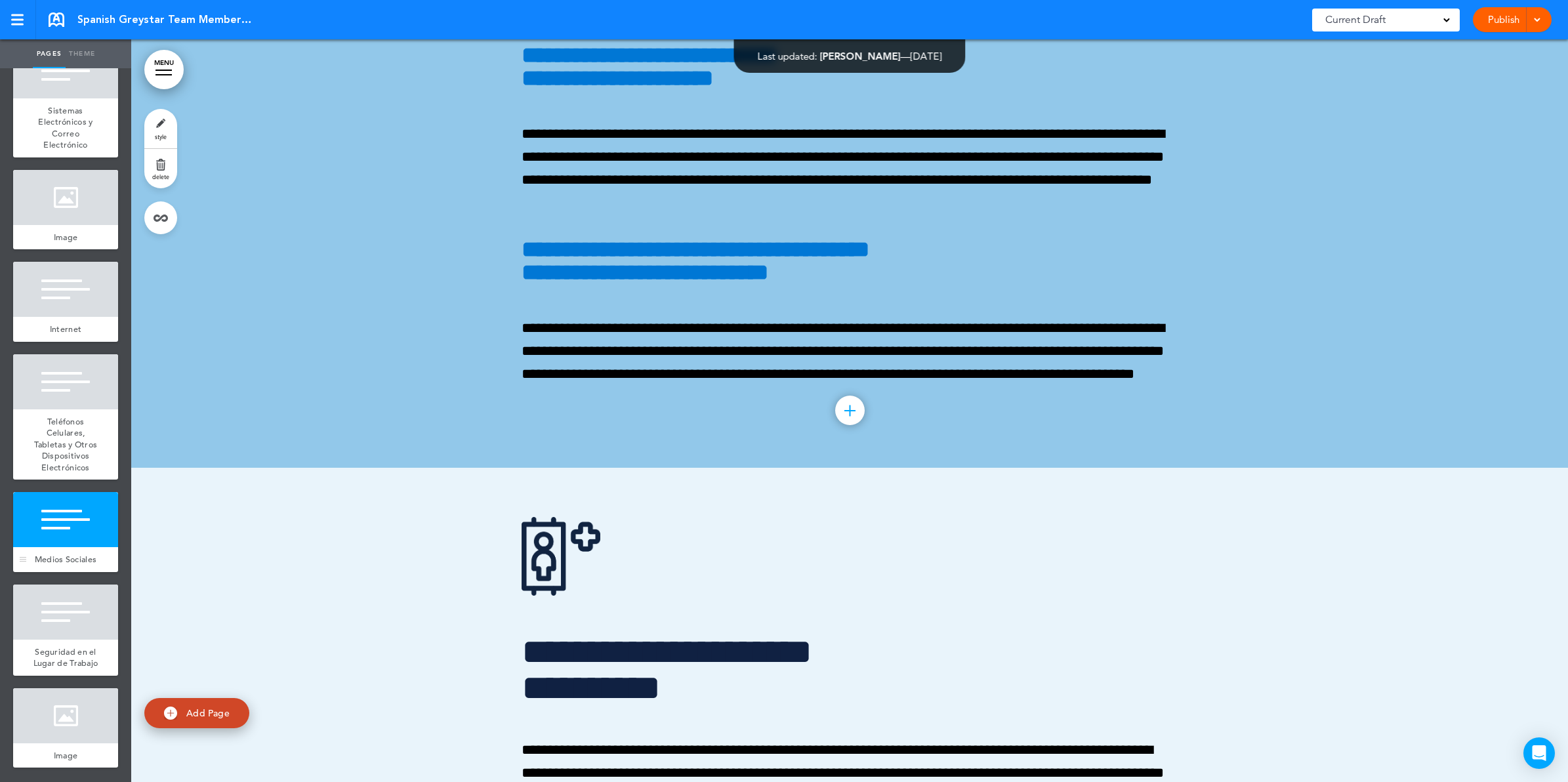
scroll to position [122719, 0]
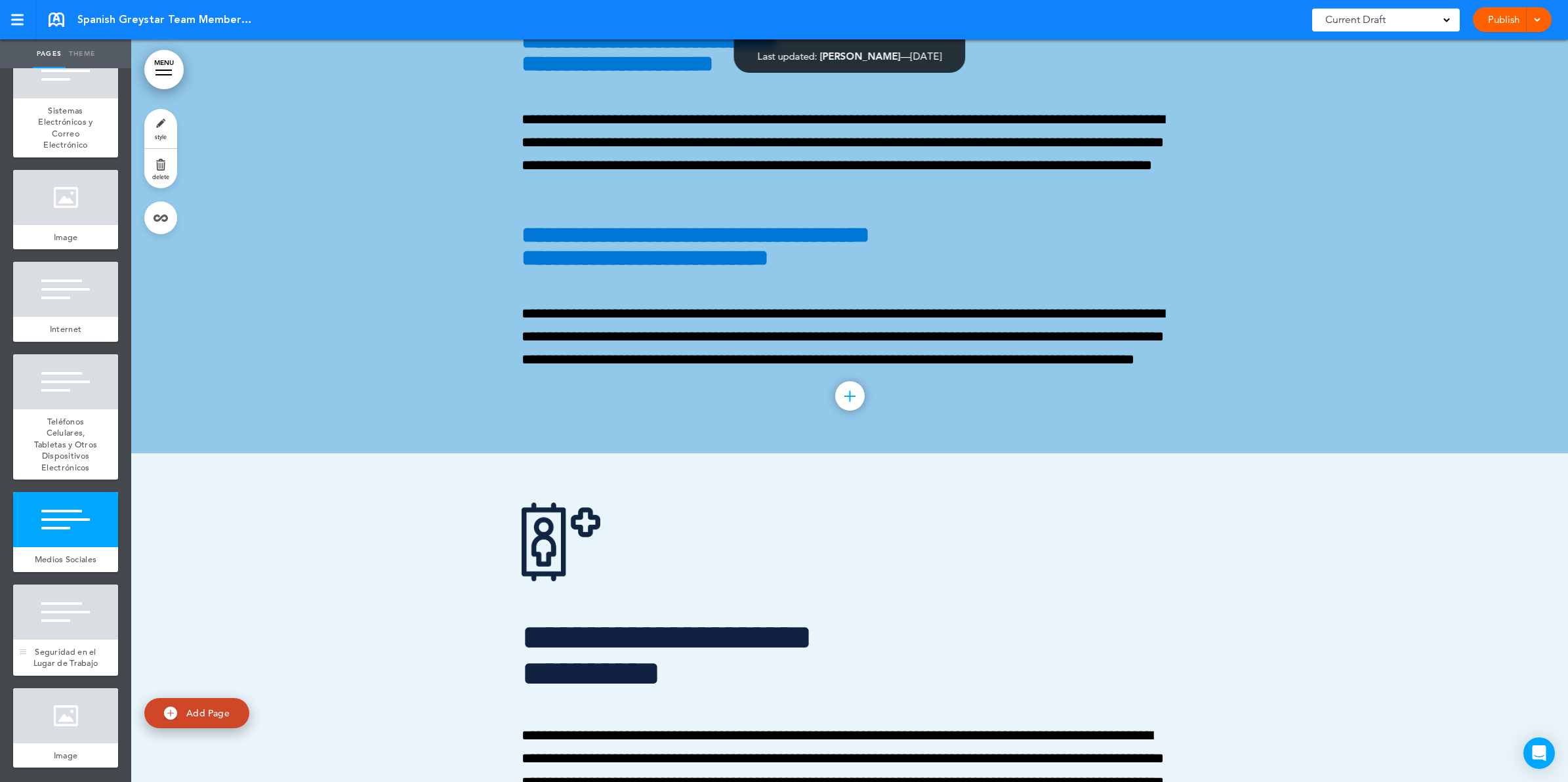
click at [76, 631] on div at bounding box center [65, 612] width 105 height 55
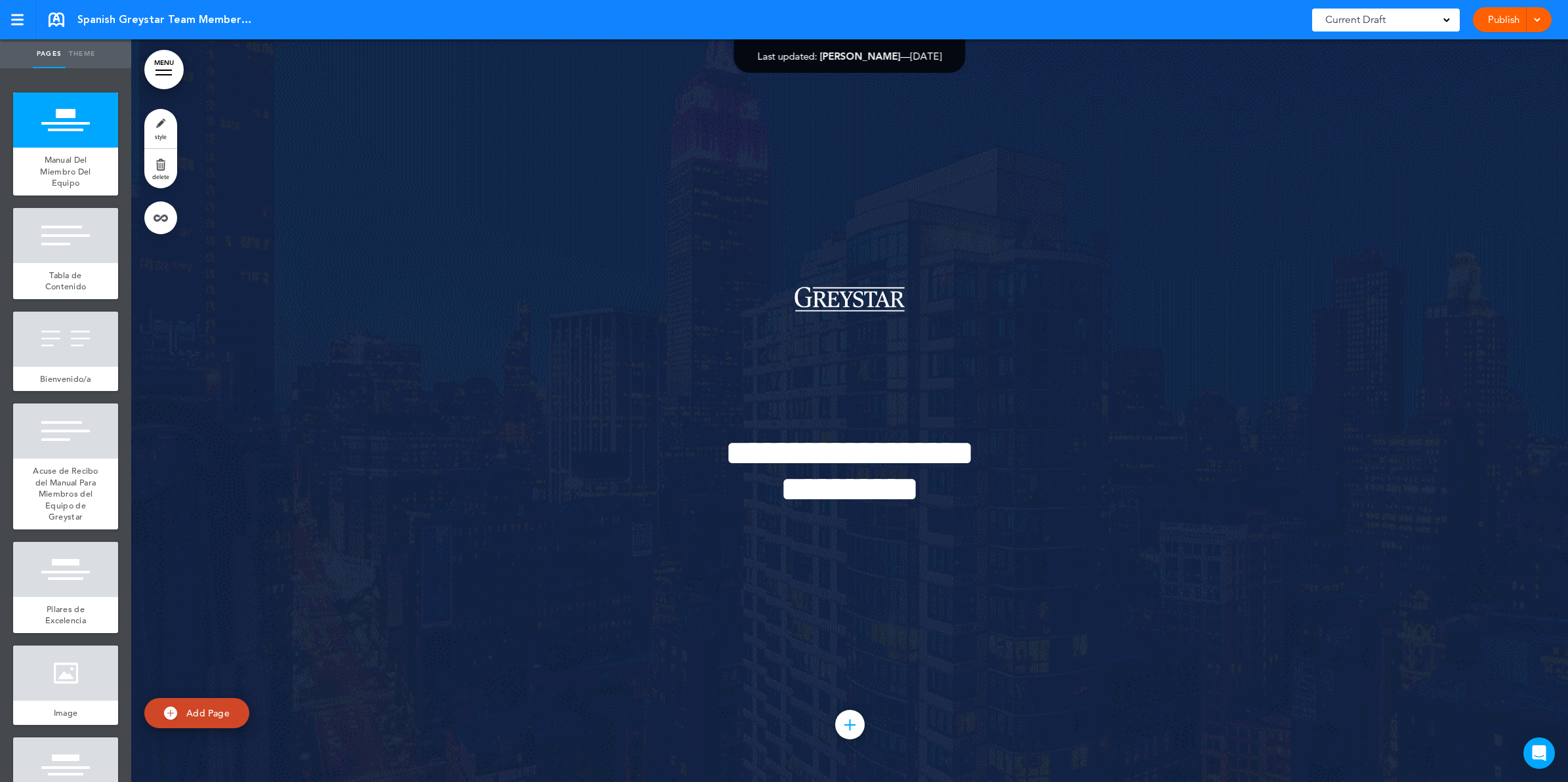
click at [1543, 23] on div "Publish Publish Preview Draft" at bounding box center [1512, 19] width 79 height 25
click at [1543, 16] on div "Publish Publish Preview Draft" at bounding box center [1512, 19] width 79 height 25
click at [21, 20] on div at bounding box center [17, 19] width 13 height 2
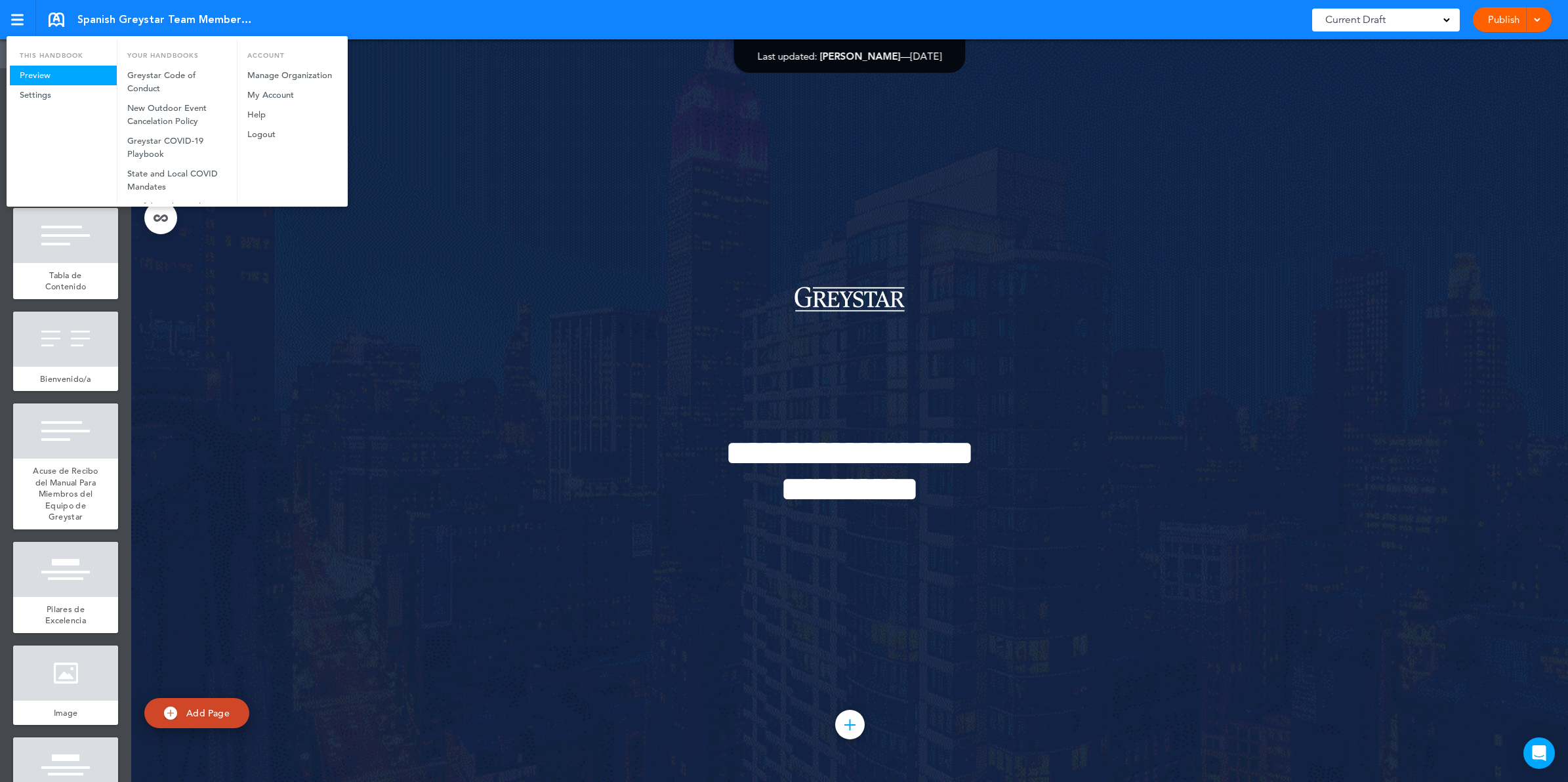
click at [41, 79] on link "Preview" at bounding box center [64, 75] width 107 height 19
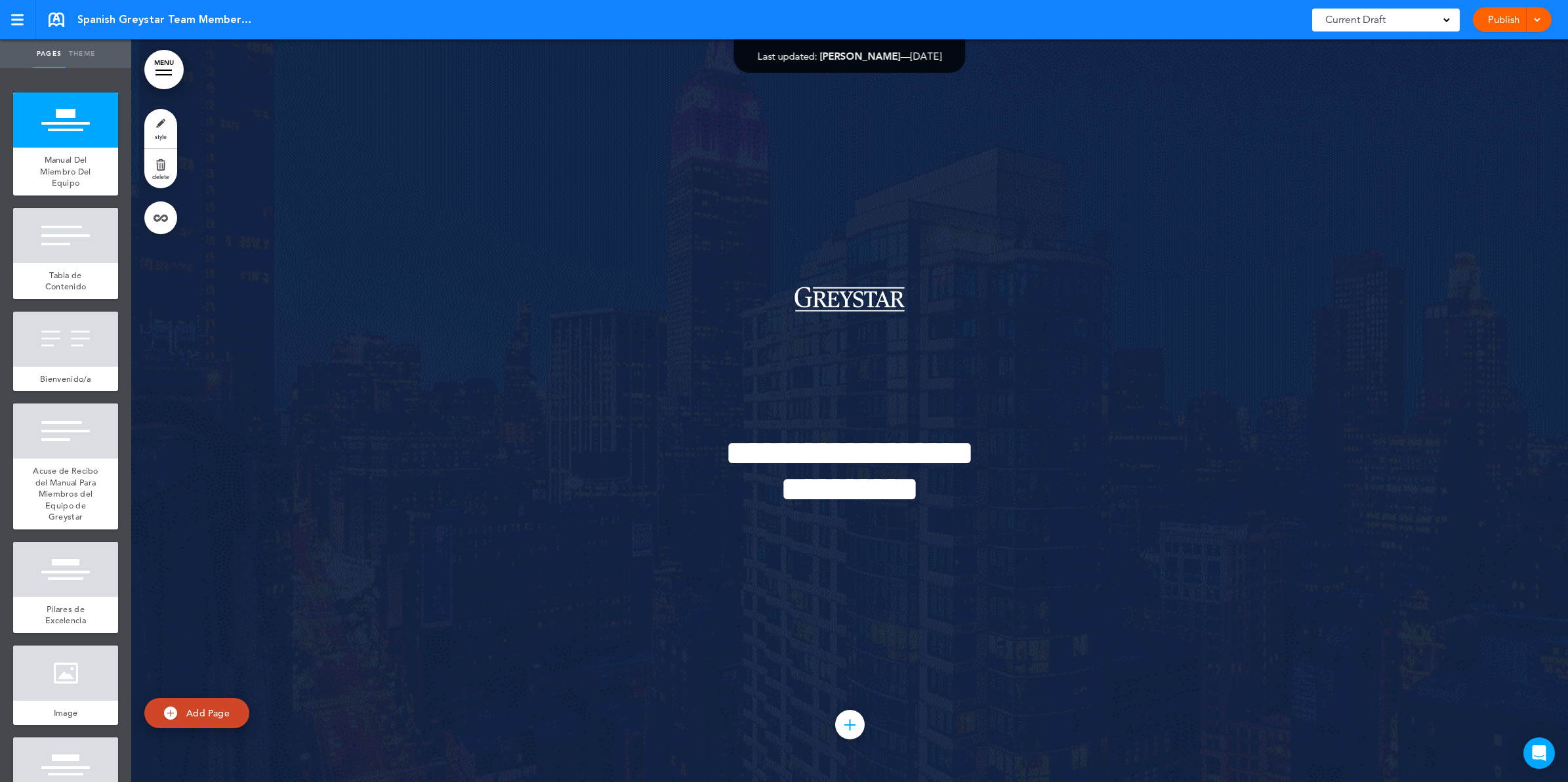
click at [1499, 22] on link "Publish" at bounding box center [1503, 19] width 42 height 25
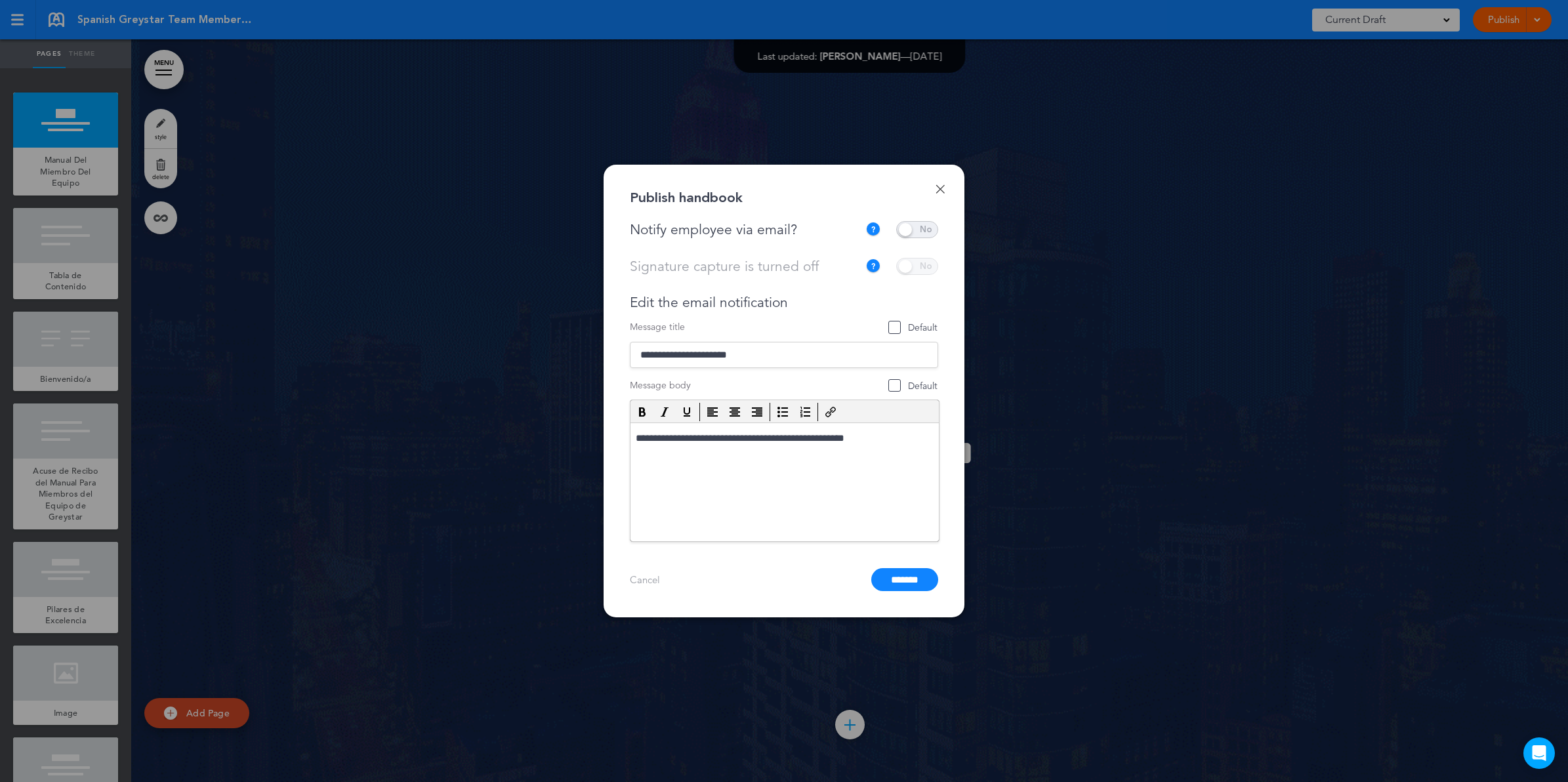
click at [906, 225] on span at bounding box center [917, 230] width 42 height 17
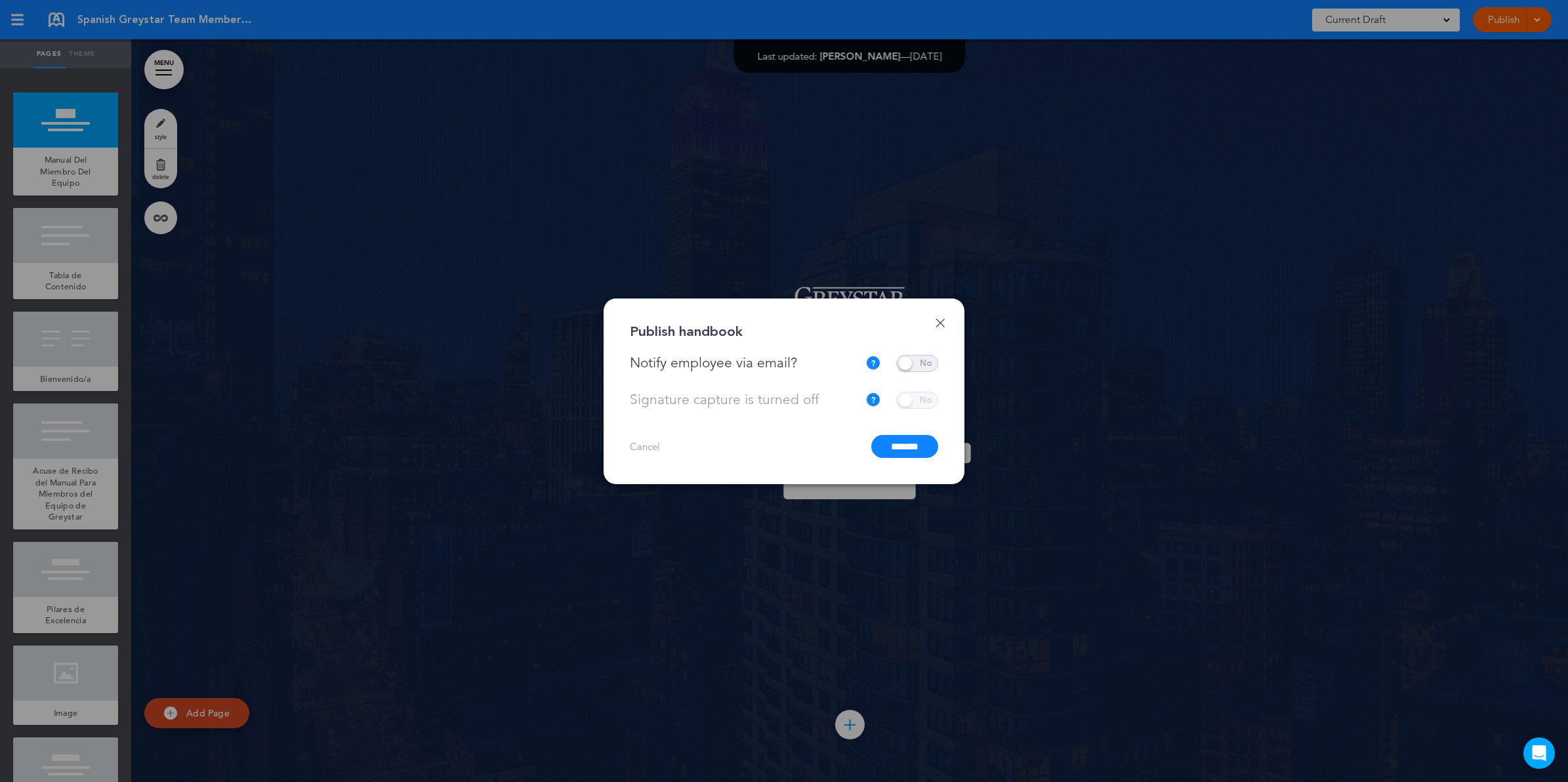
click at [904, 450] on input "*******" at bounding box center [904, 446] width 67 height 23
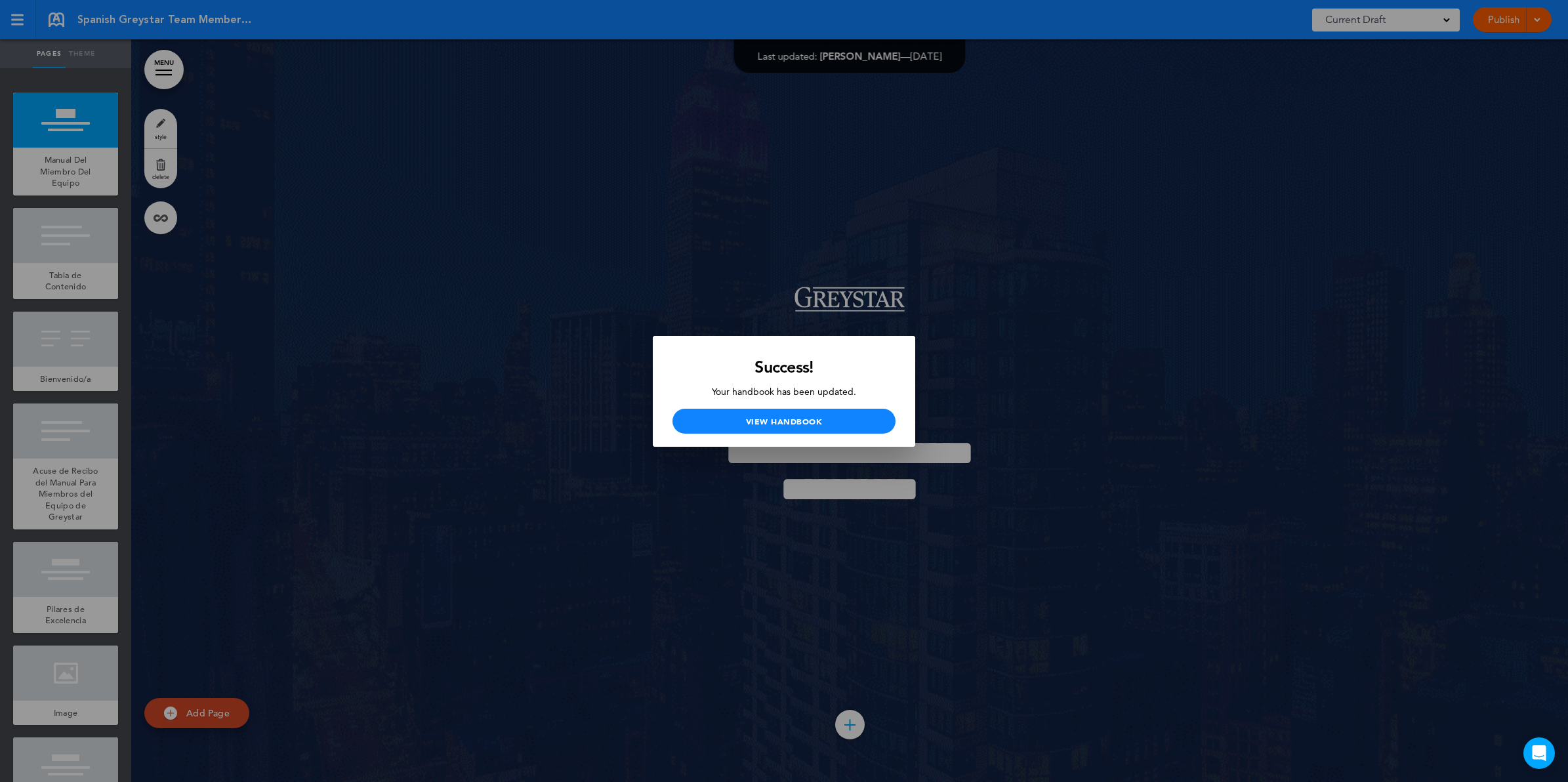
click at [1029, 164] on div at bounding box center [784, 391] width 1568 height 782
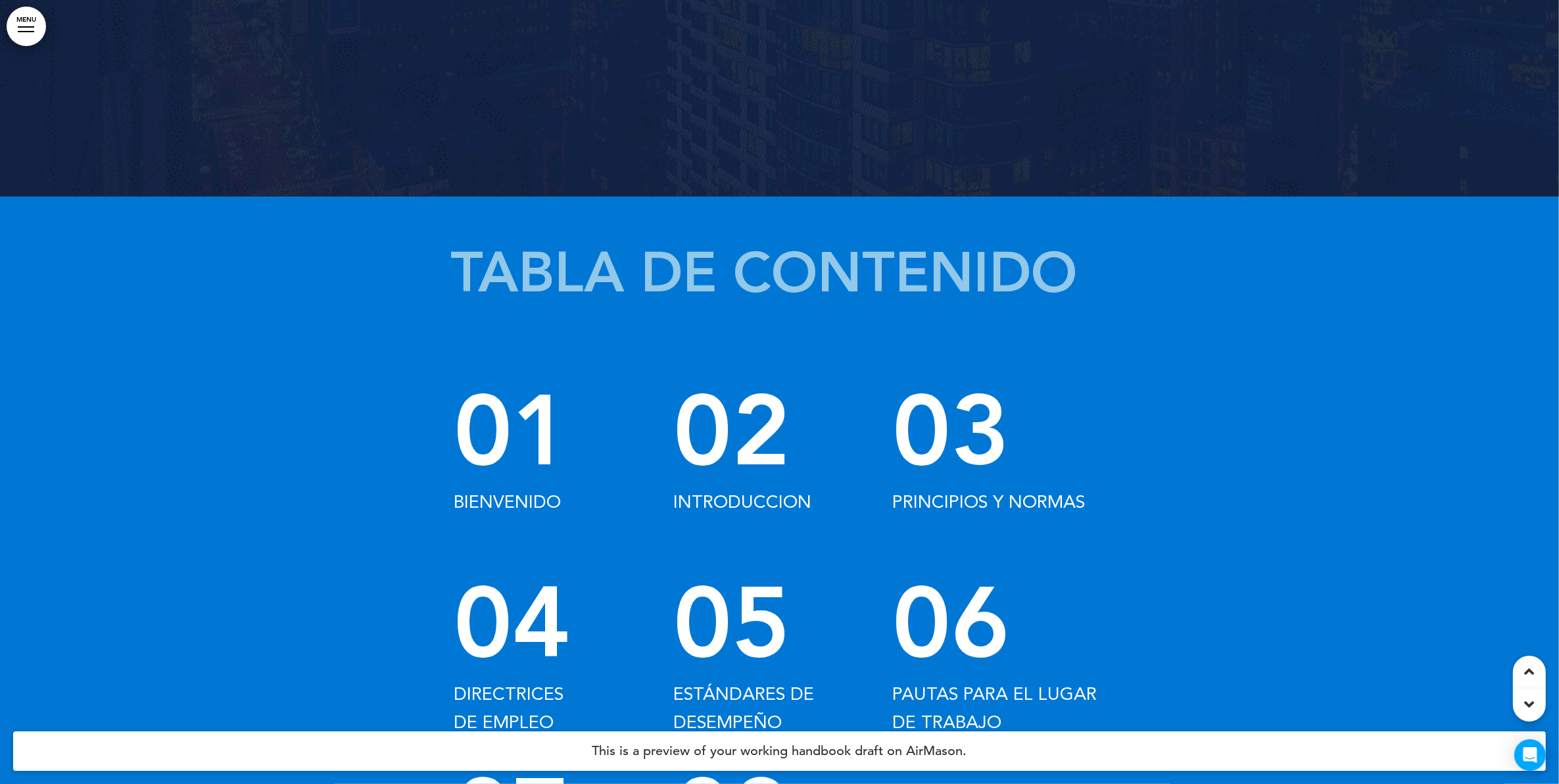
scroll to position [822, 0]
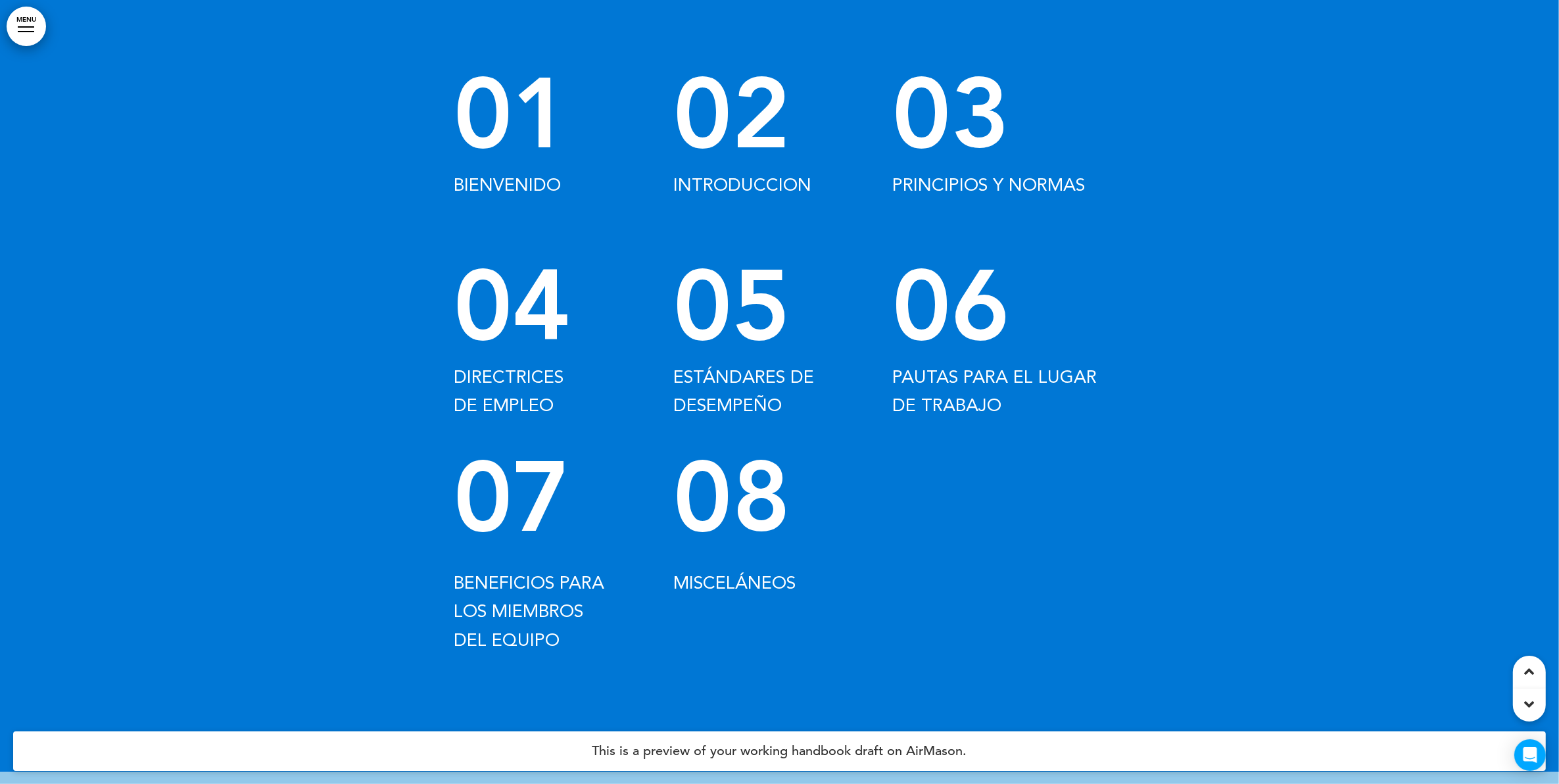
click at [754, 531] on link "08" at bounding box center [732, 499] width 117 height 135
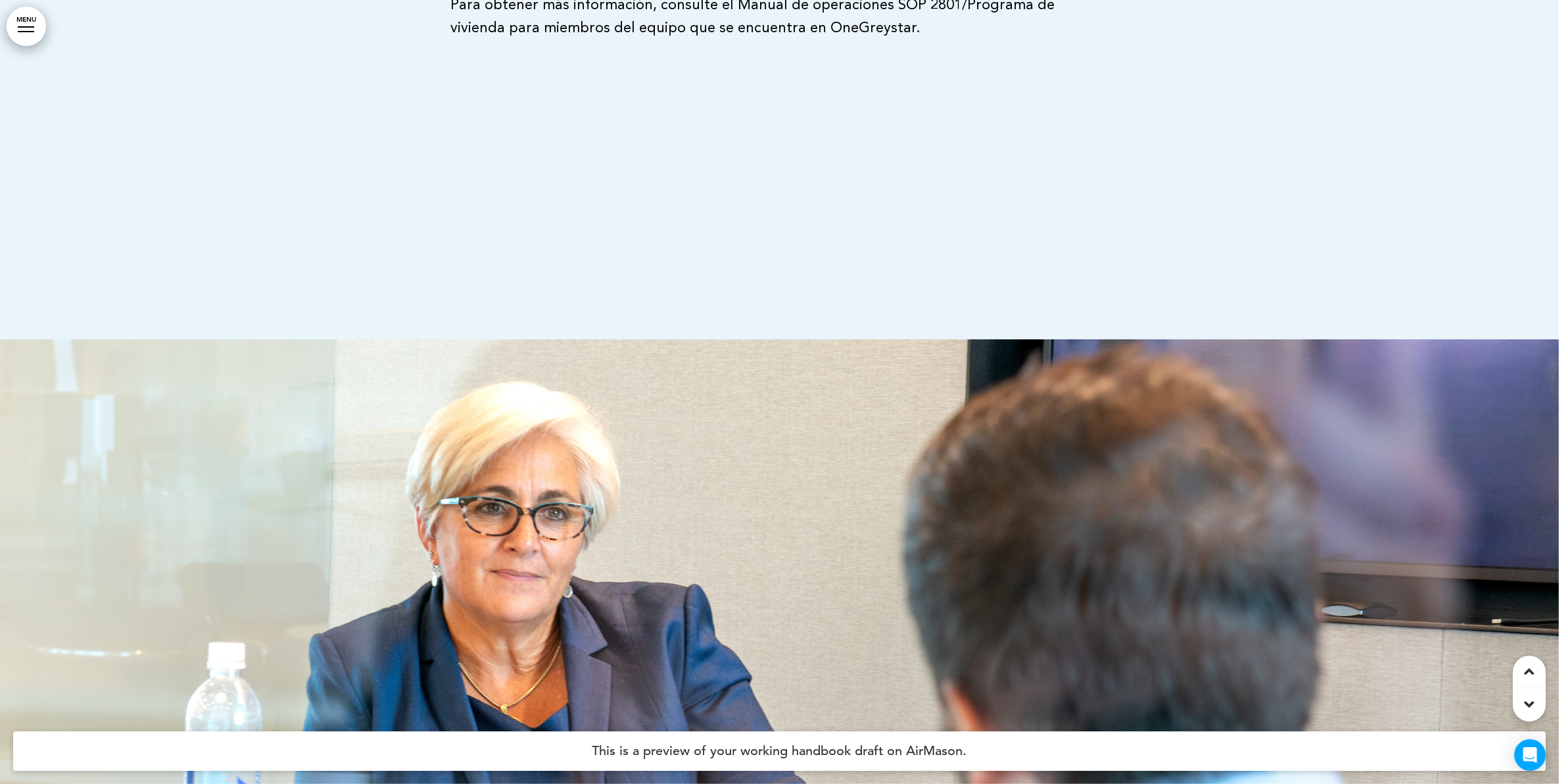
scroll to position [32018, 0]
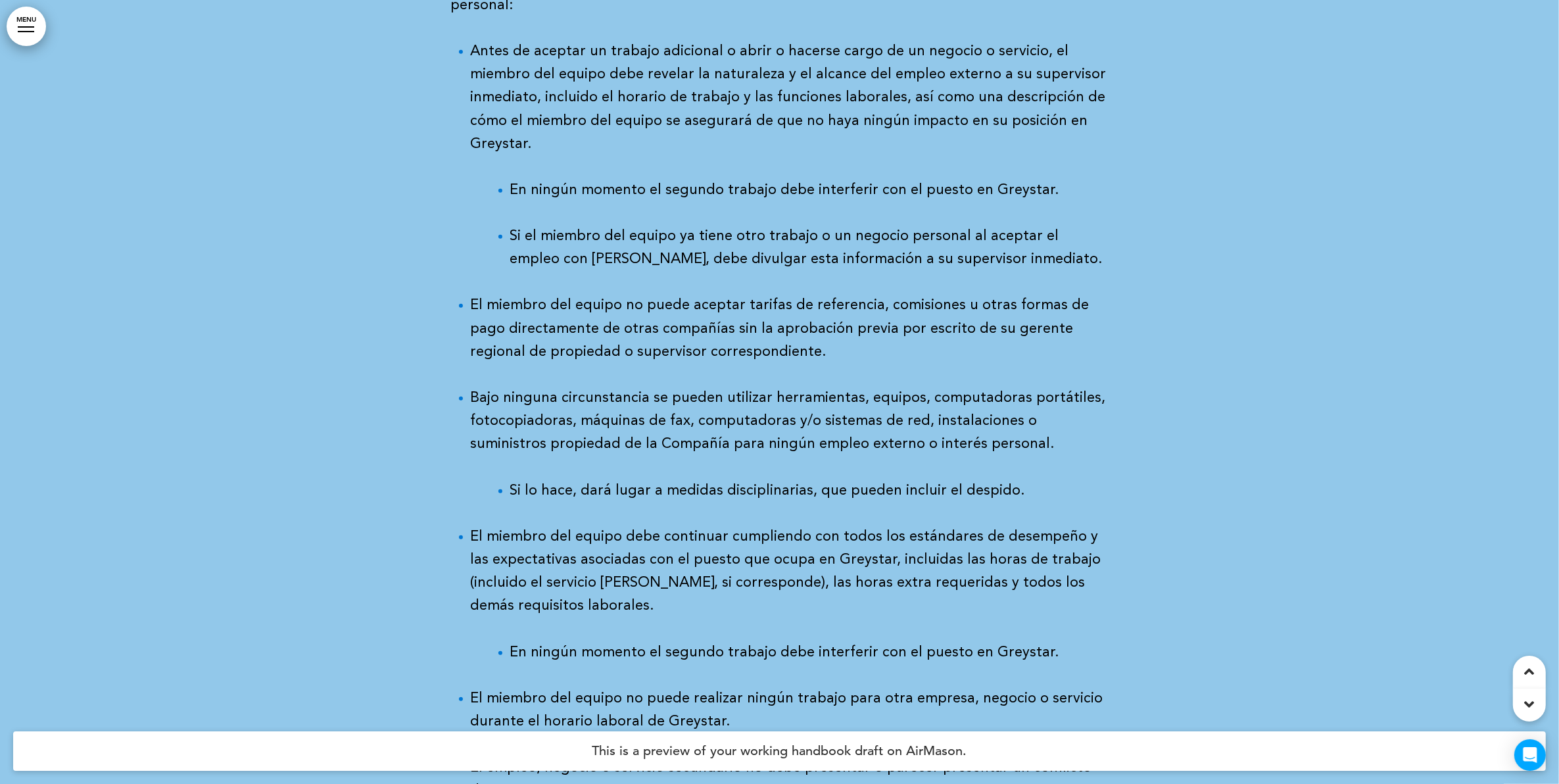
click at [1020, 756] on p "El empleo, negocio o servicio secundario no debe presentar o parecer presentar …" at bounding box center [789, 779] width 638 height 46
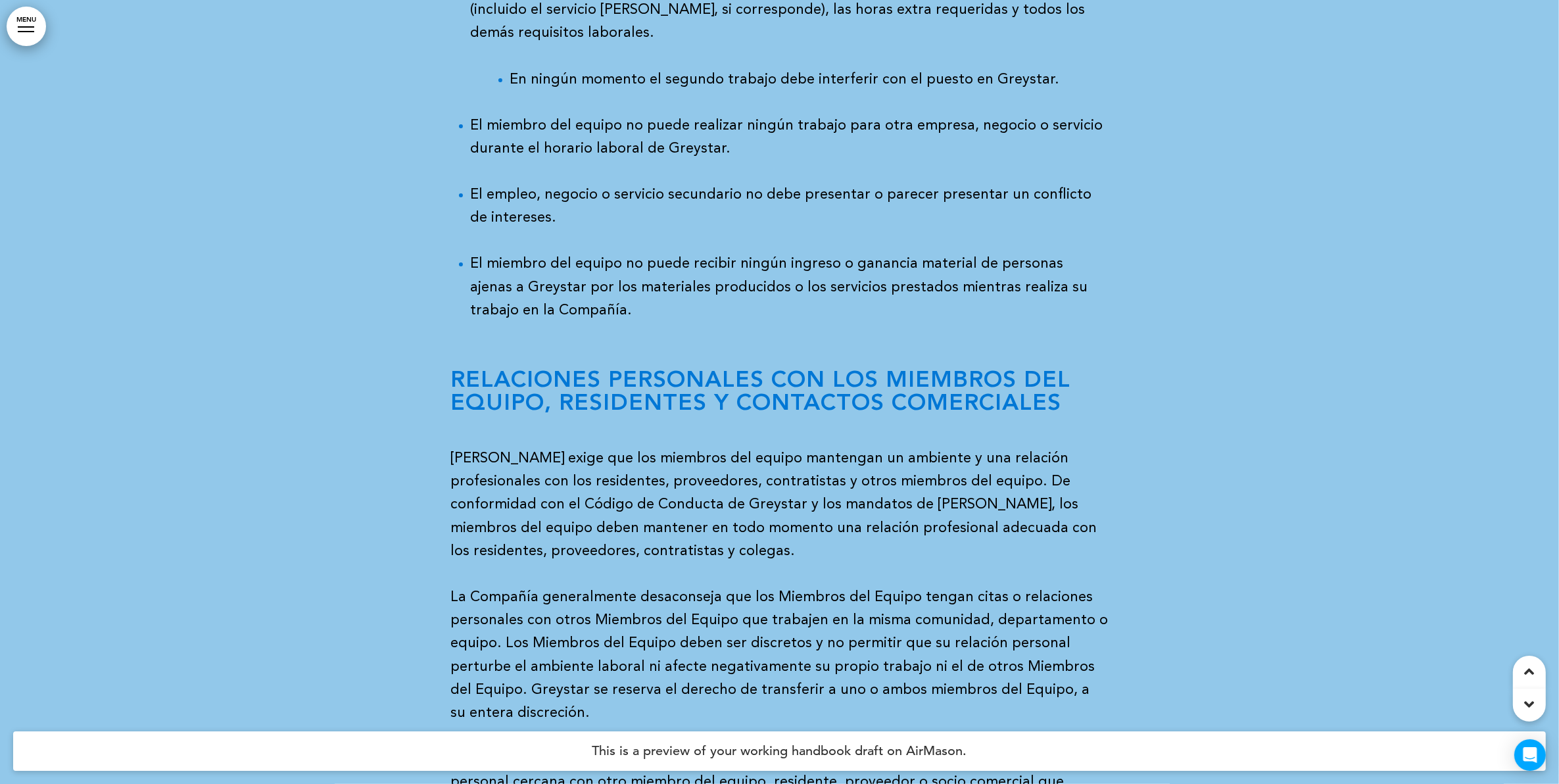
scroll to position [32429, 0]
